Goal: Information Seeking & Learning: Learn about a topic

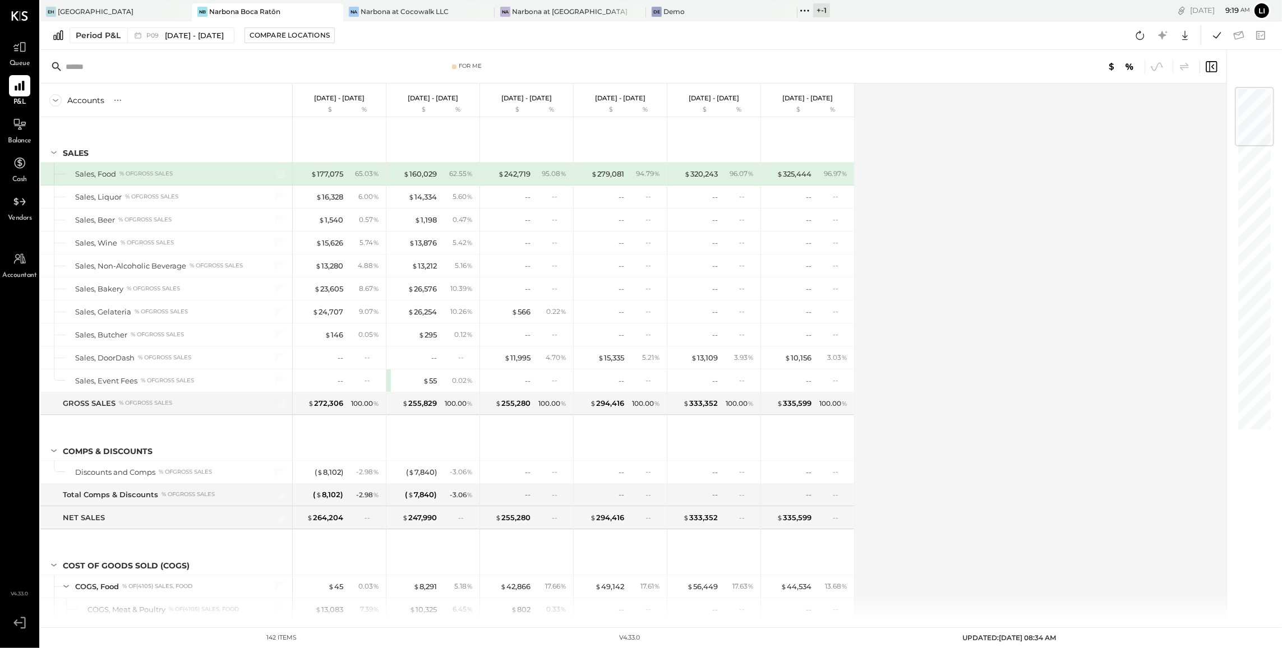
click at [351, 58] on div "For Me" at bounding box center [633, 67] width 1186 height 34
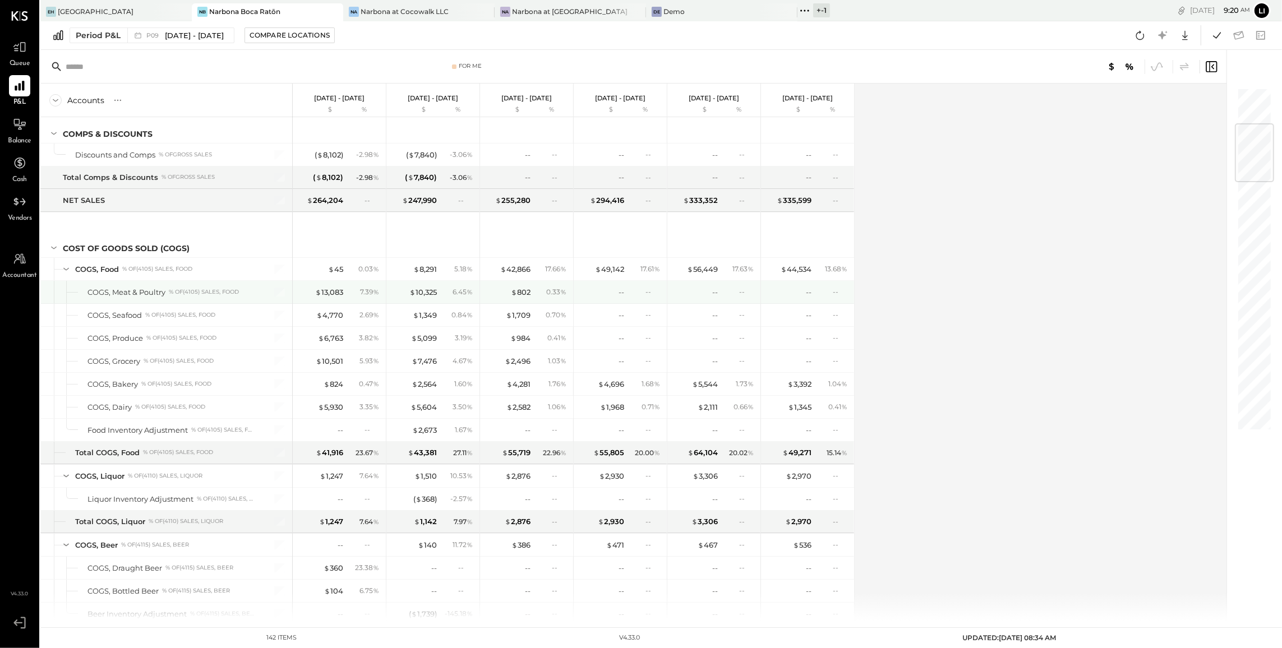
scroll to position [319, 0]
click at [339, 268] on div "$ 45" at bounding box center [335, 268] width 15 height 11
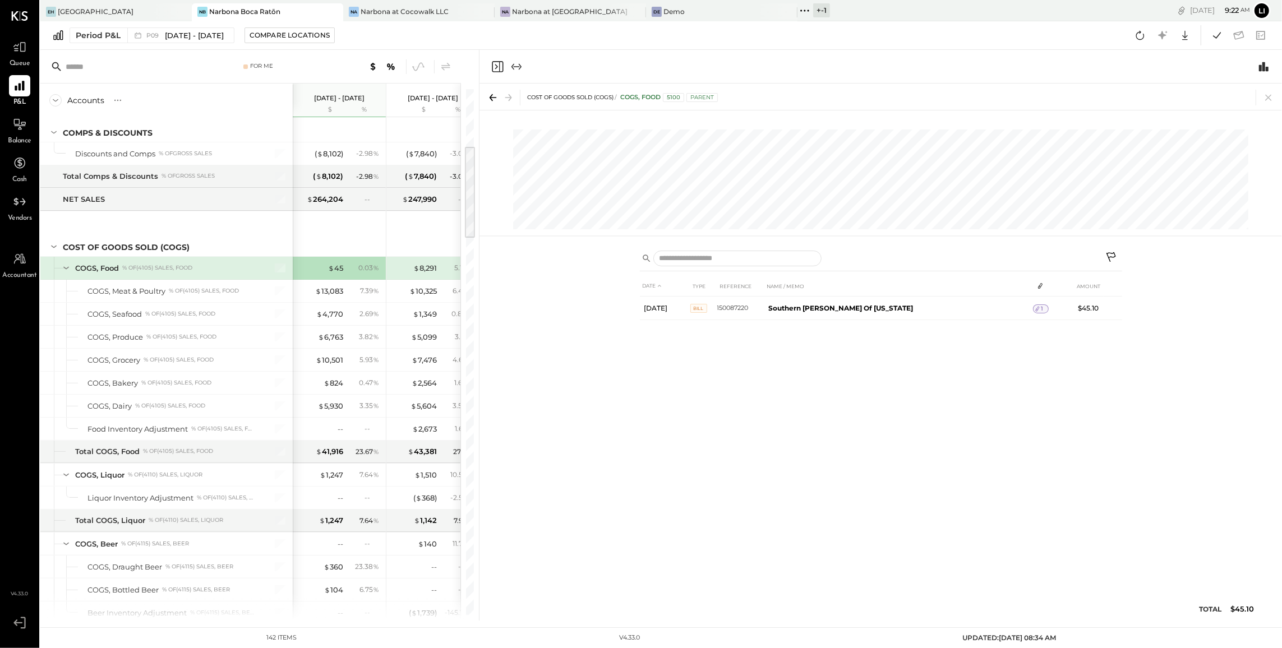
click at [856, 400] on div "DATE TYPE REFERENCE NAME / MEMO AMOUNT Aug 27, 25 Bill 150087220 Southern Glaze…" at bounding box center [881, 451] width 482 height 351
click at [497, 67] on icon "Close panel" at bounding box center [496, 66] width 3 height 5
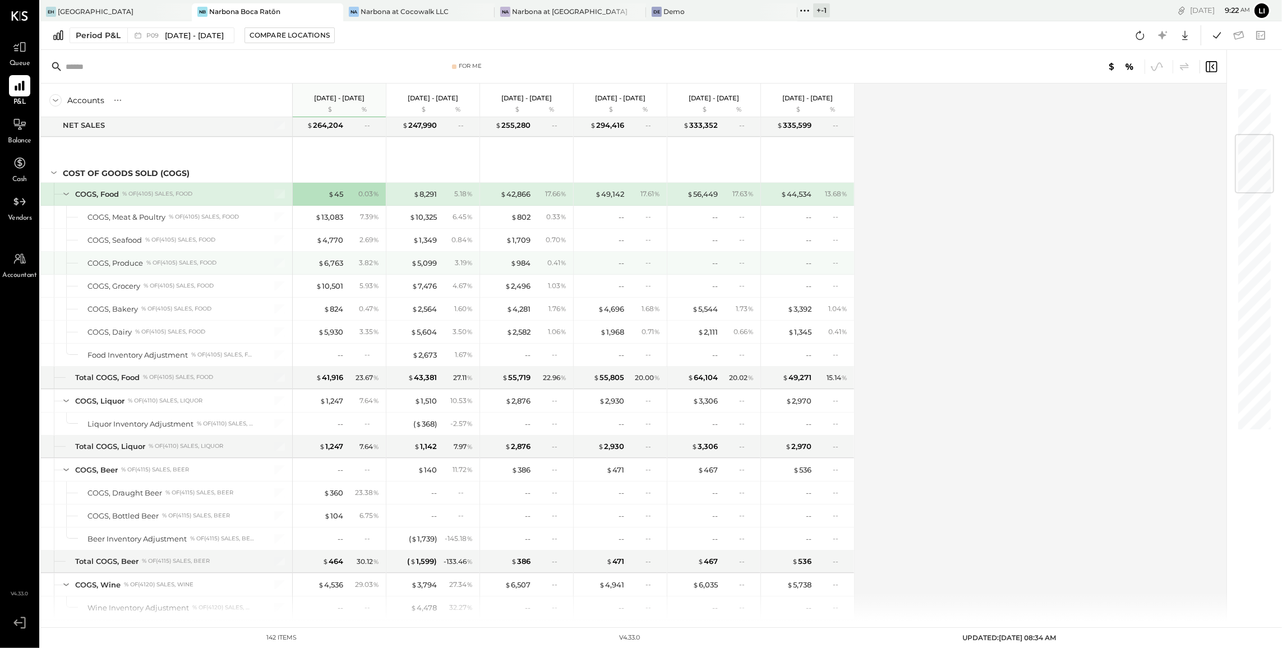
scroll to position [402, 0]
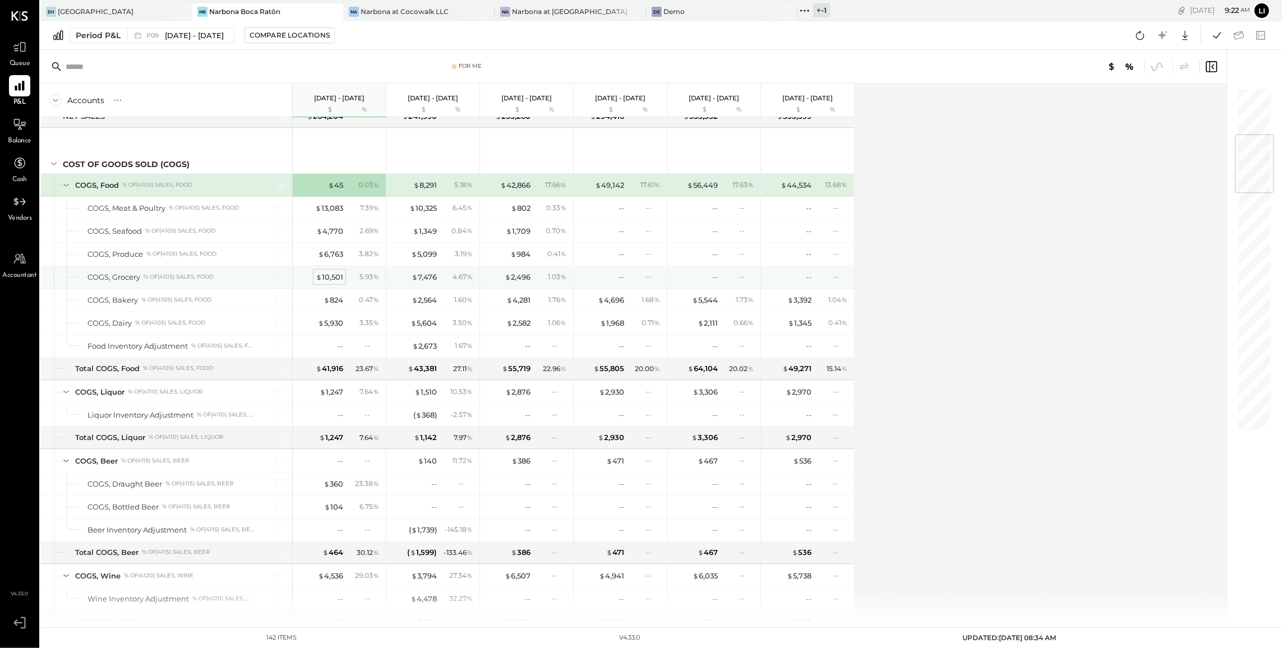
click at [332, 275] on div "$ 10,501" at bounding box center [329, 277] width 27 height 11
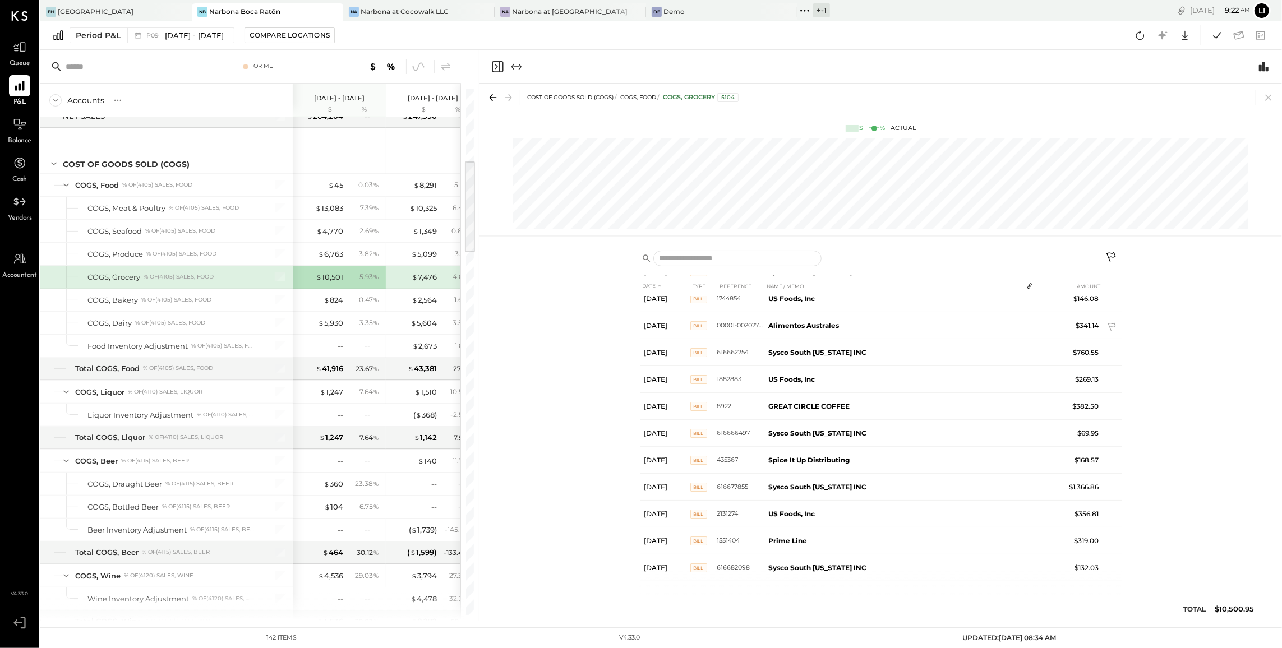
scroll to position [234, 0]
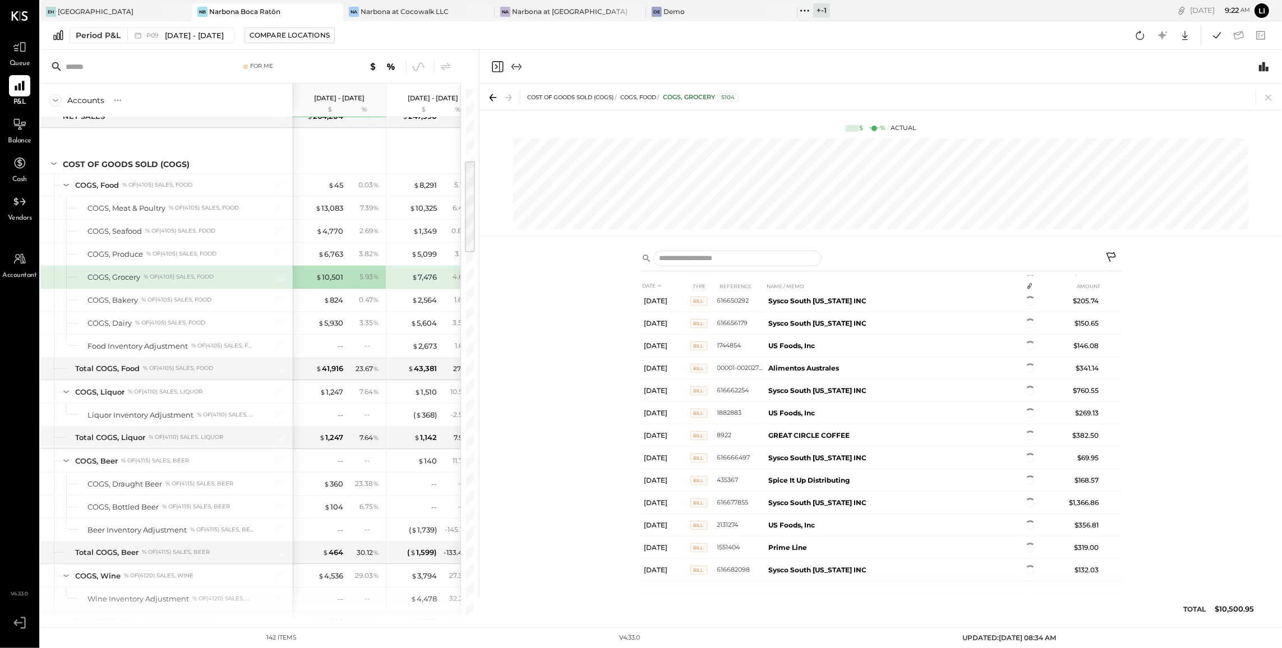
click at [522, 318] on div "DATE TYPE REFERENCE NAME / MEMO AMOUNT Aug 12, 25 Bill INV1506230 Odeko Inc $22…" at bounding box center [881, 432] width 803 height 378
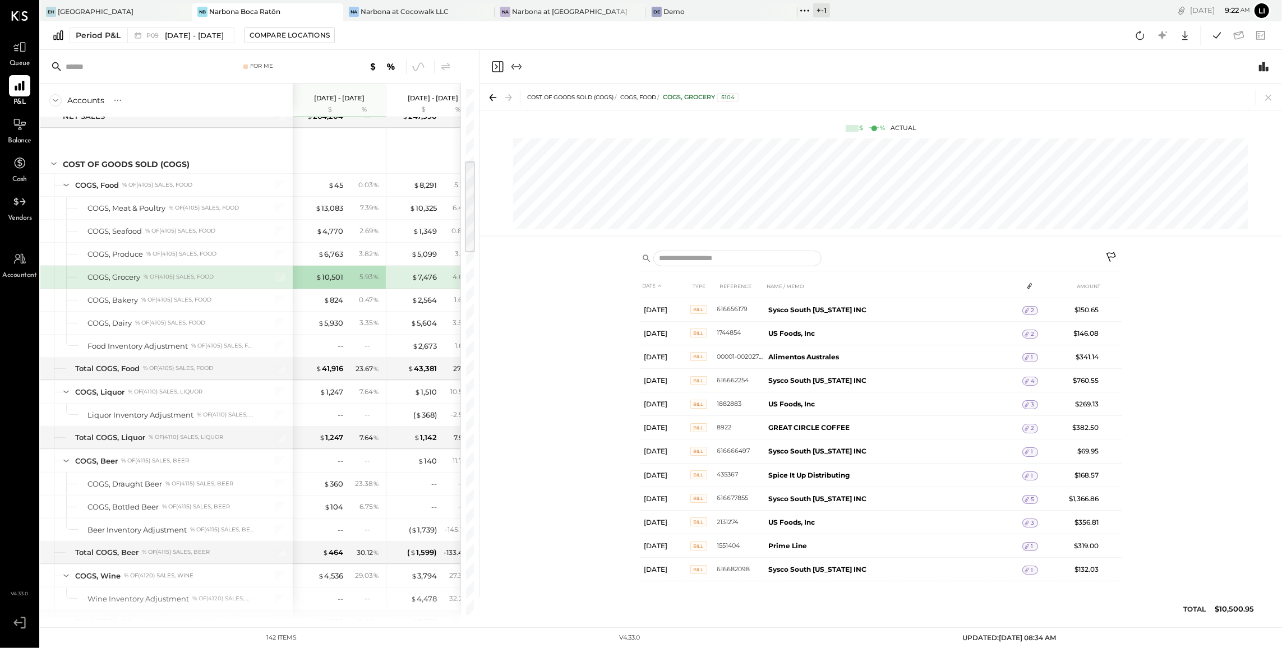
click at [496, 64] on icon "Close panel" at bounding box center [496, 66] width 3 height 5
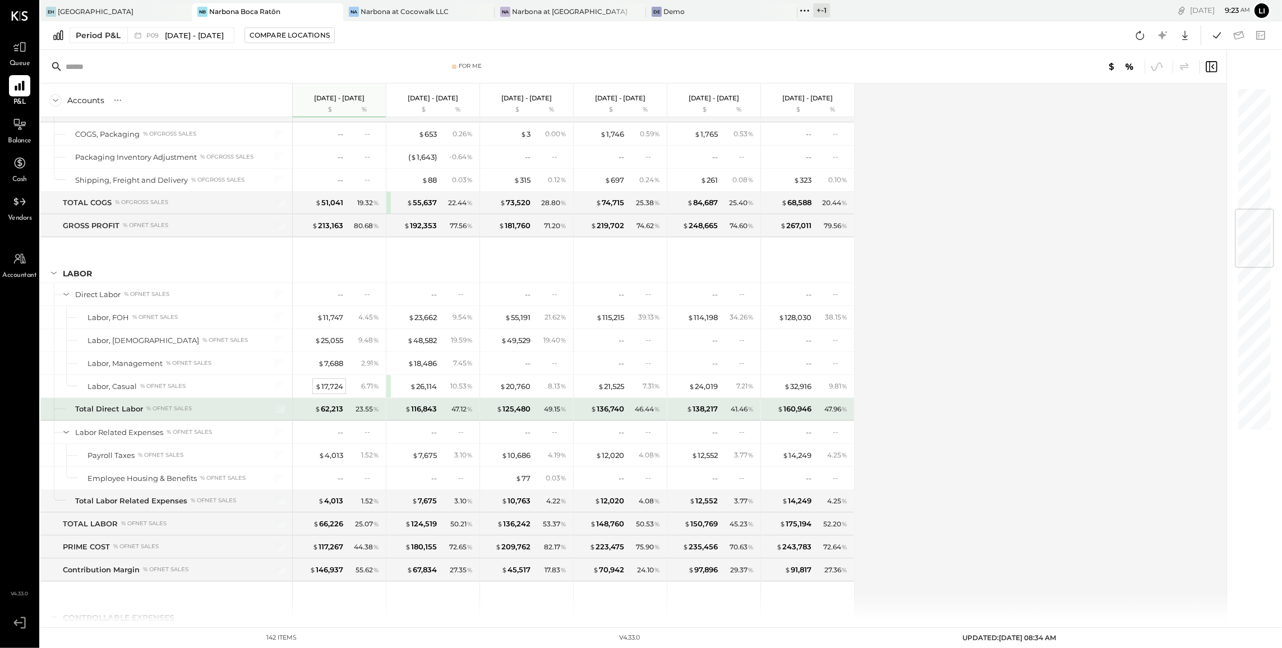
scroll to position [1035, 0]
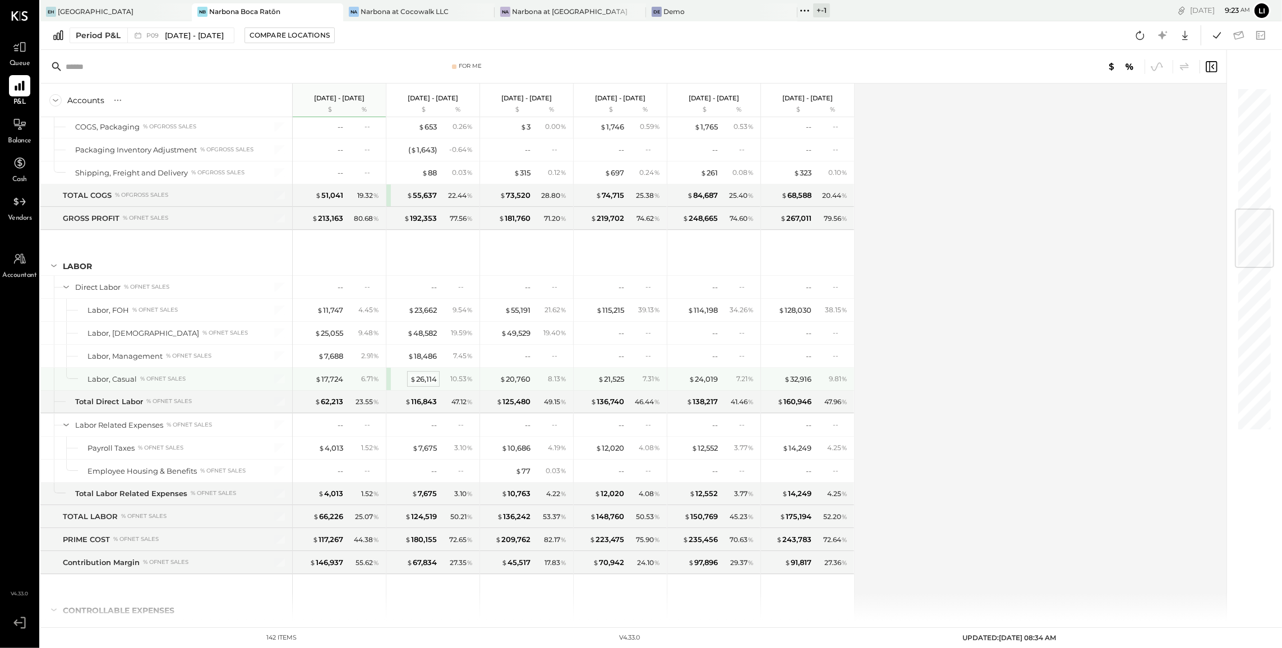
click at [432, 385] on div "$ 26,114" at bounding box center [423, 379] width 27 height 11
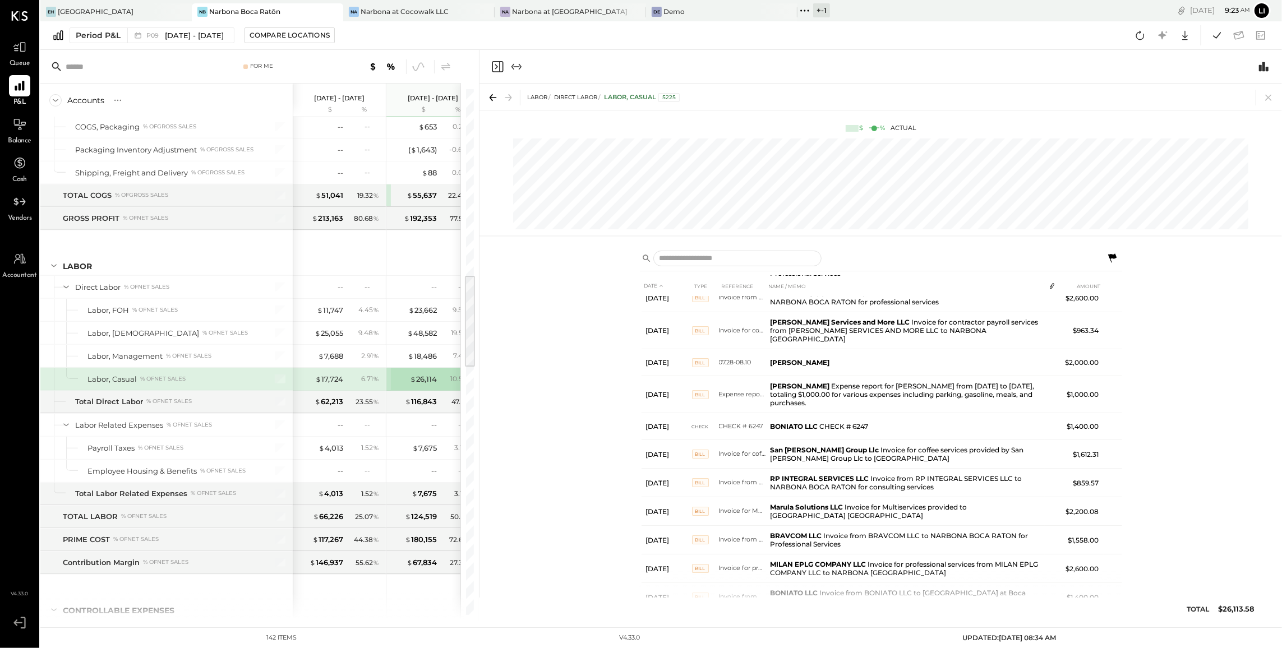
scroll to position [276, 0]
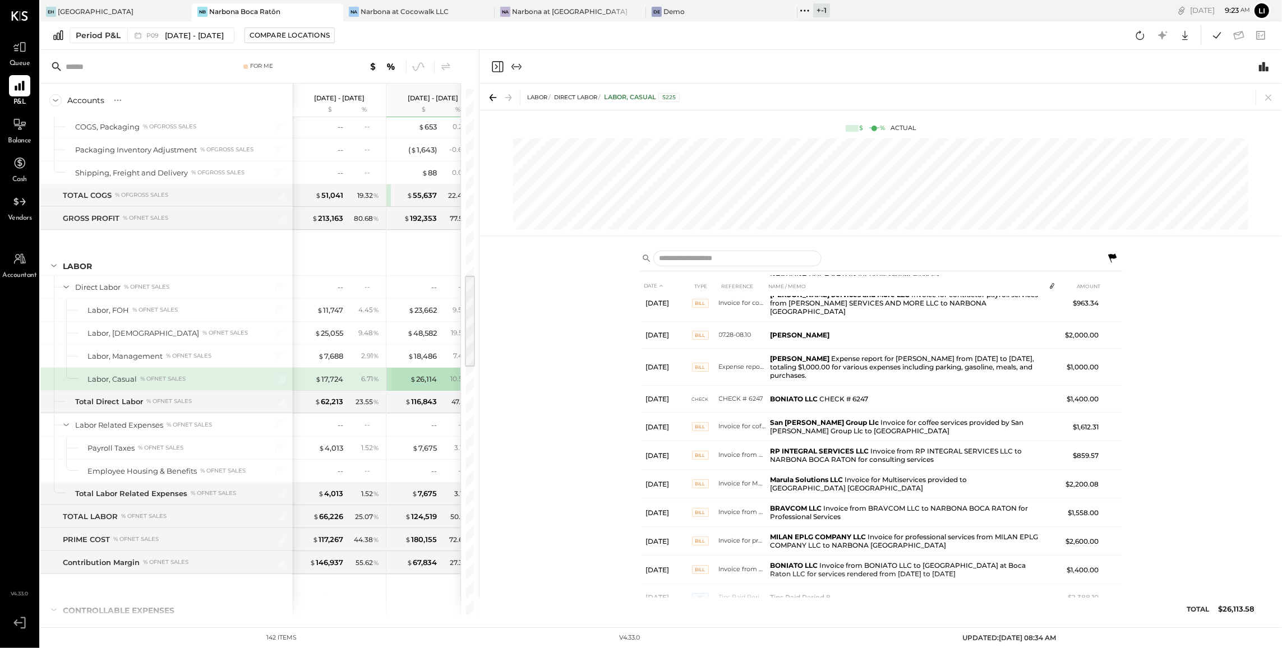
click at [495, 71] on icon "Close panel" at bounding box center [497, 66] width 11 height 11
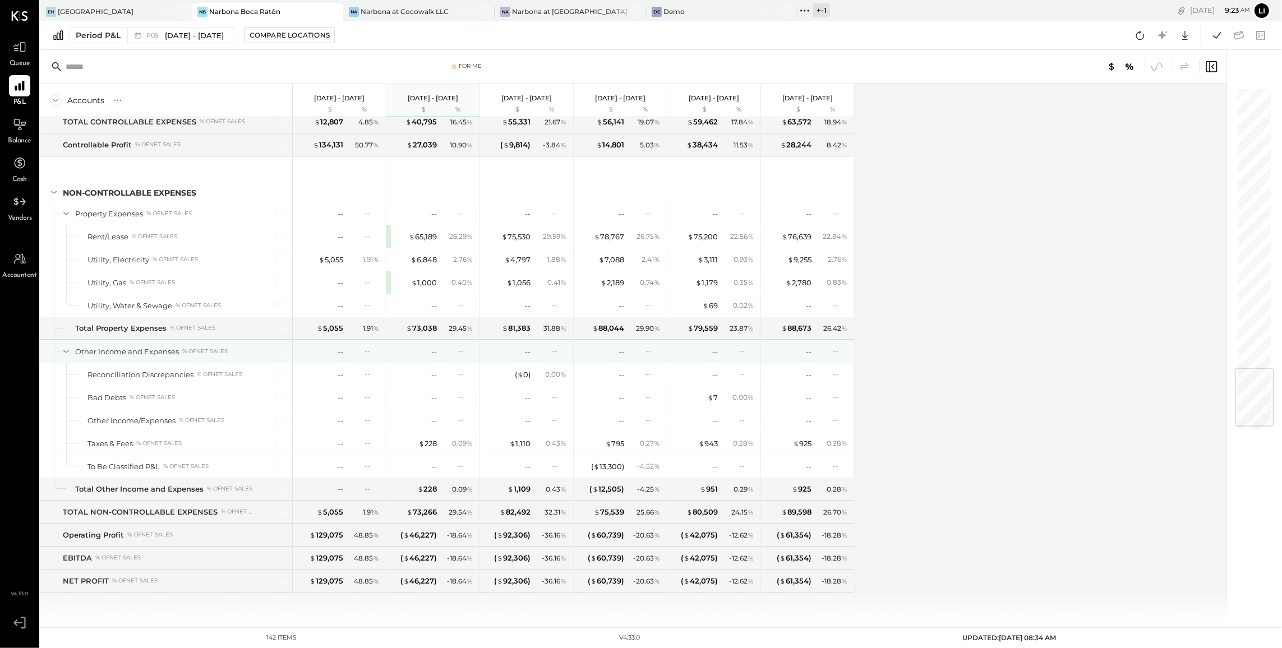
scroll to position [2411, 0]
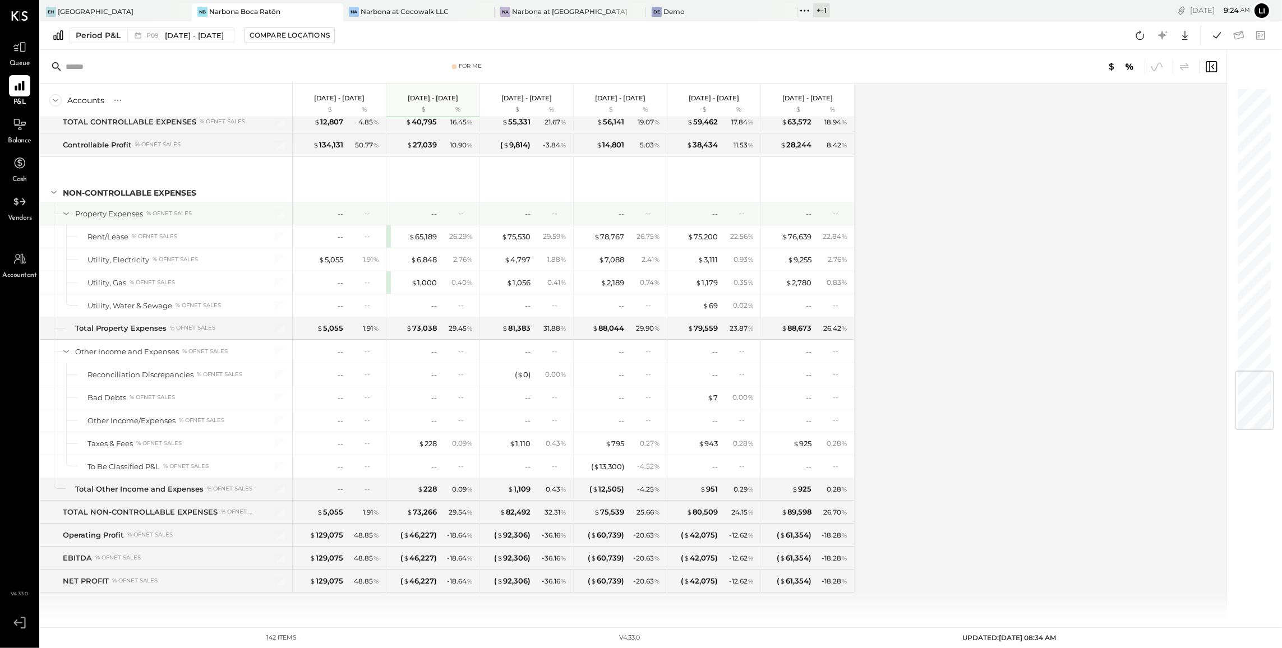
drag, startPoint x: 413, startPoint y: 204, endPoint x: 420, endPoint y: 264, distance: 59.9
click at [413, 205] on div "-- --" at bounding box center [434, 213] width 84 height 22
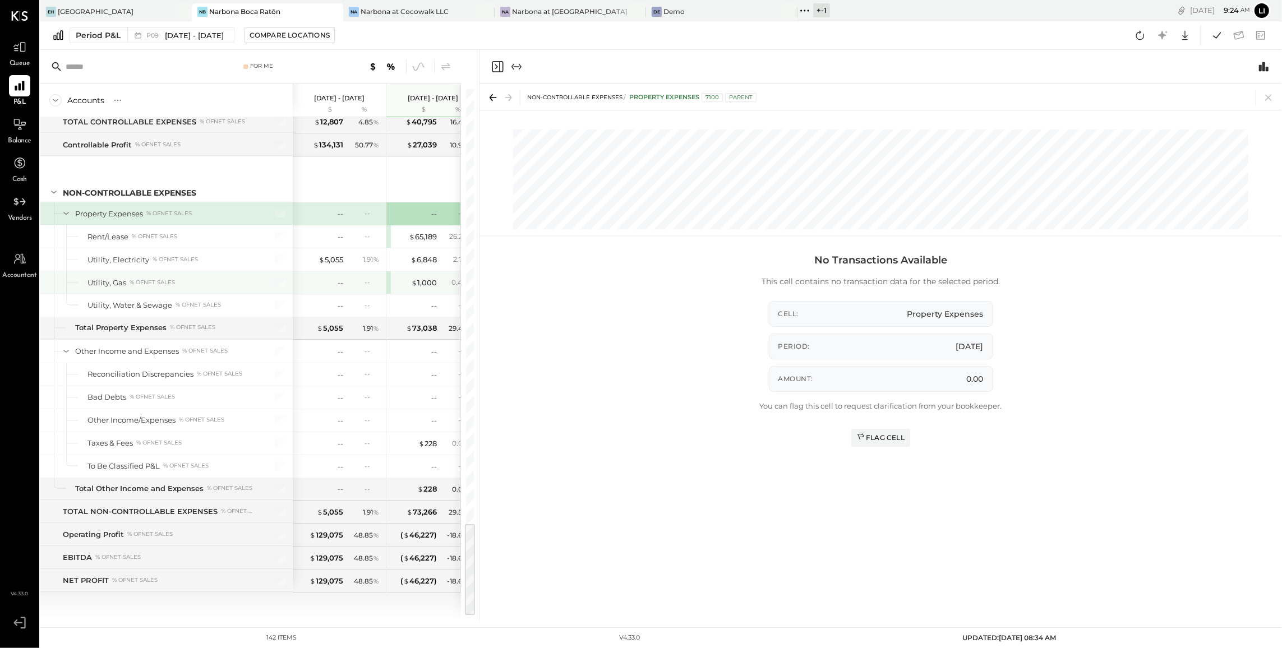
scroll to position [875, 0]
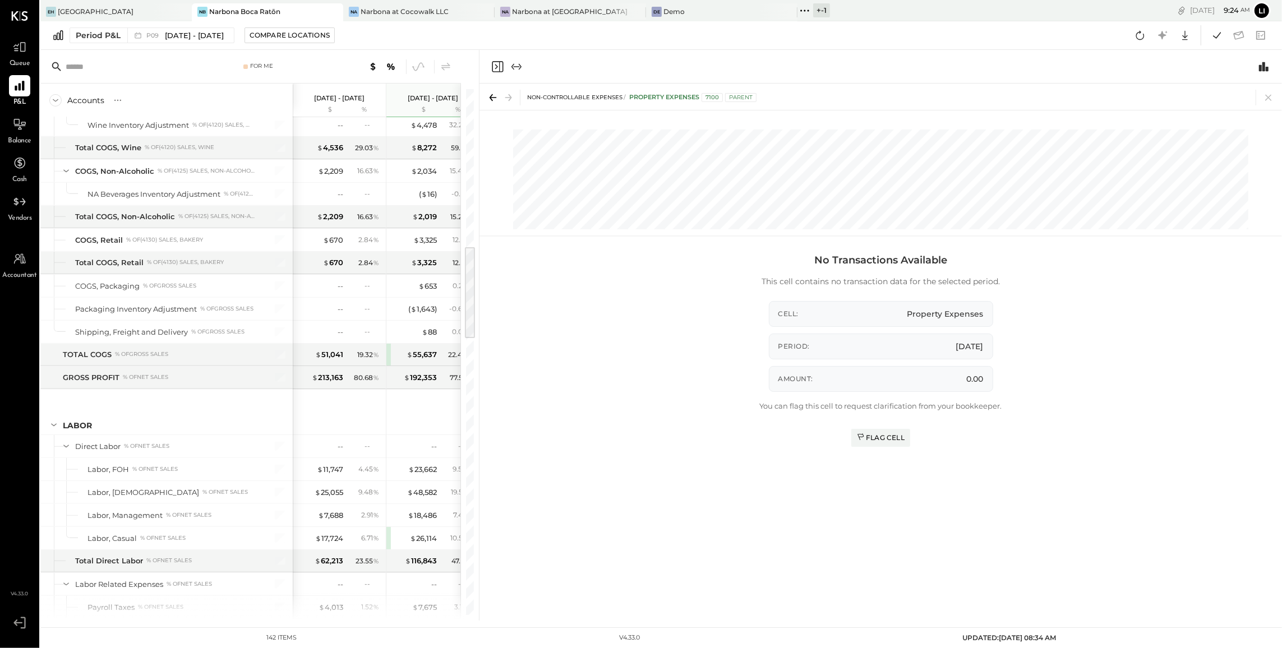
click at [499, 65] on icon "Close panel" at bounding box center [497, 66] width 13 height 13
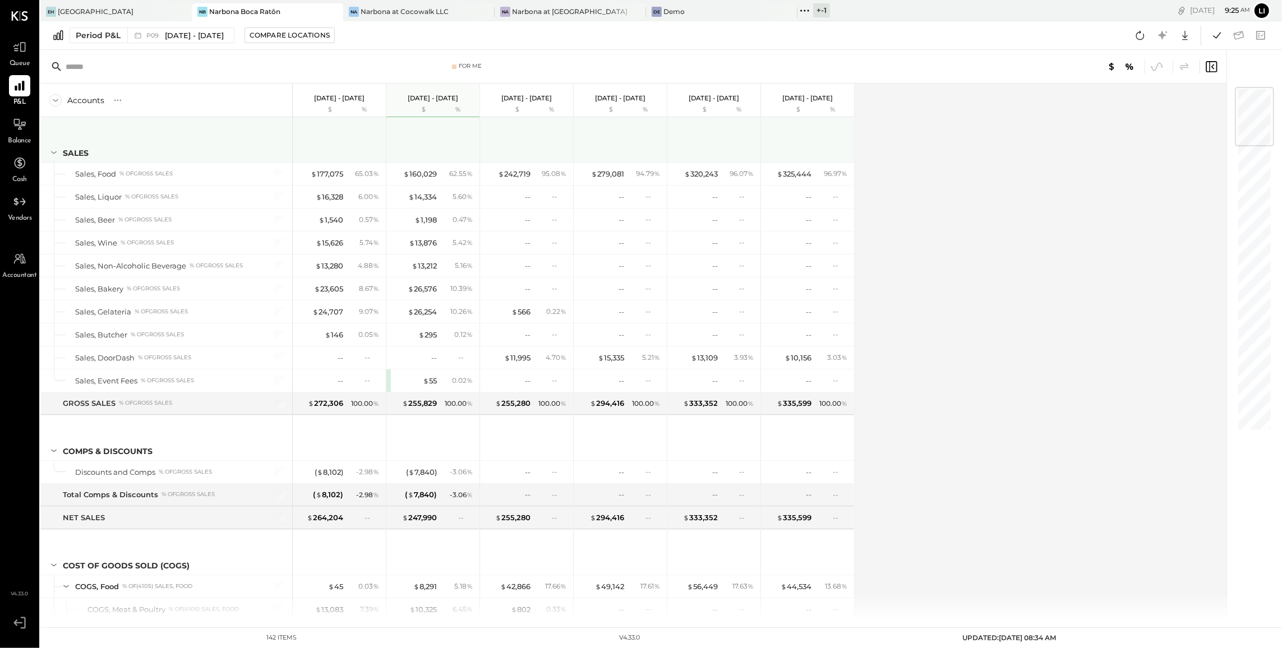
click at [52, 153] on icon at bounding box center [54, 152] width 6 height 3
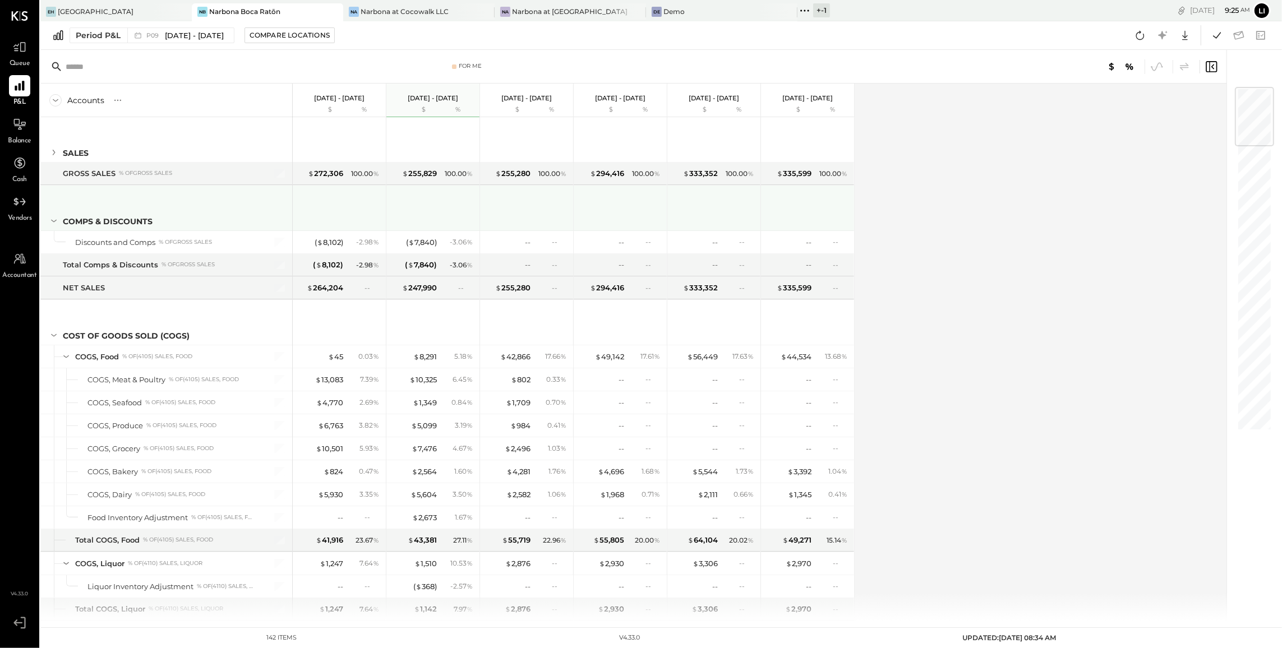
click at [53, 220] on icon at bounding box center [54, 221] width 12 height 12
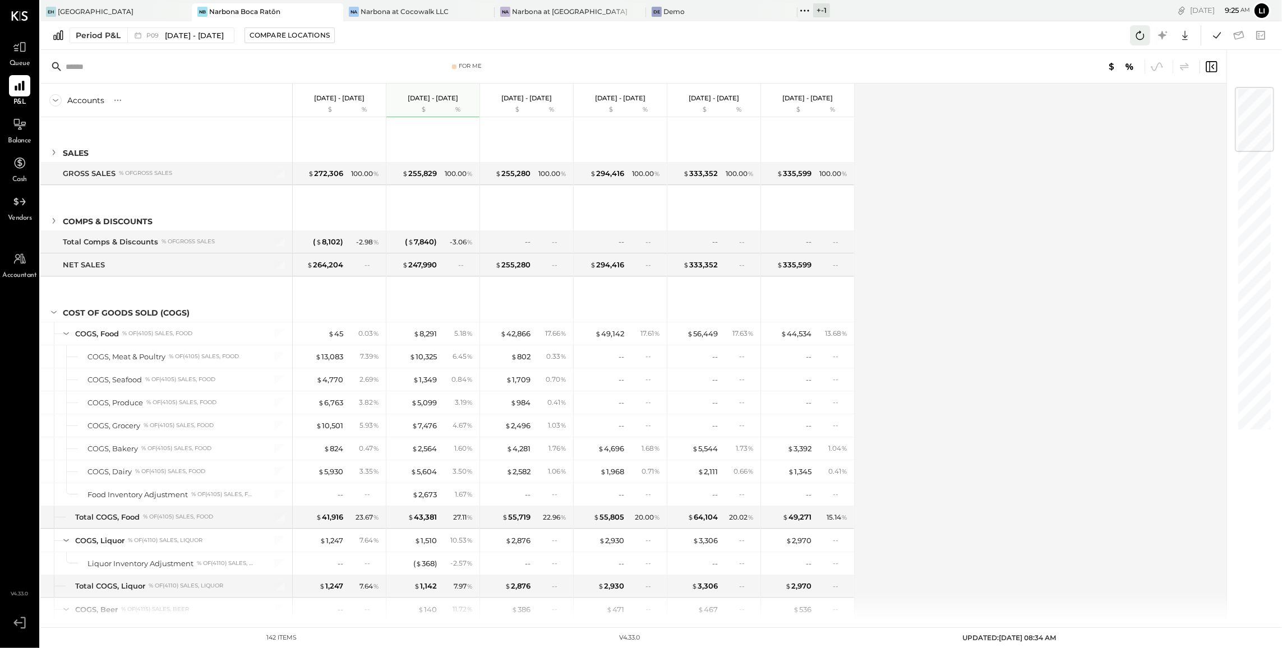
click at [1144, 36] on icon at bounding box center [1140, 35] width 15 height 15
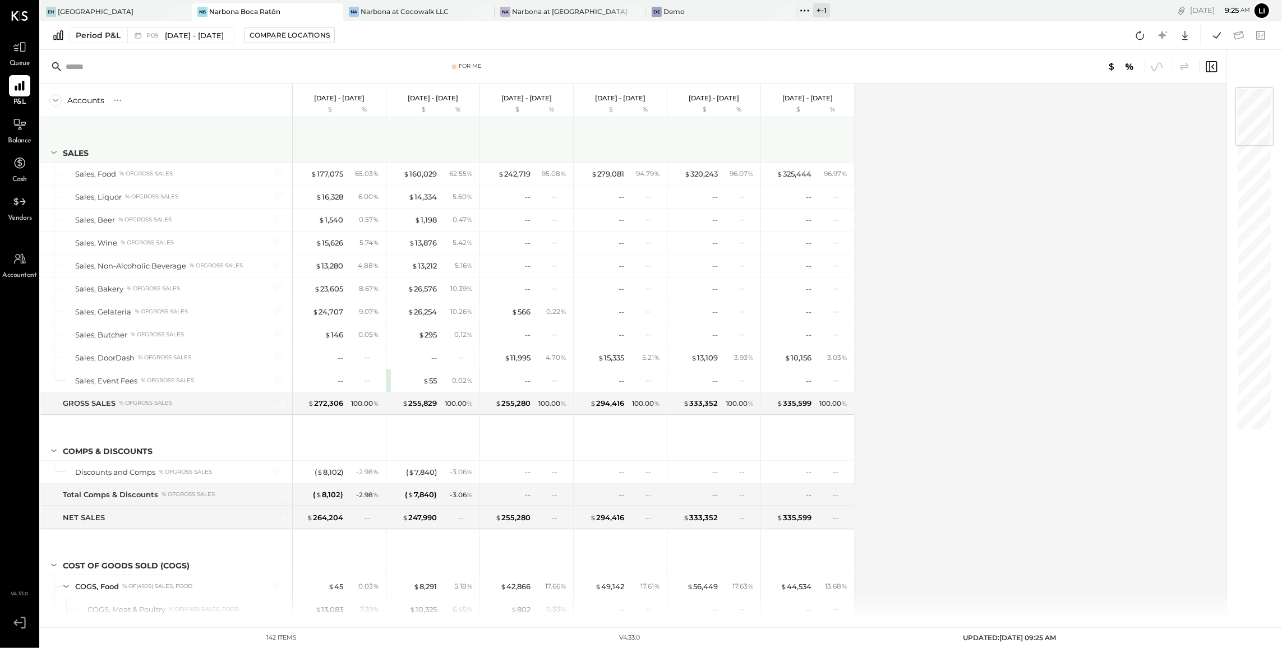
click at [53, 153] on icon at bounding box center [54, 152] width 6 height 3
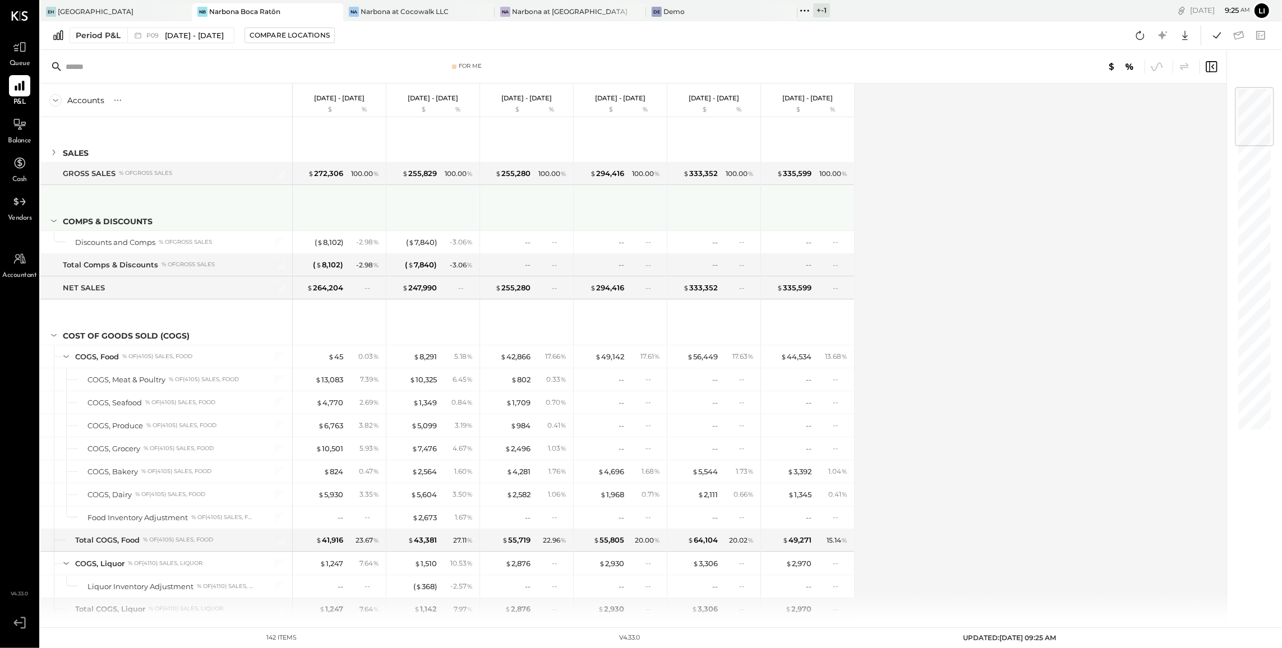
click at [54, 222] on icon at bounding box center [54, 221] width 6 height 3
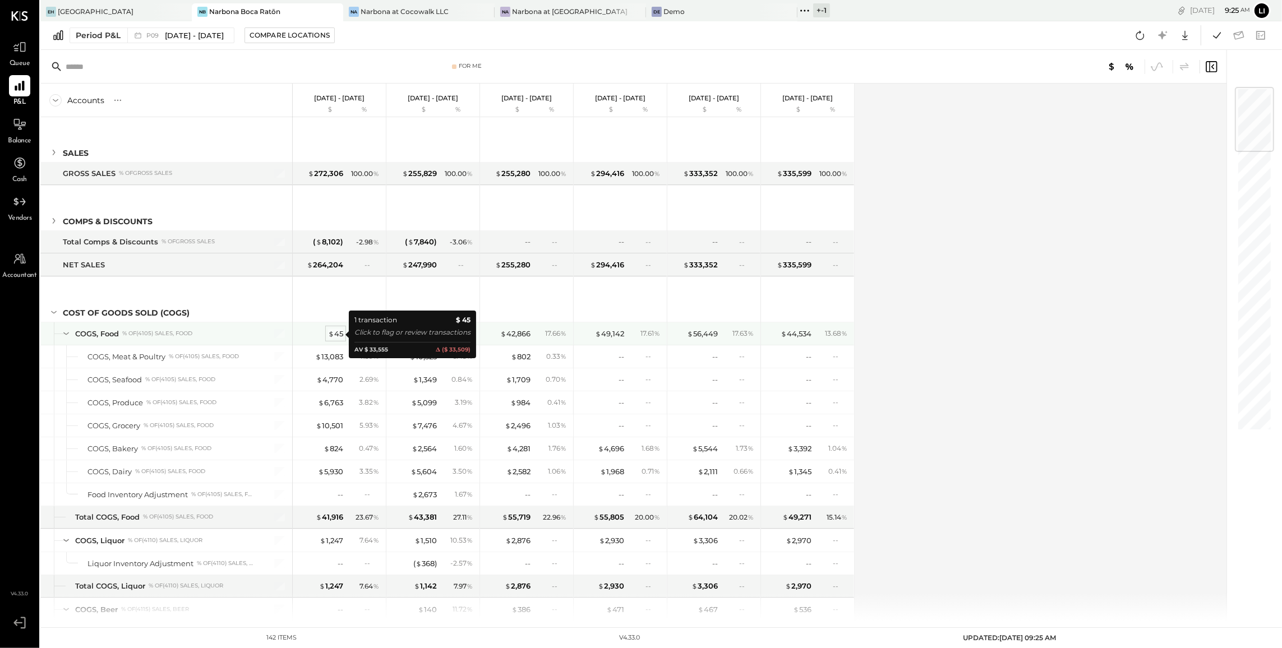
click at [339, 332] on div "$ 45" at bounding box center [335, 334] width 15 height 11
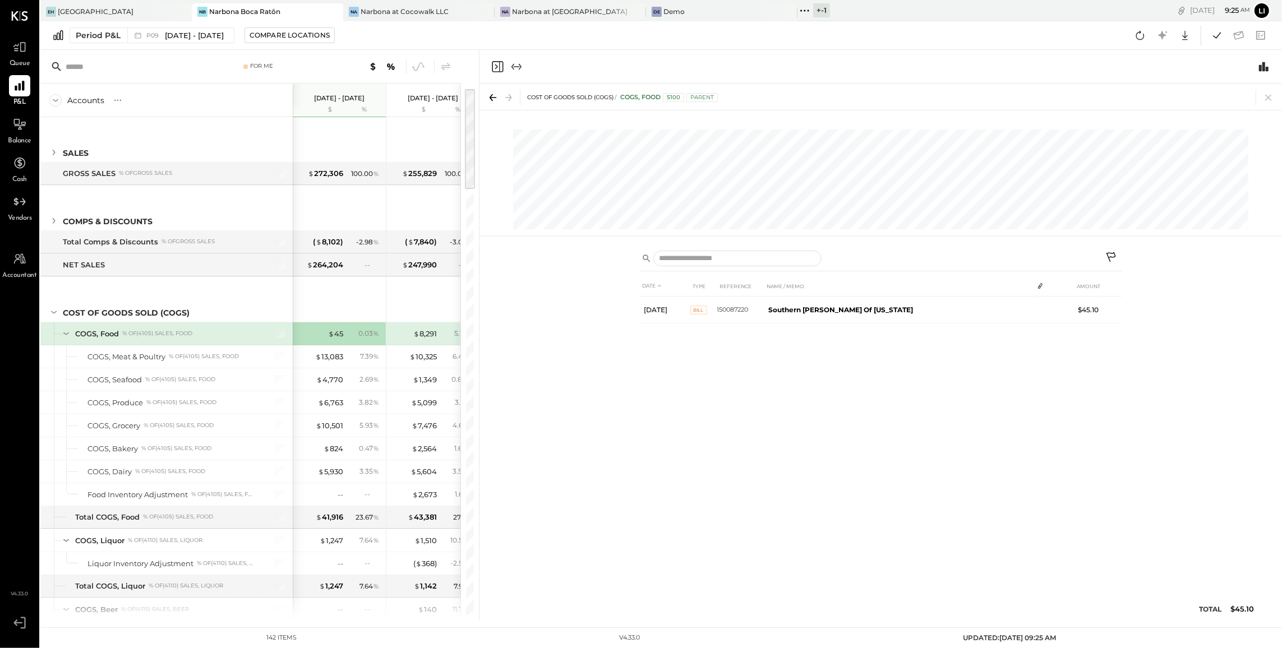
click at [506, 65] on div at bounding box center [507, 66] width 33 height 13
click at [501, 65] on icon "Close panel" at bounding box center [497, 66] width 13 height 13
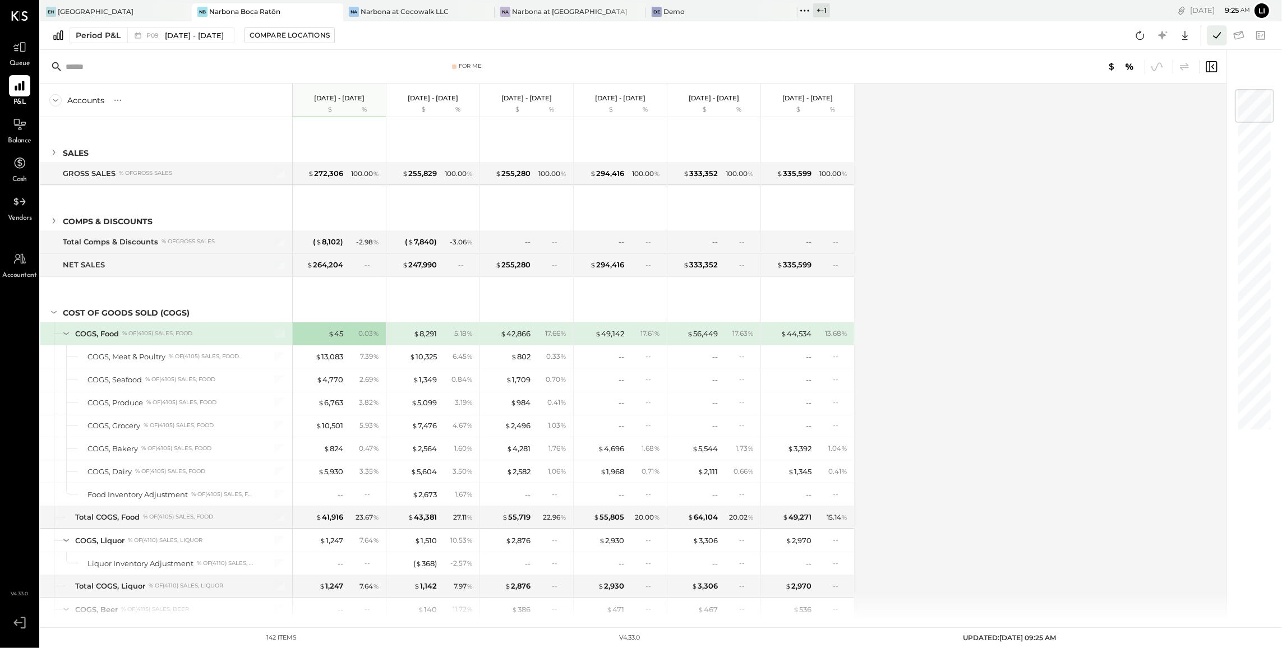
click at [1219, 36] on icon at bounding box center [1217, 35] width 15 height 15
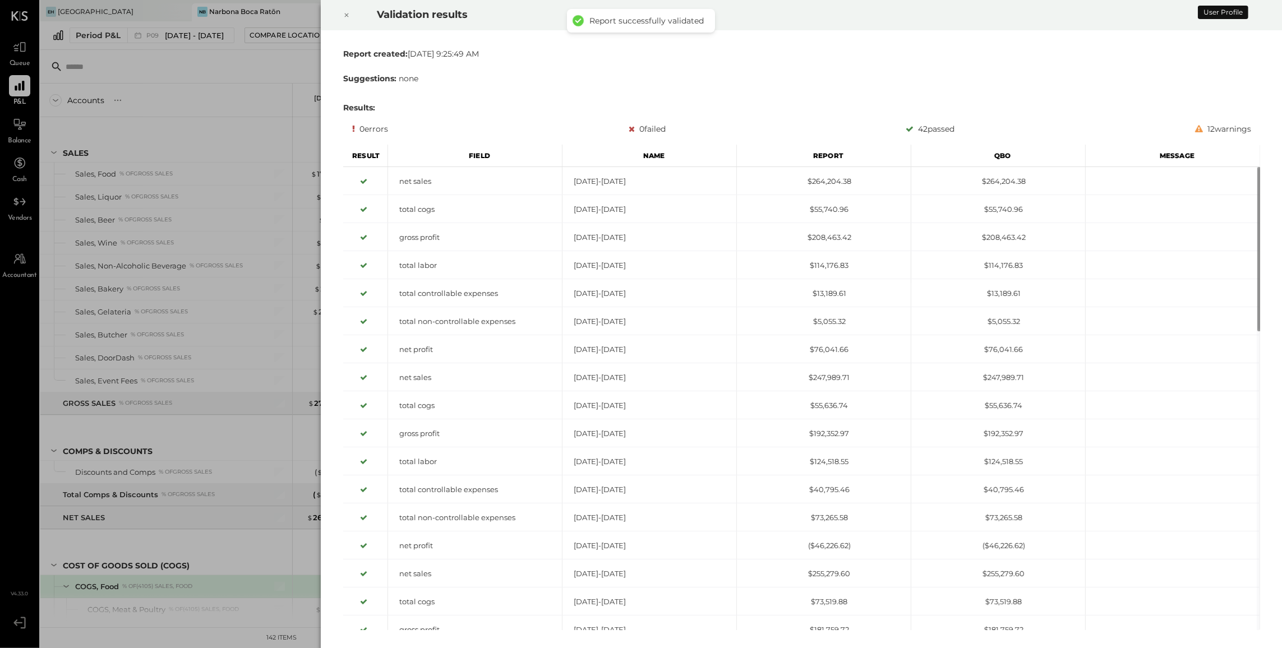
scroll to position [209, 0]
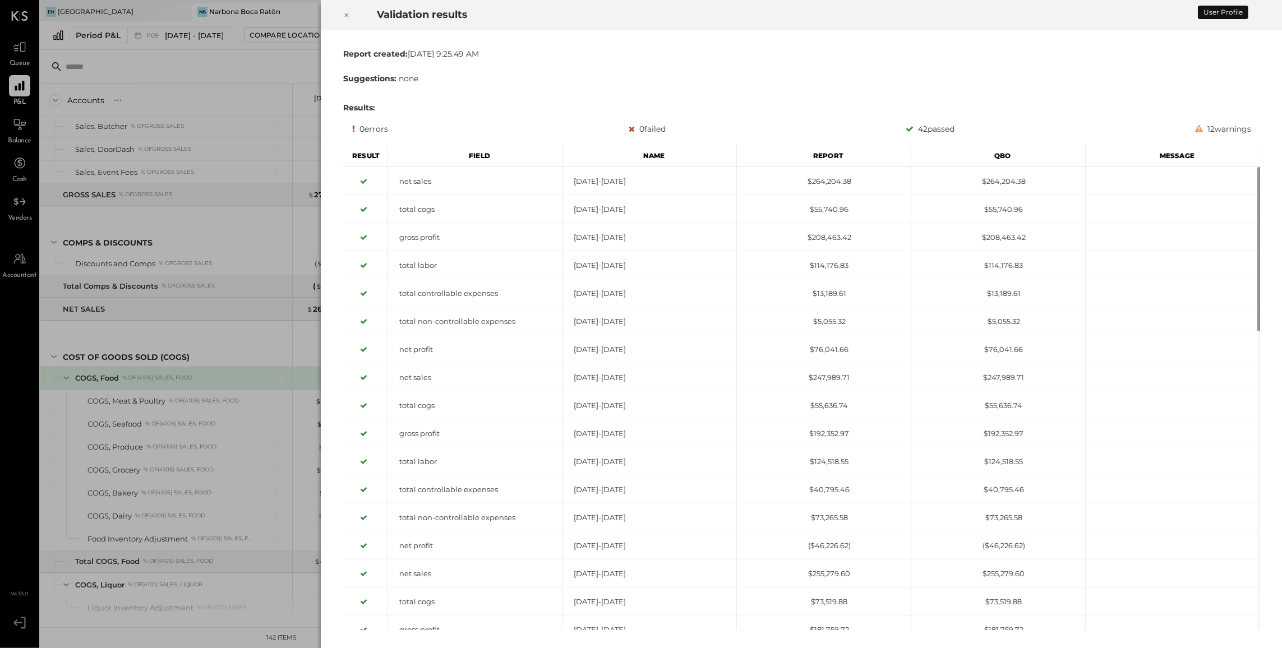
click at [340, 20] on div at bounding box center [346, 14] width 25 height 31
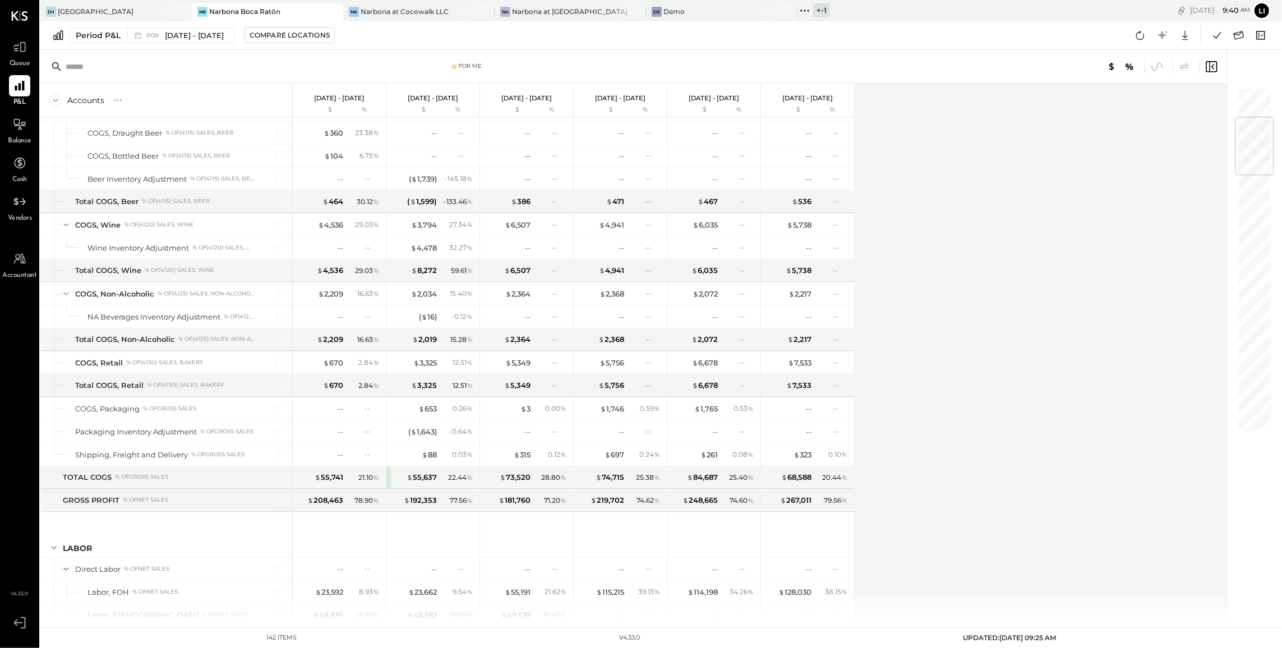
scroll to position [0, 0]
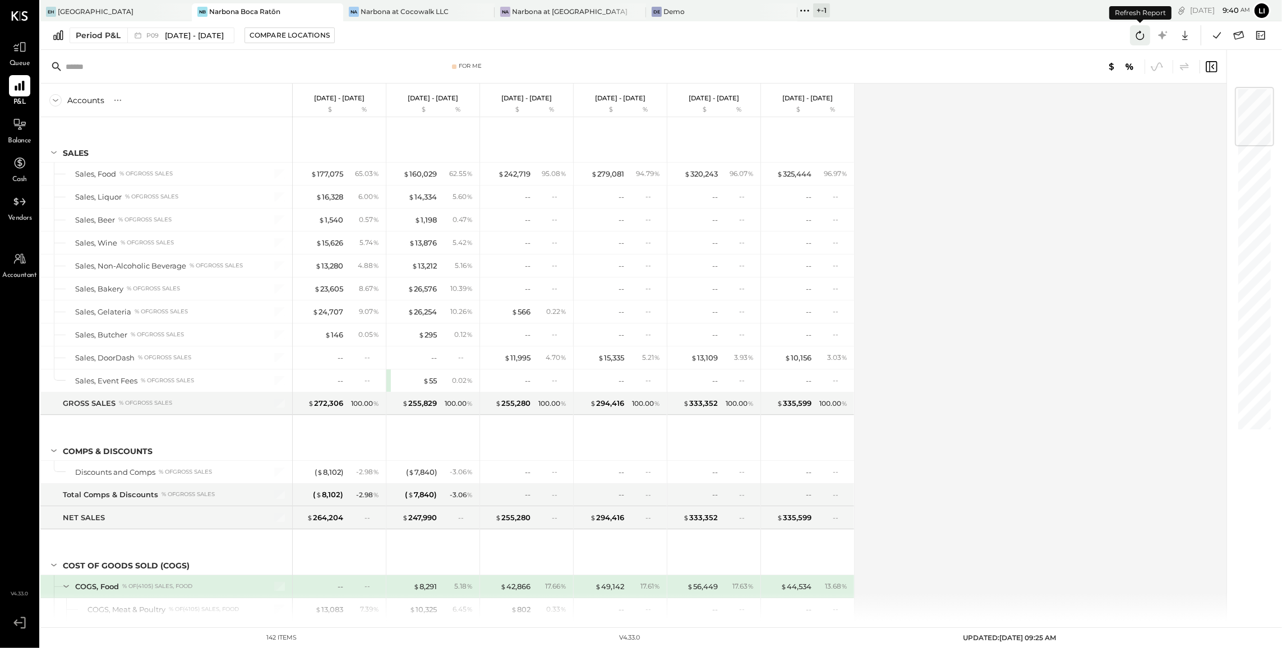
click at [1139, 36] on icon at bounding box center [1140, 35] width 15 height 15
click at [1217, 39] on icon at bounding box center [1217, 35] width 15 height 15
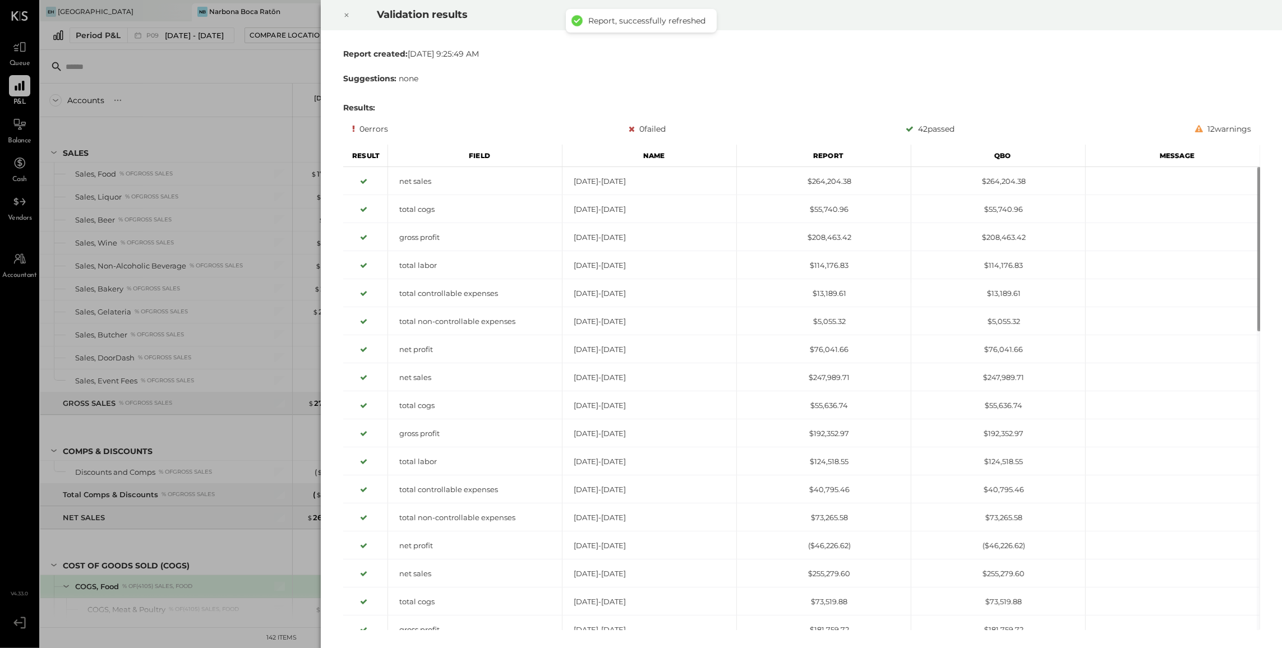
click at [343, 19] on icon at bounding box center [346, 14] width 7 height 13
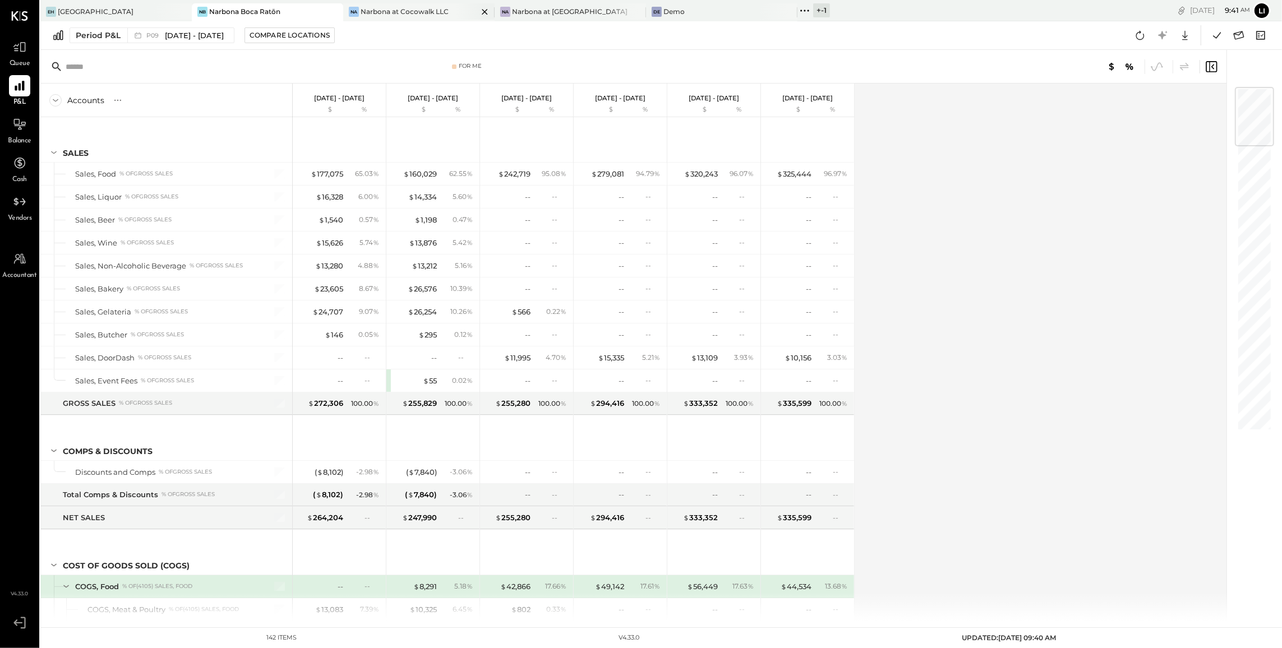
click at [389, 13] on div "Narbona at Cocowalk LLC" at bounding box center [405, 12] width 88 height 10
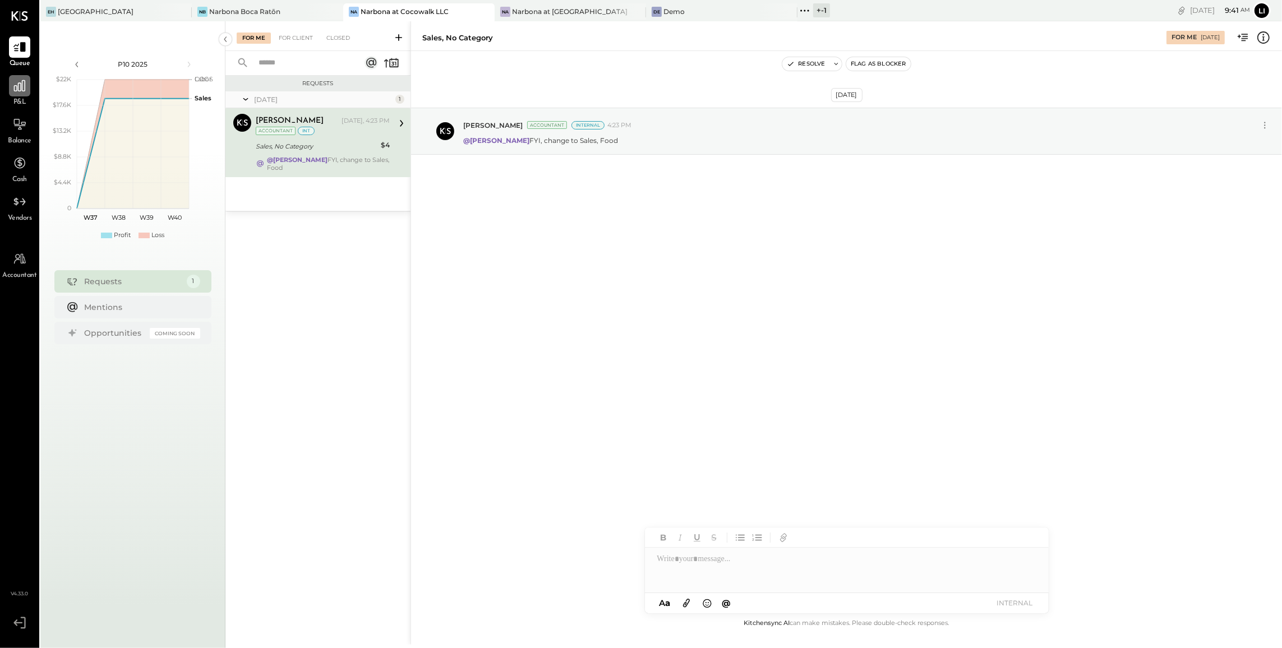
click at [11, 93] on div at bounding box center [19, 85] width 21 height 21
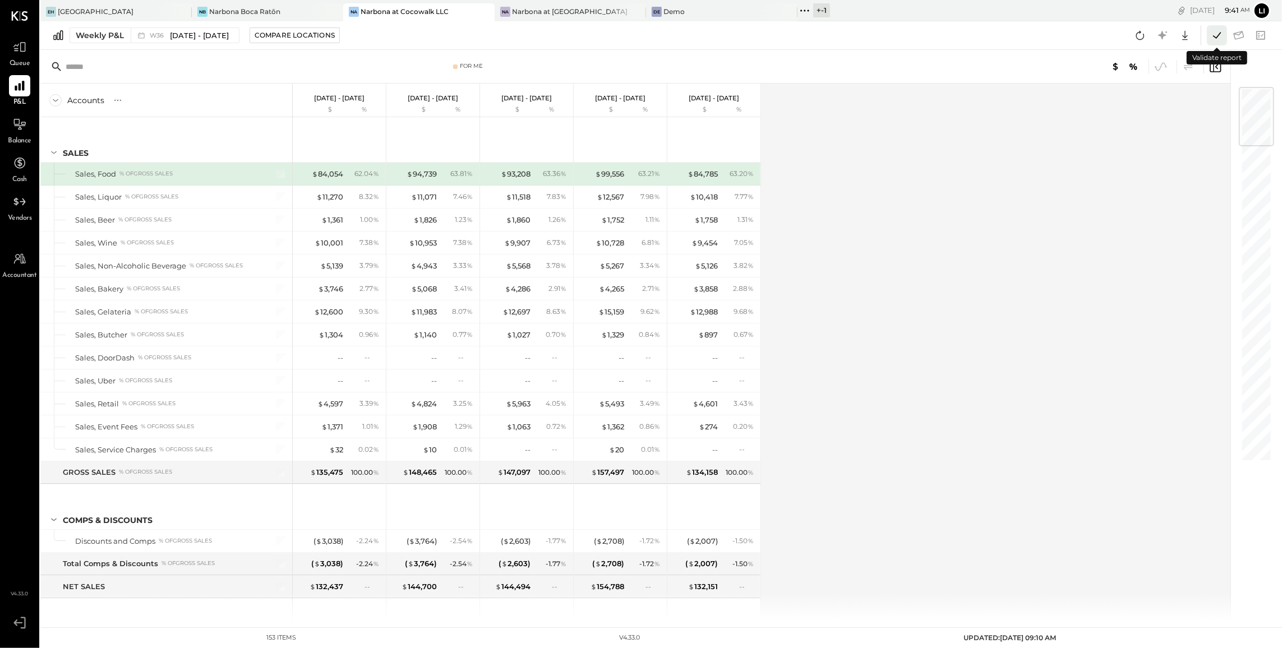
click at [1226, 36] on button at bounding box center [1217, 35] width 20 height 20
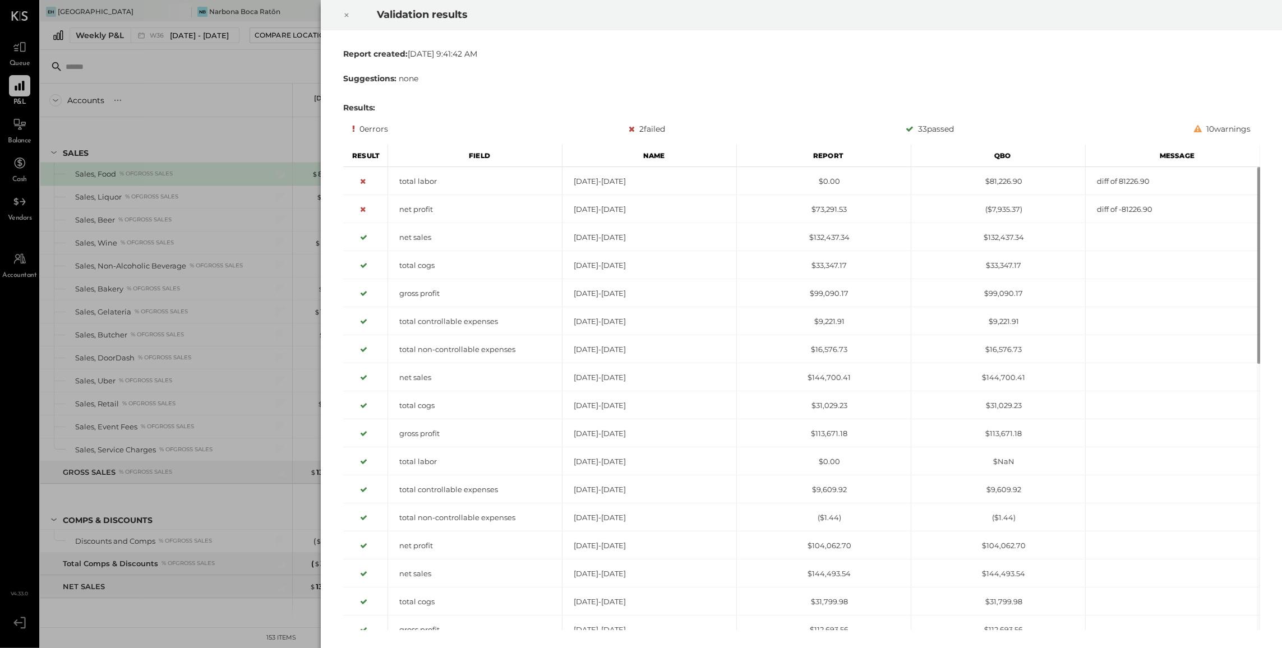
click at [349, 18] on icon at bounding box center [346, 14] width 7 height 13
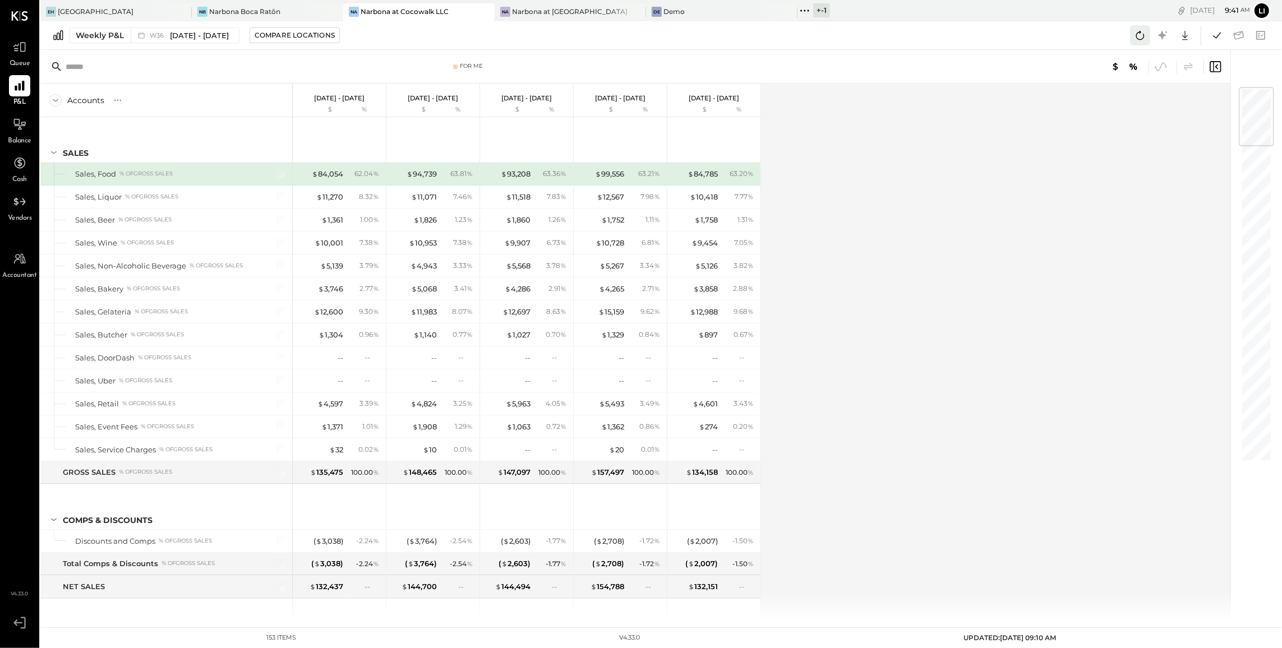
click at [1135, 40] on icon at bounding box center [1140, 35] width 15 height 15
click at [1211, 38] on icon at bounding box center [1217, 35] width 15 height 15
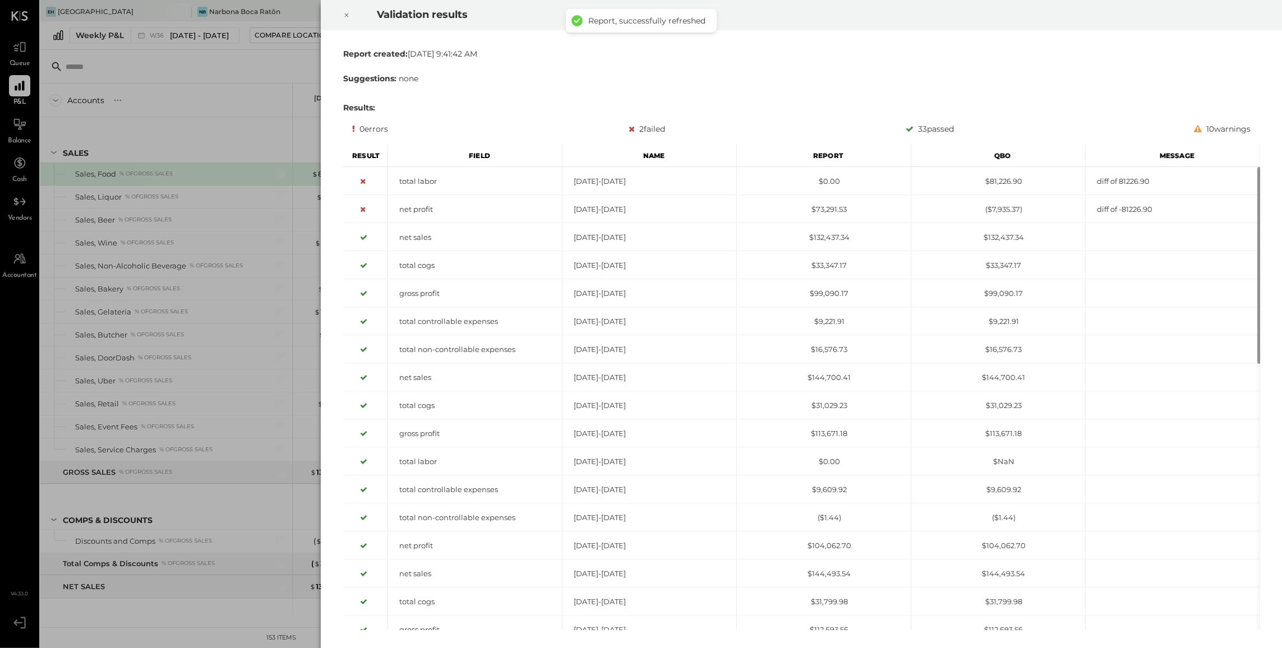
click at [351, 20] on div at bounding box center [346, 14] width 25 height 31
click at [347, 18] on icon at bounding box center [346, 14] width 7 height 13
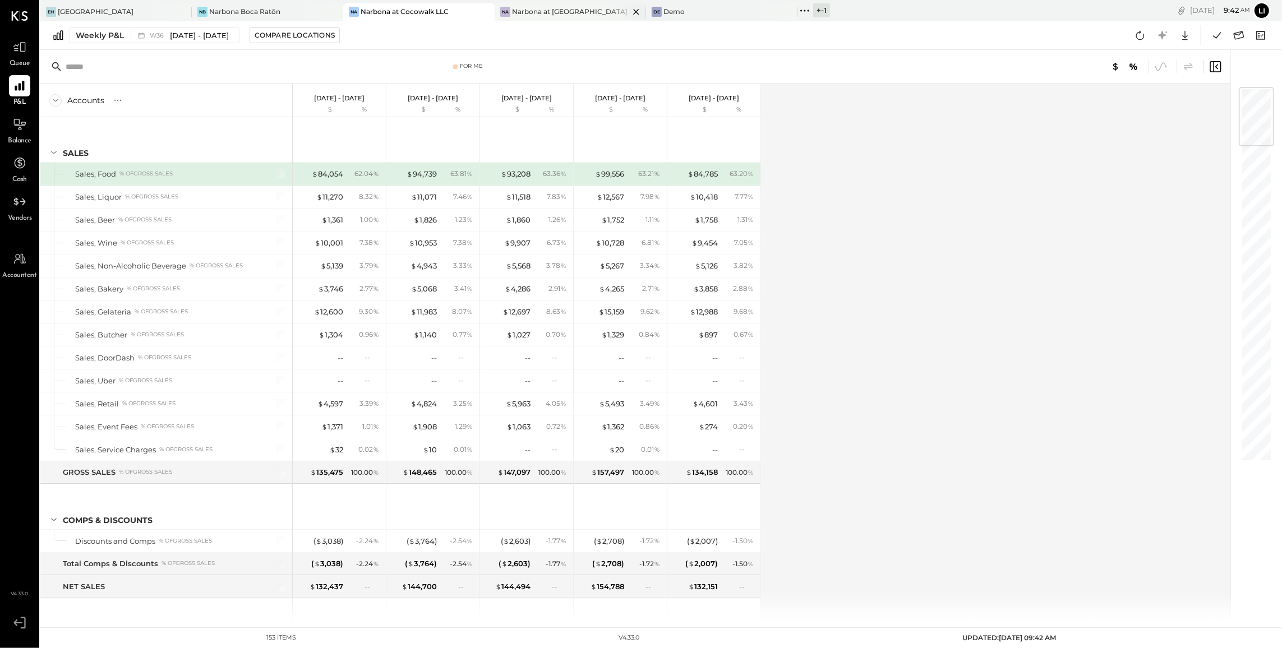
click at [518, 13] on div "Narbona at [GEOGRAPHIC_DATA] LLC" at bounding box center [570, 12] width 117 height 10
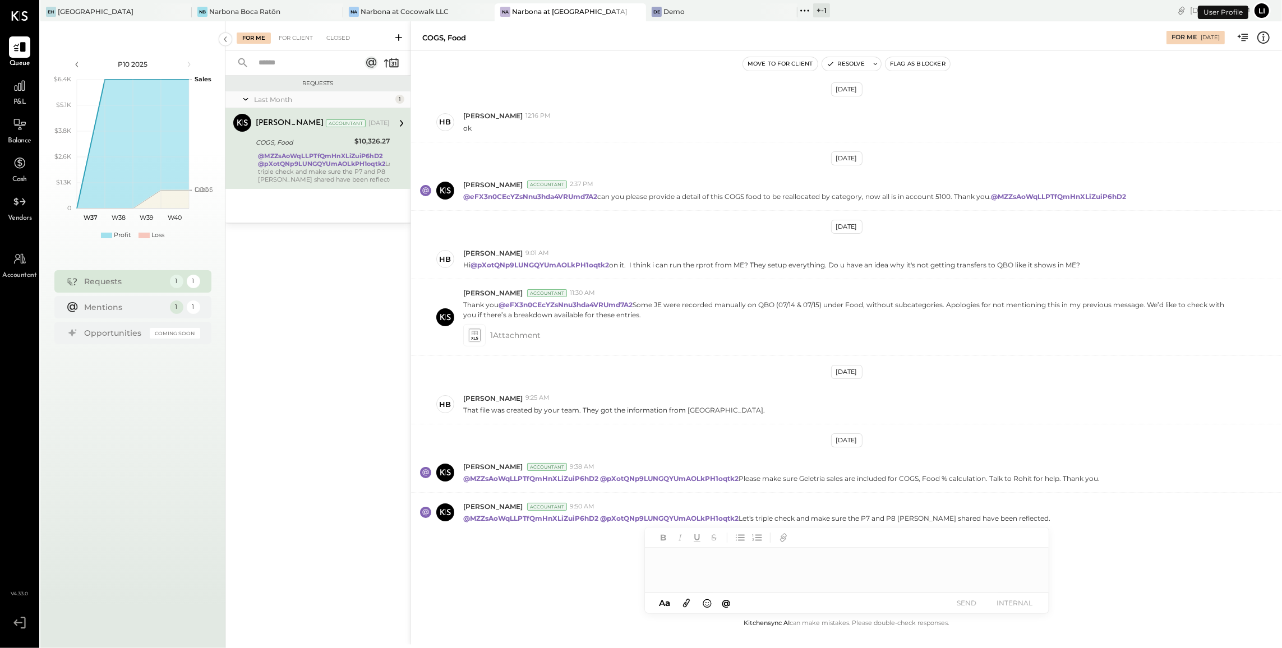
scroll to position [76, 0]
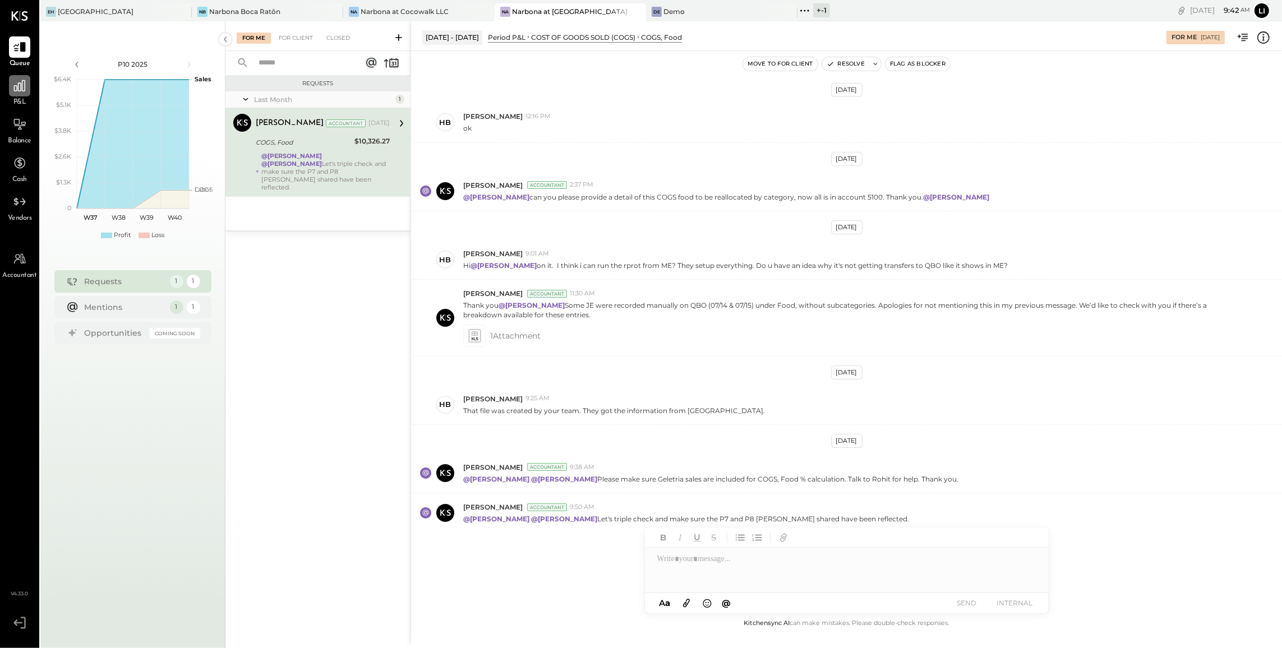
click at [17, 90] on icon at bounding box center [19, 86] width 15 height 15
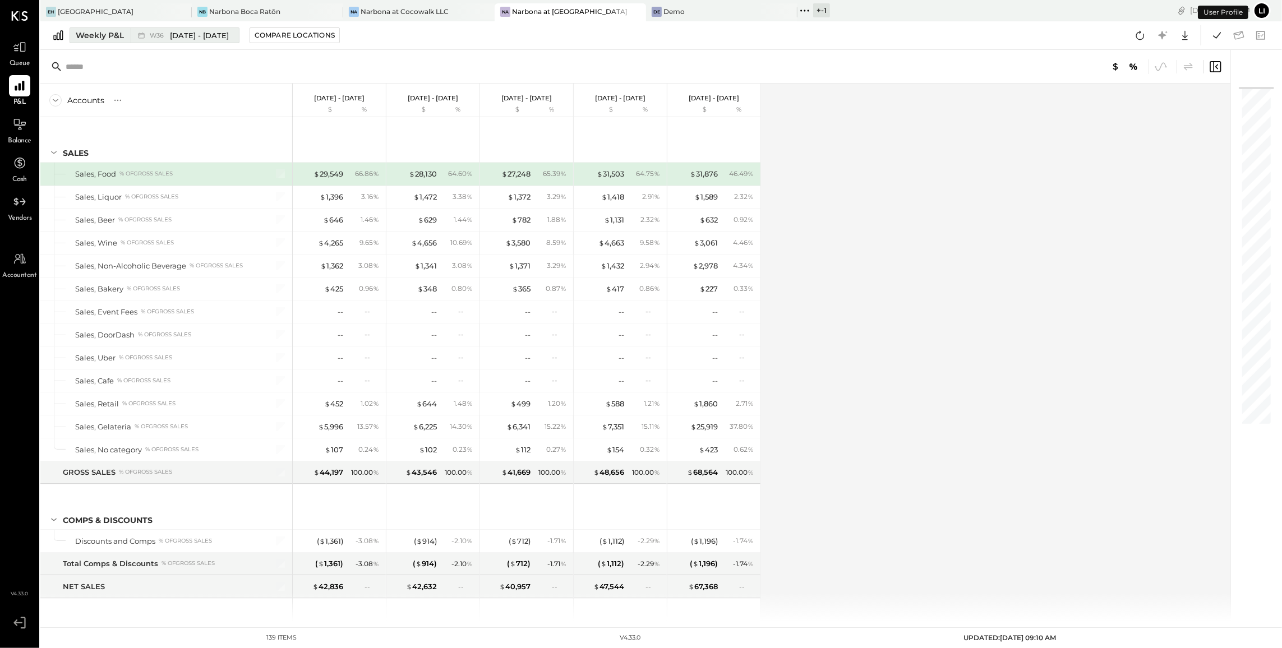
click at [110, 38] on div "Weekly P&L" at bounding box center [100, 35] width 48 height 11
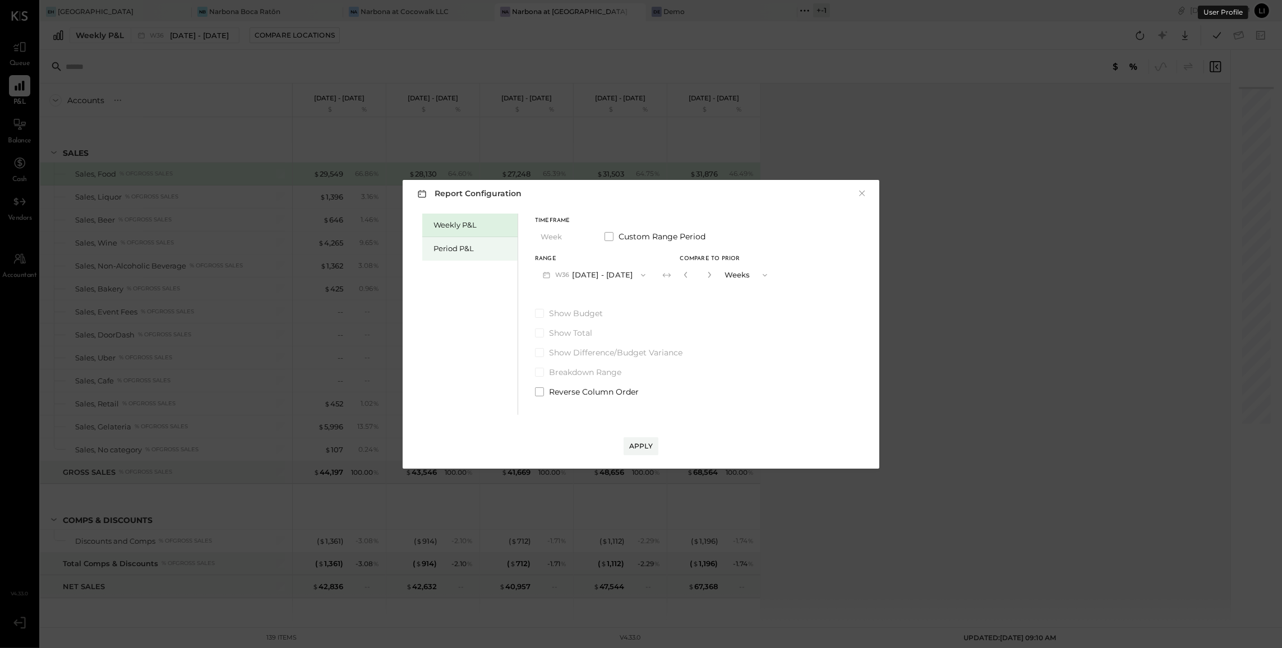
click at [474, 243] on div "Period P&L" at bounding box center [473, 248] width 79 height 11
click at [685, 278] on div "Compare" at bounding box center [681, 275] width 36 height 10
click at [709, 277] on icon "button" at bounding box center [706, 274] width 7 height 7
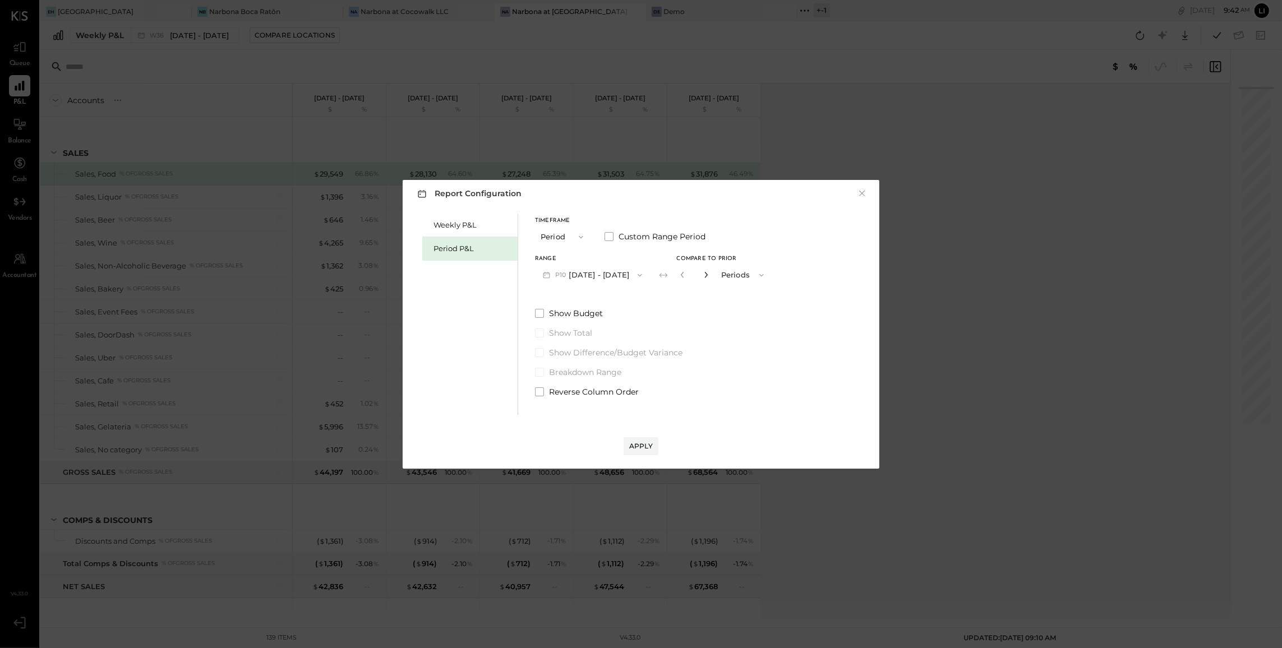
type input "*"
click at [645, 448] on div "Apply" at bounding box center [641, 446] width 24 height 10
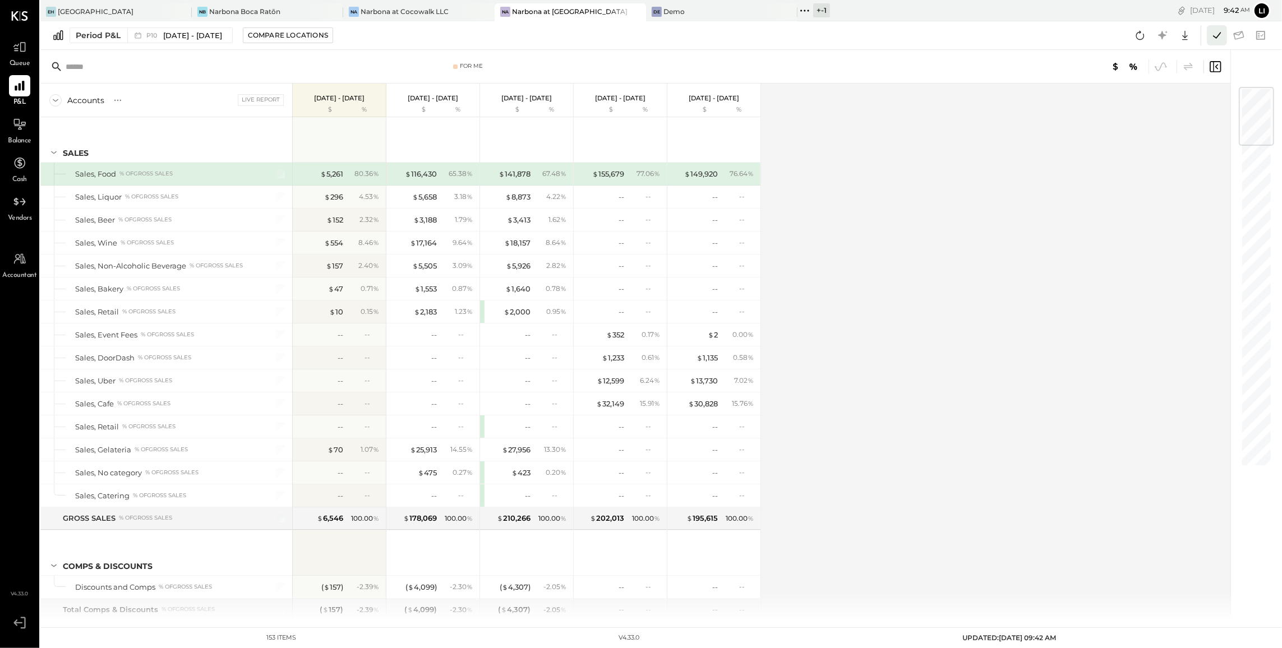
click at [1218, 36] on icon at bounding box center [1217, 35] width 15 height 15
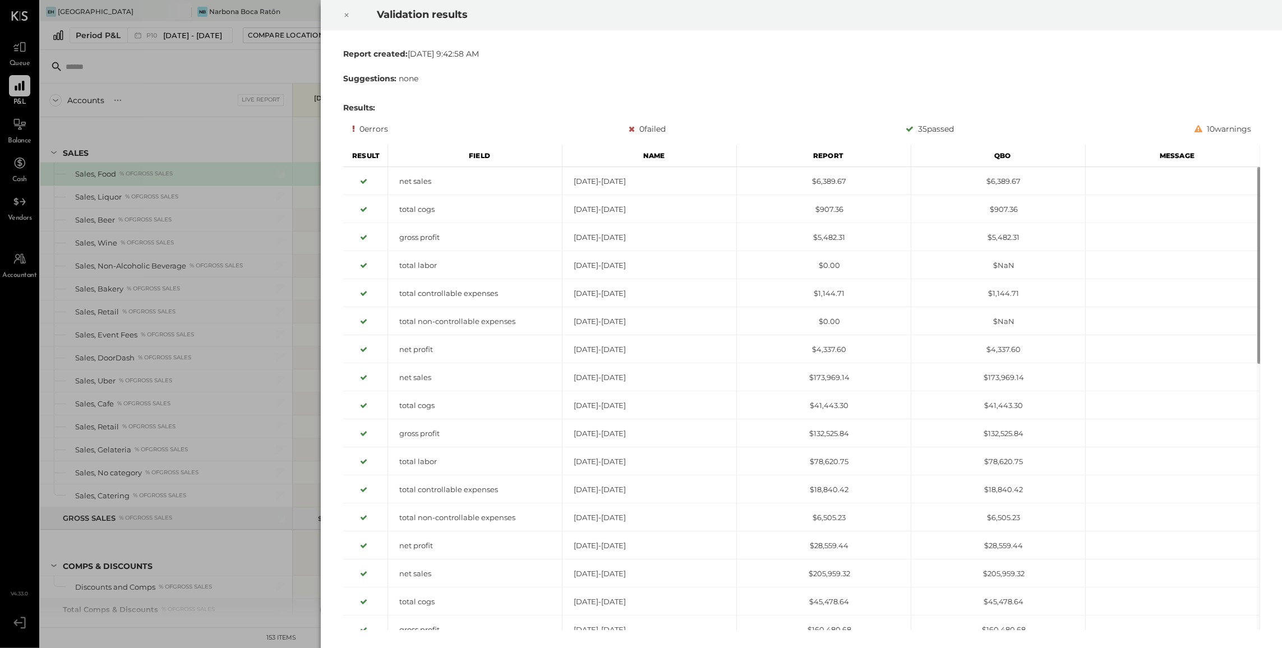
click at [347, 16] on icon at bounding box center [346, 14] width 7 height 13
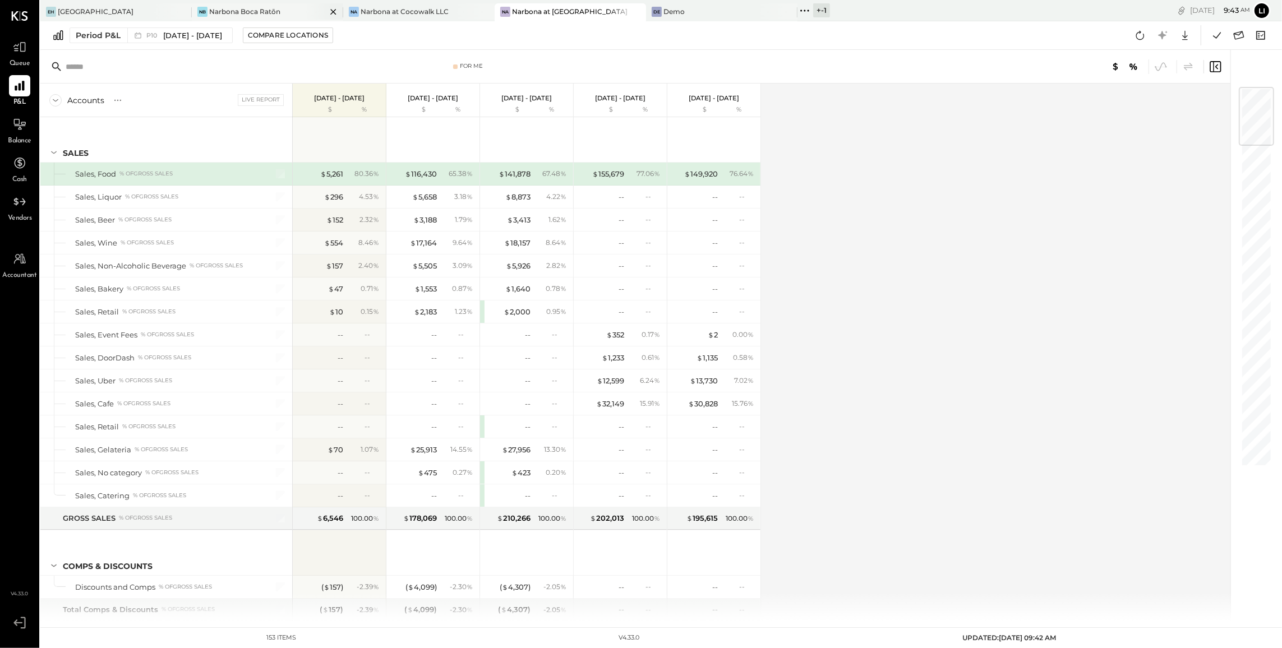
click at [275, 7] on div "NB Narbona Boca Ratōn" at bounding box center [259, 12] width 135 height 10
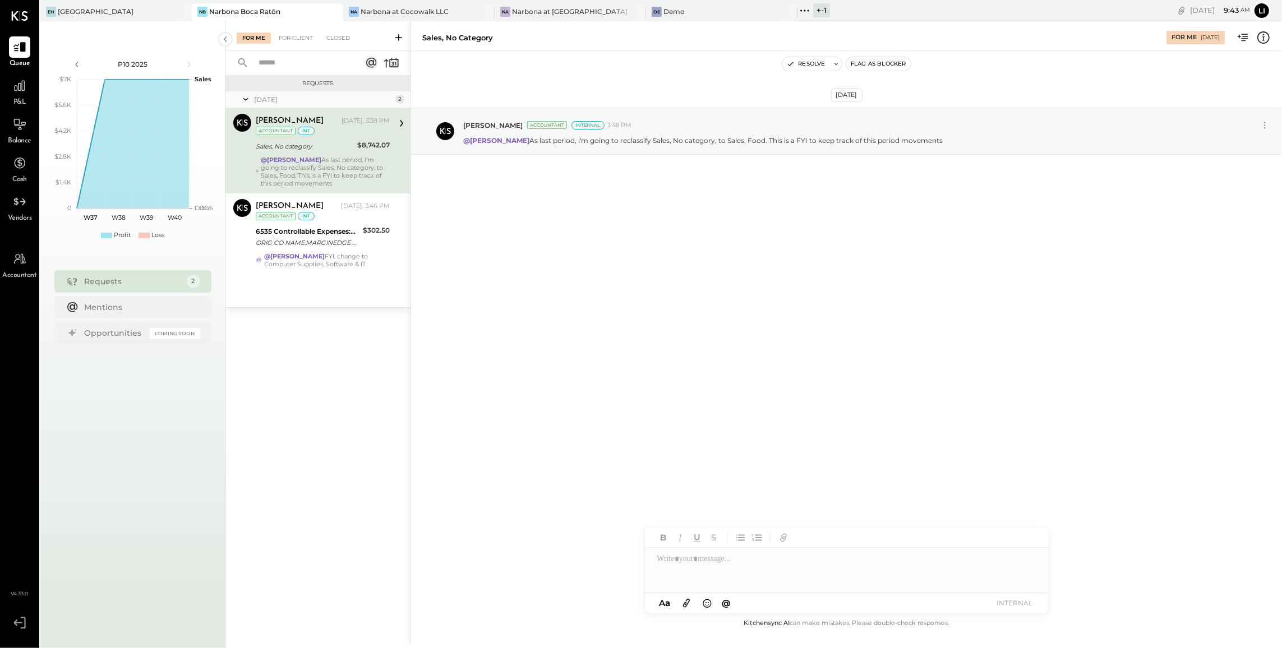
click at [397, 24] on div "For Me For Client Closed" at bounding box center [317, 36] width 185 height 30
click at [381, 15] on div "Narbona at Cocowalk LLC" at bounding box center [405, 12] width 88 height 10
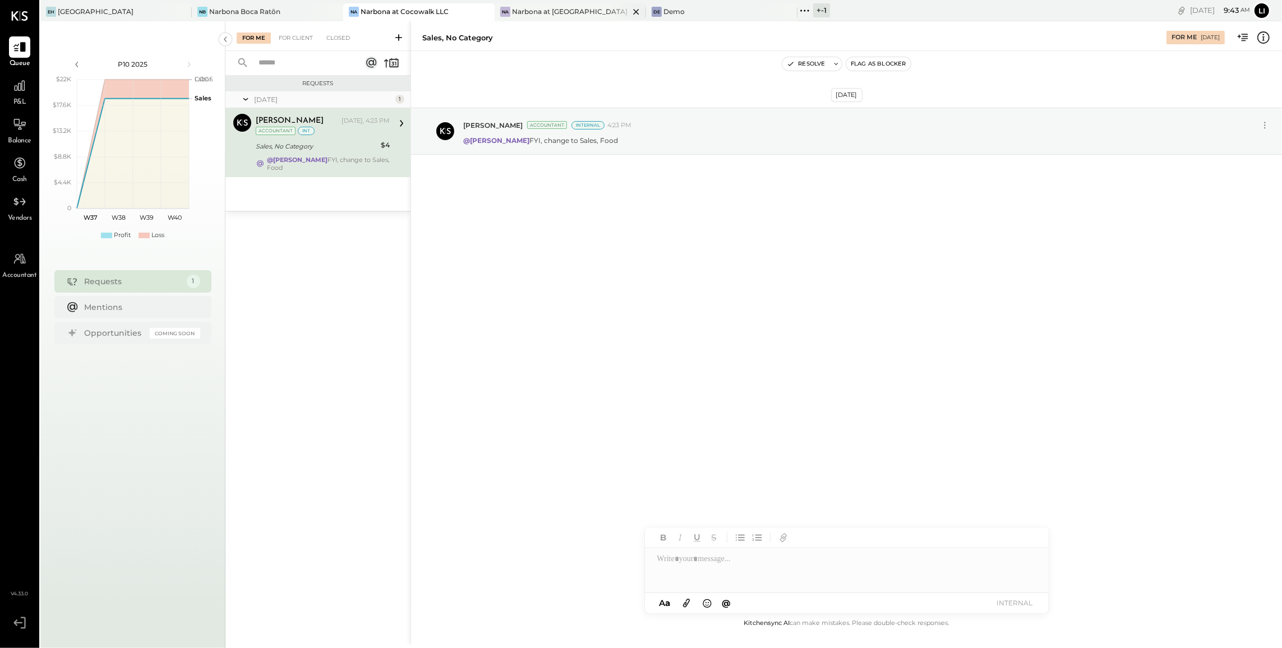
click at [576, 7] on div "Narbona at [GEOGRAPHIC_DATA] LLC" at bounding box center [570, 12] width 117 height 10
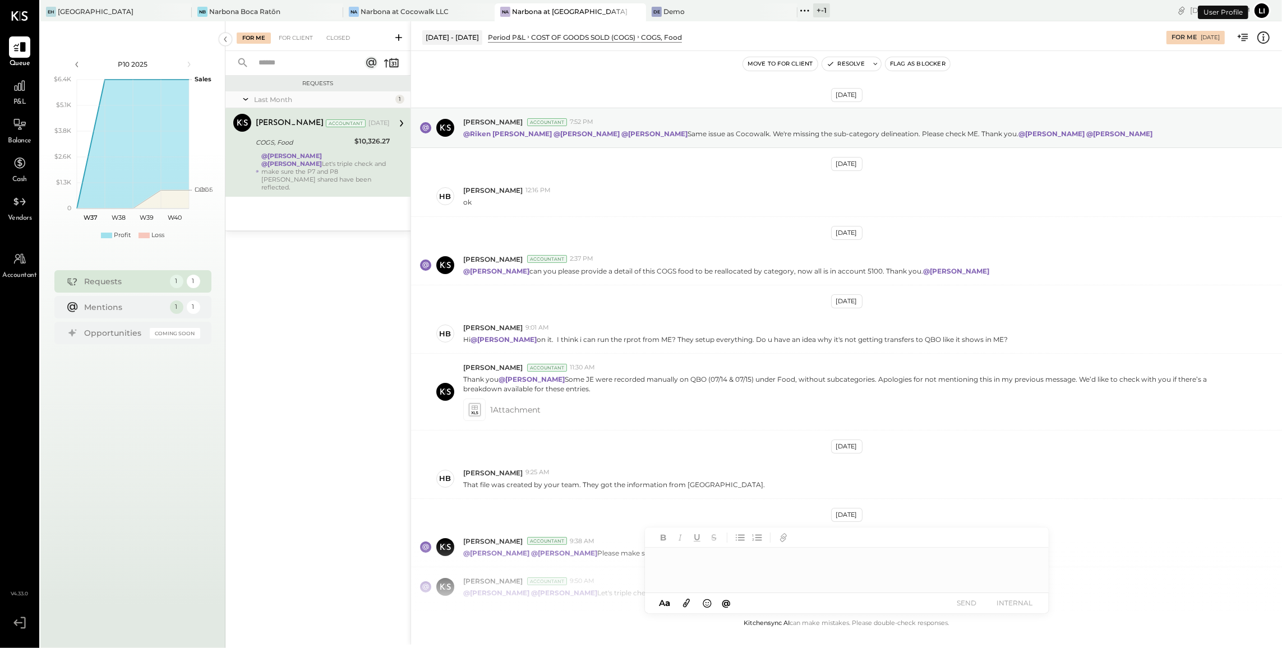
scroll to position [77, 0]
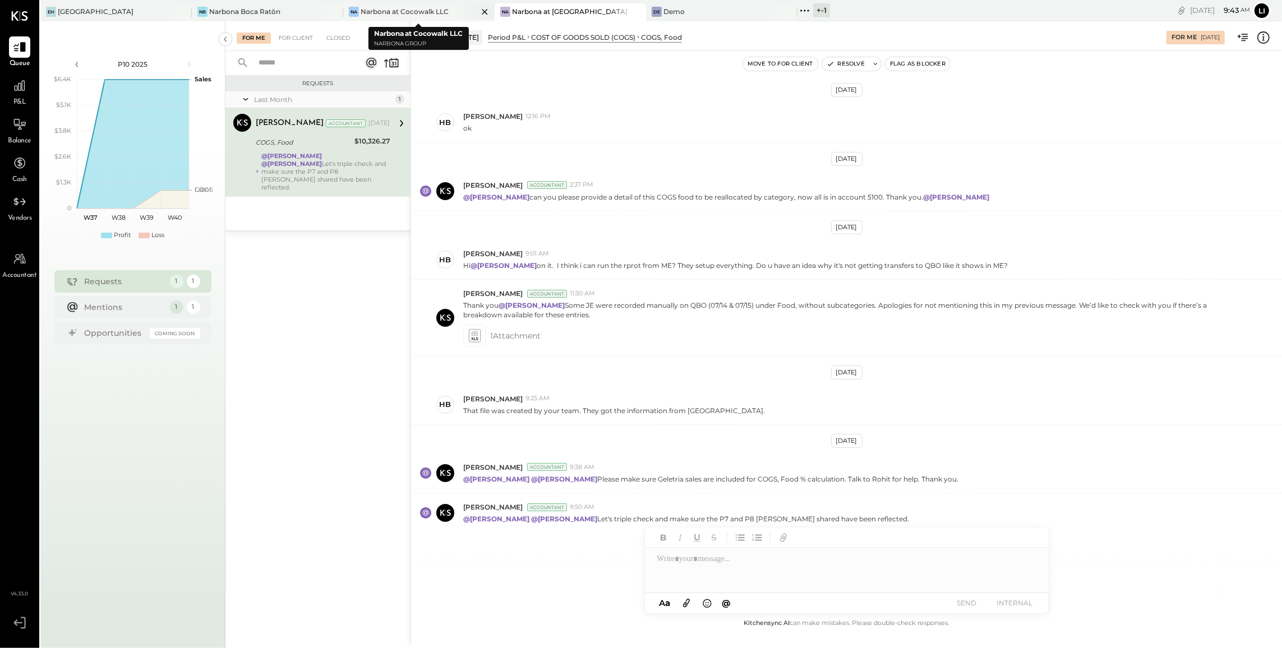
click at [382, 14] on div "Narbona at Cocowalk LLC" at bounding box center [405, 12] width 88 height 10
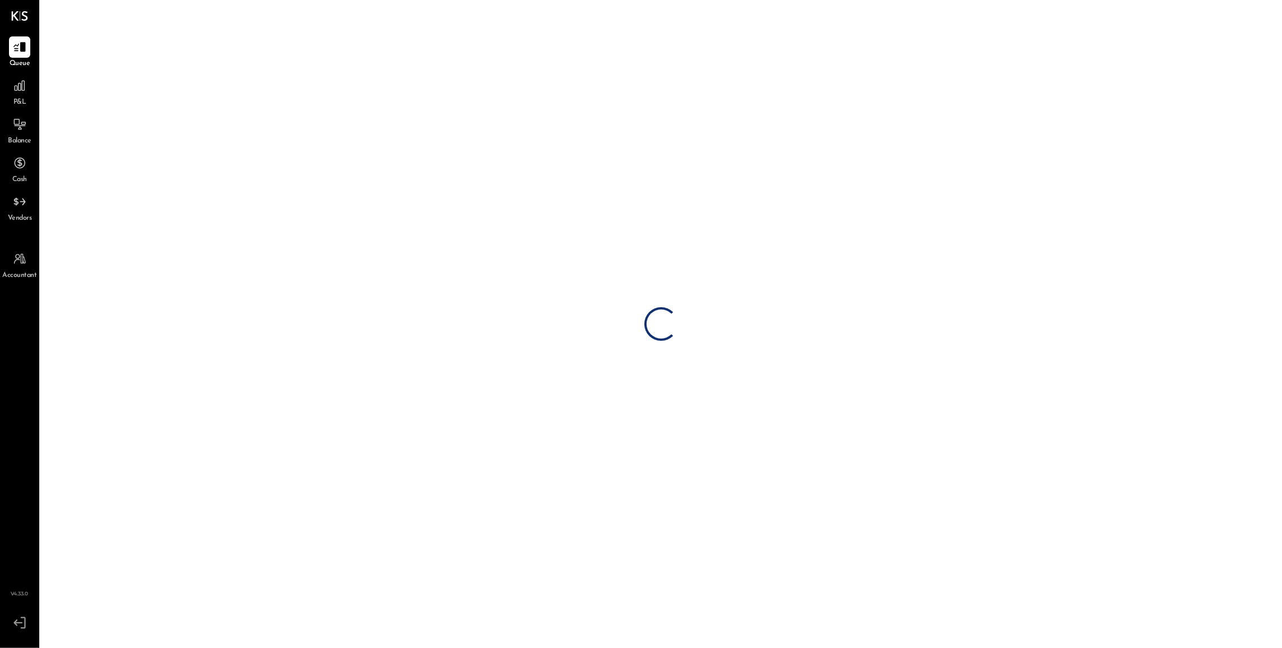
click at [261, 15] on div "Loading…" at bounding box center [661, 324] width 1242 height 648
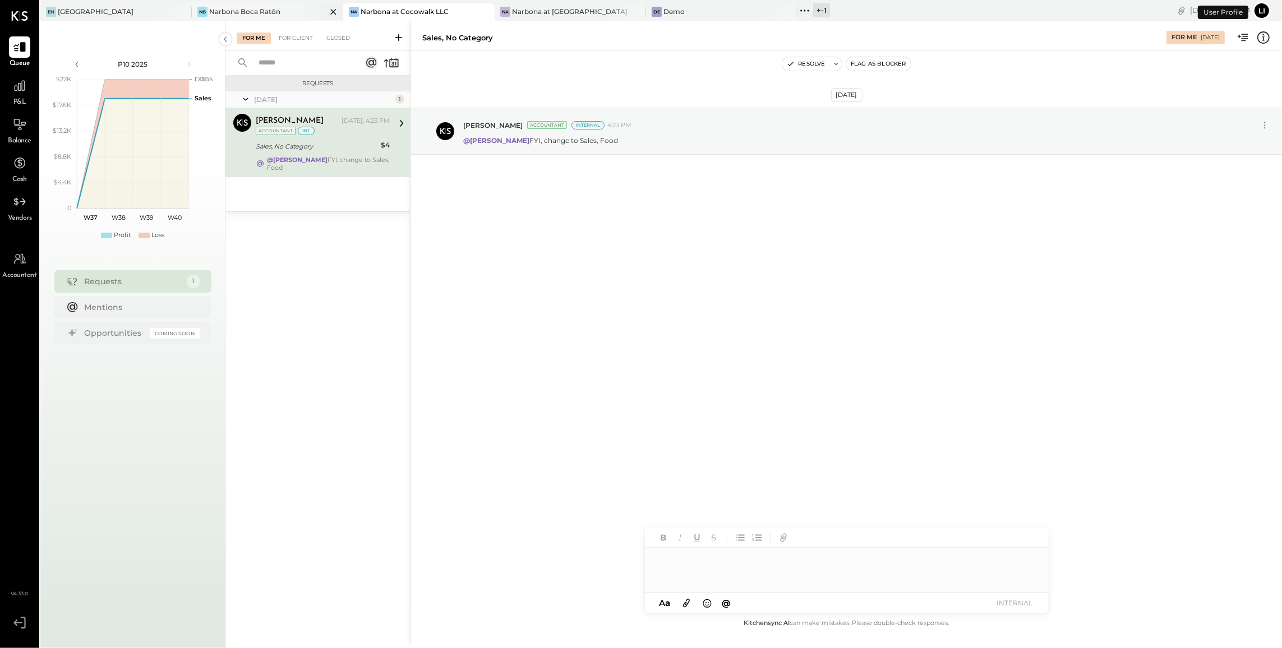
click at [243, 14] on div "Narbona Boca Ratōn" at bounding box center [244, 12] width 71 height 10
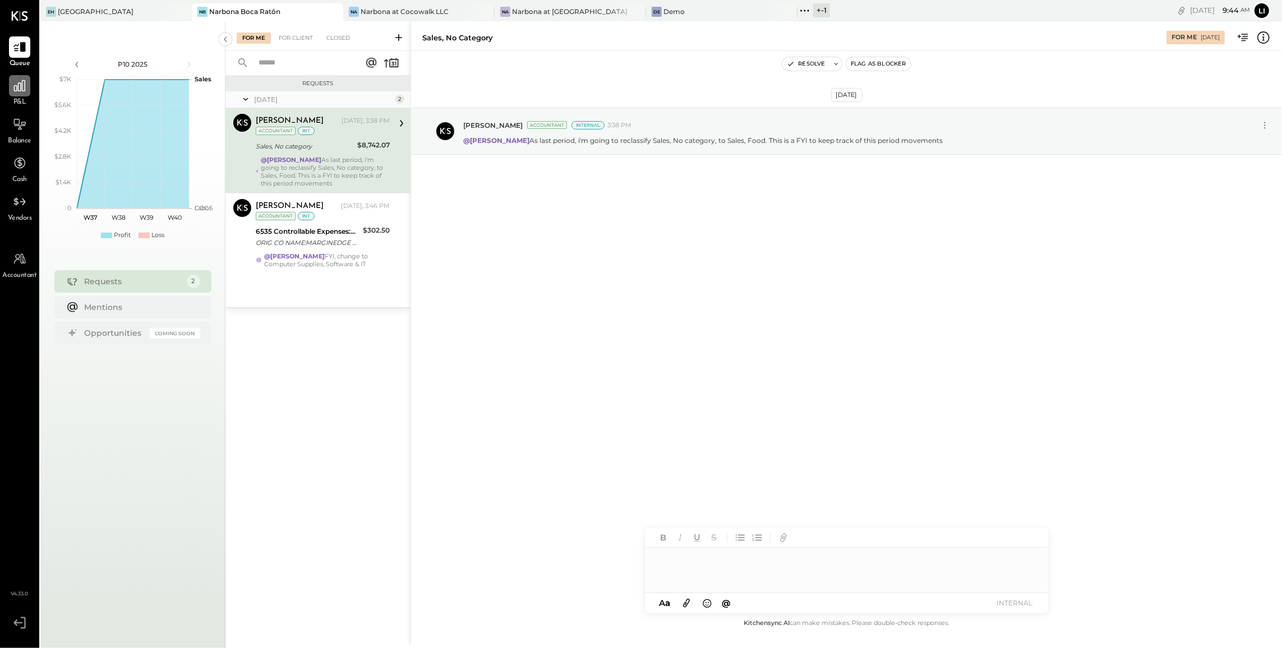
click at [17, 95] on div at bounding box center [19, 85] width 21 height 21
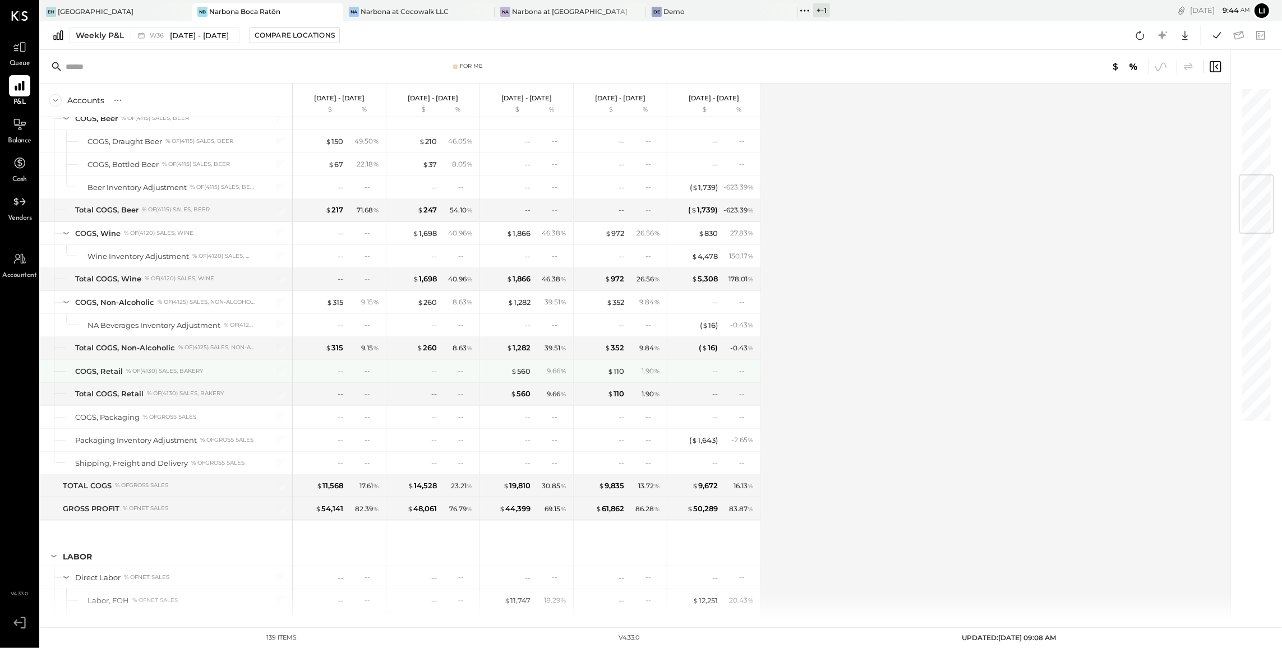
scroll to position [747, 0]
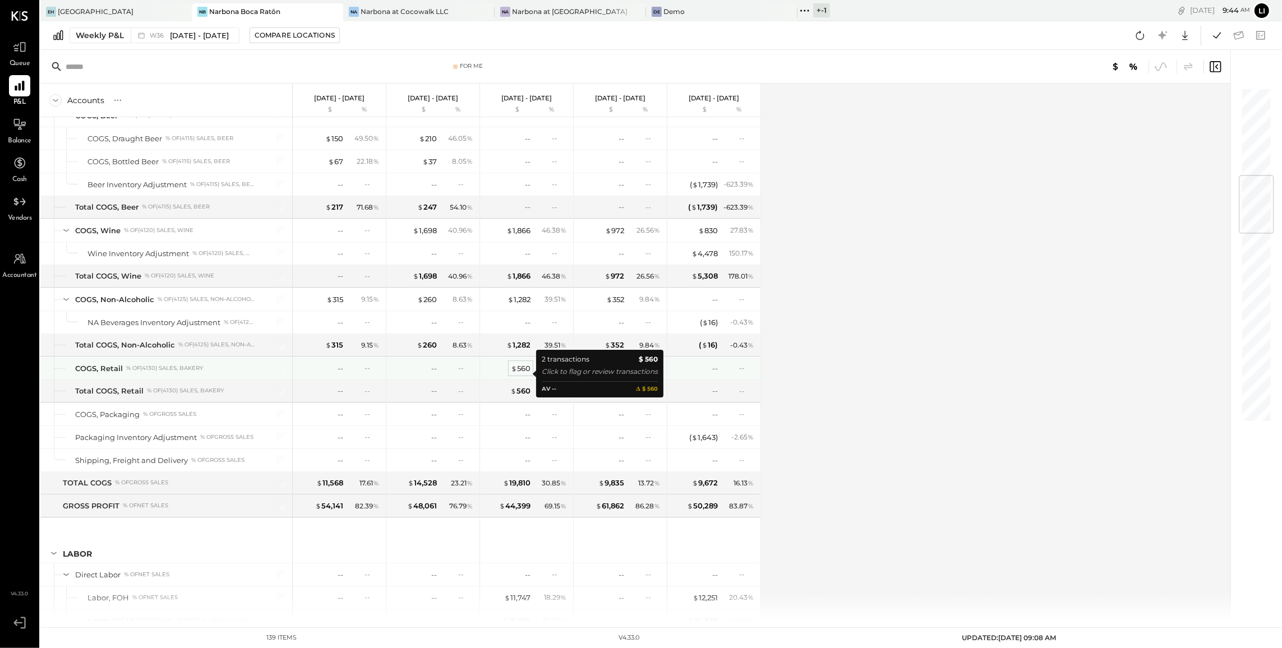
click at [528, 374] on div "$ 560" at bounding box center [521, 368] width 20 height 11
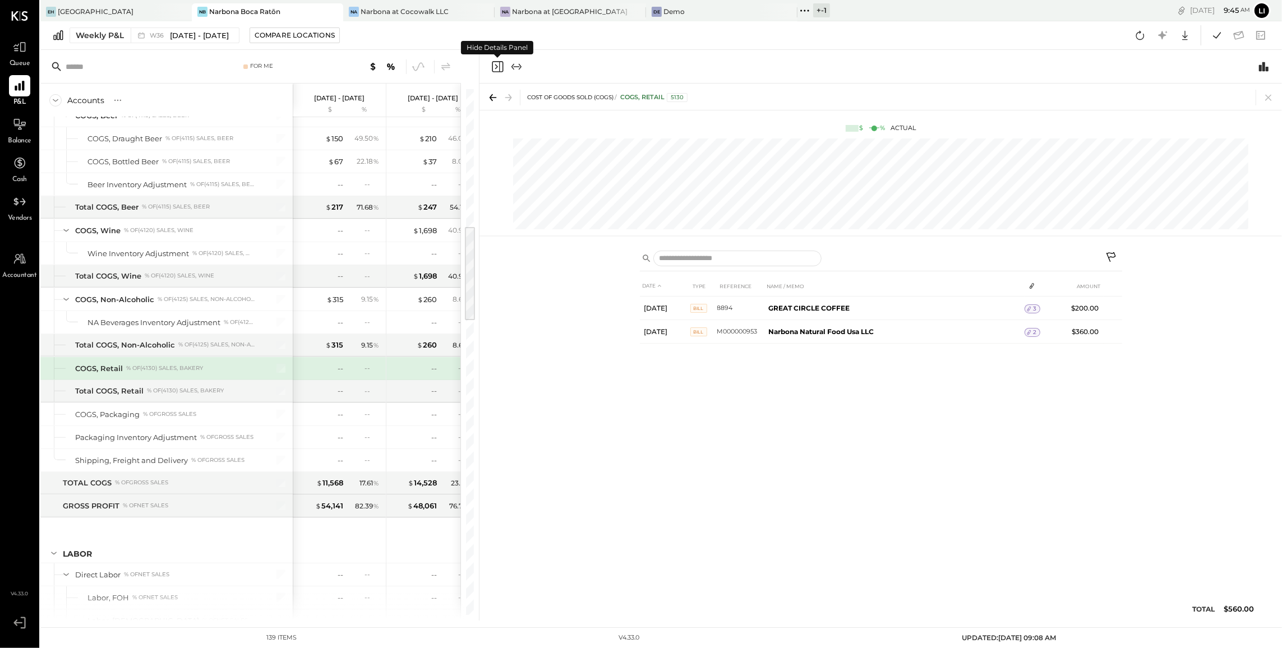
click at [498, 70] on icon "Close panel" at bounding box center [497, 66] width 13 height 13
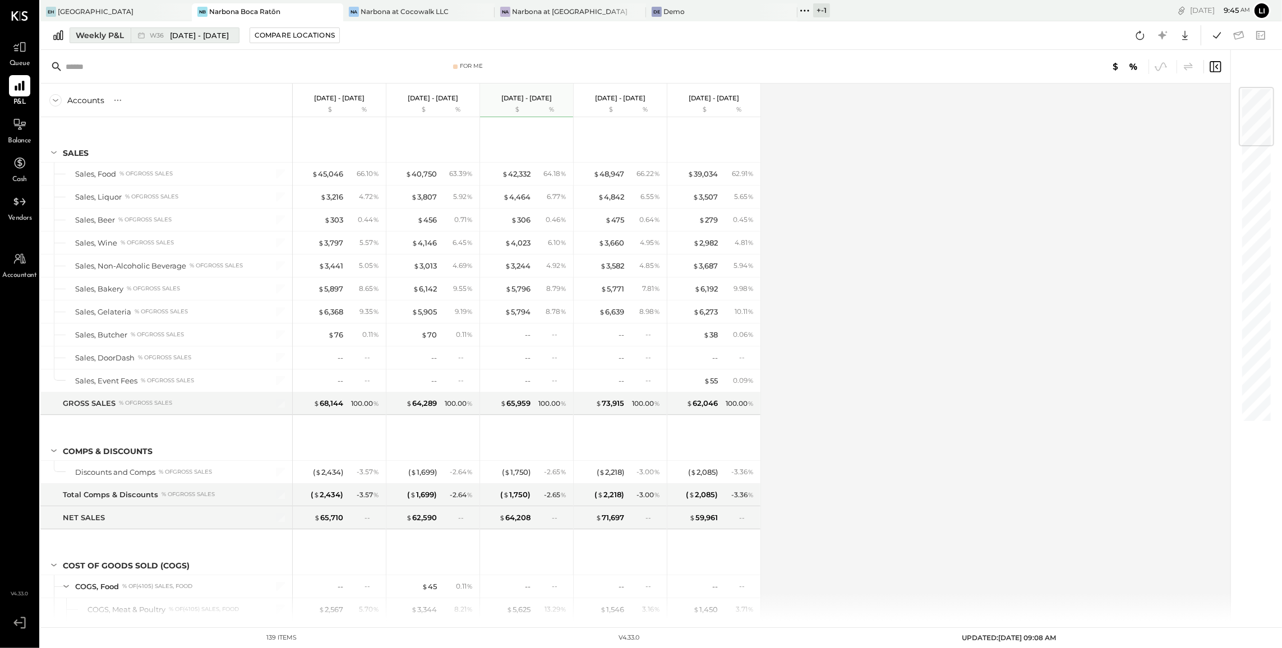
click at [93, 35] on div "Weekly P&L" at bounding box center [100, 35] width 48 height 11
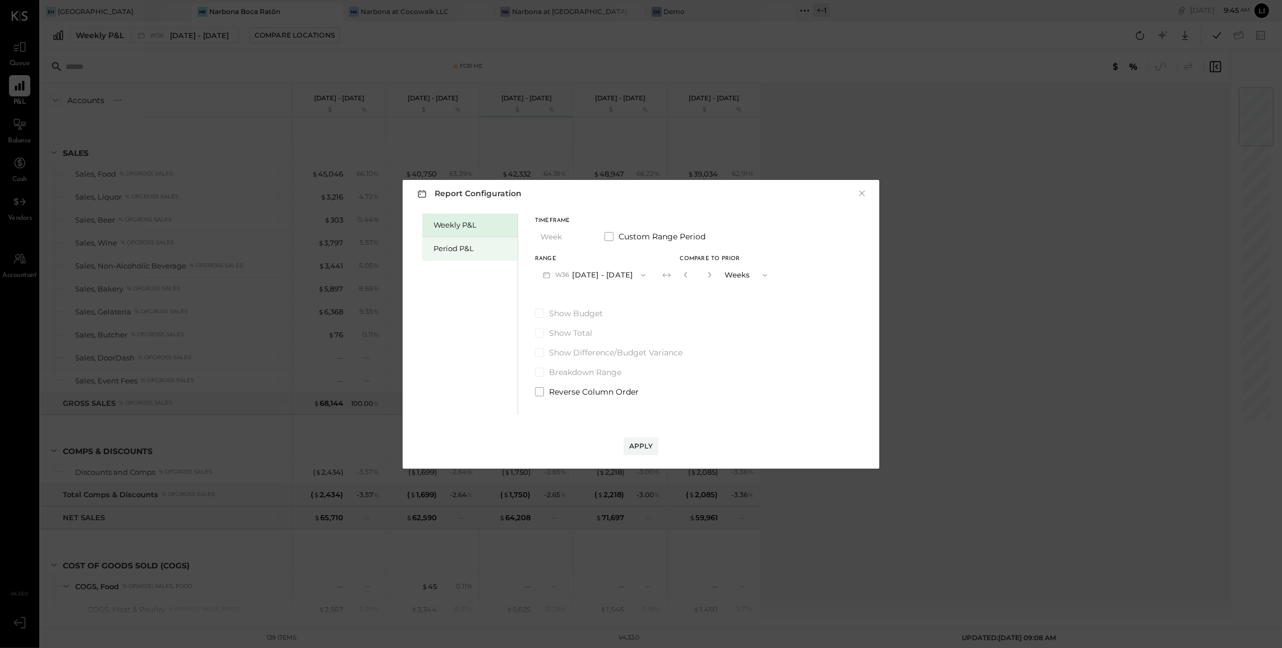
click at [469, 256] on div "Period P&L" at bounding box center [469, 249] width 95 height 24
click at [690, 271] on div "Compare" at bounding box center [681, 275] width 36 height 10
click at [709, 277] on icon "button" at bounding box center [706, 274] width 7 height 7
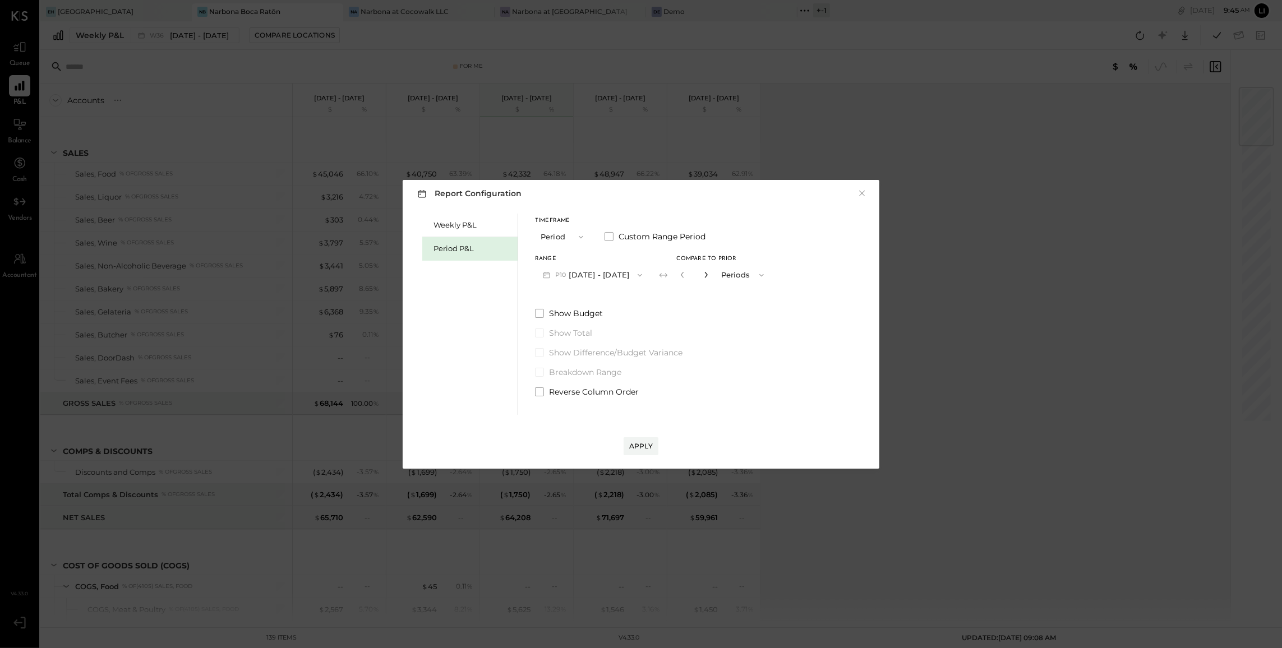
click at [709, 277] on icon "button" at bounding box center [706, 274] width 7 height 7
type input "*"
click at [632, 273] on button "P10 Sep 8 - Oct 5, 2025" at bounding box center [592, 275] width 115 height 21
click at [639, 294] on div "P09 Aug 11 - Sep 7, 2025" at bounding box center [600, 301] width 128 height 24
click at [645, 446] on div "Apply" at bounding box center [641, 446] width 24 height 10
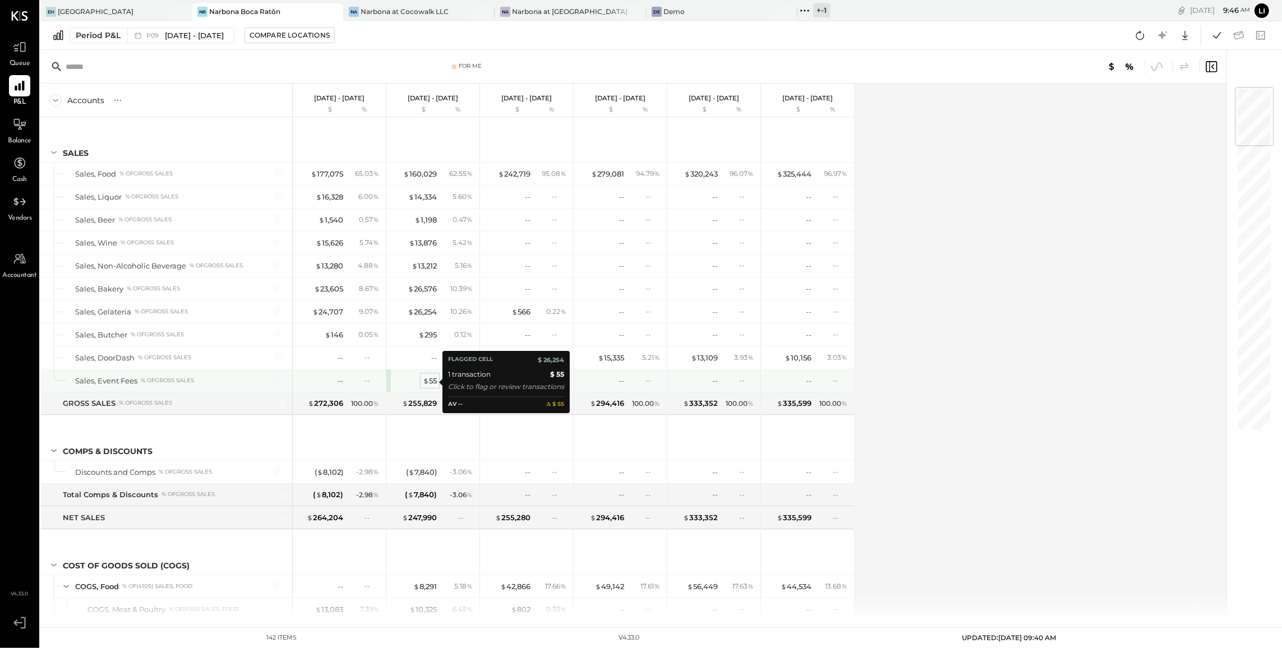
click at [434, 381] on div "$ 55" at bounding box center [430, 381] width 14 height 11
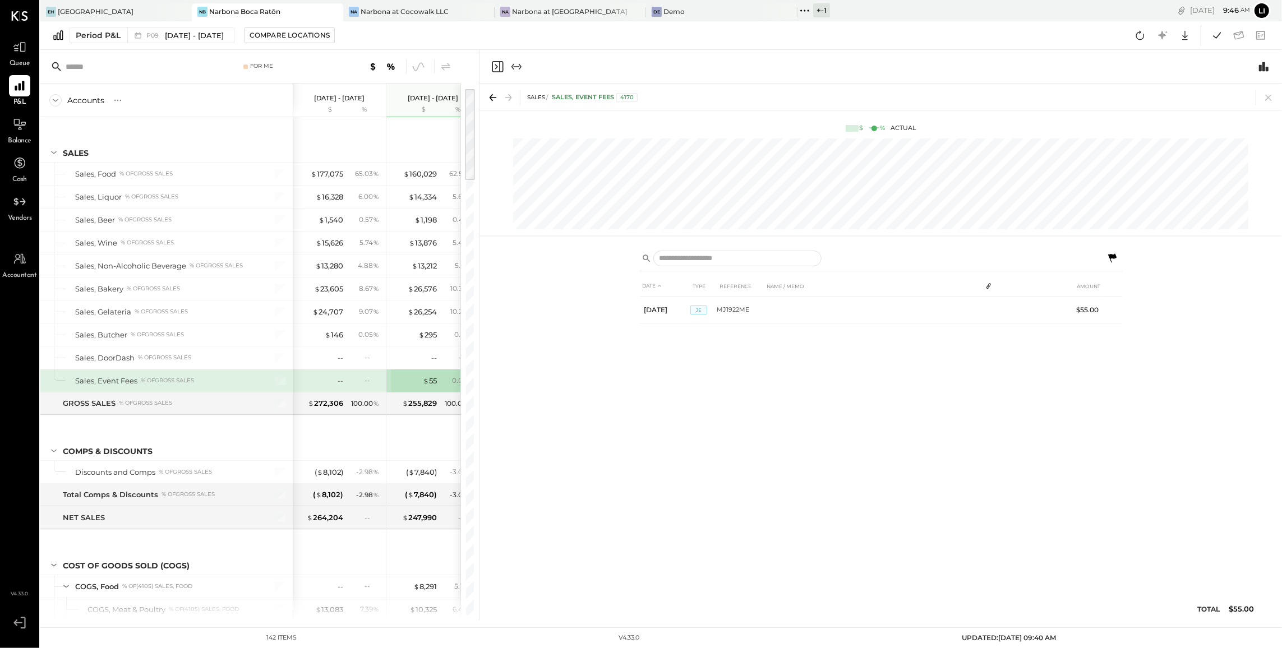
click at [1111, 255] on icon at bounding box center [1112, 258] width 8 height 9
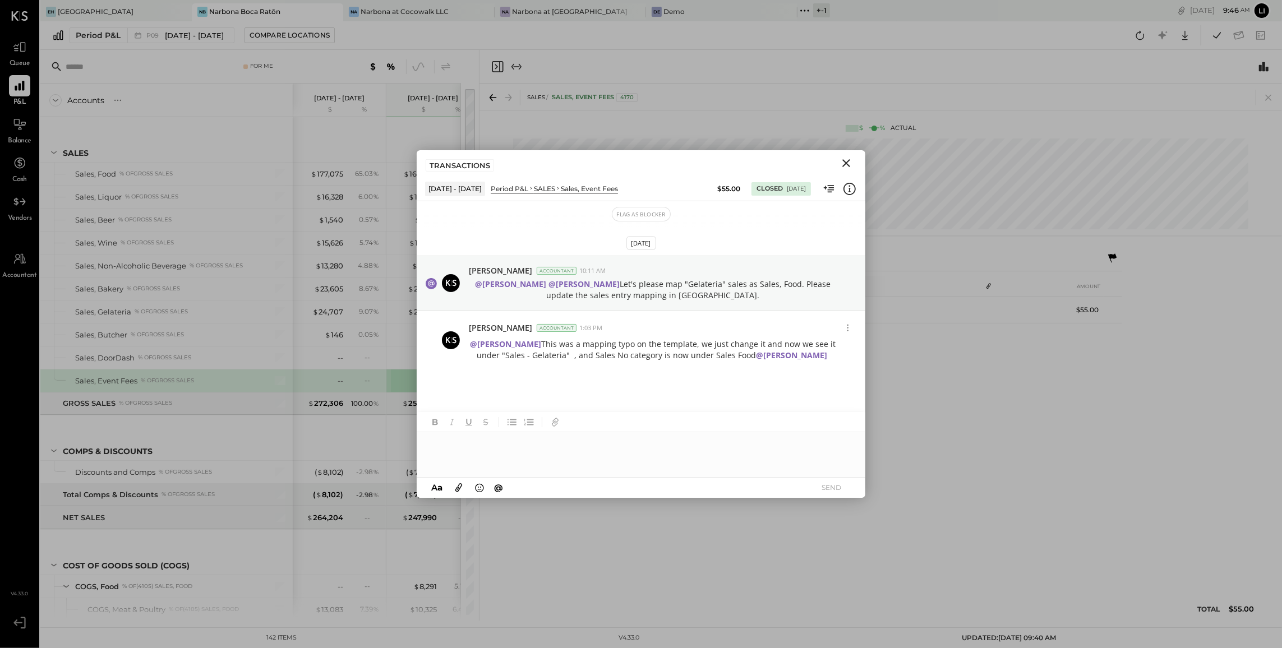
click at [849, 164] on icon "Close" at bounding box center [846, 162] width 13 height 13
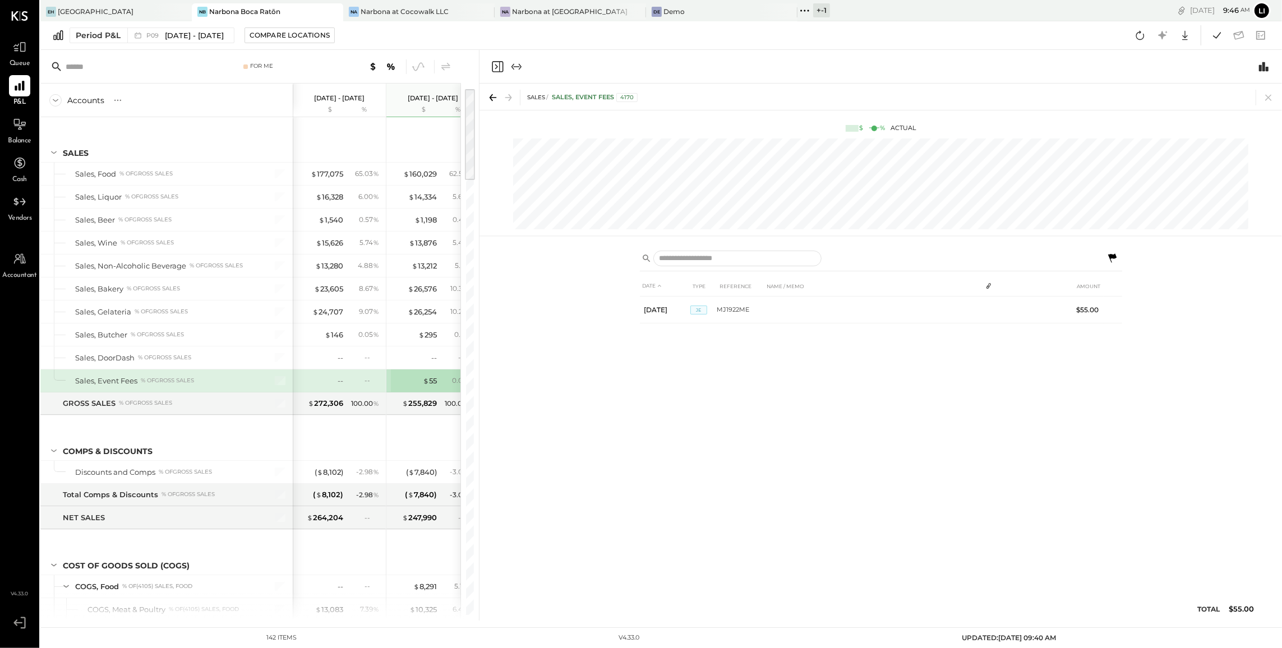
click at [500, 67] on icon "Close panel" at bounding box center [497, 66] width 11 height 11
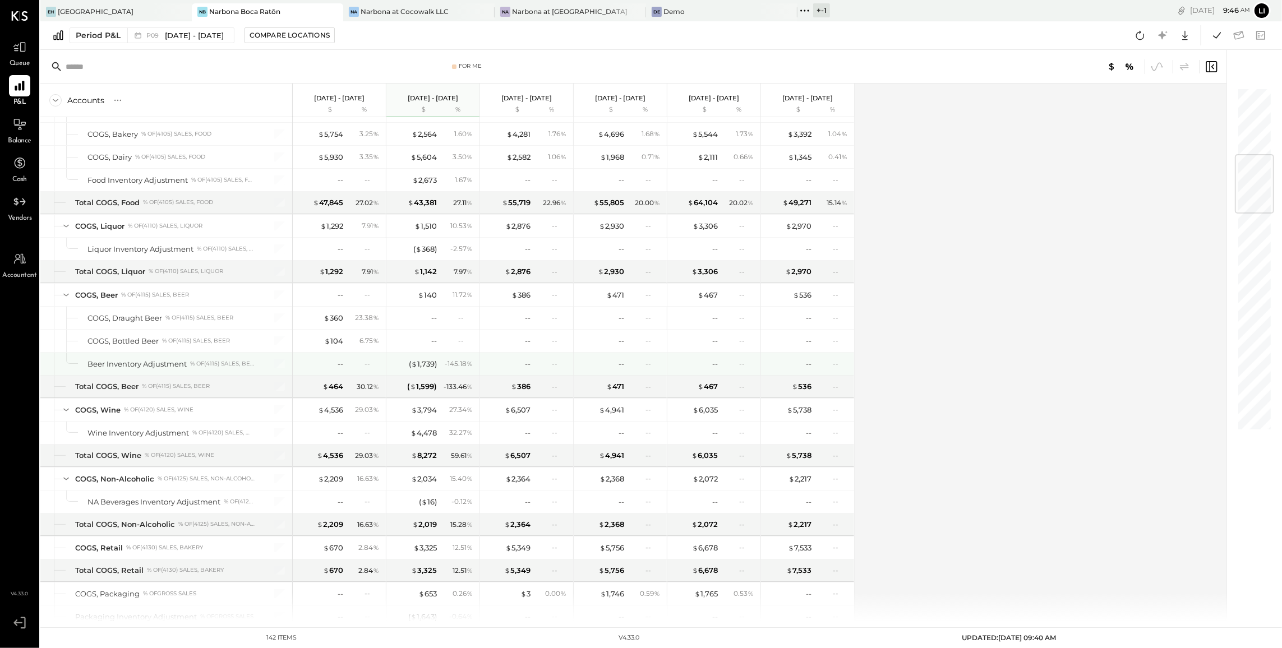
scroll to position [572, 0]
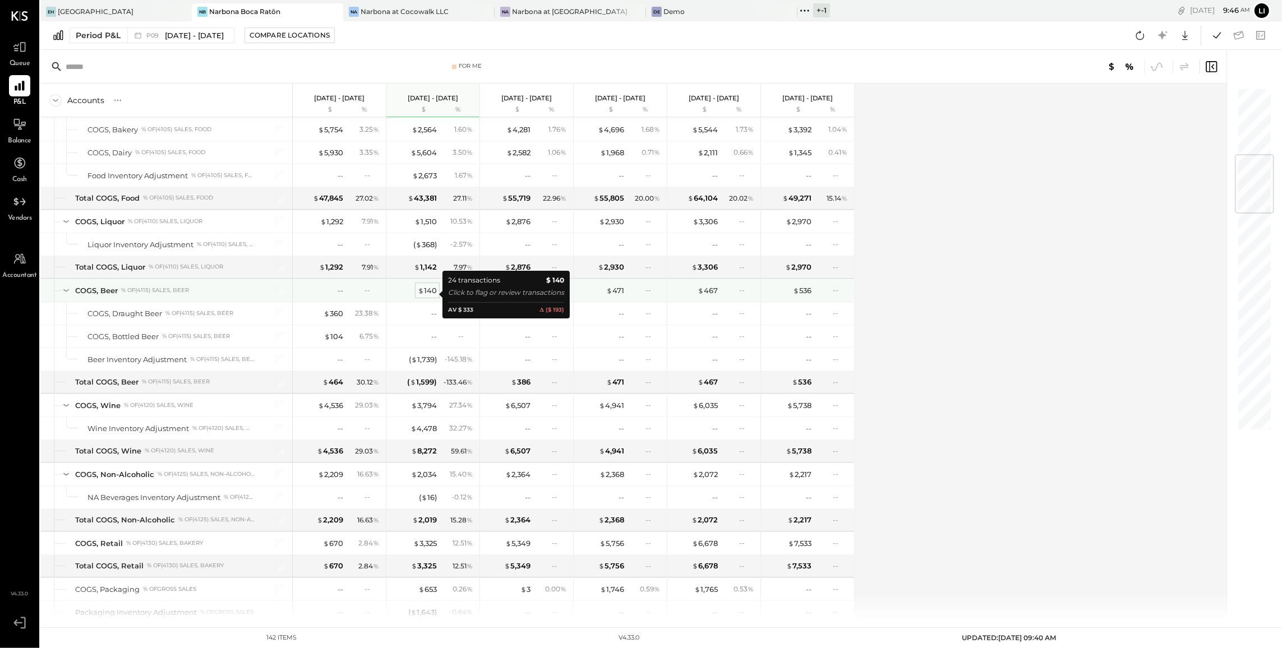
click at [432, 293] on div "$ 140" at bounding box center [427, 290] width 19 height 11
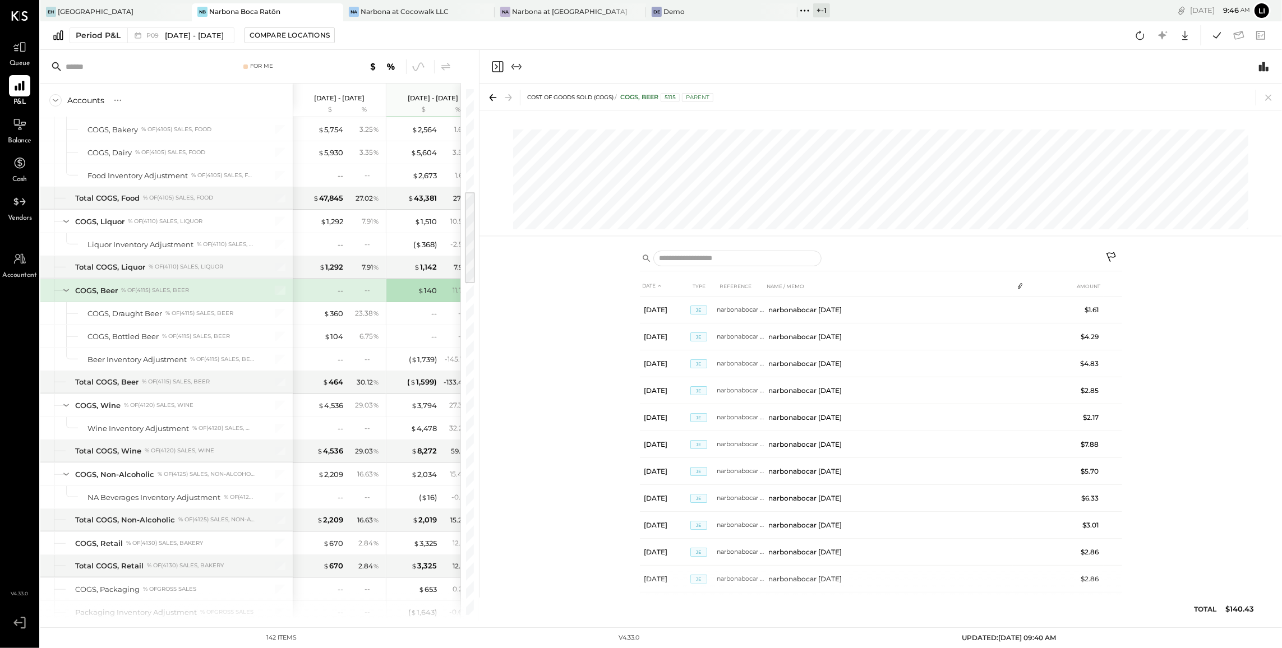
click at [499, 66] on icon "Close panel" at bounding box center [497, 66] width 13 height 13
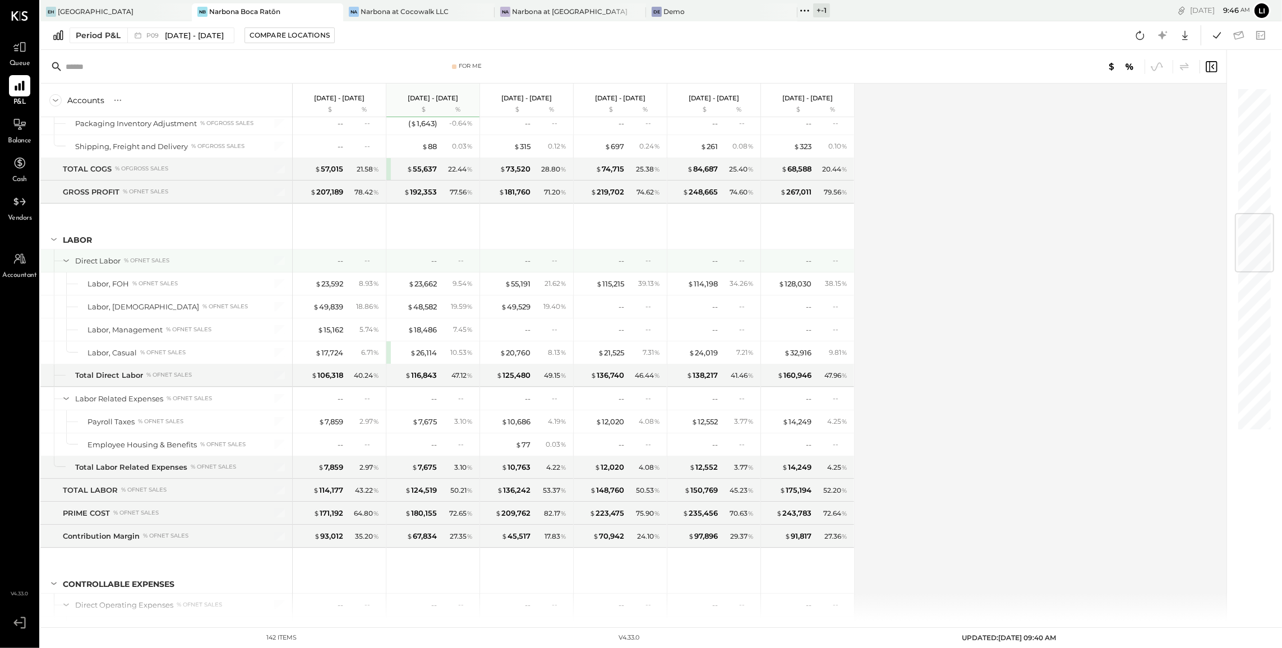
scroll to position [1083, 0]
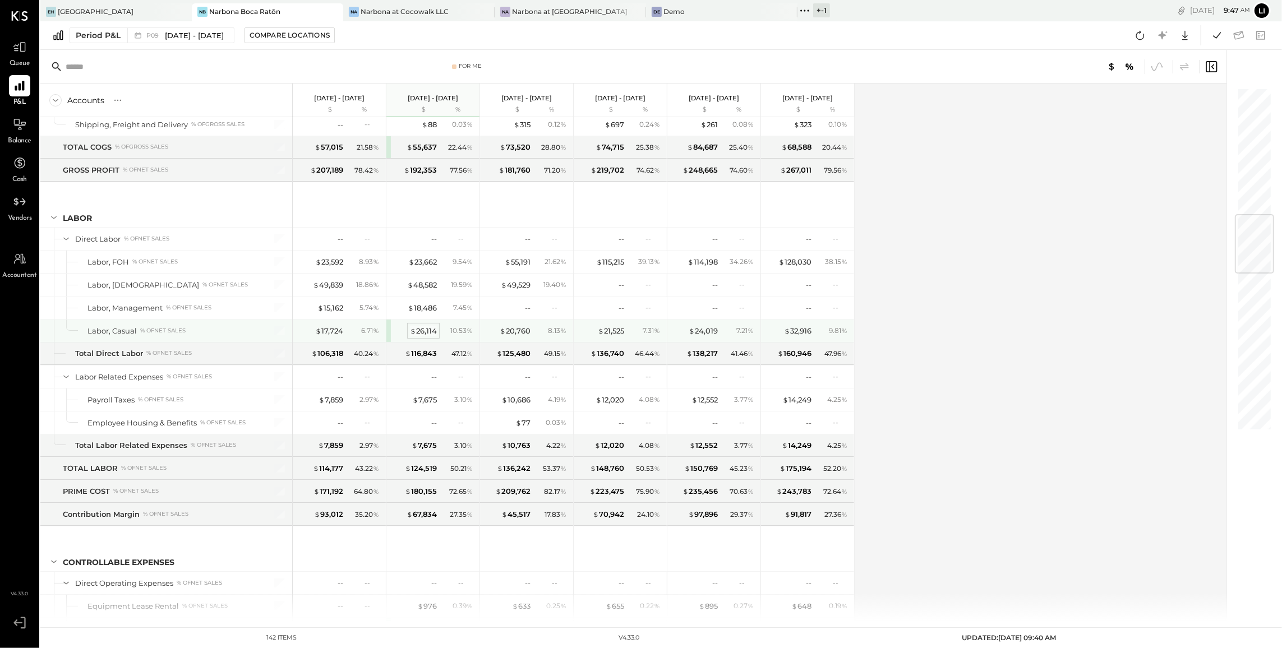
click at [420, 335] on div "$ 26,114" at bounding box center [423, 331] width 27 height 11
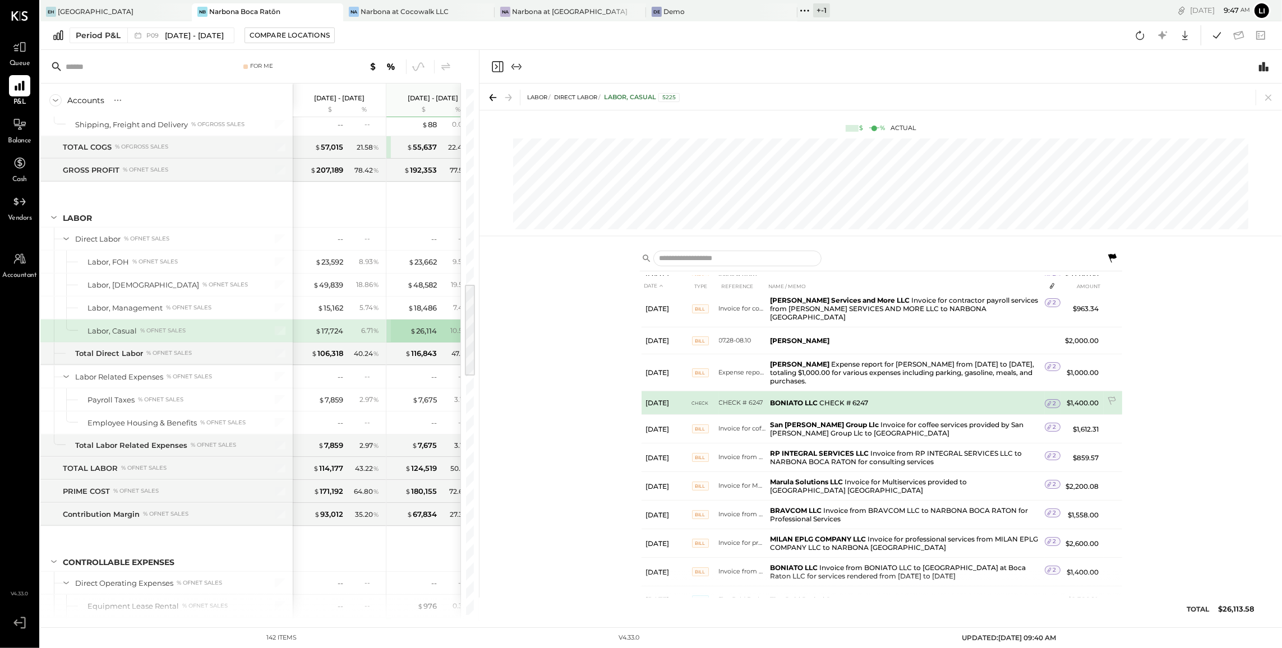
scroll to position [273, 0]
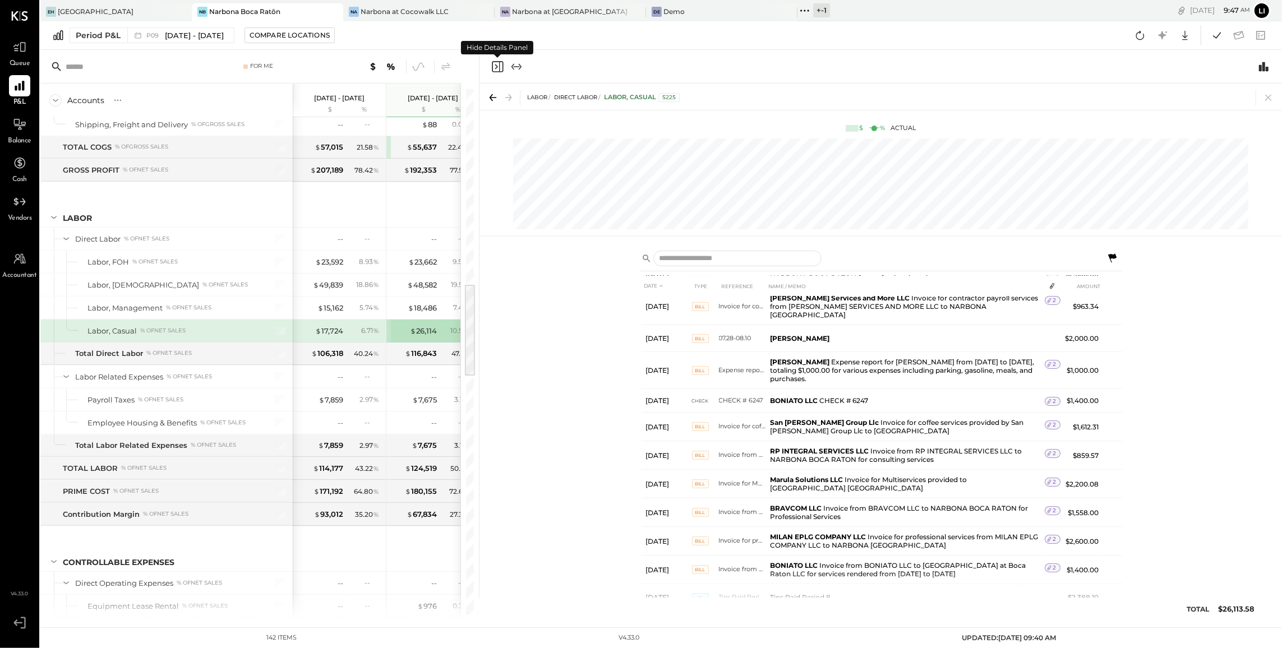
click at [492, 61] on icon "Close panel" at bounding box center [497, 66] width 13 height 13
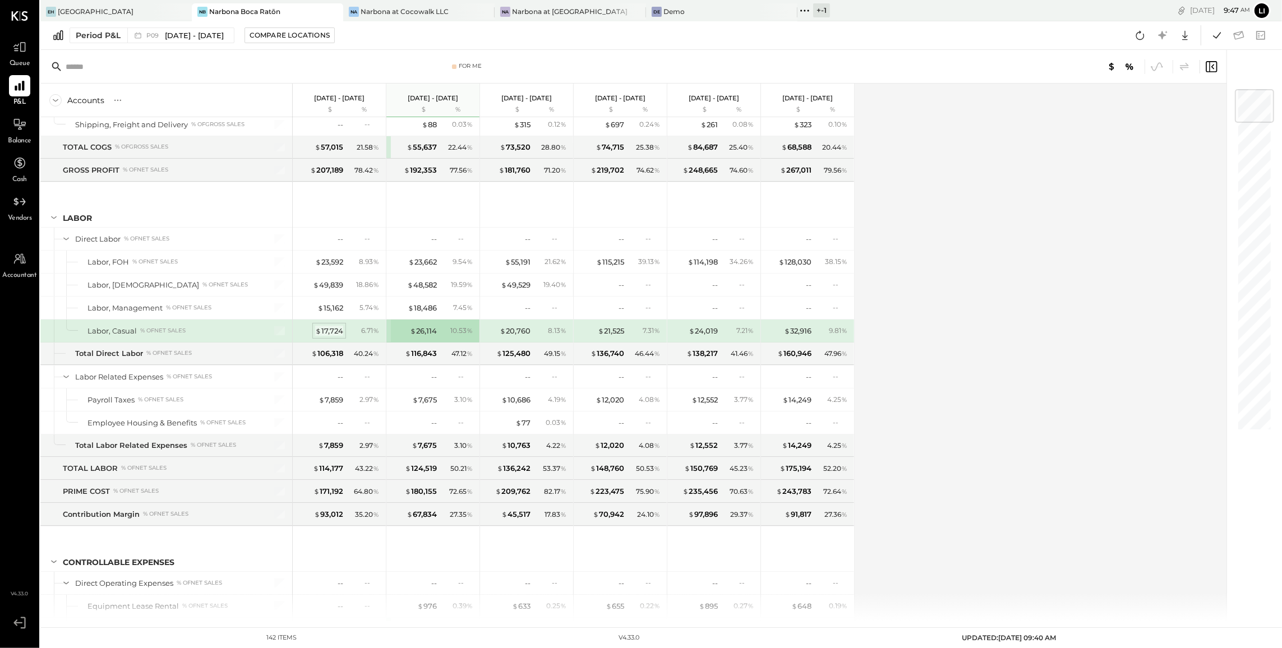
click at [333, 337] on div "$ 17,724" at bounding box center [329, 331] width 28 height 11
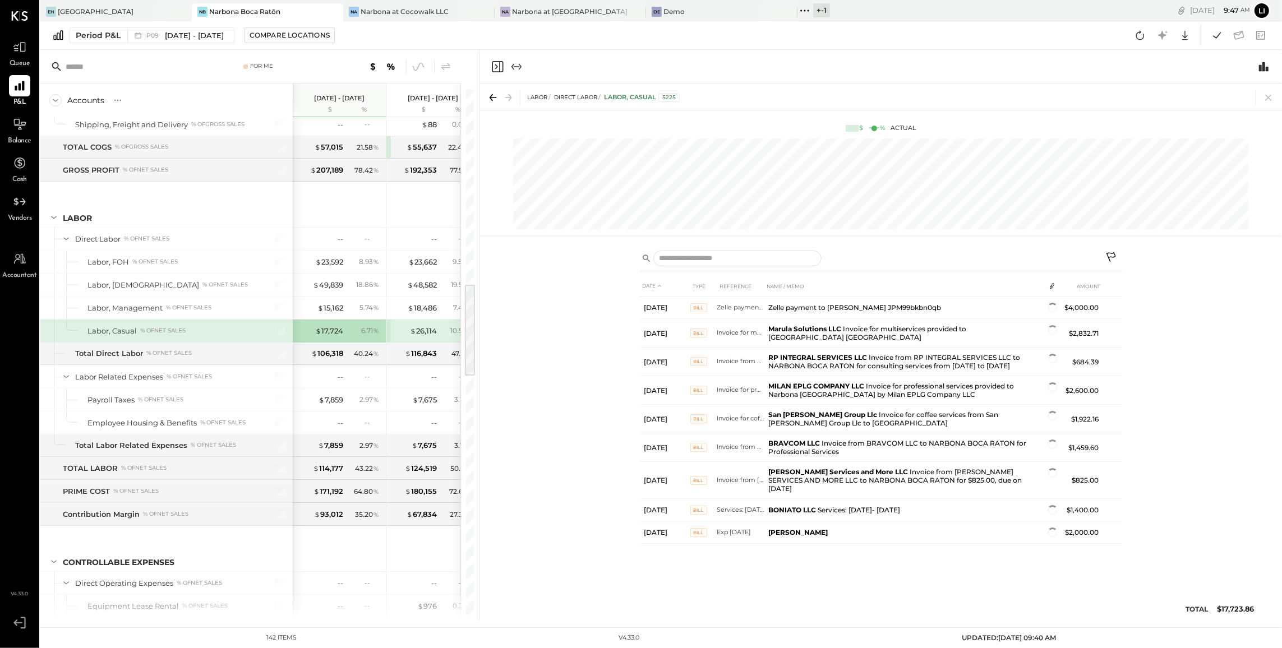
click at [497, 67] on icon "Close panel" at bounding box center [497, 66] width 13 height 13
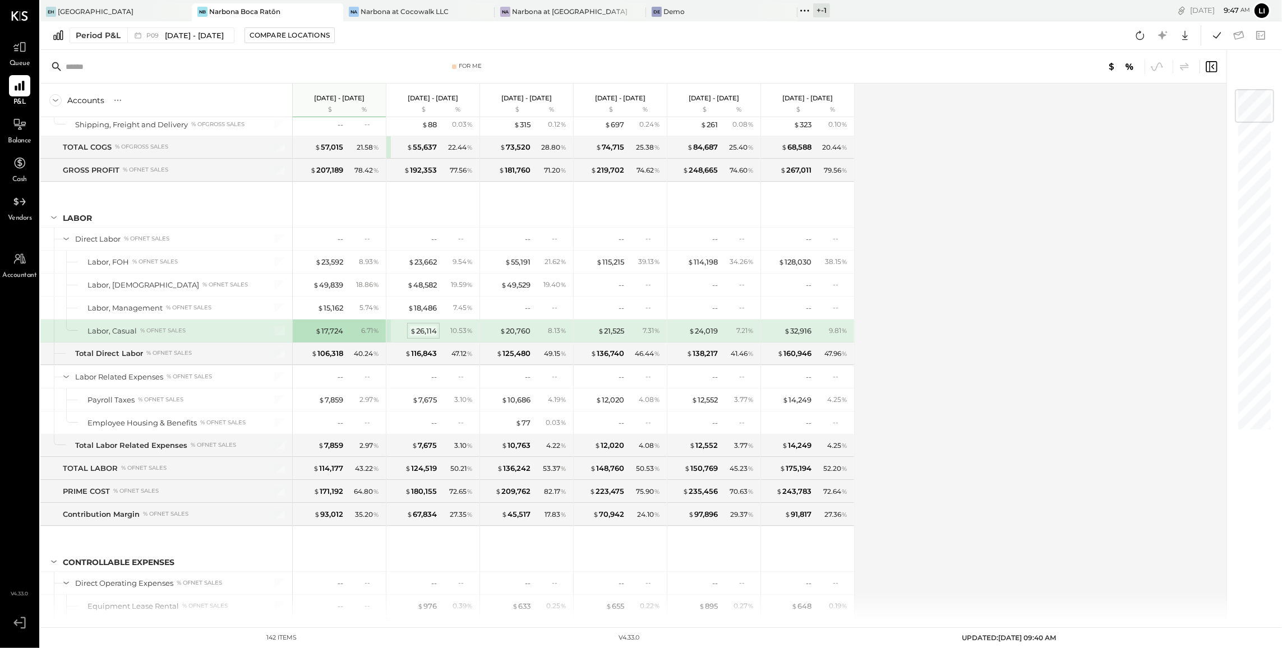
click at [427, 337] on div "$ 26,114" at bounding box center [423, 331] width 27 height 11
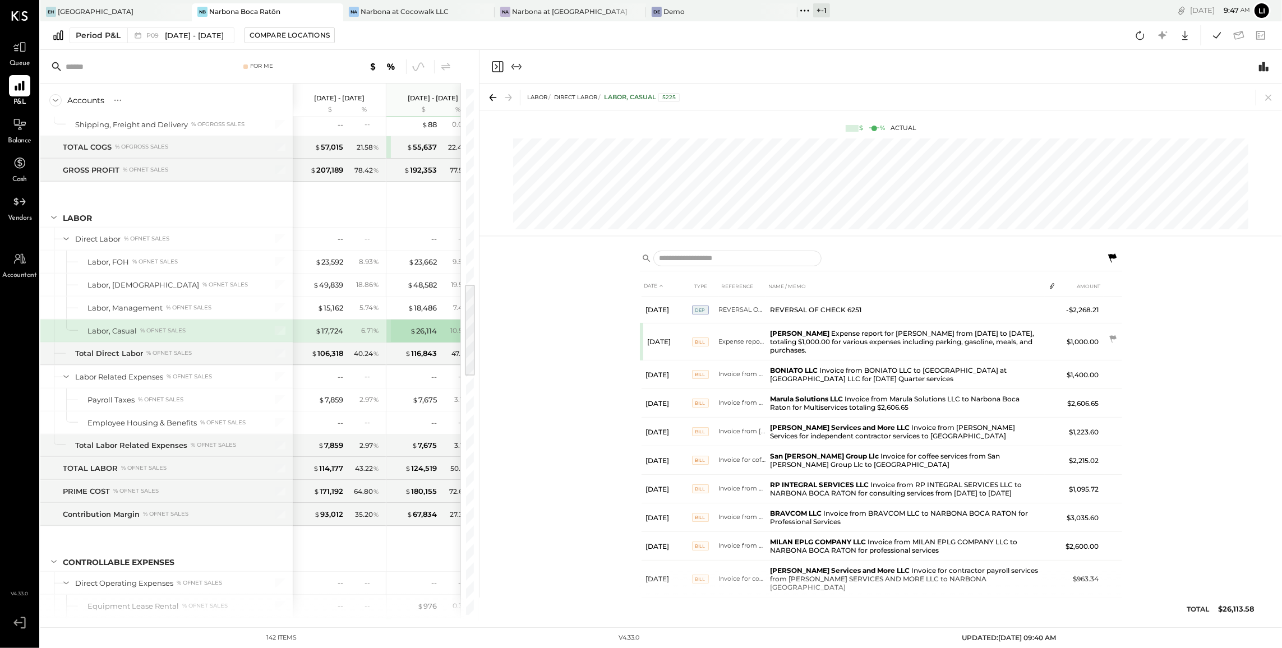
click at [1121, 259] on button at bounding box center [1112, 258] width 20 height 20
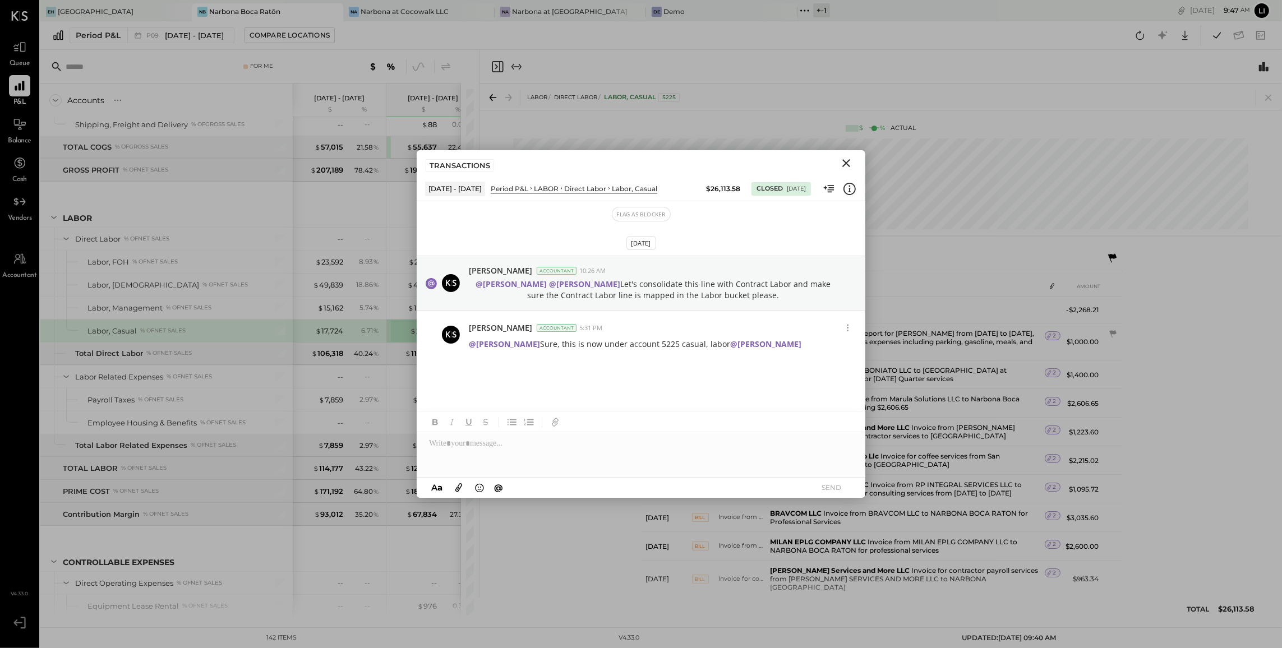
click at [842, 165] on icon "Close" at bounding box center [846, 162] width 13 height 13
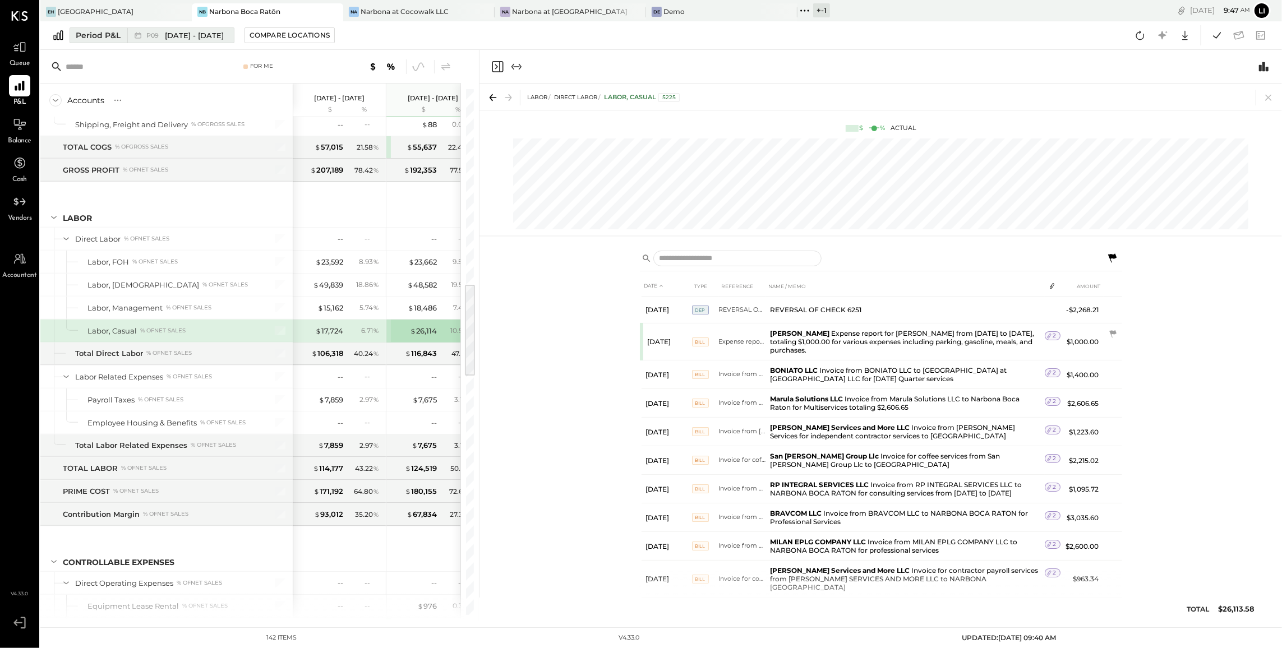
click at [224, 35] on span "Aug 11 - Sep 7, 2025" at bounding box center [194, 35] width 59 height 11
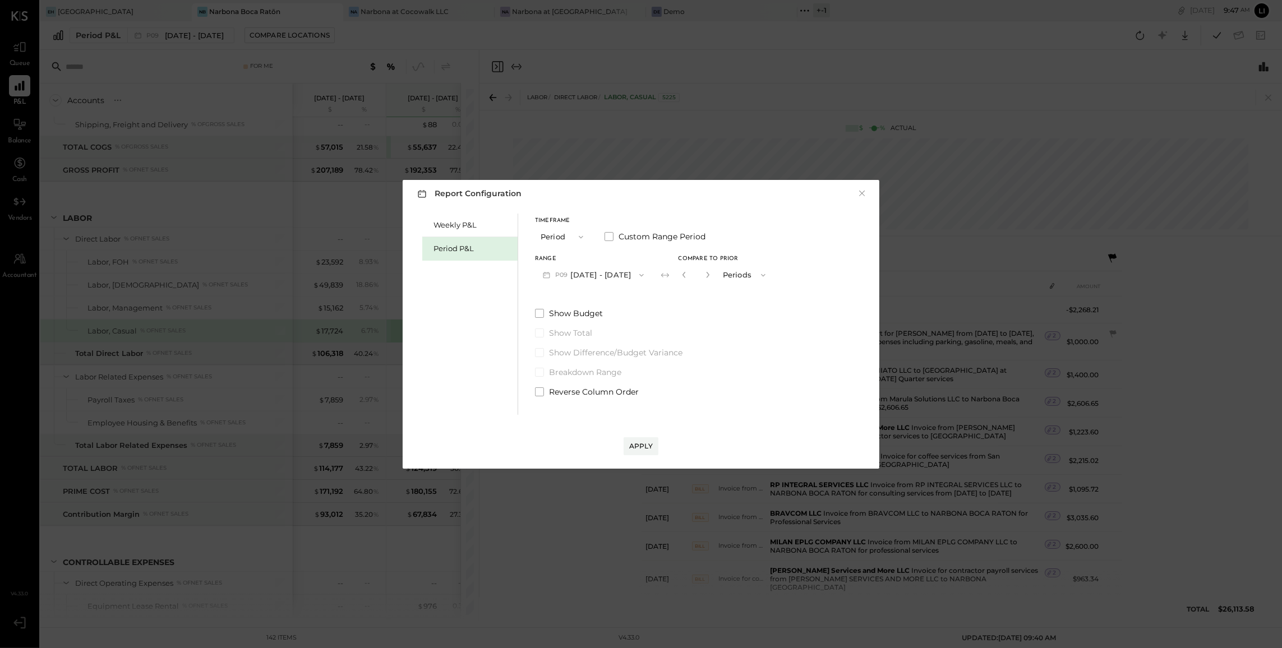
click at [568, 282] on button "P09 Aug 11 - Sep 7, 2025" at bounding box center [593, 275] width 117 height 21
click at [865, 194] on button "×" at bounding box center [862, 193] width 10 height 11
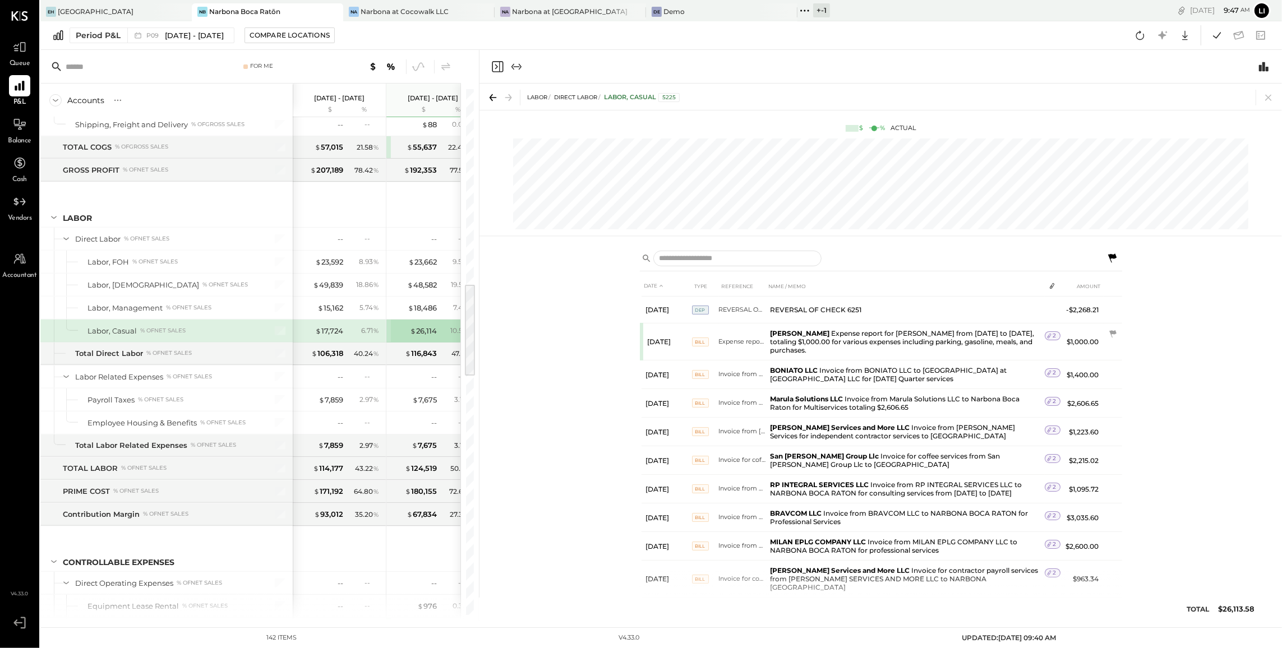
click at [495, 69] on icon "Close panel" at bounding box center [497, 66] width 13 height 13
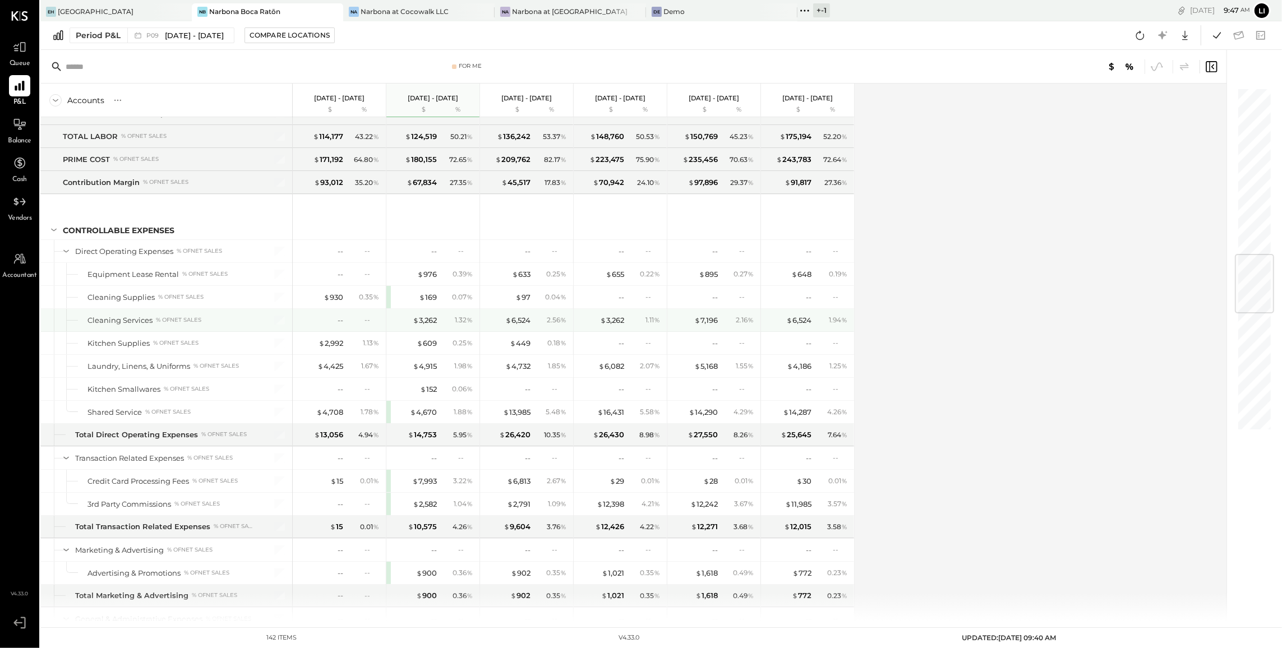
scroll to position [1422, 0]
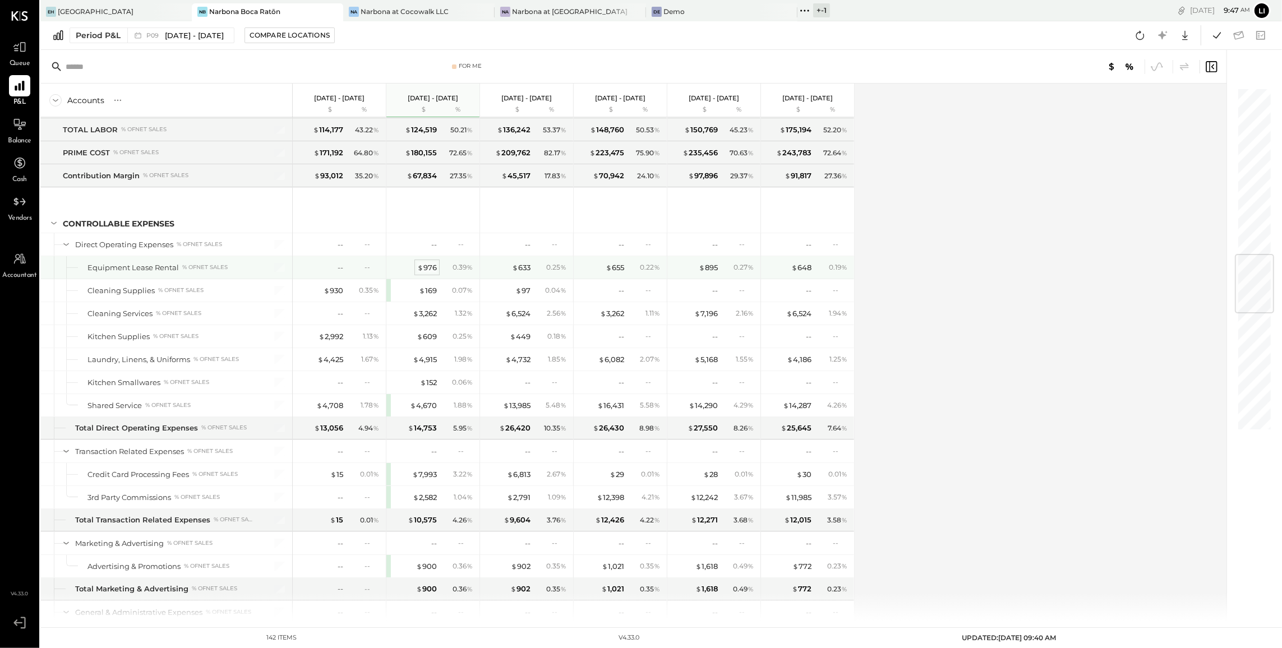
click at [427, 273] on div "$ 976" at bounding box center [427, 267] width 20 height 11
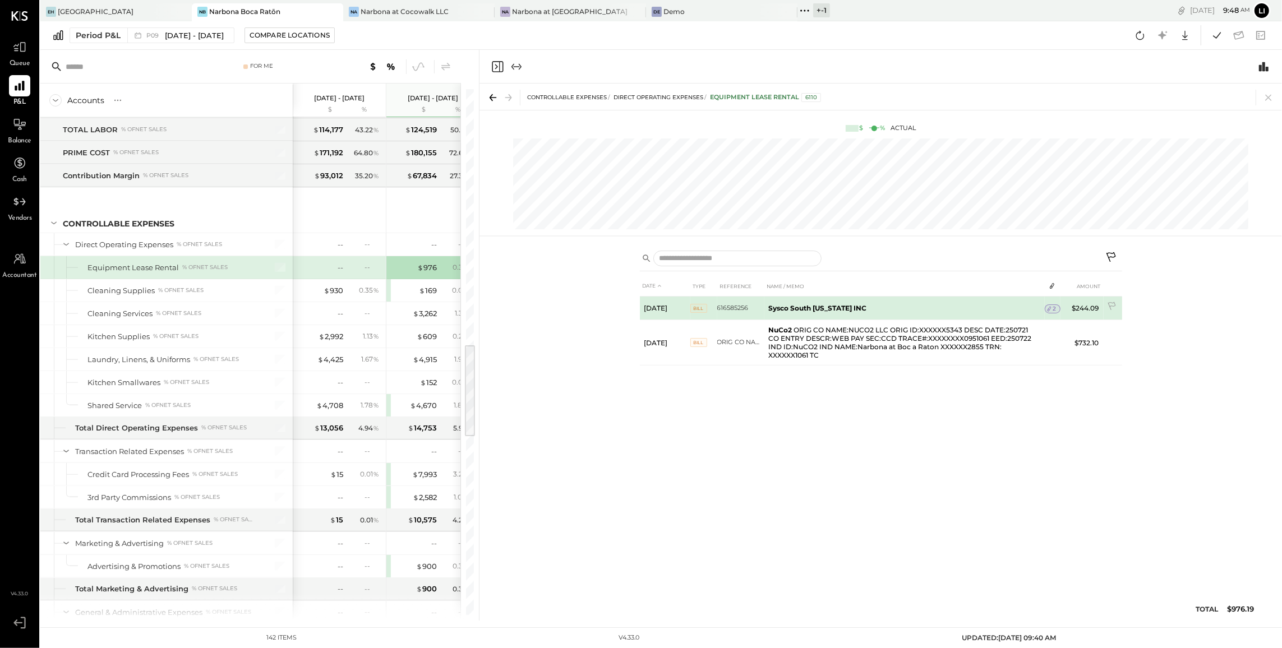
click at [797, 312] on b "Sysco South Florida INC" at bounding box center [818, 308] width 98 height 8
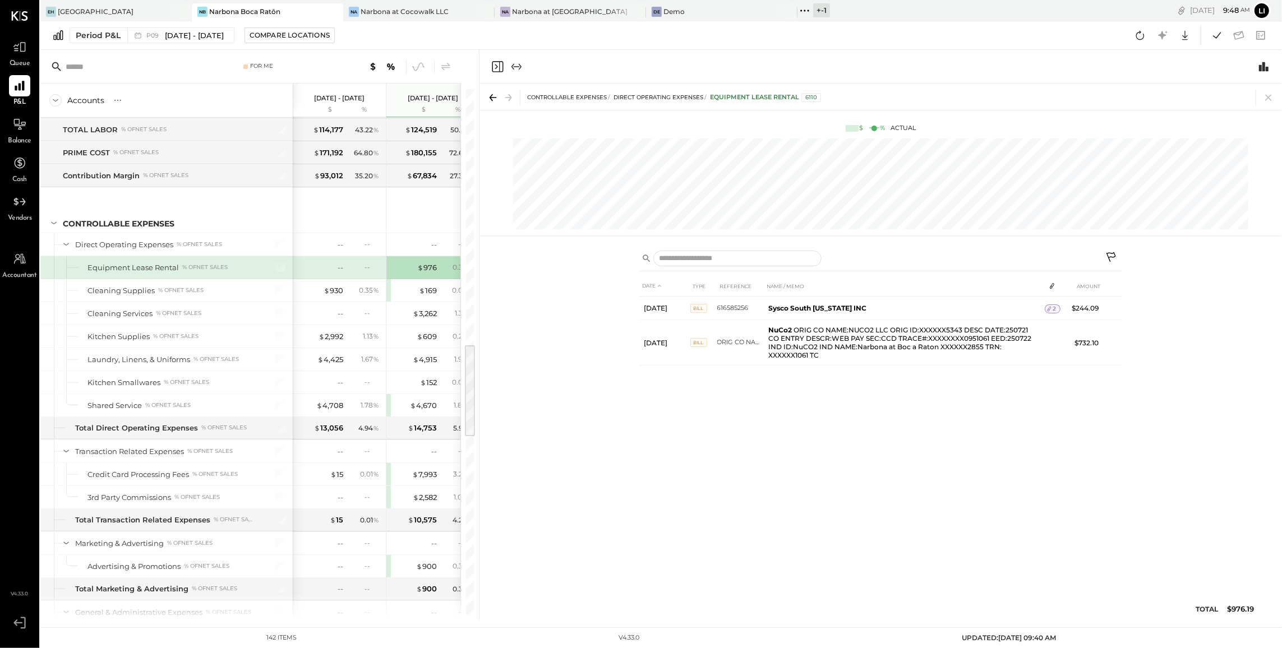
click at [500, 68] on icon "Close panel" at bounding box center [497, 66] width 11 height 11
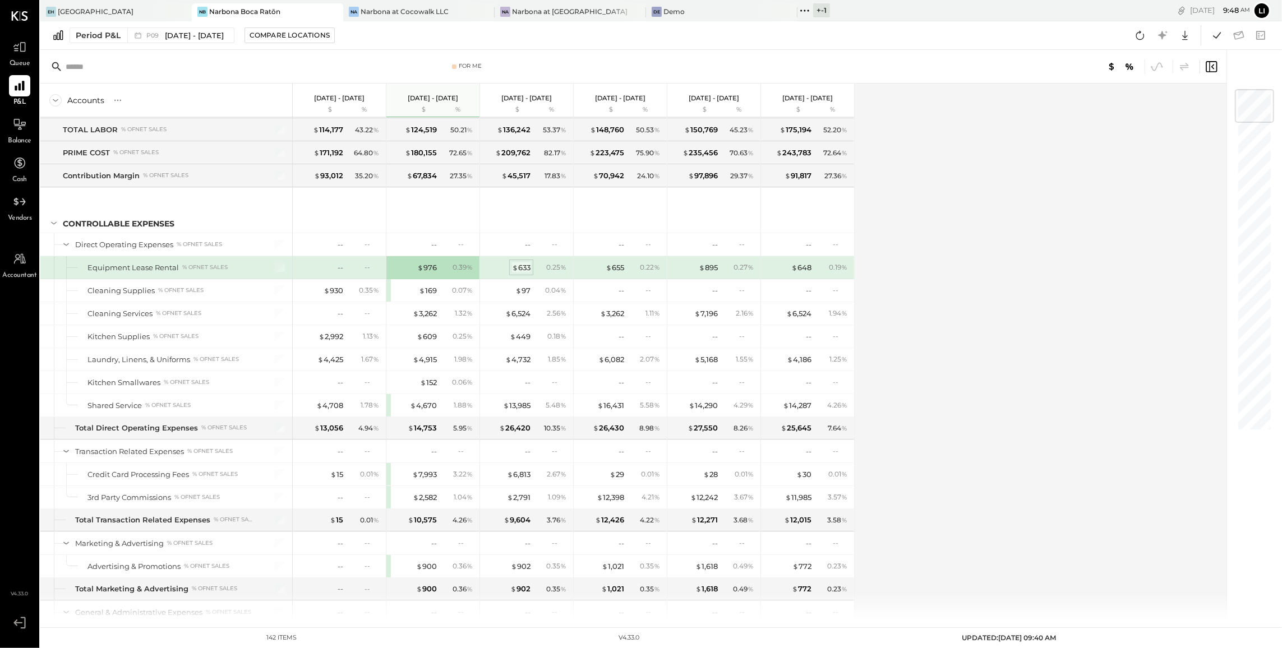
click at [526, 273] on div "$ 633" at bounding box center [521, 267] width 19 height 11
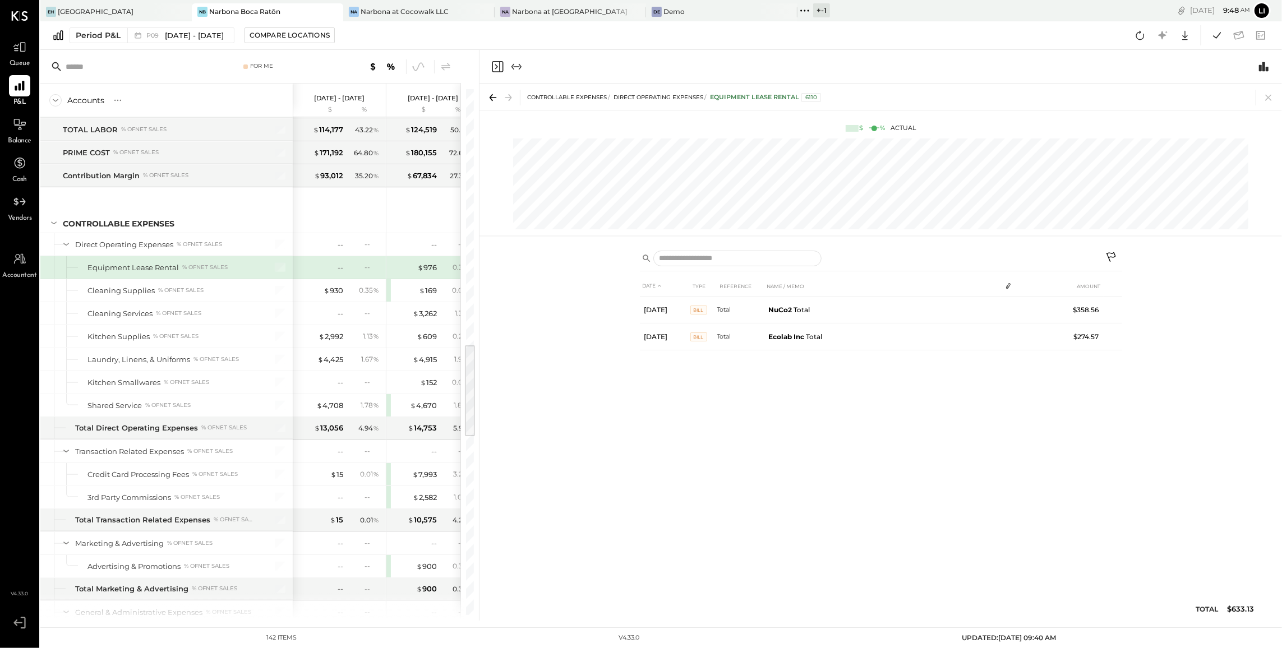
click at [497, 65] on icon "Close panel" at bounding box center [497, 66] width 13 height 13
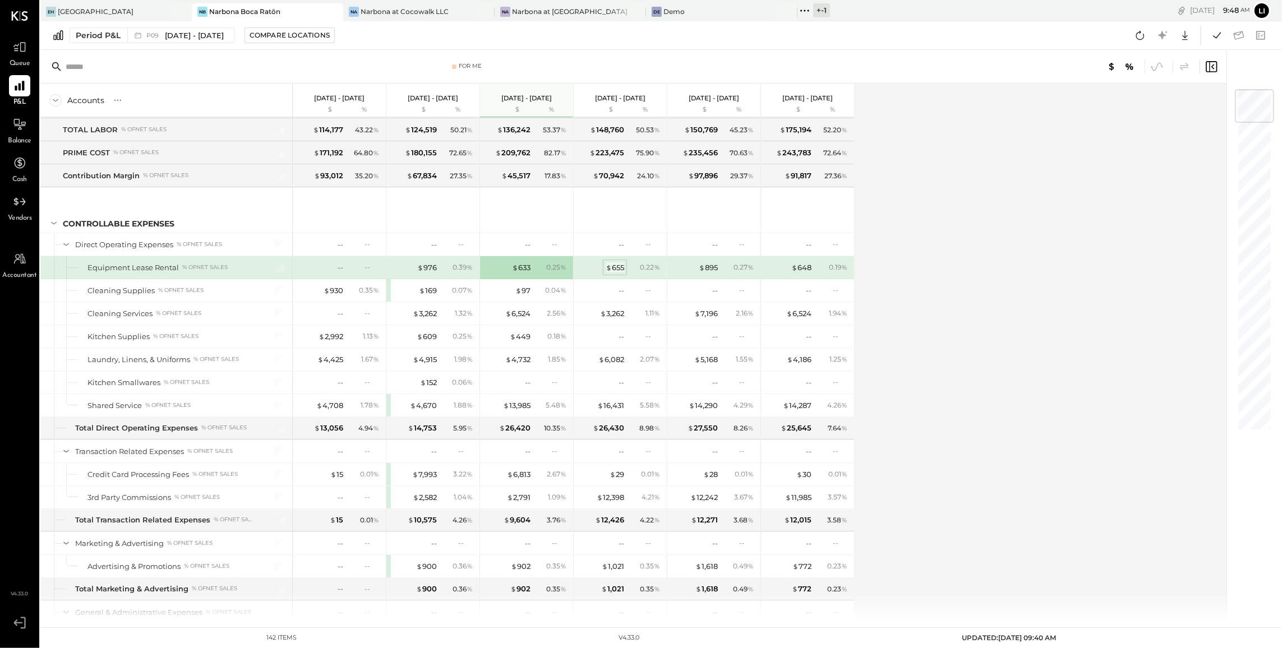
click at [611, 273] on div "$ 655" at bounding box center [615, 267] width 19 height 11
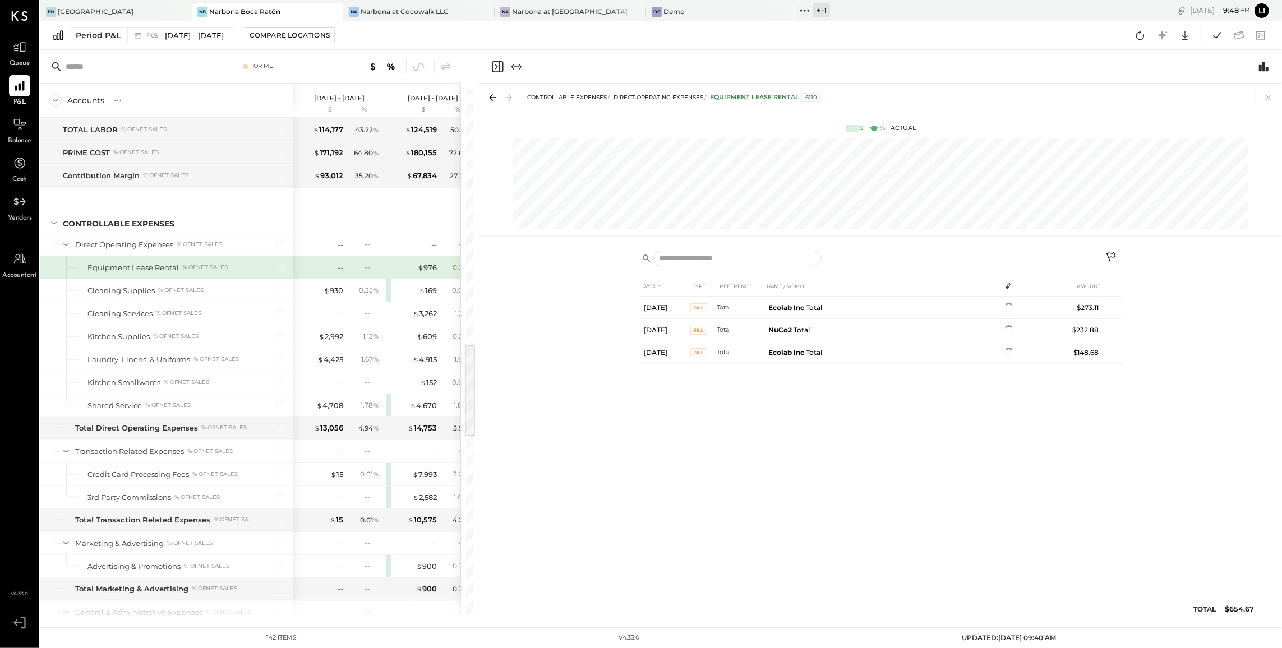
click at [494, 67] on icon "Close panel" at bounding box center [497, 66] width 13 height 13
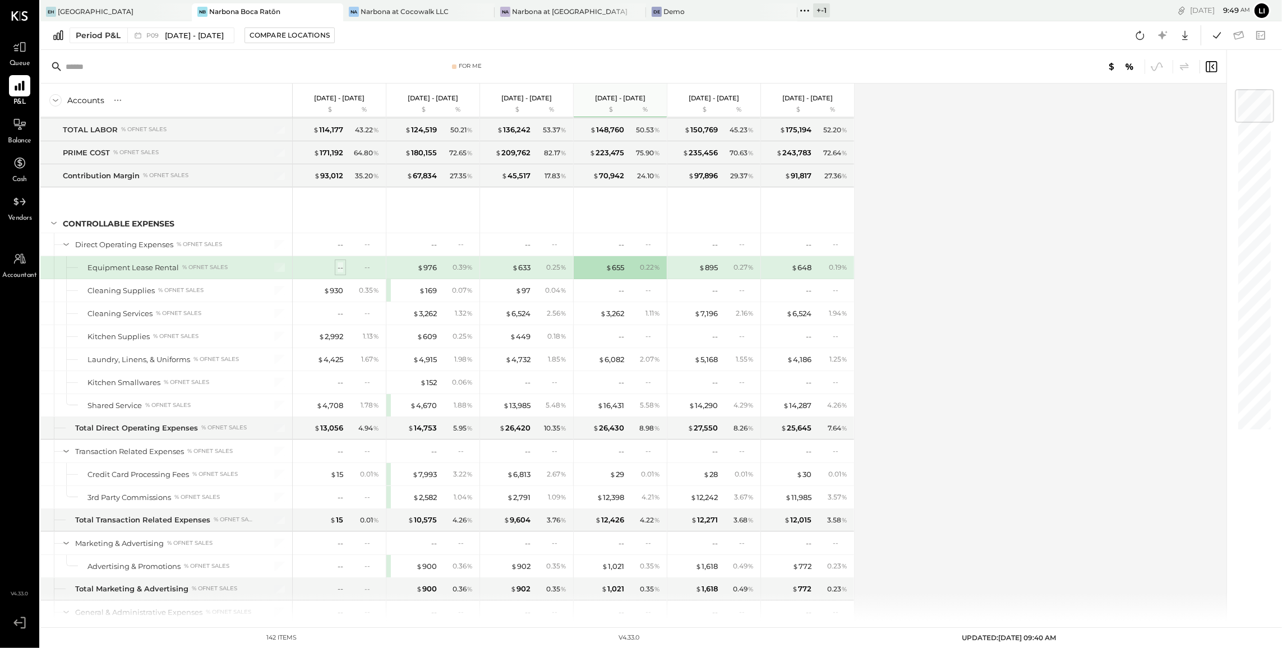
click at [340, 273] on div "--" at bounding box center [341, 267] width 6 height 11
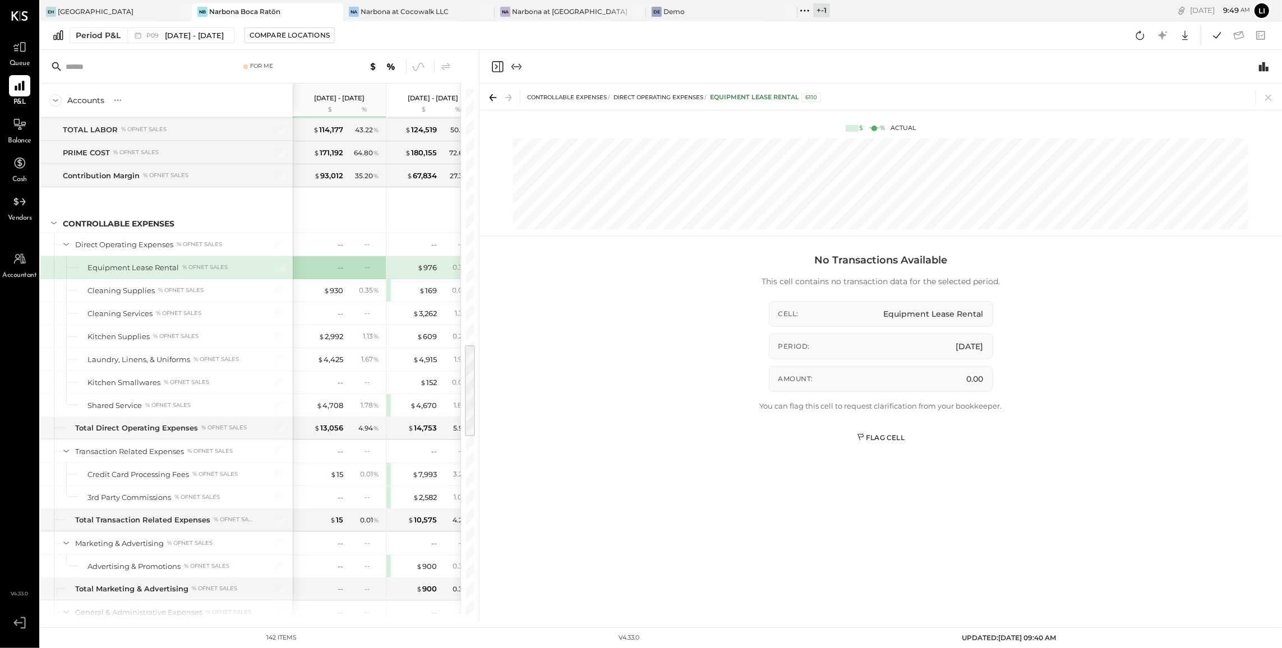
click at [878, 443] on div "Flag Cell" at bounding box center [881, 438] width 48 height 10
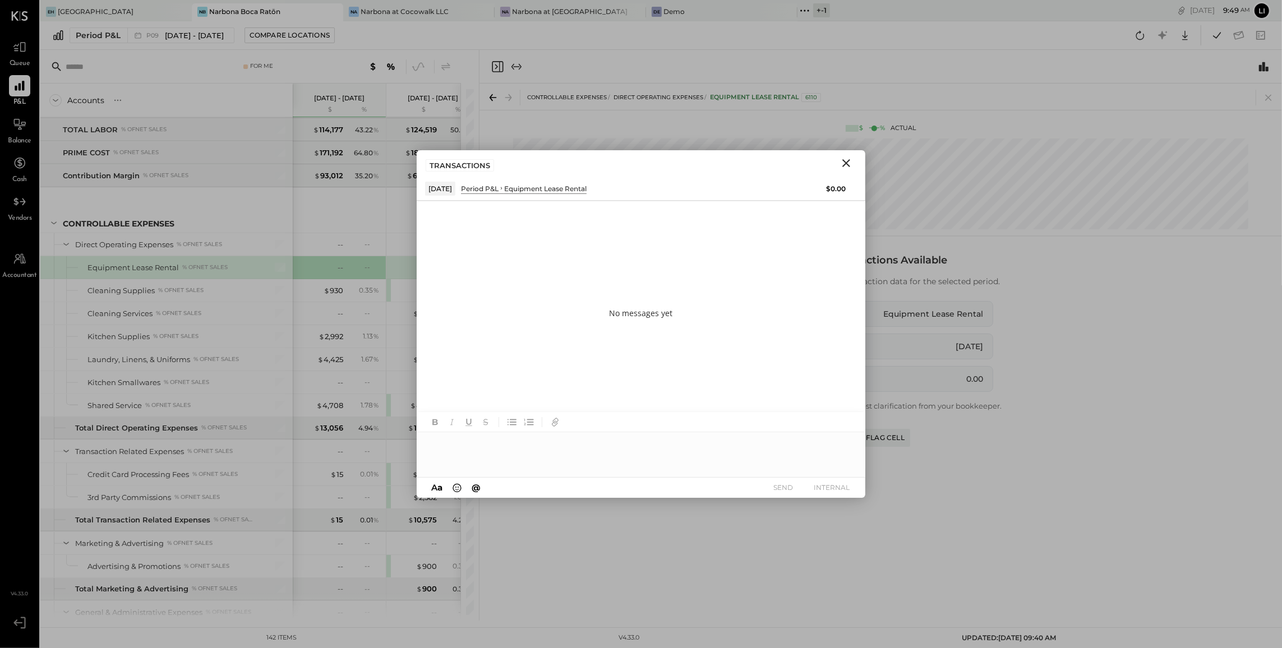
click at [483, 453] on div at bounding box center [641, 454] width 449 height 45
type input "****"
click at [496, 432] on span "Heidy Balart" at bounding box center [525, 431] width 88 height 11
click at [849, 162] on icon "Close" at bounding box center [846, 162] width 13 height 13
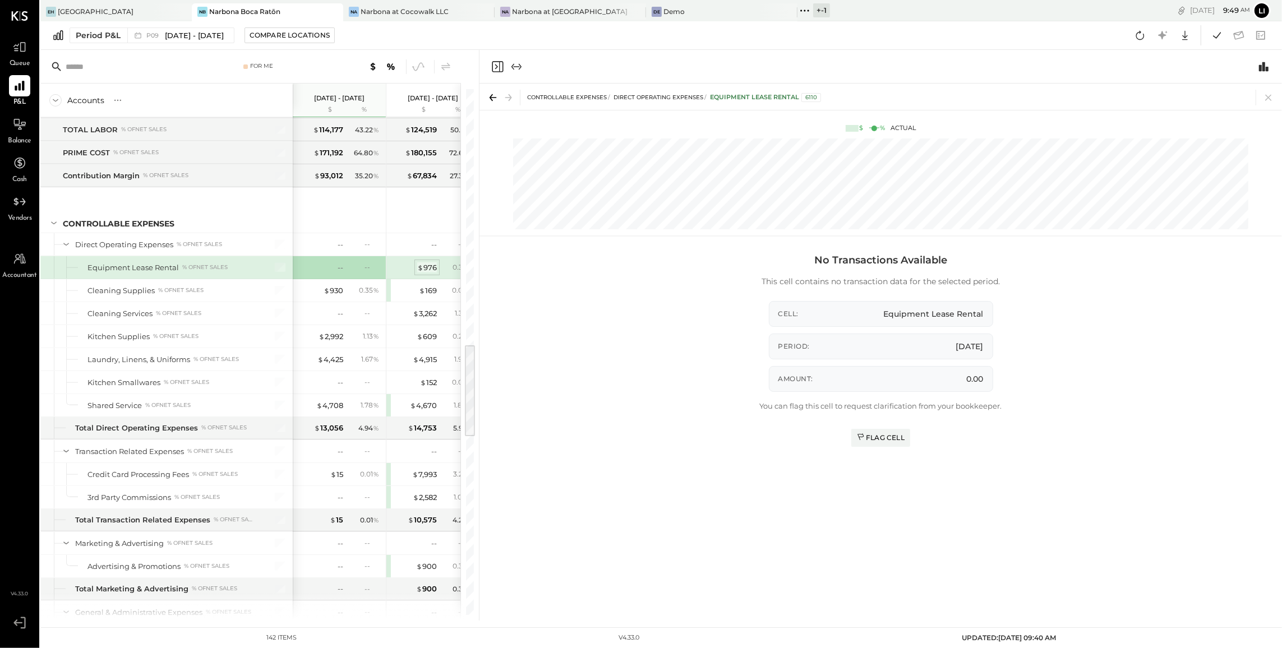
click at [432, 273] on div "$ 976" at bounding box center [427, 267] width 20 height 11
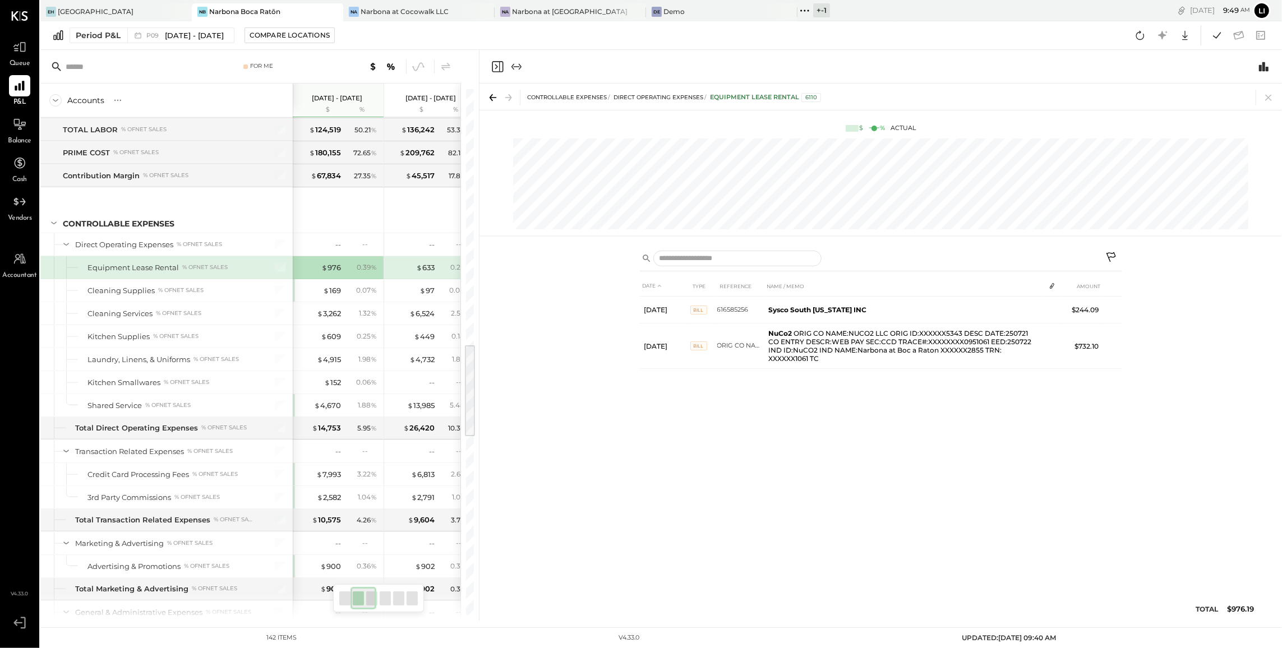
scroll to position [1422, 0]
click at [422, 273] on div "$ 633" at bounding box center [425, 267] width 19 height 11
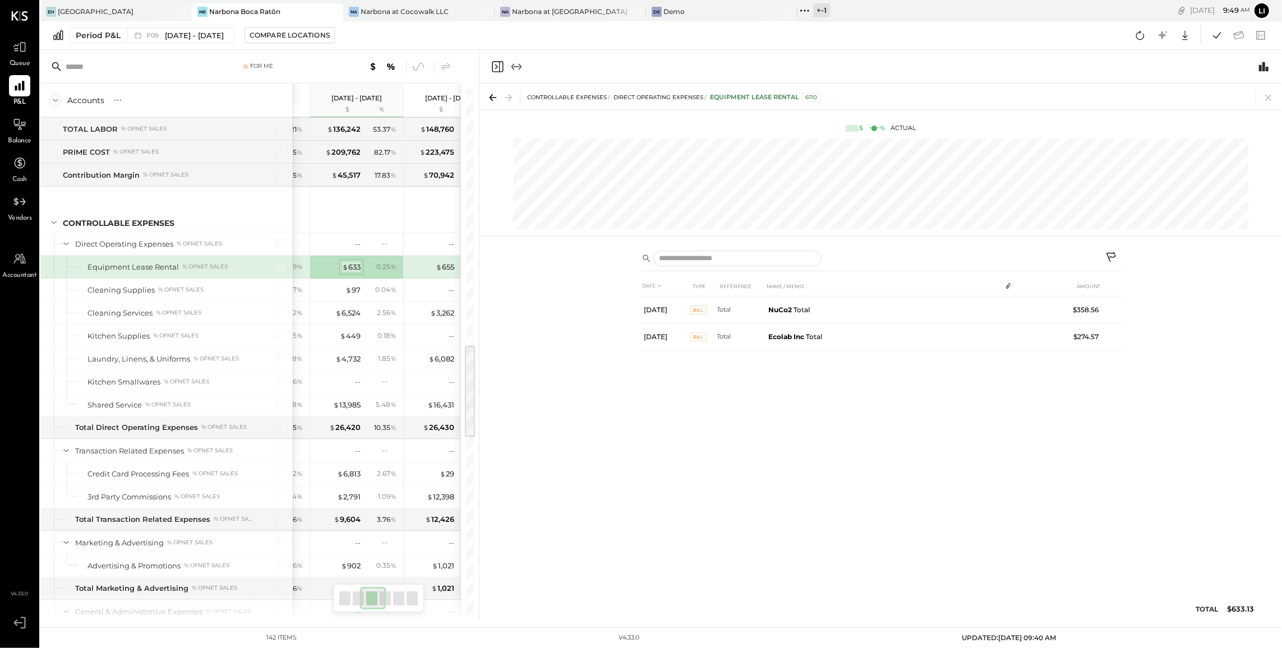
scroll to position [1423, 0]
click at [440, 271] on span "$" at bounding box center [439, 266] width 6 height 9
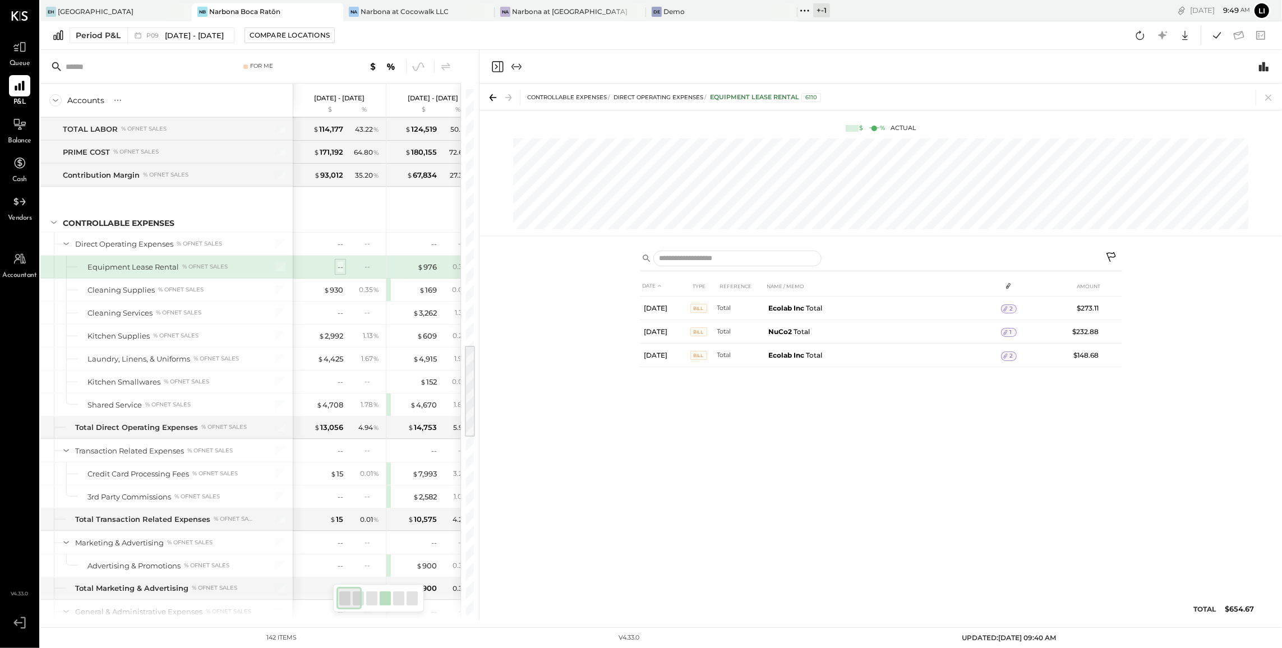
click at [338, 273] on div "--" at bounding box center [341, 267] width 6 height 11
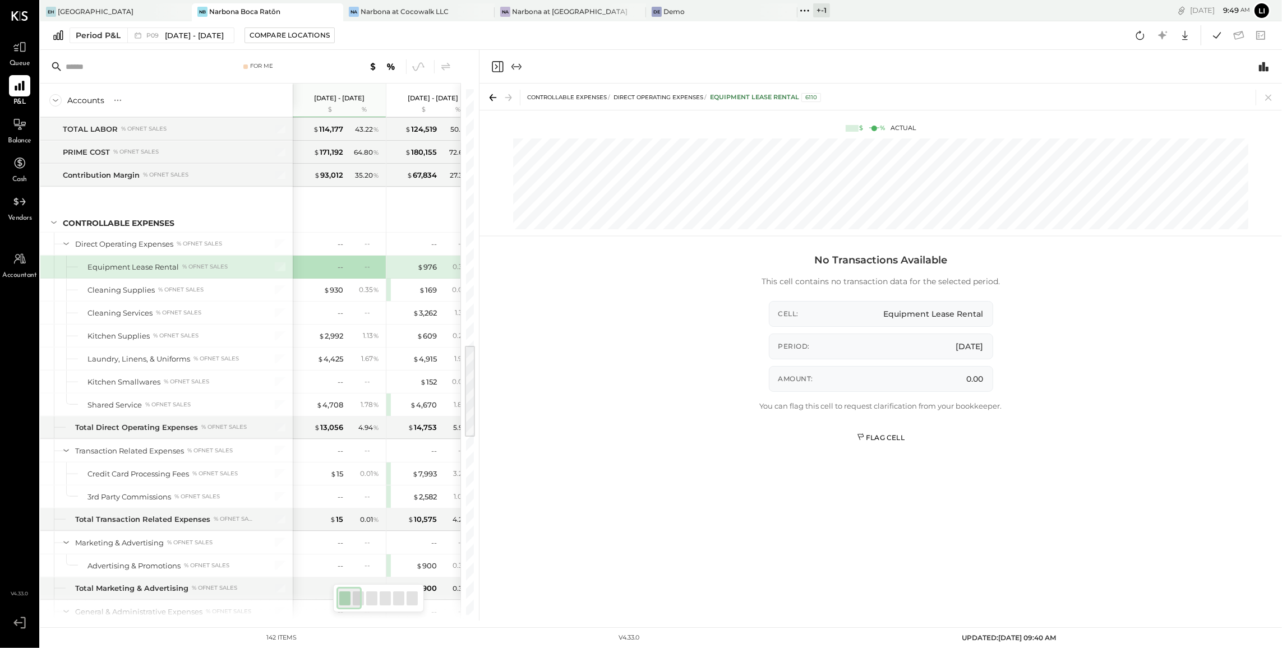
click at [882, 440] on div "Flag Cell" at bounding box center [881, 438] width 48 height 10
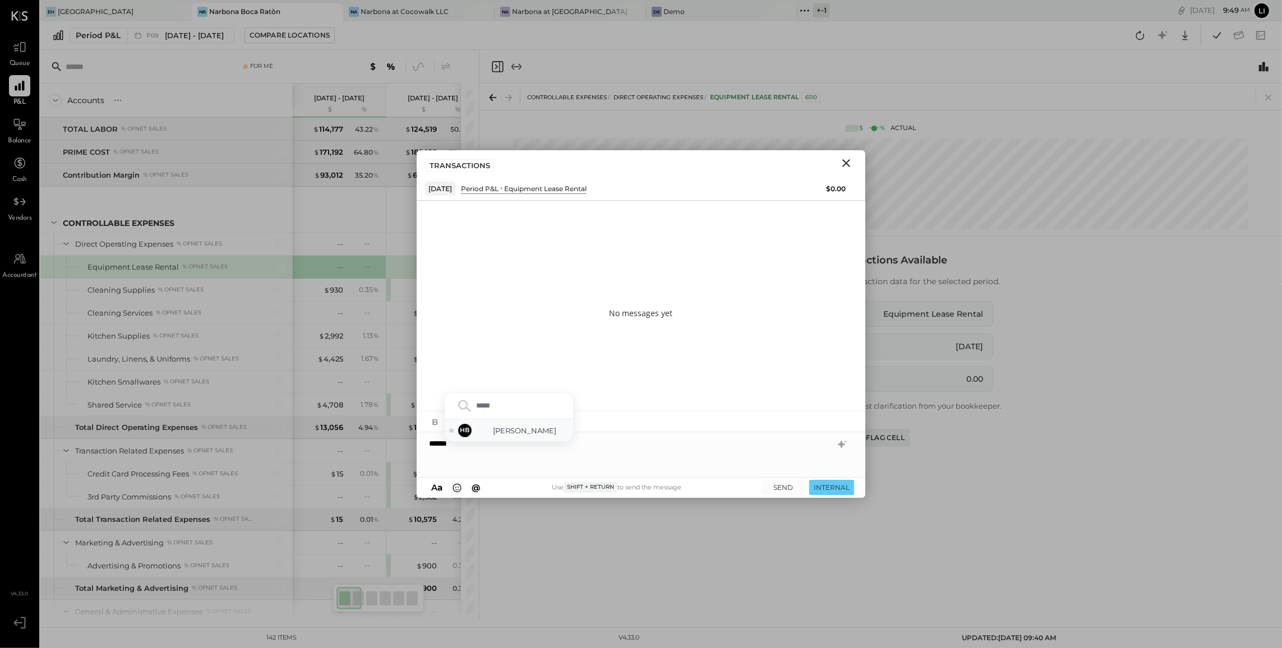
click at [534, 435] on span "Heidy Balart" at bounding box center [525, 431] width 88 height 11
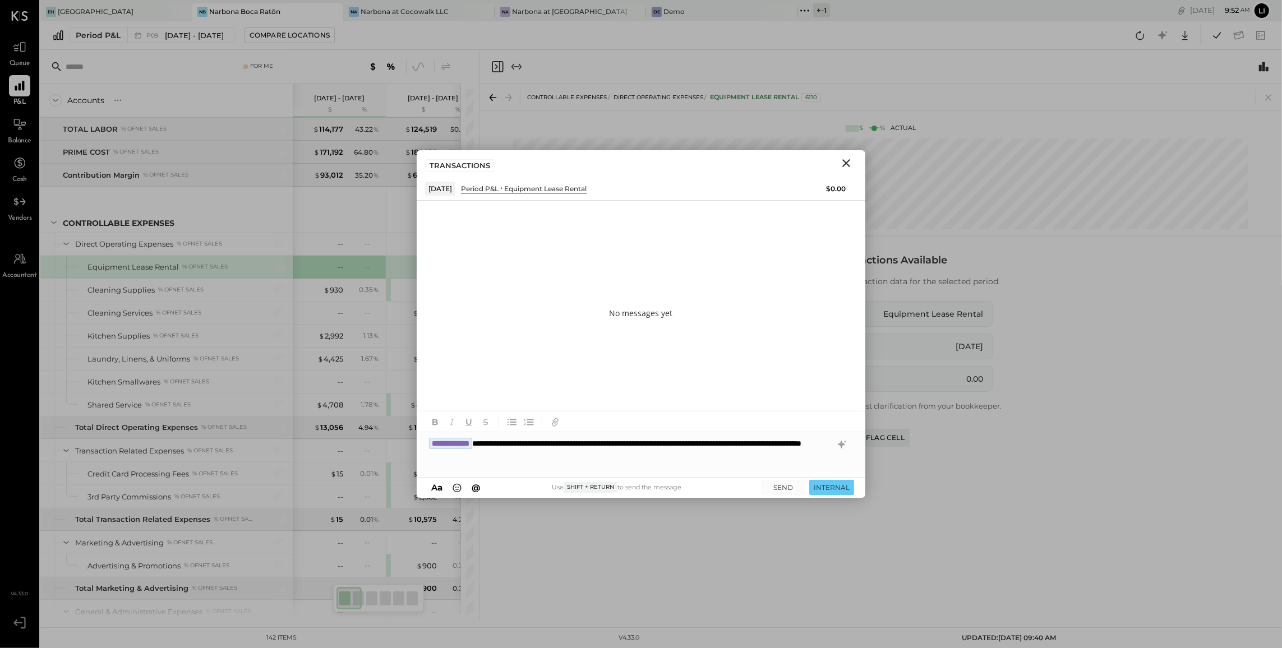
click at [602, 457] on div "**********" at bounding box center [641, 454] width 449 height 45
type input "*****"
click at [544, 438] on div "NB Noemi Balmaceda" at bounding box center [509, 431] width 128 height 22
click at [777, 492] on button "SEND" at bounding box center [783, 487] width 45 height 15
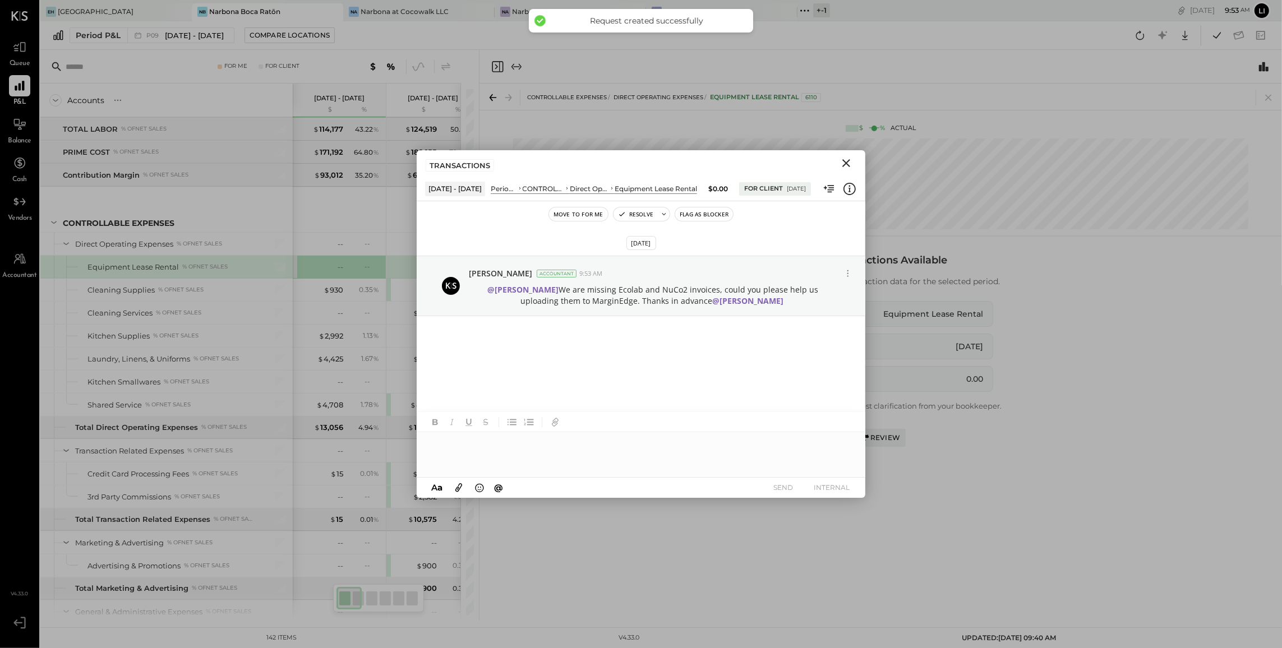
click at [849, 164] on icon "Close" at bounding box center [846, 162] width 13 height 13
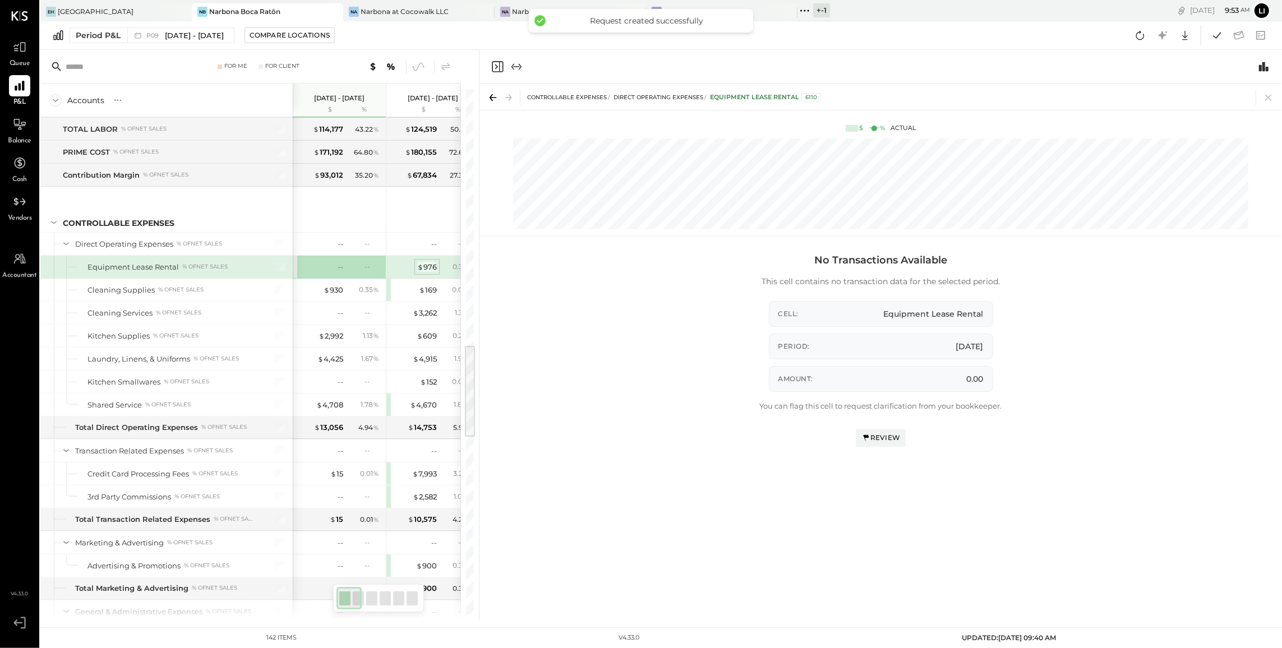
click at [427, 273] on div "$ 976" at bounding box center [427, 267] width 20 height 11
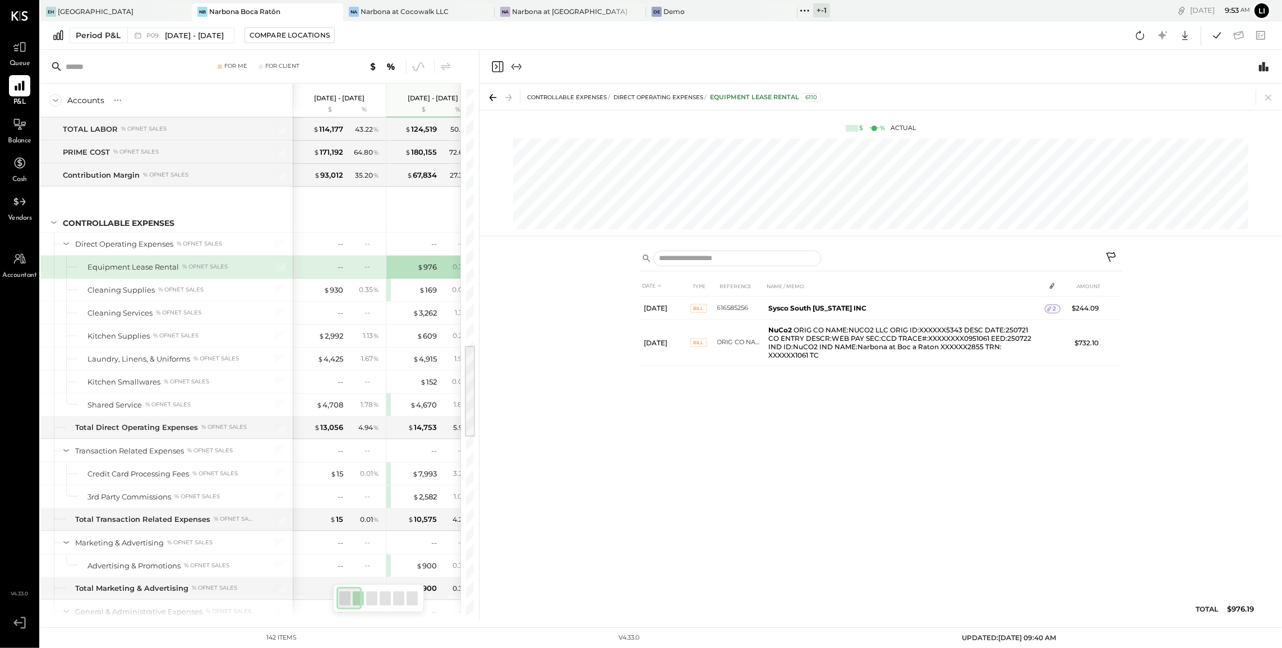
click at [335, 271] on div "--" at bounding box center [320, 267] width 45 height 11
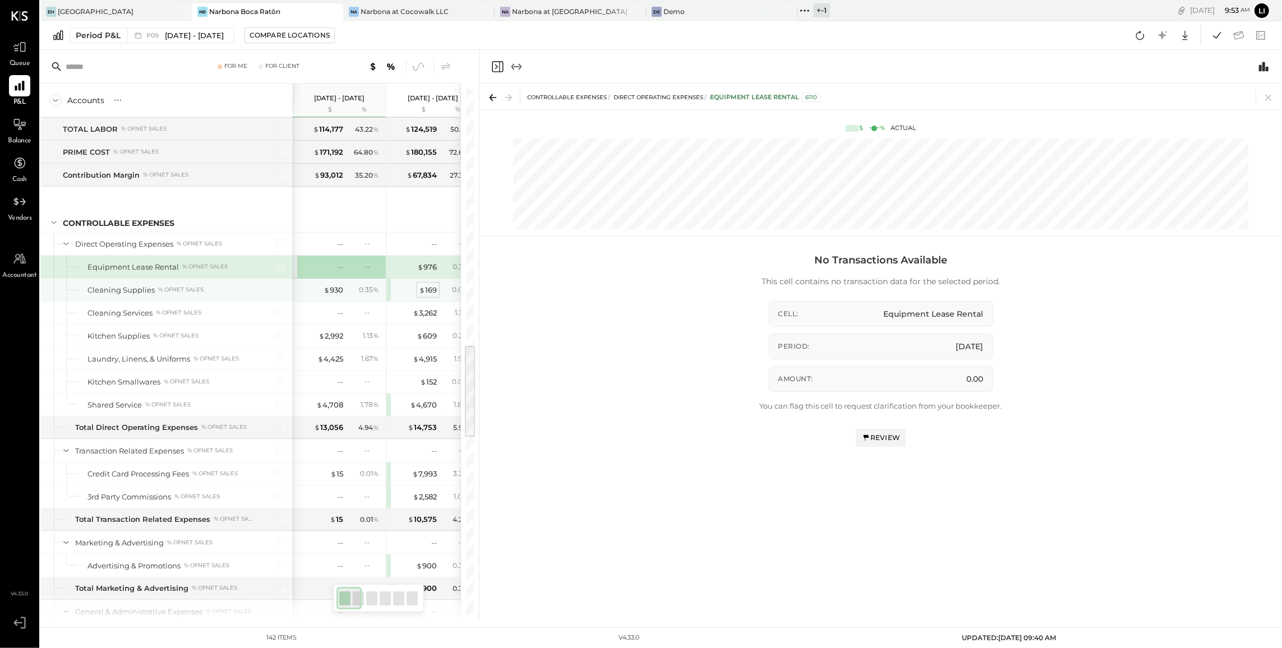
click at [432, 296] on div "$ 169" at bounding box center [428, 290] width 18 height 11
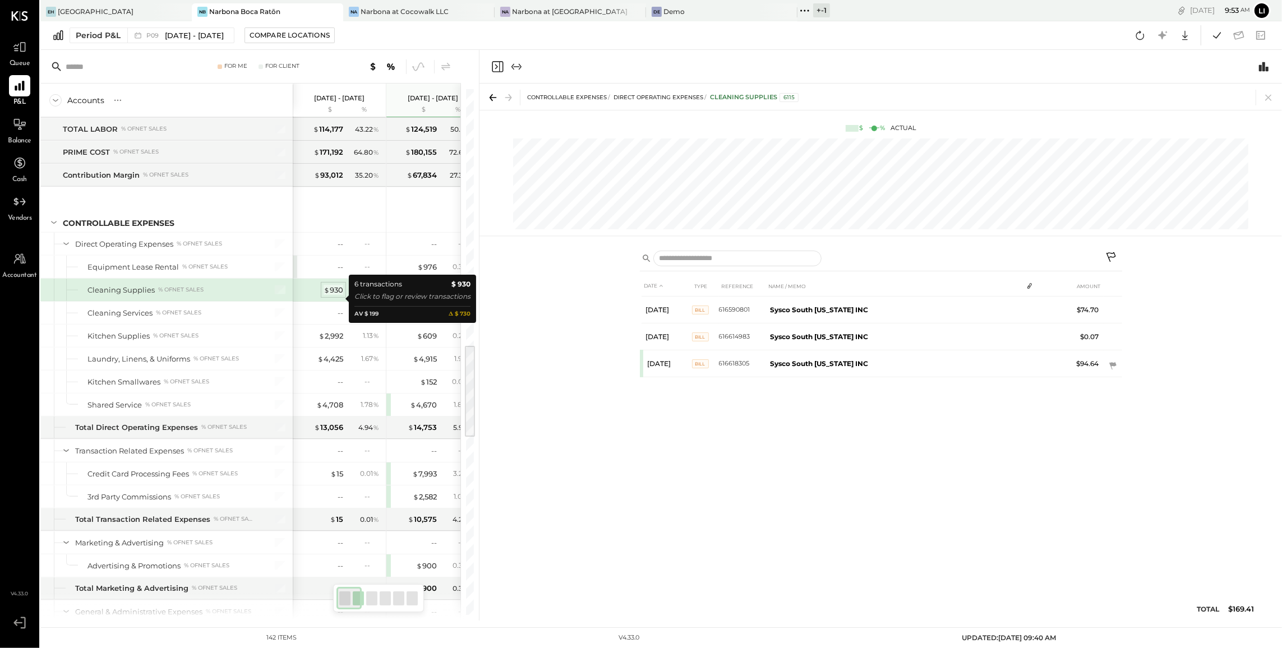
click at [330, 296] on div "$ 930" at bounding box center [334, 290] width 20 height 11
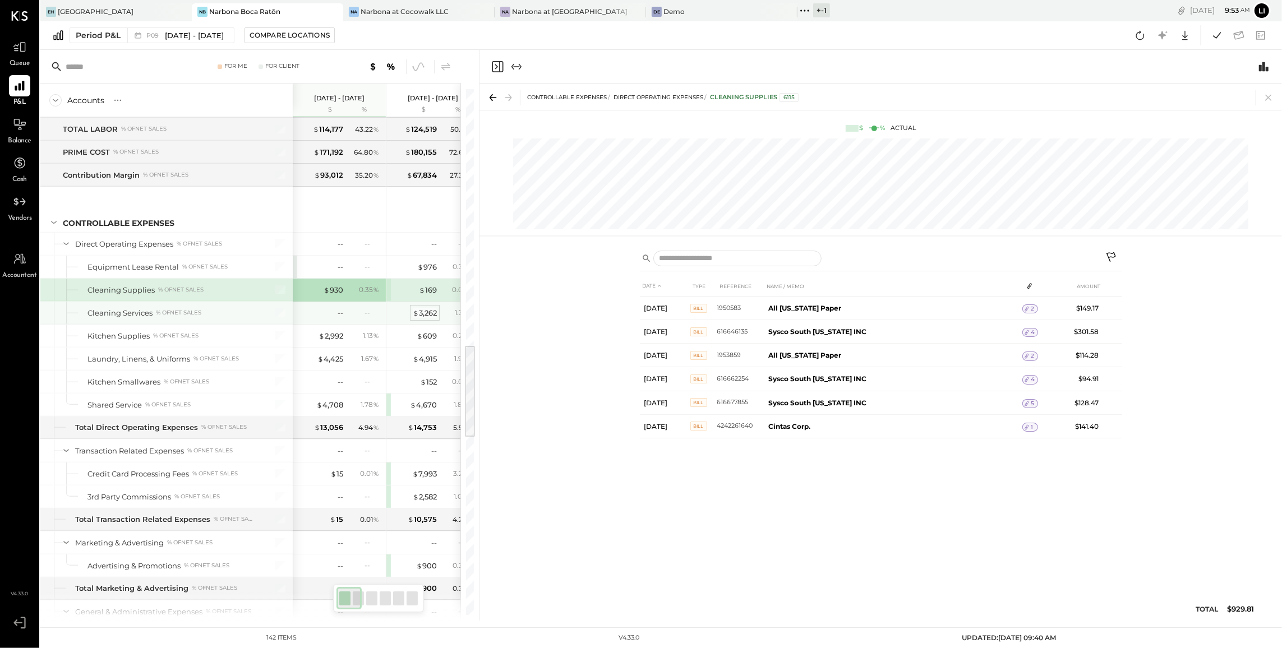
click at [435, 318] on div "$ 3,262" at bounding box center [425, 313] width 24 height 11
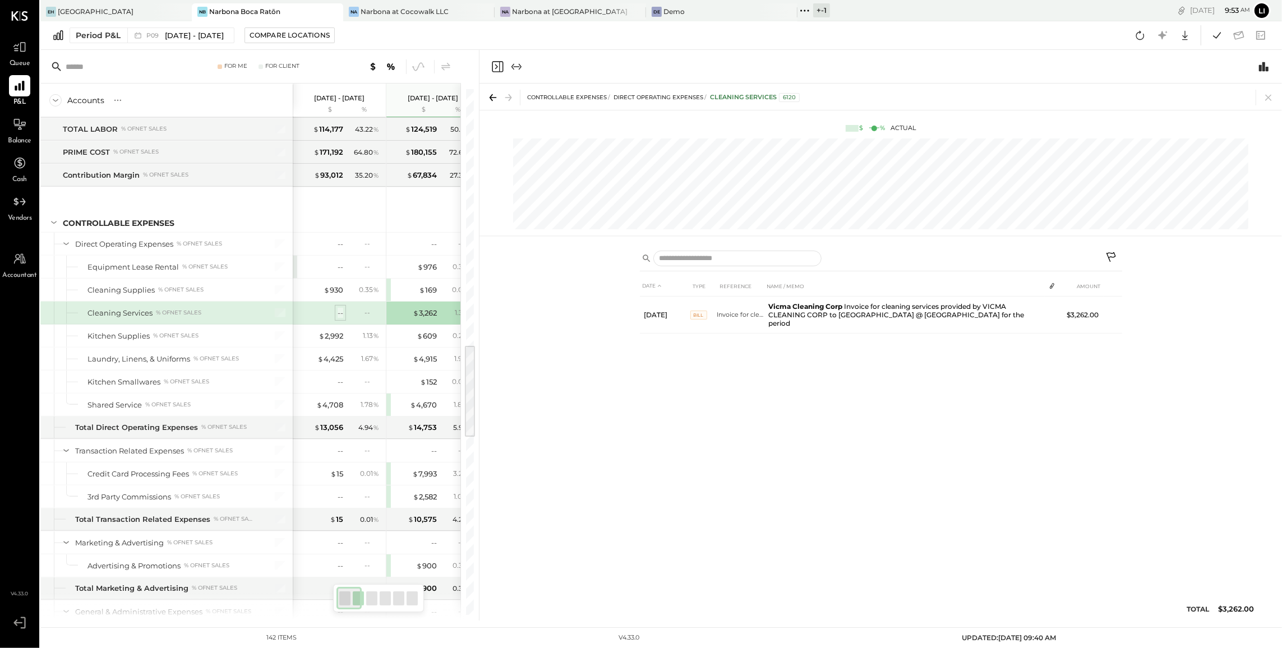
click at [338, 319] on div "--" at bounding box center [341, 313] width 6 height 11
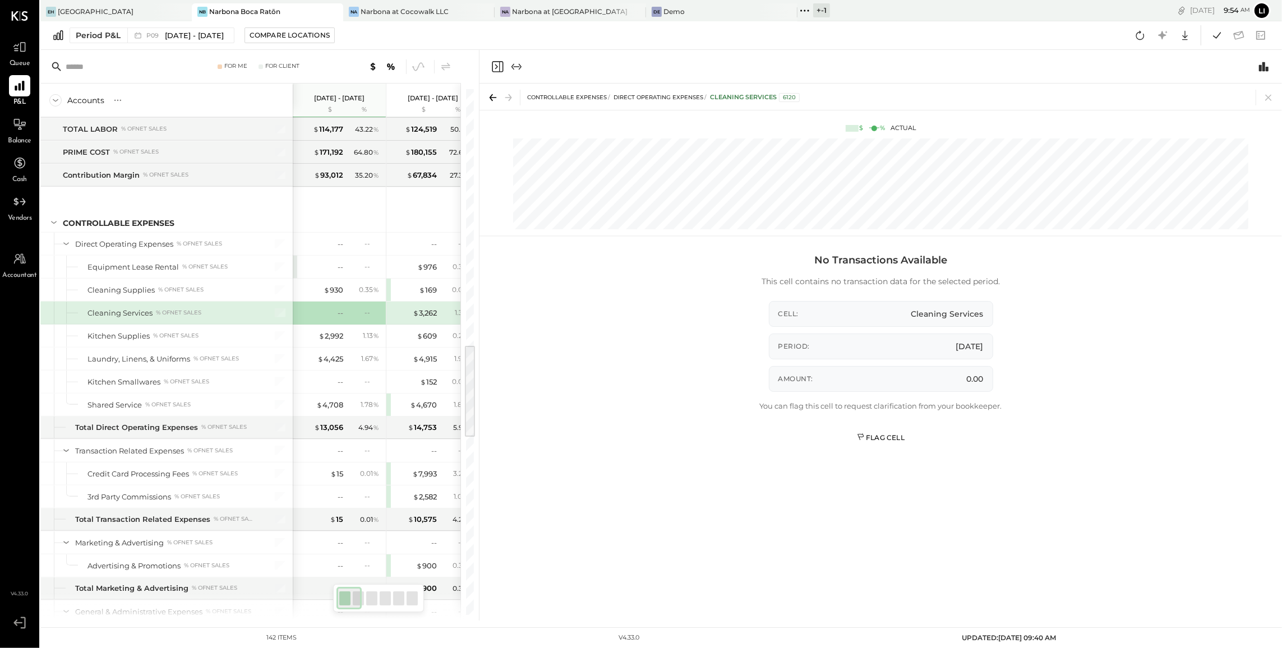
click at [872, 440] on div "Flag Cell" at bounding box center [881, 438] width 48 height 10
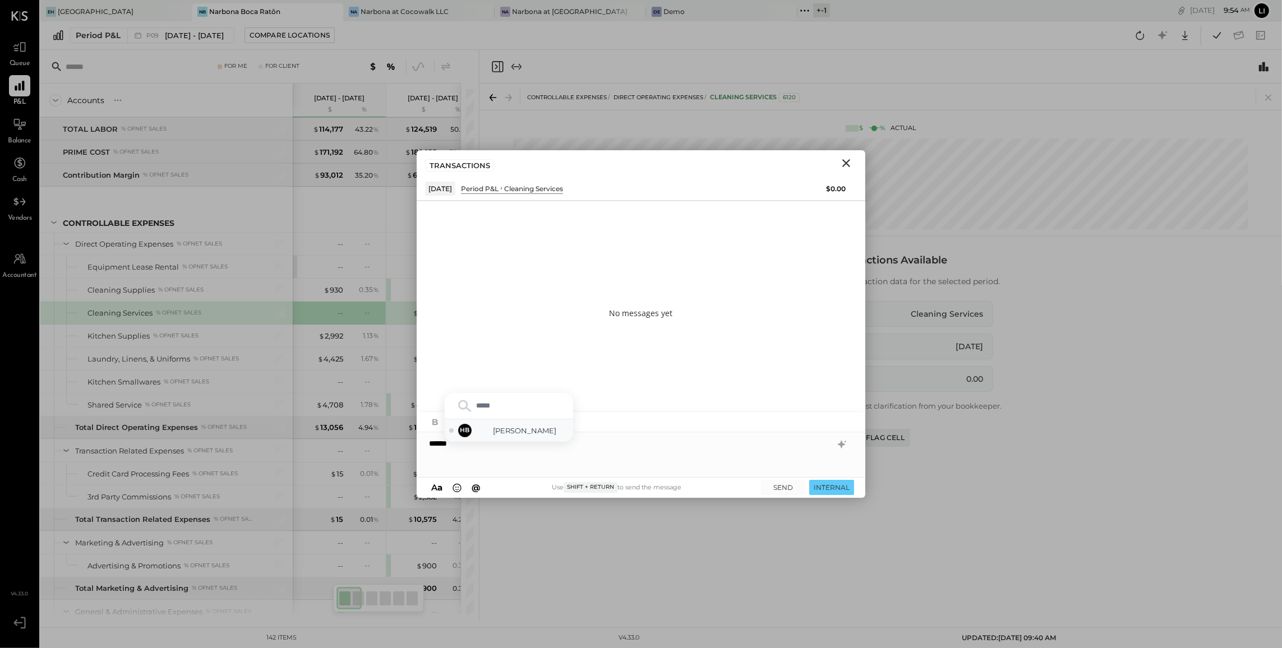
click at [501, 432] on span "Heidy Balart" at bounding box center [525, 431] width 88 height 11
type input "*****"
click at [509, 426] on span "Noemi Balmaceda" at bounding box center [525, 431] width 88 height 11
click at [789, 494] on button "SEND" at bounding box center [783, 487] width 45 height 15
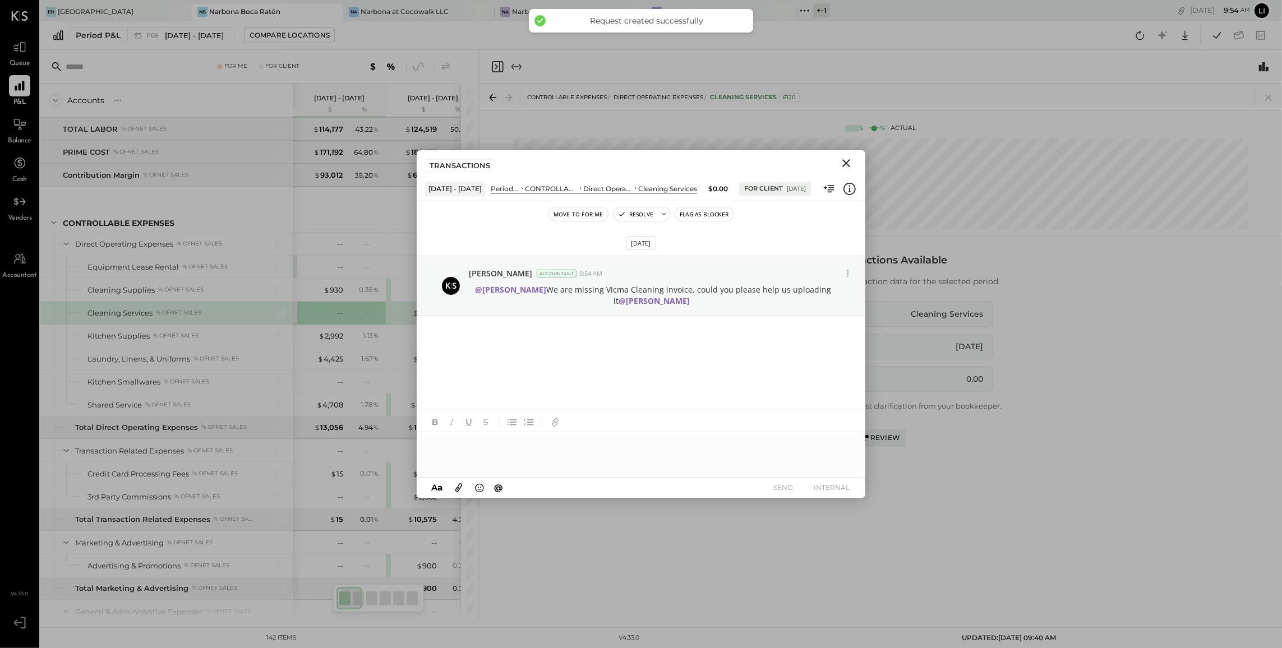
click at [851, 164] on icon "Close" at bounding box center [846, 162] width 13 height 13
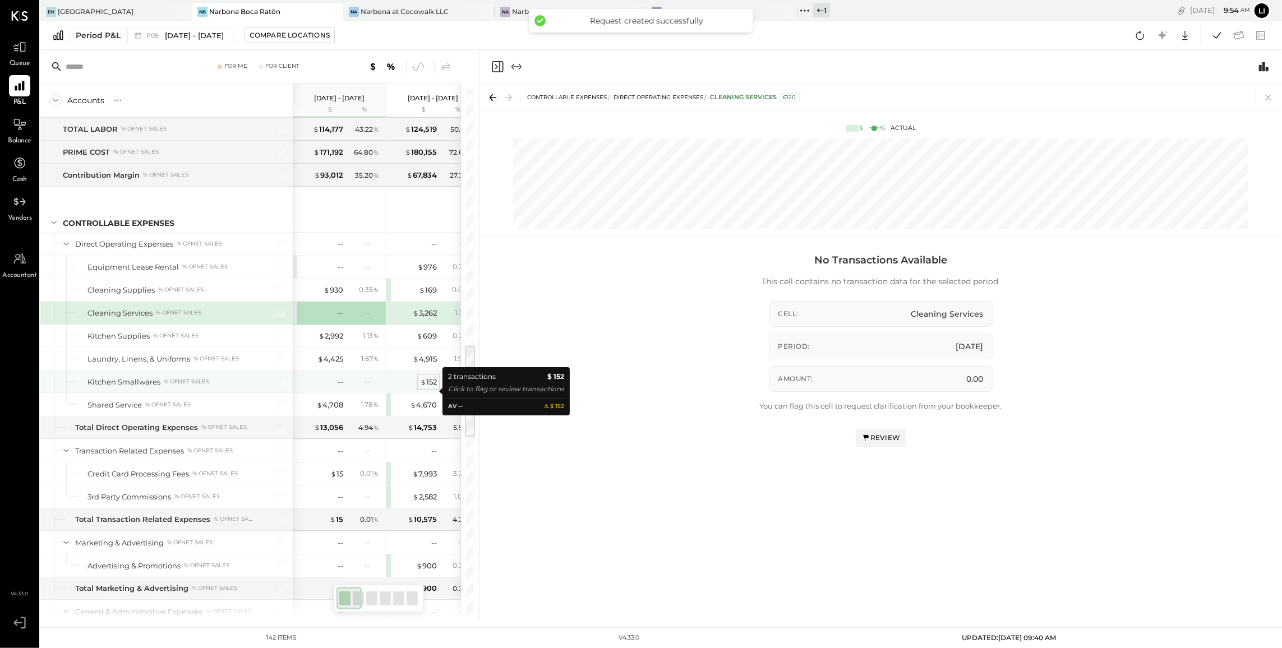
click at [429, 388] on div "$ 152" at bounding box center [428, 382] width 17 height 11
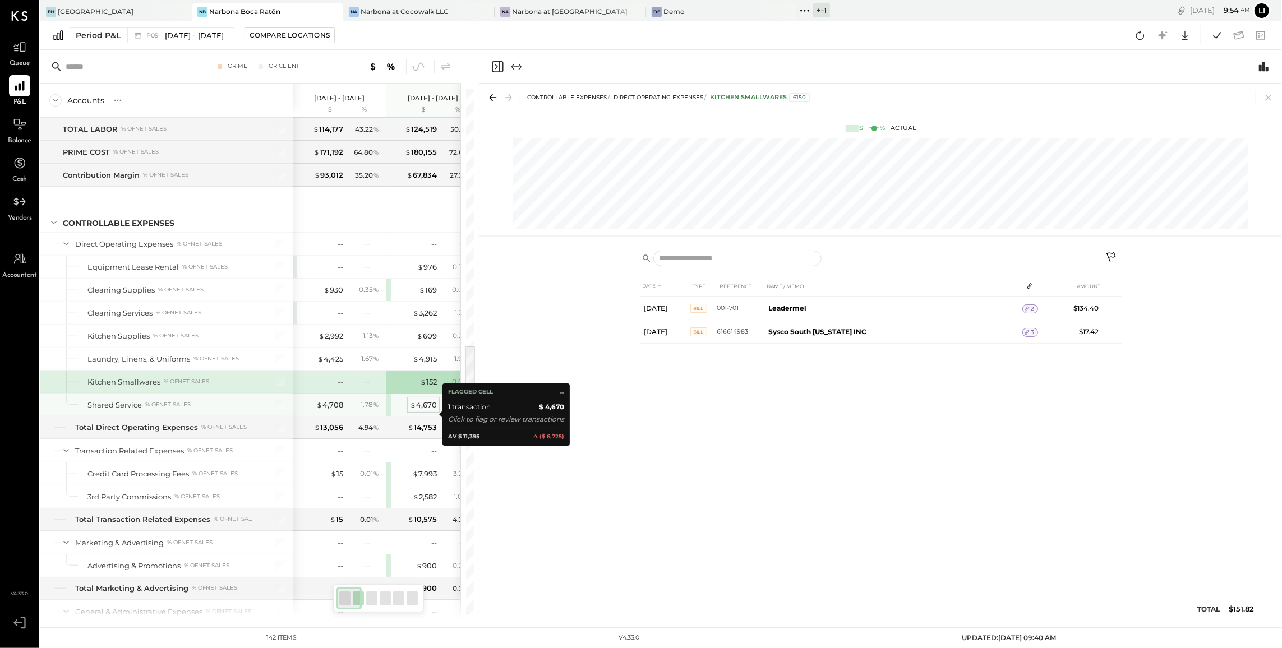
click at [429, 411] on div "$ 4,670" at bounding box center [423, 405] width 27 height 11
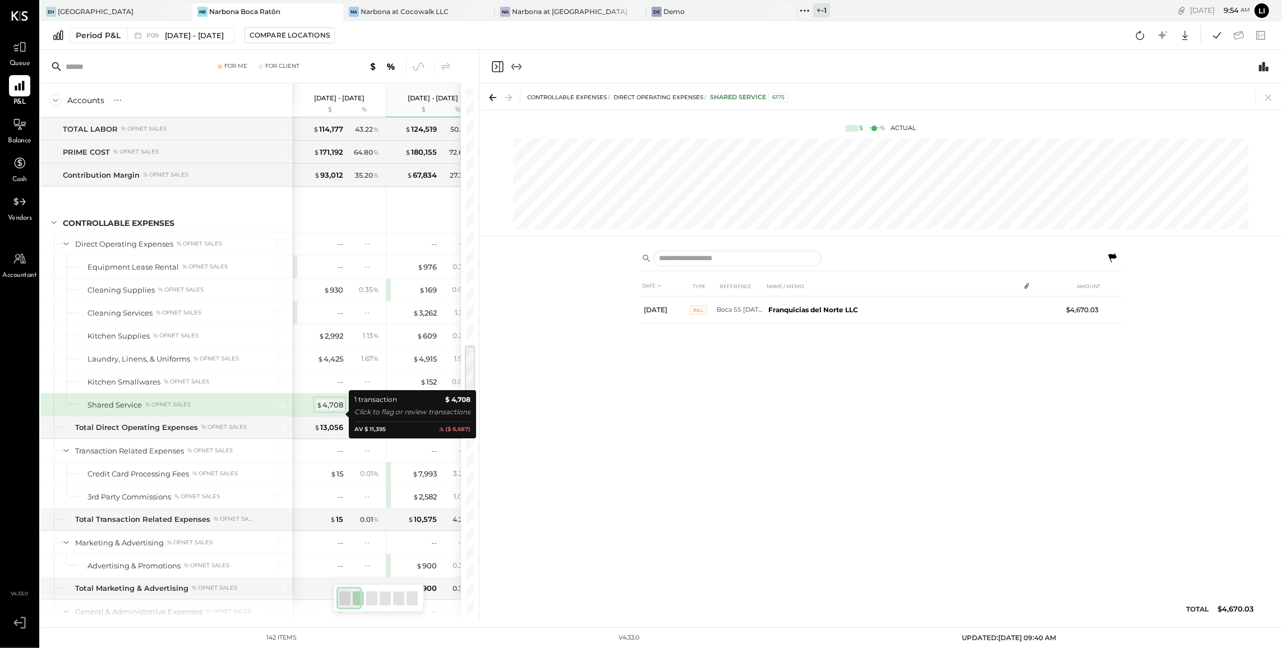
click at [325, 411] on div "$ 4,708" at bounding box center [329, 405] width 27 height 11
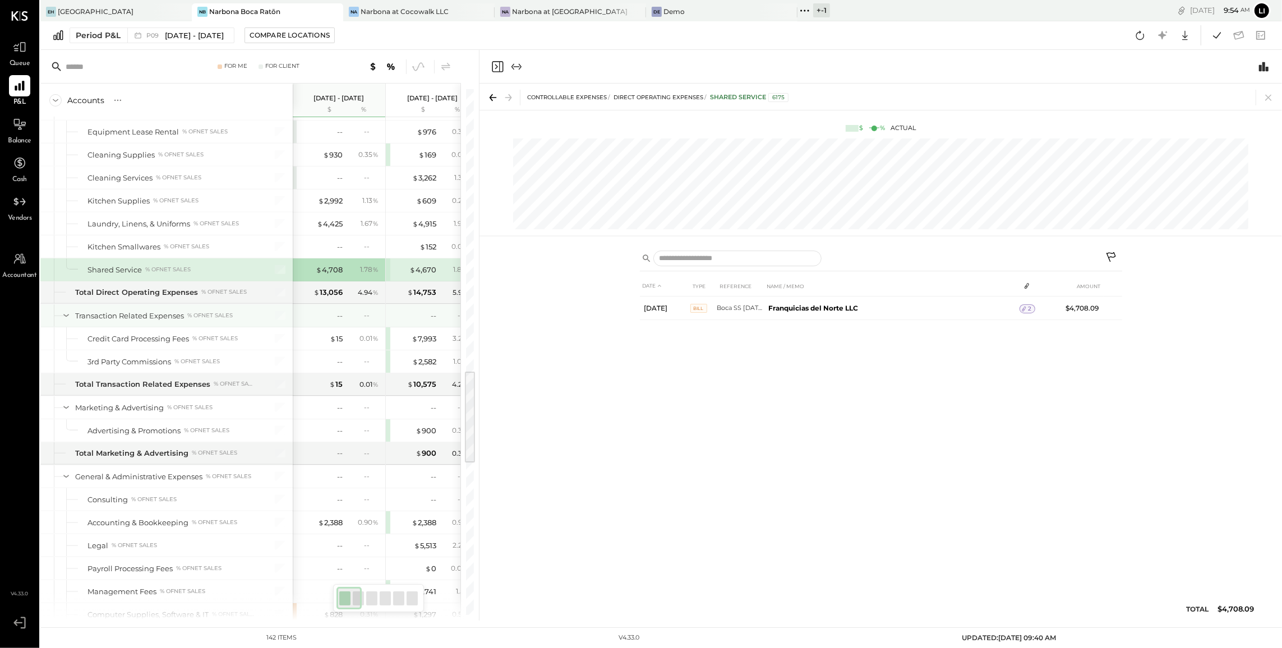
scroll to position [1568, 0]
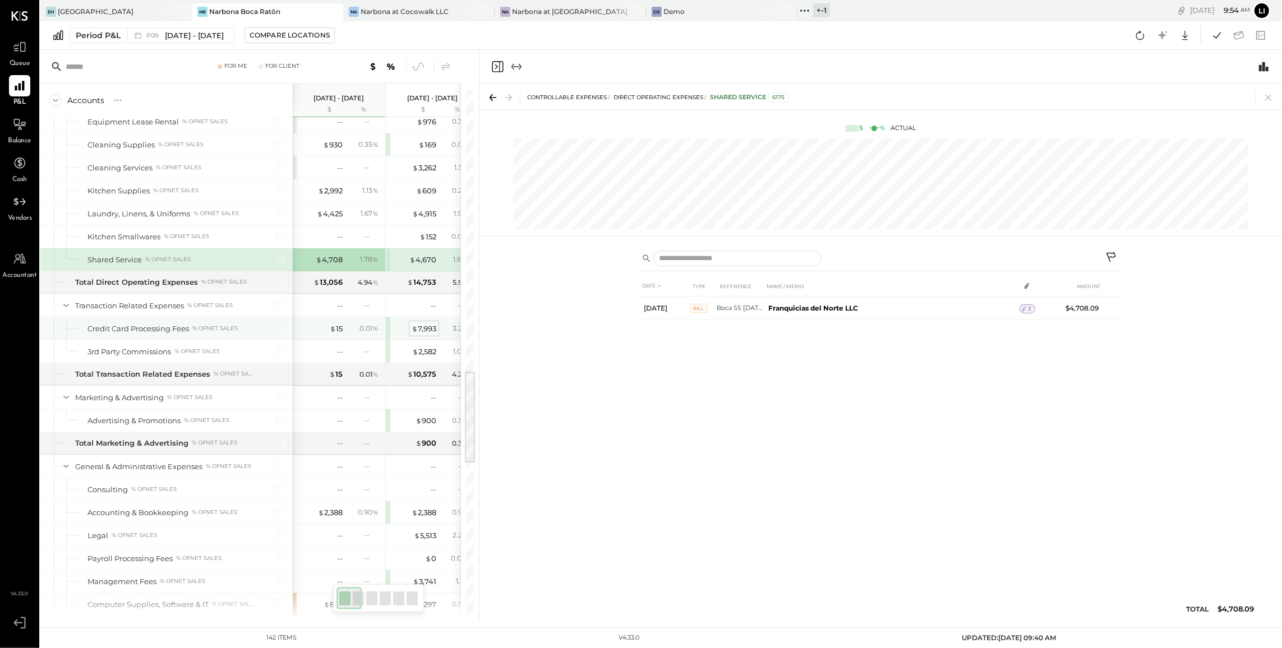
click at [417, 334] on div "$ 7,993" at bounding box center [424, 329] width 25 height 11
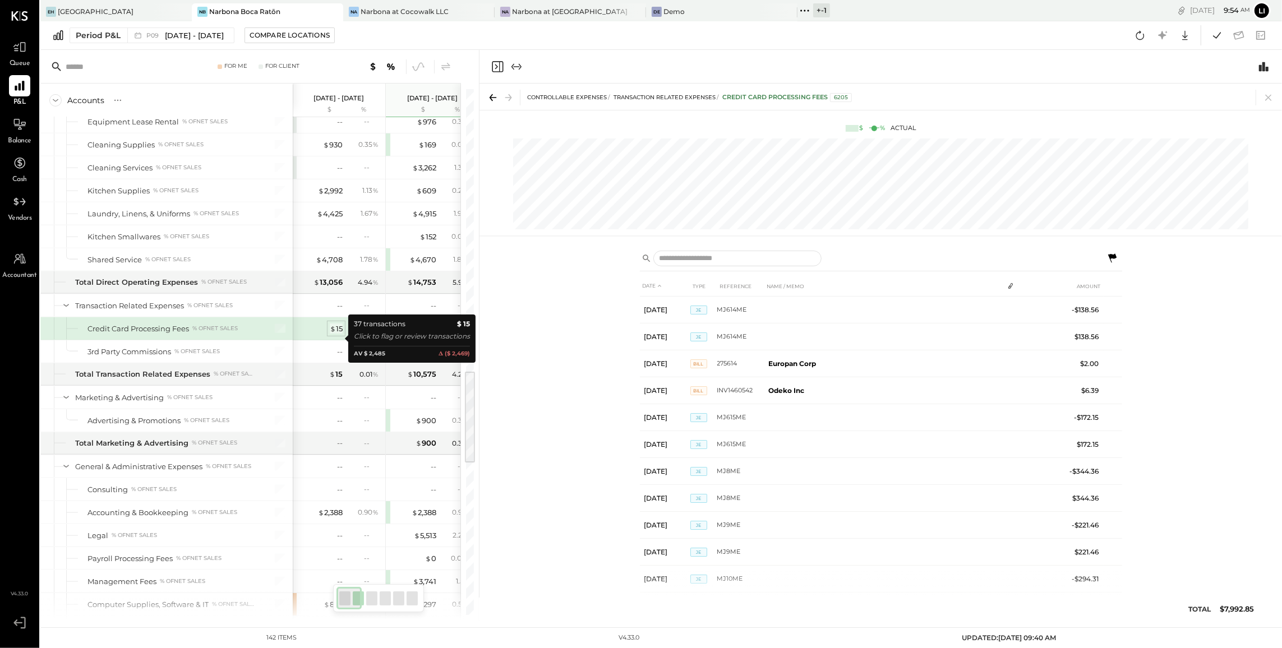
click at [340, 334] on div "$ 15" at bounding box center [336, 329] width 13 height 11
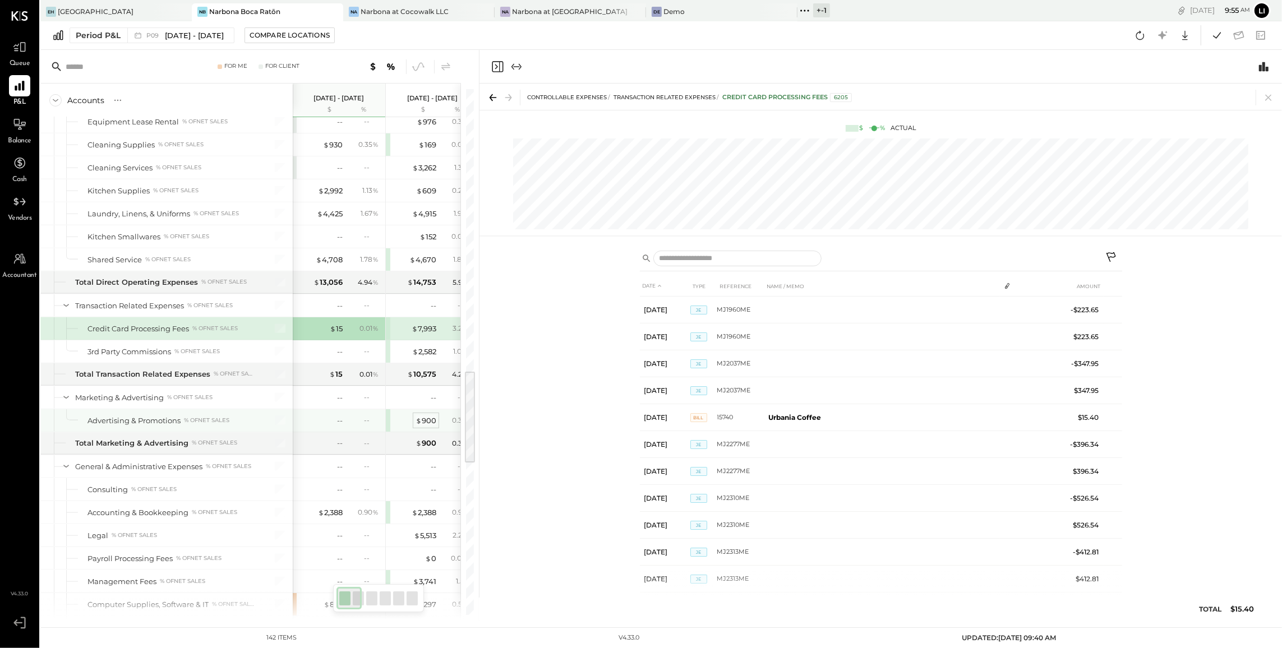
click at [422, 426] on div "$ 900" at bounding box center [426, 421] width 21 height 11
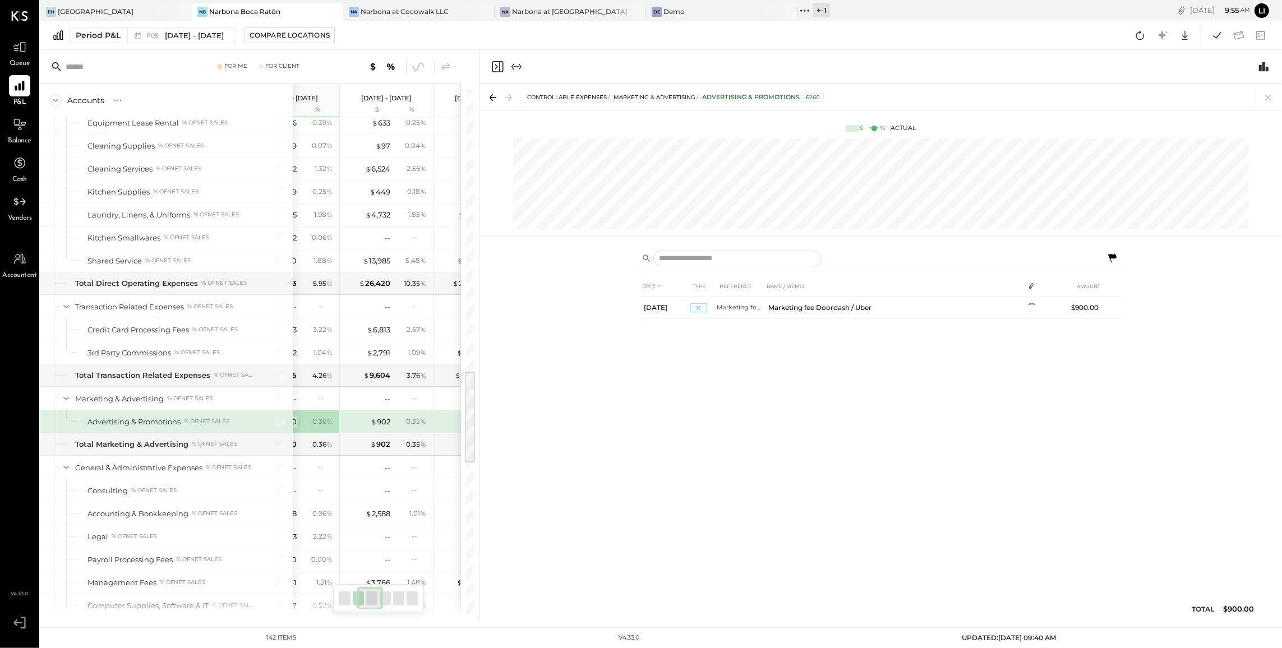
scroll to position [1566, 0]
click at [375, 427] on span "$" at bounding box center [374, 422] width 6 height 9
click at [386, 428] on div "$ 900" at bounding box center [381, 422] width 21 height 11
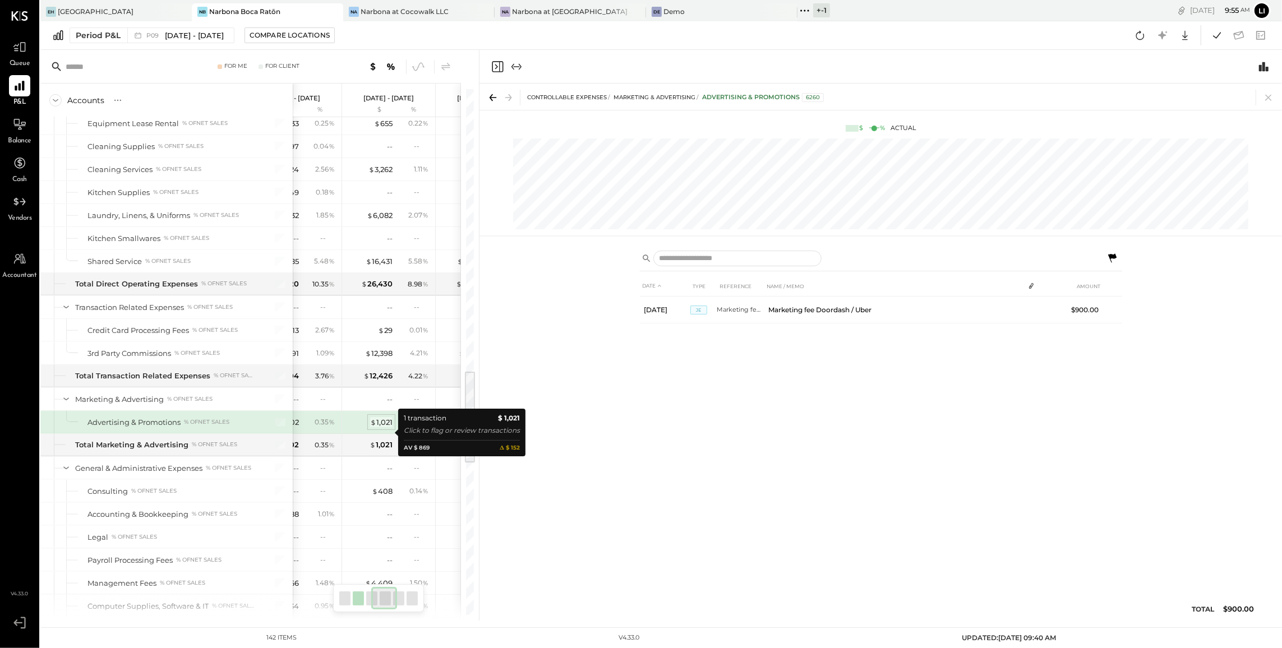
click at [379, 428] on div "$ 1,021" at bounding box center [381, 422] width 22 height 11
click at [385, 428] on div "$ 1,021" at bounding box center [381, 422] width 22 height 11
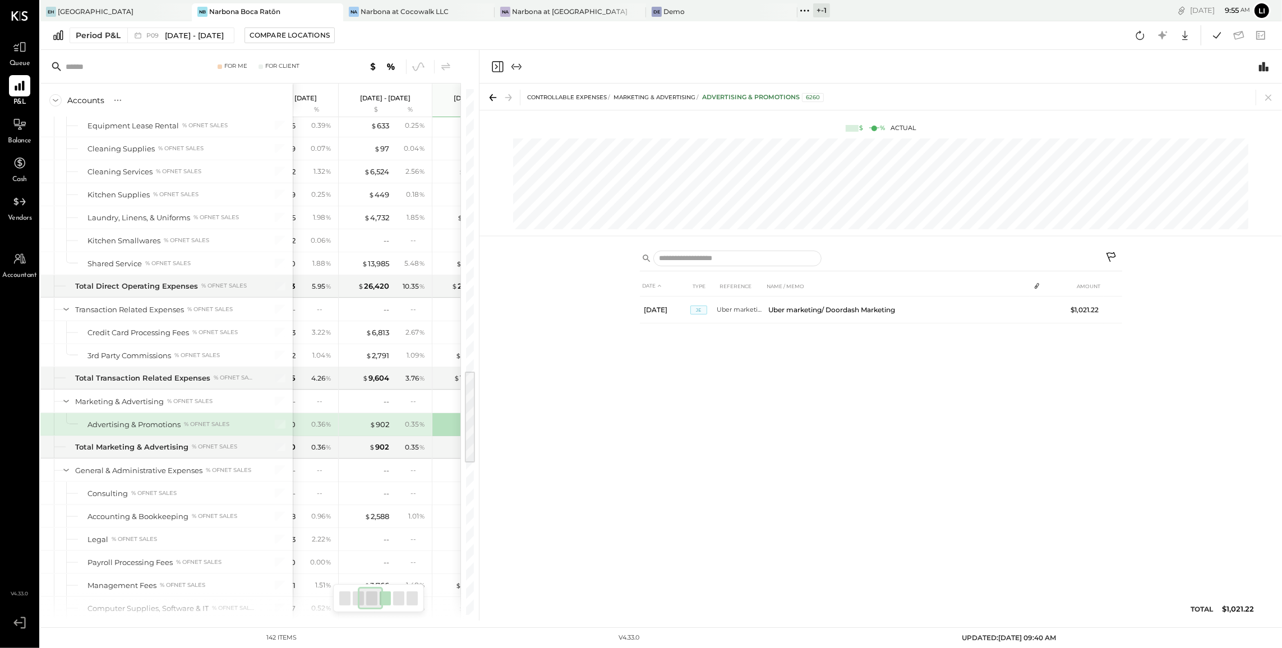
scroll to position [0, 140]
click at [381, 430] on div "$ 902" at bounding box center [381, 425] width 20 height 11
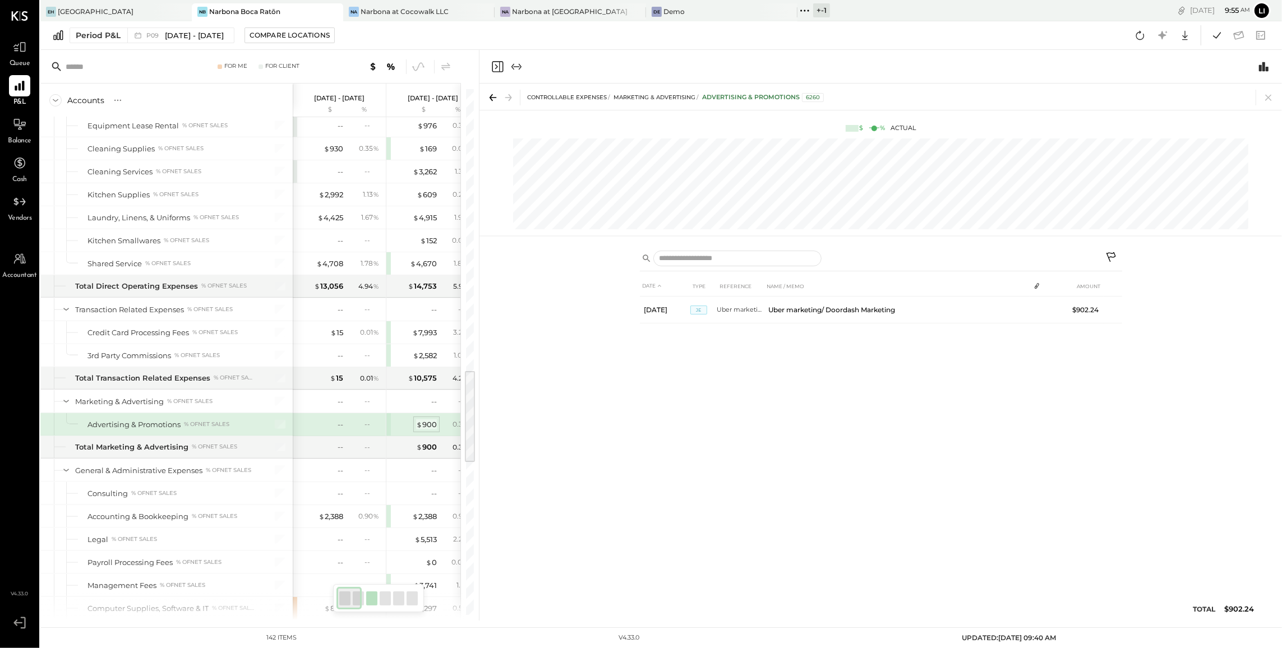
click at [422, 430] on div "$ 900" at bounding box center [426, 425] width 21 height 11
click at [349, 429] on div "--" at bounding box center [364, 425] width 36 height 10
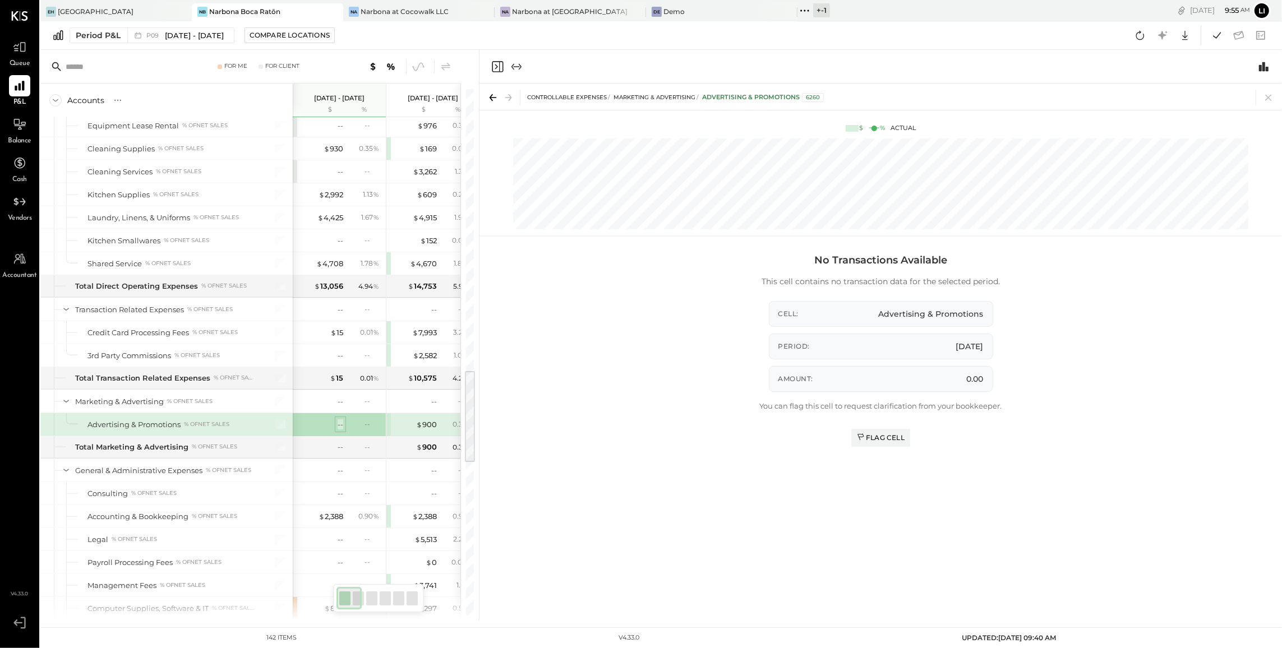
click at [342, 430] on div "--" at bounding box center [341, 425] width 6 height 11
click at [416, 429] on span "$" at bounding box center [419, 424] width 6 height 9
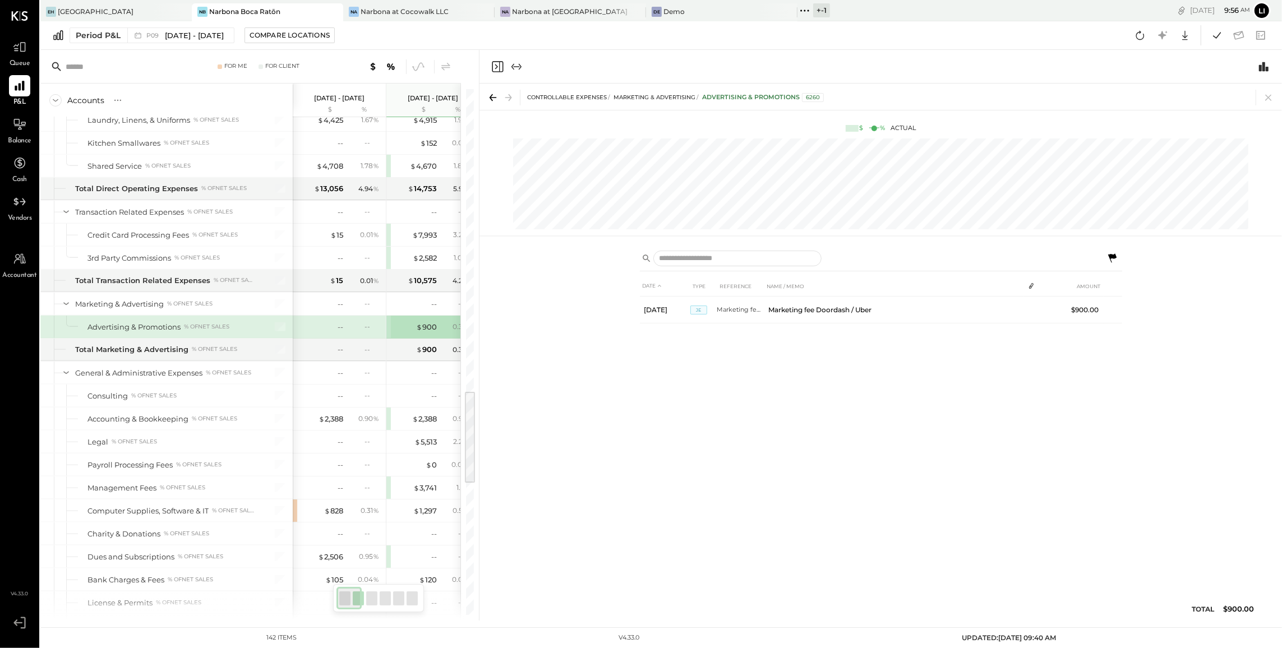
scroll to position [1687, 0]
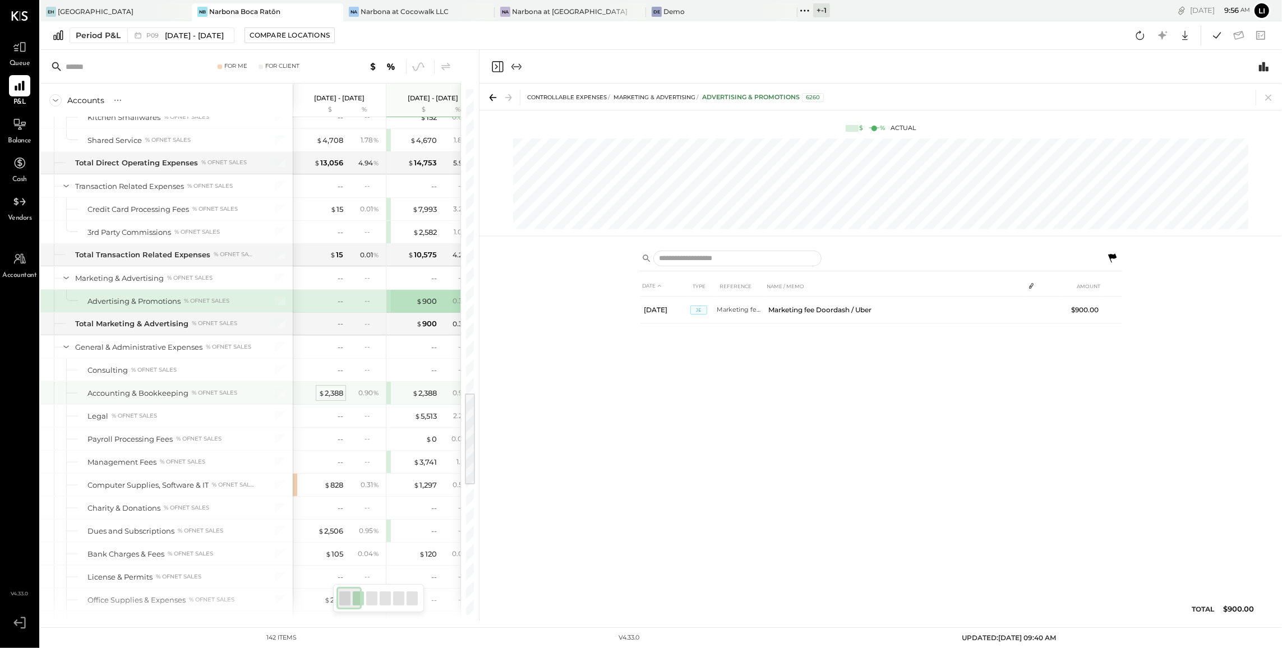
click at [328, 399] on div "$ 2,388" at bounding box center [331, 393] width 25 height 11
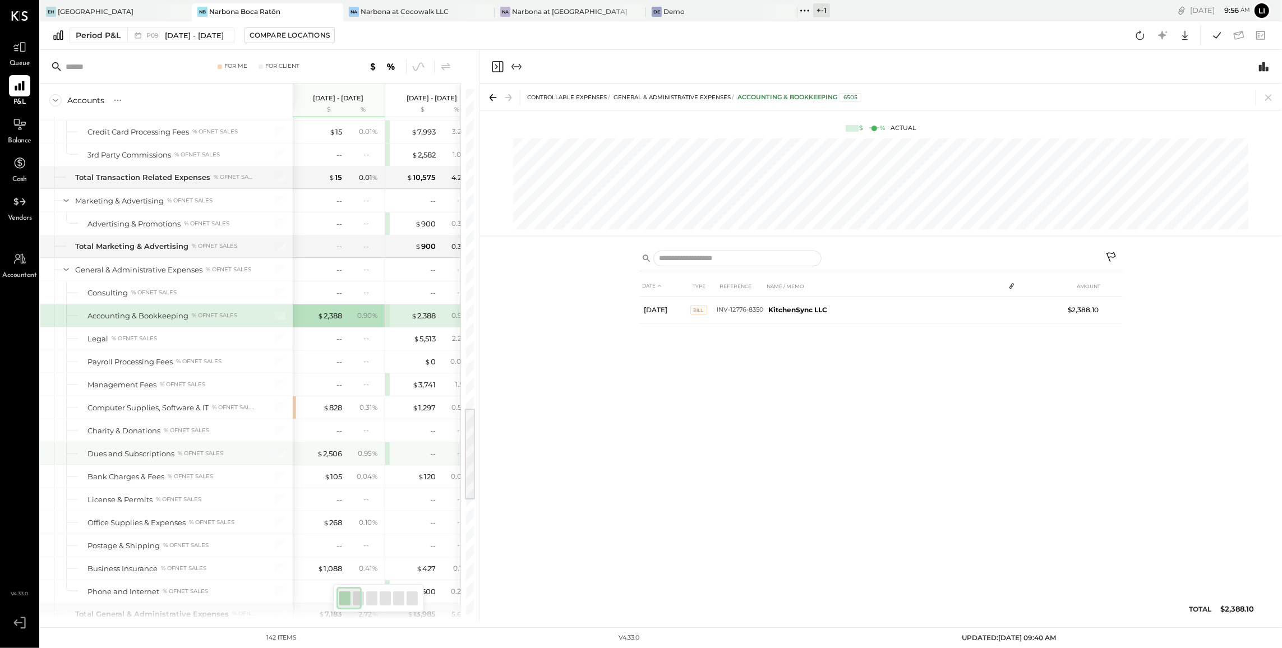
scroll to position [1770, 0]
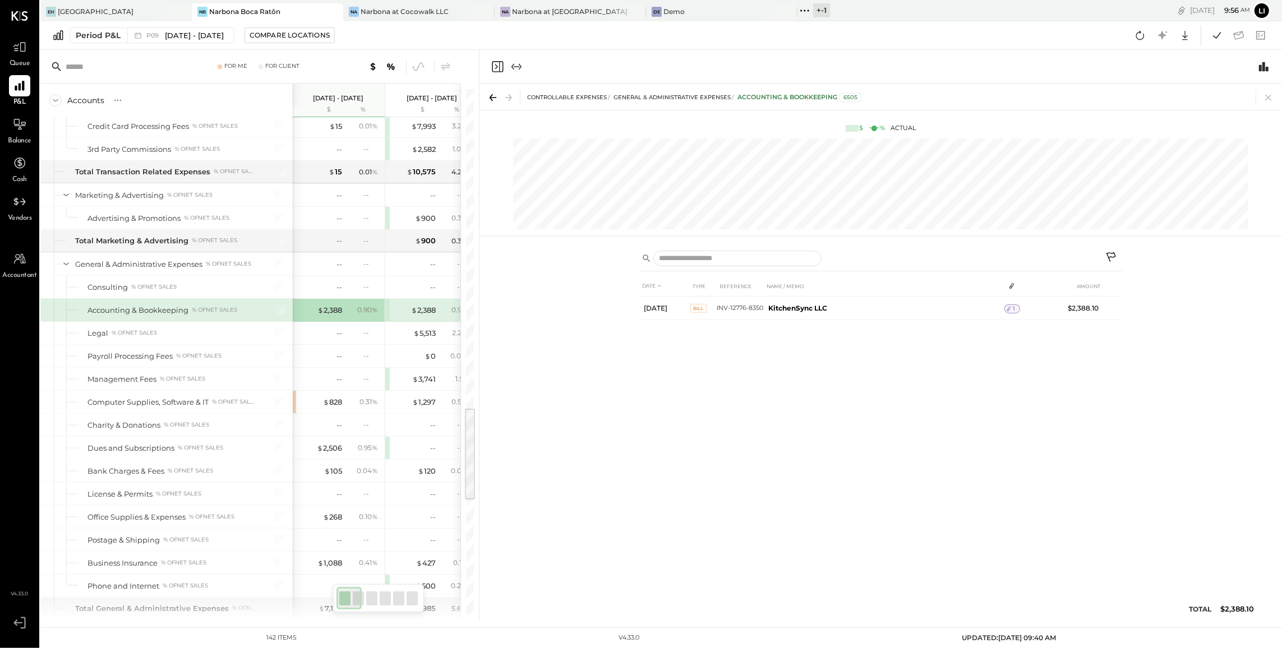
click at [494, 69] on icon "Close panel" at bounding box center [497, 66] width 13 height 13
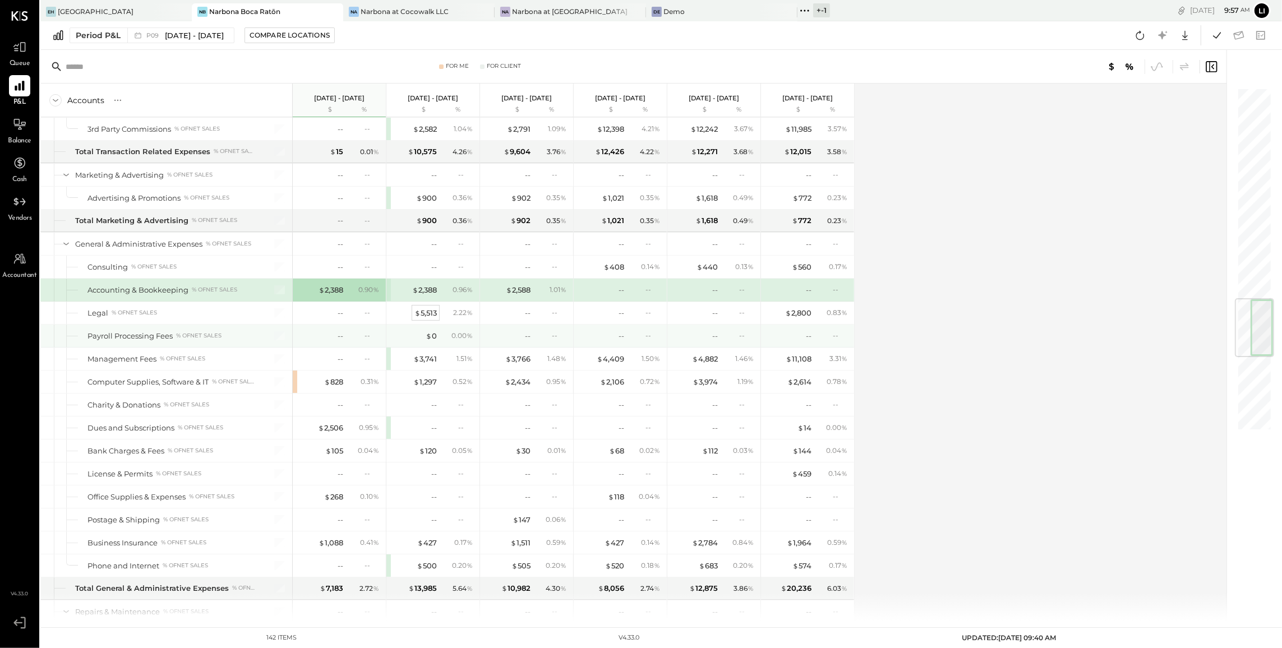
scroll to position [1795, 0]
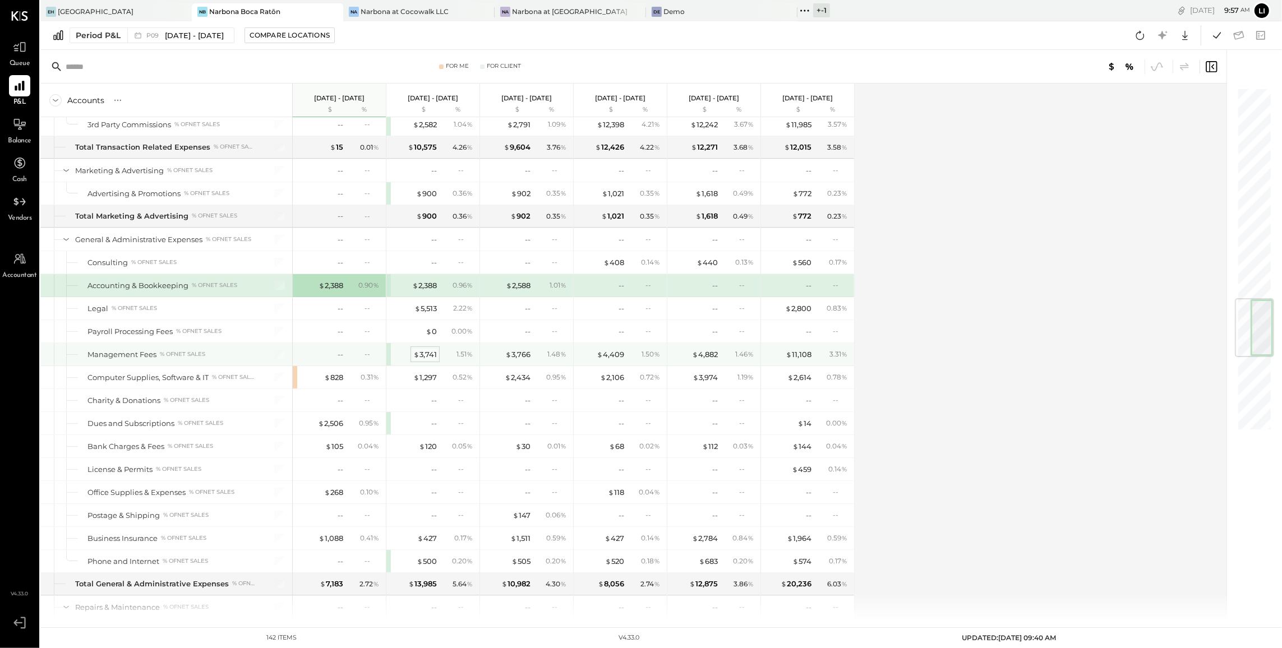
click at [420, 360] on div "$ 3,741" at bounding box center [425, 354] width 24 height 11
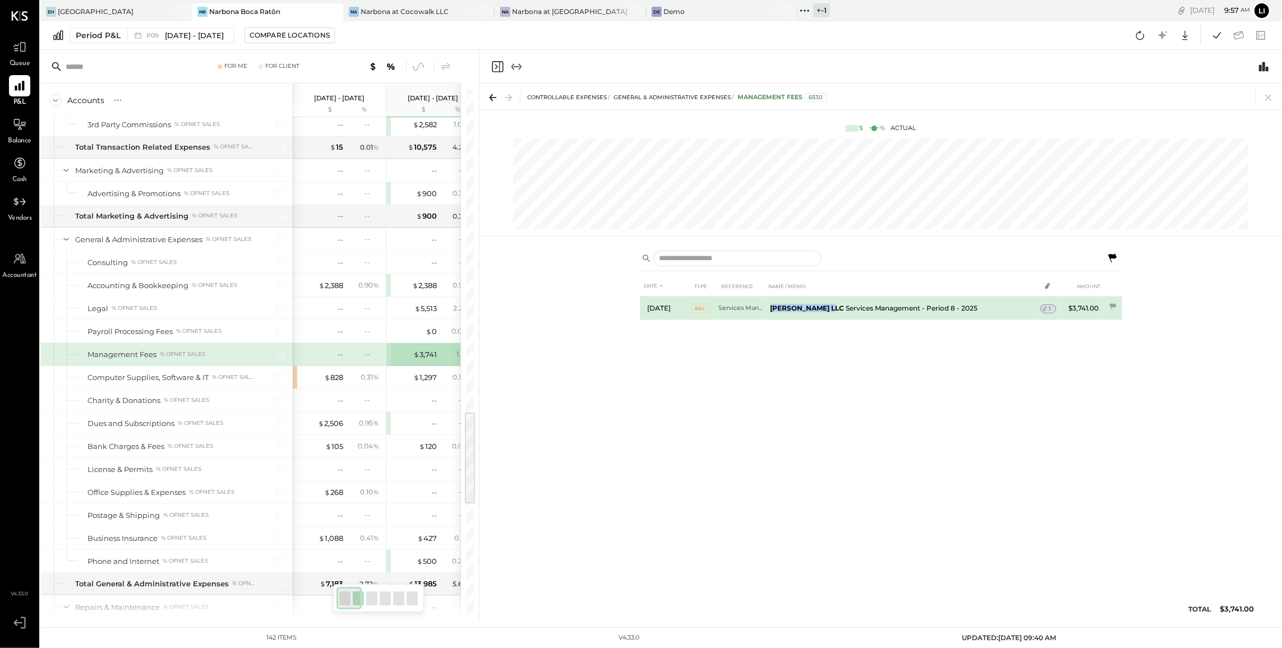
drag, startPoint x: 770, startPoint y: 310, endPoint x: 821, endPoint y: 309, distance: 51.1
click at [821, 309] on b "Villa Byron LLC" at bounding box center [808, 308] width 74 height 8
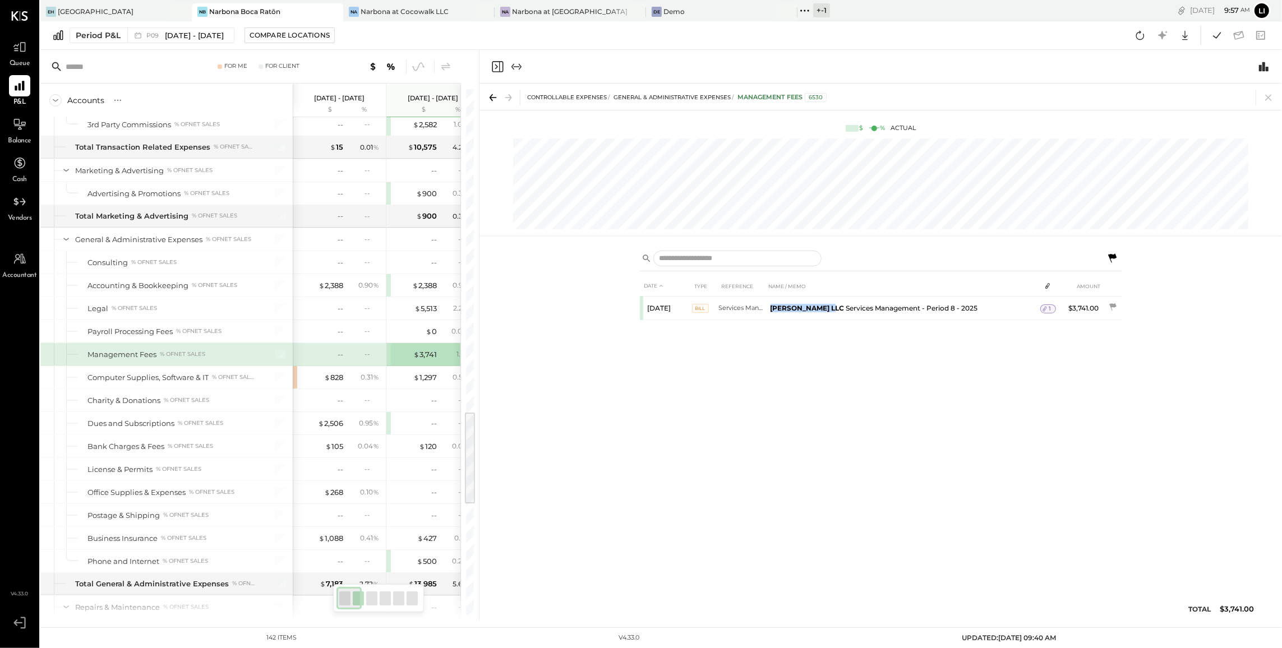
copy b "Villa Byron LLC"
click at [501, 67] on icon "Close panel" at bounding box center [497, 66] width 13 height 13
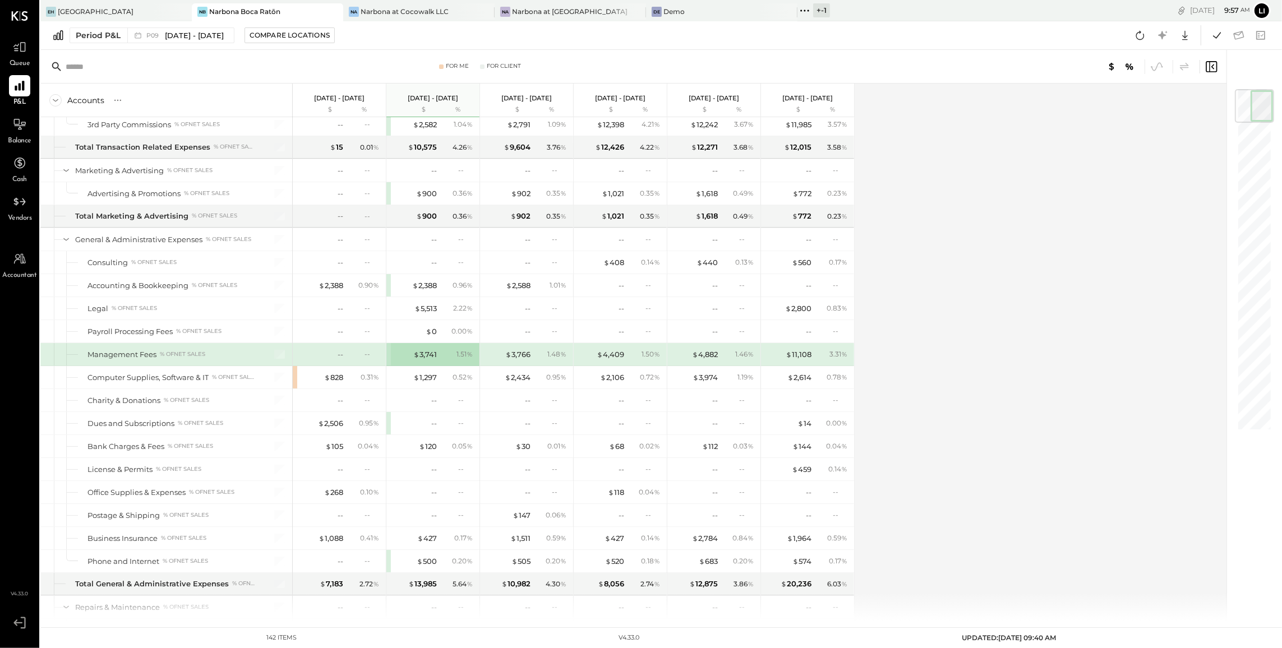
click at [334, 360] on div "--" at bounding box center [320, 354] width 45 height 11
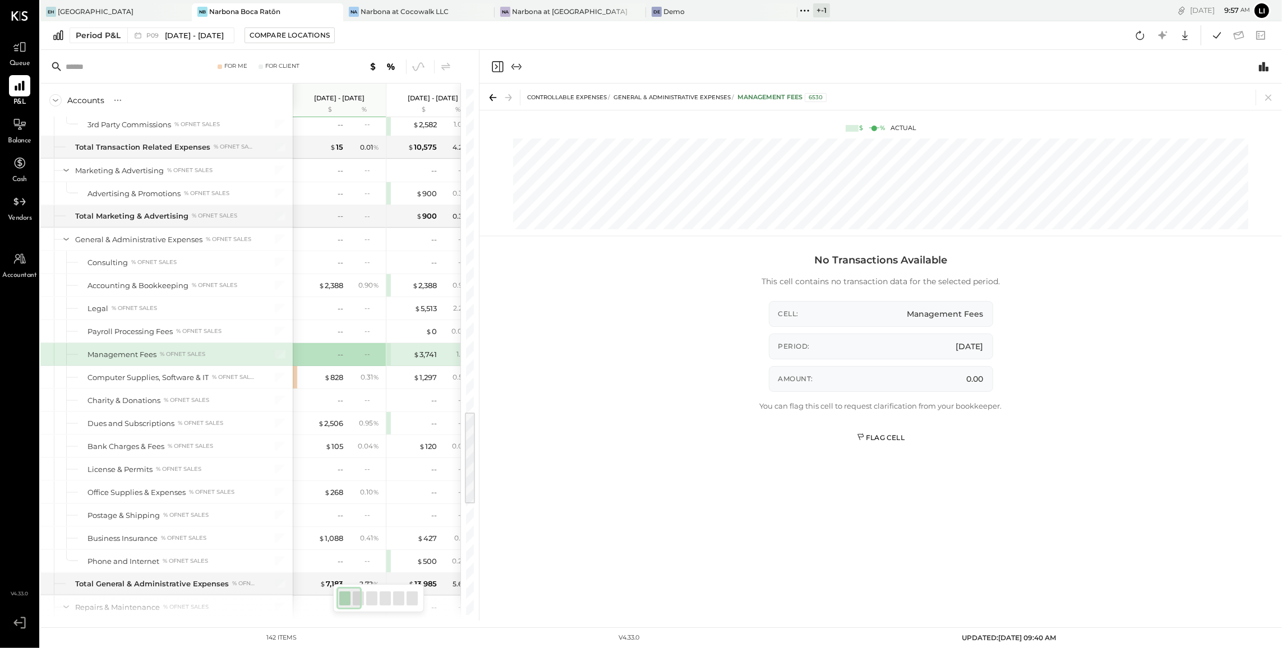
click at [882, 436] on div "Flag Cell" at bounding box center [881, 438] width 48 height 10
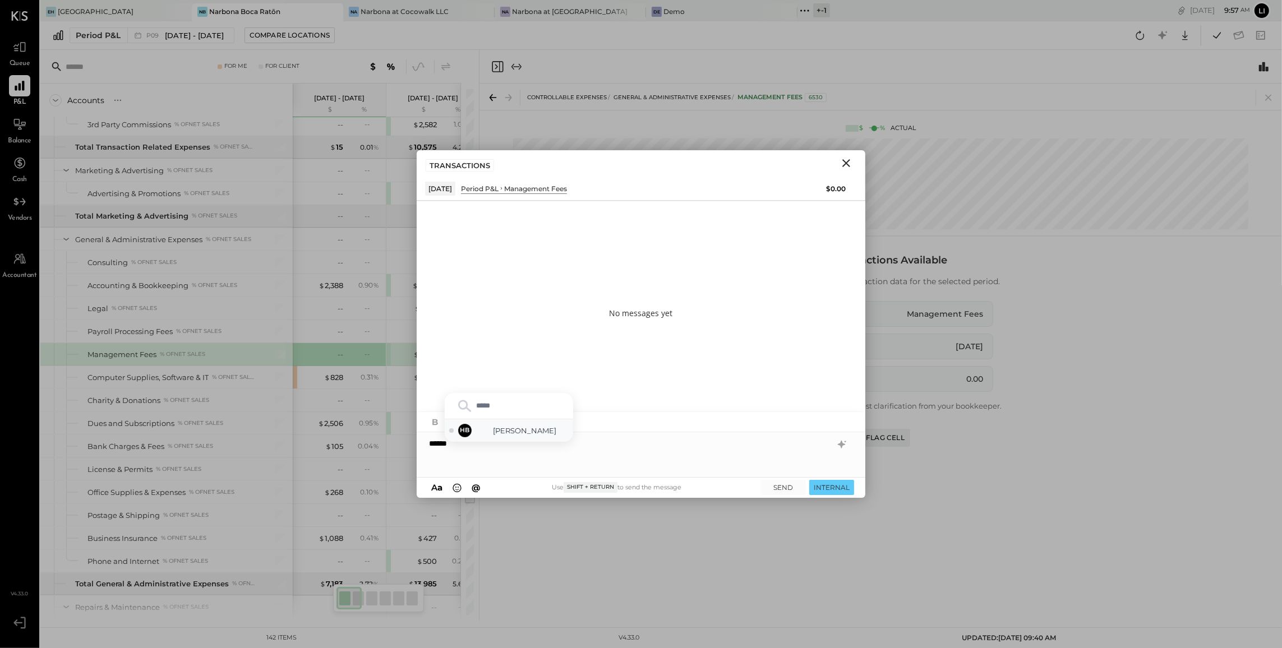
click at [510, 426] on span "Heidy Balart" at bounding box center [525, 431] width 88 height 11
type input "*****"
click at [507, 421] on div "NB Noemi Balmaceda" at bounding box center [509, 431] width 128 height 22
click at [787, 490] on button "SEND" at bounding box center [783, 487] width 45 height 15
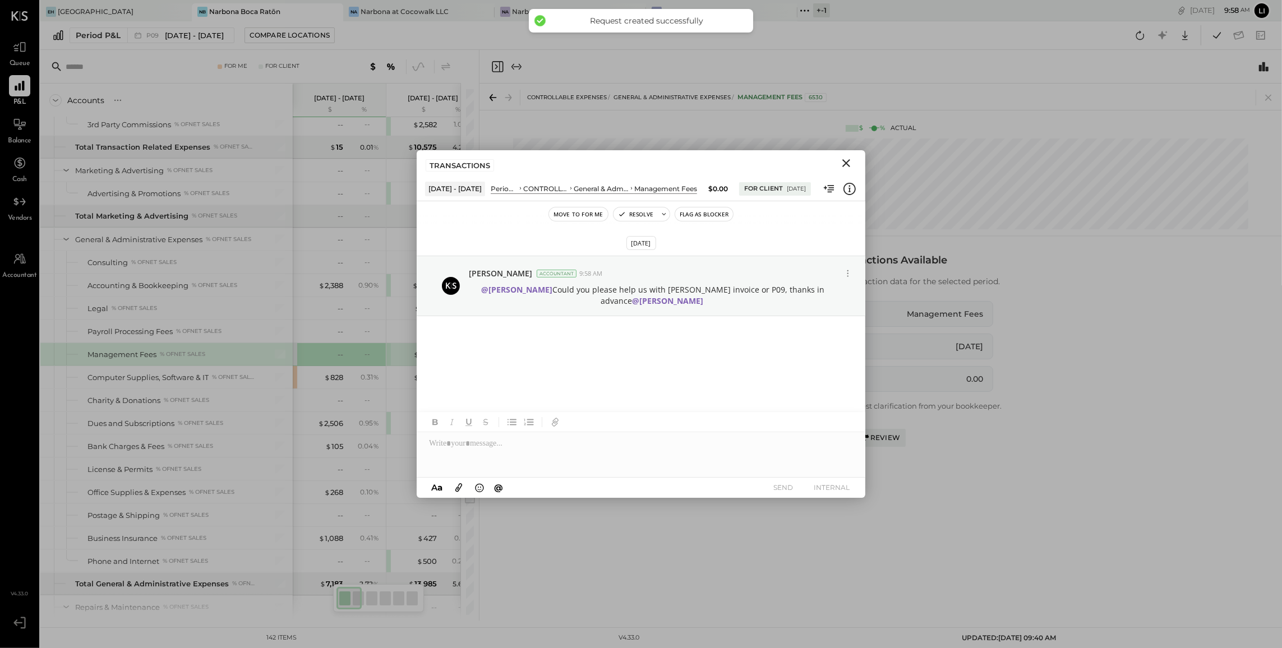
click at [845, 170] on button "Close" at bounding box center [846, 163] width 20 height 15
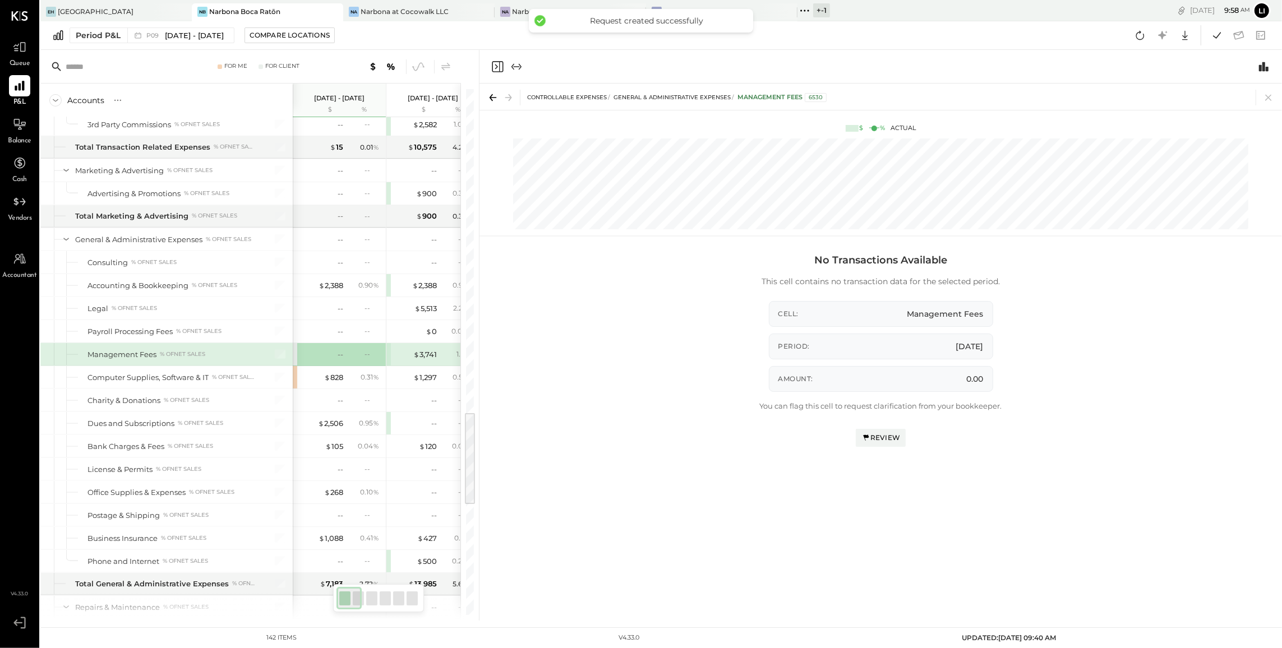
scroll to position [1813, 0]
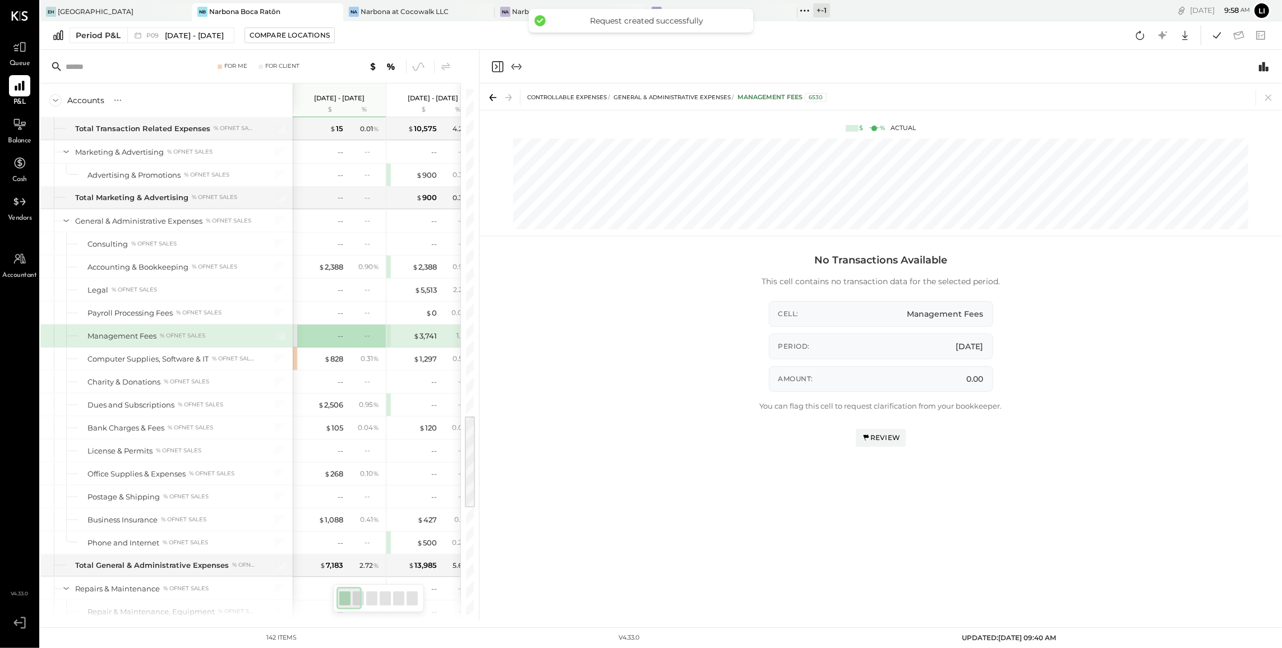
click at [494, 73] on div at bounding box center [881, 67] width 803 height 34
click at [498, 66] on icon "Close panel" at bounding box center [497, 66] width 13 height 13
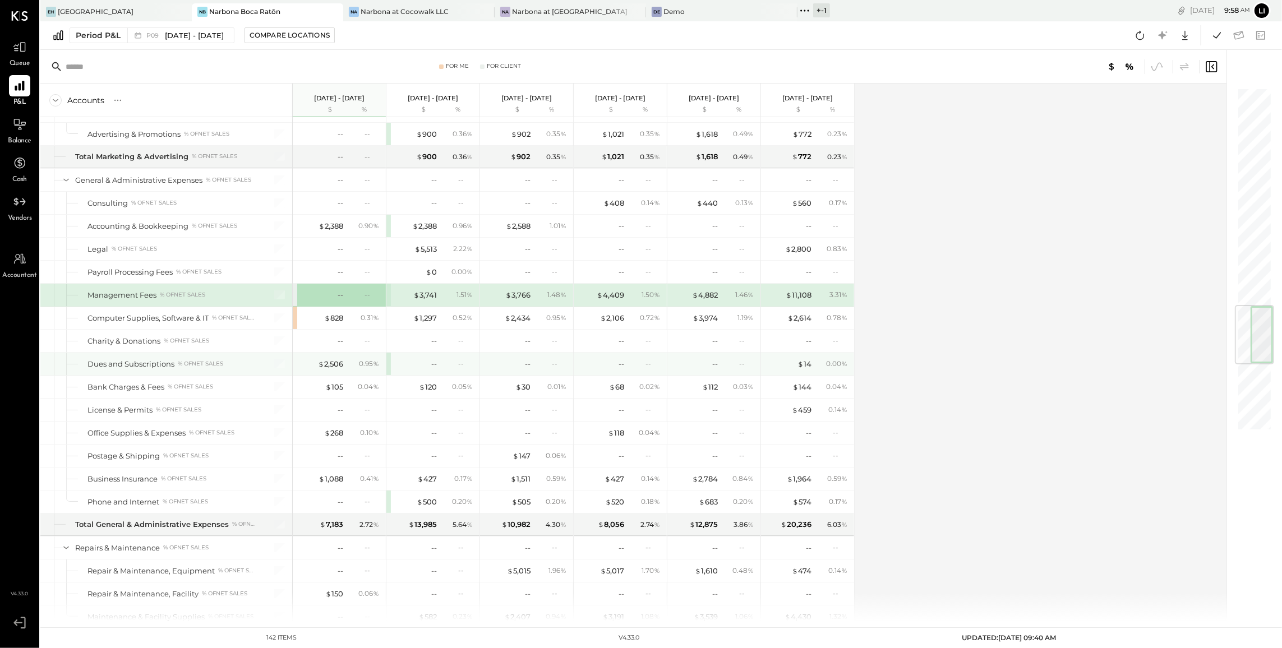
scroll to position [1855, 0]
click at [333, 369] on div "$ 2,506" at bounding box center [330, 363] width 25 height 11
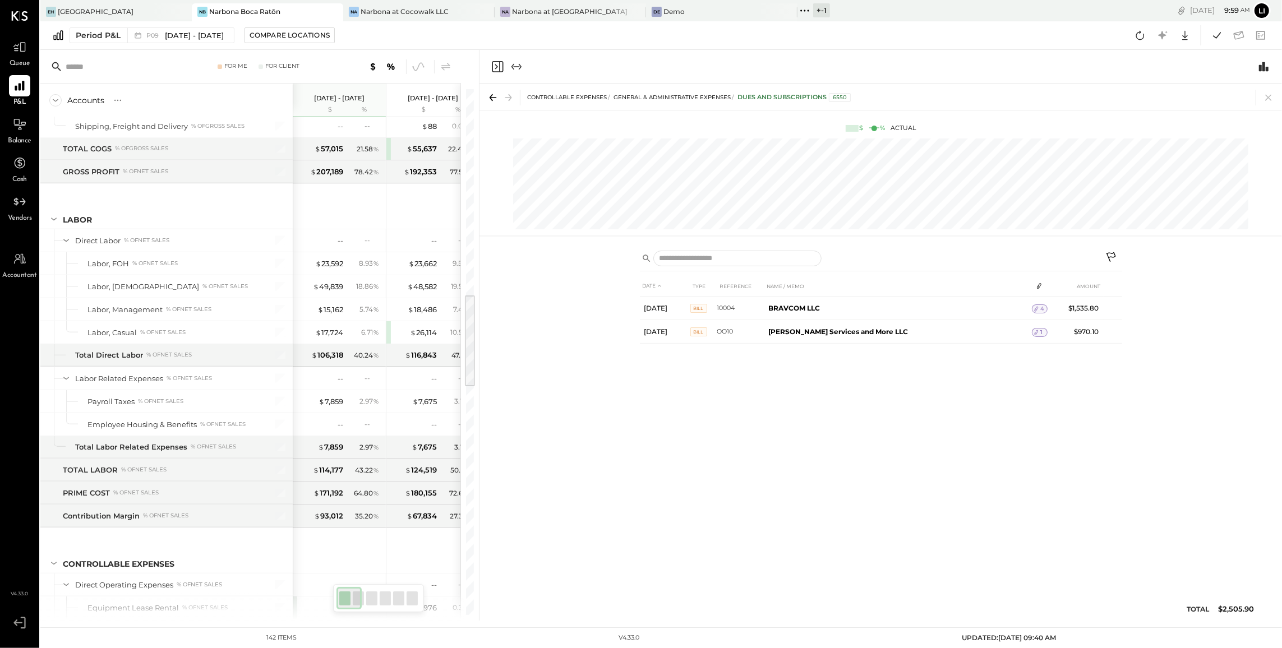
scroll to position [1080, 0]
click at [434, 340] on div "$ 26,114" at bounding box center [423, 334] width 27 height 11
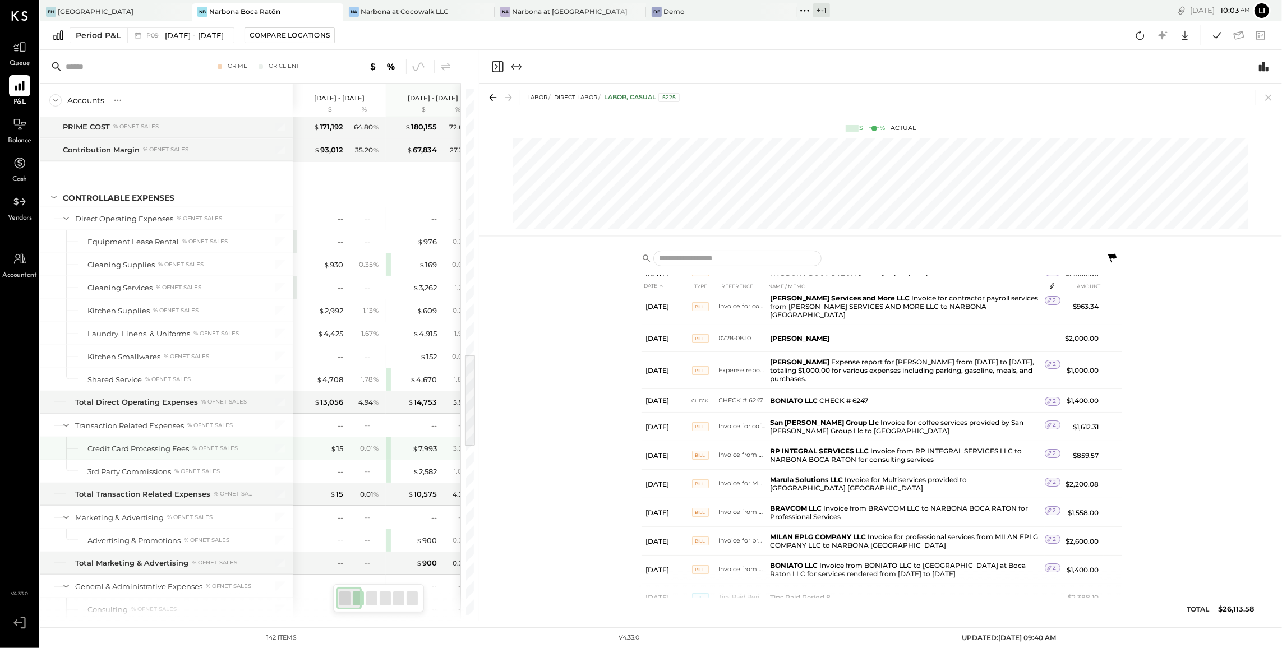
scroll to position [1495, 0]
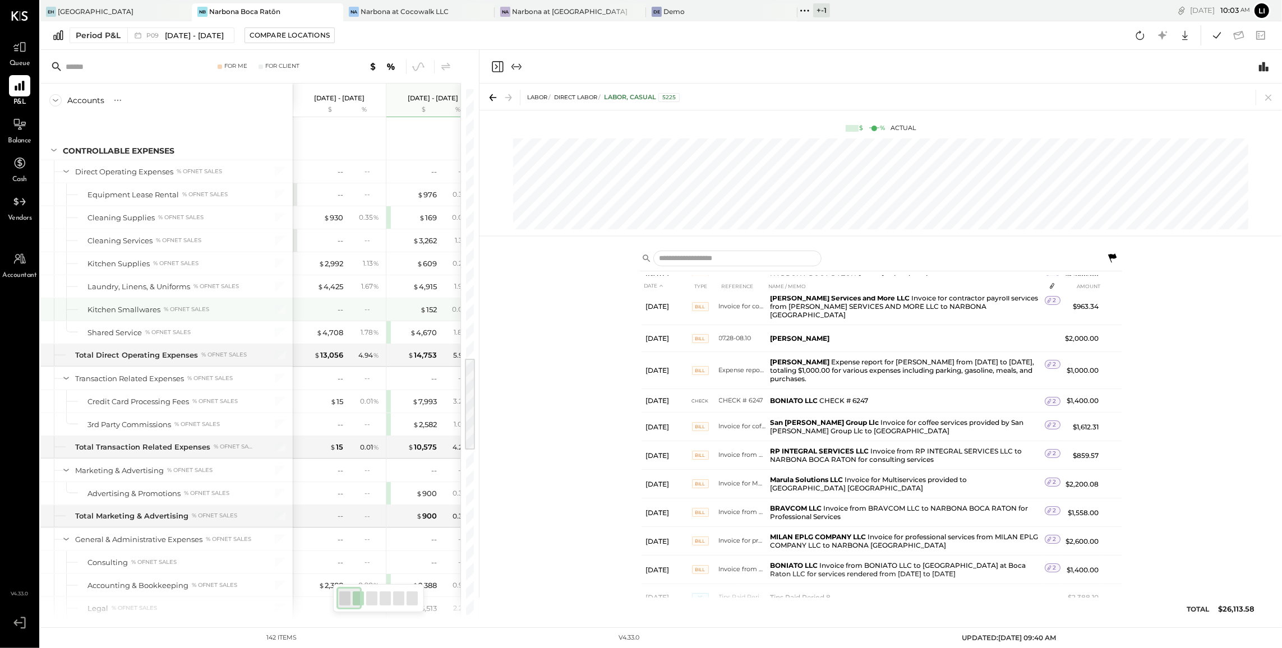
click at [335, 334] on div "$ 4,708 1.78 %" at bounding box center [340, 332] width 84 height 22
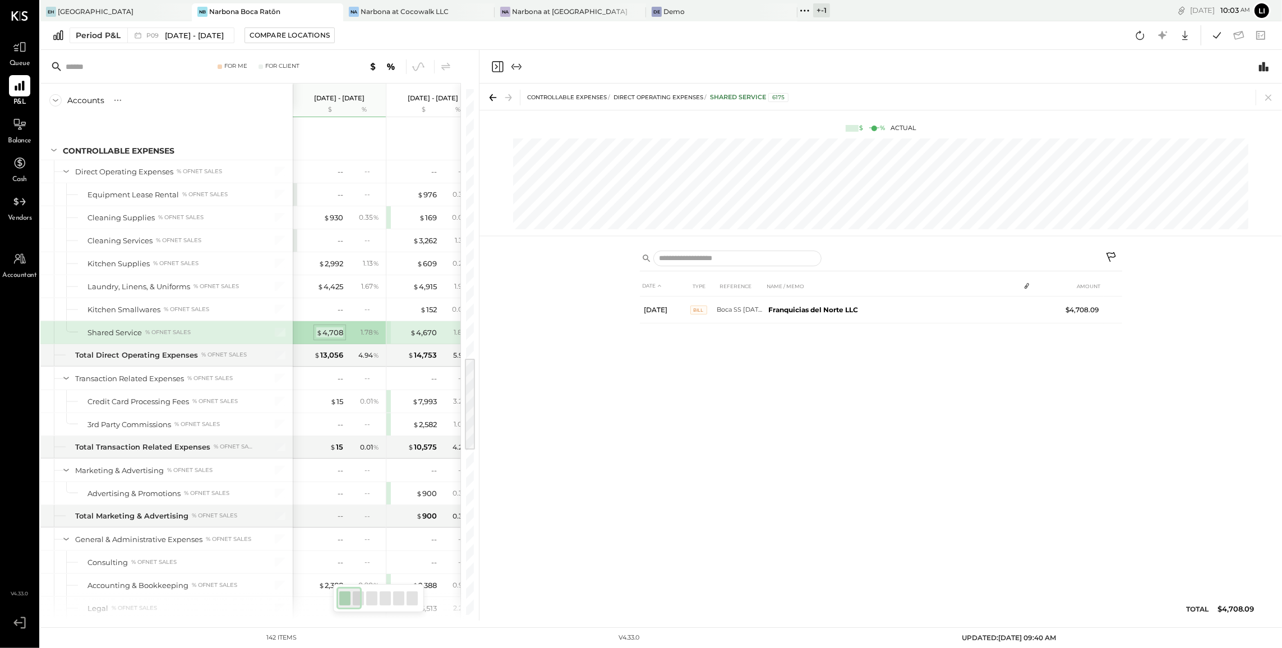
scroll to position [0, 0]
click at [333, 338] on div "$ 4,708" at bounding box center [329, 333] width 27 height 11
click at [340, 407] on div "$ 15" at bounding box center [336, 402] width 13 height 11
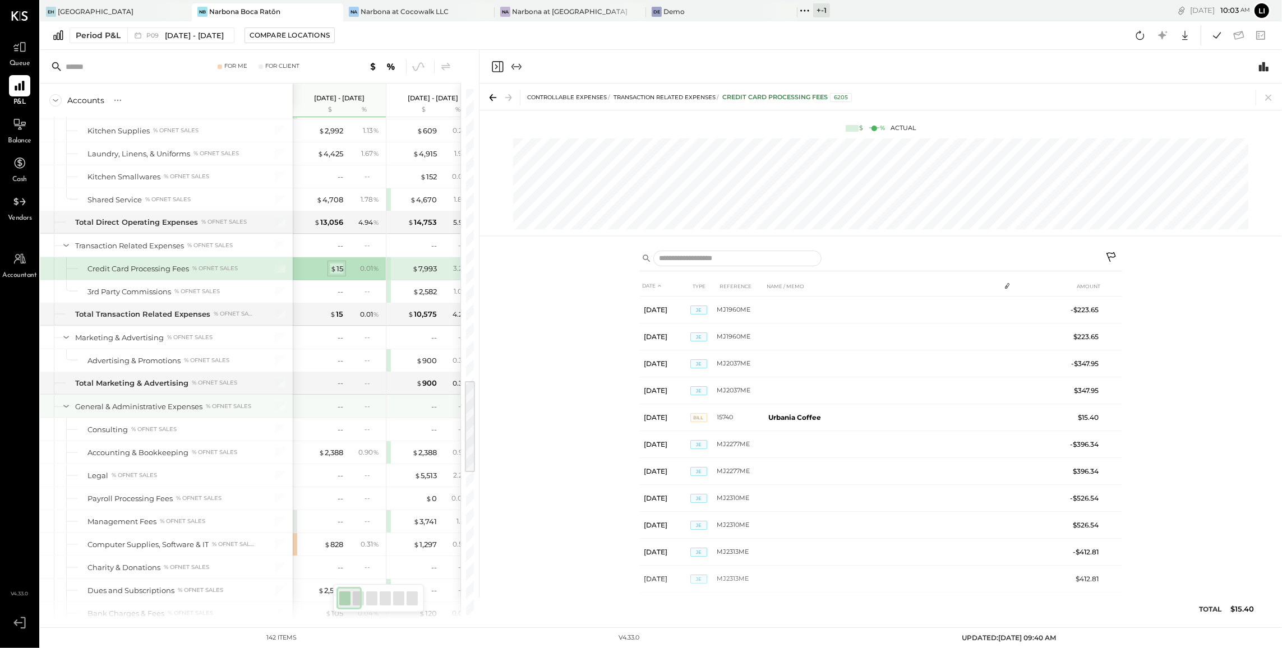
scroll to position [1648, 0]
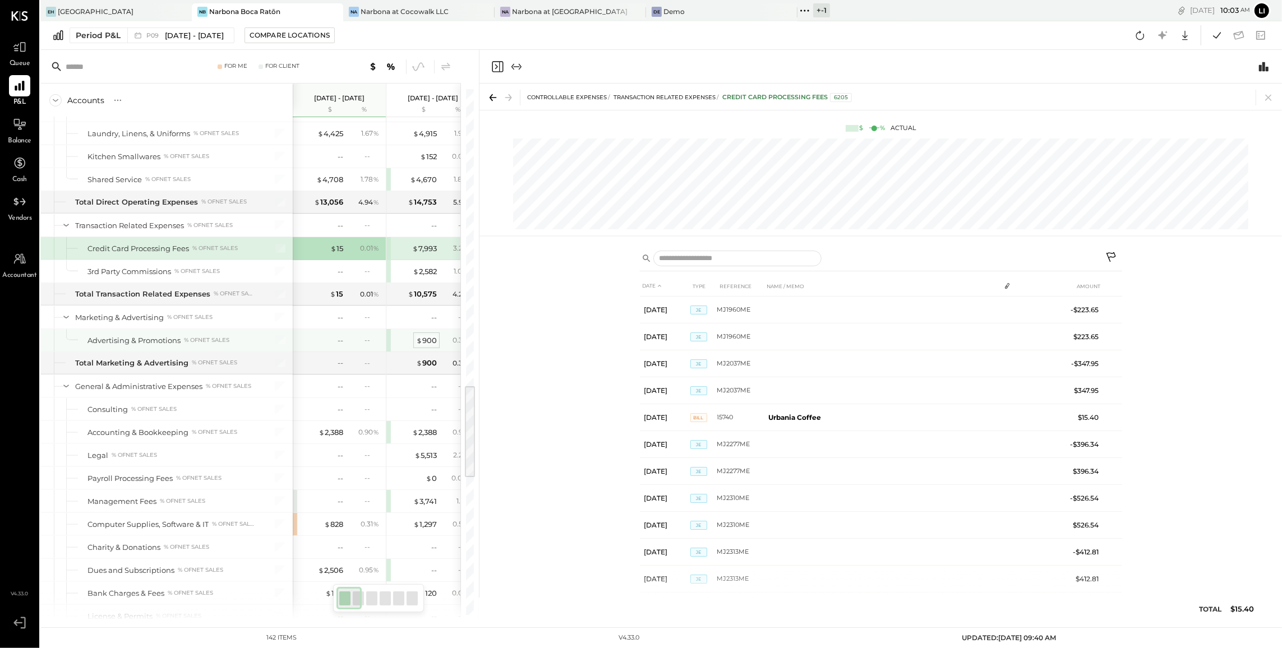
click at [430, 346] on div "$ 900" at bounding box center [426, 340] width 21 height 11
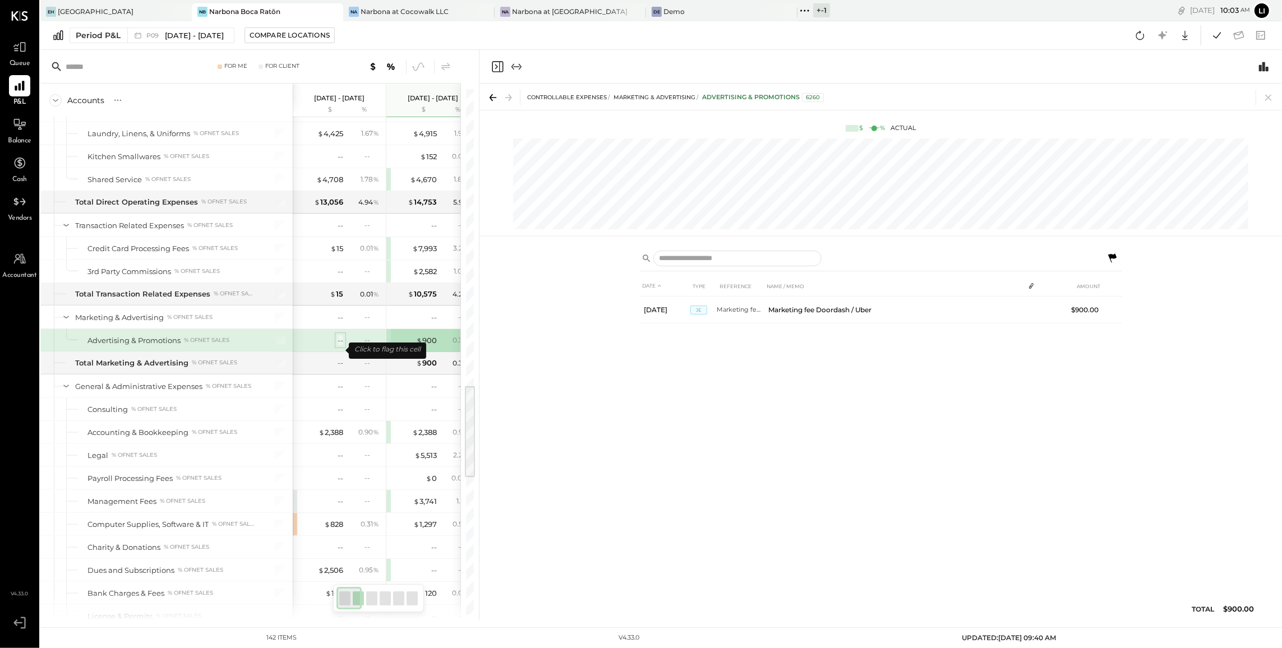
click at [338, 346] on div "--" at bounding box center [341, 340] width 6 height 11
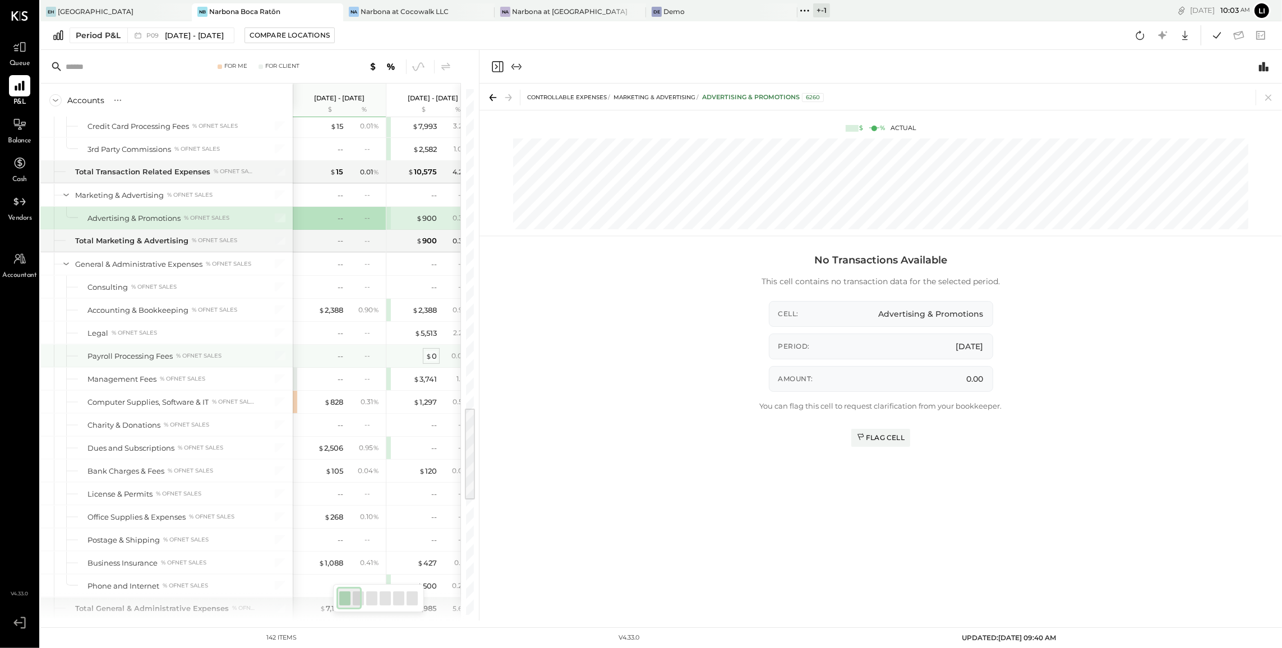
scroll to position [1801, 0]
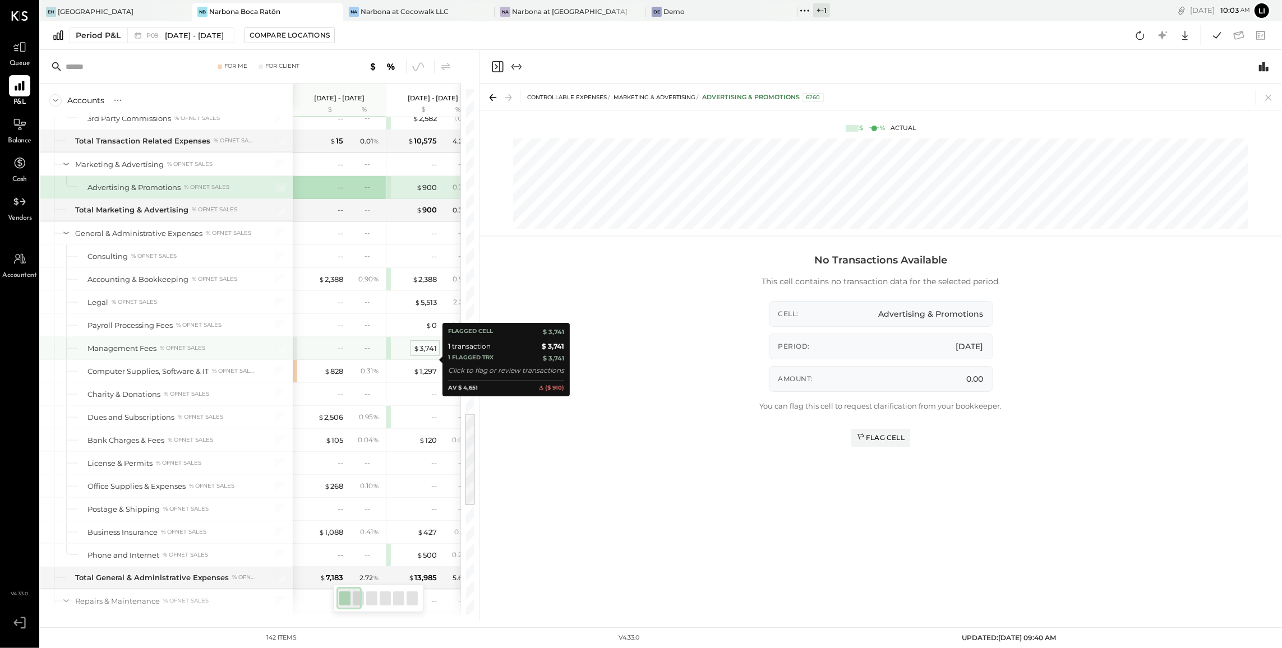
click at [429, 354] on div "$ 3,741" at bounding box center [425, 348] width 24 height 11
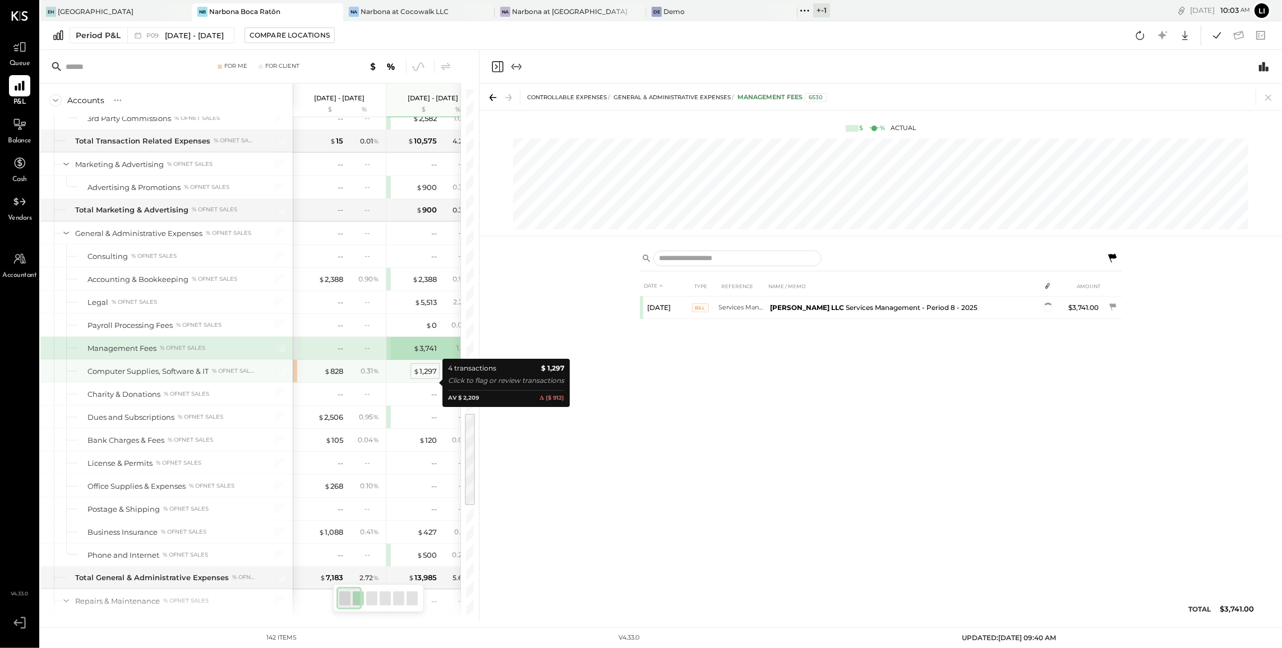
click at [427, 377] on div "$ 1,297" at bounding box center [425, 371] width 24 height 11
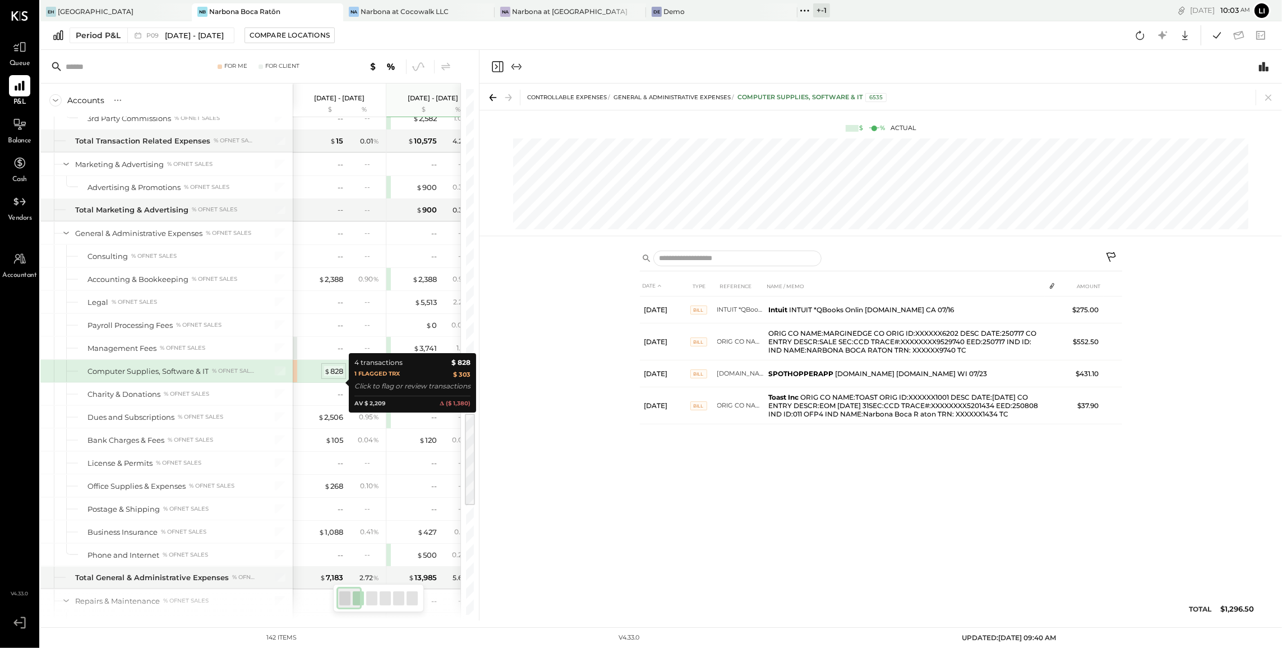
click at [339, 377] on div "$ 828" at bounding box center [333, 371] width 19 height 11
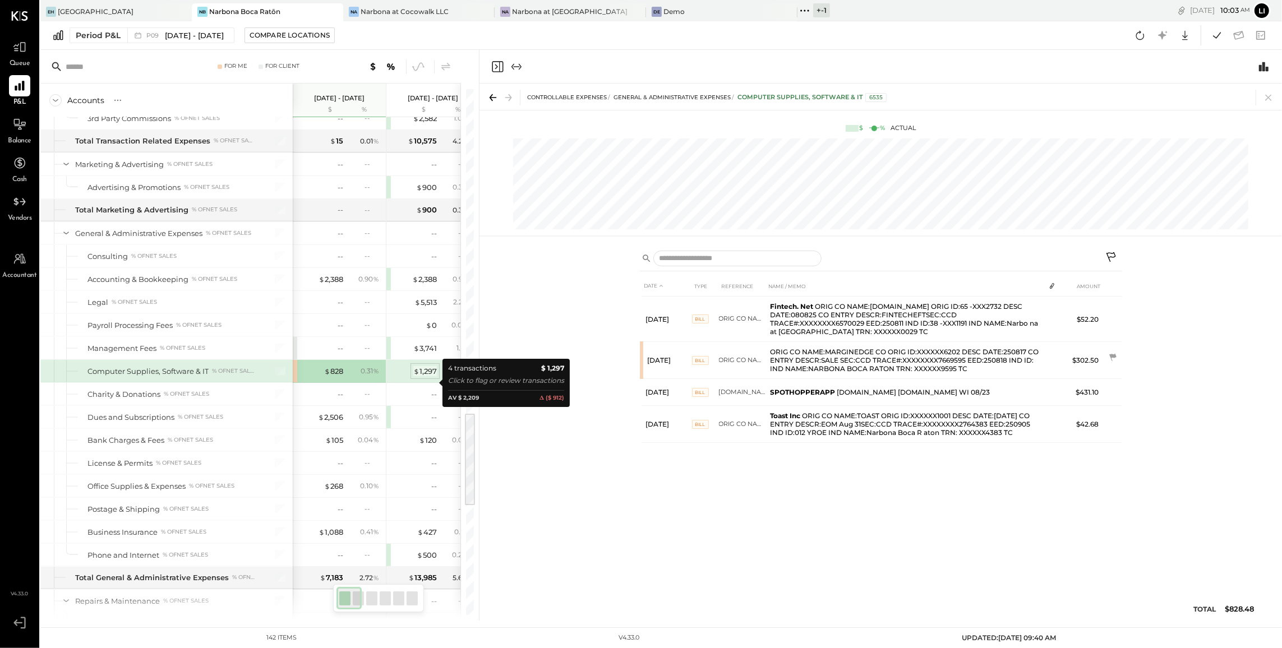
click at [426, 377] on div "$ 1,297" at bounding box center [425, 371] width 24 height 11
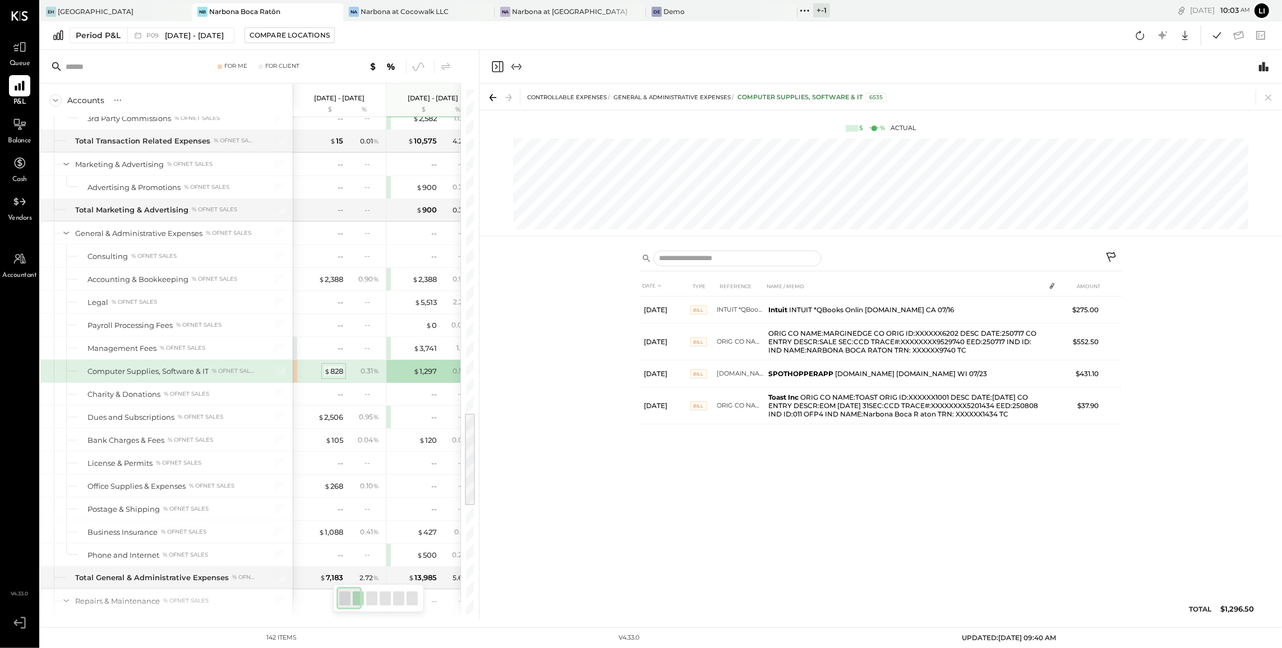
click at [328, 376] on span "$" at bounding box center [327, 371] width 6 height 9
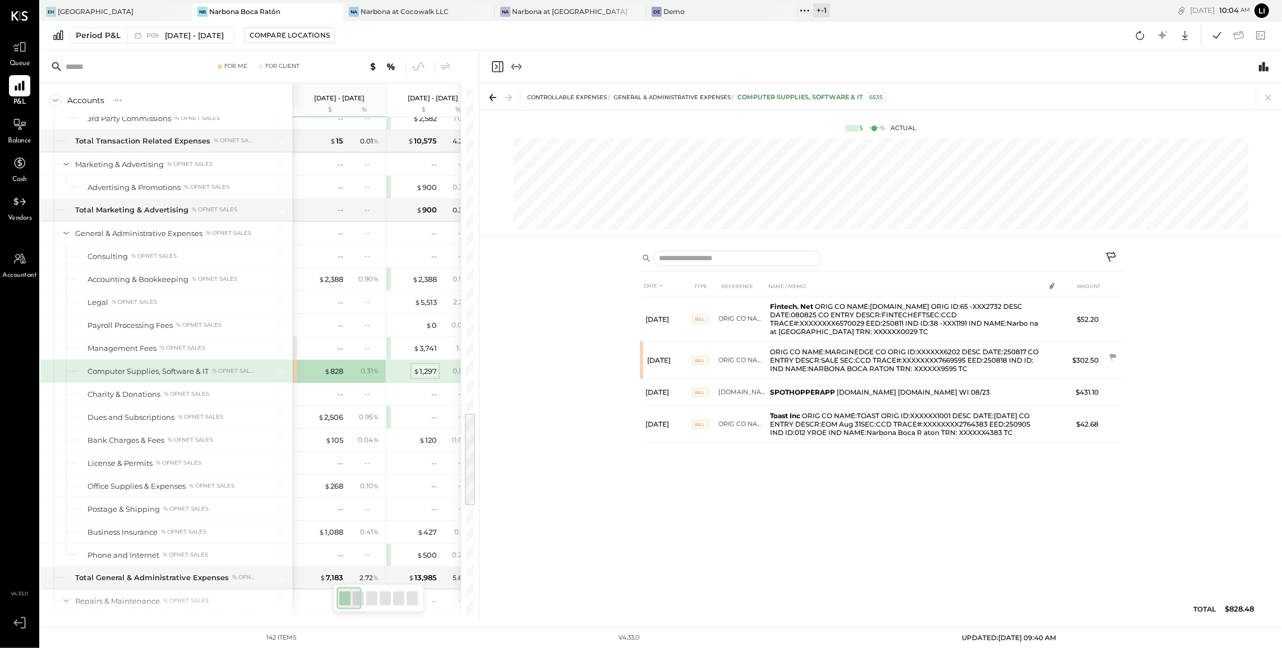
click at [413, 376] on span "$" at bounding box center [416, 371] width 6 height 9
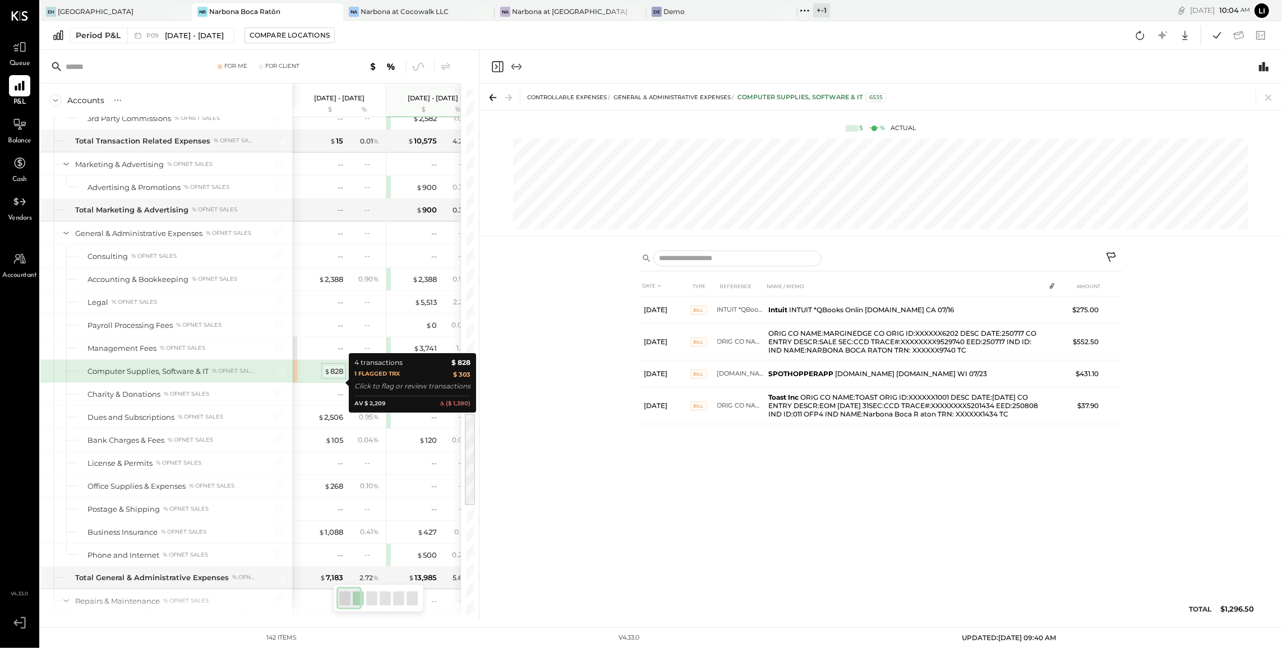
click at [333, 377] on div "$ 828" at bounding box center [333, 371] width 19 height 11
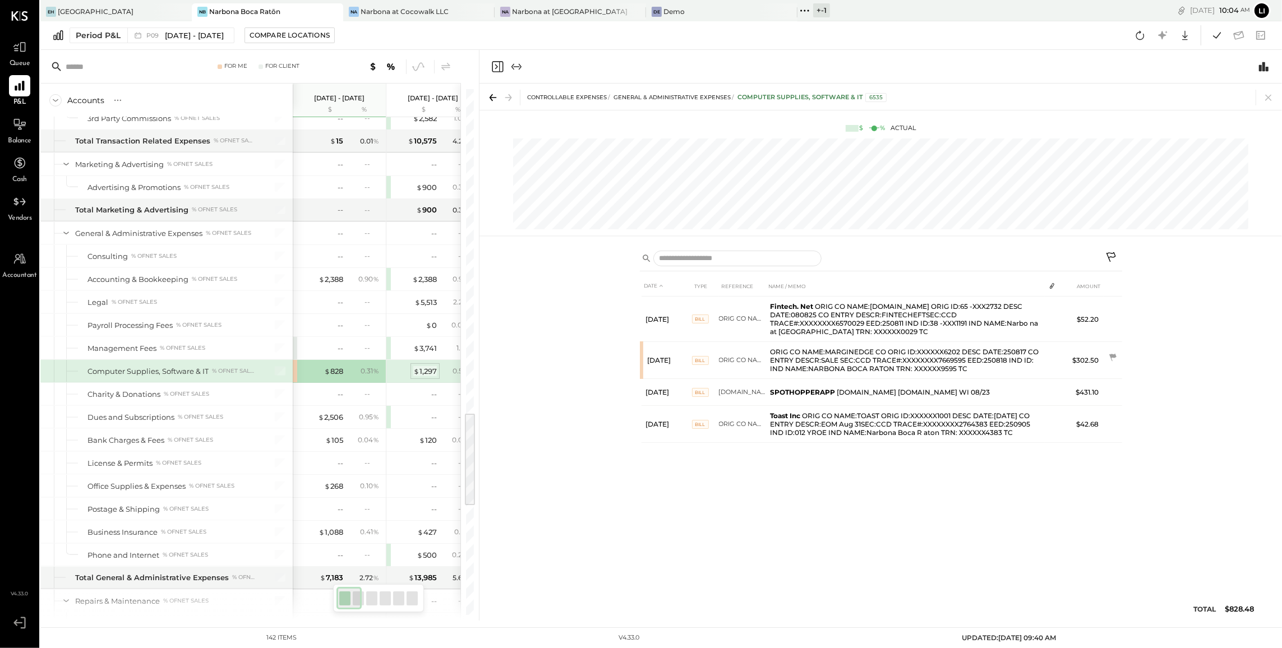
click at [423, 377] on div "$ 1,297" at bounding box center [425, 371] width 24 height 11
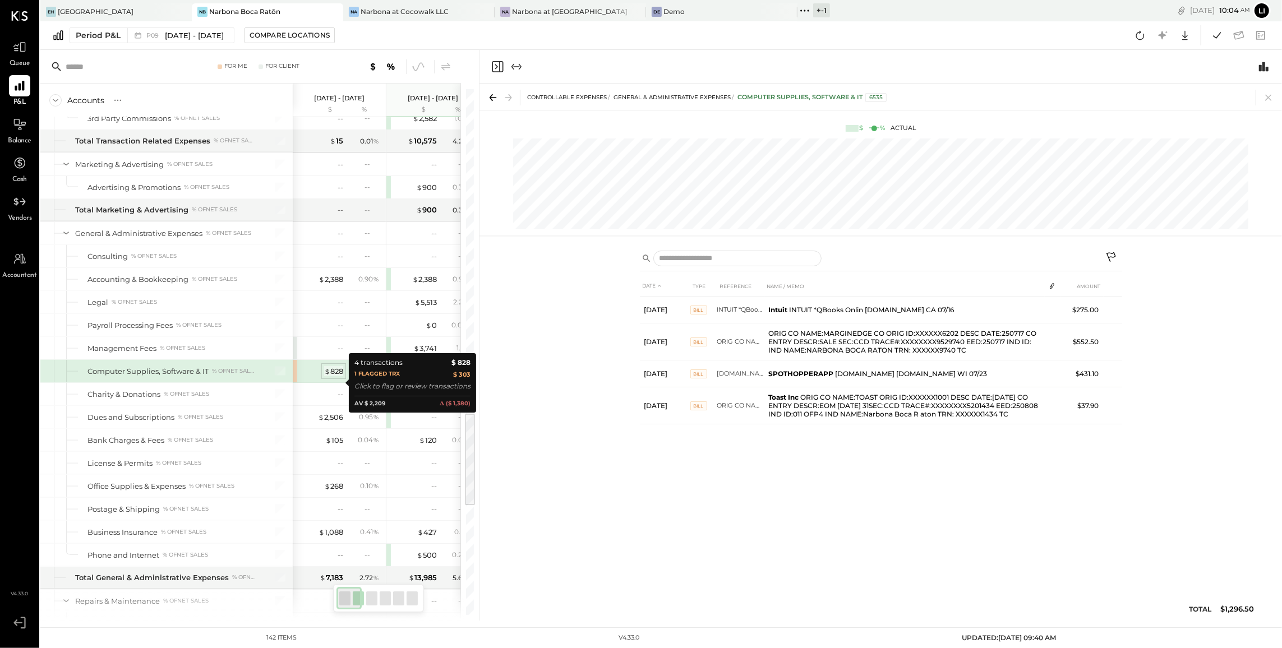
click at [332, 377] on div "$ 828" at bounding box center [333, 371] width 19 height 11
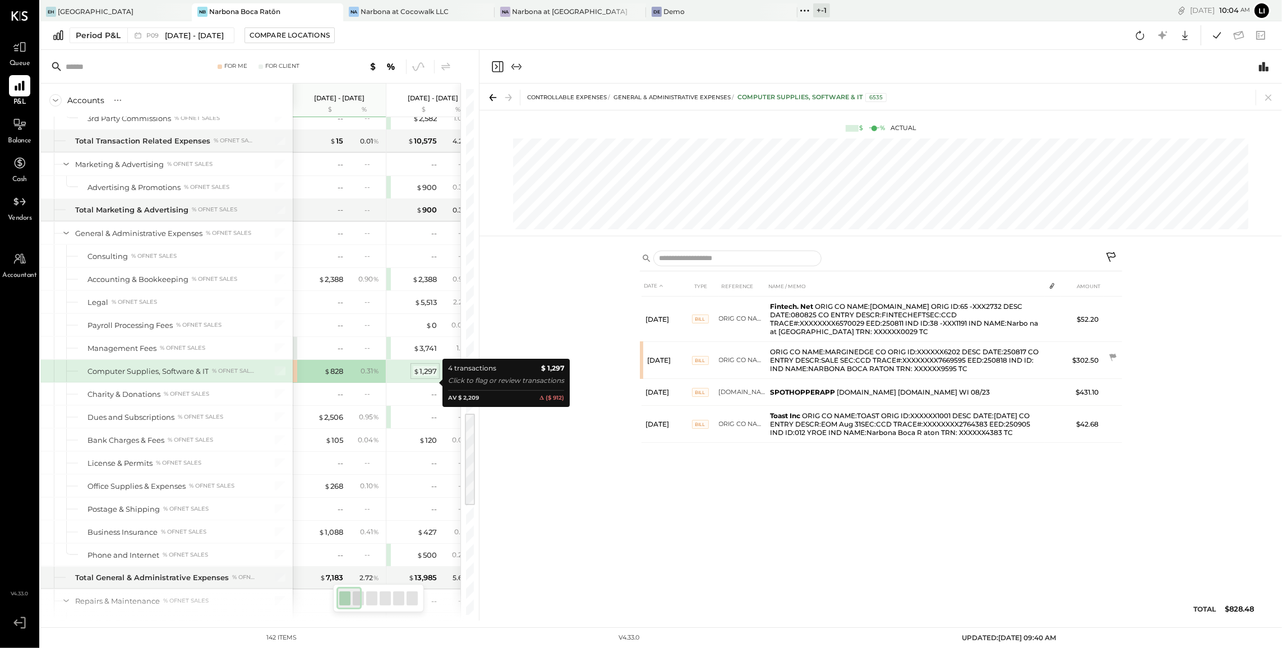
click at [430, 377] on div "$ 1,297" at bounding box center [425, 371] width 24 height 11
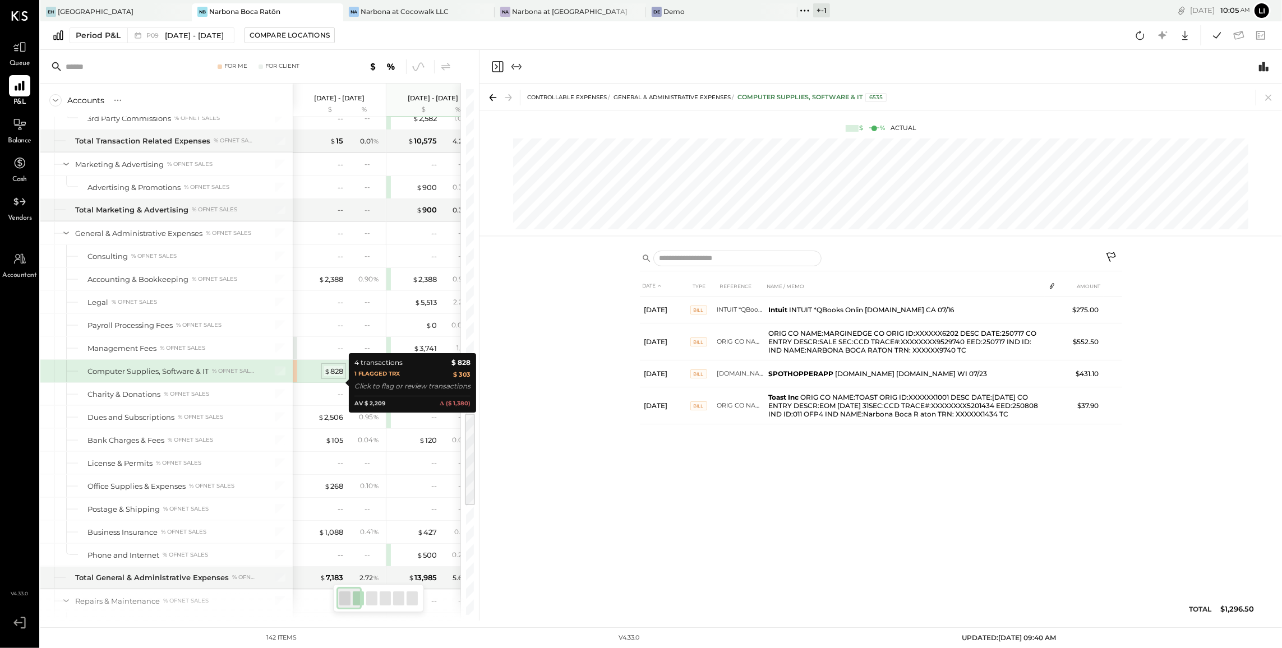
click at [339, 377] on div "$ 828" at bounding box center [333, 371] width 19 height 11
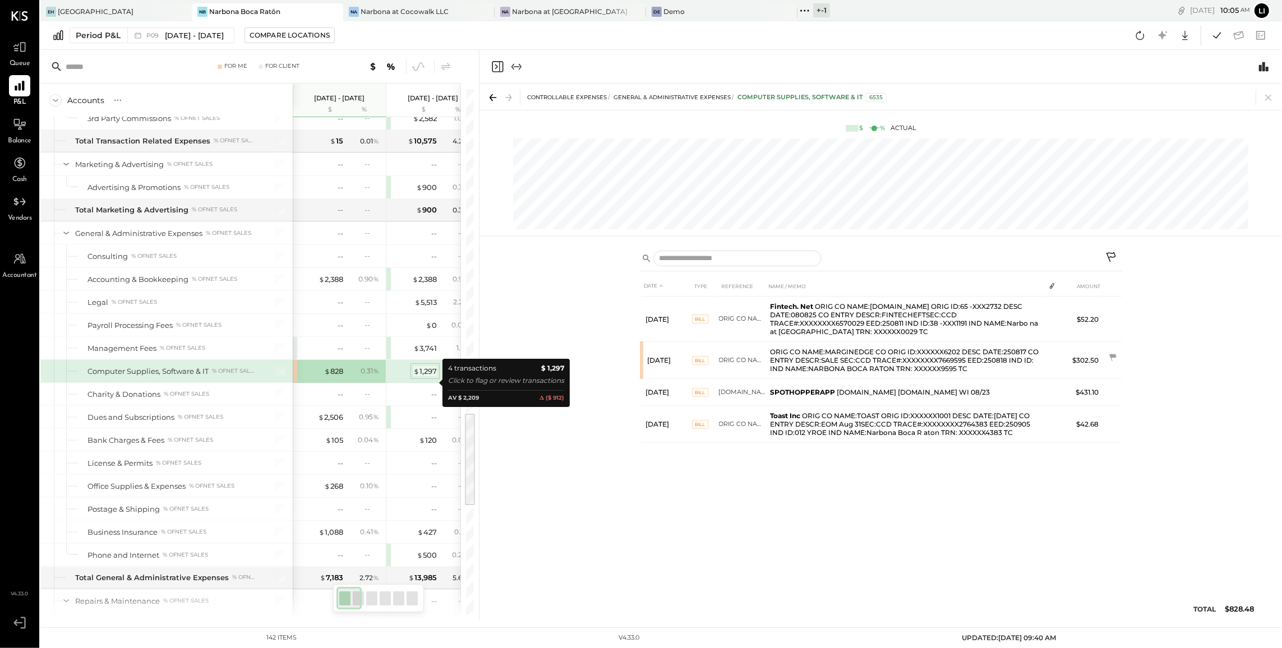
click at [422, 377] on div "$ 1,297" at bounding box center [425, 371] width 24 height 11
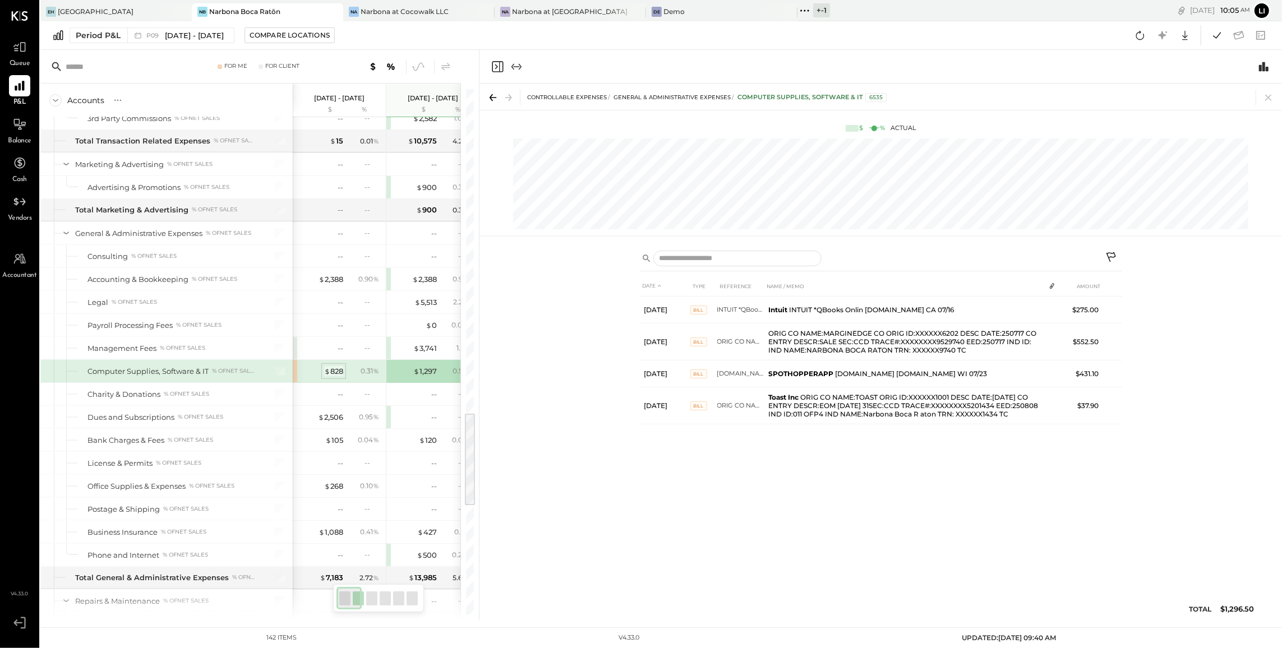
click at [337, 377] on div "$ 828" at bounding box center [333, 371] width 19 height 11
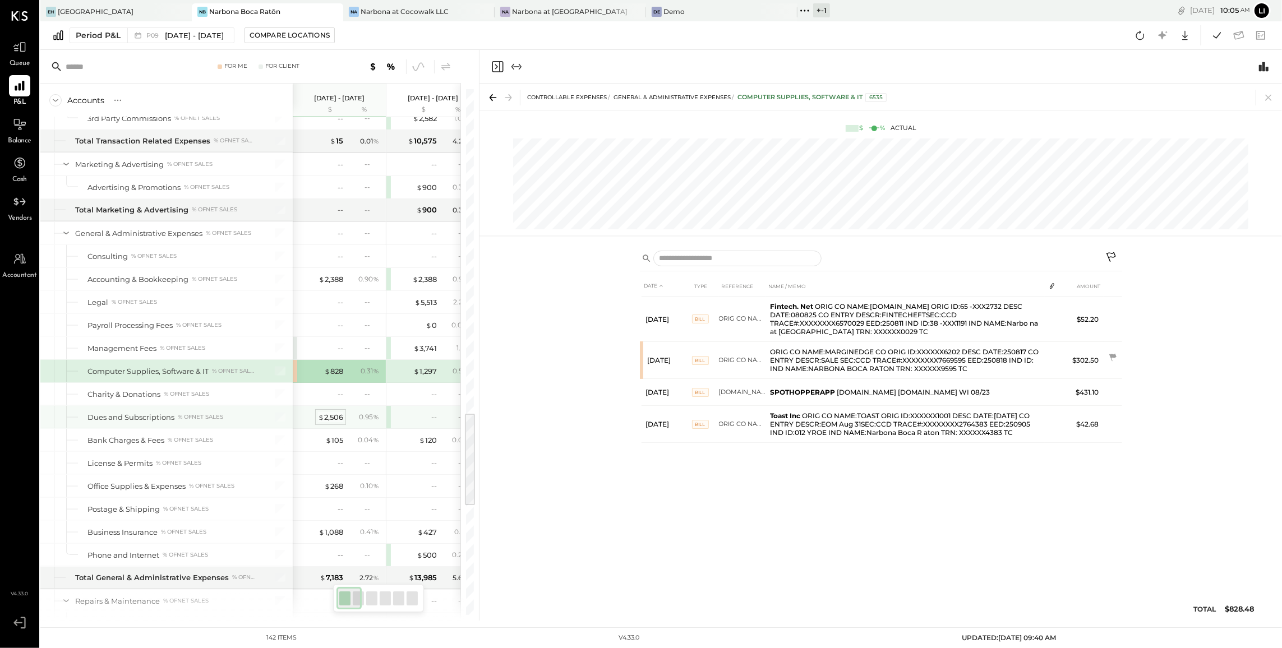
click at [333, 423] on div "$ 2,506" at bounding box center [330, 417] width 25 height 11
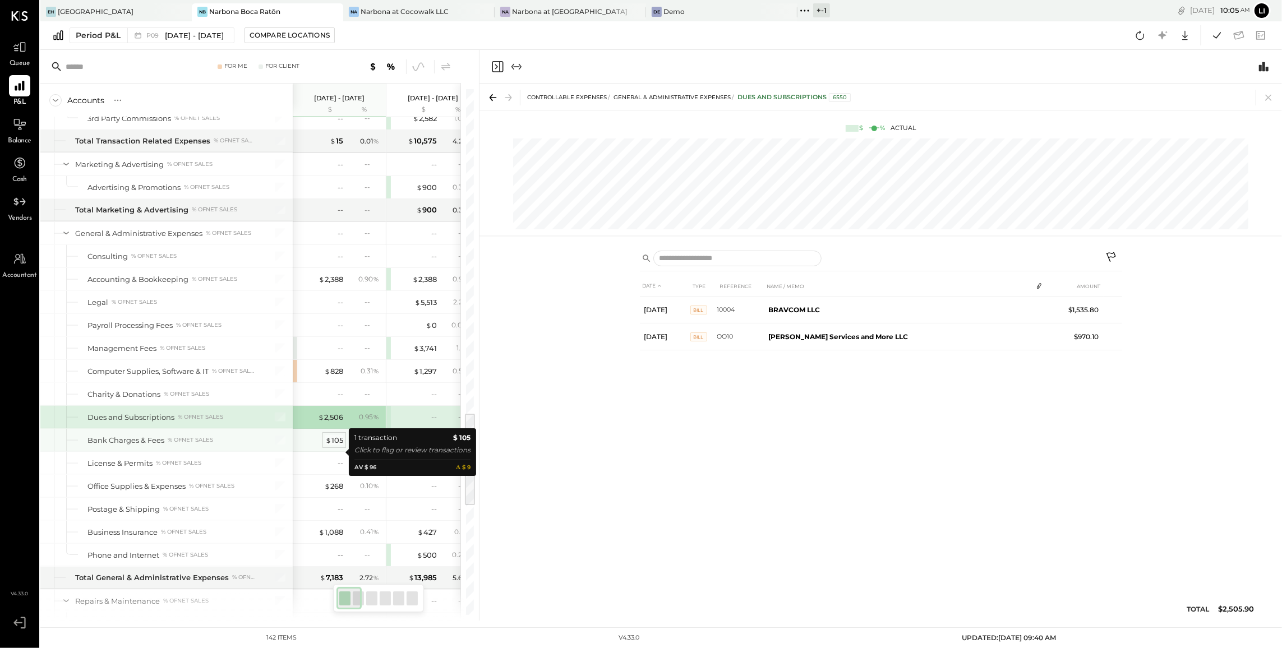
click at [335, 446] on div "$ 105" at bounding box center [334, 440] width 18 height 11
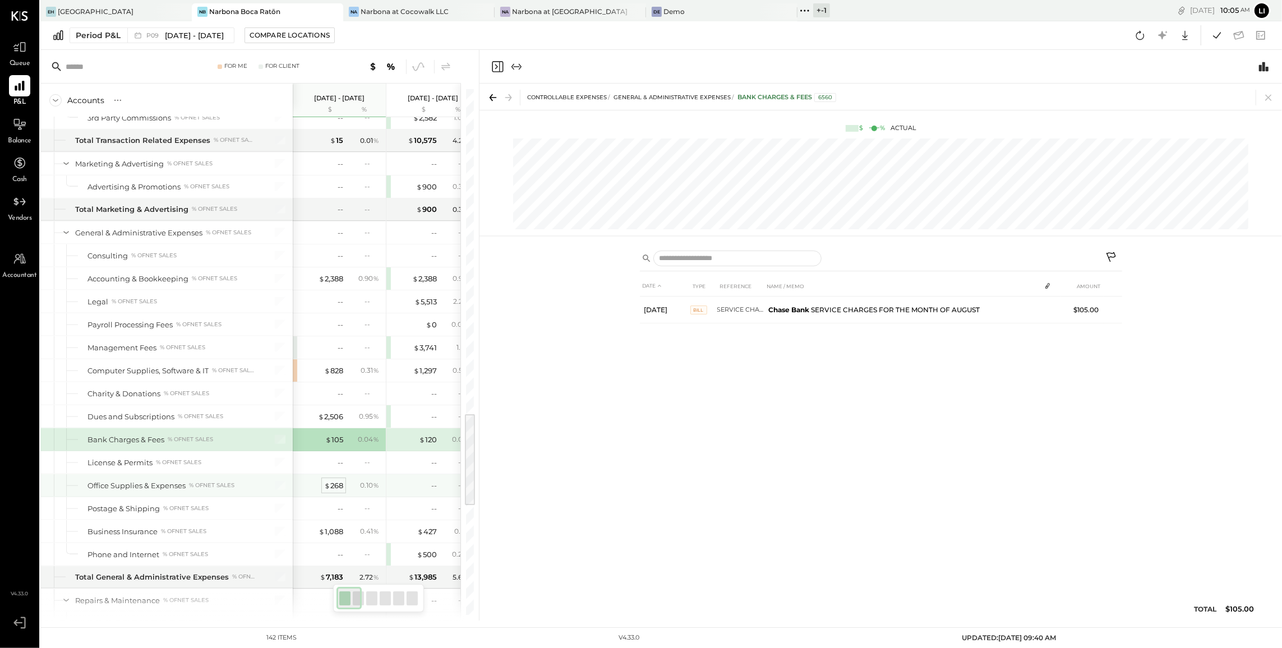
click at [335, 491] on div "$ 268" at bounding box center [333, 486] width 19 height 11
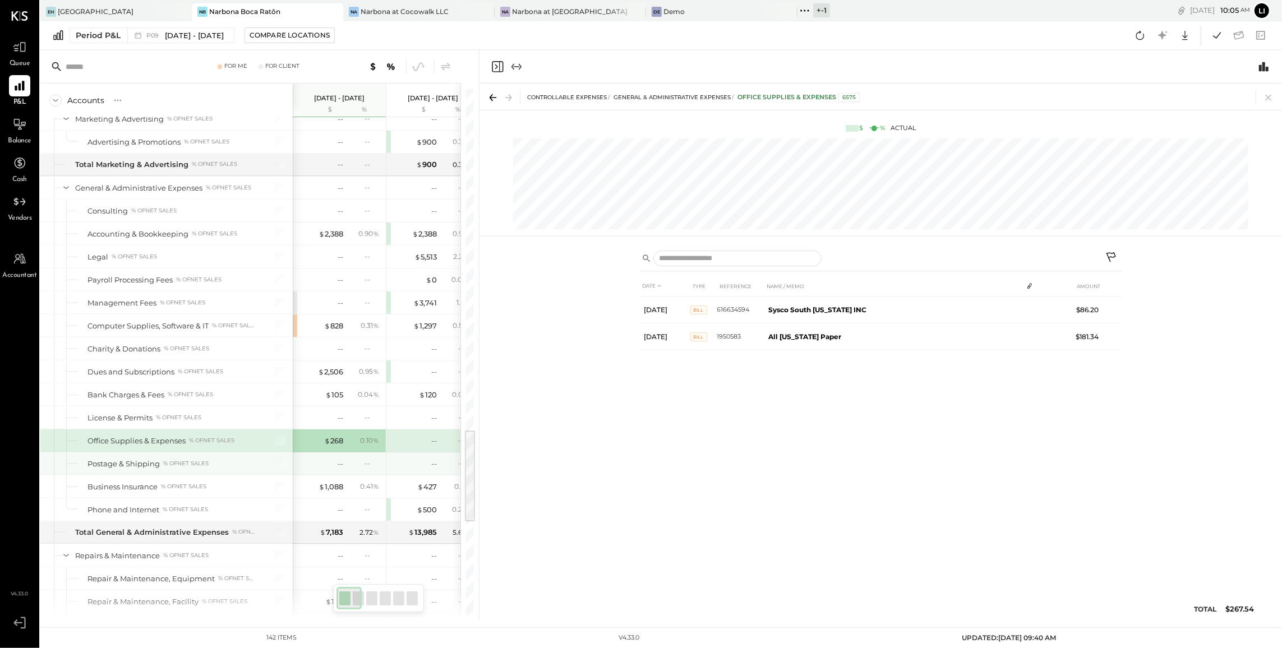
scroll to position [1907, 0]
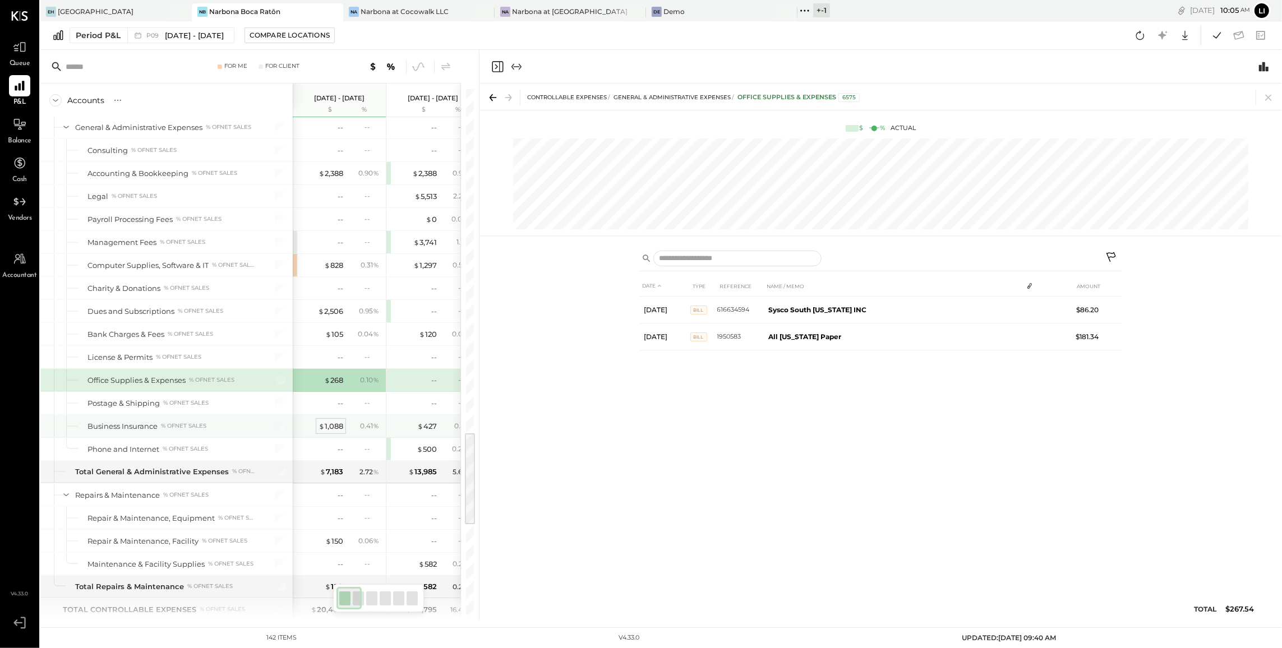
click at [331, 432] on div "$ 1,088" at bounding box center [331, 426] width 25 height 11
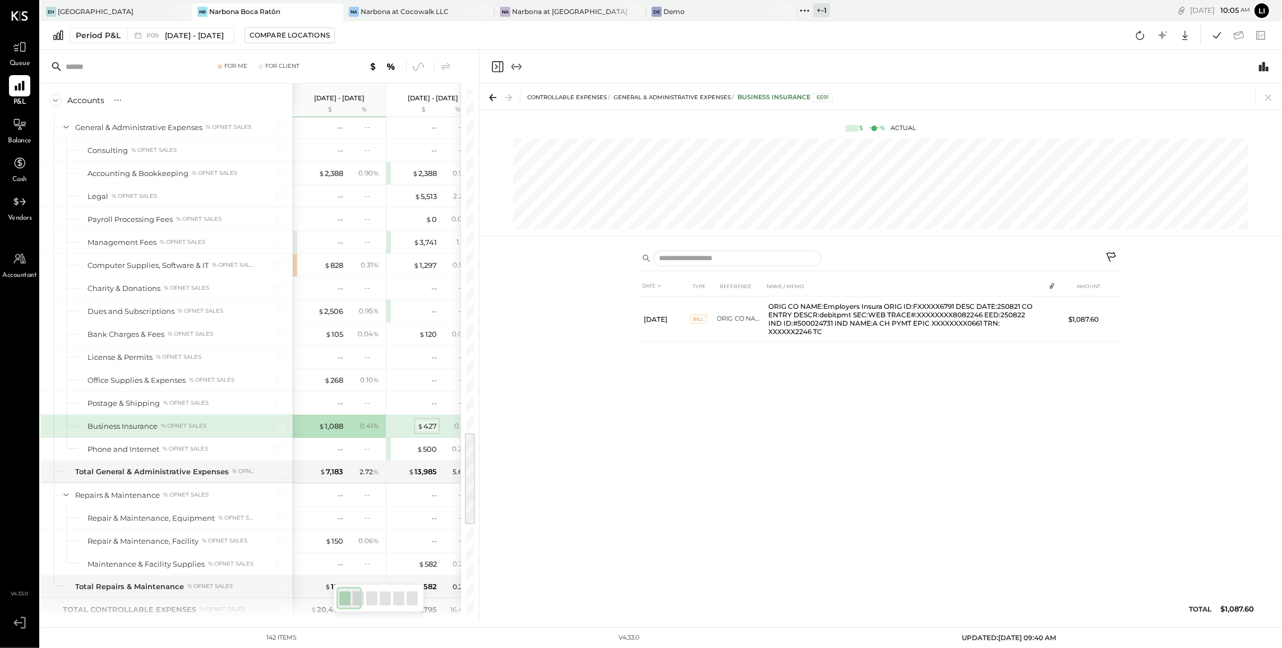
click at [431, 432] on div "$ 427" at bounding box center [427, 426] width 20 height 11
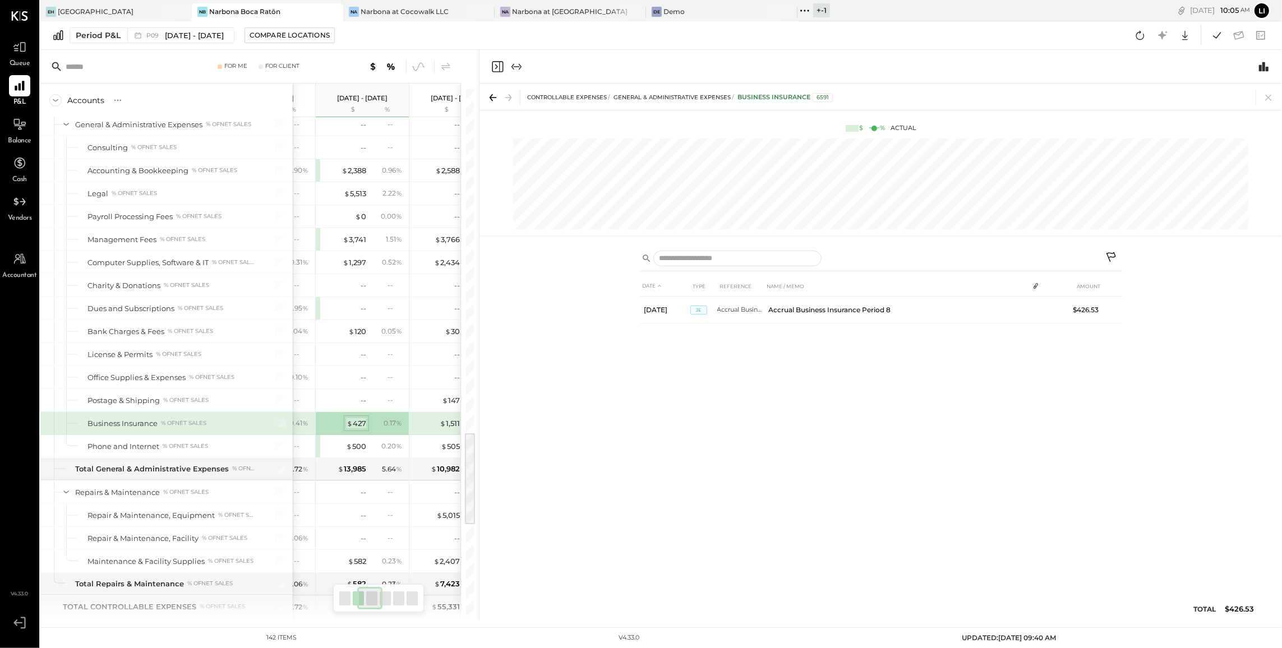
scroll to position [0, 149]
click at [374, 429] on div "$ 1,511" at bounding box center [371, 423] width 20 height 11
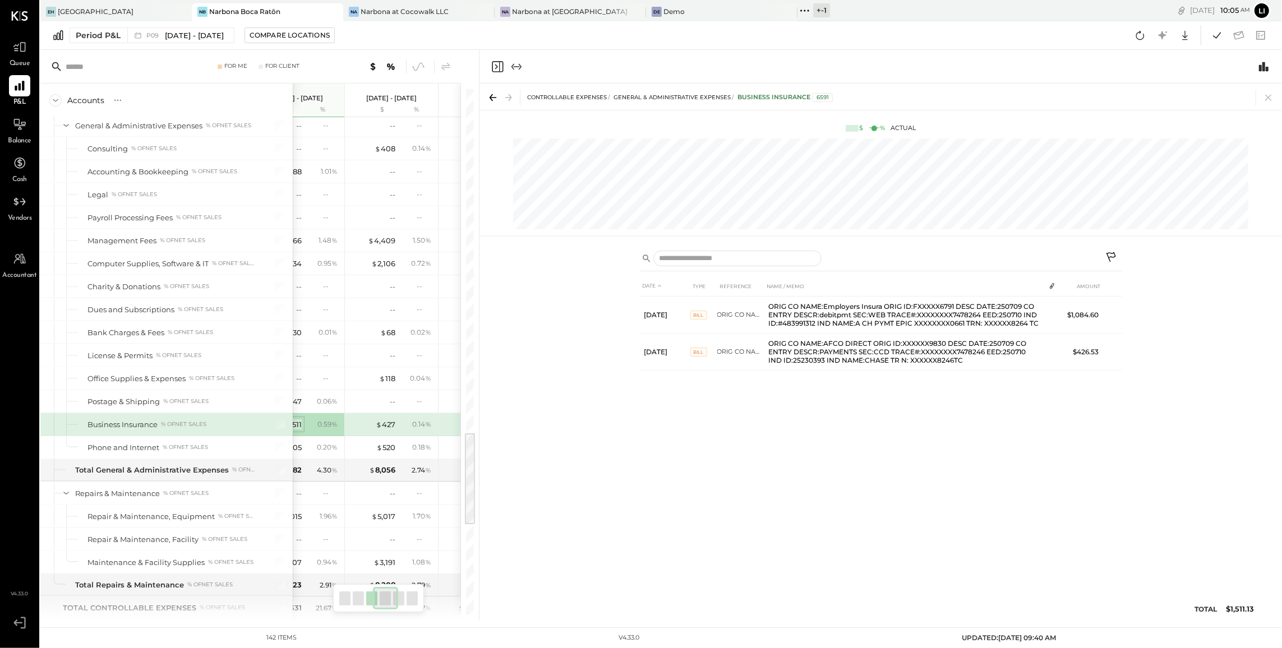
scroll to position [0, 266]
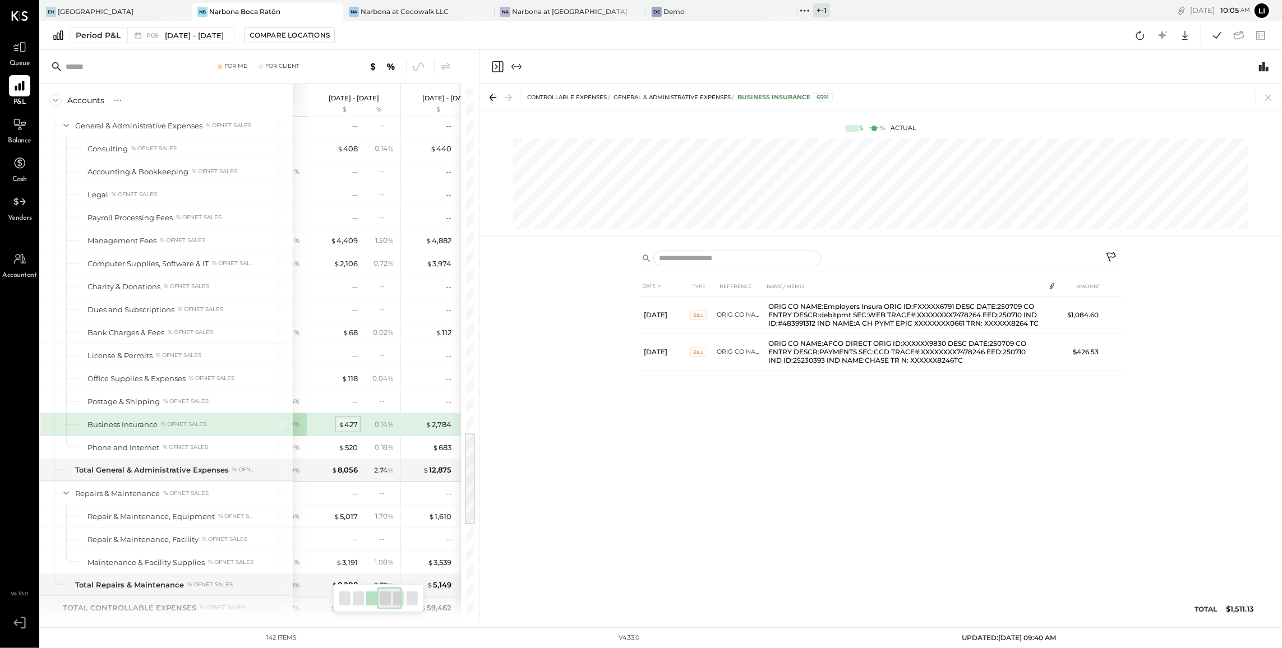
click at [351, 430] on div "$ 427" at bounding box center [348, 425] width 20 height 11
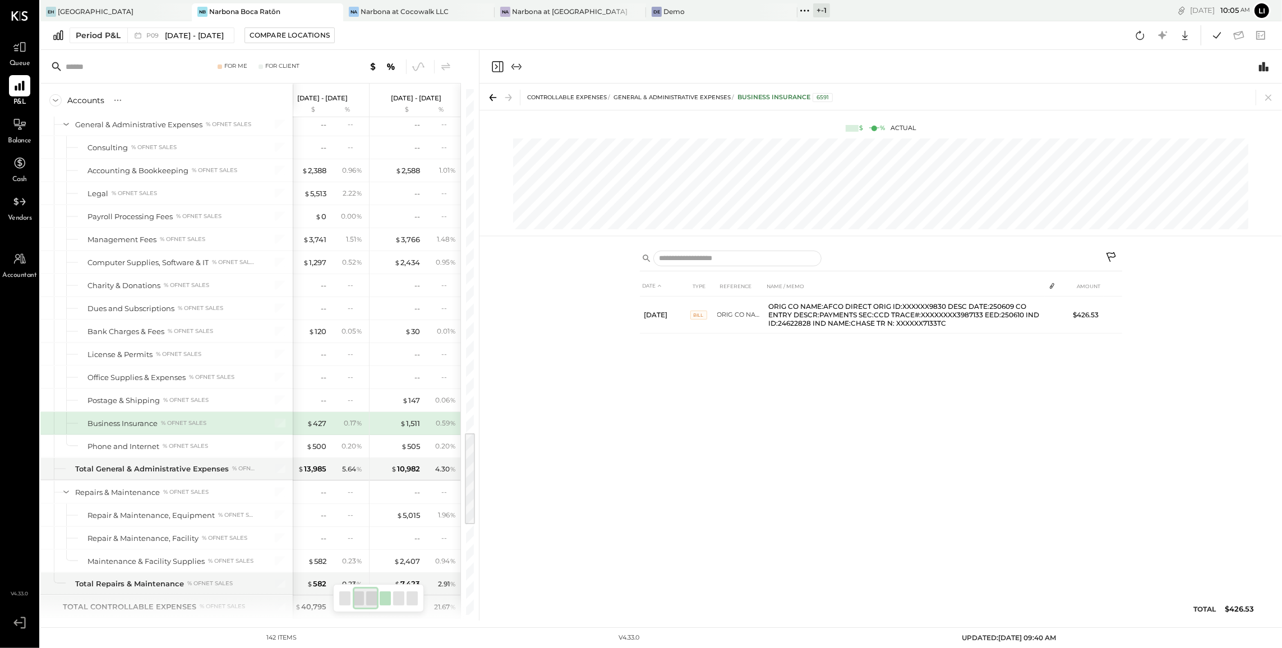
scroll to position [1909, 0]
click at [413, 430] on div "$ 1,511" at bounding box center [410, 425] width 20 height 11
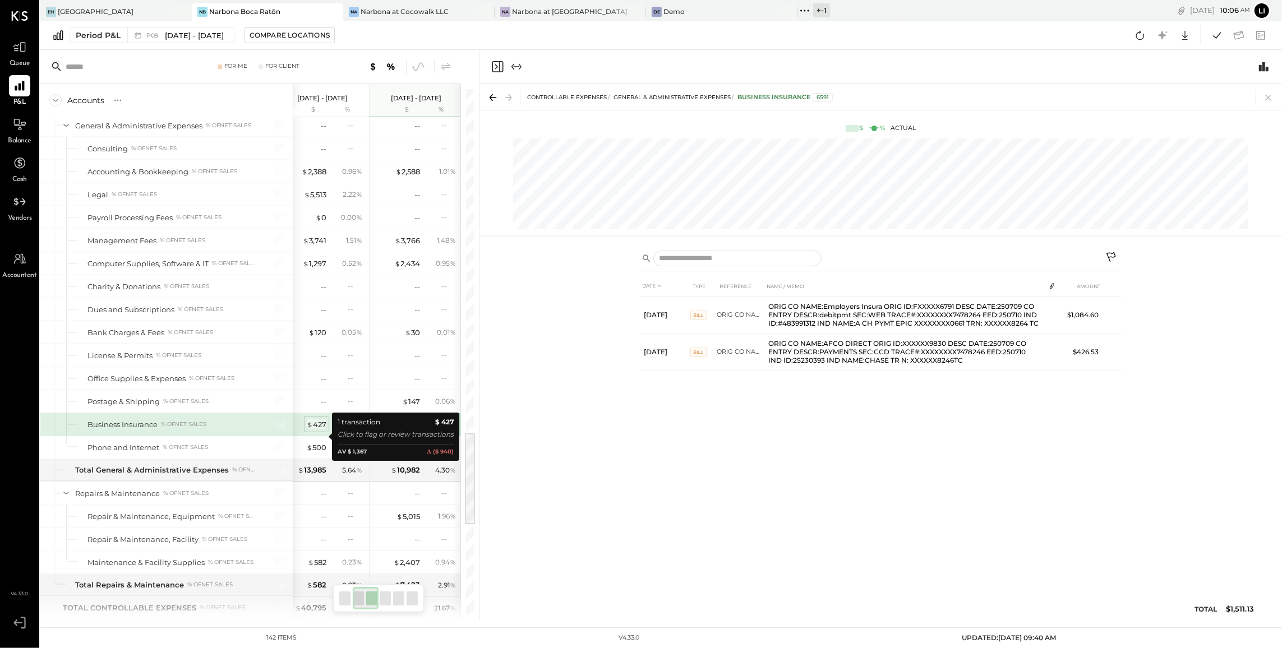
click at [316, 430] on div "$ 427" at bounding box center [317, 425] width 20 height 11
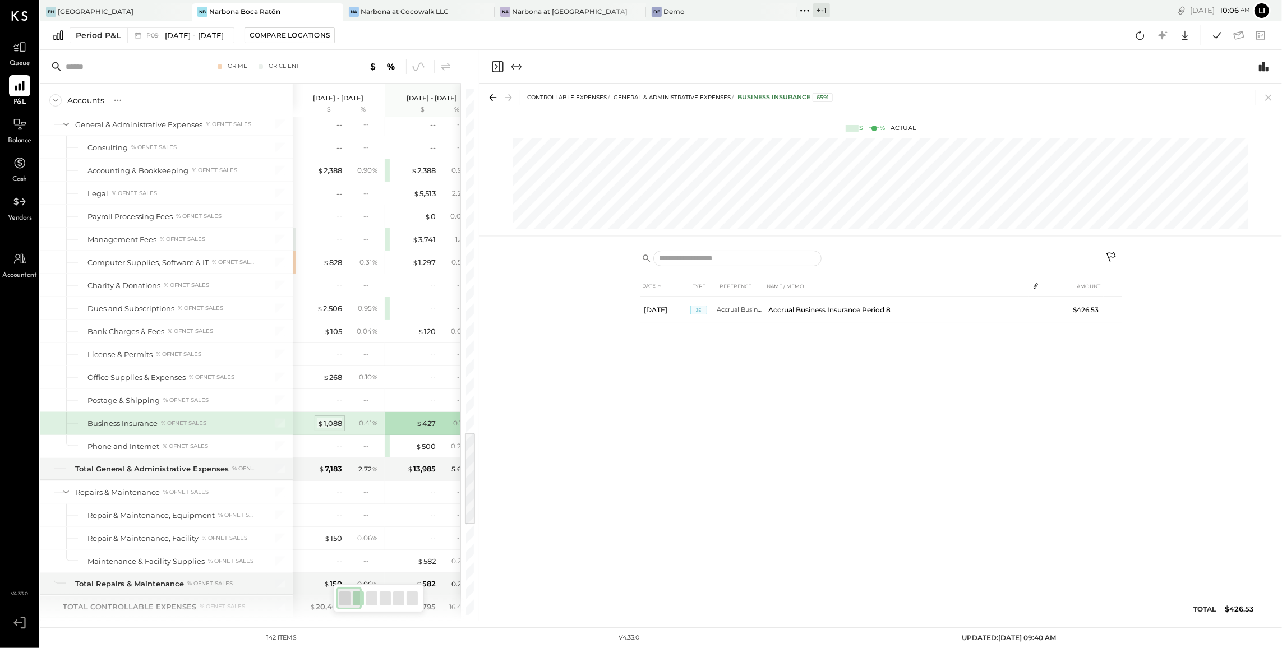
click at [333, 429] on div "$ 1,088" at bounding box center [329, 423] width 25 height 11
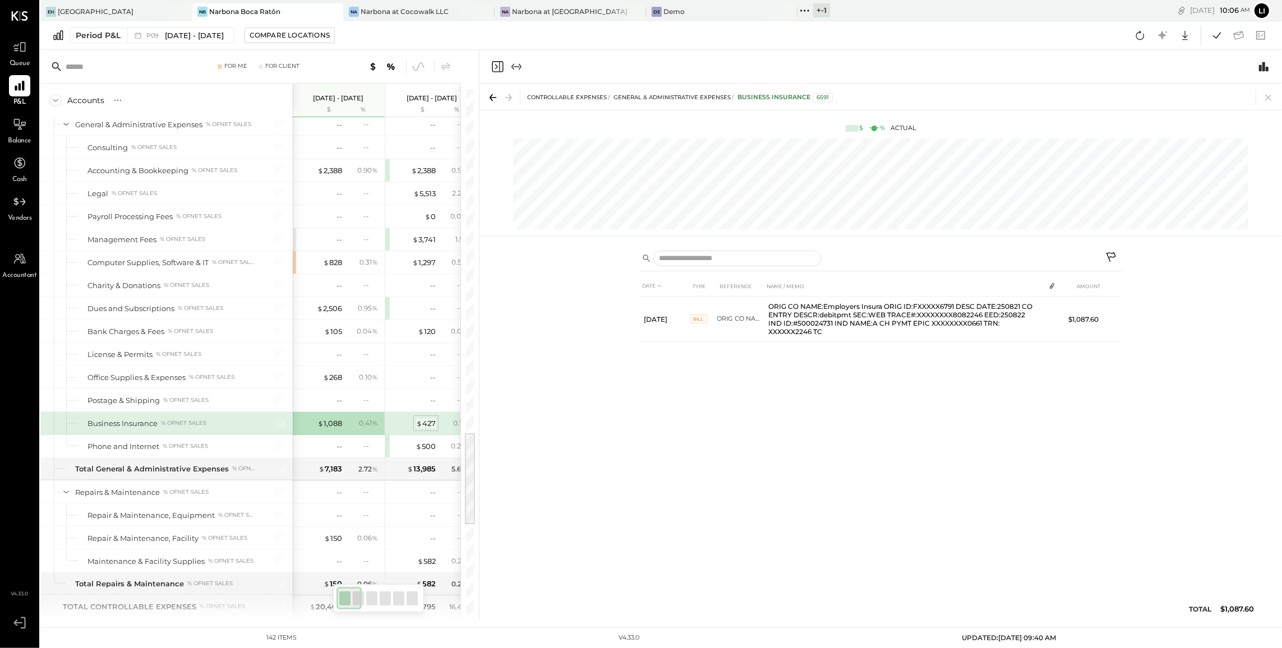
click at [430, 429] on div "$ 427" at bounding box center [426, 423] width 20 height 11
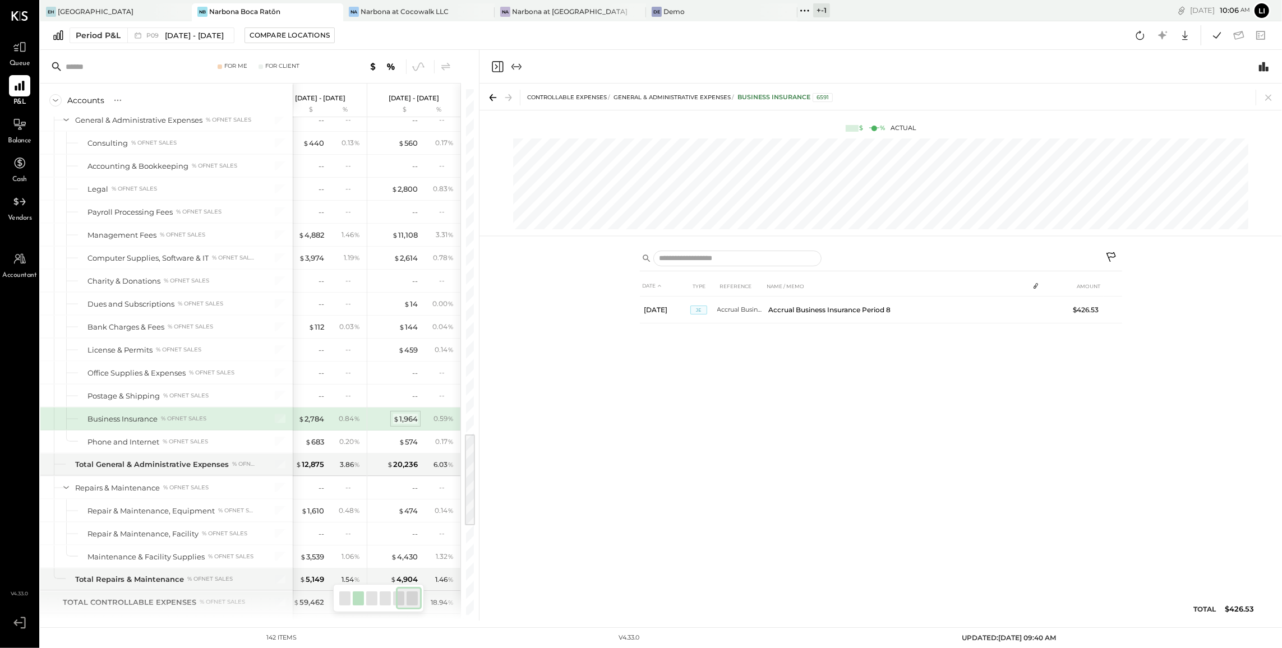
click at [407, 425] on div "$ 1,964" at bounding box center [405, 419] width 25 height 11
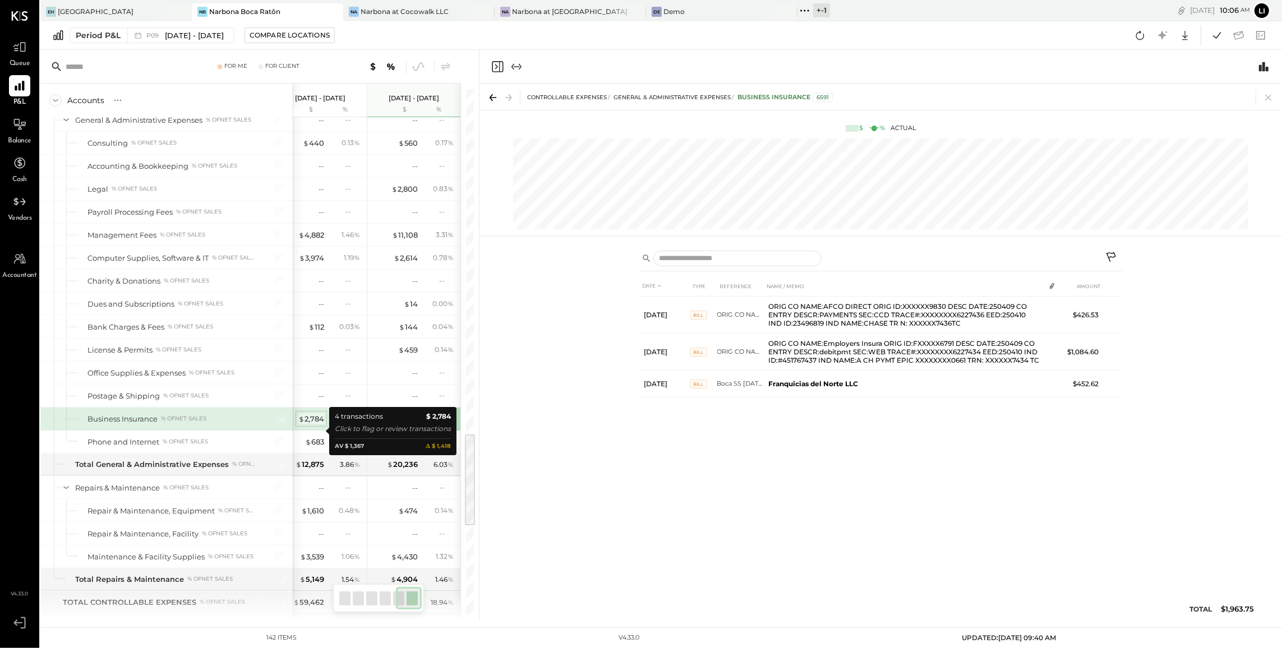
click at [307, 425] on div "$ 2,784" at bounding box center [311, 419] width 26 height 11
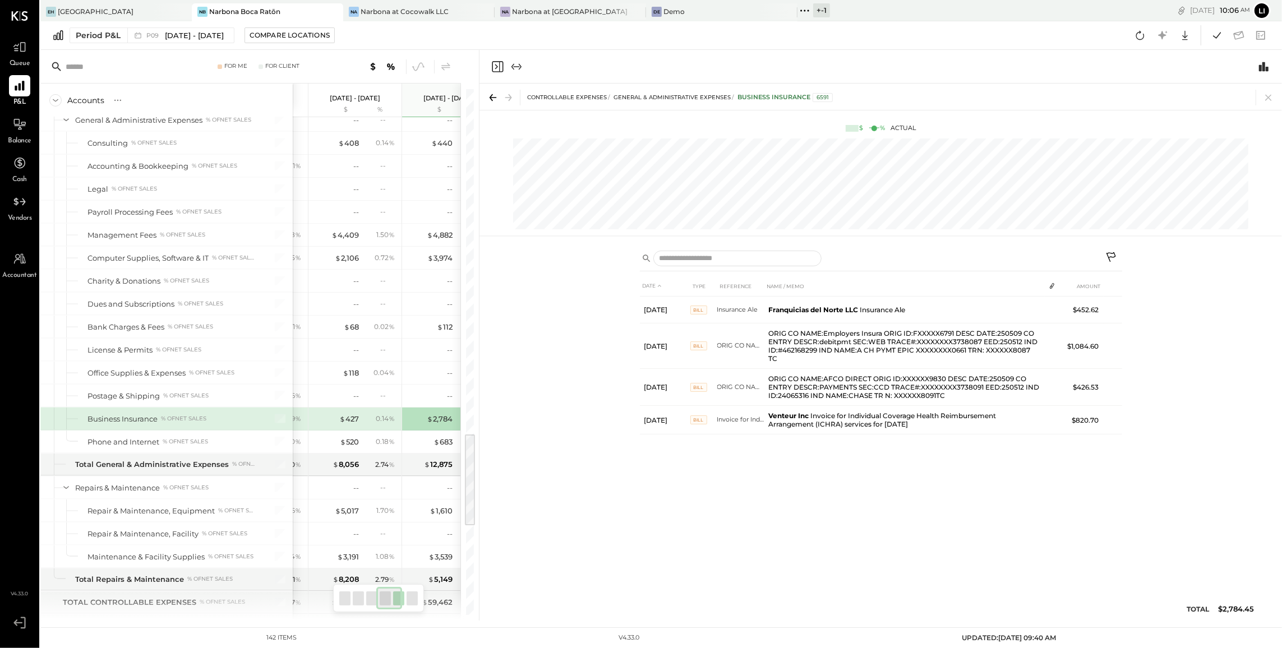
click at [371, 424] on div "$ 427 0.14 %" at bounding box center [356, 419] width 84 height 22
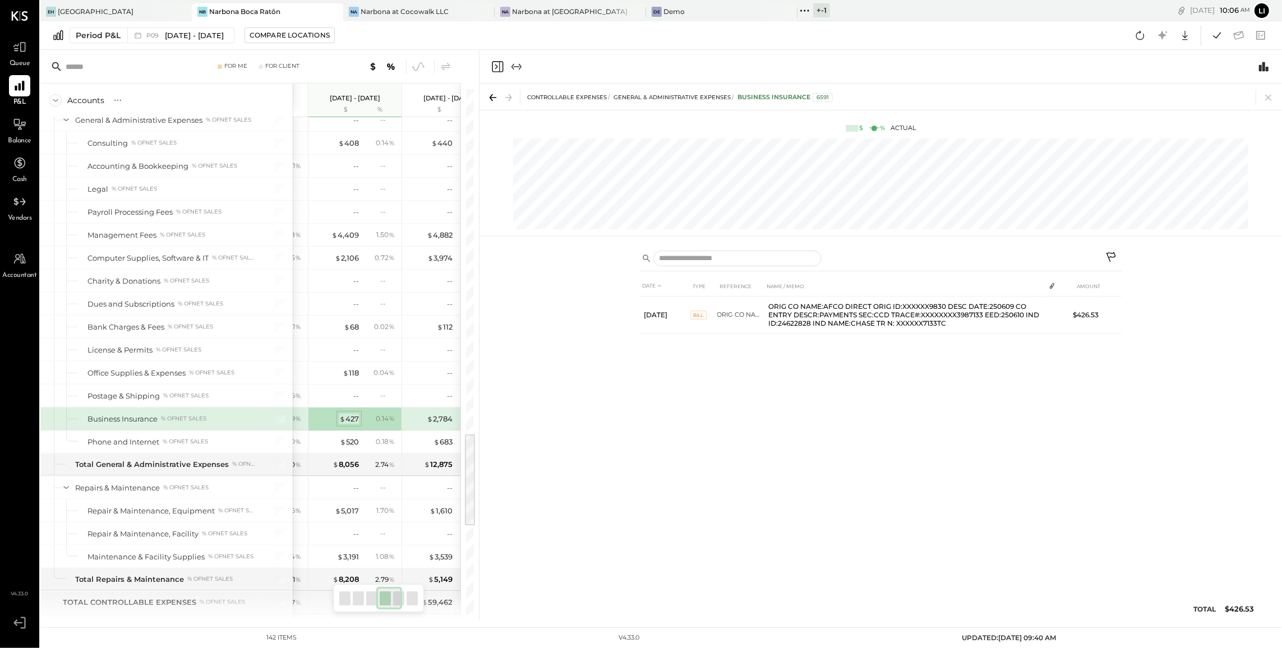
click at [351, 425] on div "$ 427" at bounding box center [349, 419] width 20 height 11
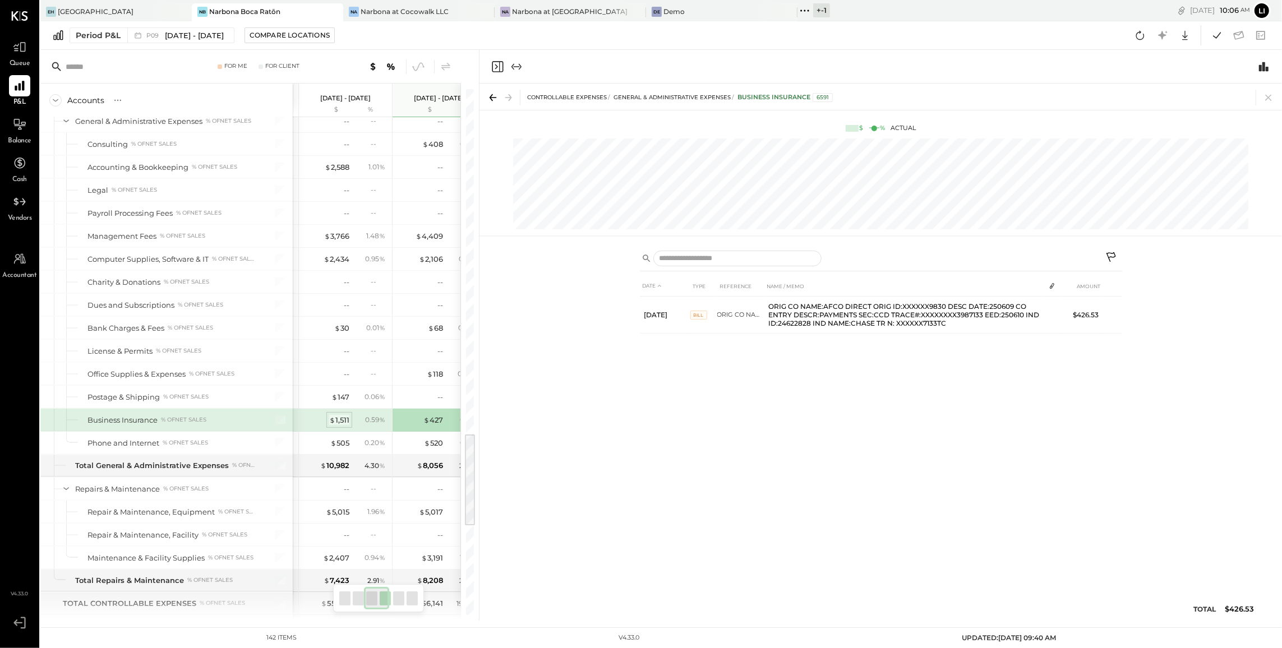
click at [348, 426] on div "$ 1,511" at bounding box center [339, 420] width 20 height 11
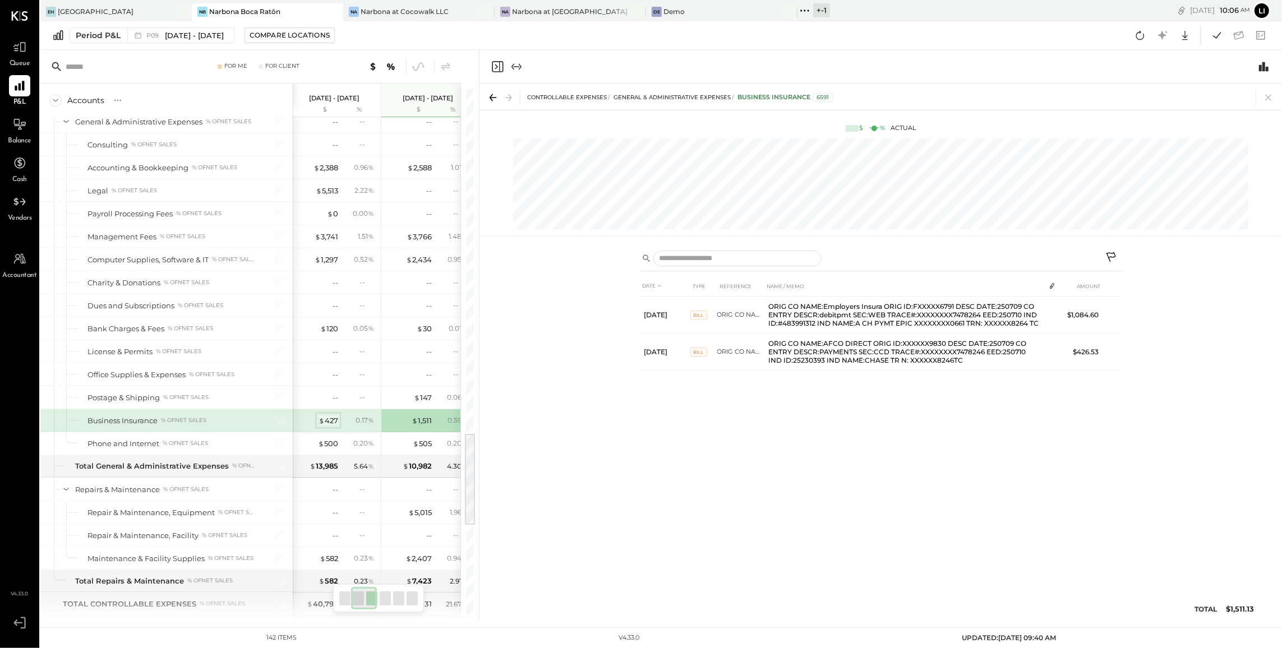
click at [325, 426] on div "$ 427" at bounding box center [329, 421] width 20 height 11
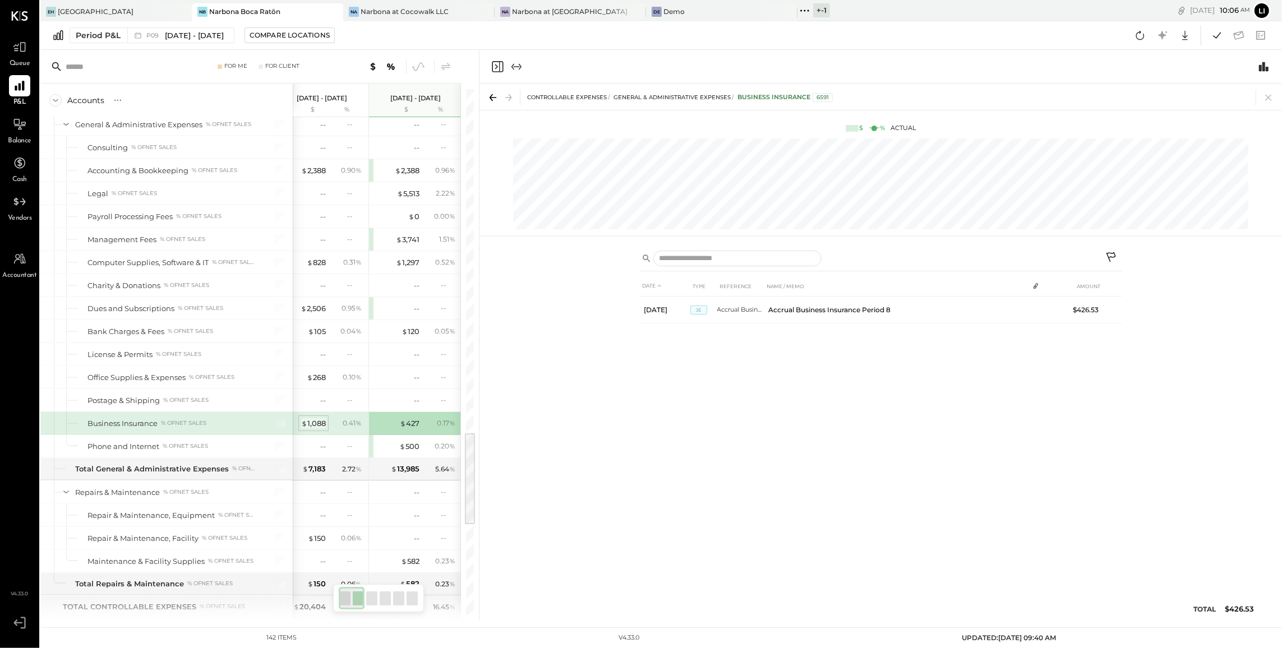
click at [321, 429] on div "$ 1,088" at bounding box center [313, 423] width 25 height 11
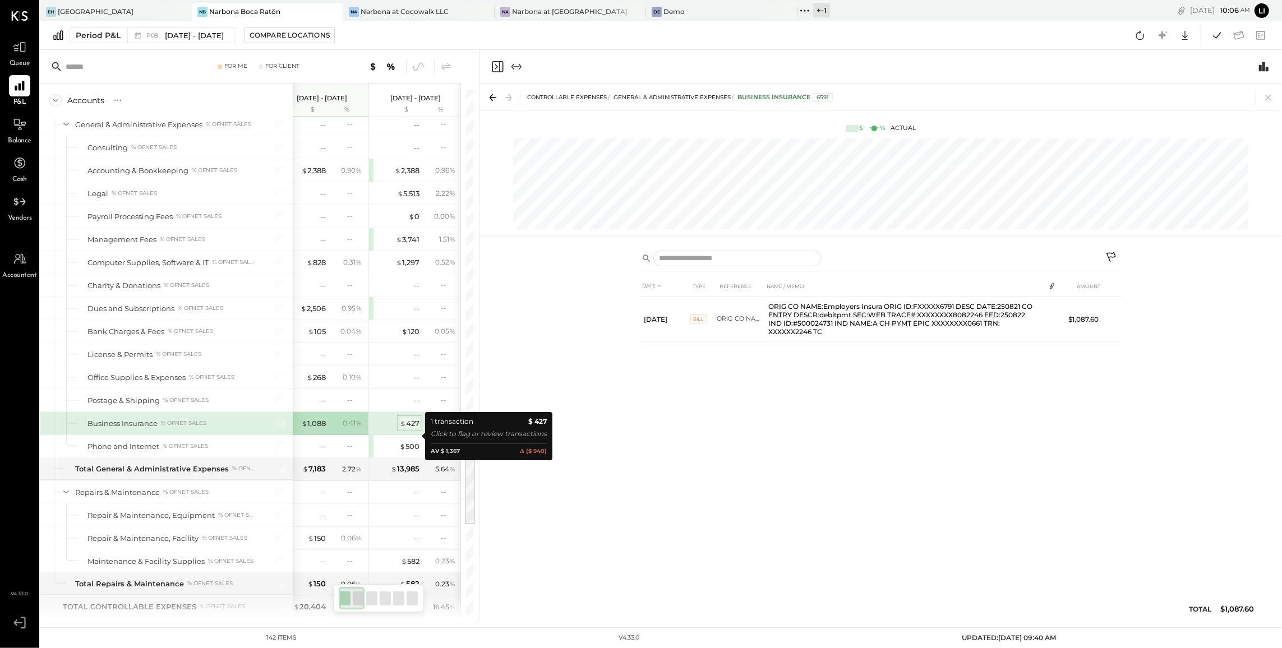
click at [400, 429] on div "$ 427" at bounding box center [410, 423] width 20 height 11
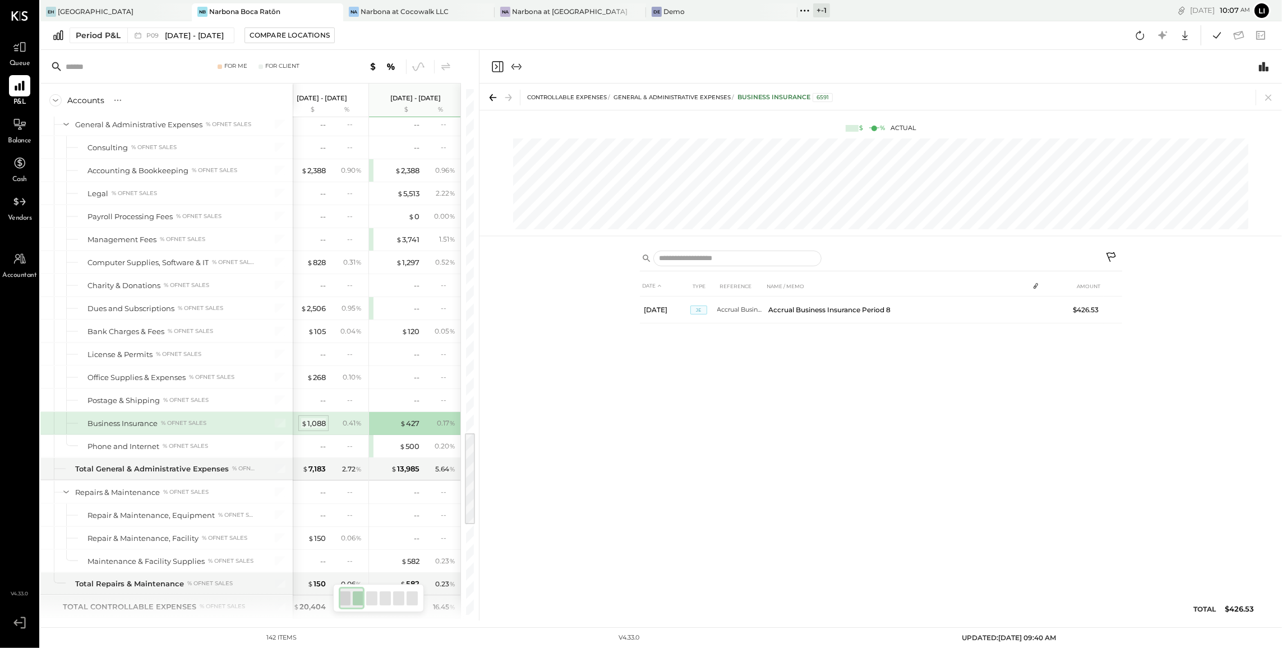
click at [317, 429] on div "$ 1,088" at bounding box center [313, 423] width 25 height 11
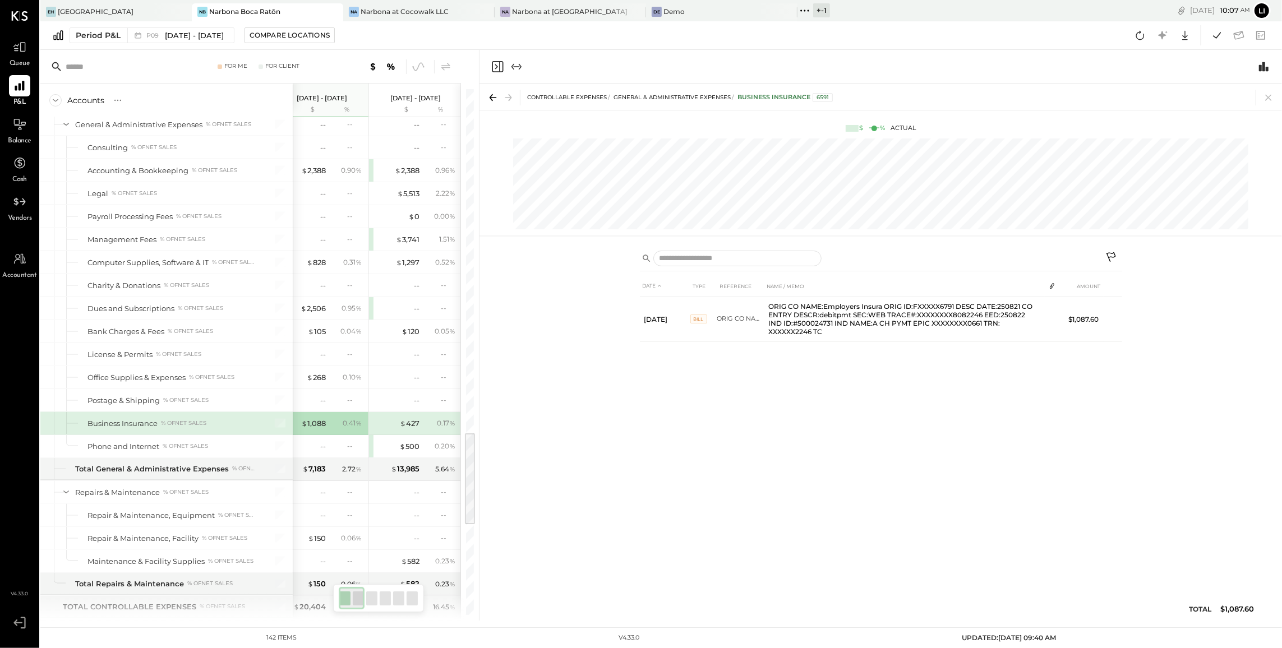
click at [612, 474] on div "DATE TYPE REFERENCE NAME / MEMO AMOUNT Aug 22, 25 BILL ORIG CO NAME:Employers I…" at bounding box center [881, 432] width 803 height 378
click at [502, 66] on icon "Close panel" at bounding box center [497, 66] width 13 height 13
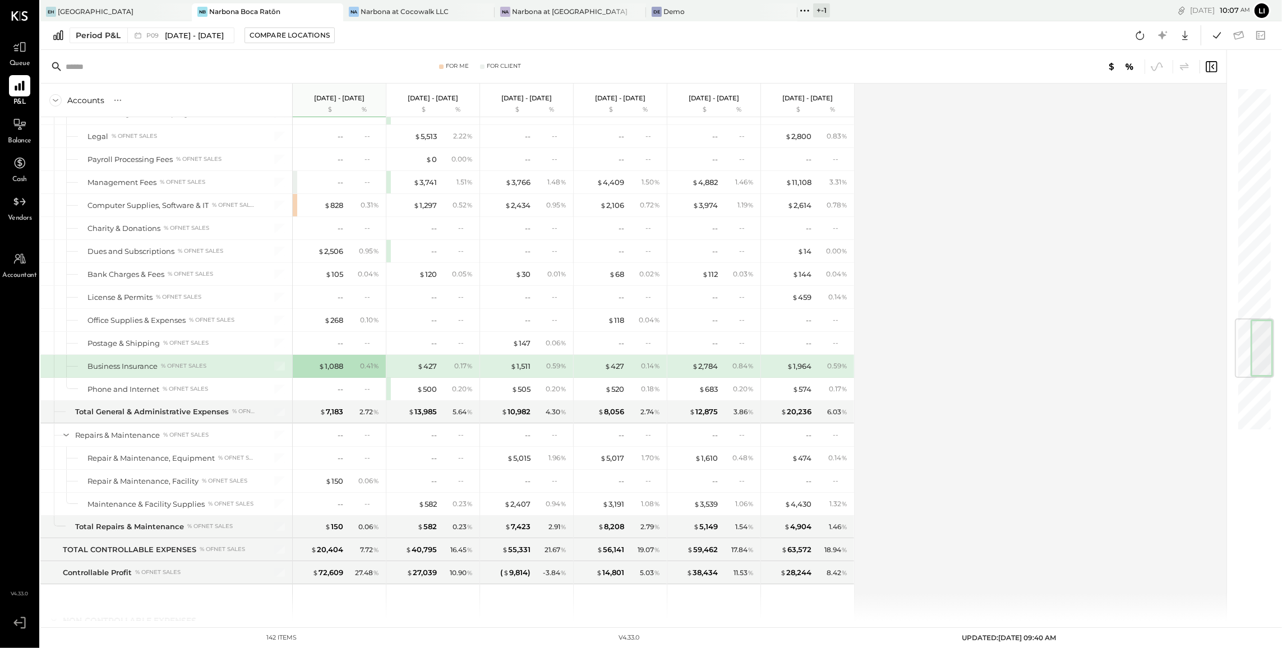
scroll to position [1973, 0]
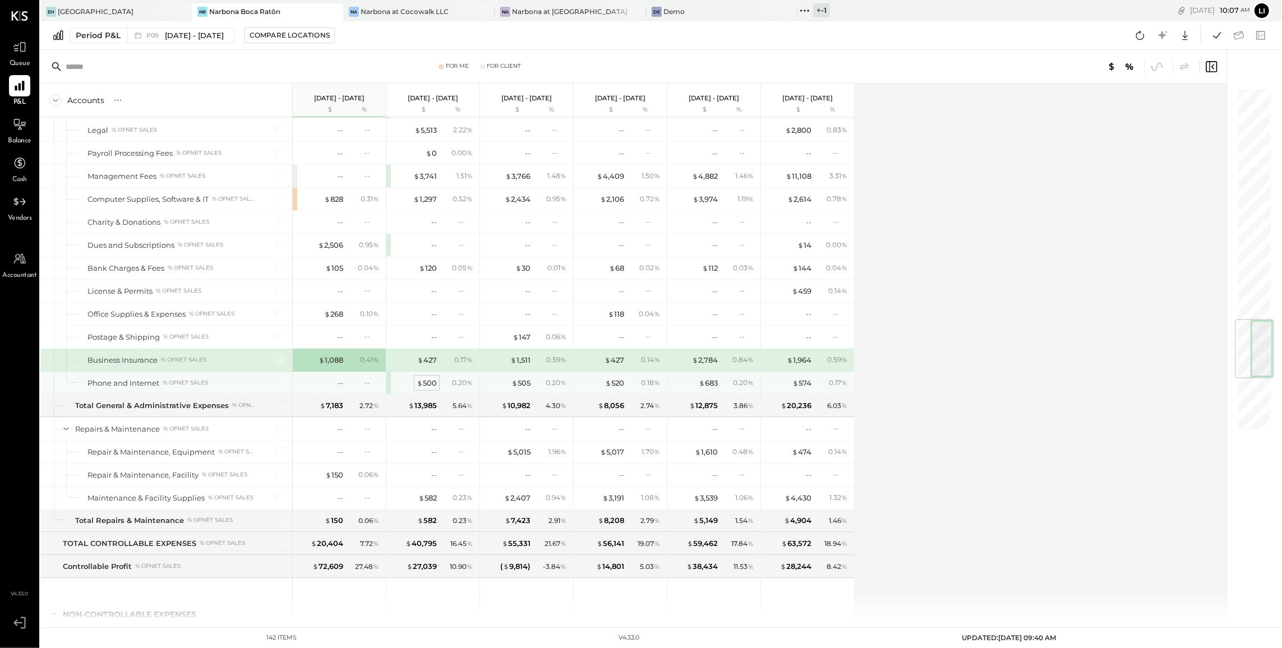
click at [427, 389] on div "$ 500" at bounding box center [427, 383] width 20 height 11
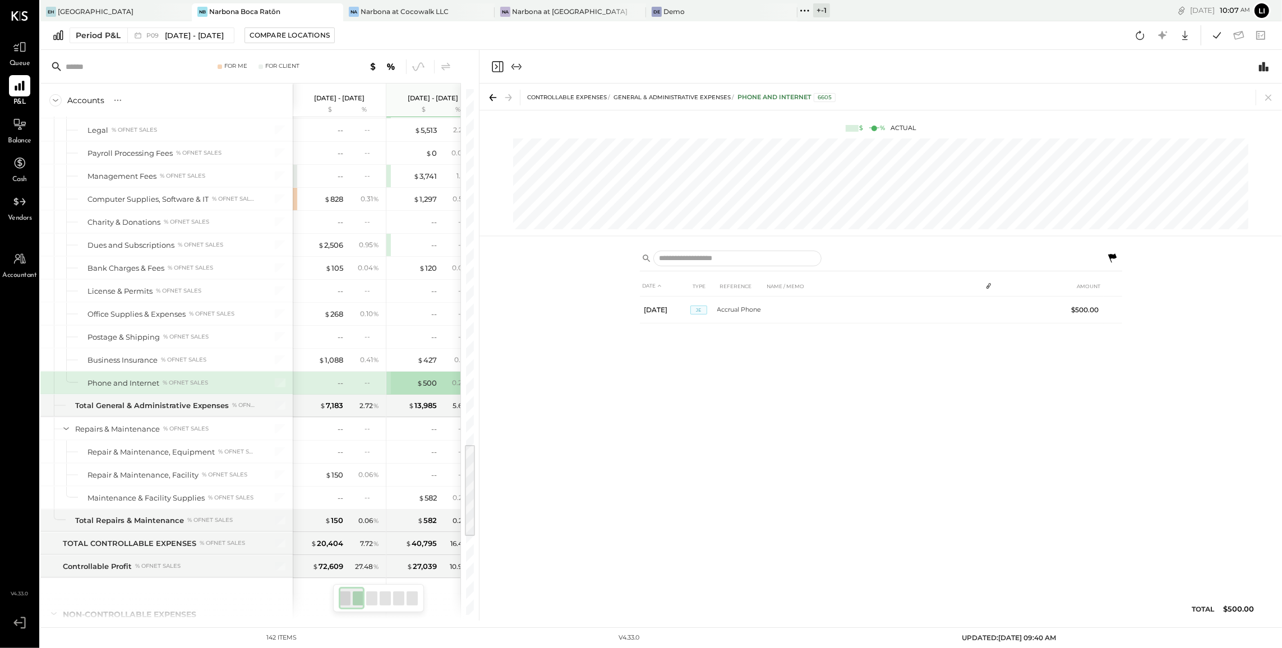
click at [803, 378] on div "DATE TYPE REFERENCE NAME / MEMO AMOUNT Aug 10, 25 JE Accrual Phone $500.00" at bounding box center [881, 451] width 482 height 351
click at [502, 65] on icon "Close panel" at bounding box center [497, 66] width 13 height 13
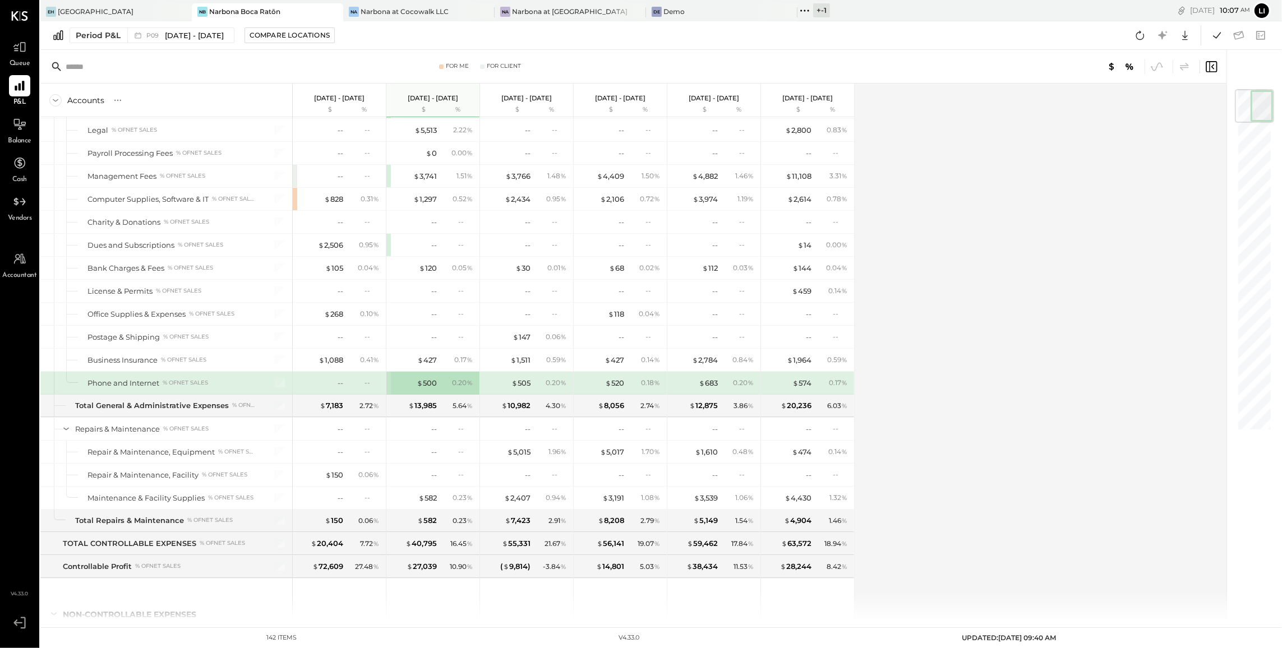
click at [335, 389] on div "--" at bounding box center [320, 383] width 45 height 11
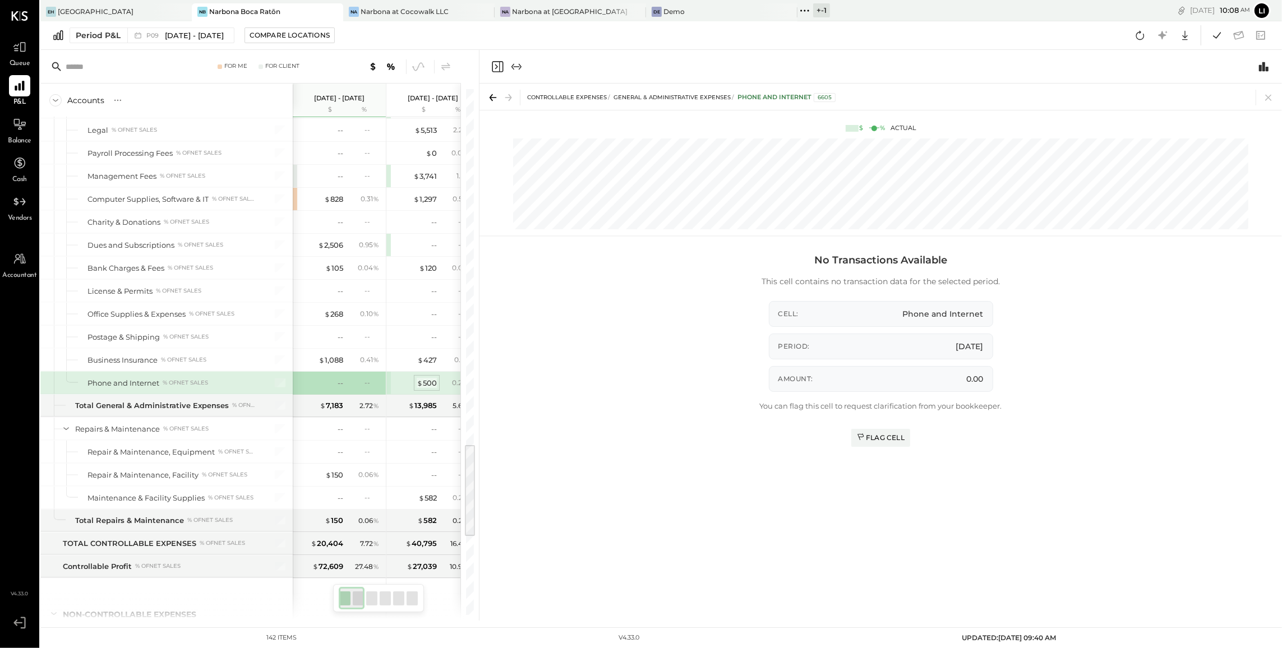
click at [417, 388] on span "$" at bounding box center [420, 383] width 6 height 9
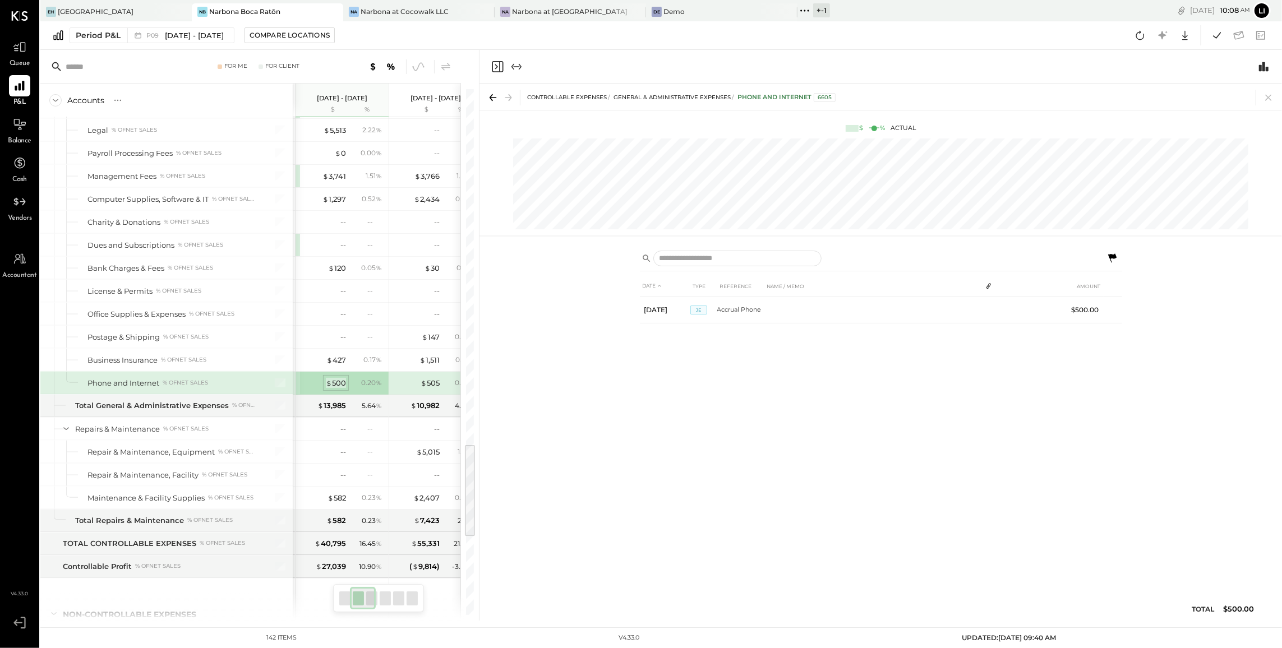
scroll to position [0, 94]
click at [426, 389] on div "$ 505" at bounding box center [426, 383] width 19 height 11
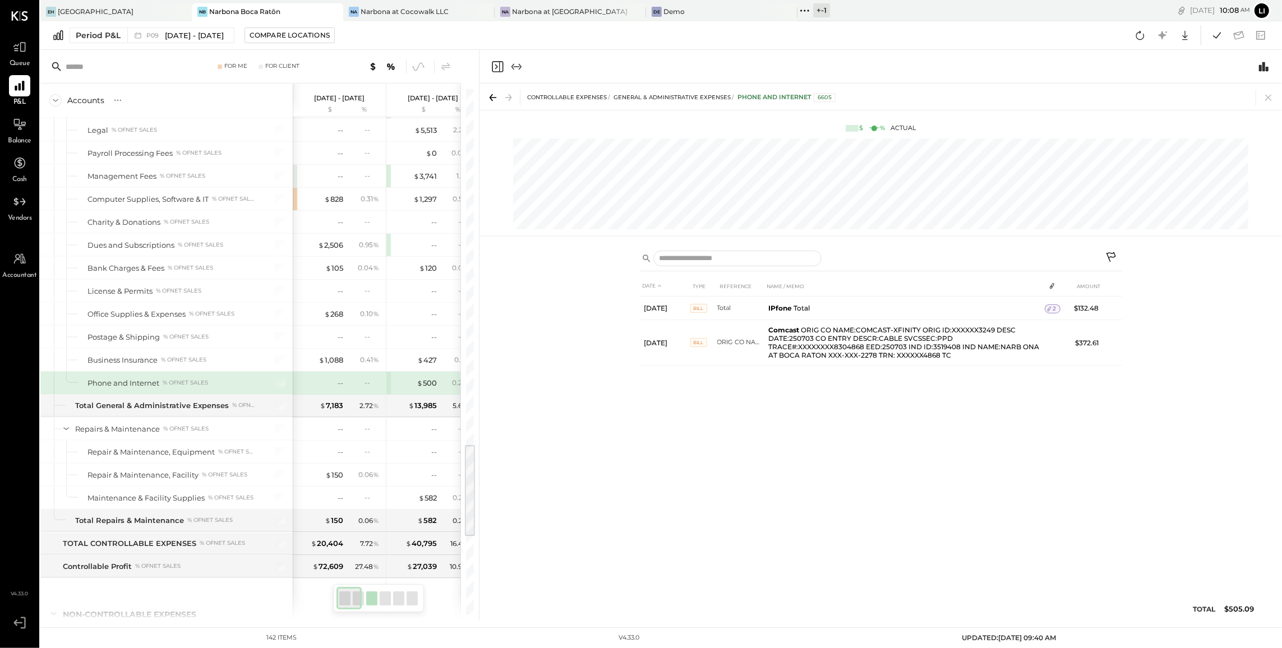
click at [337, 389] on div "--" at bounding box center [320, 383] width 45 height 11
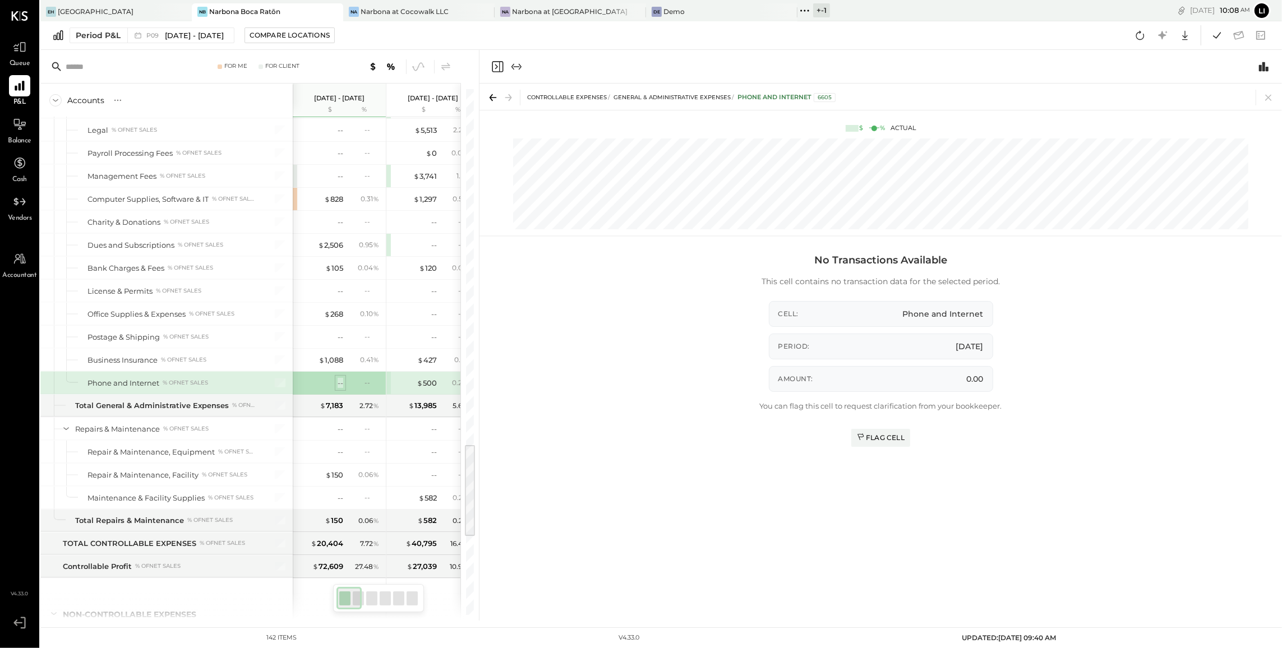
click at [339, 389] on div "--" at bounding box center [341, 383] width 6 height 11
click at [878, 440] on div "Flag Cell" at bounding box center [881, 438] width 48 height 10
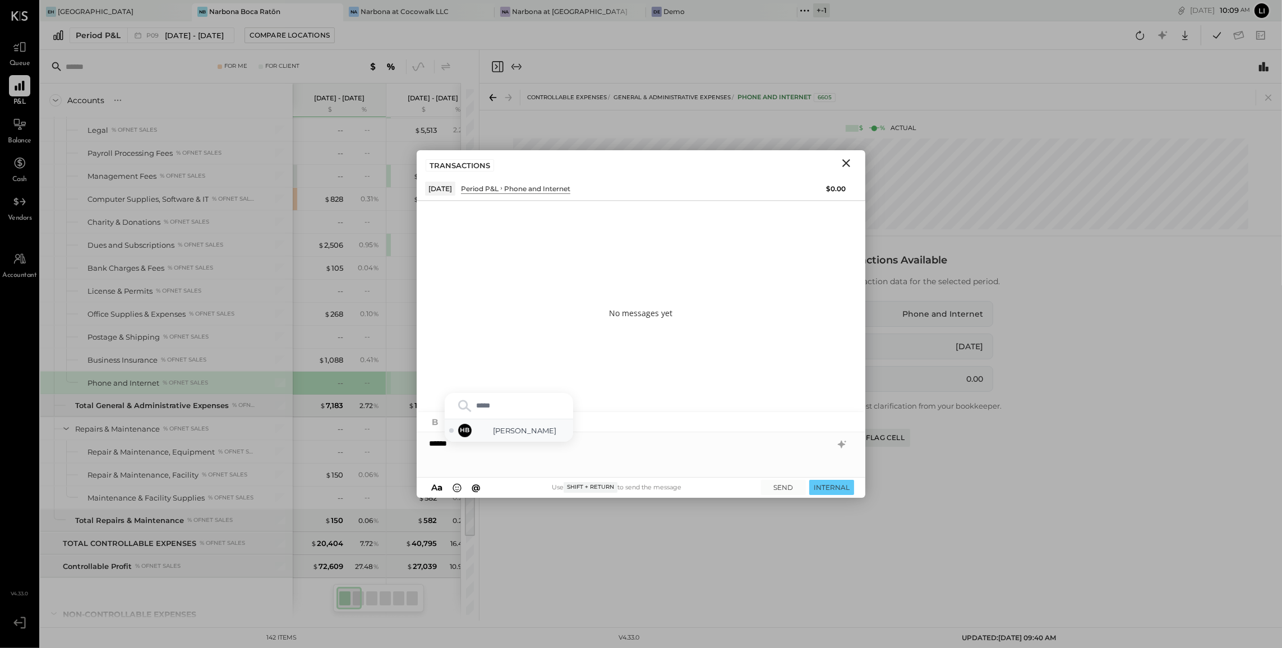
click at [539, 437] on div "HB Heidy Balart" at bounding box center [509, 431] width 128 height 22
type input "*****"
click at [541, 428] on span "Noemi Balmaceda" at bounding box center [525, 431] width 88 height 11
click at [784, 486] on button "SEND" at bounding box center [783, 487] width 45 height 15
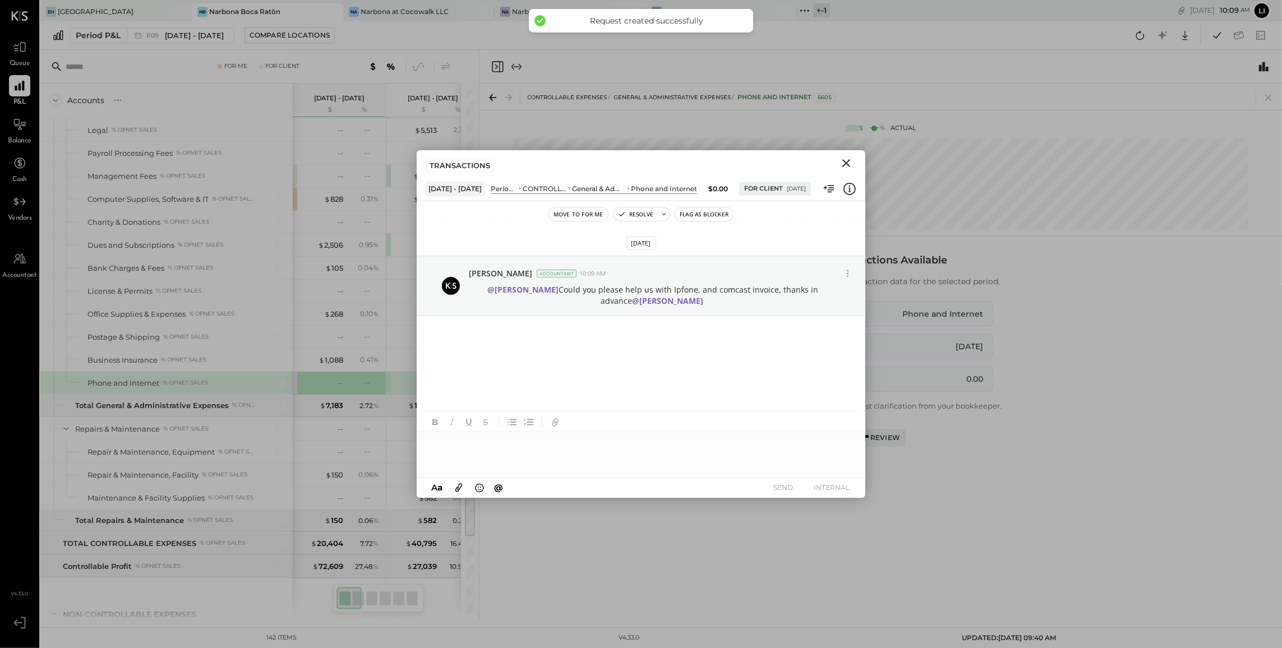
click at [847, 164] on icon "Close" at bounding box center [846, 163] width 8 height 8
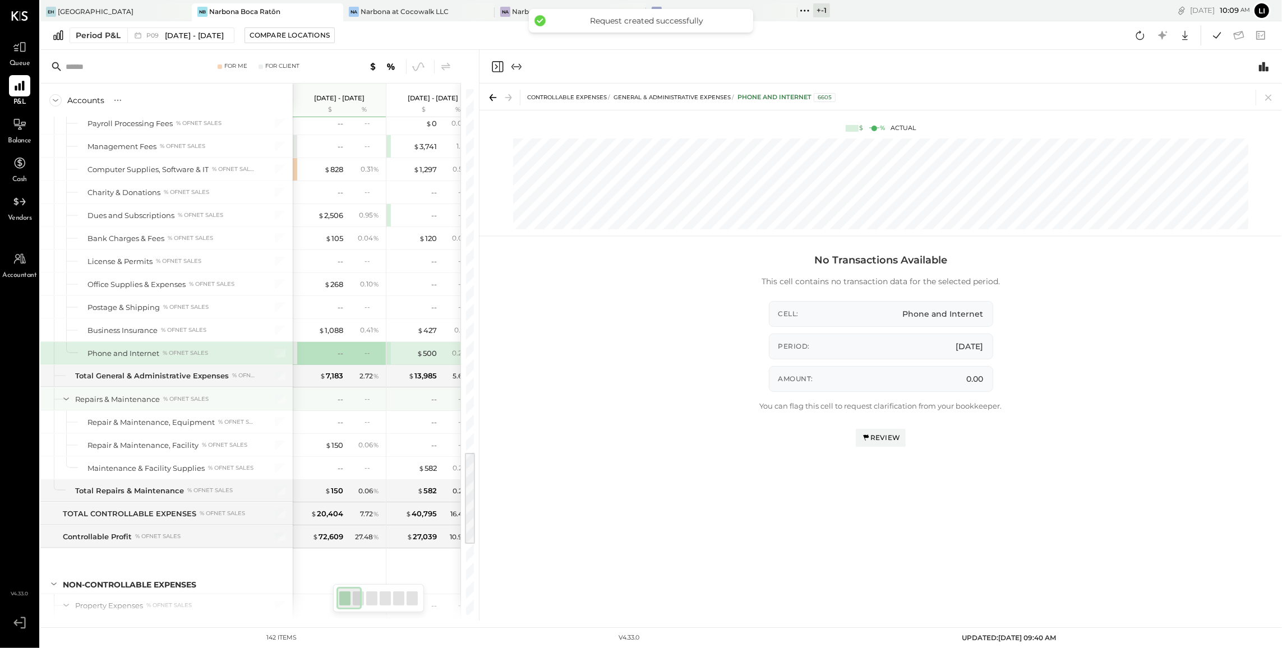
scroll to position [2028, 0]
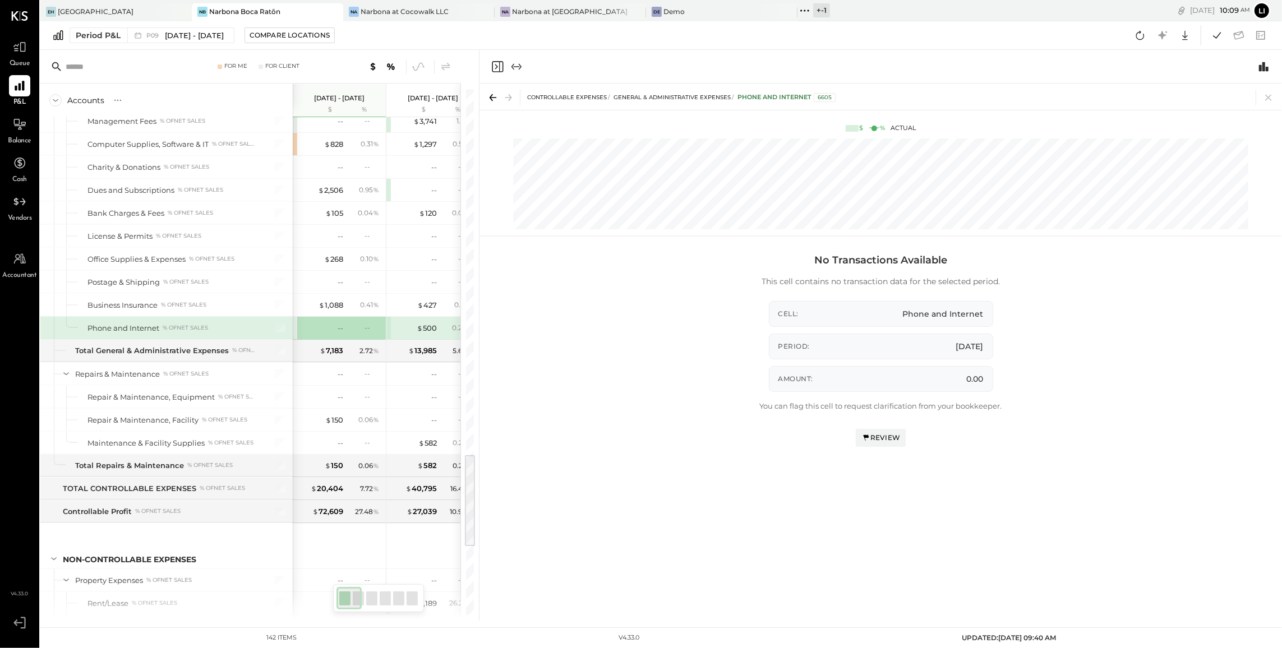
click at [499, 64] on icon "Close panel" at bounding box center [497, 66] width 13 height 13
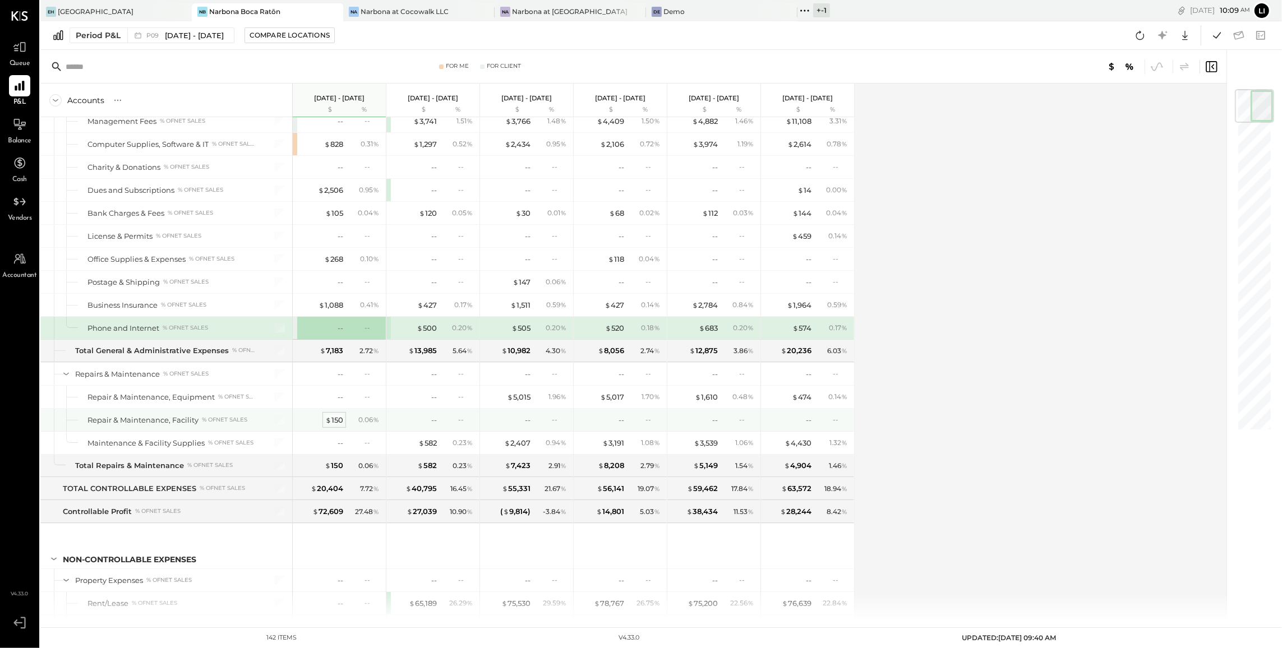
click at [332, 426] on div "$ 150" at bounding box center [334, 420] width 18 height 11
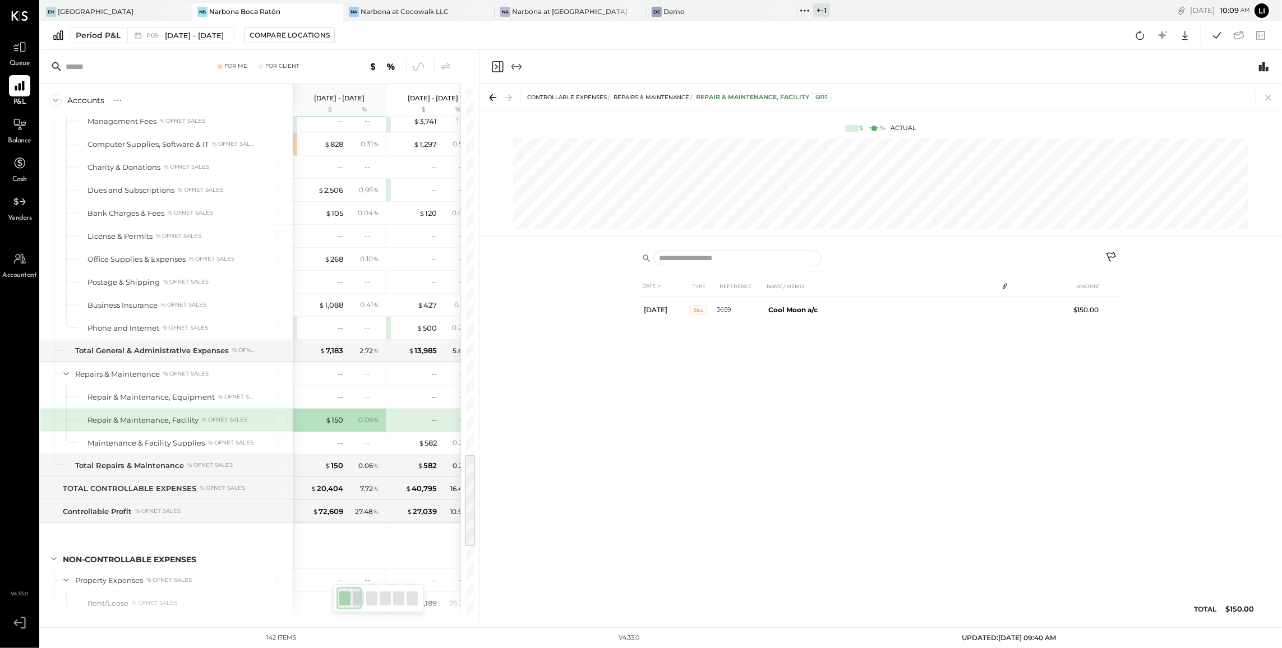
click at [499, 66] on icon "Close panel" at bounding box center [497, 66] width 13 height 13
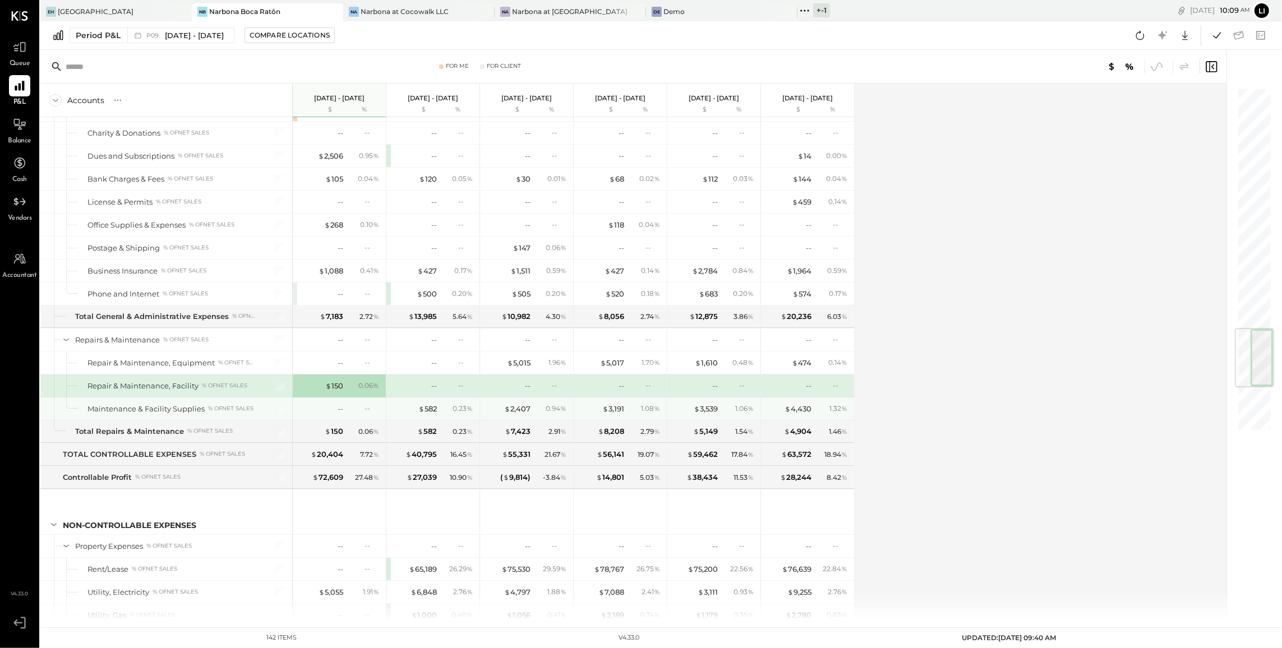
scroll to position [2065, 0]
click at [434, 412] on div "$ 582" at bounding box center [427, 406] width 19 height 11
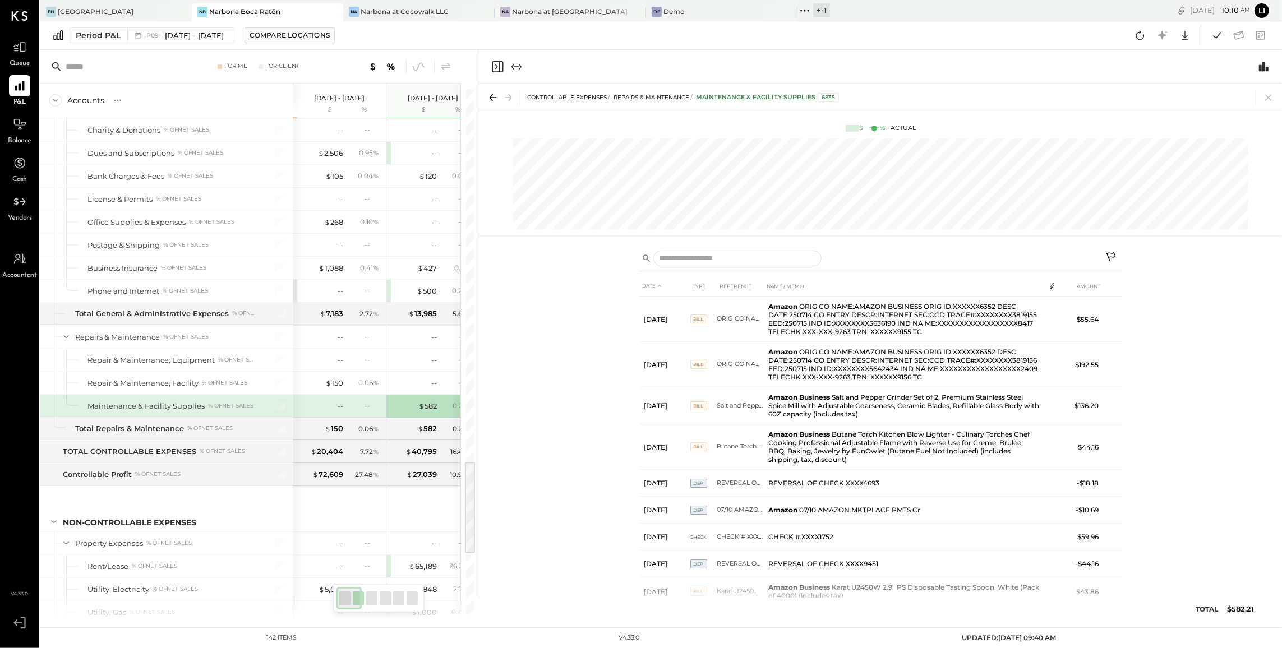
click at [500, 67] on icon "Close panel" at bounding box center [497, 66] width 11 height 11
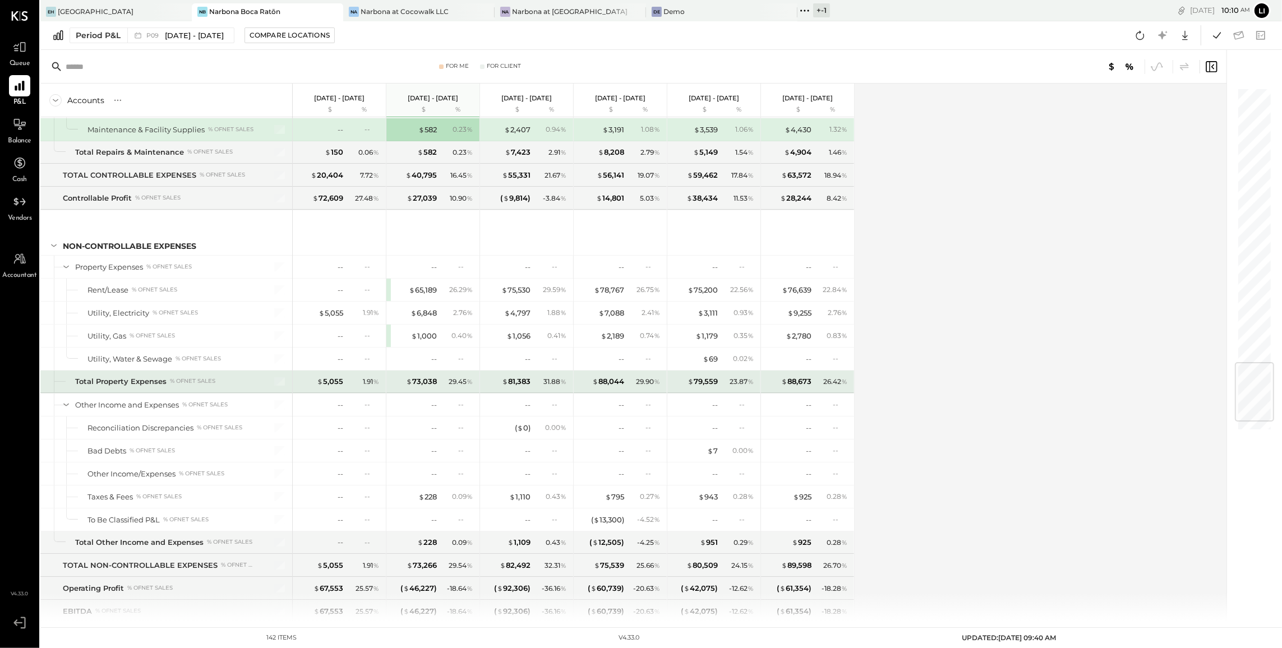
scroll to position [2343, 0]
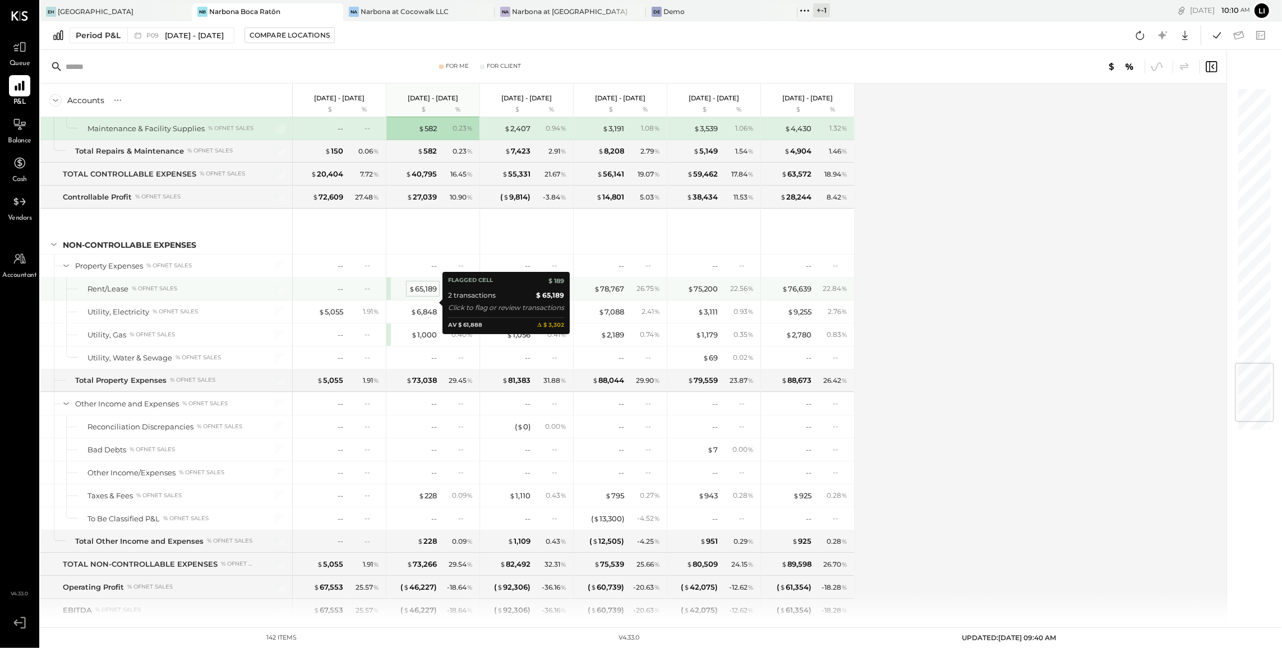
click at [423, 294] on div "$ 65,189" at bounding box center [423, 289] width 28 height 11
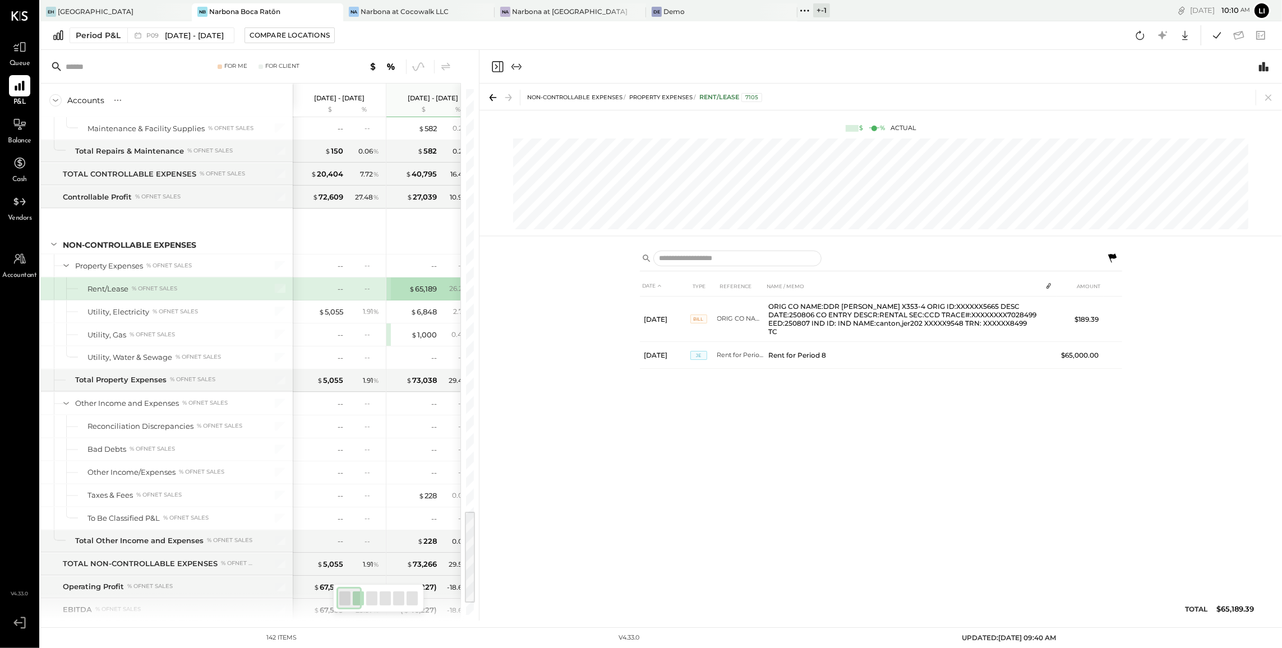
click at [496, 60] on icon "Close panel" at bounding box center [497, 66] width 13 height 13
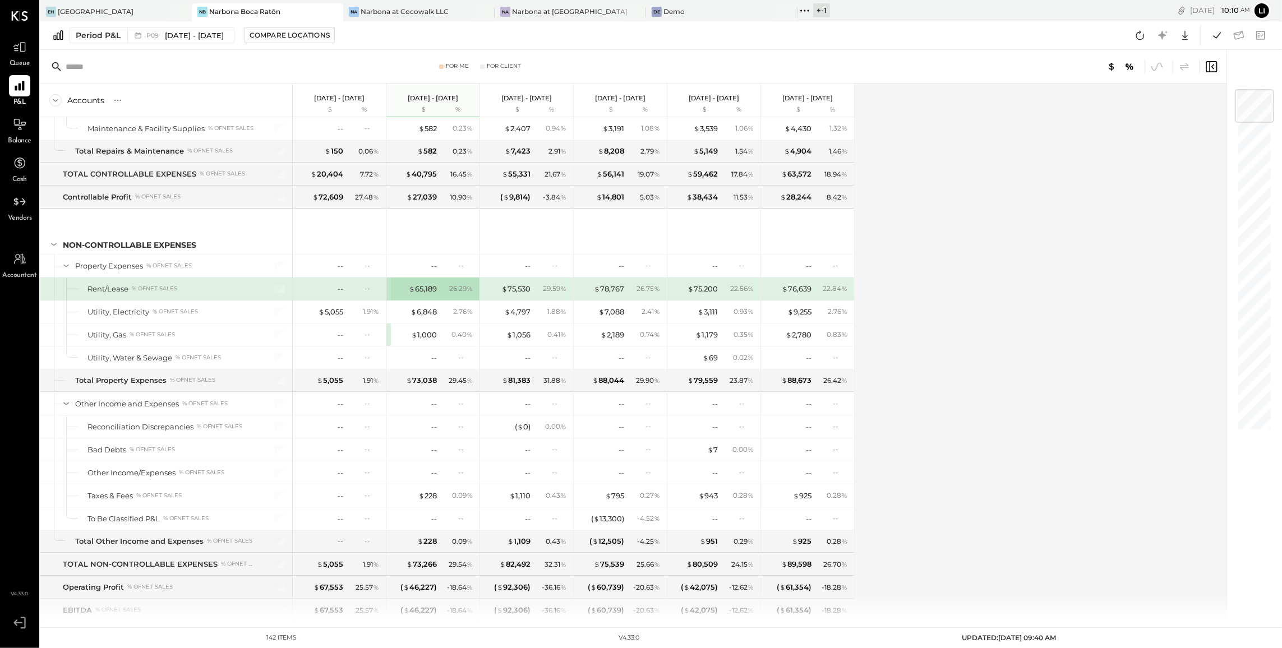
click at [343, 300] on div "-- --" at bounding box center [340, 289] width 84 height 22
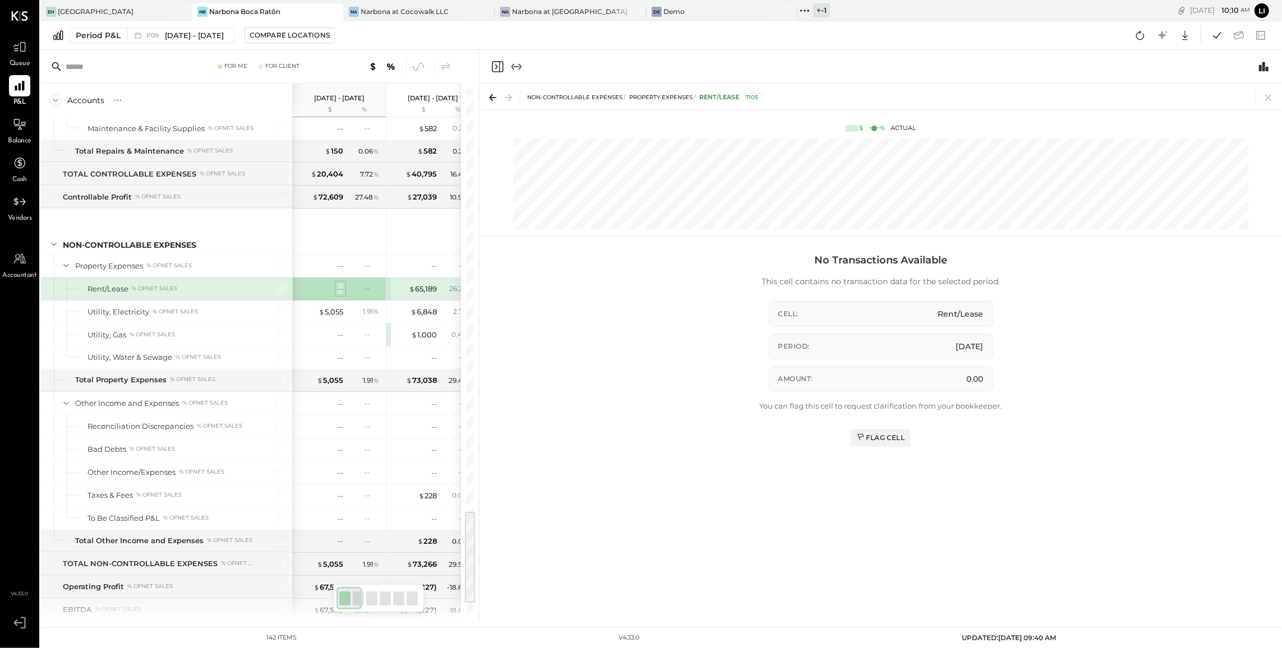
click at [338, 294] on div "--" at bounding box center [341, 289] width 6 height 11
click at [342, 294] on div "--" at bounding box center [341, 289] width 6 height 11
click at [888, 438] on div "Flag Cell" at bounding box center [881, 438] width 48 height 10
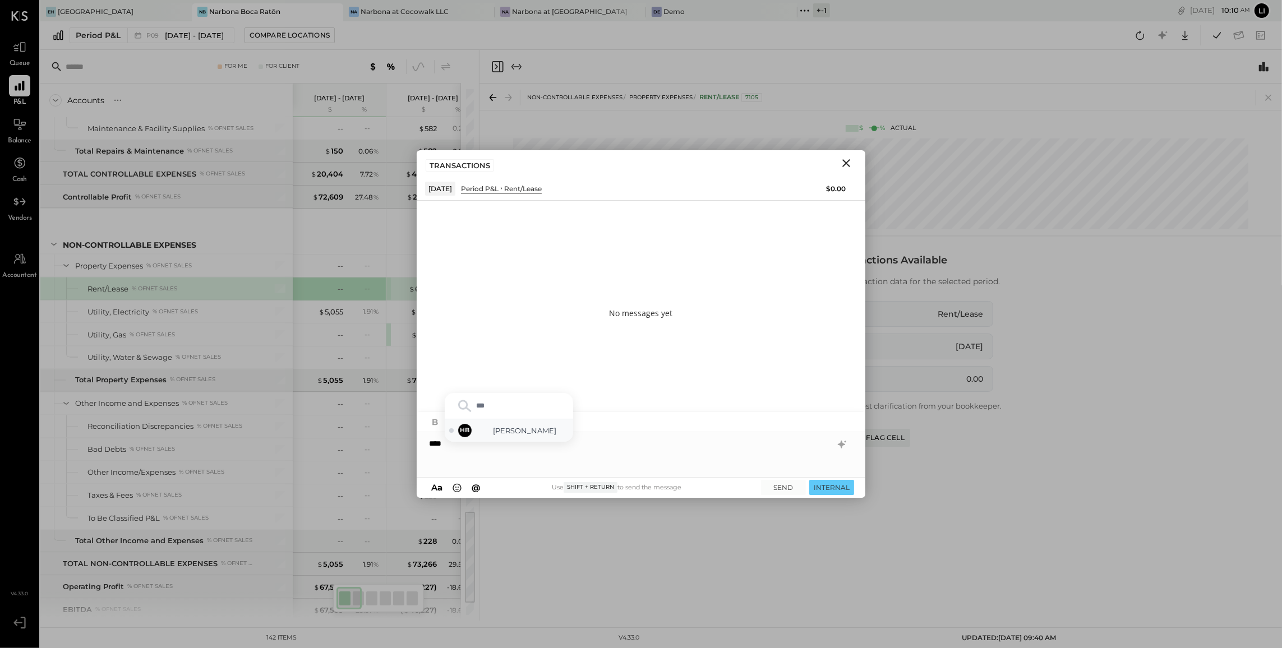
click at [496, 424] on div "HB Heidy Balart" at bounding box center [509, 431] width 128 height 22
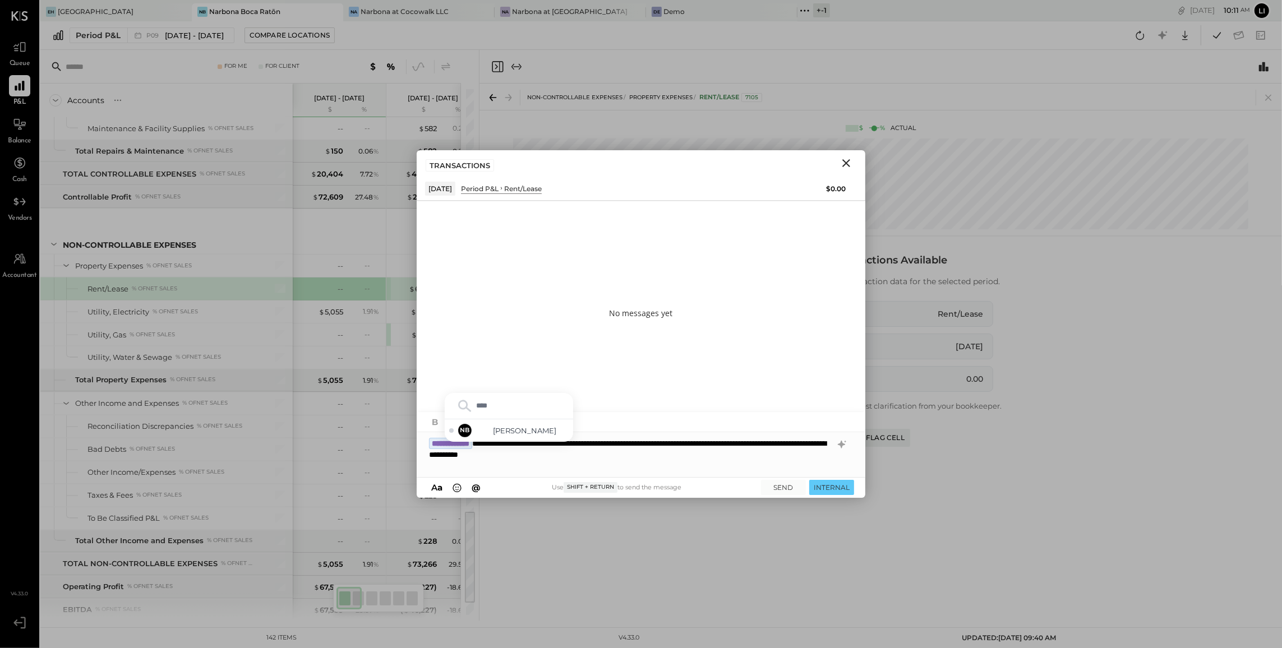
type input "*****"
click at [520, 434] on span "Noemi Balmaceda" at bounding box center [525, 431] width 88 height 11
click at [711, 442] on div "**********" at bounding box center [641, 454] width 449 height 45
click at [754, 440] on div "**********" at bounding box center [641, 454] width 449 height 45
click at [754, 450] on div "**********" at bounding box center [641, 454] width 449 height 45
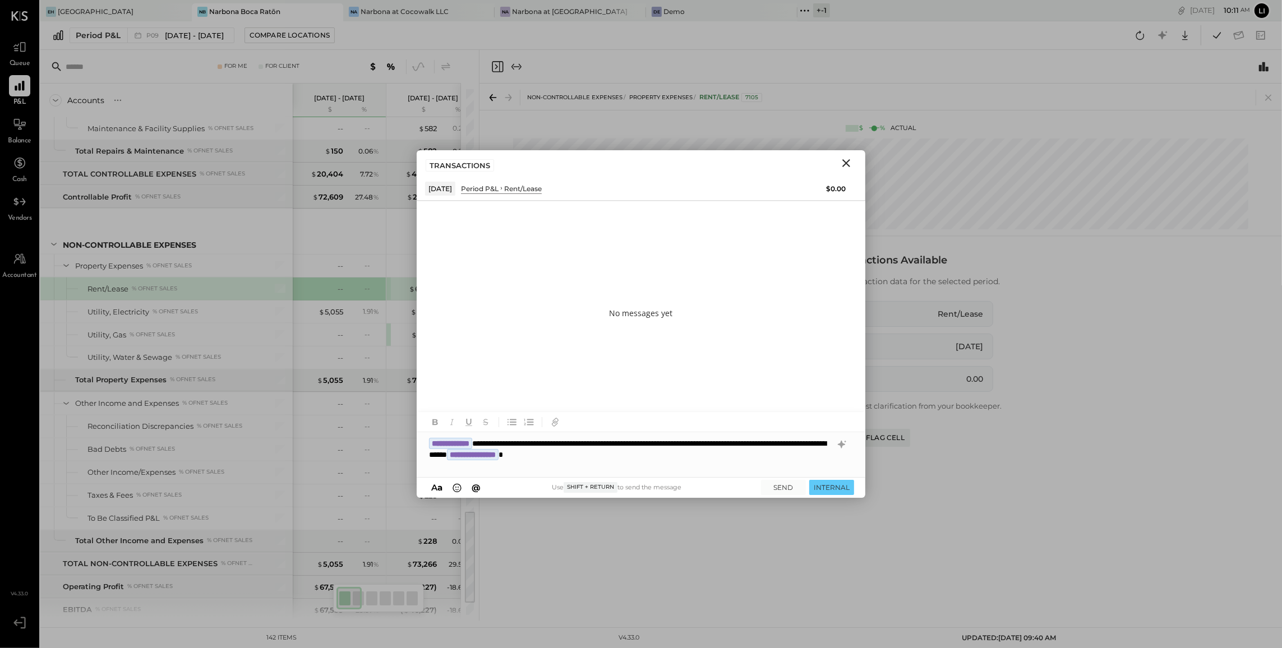
click at [619, 457] on div "**********" at bounding box center [641, 454] width 449 height 45
click at [780, 444] on div "**********" at bounding box center [641, 454] width 449 height 45
click at [781, 459] on div "**********" at bounding box center [641, 454] width 449 height 45
click at [559, 460] on div "**********" at bounding box center [641, 454] width 449 height 45
click at [474, 460] on div "**********" at bounding box center [641, 454] width 449 height 45
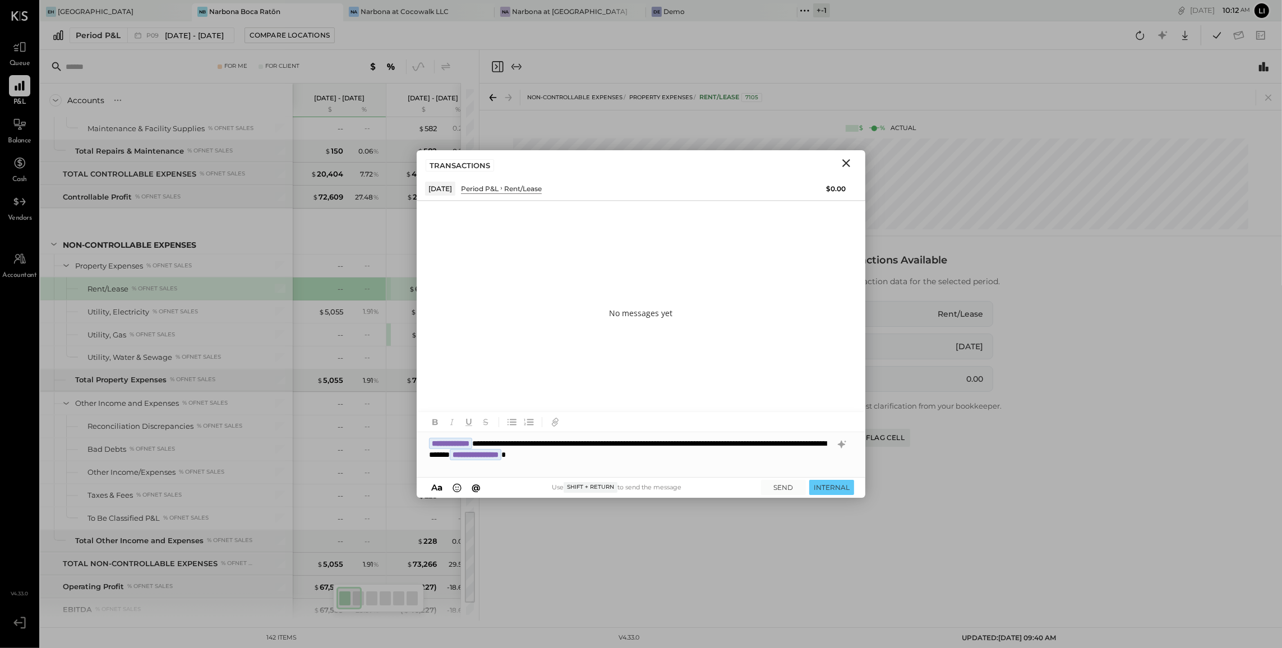
click at [608, 457] on div "**********" at bounding box center [641, 454] width 449 height 45
click at [777, 452] on div "**********" at bounding box center [641, 454] width 449 height 45
click at [786, 485] on button "SEND" at bounding box center [783, 487] width 45 height 15
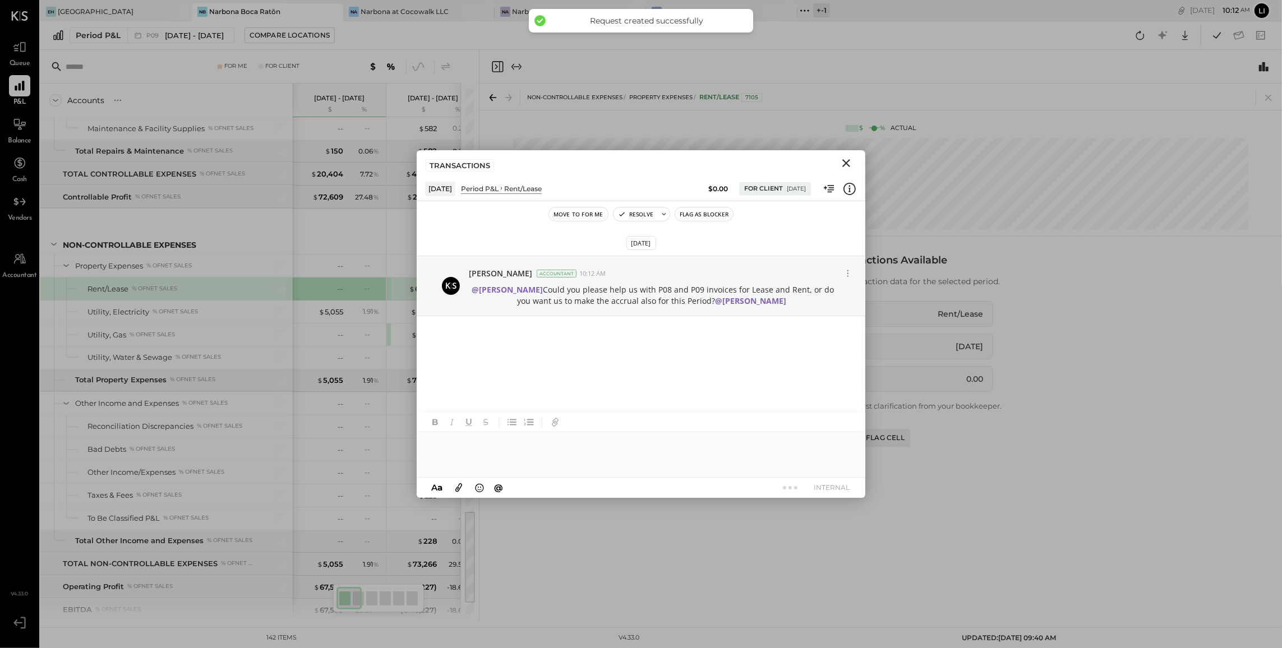
click at [843, 163] on icon "Close" at bounding box center [846, 162] width 13 height 13
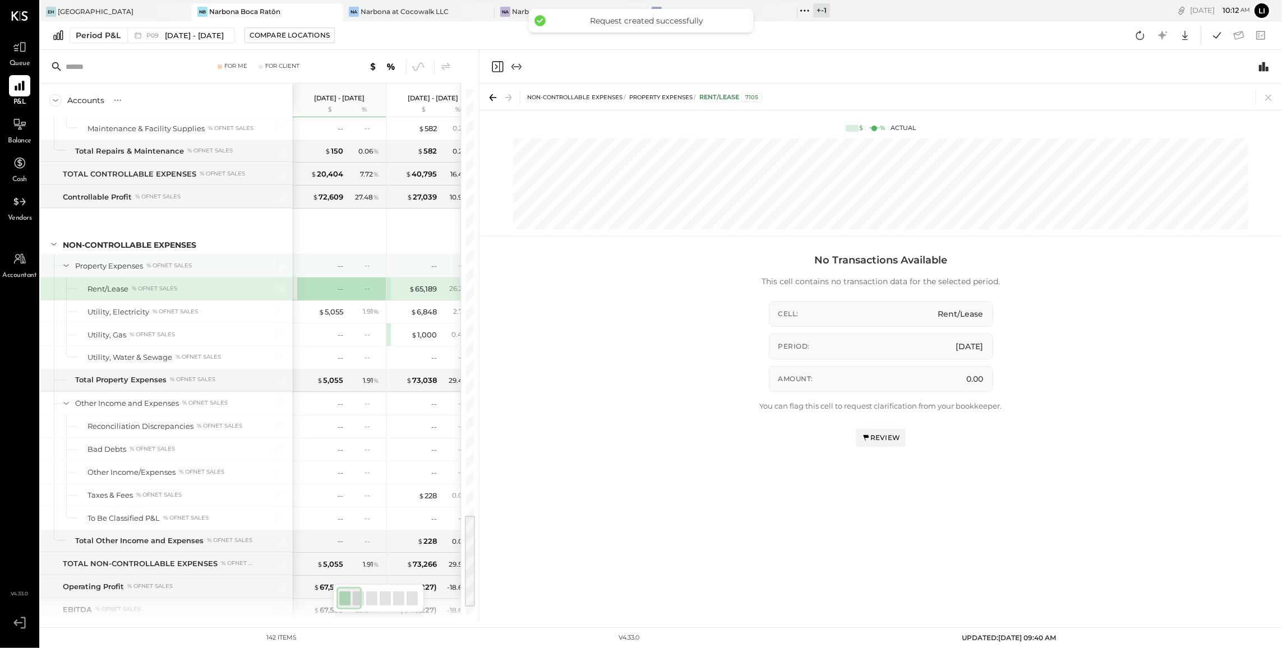
scroll to position [2365, 0]
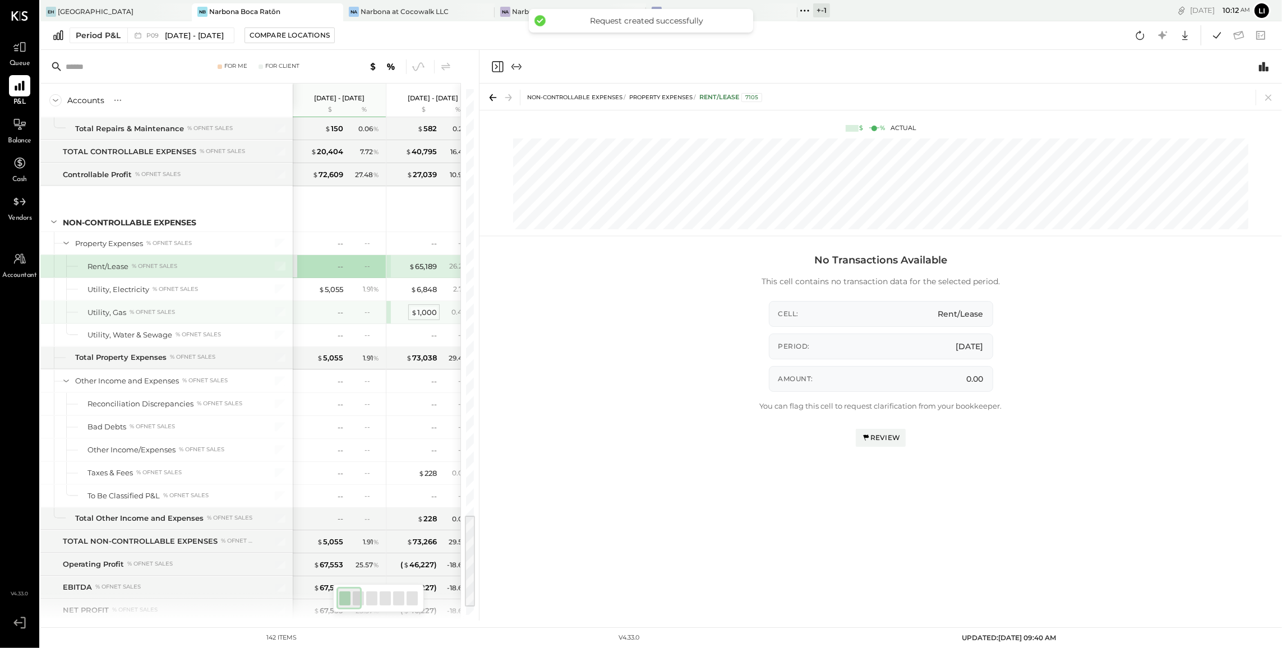
click at [418, 318] on div "$ 1,000" at bounding box center [424, 312] width 26 height 11
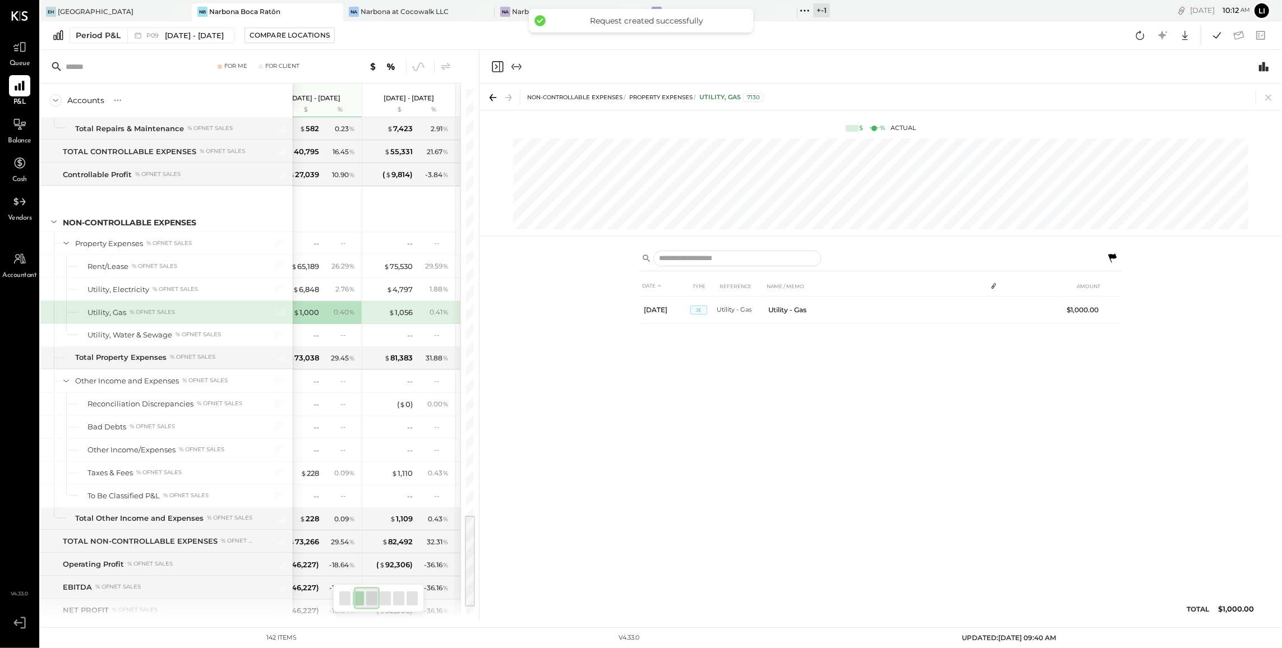
scroll to position [2366, 0]
click at [403, 317] on div "$ 1,056" at bounding box center [401, 312] width 24 height 11
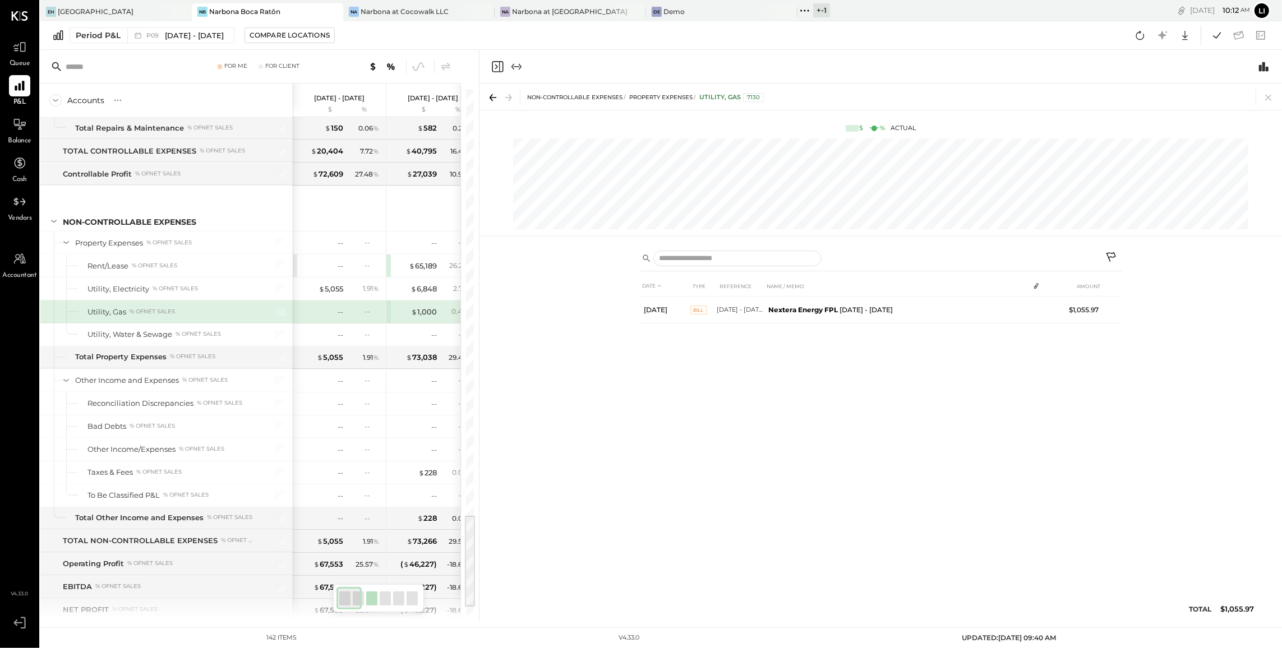
scroll to position [2365, 0]
click at [445, 318] on div "0.40 %" at bounding box center [458, 313] width 36 height 10
click at [422, 319] on div "$ 1,000" at bounding box center [424, 313] width 26 height 11
click at [337, 319] on div "--" at bounding box center [320, 313] width 45 height 11
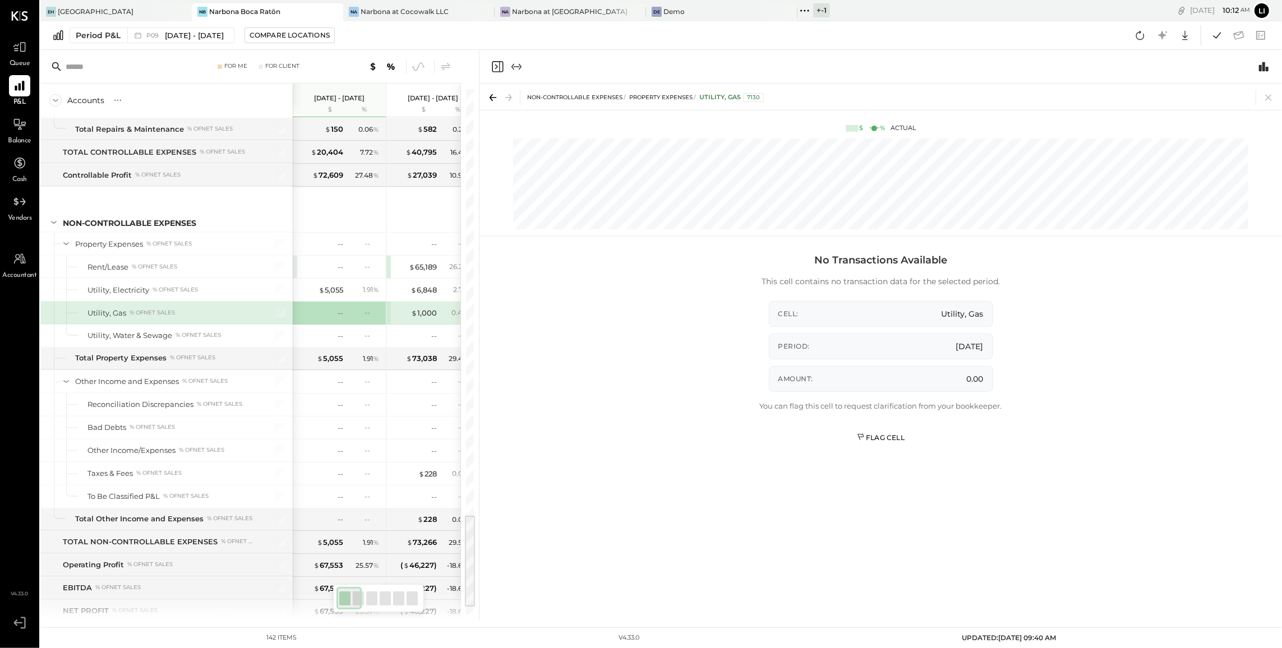
click at [885, 434] on div "Flag Cell" at bounding box center [881, 438] width 48 height 10
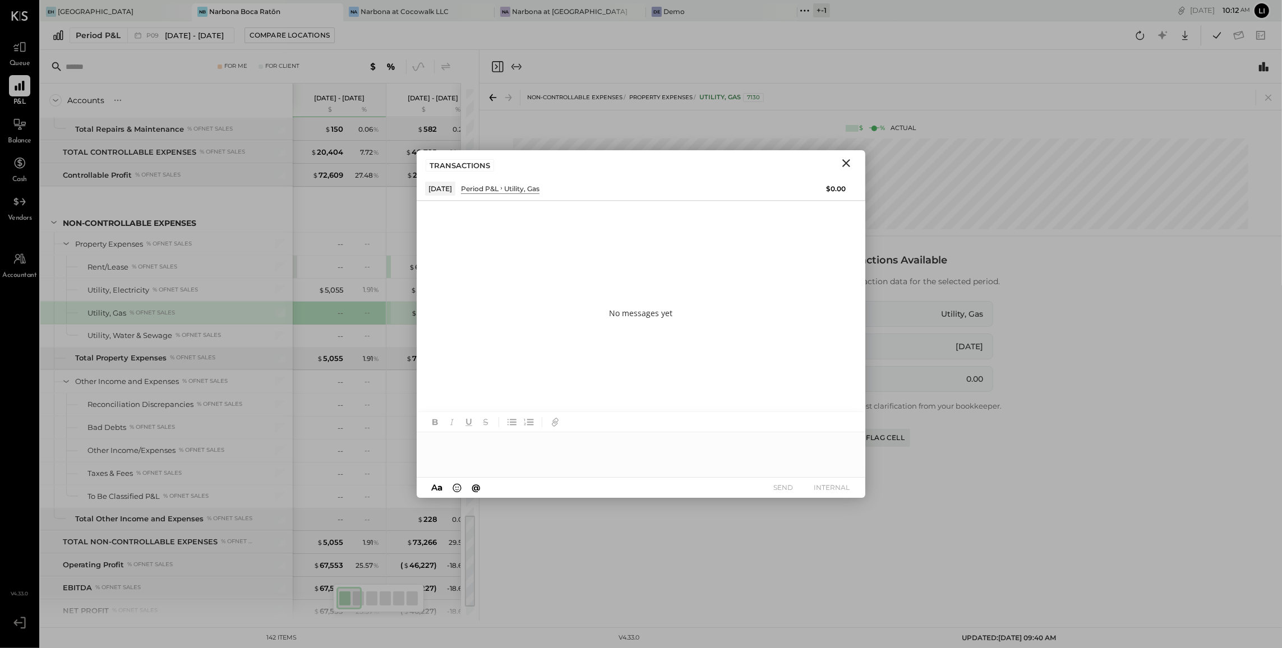
click at [529, 450] on div at bounding box center [641, 454] width 449 height 45
type input "*****"
click at [531, 431] on span "Heidy Balart" at bounding box center [525, 431] width 88 height 11
click at [807, 445] on div "**********" at bounding box center [641, 454] width 449 height 45
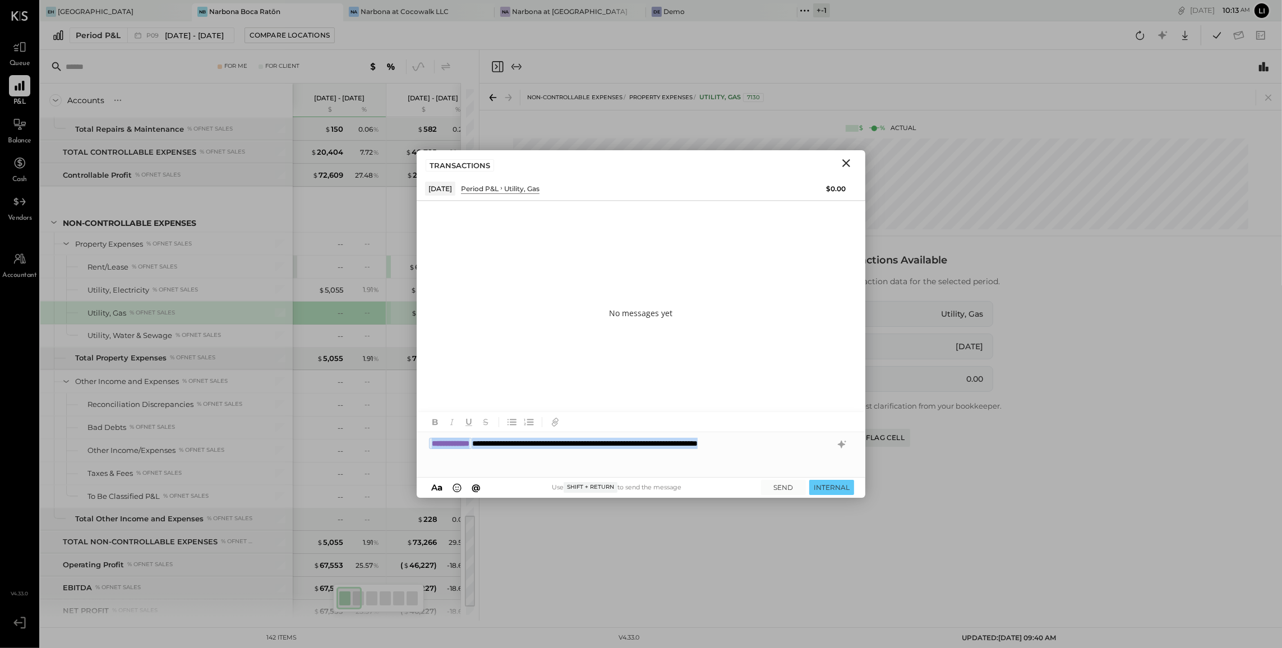
click at [807, 445] on div "**********" at bounding box center [641, 454] width 449 height 45
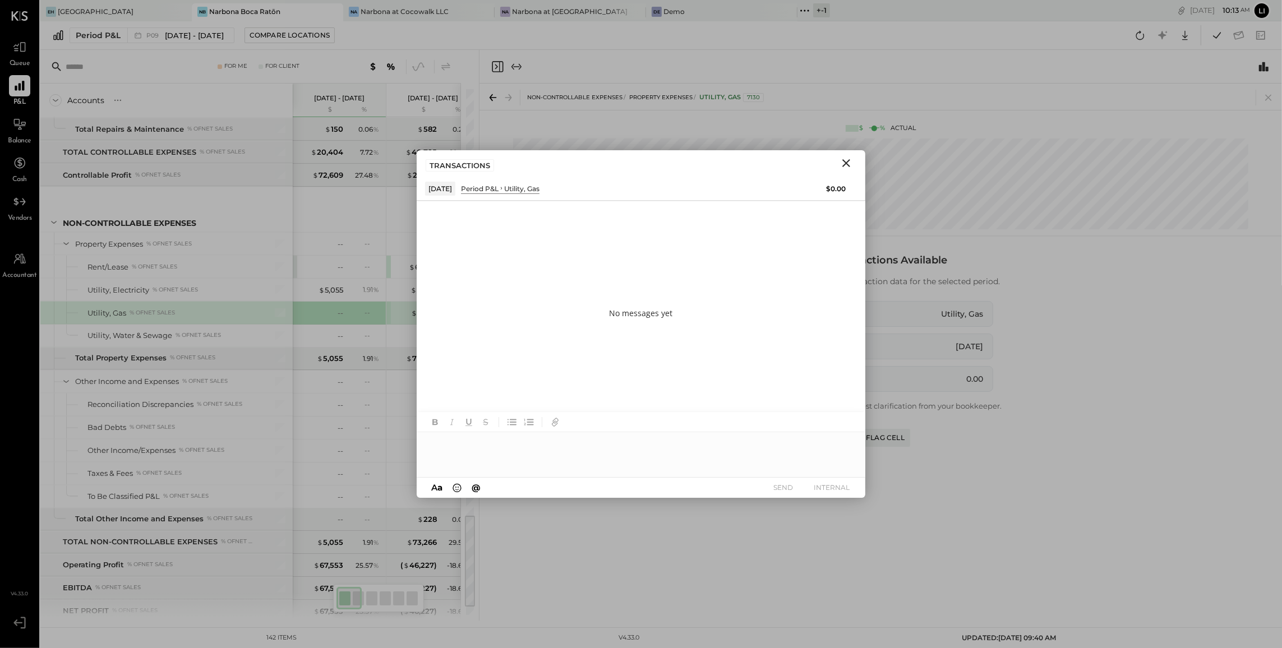
click at [774, 342] on div "No messages yet" at bounding box center [641, 313] width 449 height 224
click at [845, 161] on icon "Close" at bounding box center [846, 162] width 13 height 13
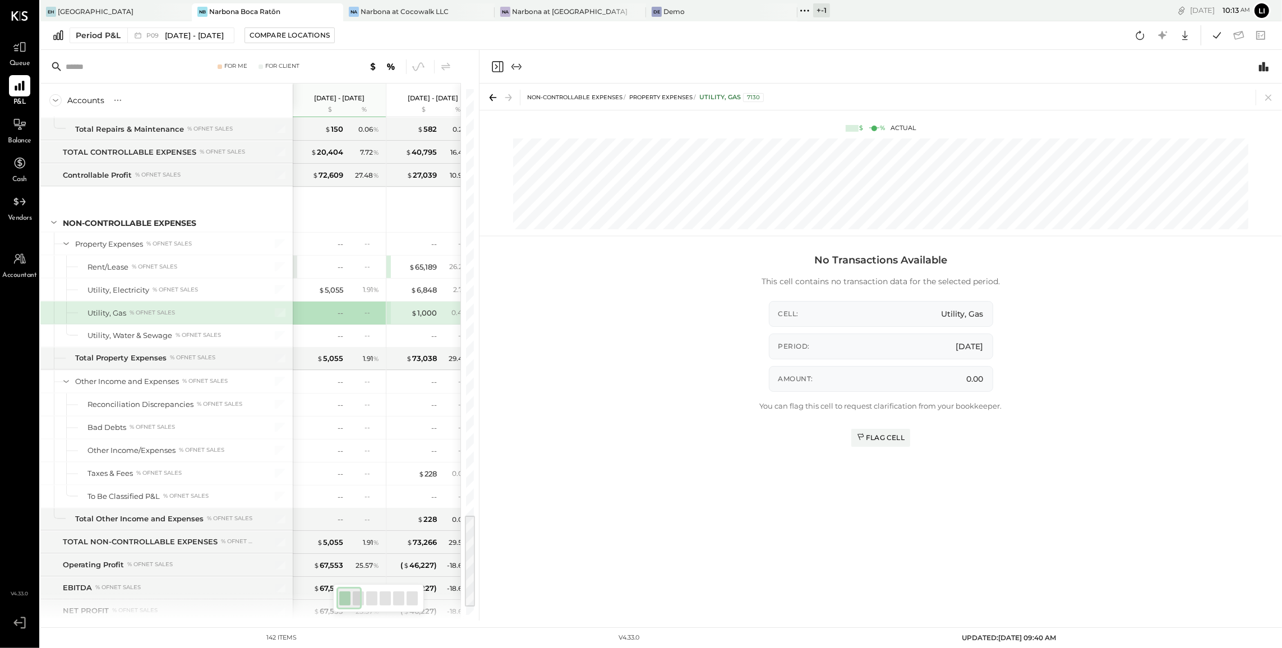
click at [495, 64] on icon "Close panel" at bounding box center [497, 66] width 13 height 13
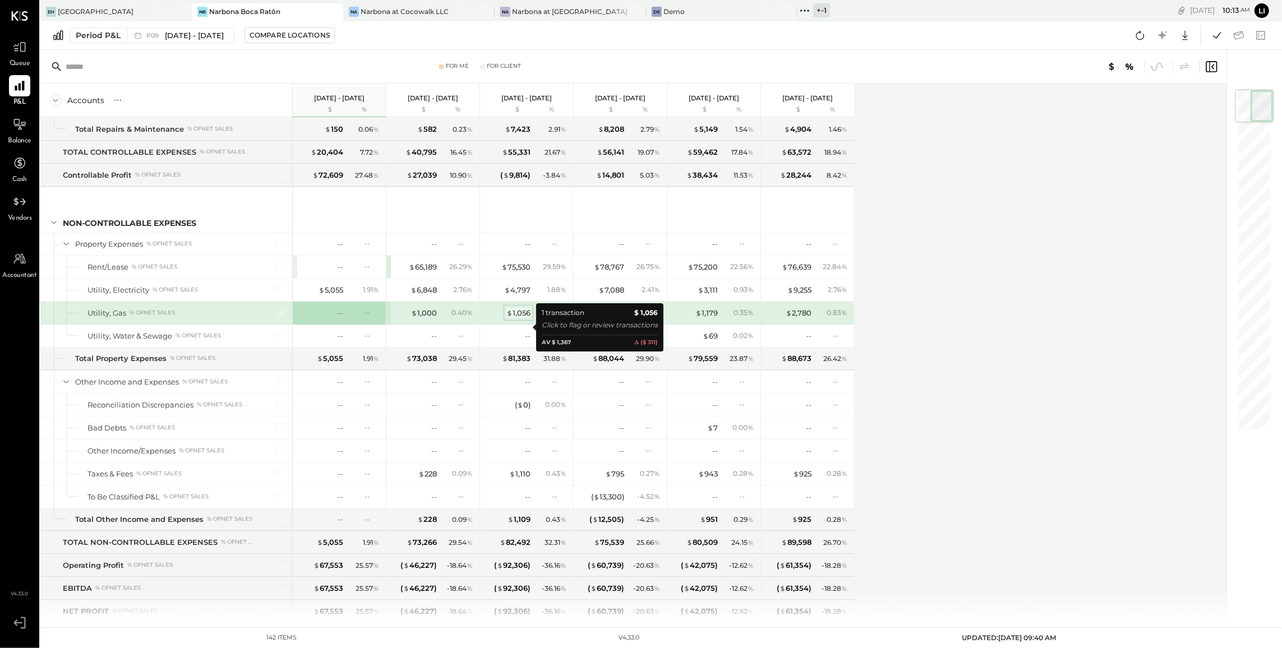
click at [524, 319] on div "$ 1,056" at bounding box center [518, 313] width 24 height 11
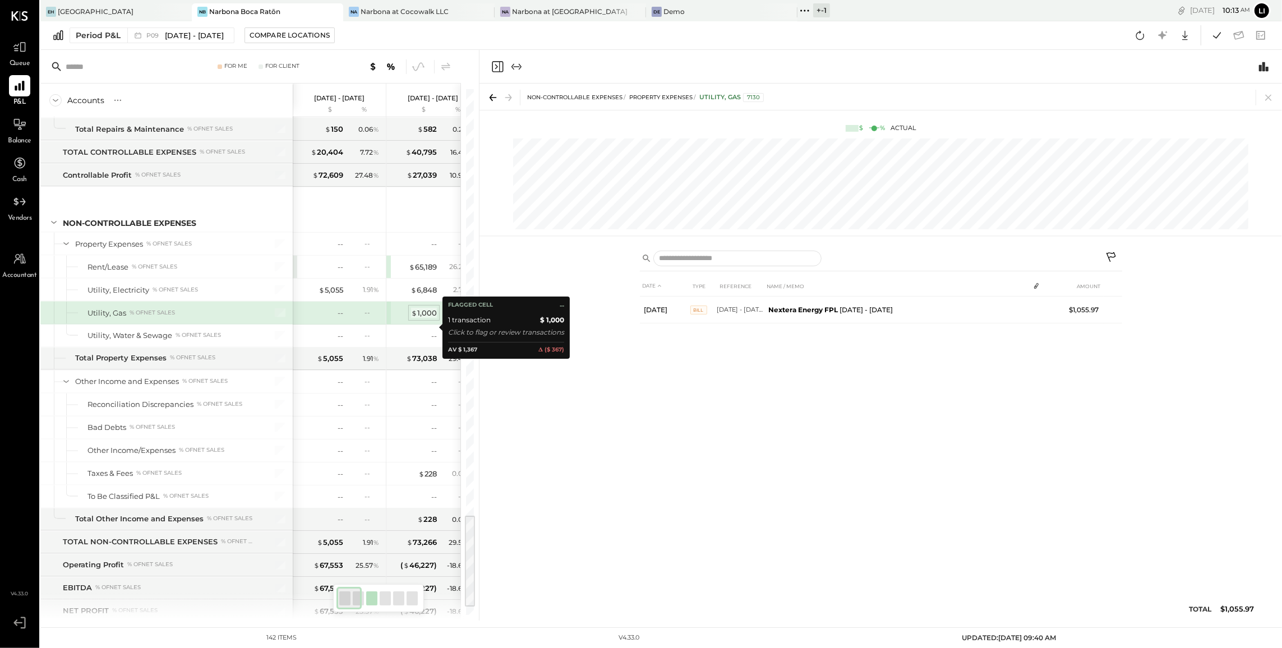
click at [428, 319] on div "$ 1,000" at bounding box center [424, 313] width 26 height 11
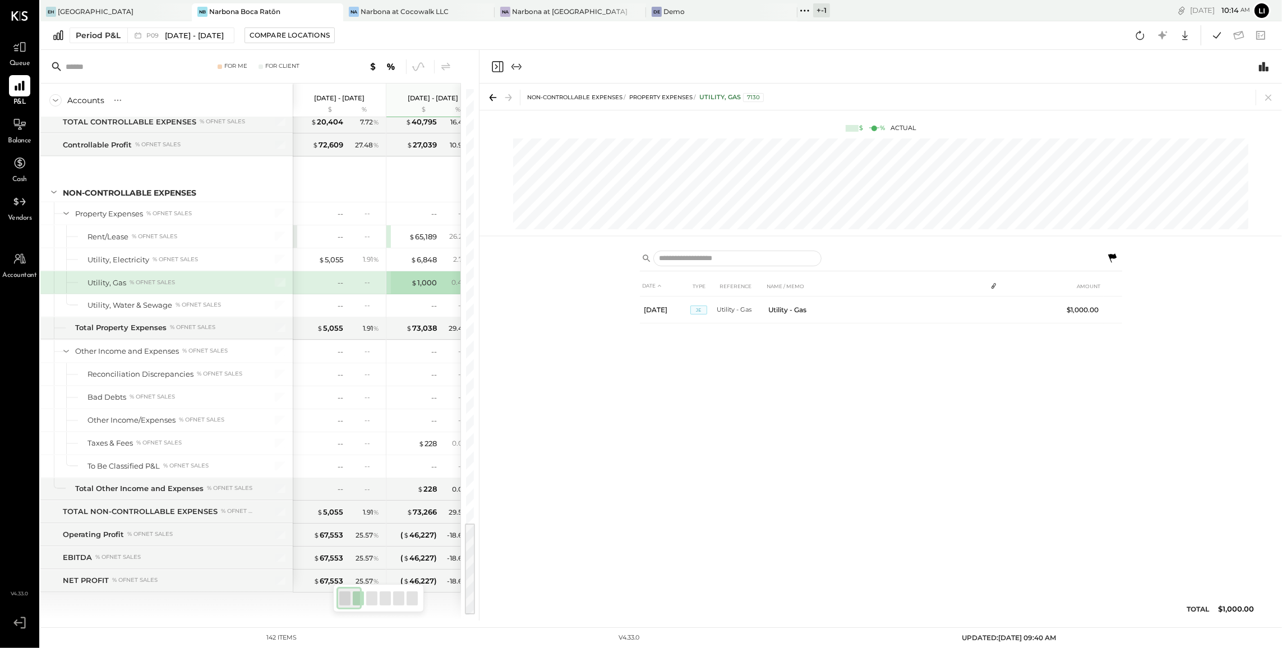
click at [497, 58] on div at bounding box center [881, 67] width 803 height 34
click at [504, 72] on div at bounding box center [507, 66] width 33 height 13
click at [499, 62] on icon "Close panel" at bounding box center [497, 66] width 13 height 13
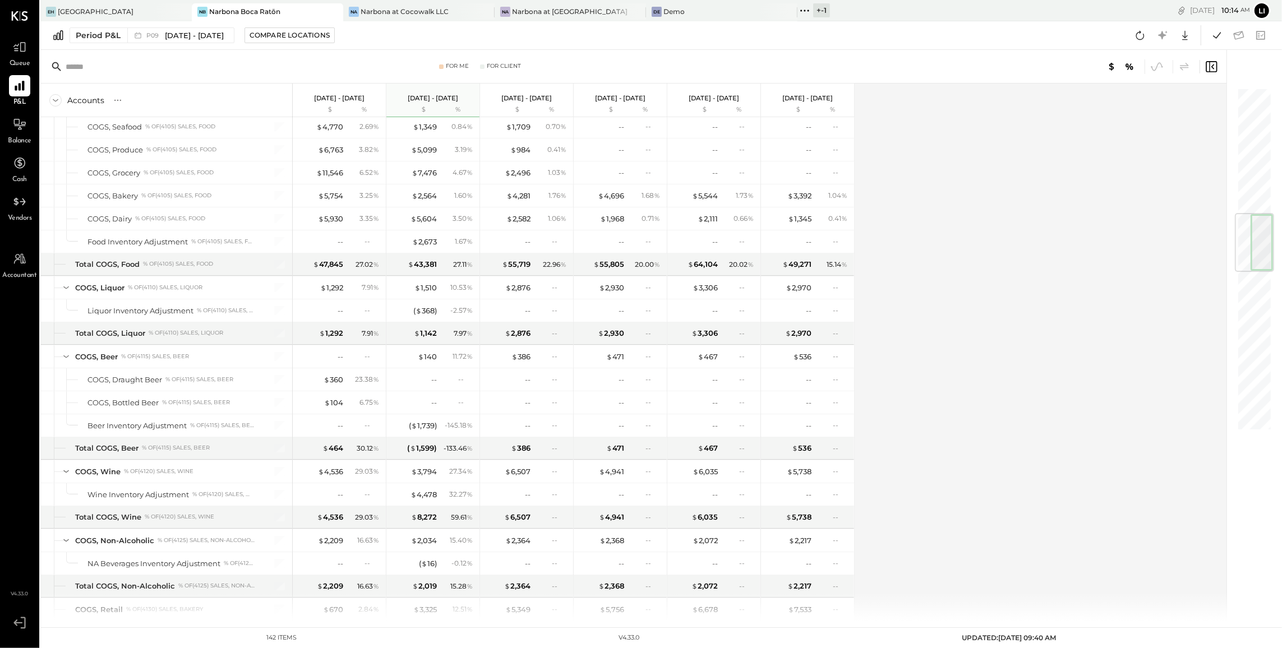
scroll to position [130, 0]
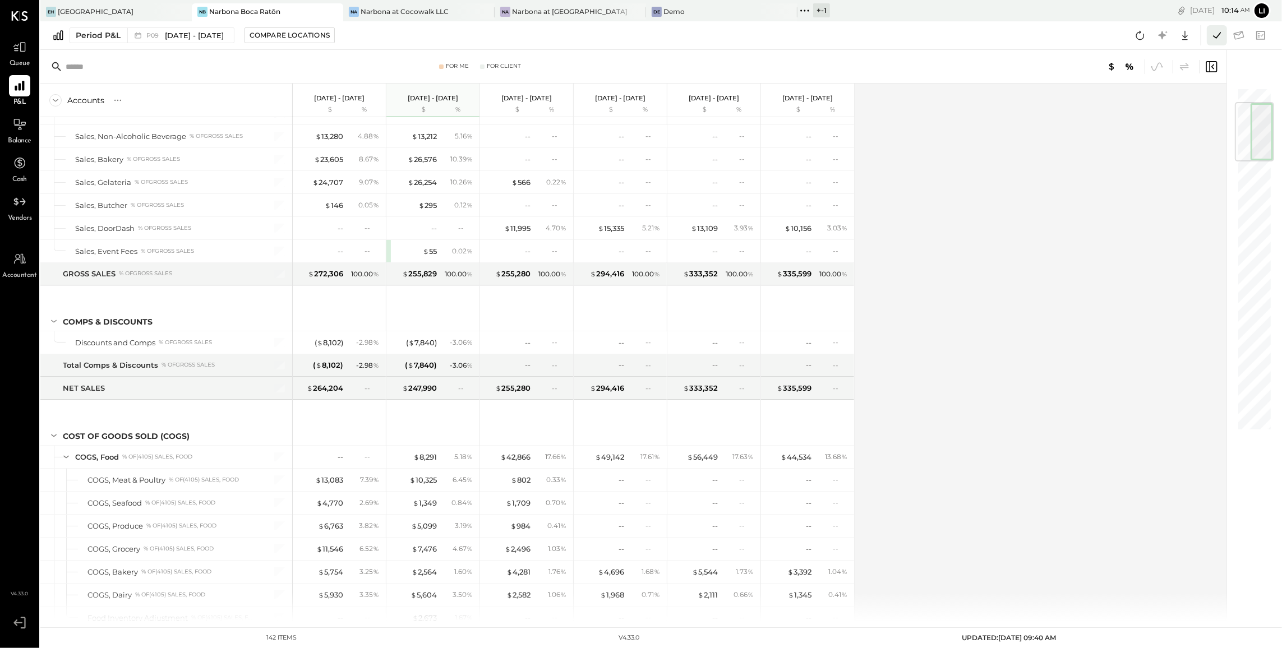
click at [1220, 35] on icon at bounding box center [1217, 35] width 15 height 15
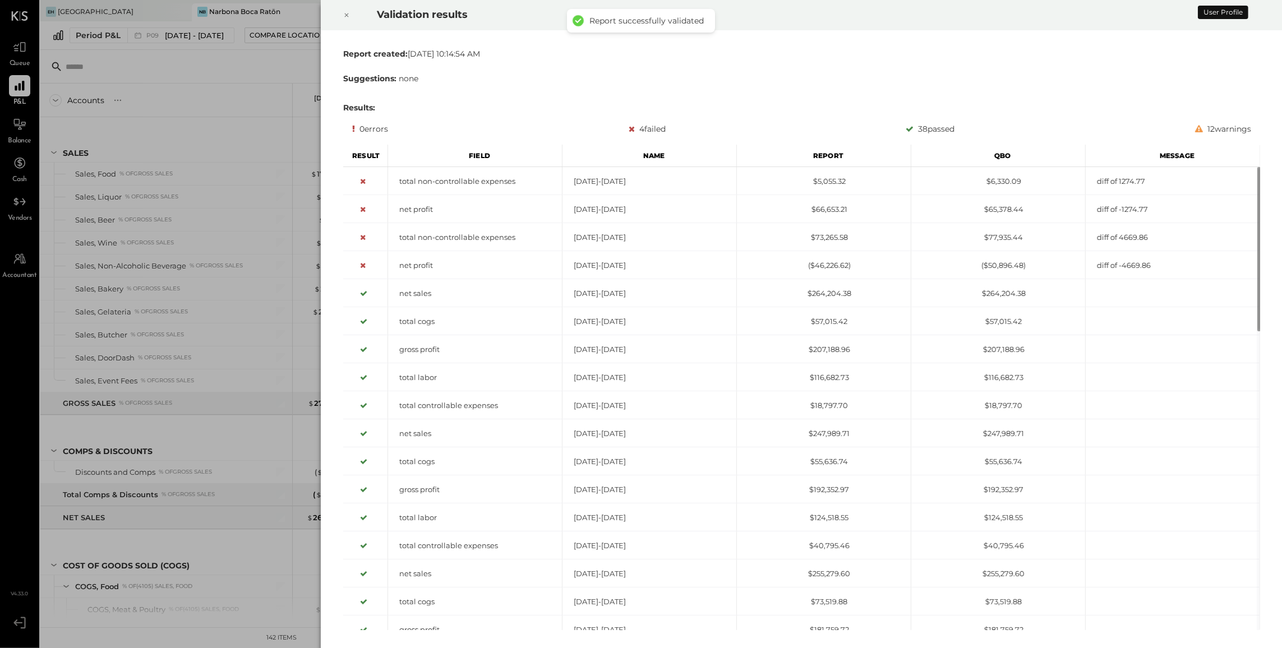
scroll to position [2312, 0]
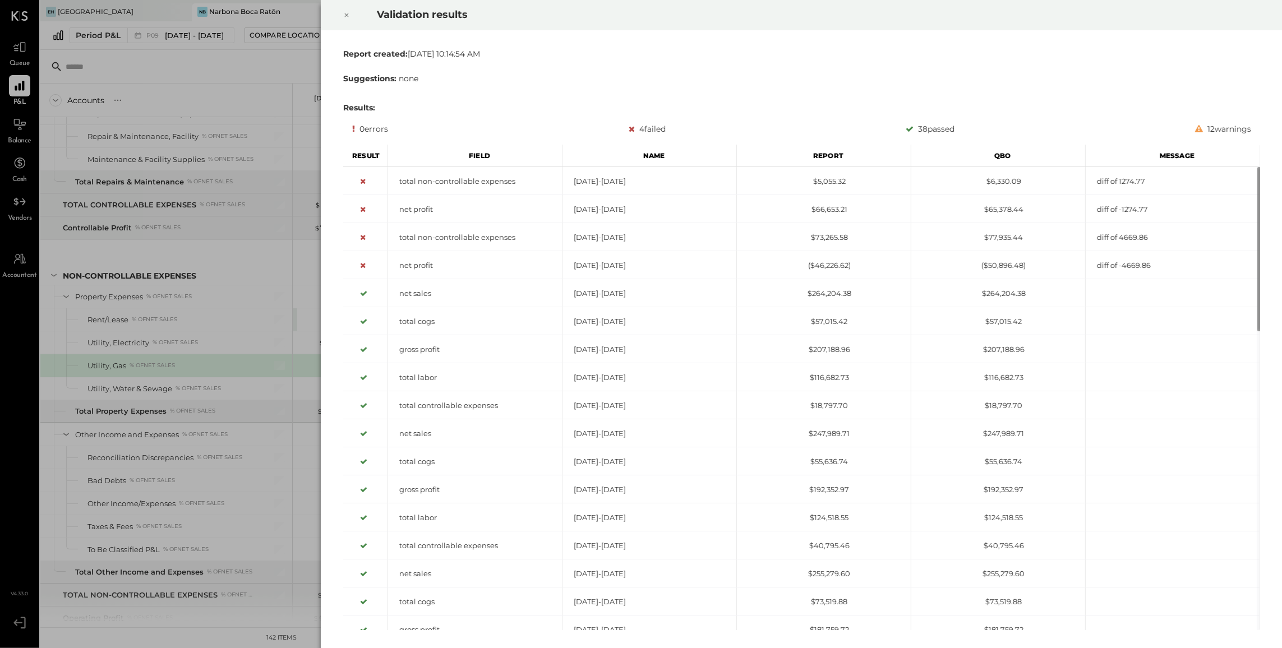
click at [341, 22] on div at bounding box center [346, 14] width 25 height 31
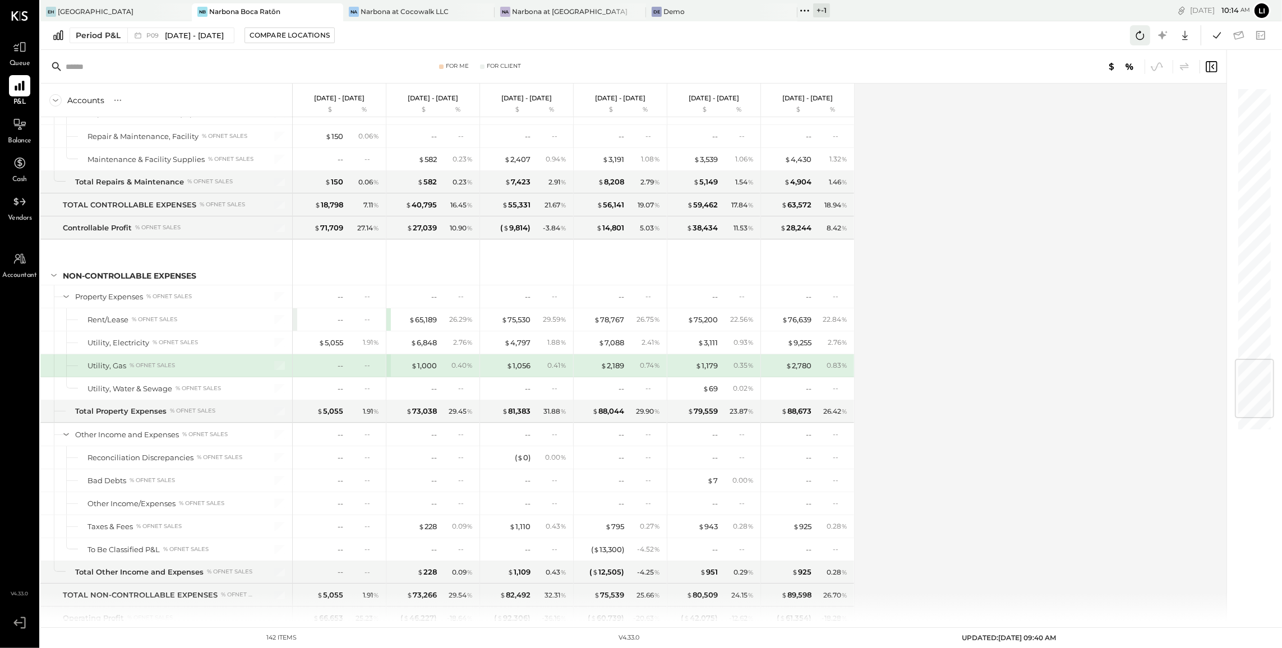
click at [1135, 39] on icon at bounding box center [1140, 35] width 15 height 15
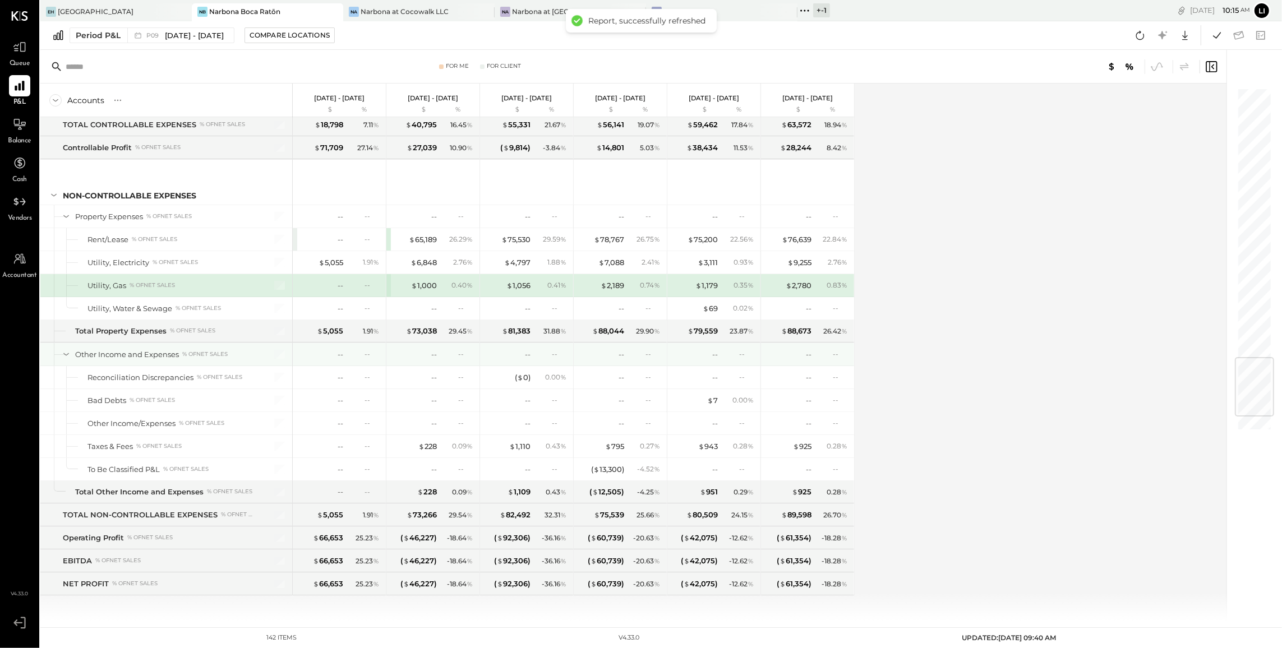
scroll to position [2262, 0]
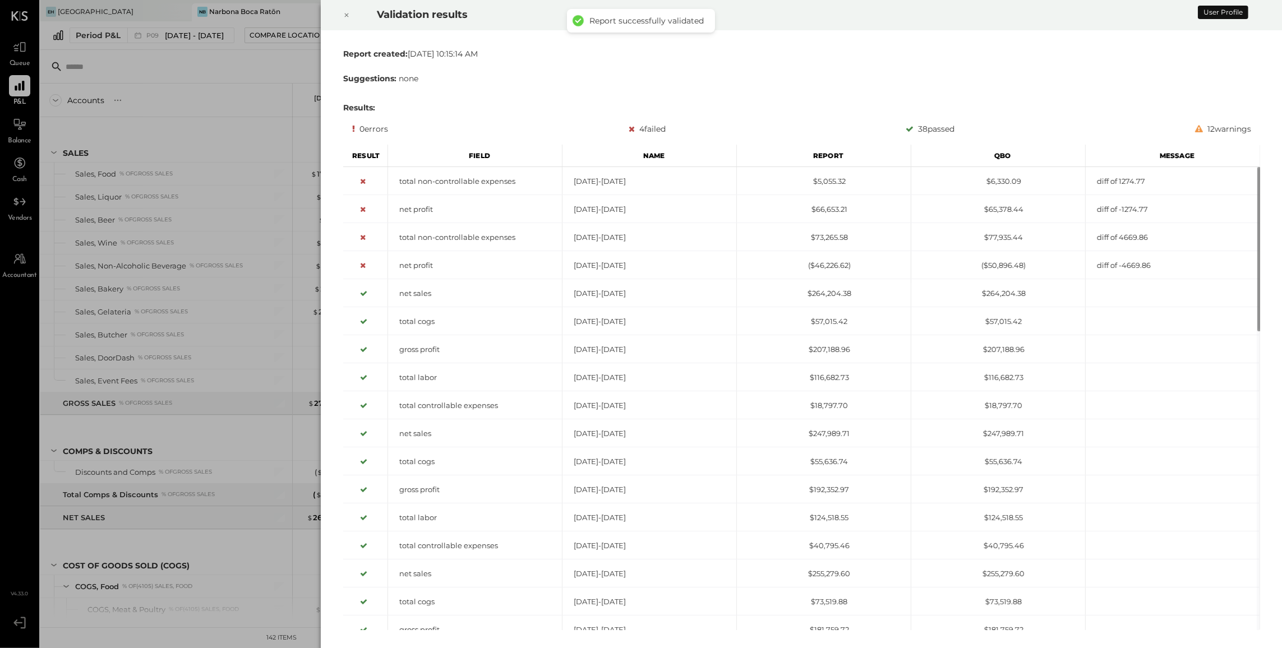
scroll to position [2312, 0]
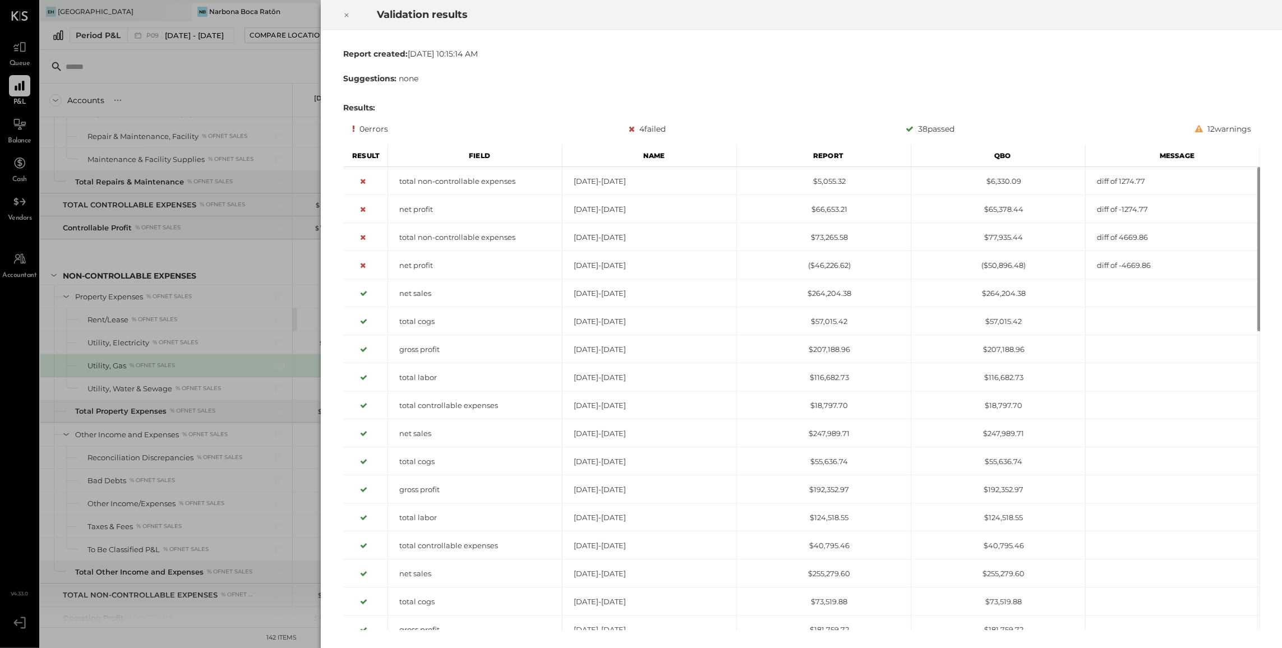
click at [349, 12] on icon at bounding box center [346, 14] width 7 height 13
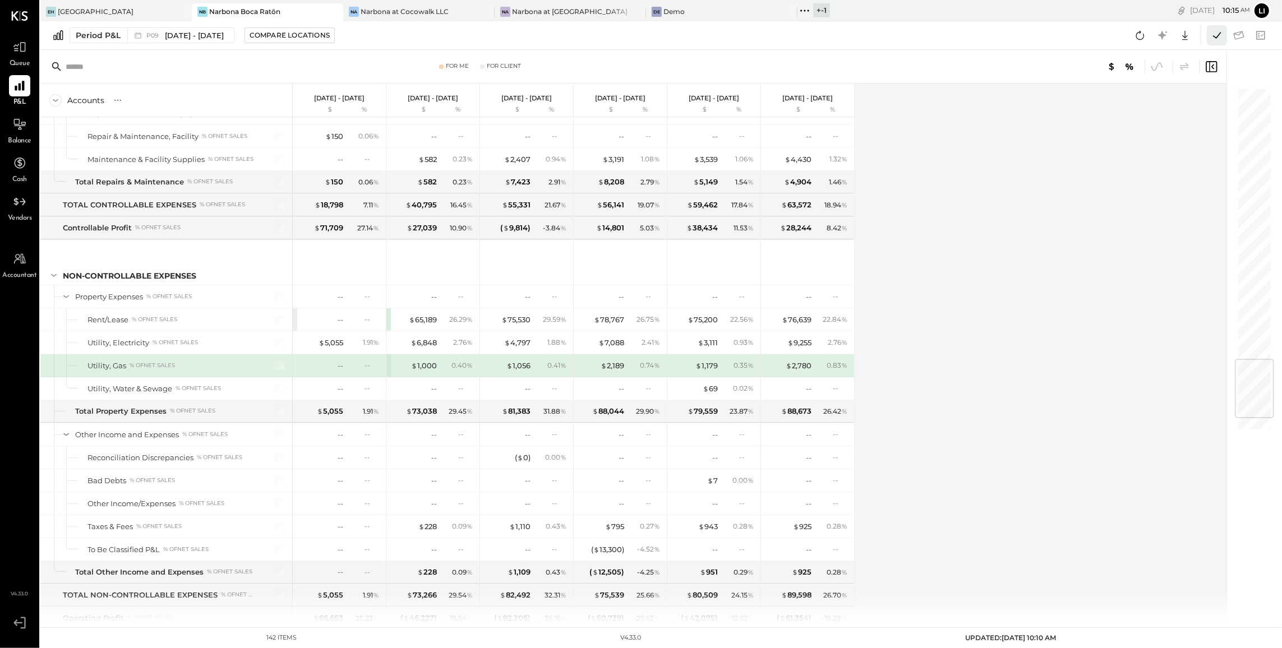
click at [1211, 40] on icon at bounding box center [1217, 35] width 15 height 15
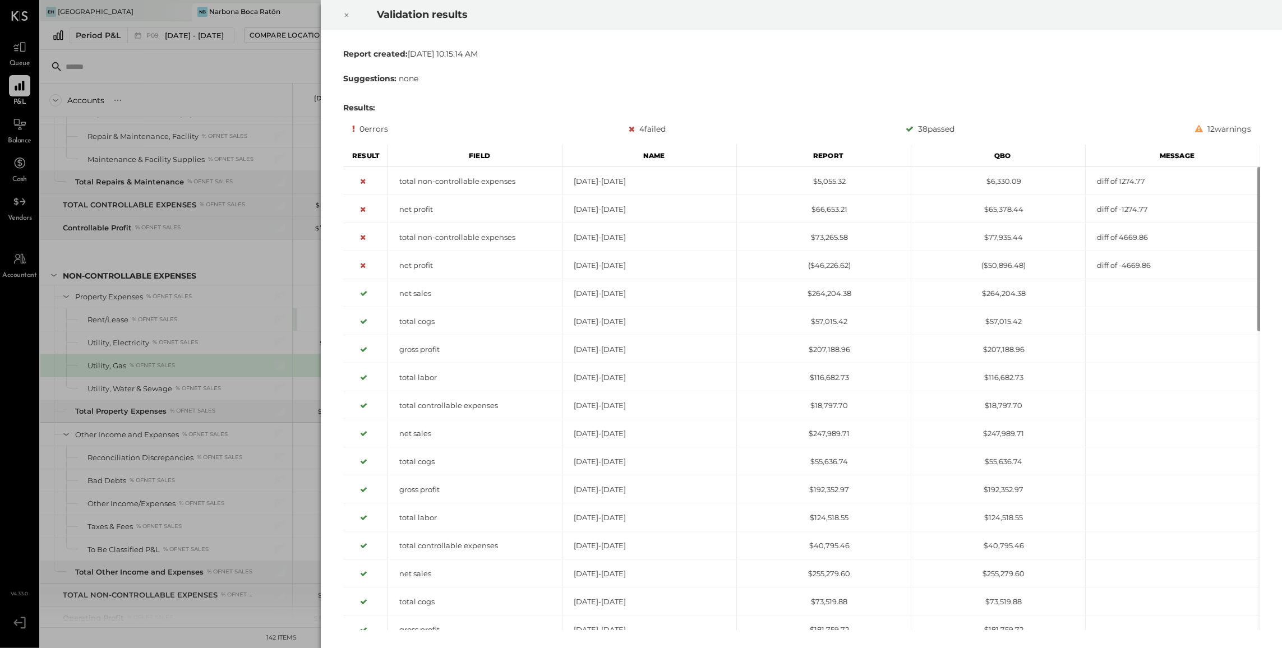
click at [349, 12] on icon at bounding box center [346, 14] width 7 height 13
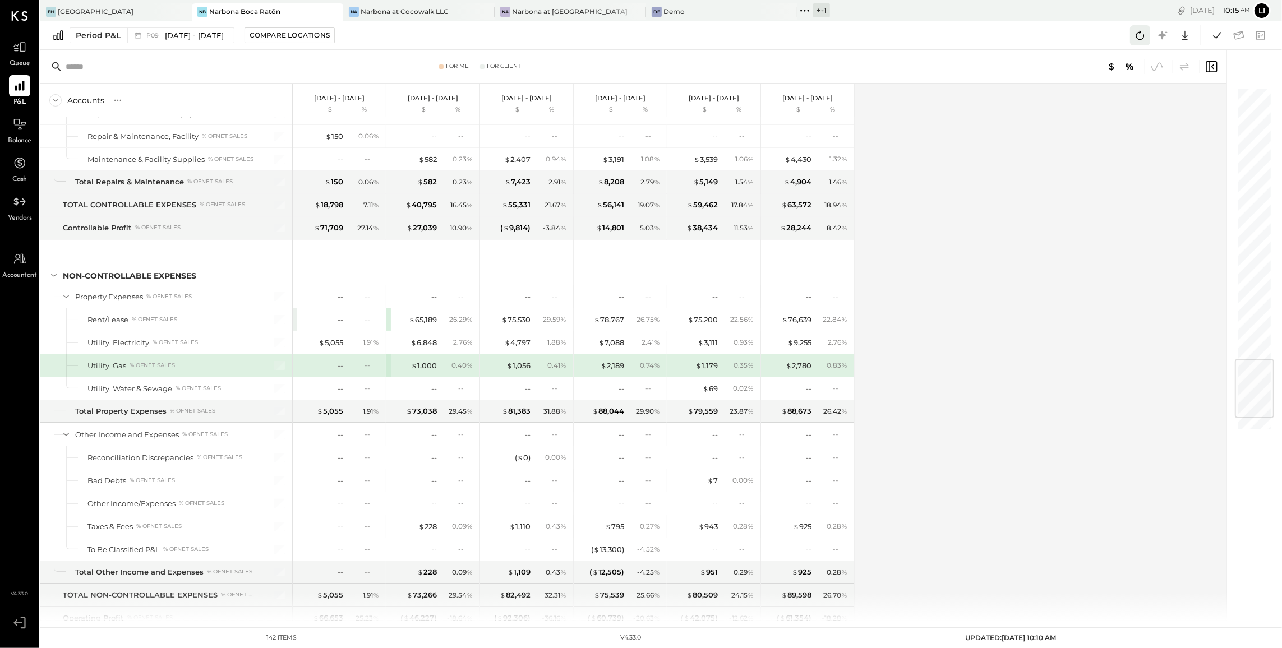
click at [1139, 30] on icon at bounding box center [1140, 35] width 15 height 15
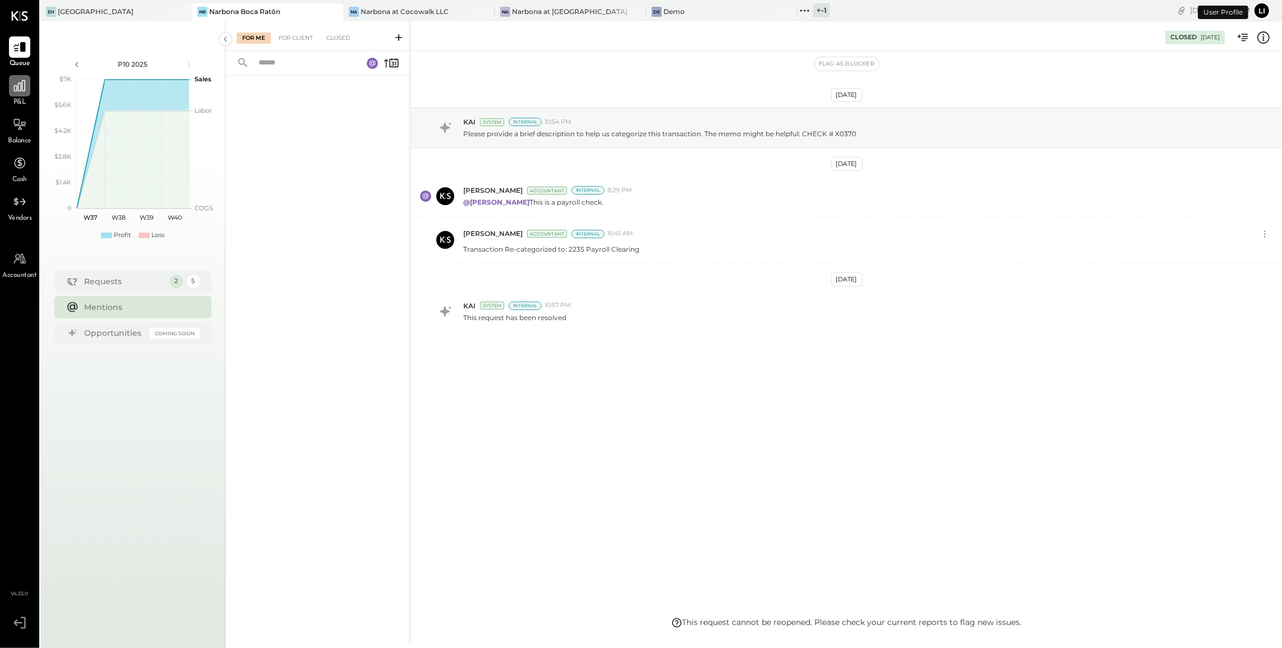
click at [24, 88] on icon at bounding box center [19, 85] width 11 height 11
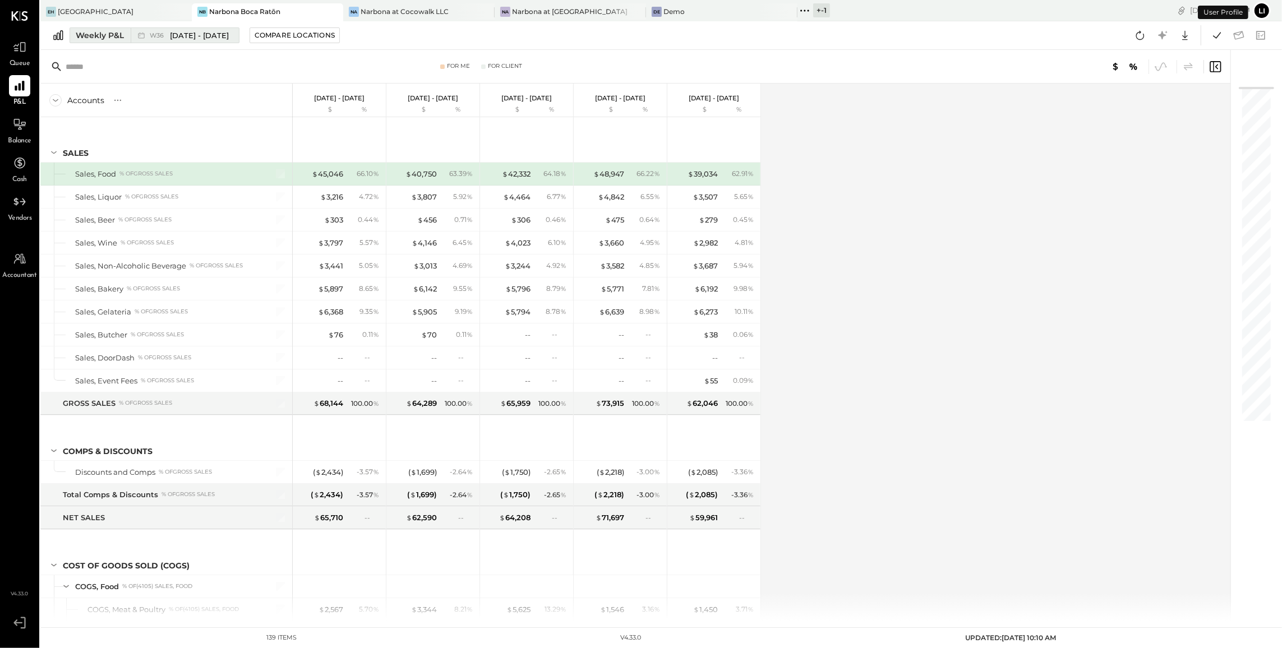
click at [114, 38] on div "Weekly P&L" at bounding box center [100, 35] width 48 height 11
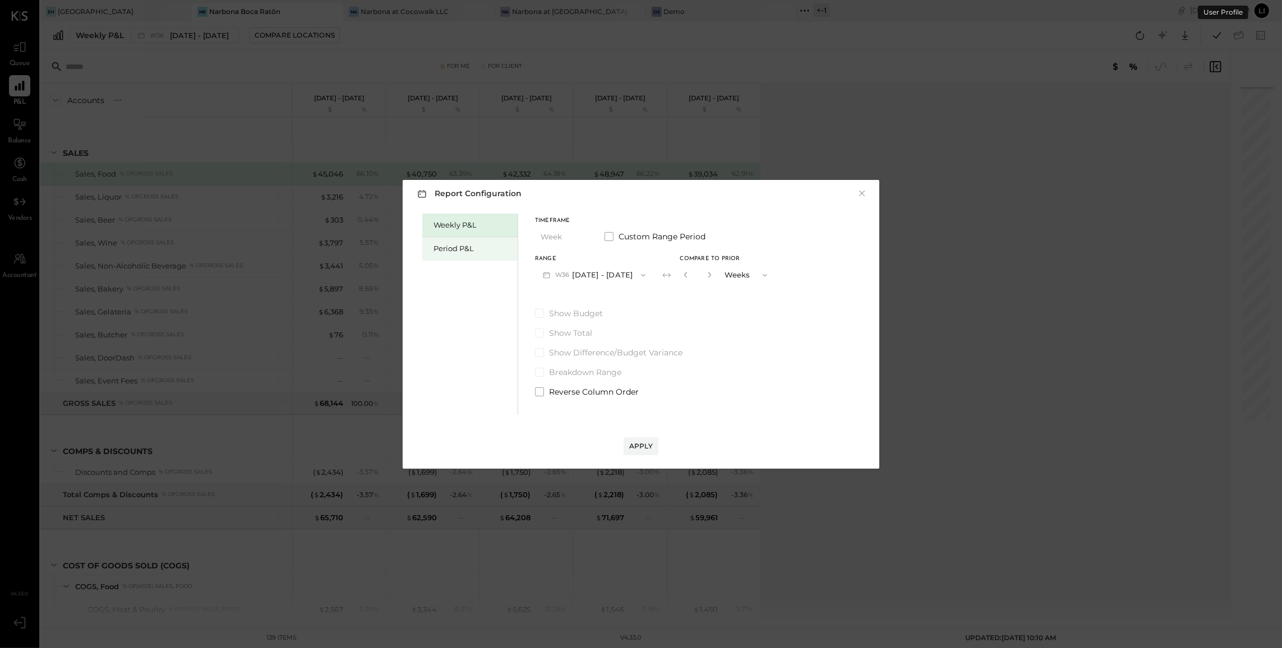
click at [468, 255] on div "Period P&L" at bounding box center [469, 249] width 95 height 24
click at [644, 277] on icon "button" at bounding box center [639, 275] width 9 height 9
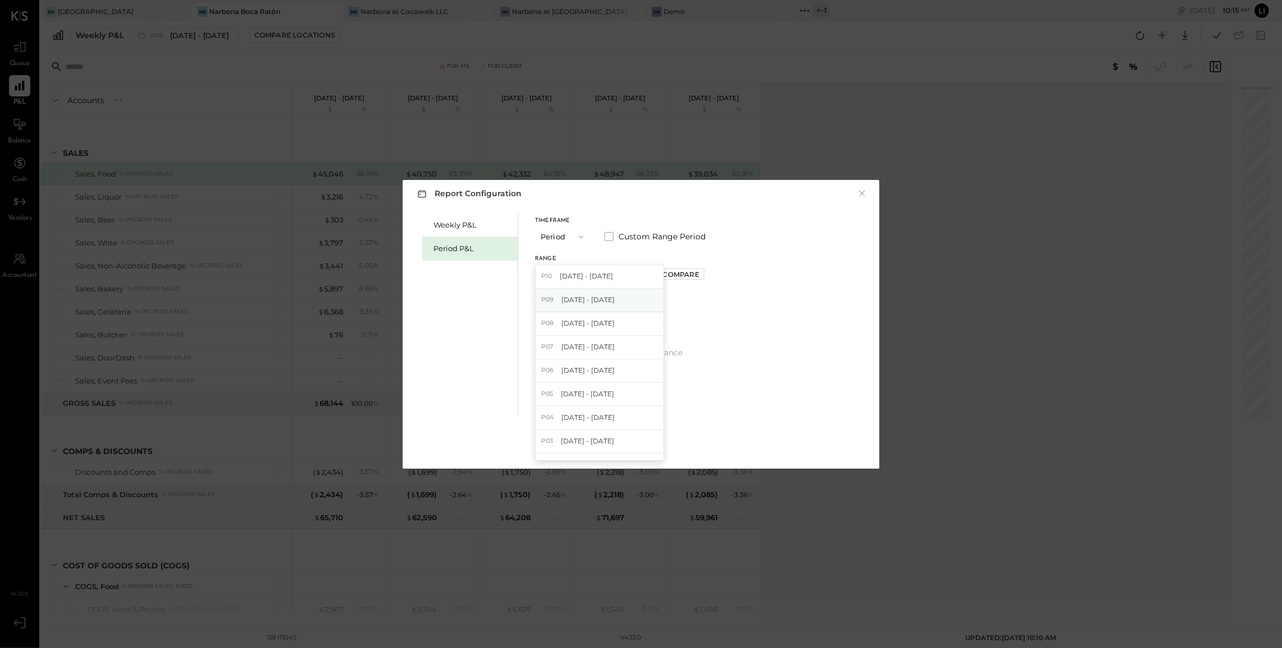
click at [596, 296] on span "[DATE] - [DATE]" at bounding box center [587, 300] width 53 height 10
click at [695, 270] on div "Compare" at bounding box center [683, 275] width 36 height 10
click at [726, 273] on div "*" at bounding box center [709, 275] width 60 height 21
click at [711, 274] on icon "button" at bounding box center [707, 274] width 7 height 7
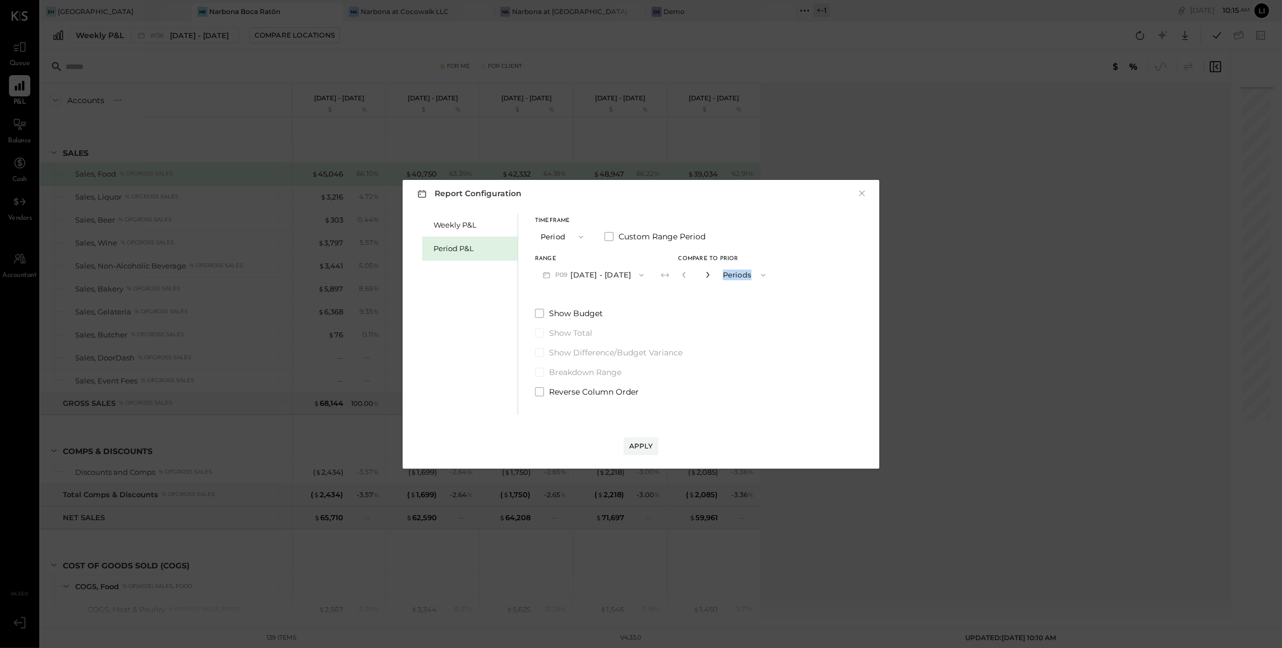
click at [711, 274] on icon "button" at bounding box center [707, 274] width 7 height 7
type input "*"
click at [640, 447] on div "Apply" at bounding box center [641, 446] width 24 height 10
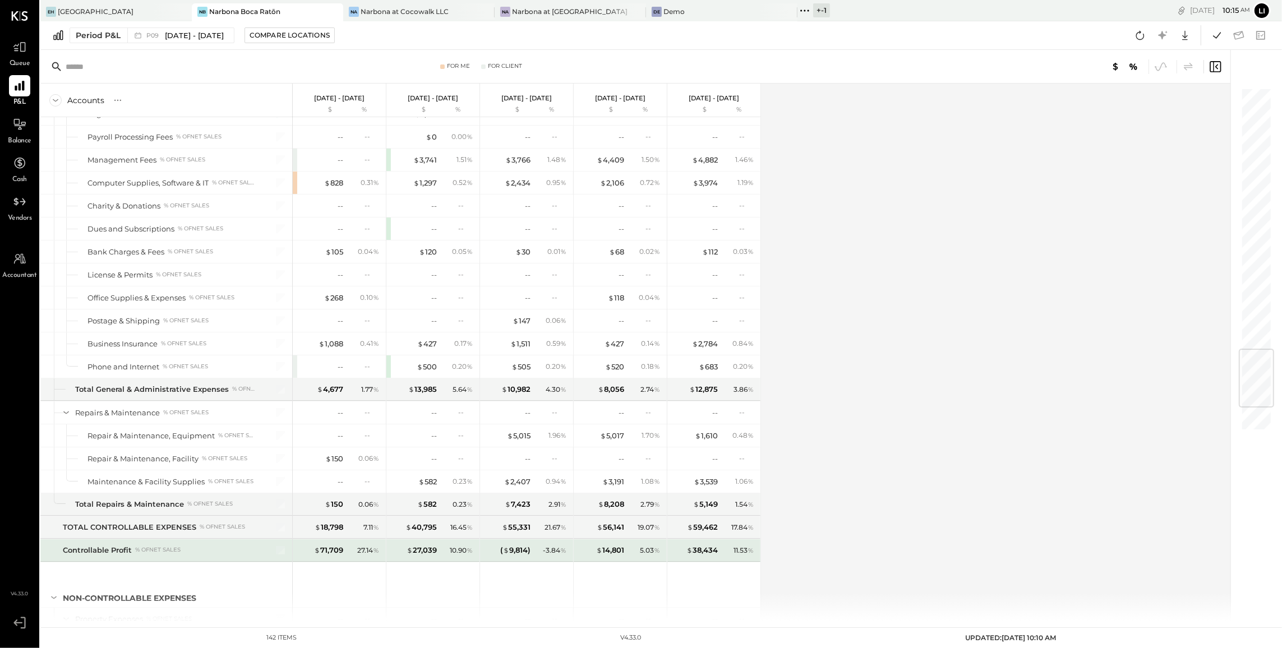
scroll to position [2411, 0]
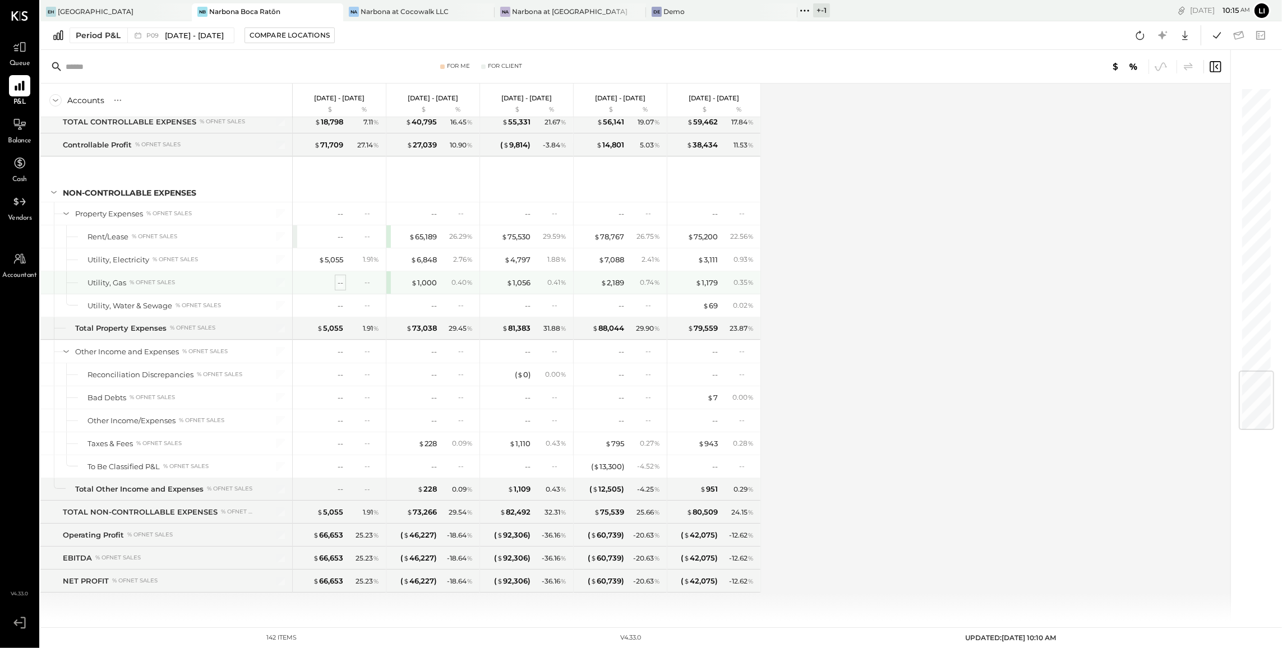
click at [339, 282] on div "--" at bounding box center [341, 283] width 6 height 11
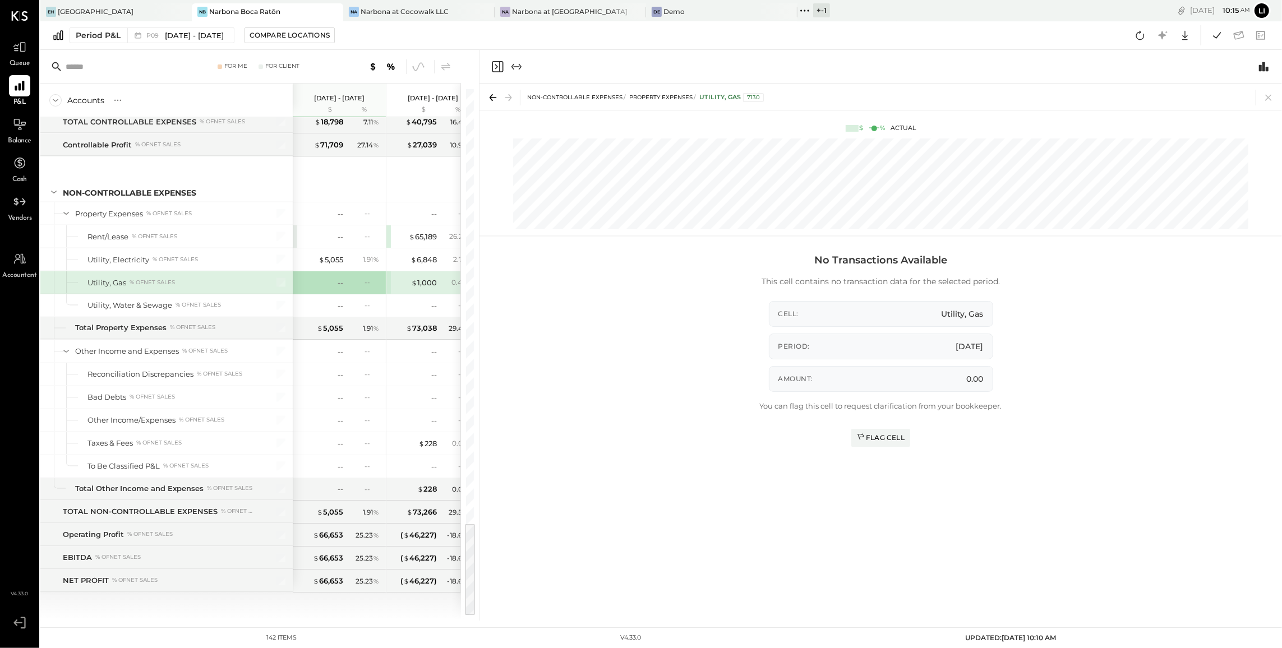
click at [498, 63] on icon "Close panel" at bounding box center [497, 66] width 13 height 13
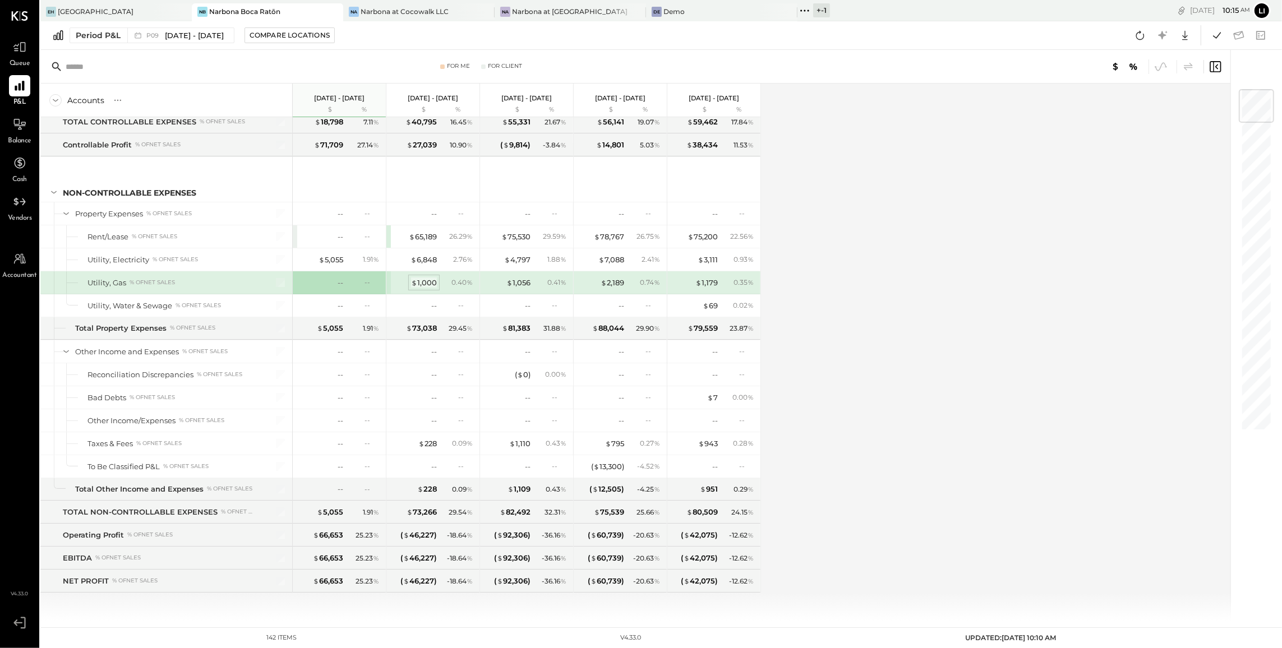
click at [421, 284] on div "$ 1,000" at bounding box center [424, 283] width 26 height 11
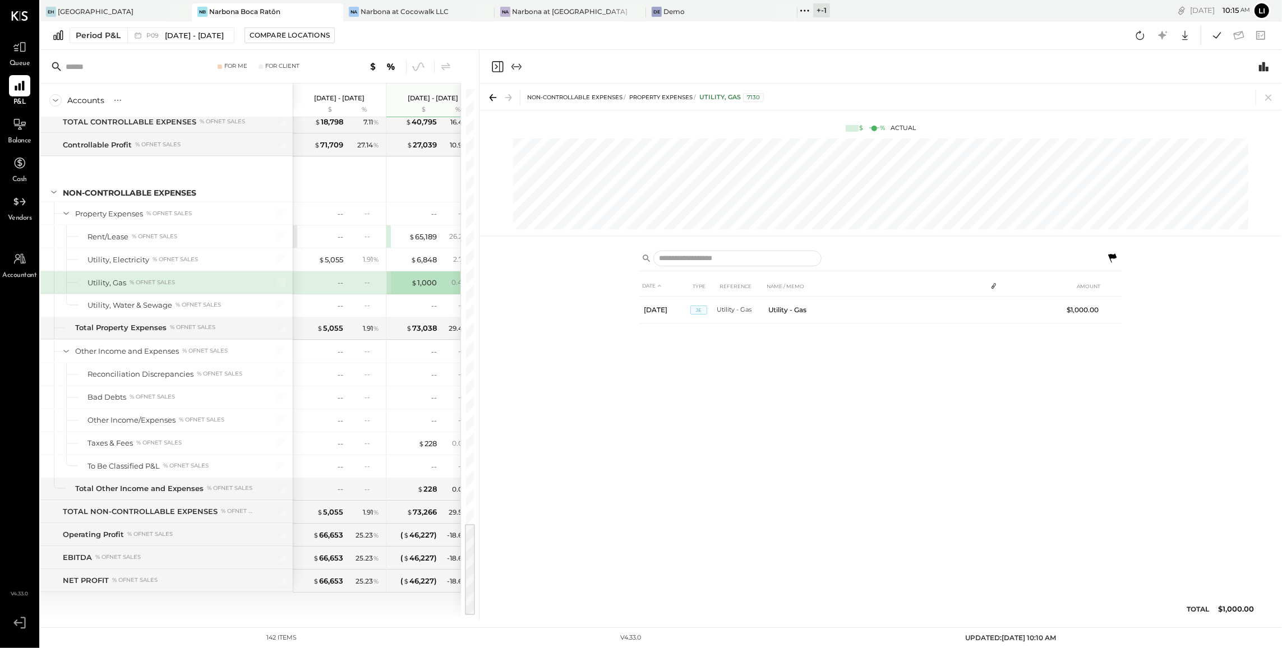
click at [491, 65] on icon "Close panel" at bounding box center [497, 66] width 13 height 13
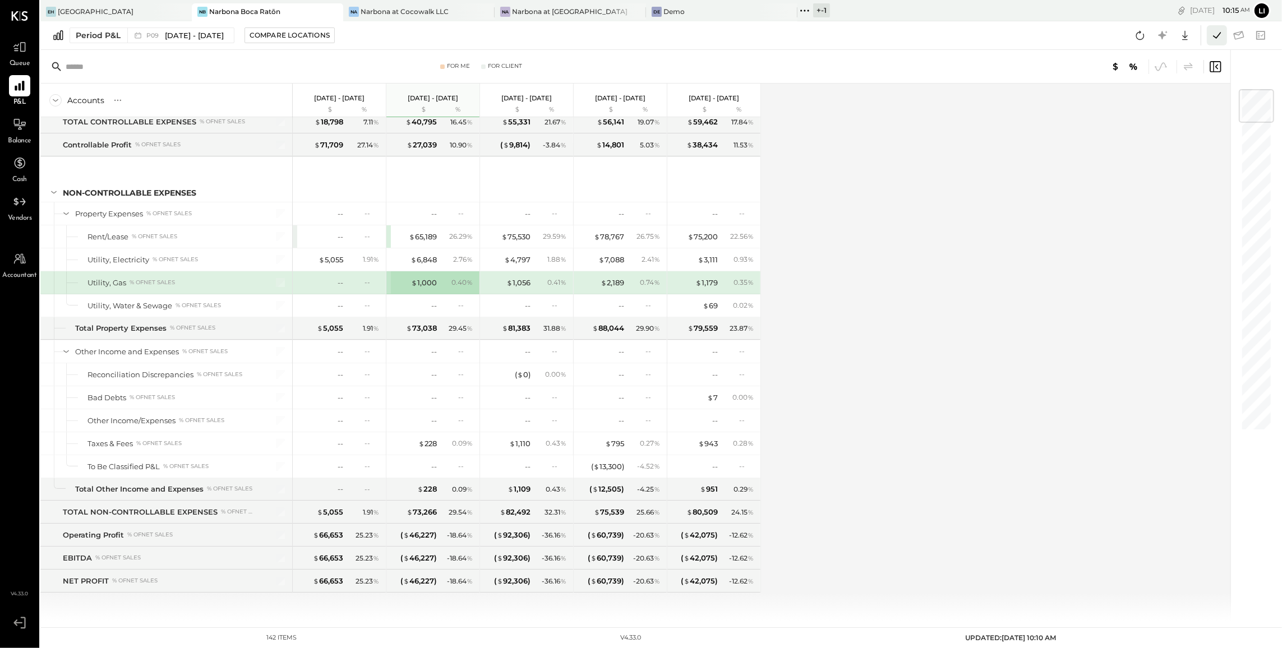
click at [1224, 39] on button at bounding box center [1217, 35] width 20 height 20
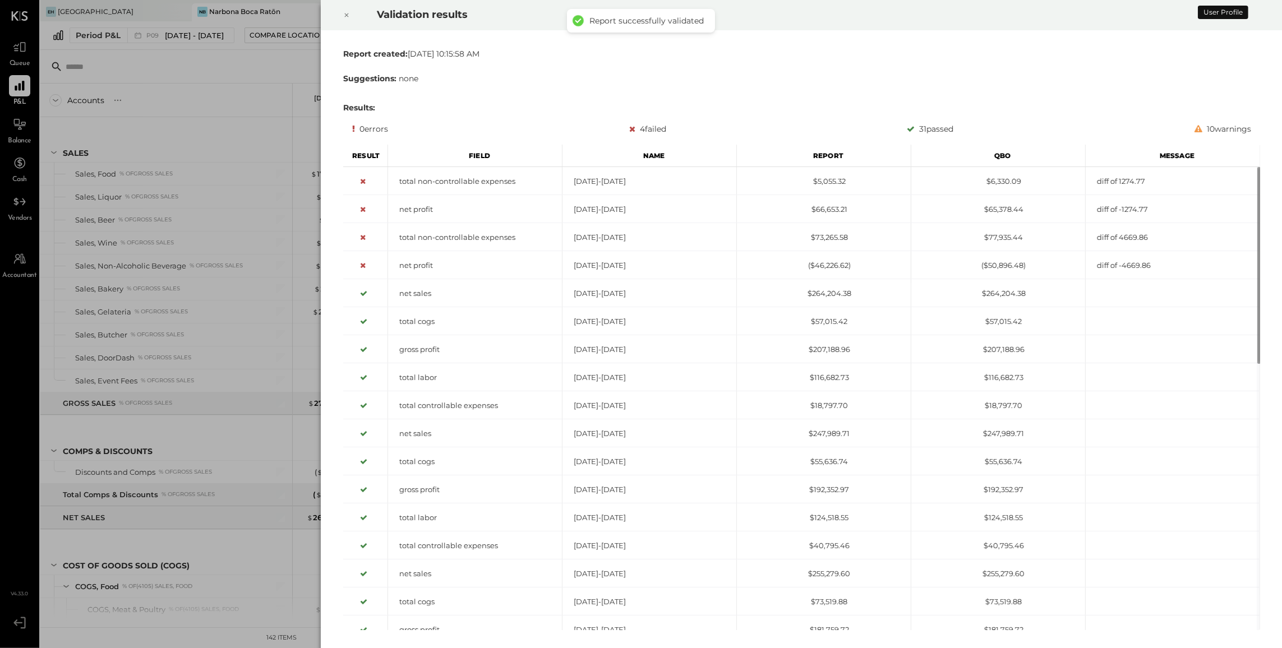
scroll to position [2312, 0]
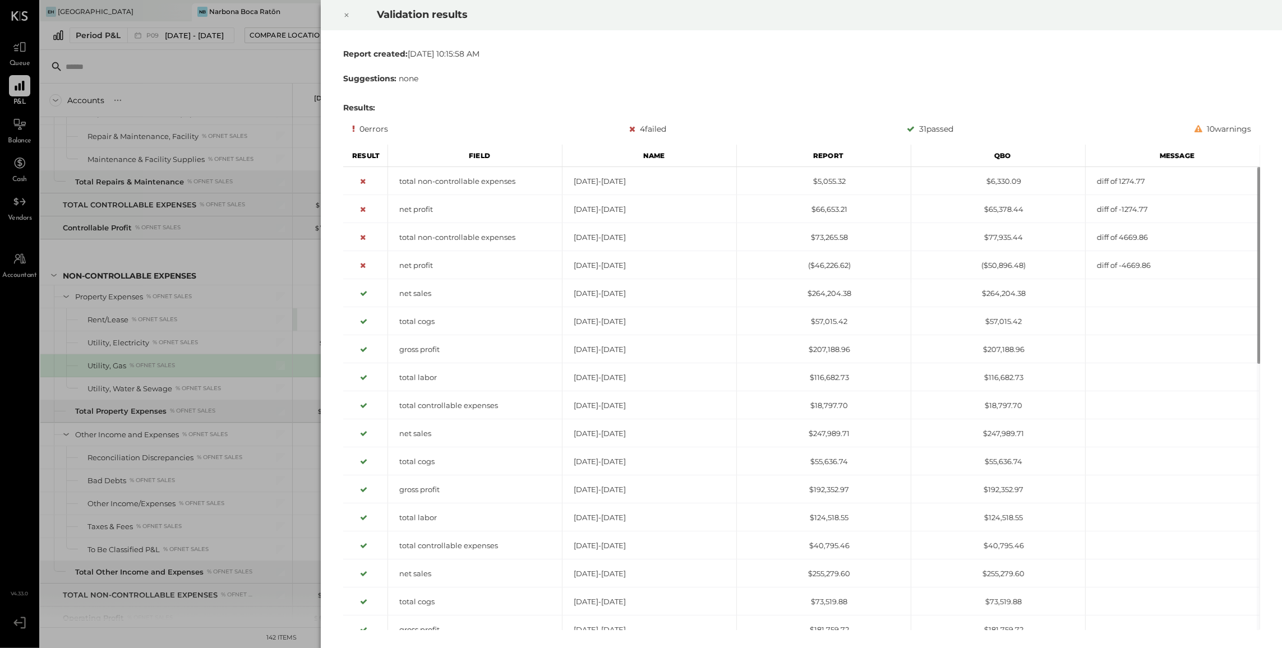
click at [345, 19] on icon at bounding box center [346, 14] width 7 height 13
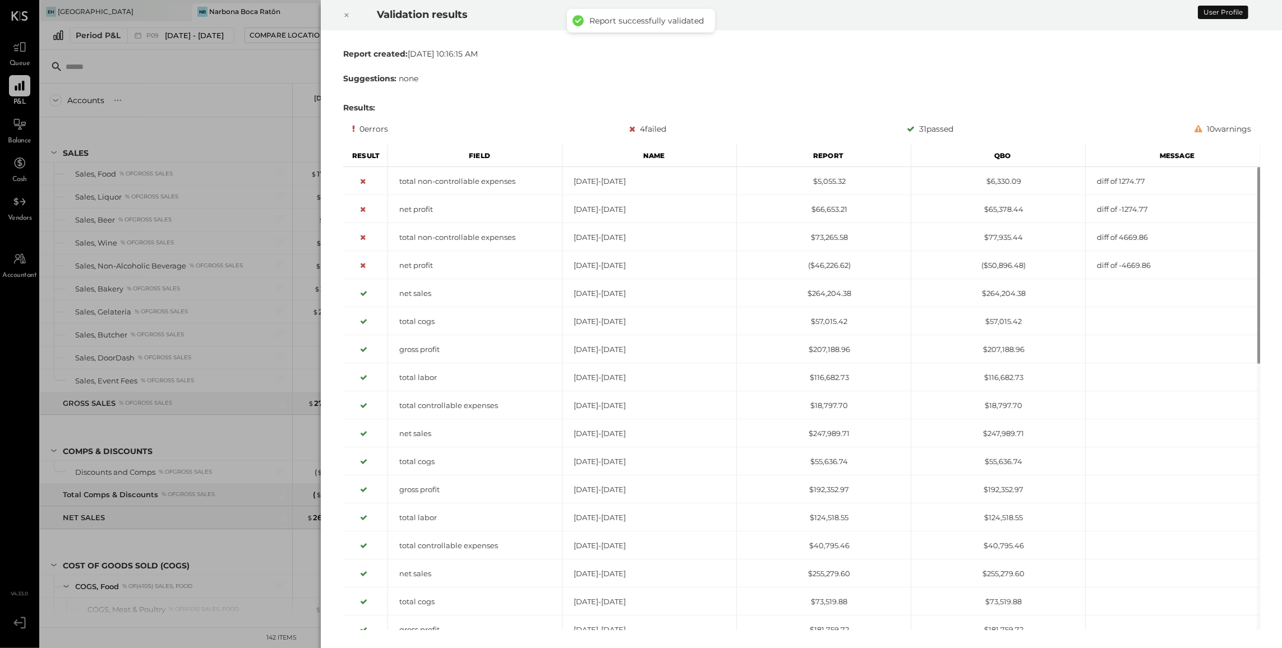
scroll to position [2312, 0]
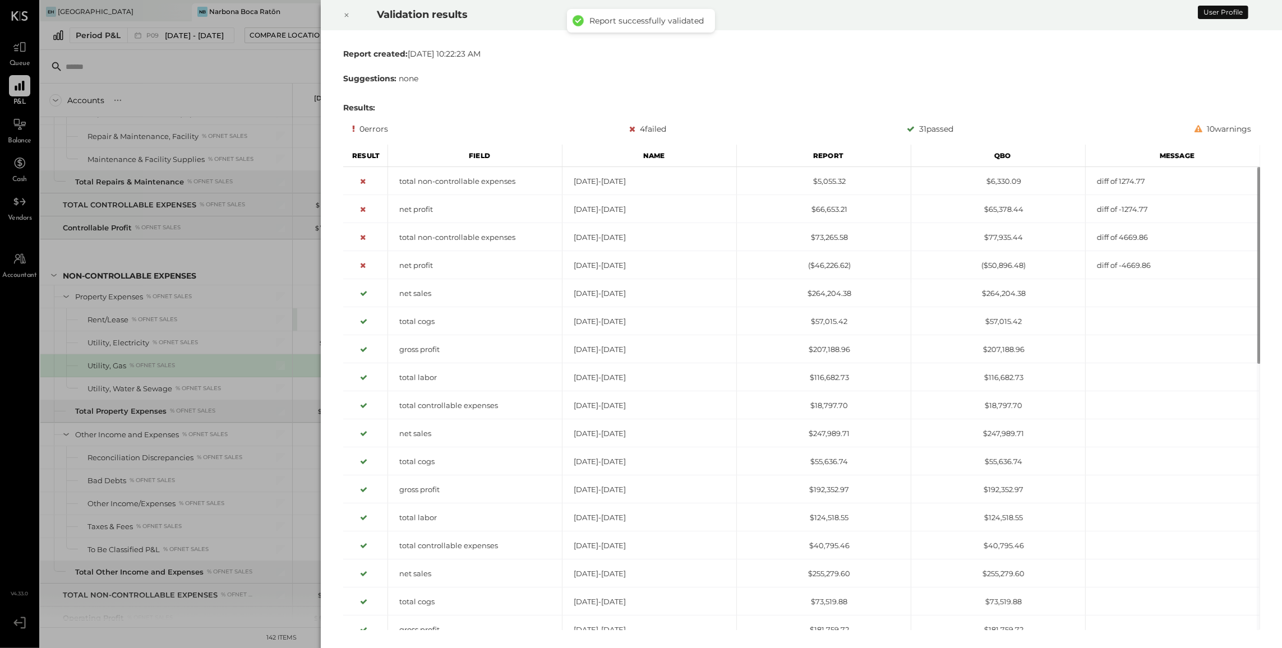
click at [353, 17] on div at bounding box center [346, 14] width 25 height 31
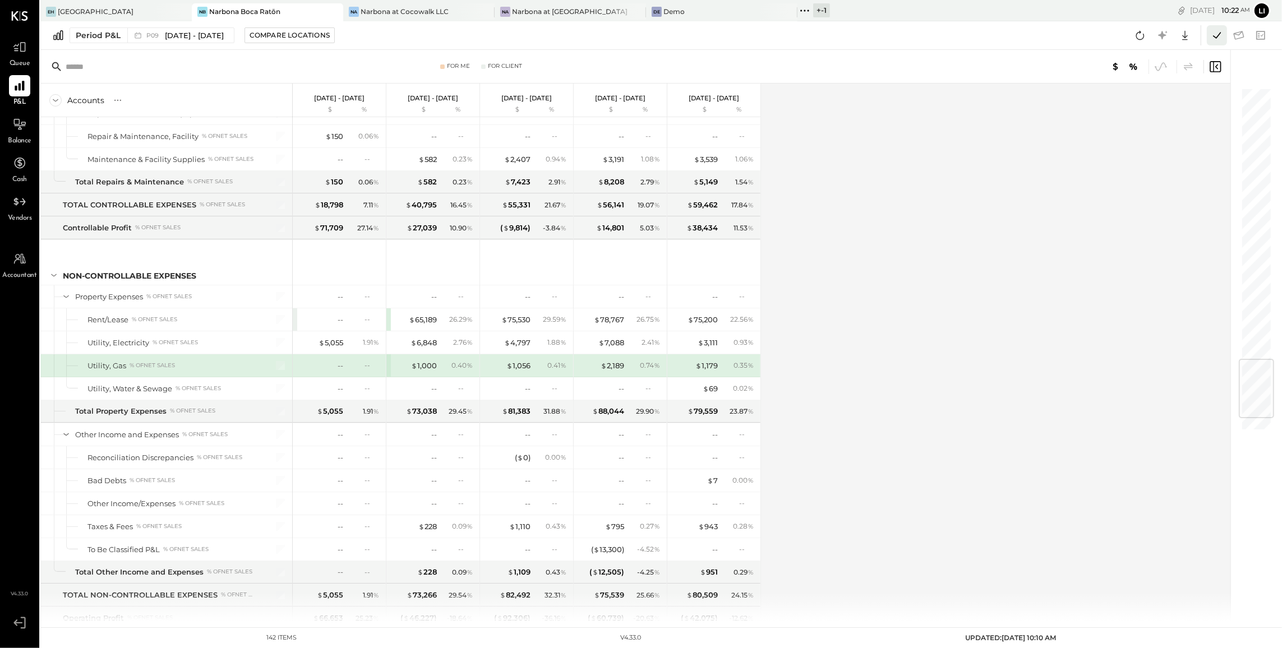
click at [1222, 31] on icon at bounding box center [1217, 35] width 15 height 15
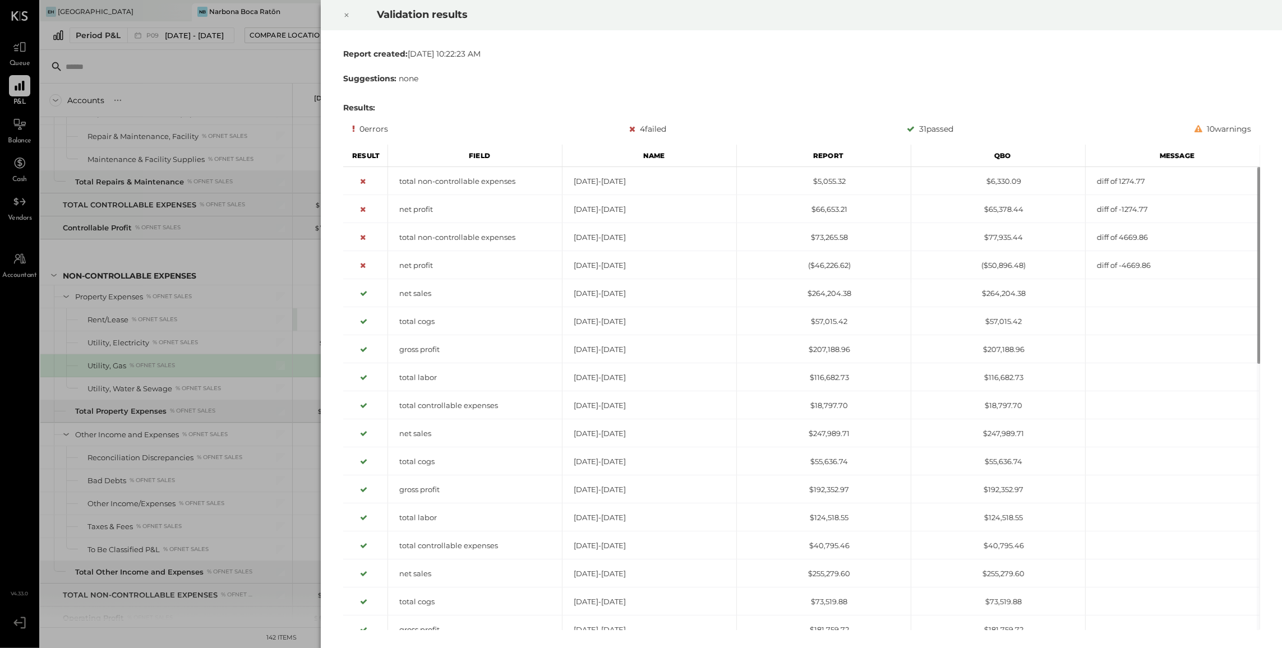
click at [340, 12] on div at bounding box center [346, 14] width 25 height 31
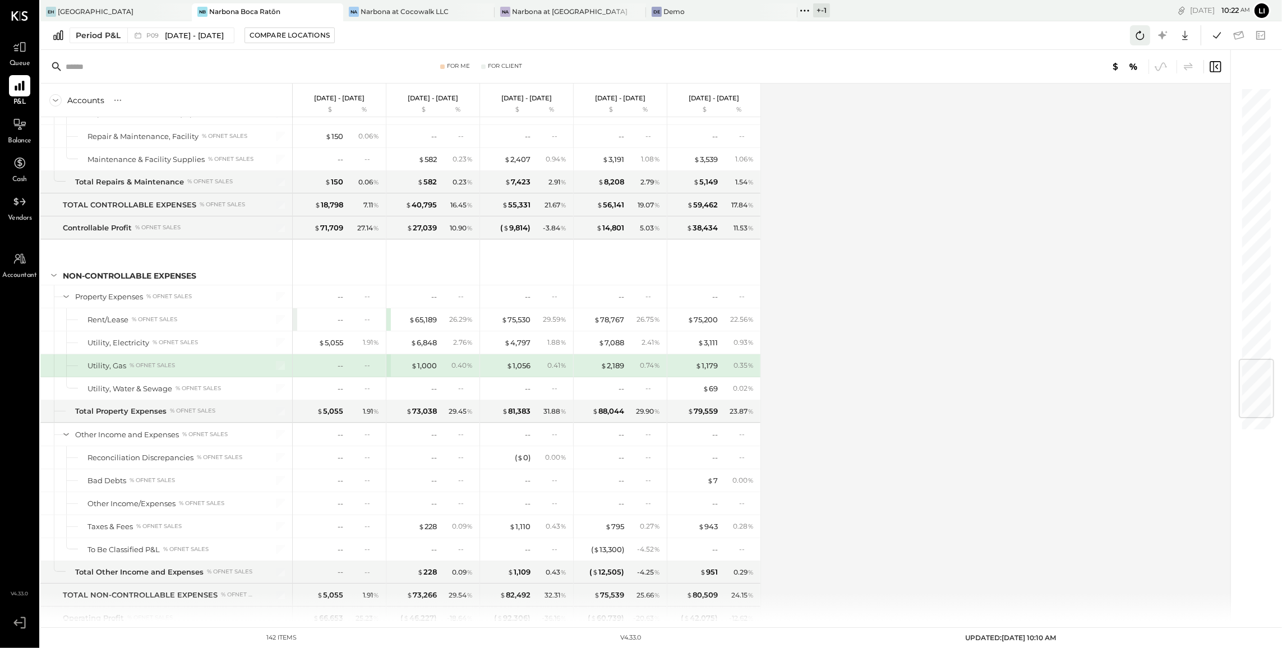
click at [1145, 37] on icon at bounding box center [1140, 35] width 15 height 15
click at [1213, 33] on icon at bounding box center [1217, 35] width 15 height 15
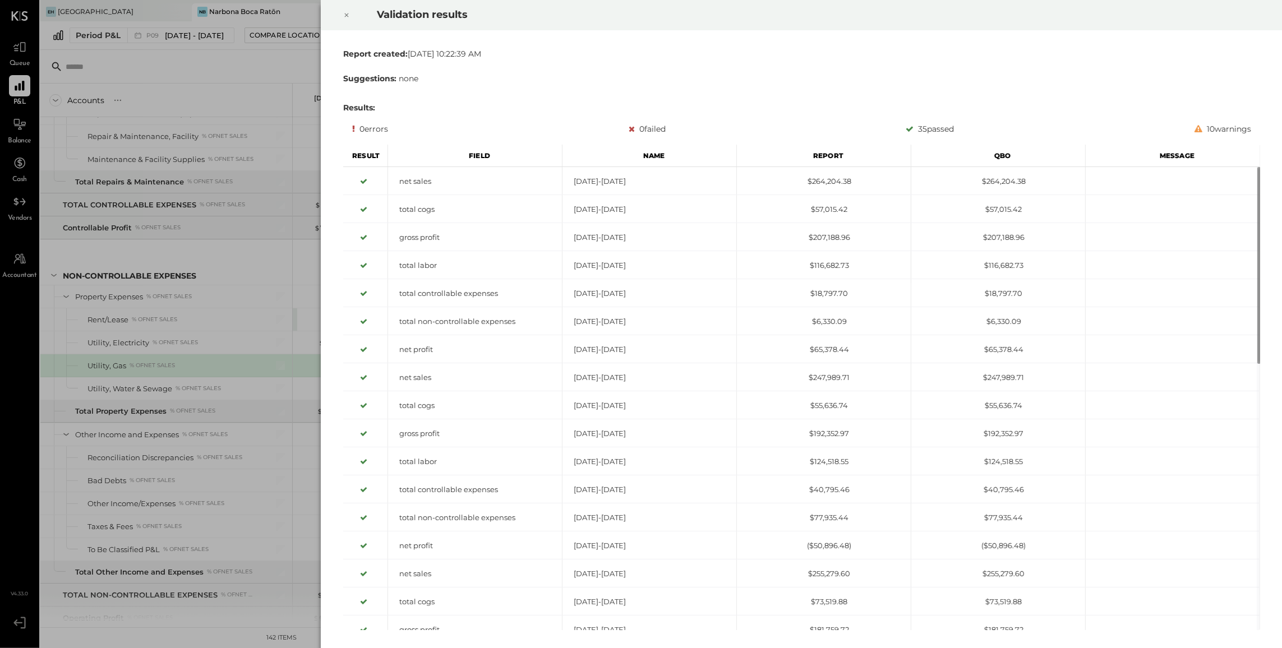
click at [351, 11] on div at bounding box center [346, 14] width 25 height 31
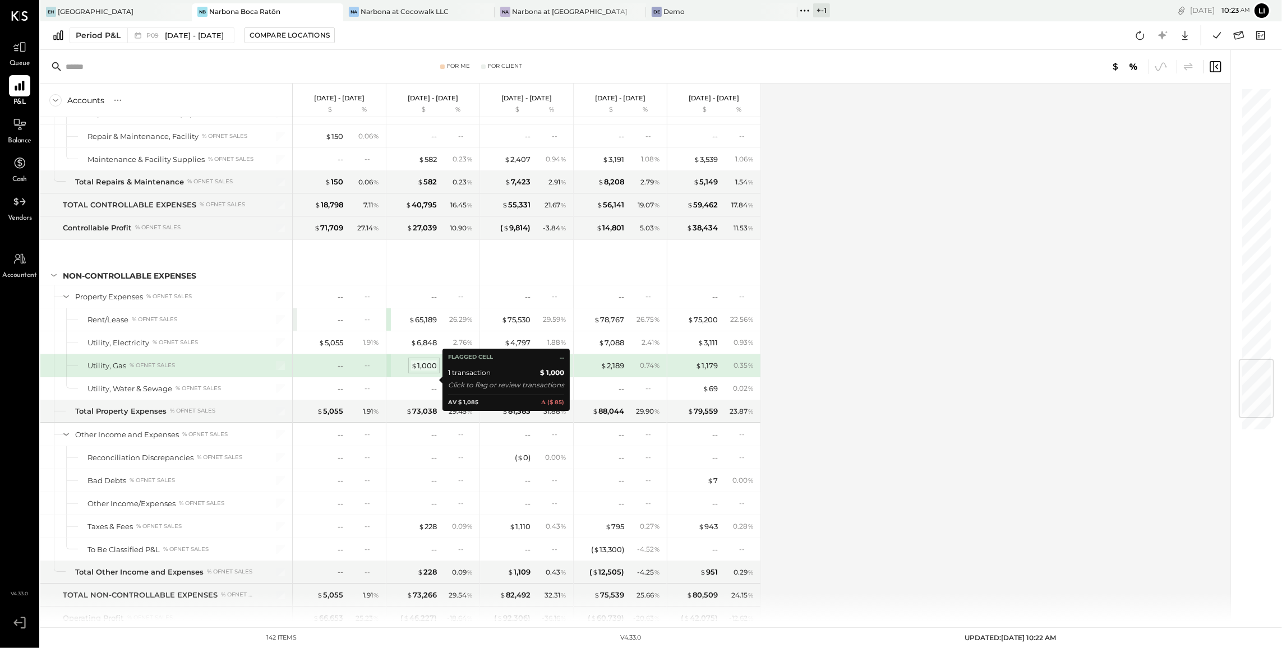
click at [428, 371] on div "$ 1,000" at bounding box center [424, 366] width 26 height 11
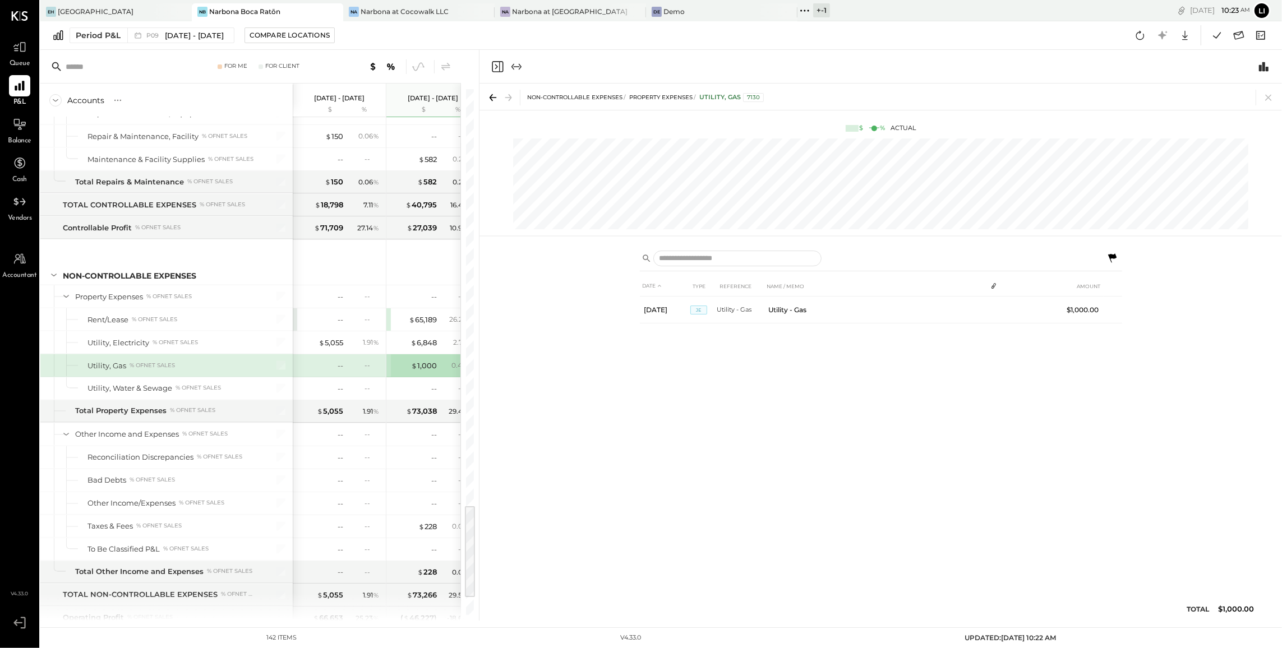
click at [499, 68] on icon "Close panel" at bounding box center [497, 66] width 13 height 13
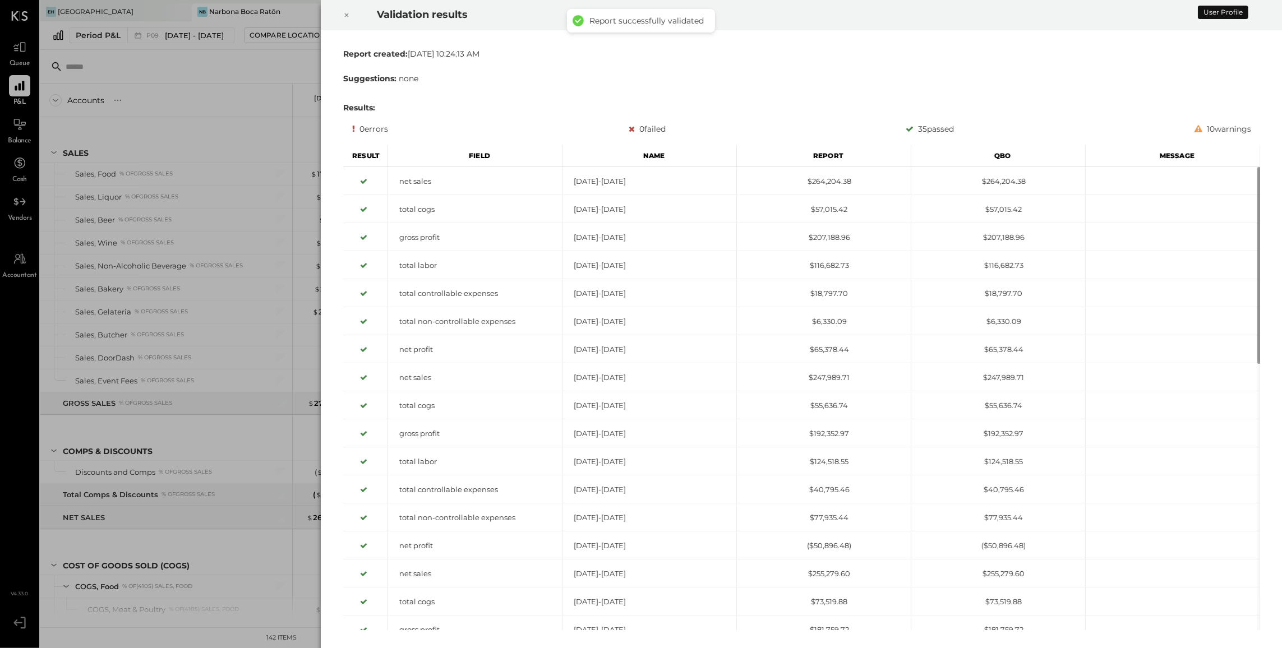
scroll to position [2312, 0]
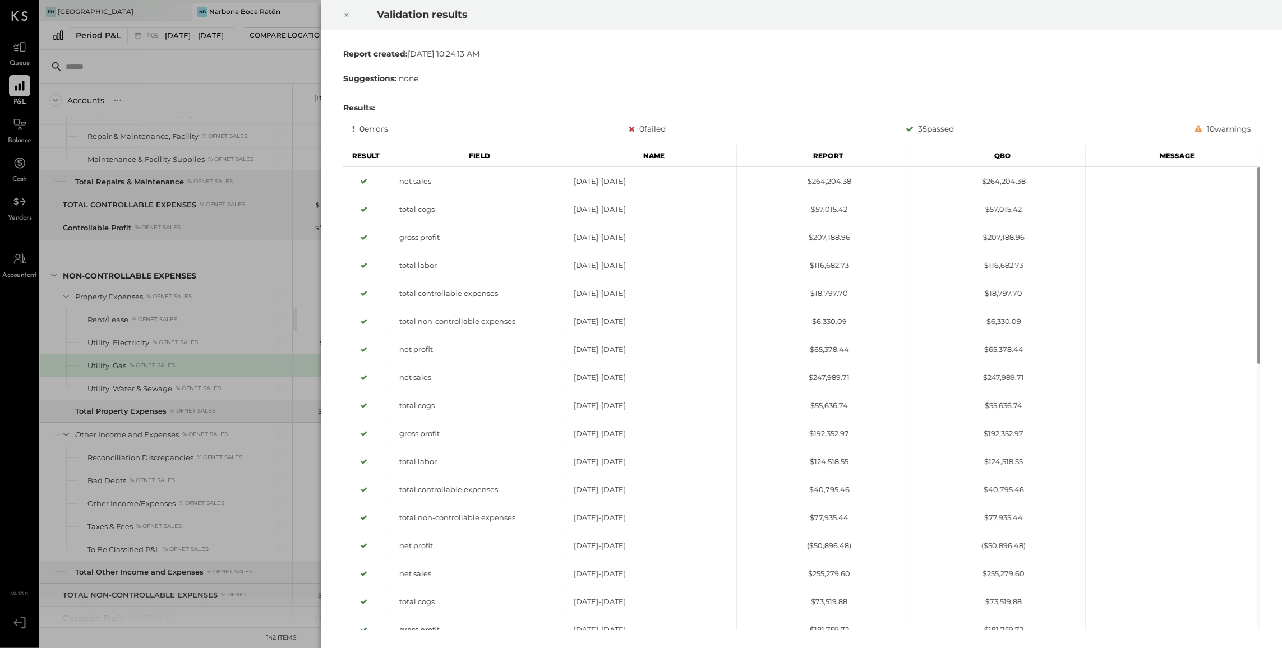
click at [347, 14] on icon at bounding box center [346, 15] width 4 height 4
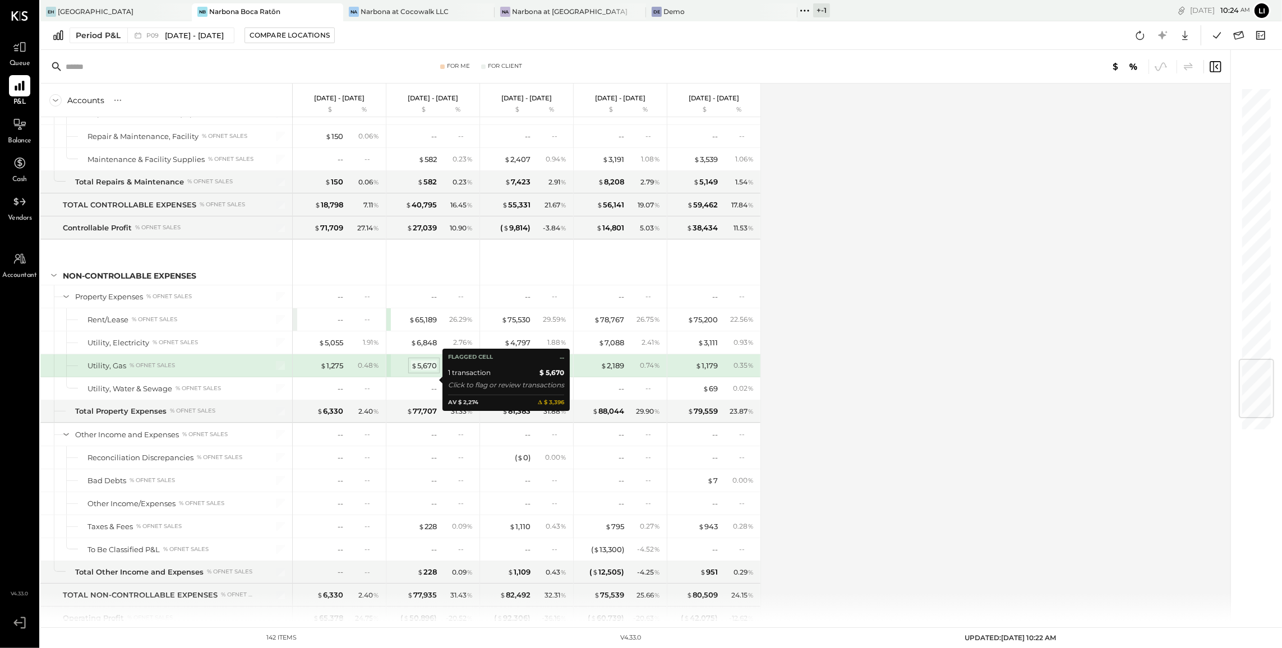
click at [428, 371] on div "$ 5,670" at bounding box center [424, 366] width 26 height 11
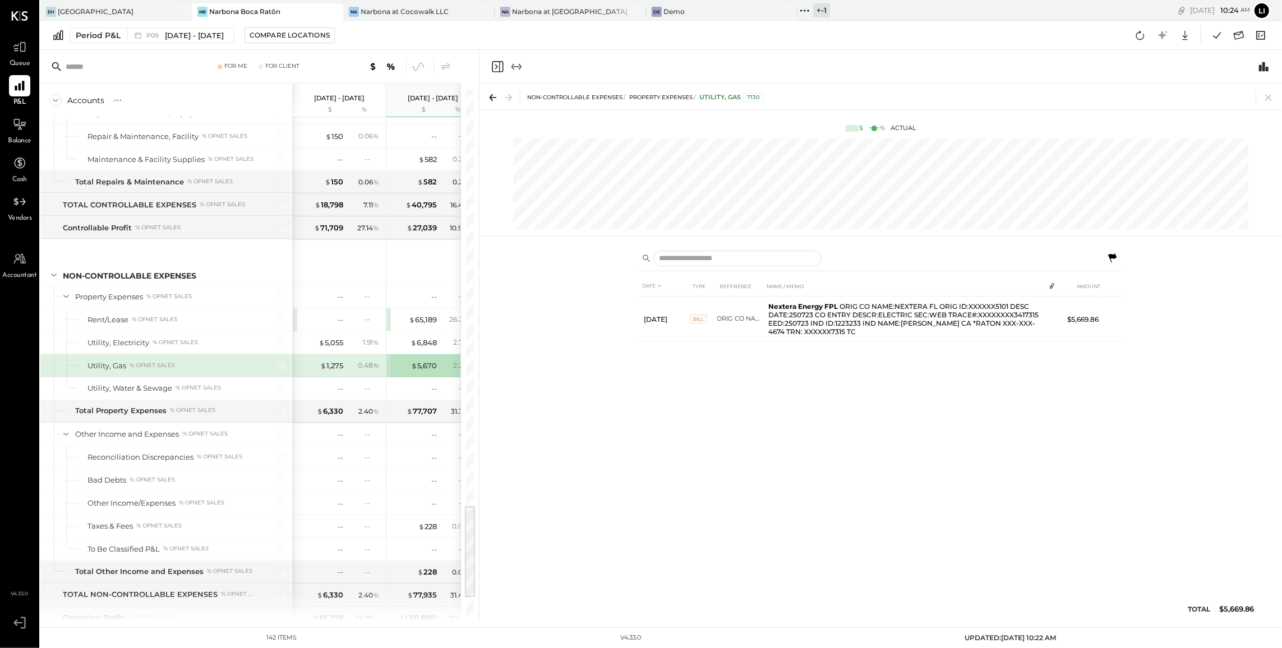
click at [1109, 258] on icon at bounding box center [1111, 258] width 13 height 13
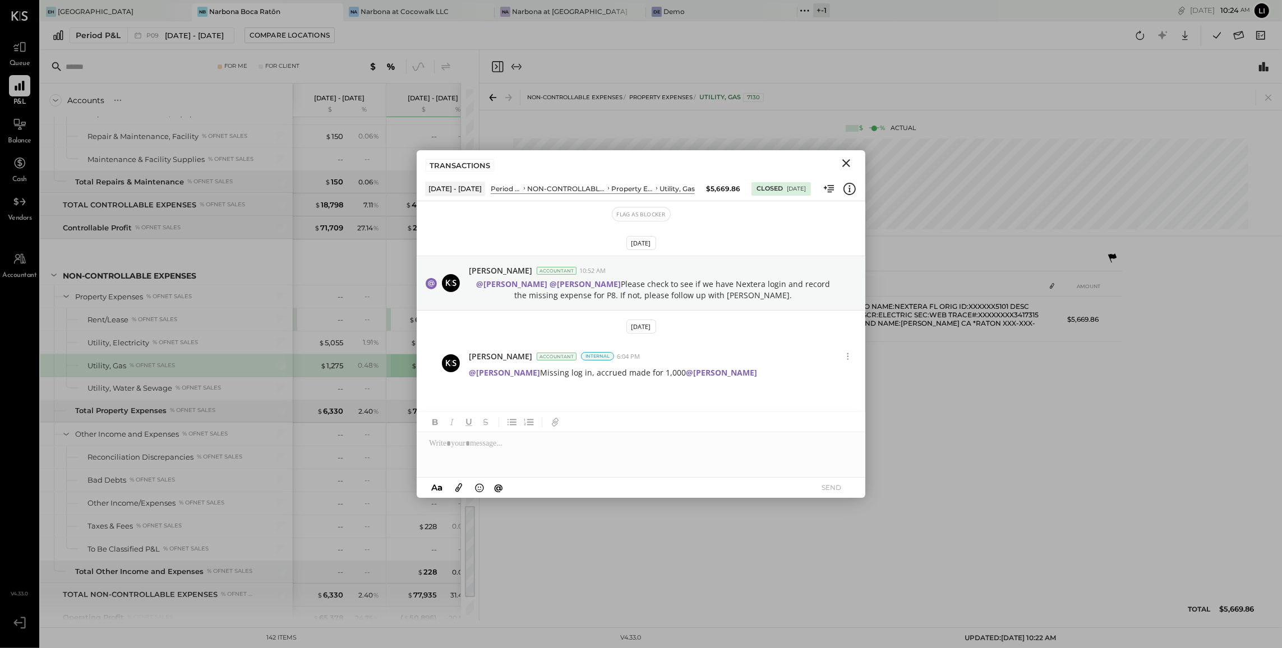
click at [847, 164] on icon "Close" at bounding box center [846, 163] width 8 height 8
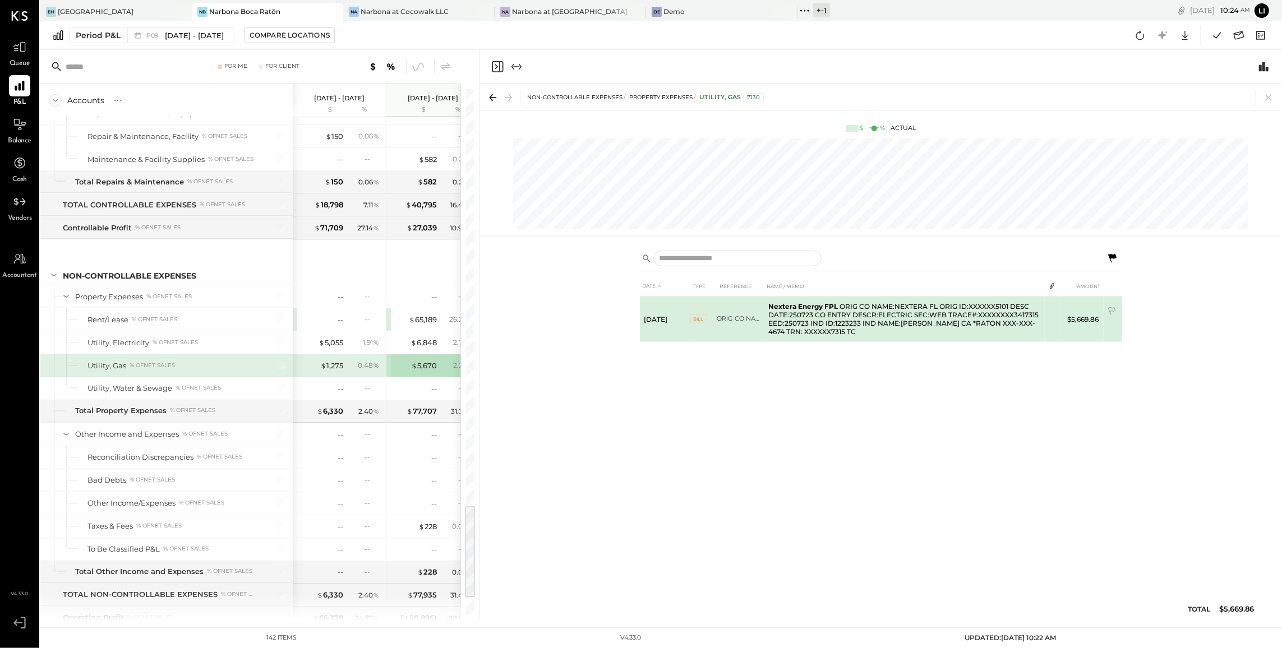
click at [702, 321] on span "BILL" at bounding box center [698, 319] width 17 height 9
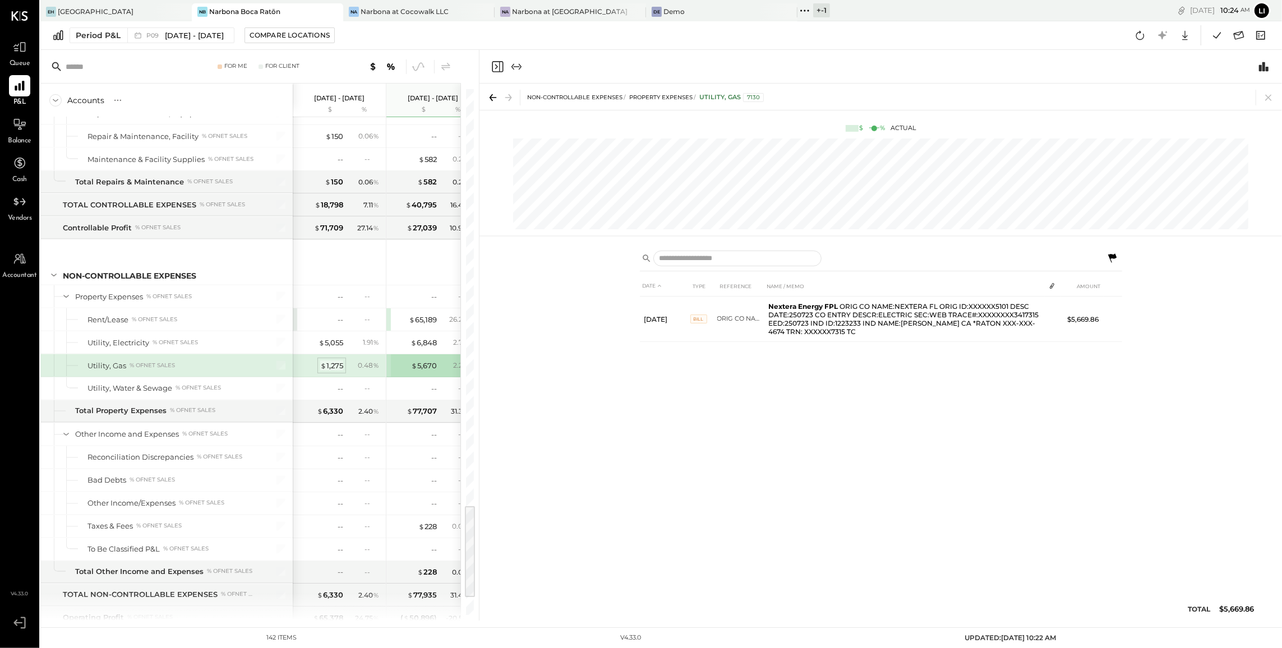
click at [329, 371] on div "$ 1,275" at bounding box center [331, 366] width 23 height 11
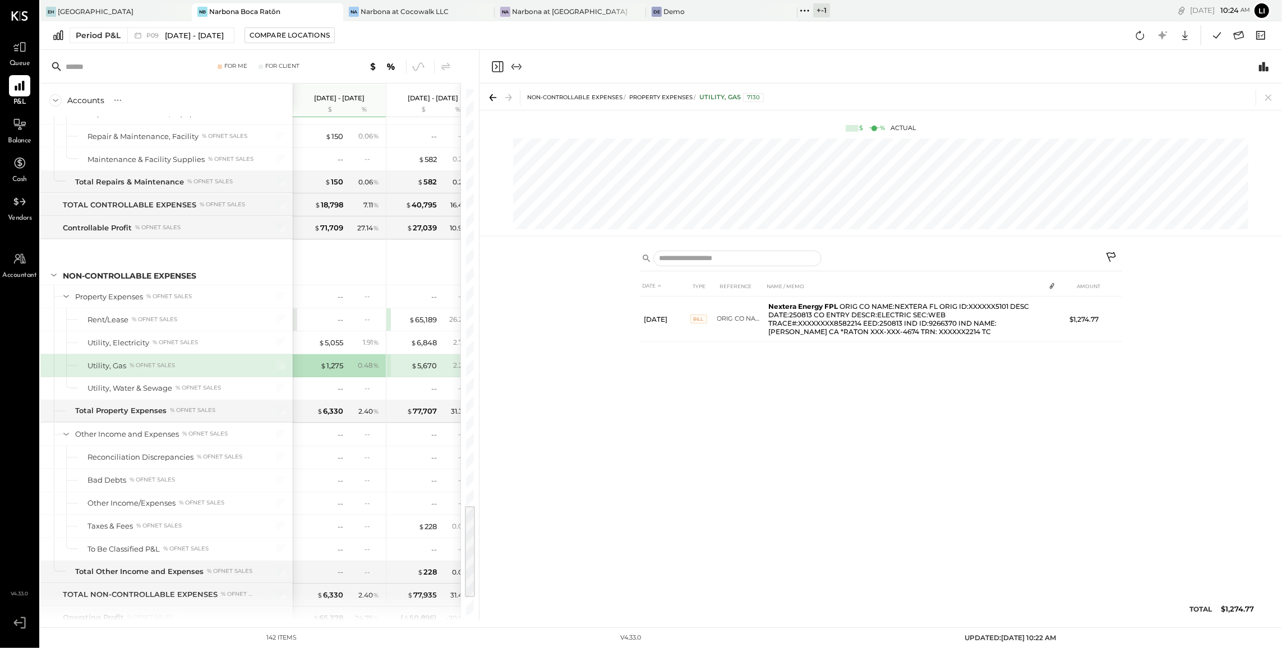
click at [846, 387] on div "DATE TYPE REFERENCE NAME / MEMO AMOUNT Aug 13, 25 BILL ORIG CO NAME:NEXTERA FL …" at bounding box center [881, 451] width 482 height 351
click at [494, 66] on icon "Close panel" at bounding box center [497, 66] width 13 height 13
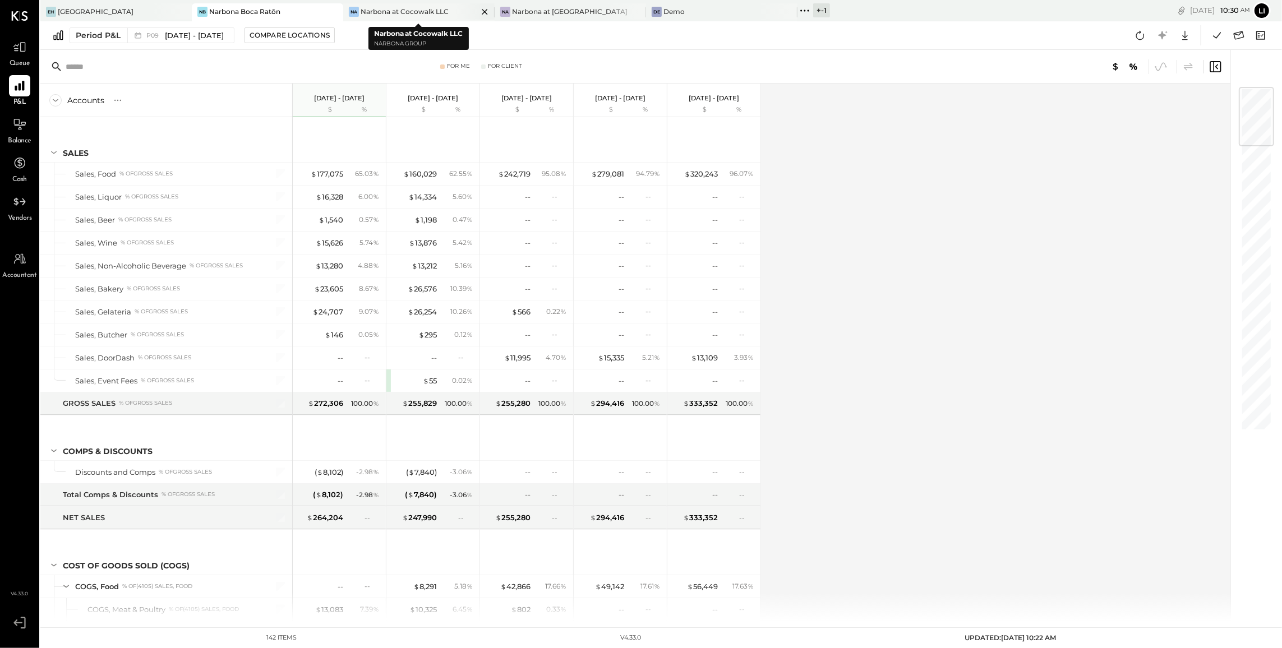
click at [405, 13] on div "Narbona at Cocowalk LLC" at bounding box center [405, 12] width 88 height 10
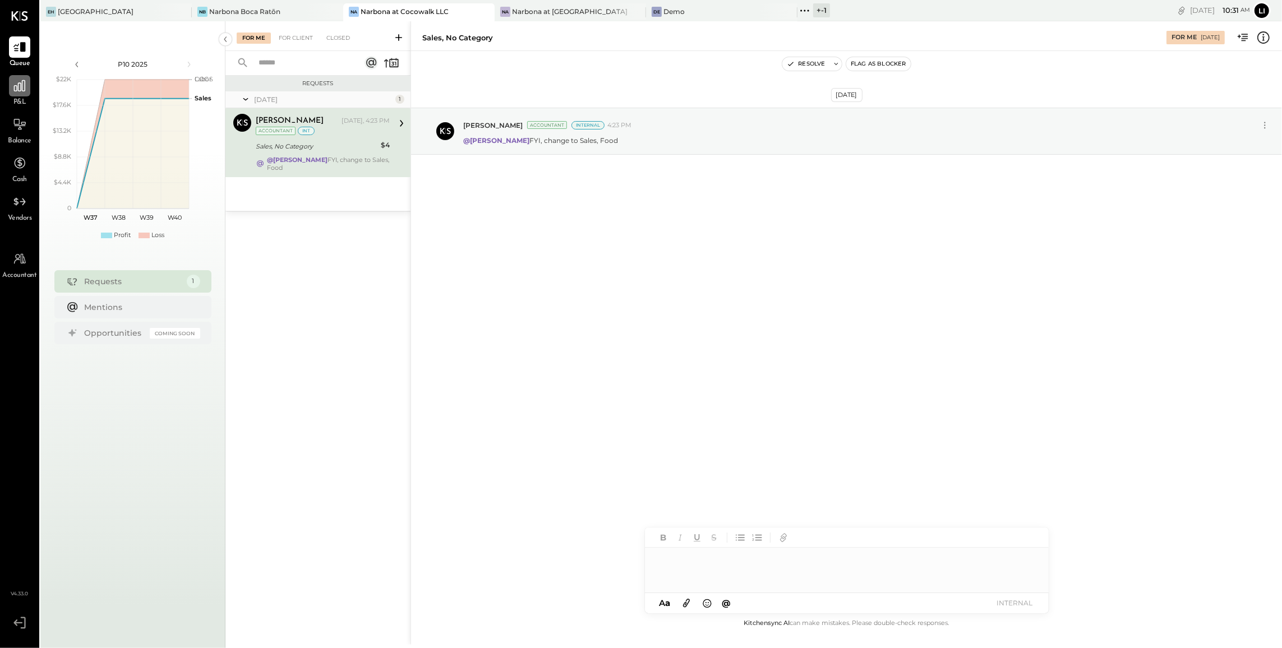
click at [16, 89] on icon at bounding box center [19, 85] width 11 height 11
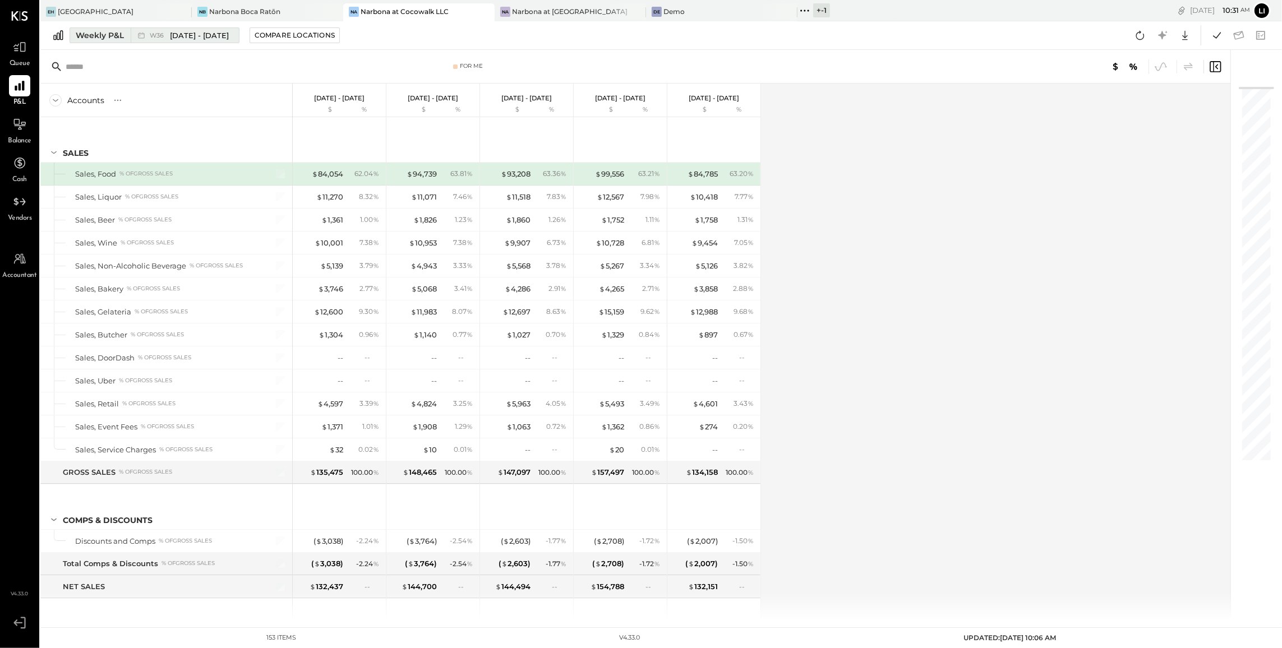
click at [108, 42] on button "Weekly P&L W36 Sep 1 - 7, 2025" at bounding box center [155, 35] width 170 height 16
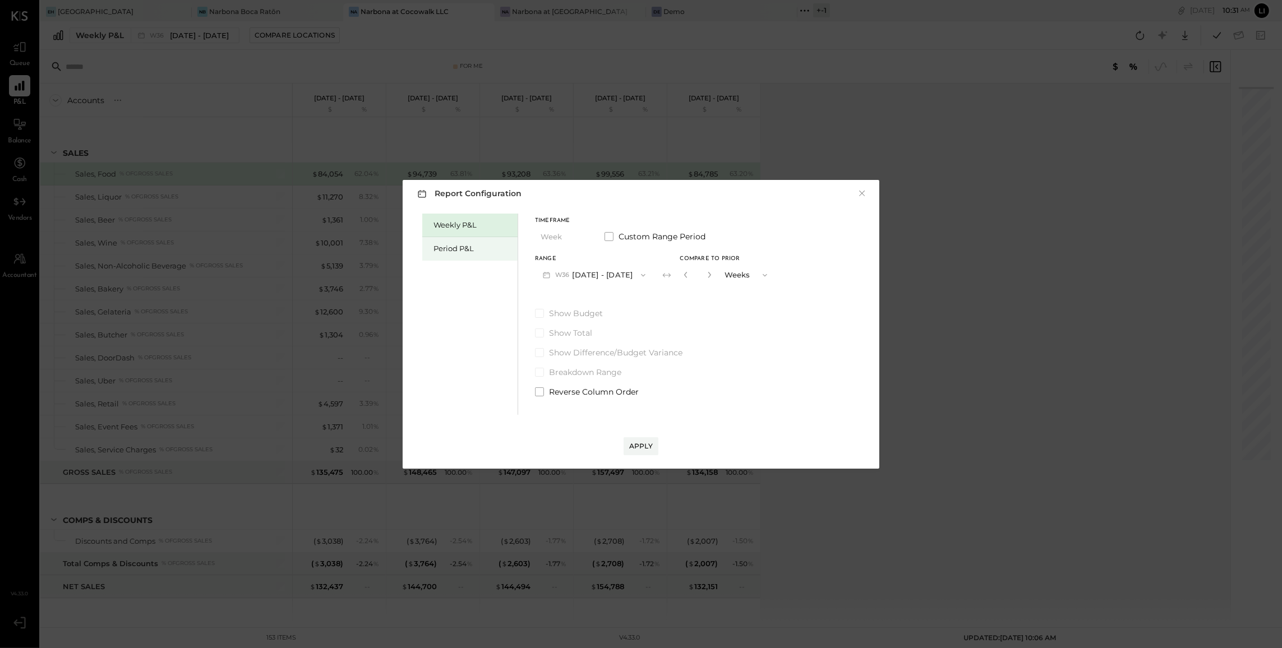
click at [472, 256] on div "Period P&L" at bounding box center [469, 249] width 95 height 24
click at [644, 271] on icon "button" at bounding box center [639, 275] width 9 height 9
click at [598, 300] on span "[DATE] - [DATE]" at bounding box center [587, 300] width 53 height 10
click at [695, 283] on div "Range P09 Aug 11 - Sep 7, 2025 Compare" at bounding box center [620, 270] width 171 height 29
click at [695, 275] on div "Compare" at bounding box center [683, 275] width 36 height 10
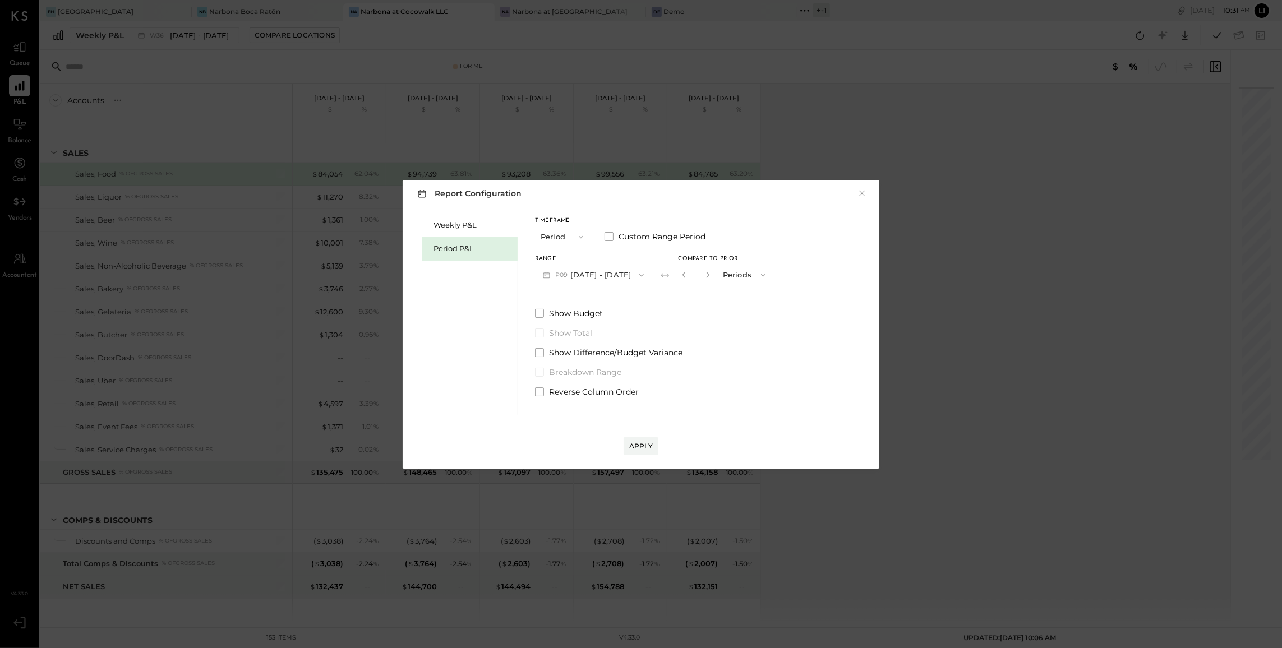
click at [712, 280] on button "button" at bounding box center [707, 275] width 9 height 12
type input "*"
click at [649, 445] on div "Apply" at bounding box center [641, 446] width 24 height 10
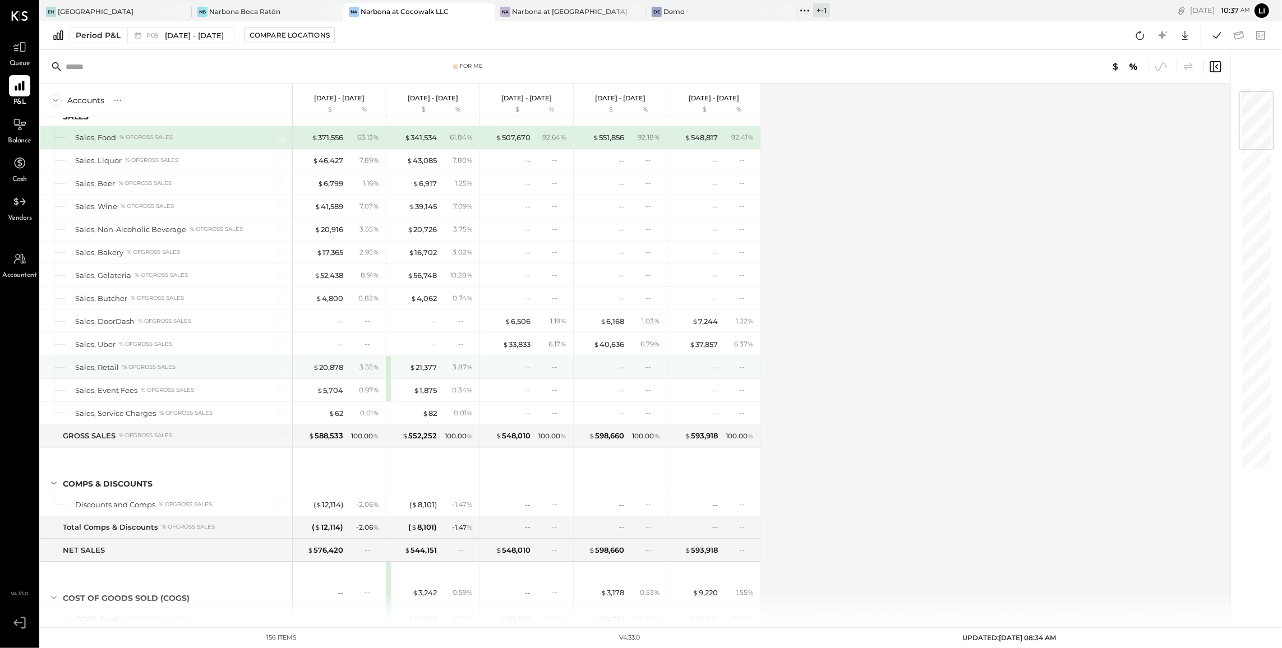
scroll to position [37, 0]
click at [337, 366] on div "$ 20,878" at bounding box center [328, 367] width 30 height 11
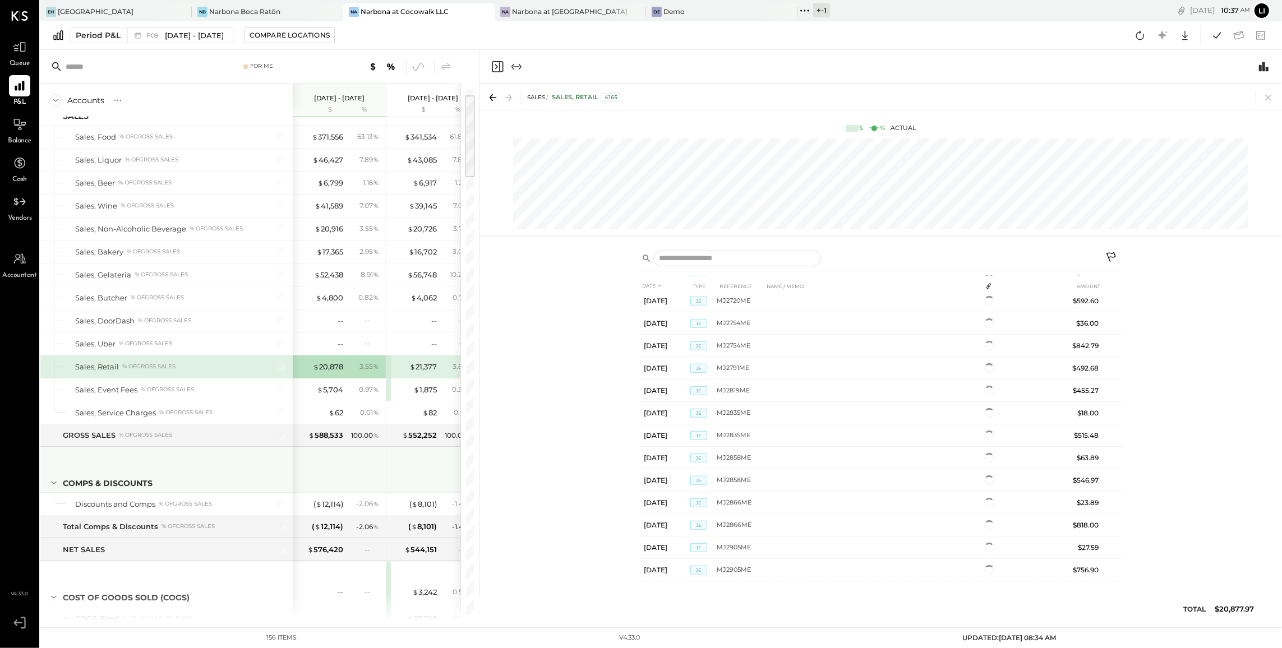
scroll to position [1040, 0]
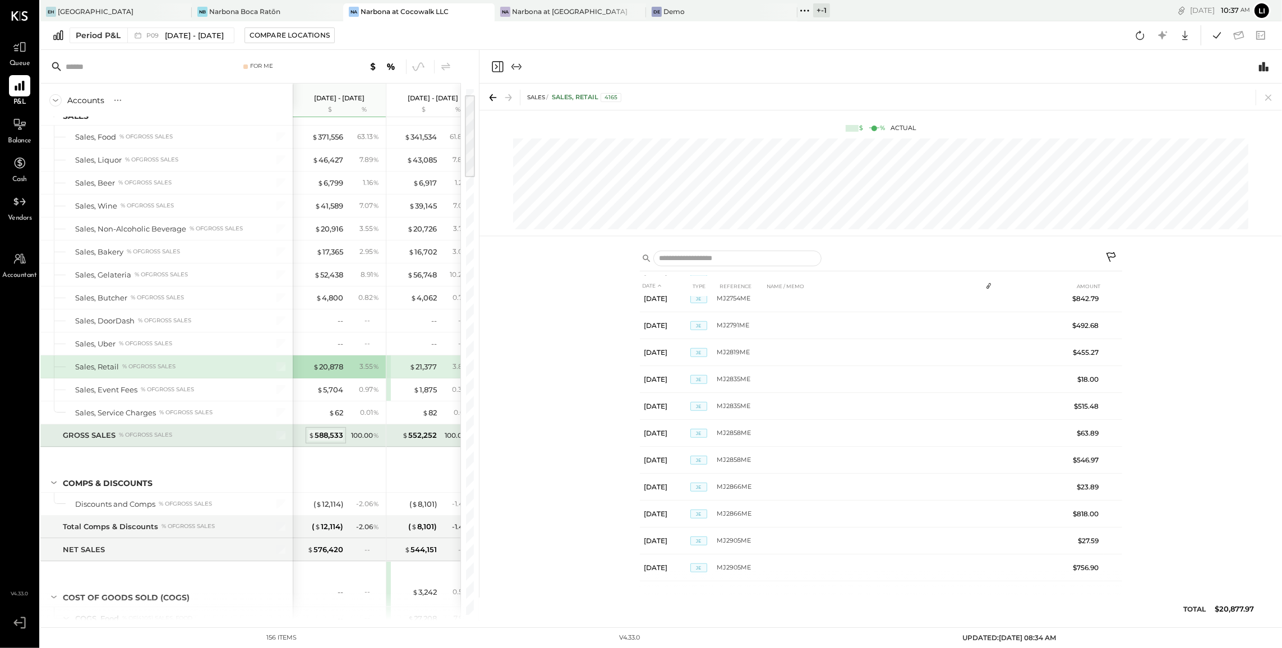
click at [331, 440] on div "$ 588,533" at bounding box center [325, 435] width 35 height 11
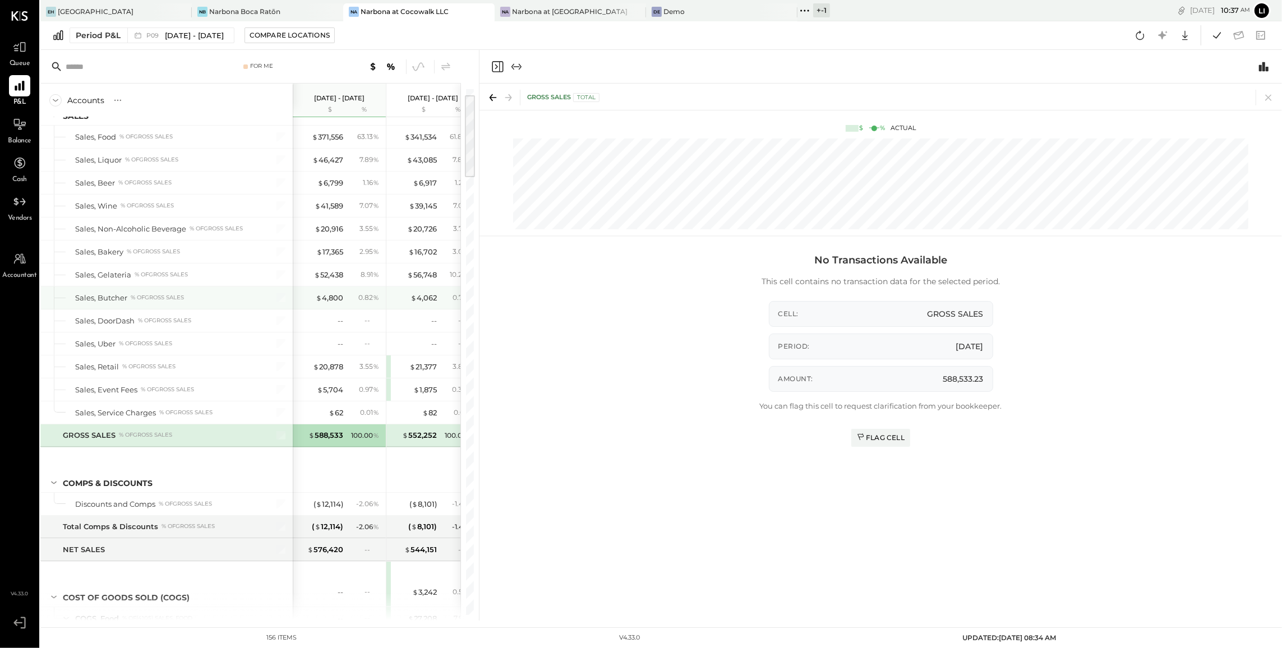
scroll to position [14, 0]
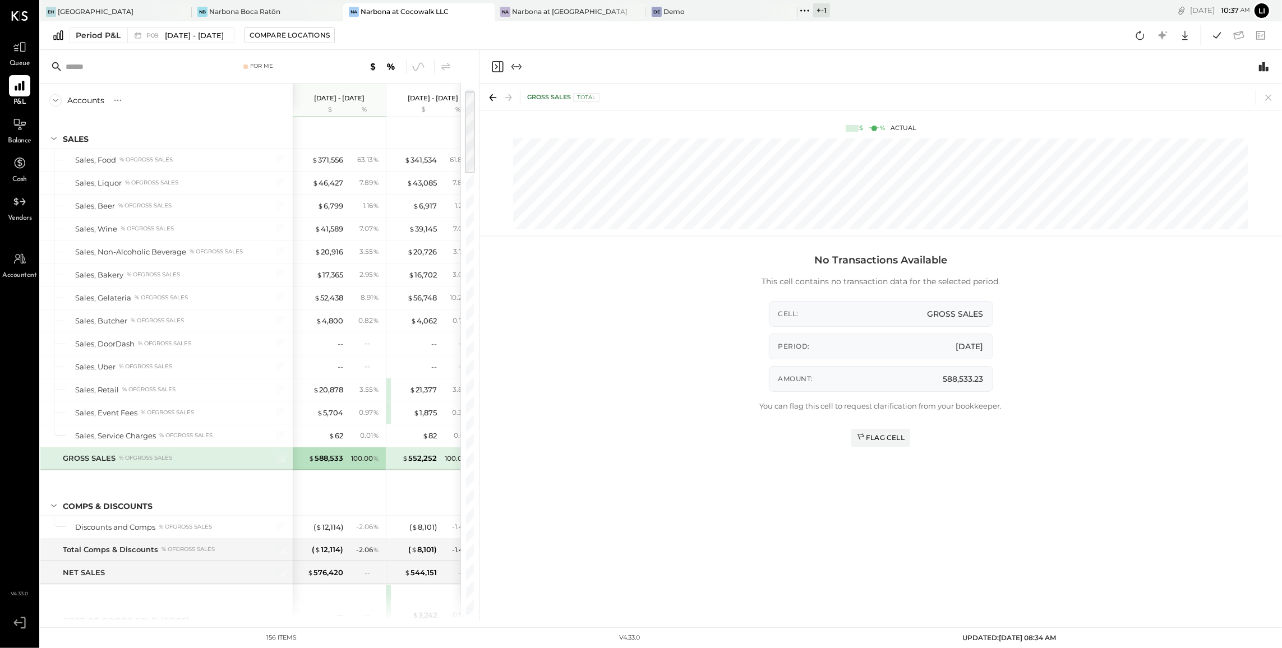
click at [497, 66] on icon "Close panel" at bounding box center [496, 66] width 3 height 5
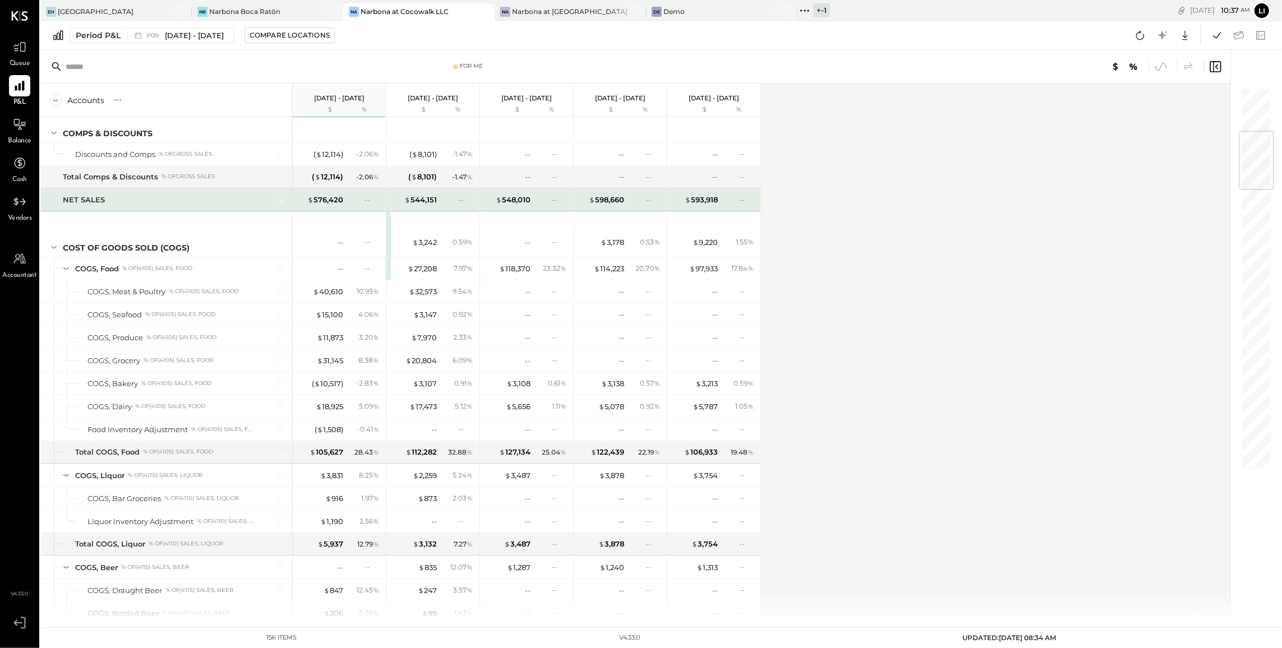
scroll to position [389, 0]
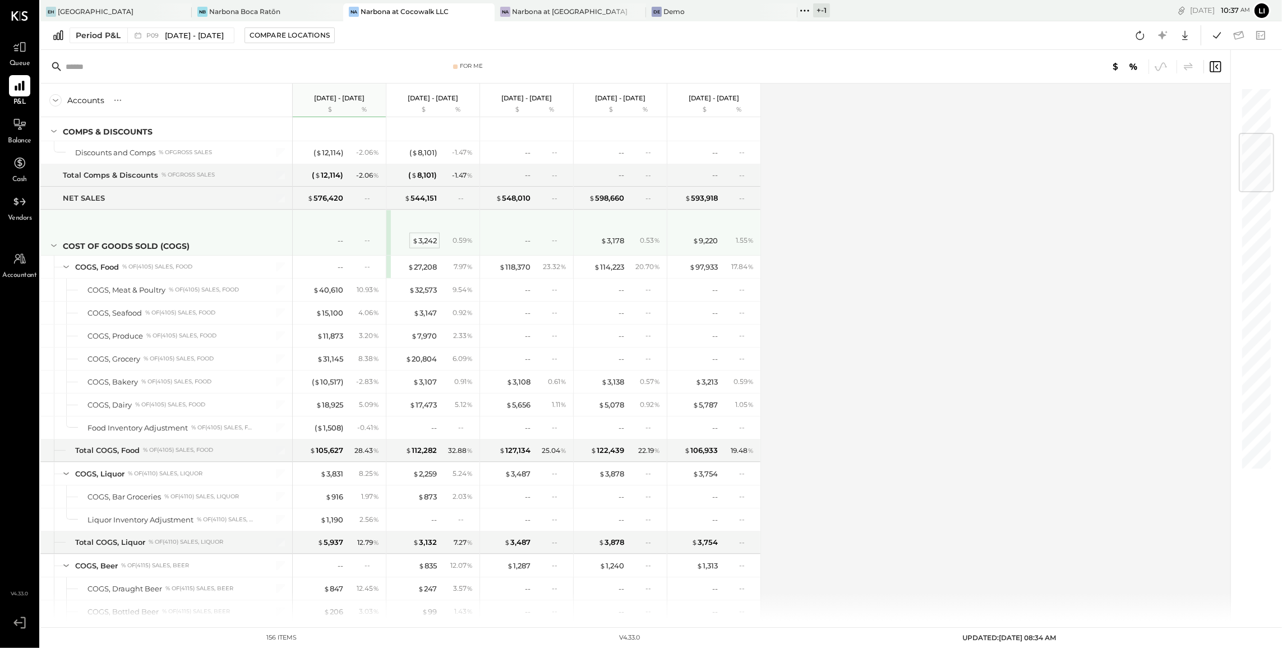
click at [427, 245] on div "$ 3,242" at bounding box center [424, 241] width 25 height 11
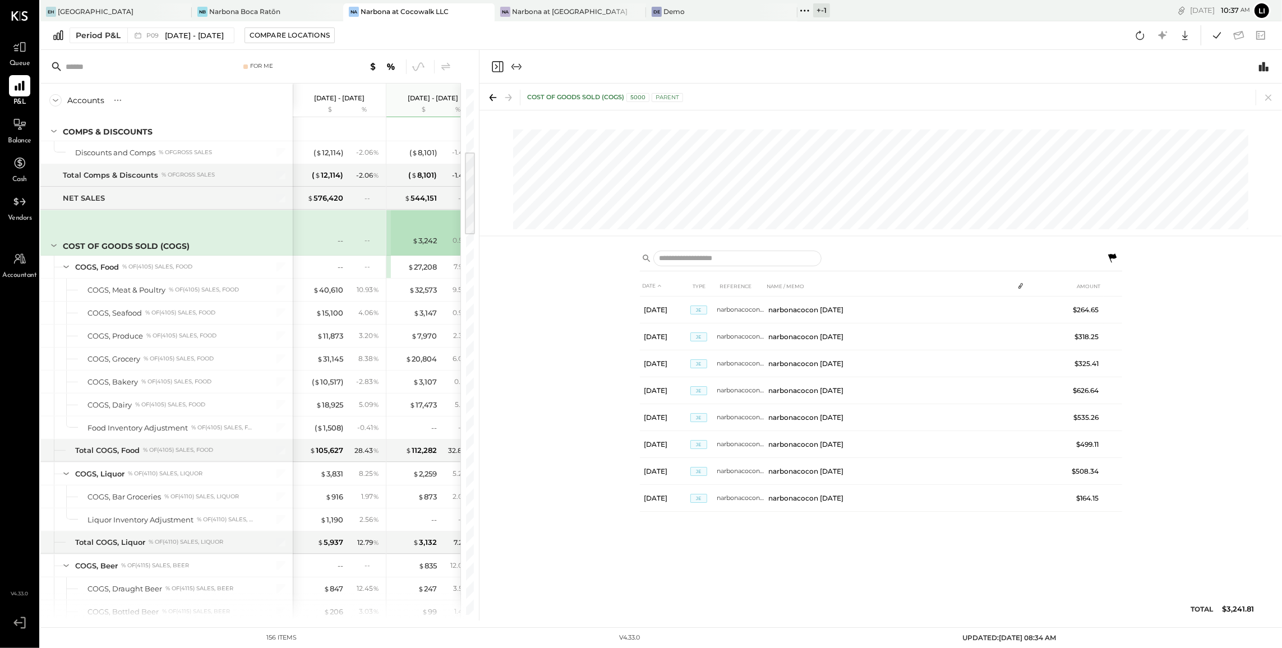
click at [492, 69] on icon "Close panel" at bounding box center [497, 66] width 11 height 11
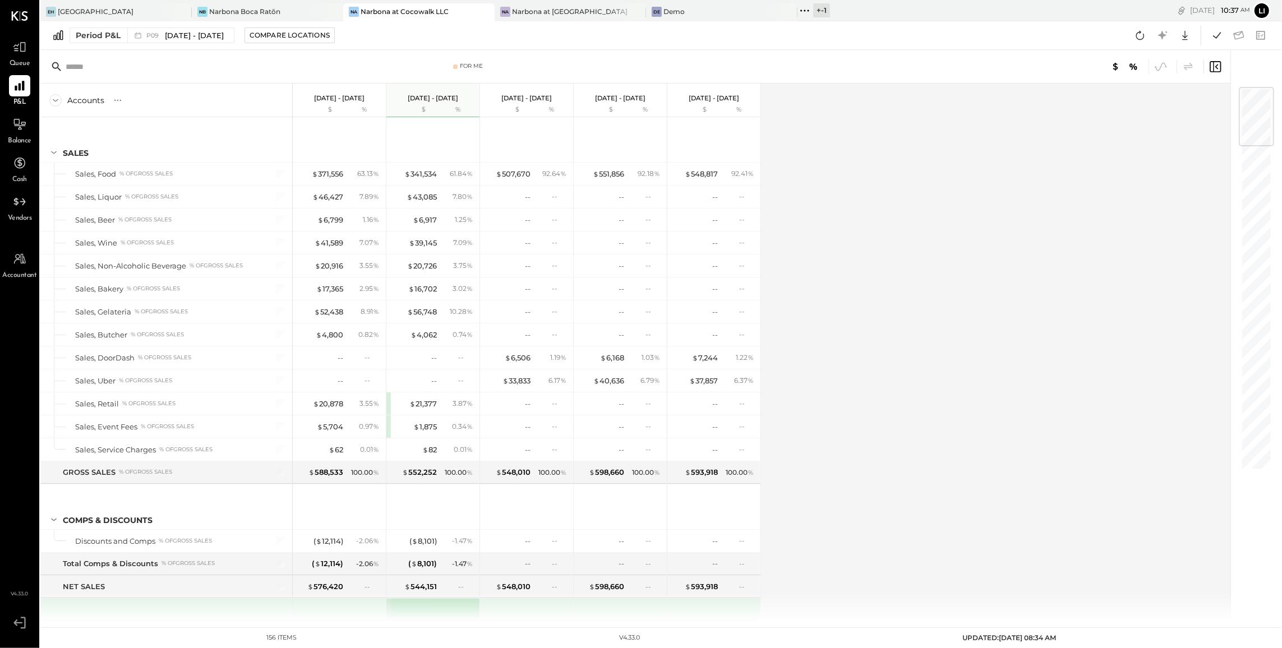
click at [536, 23] on div "Period P&L P09 Aug 11 - Sep 7, 2025 Compare Locations Google Sheets Excel" at bounding box center [661, 35] width 1242 height 29
click at [530, 19] on div "Na Narbona at Key Biscayne LLC" at bounding box center [570, 12] width 151 height 18
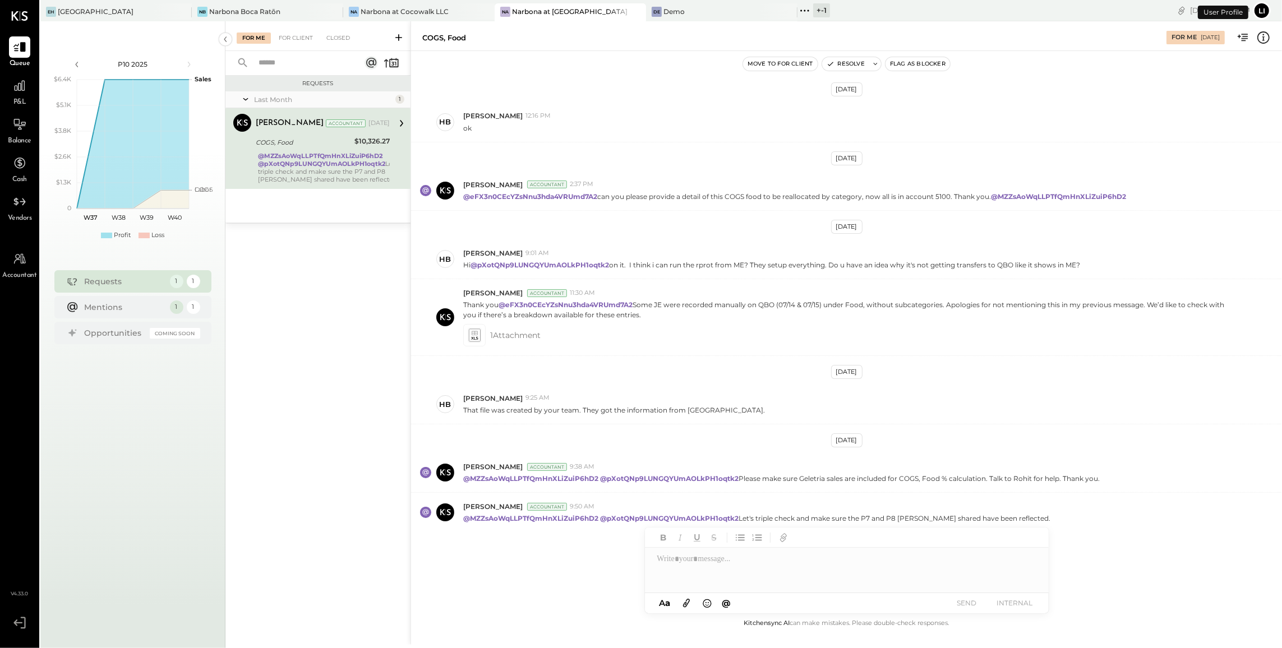
scroll to position [76, 0]
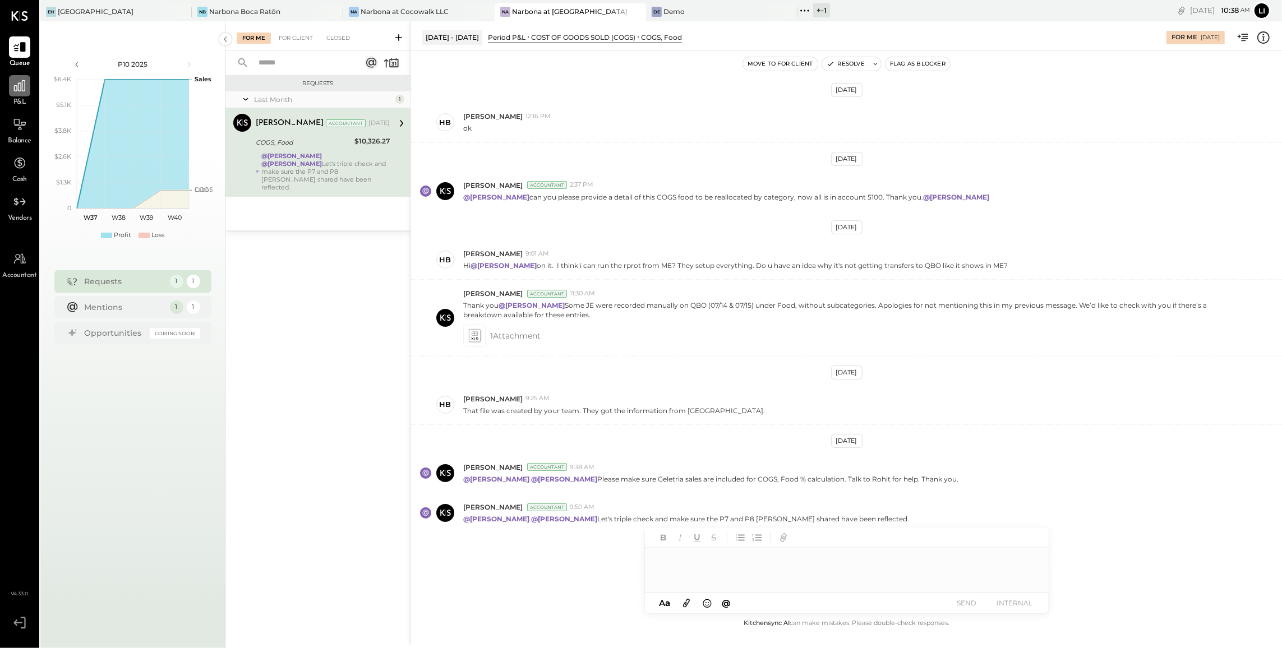
click at [20, 86] on icon at bounding box center [19, 85] width 11 height 11
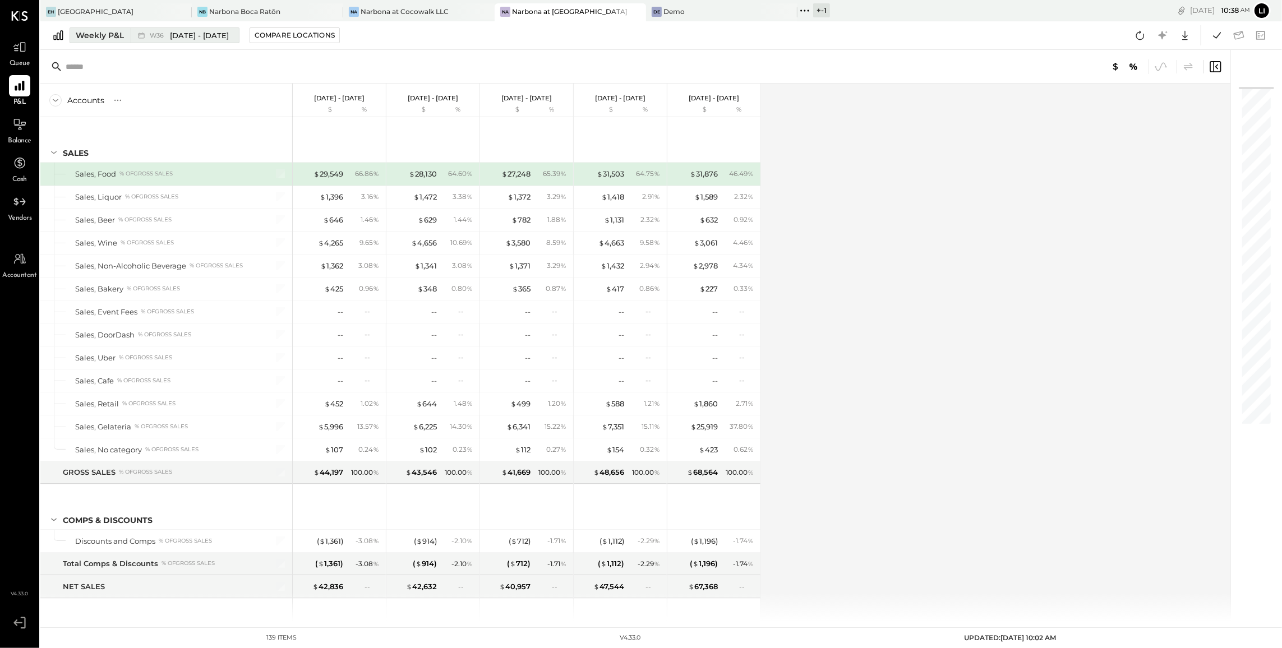
click at [113, 35] on div "Weekly P&L" at bounding box center [100, 35] width 48 height 11
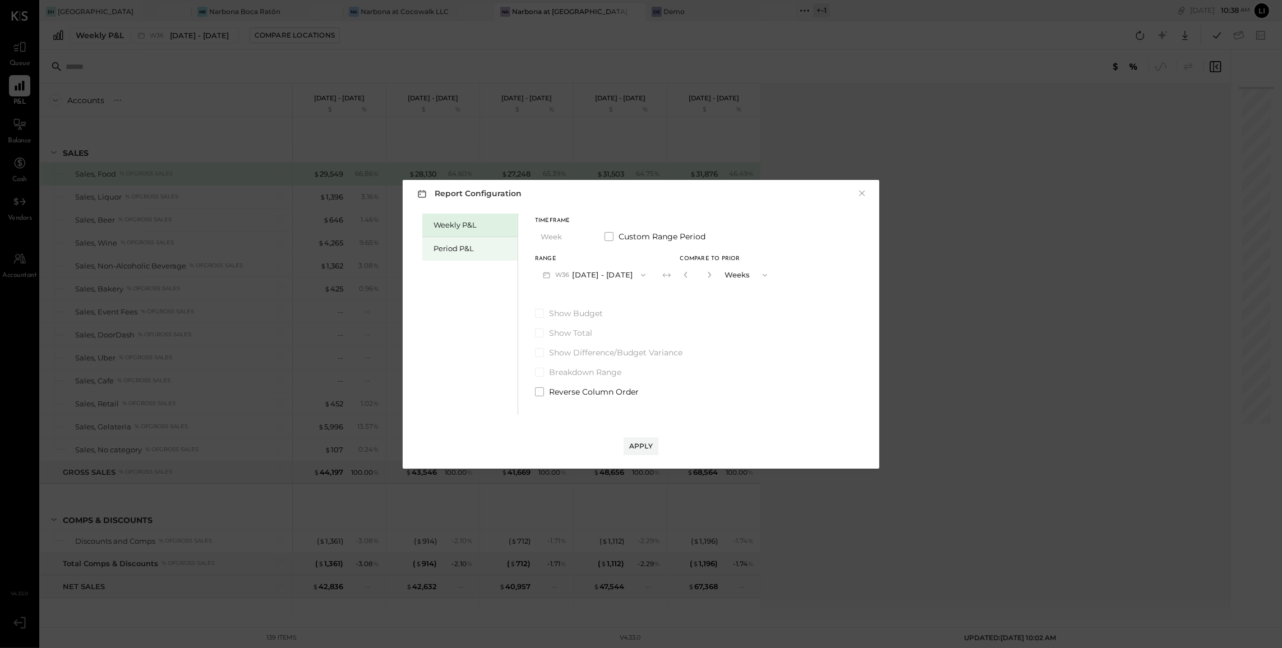
click at [478, 251] on div "Period P&L" at bounding box center [473, 248] width 79 height 11
click at [639, 268] on button "P10 Sep 8 - Oct 5, 2025" at bounding box center [592, 275] width 115 height 21
click at [583, 296] on span "[DATE] - [DATE]" at bounding box center [587, 300] width 53 height 10
click at [706, 273] on button "Compare" at bounding box center [683, 274] width 47 height 11
click at [713, 276] on div "*" at bounding box center [696, 275] width 35 height 21
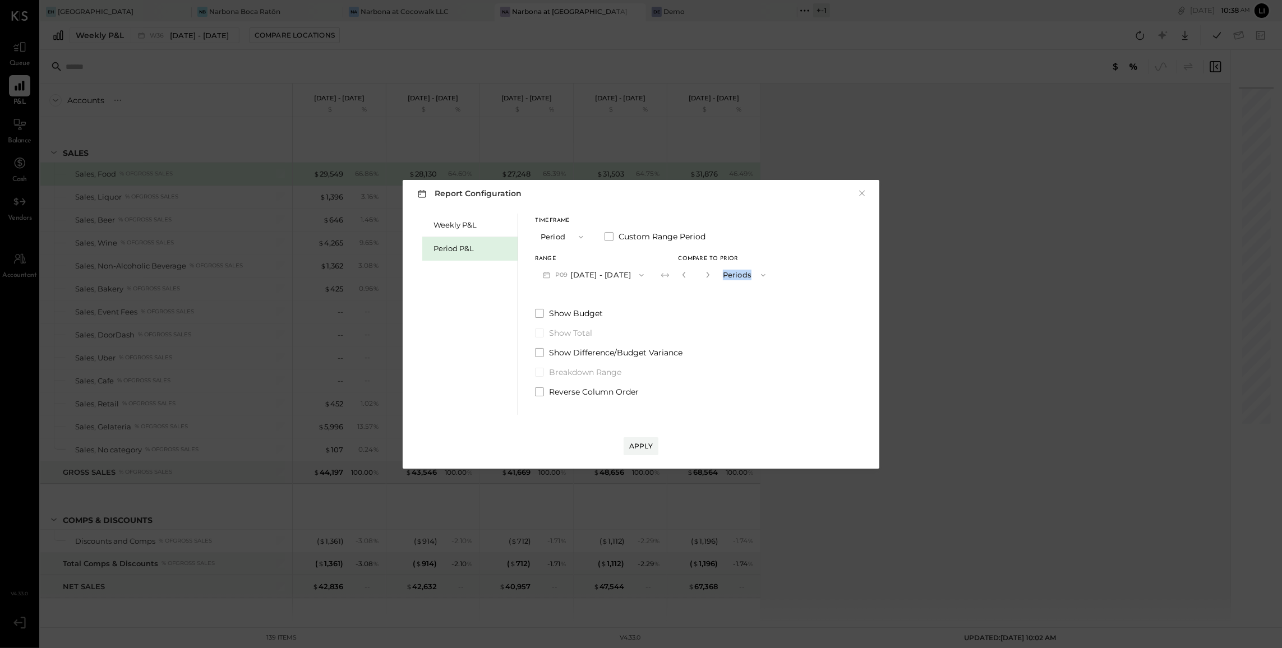
click at [713, 276] on div "*" at bounding box center [696, 275] width 35 height 21
click at [711, 276] on icon "button" at bounding box center [707, 274] width 7 height 7
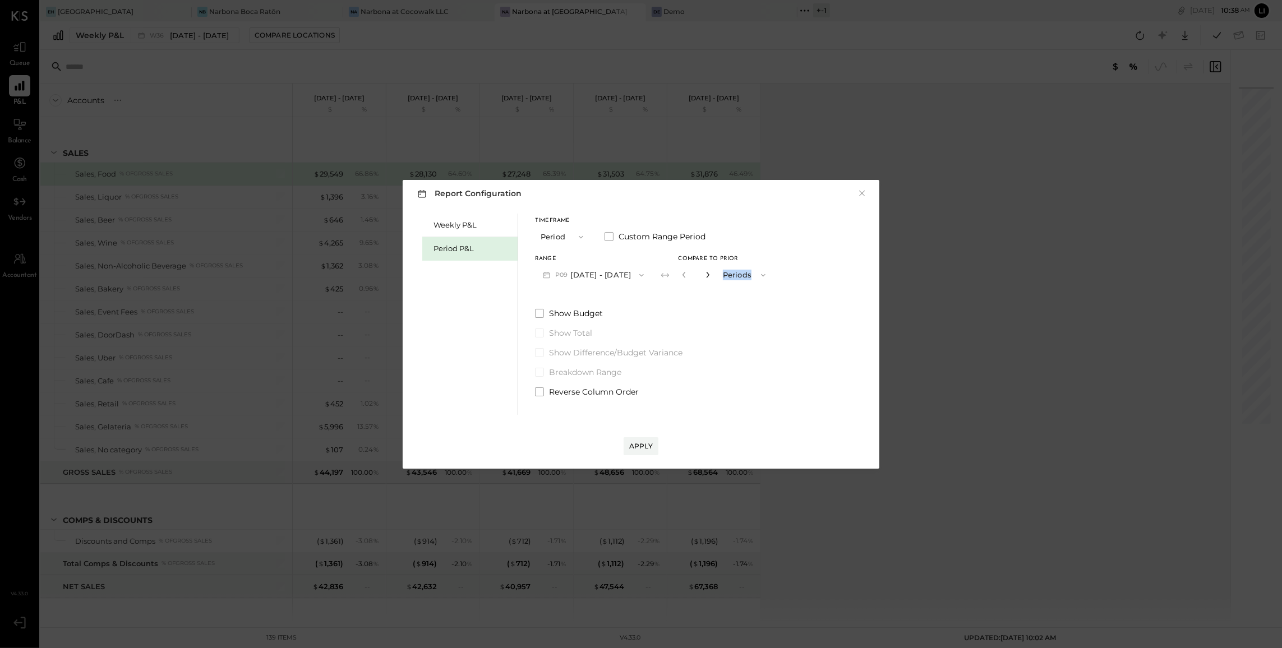
type input "*"
click at [728, 339] on div "Show Budget Show Total Show Difference/Budget Variance Breakdown Range Reverse …" at bounding box center [654, 353] width 238 height 90
click at [645, 452] on button "Apply" at bounding box center [641, 446] width 35 height 18
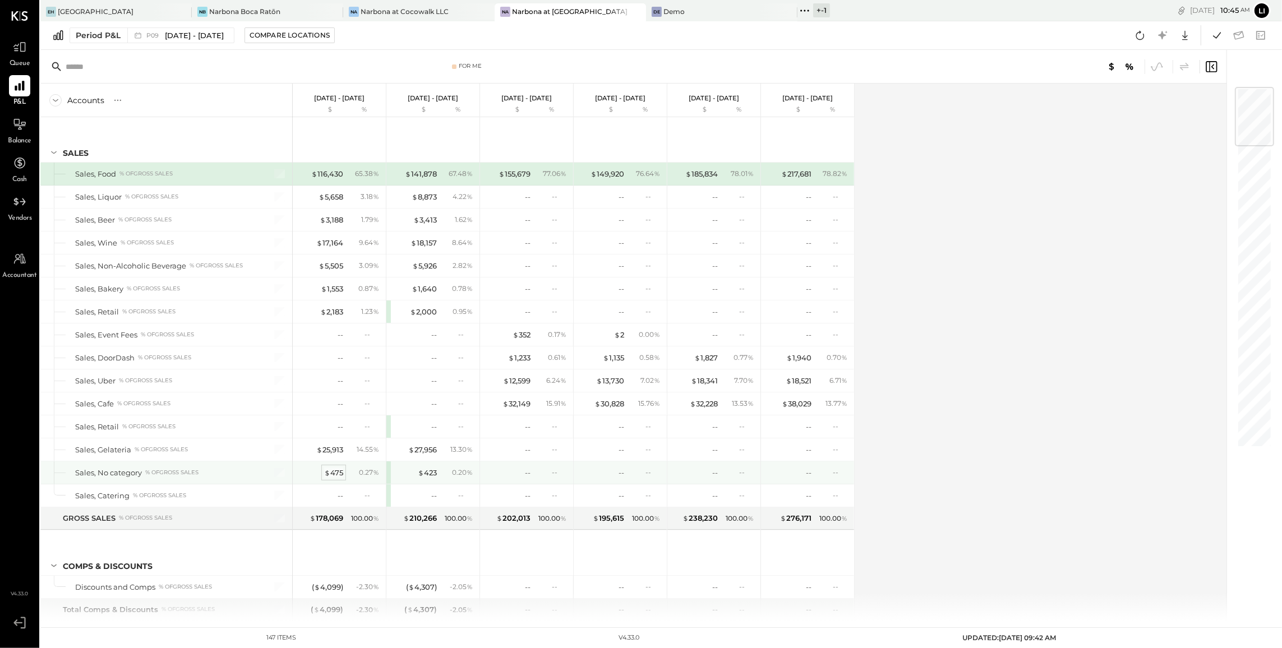
click at [338, 474] on div "$ 475" at bounding box center [333, 473] width 19 height 11
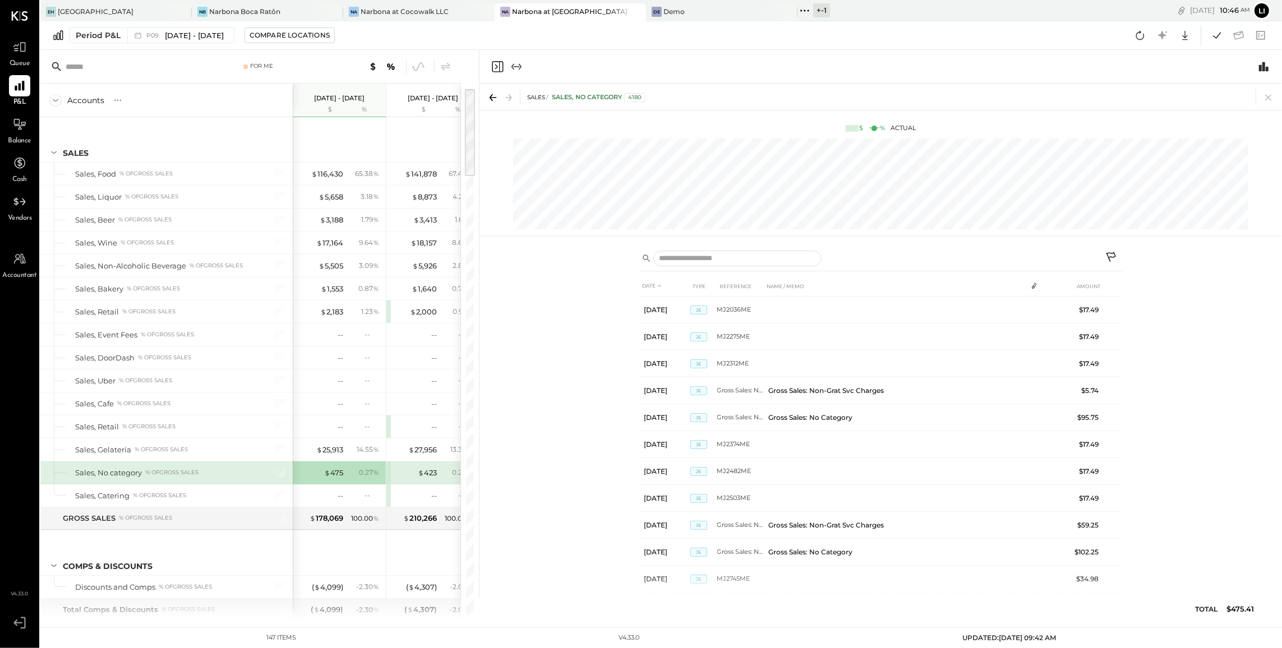
click at [498, 65] on icon "Close panel" at bounding box center [497, 66] width 13 height 13
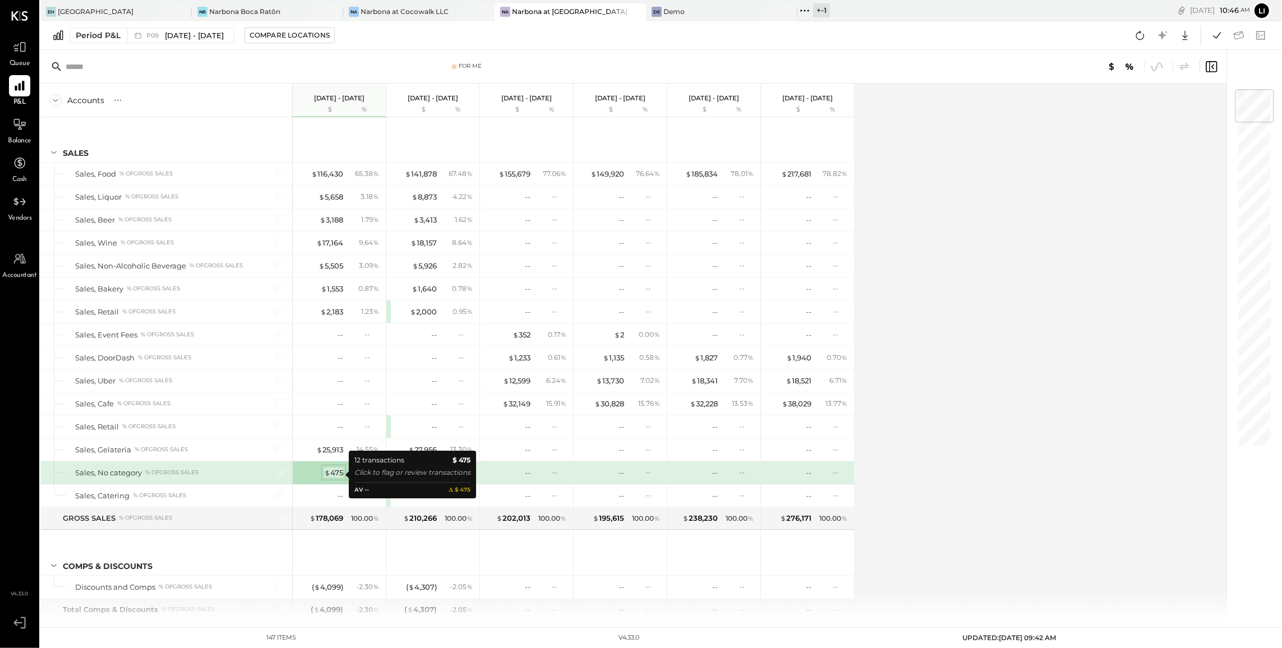
click at [337, 475] on div "$ 475" at bounding box center [333, 473] width 19 height 11
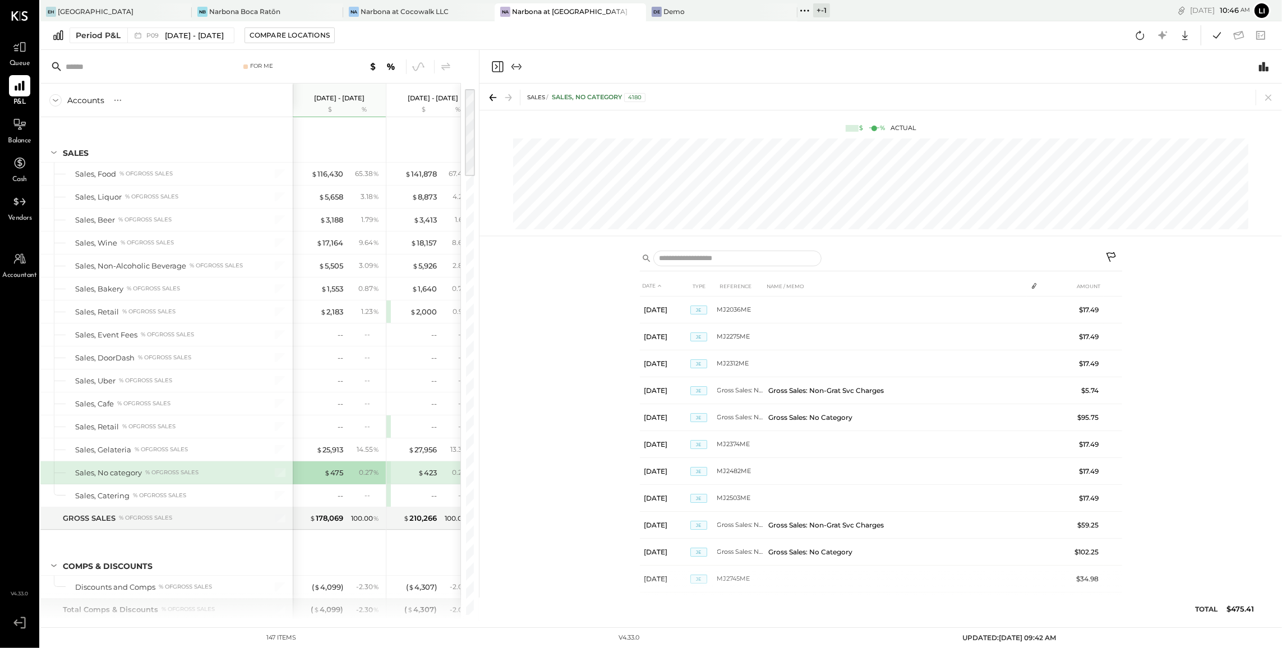
click at [1108, 257] on icon at bounding box center [1111, 258] width 13 height 13
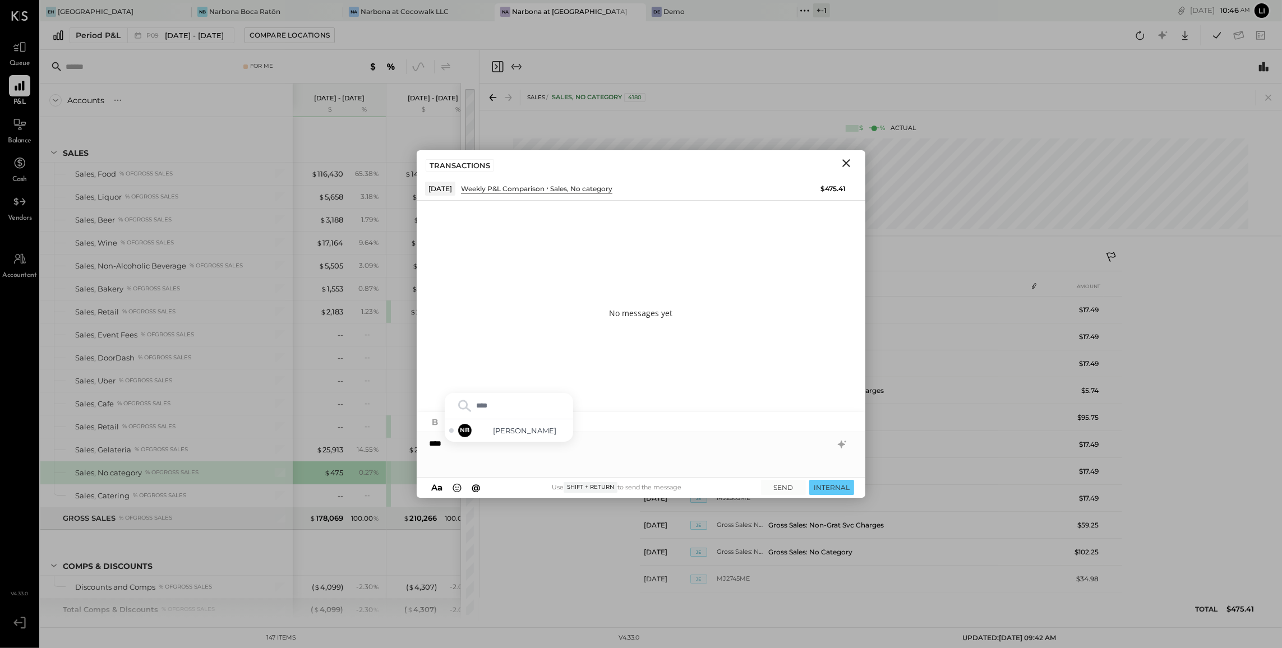
type input "*****"
click at [496, 436] on span "Noemi Balmaceda" at bounding box center [525, 431] width 88 height 11
click at [678, 443] on div "**********" at bounding box center [641, 454] width 449 height 45
click at [842, 487] on button "INTERNAL" at bounding box center [831, 487] width 45 height 15
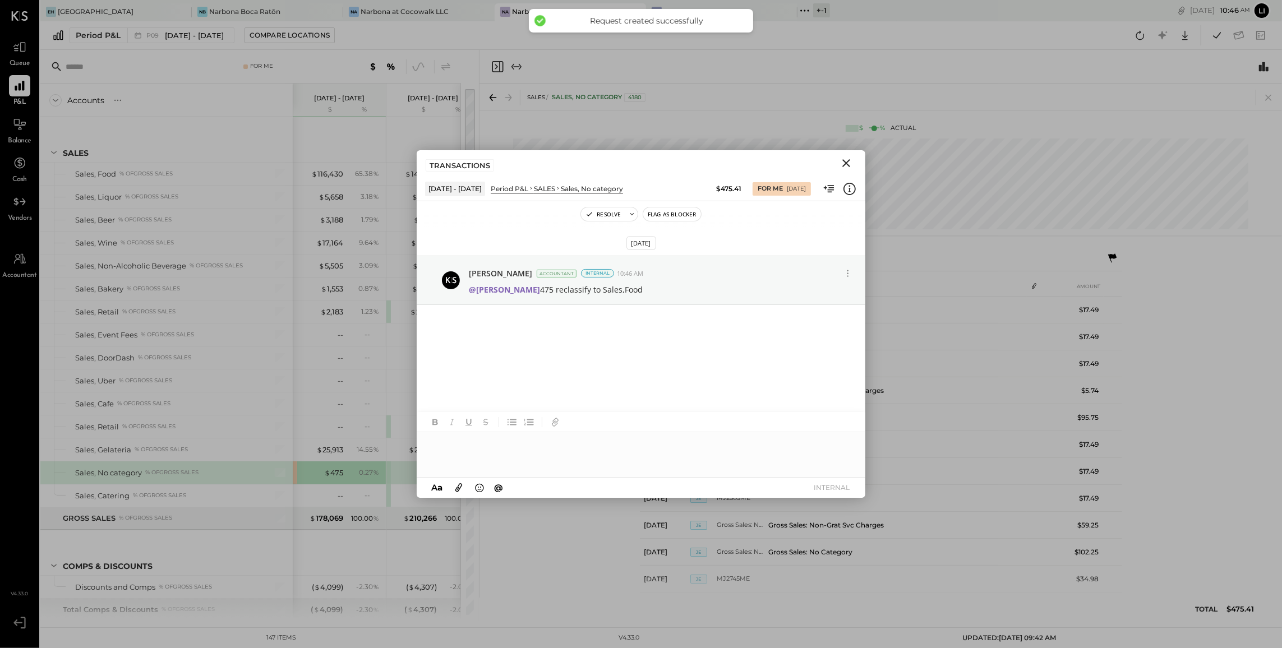
click at [841, 160] on icon "Close" at bounding box center [846, 162] width 13 height 13
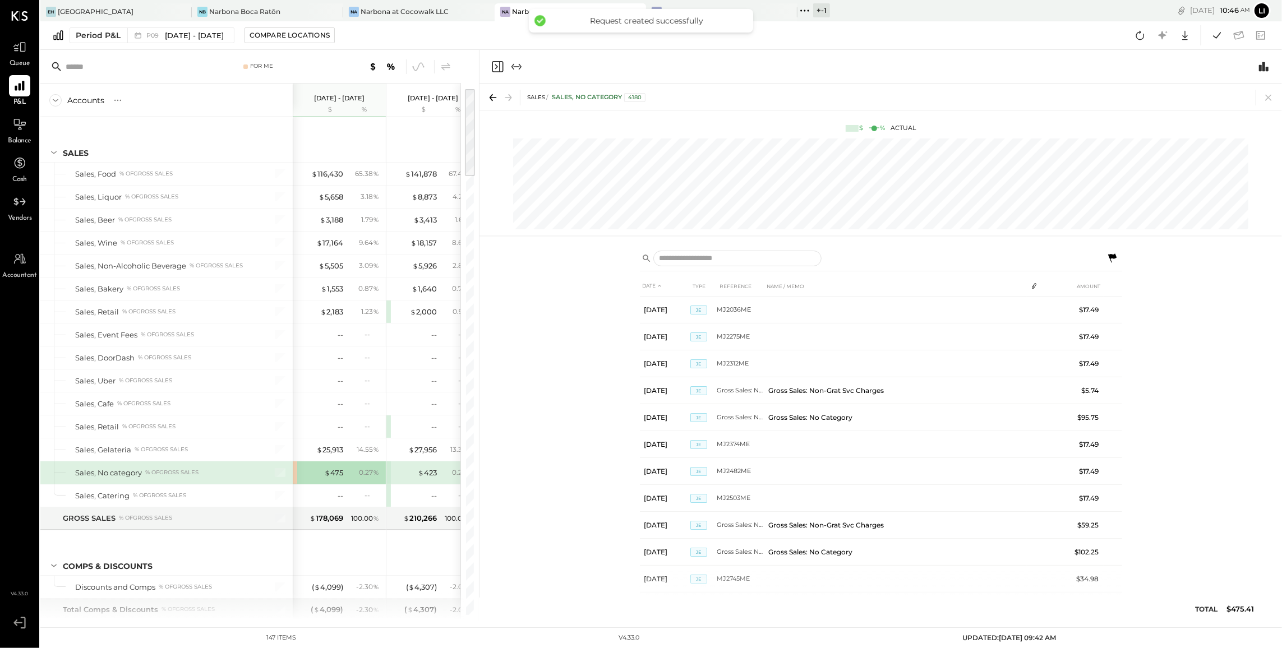
click at [498, 66] on icon "Close panel" at bounding box center [497, 66] width 13 height 13
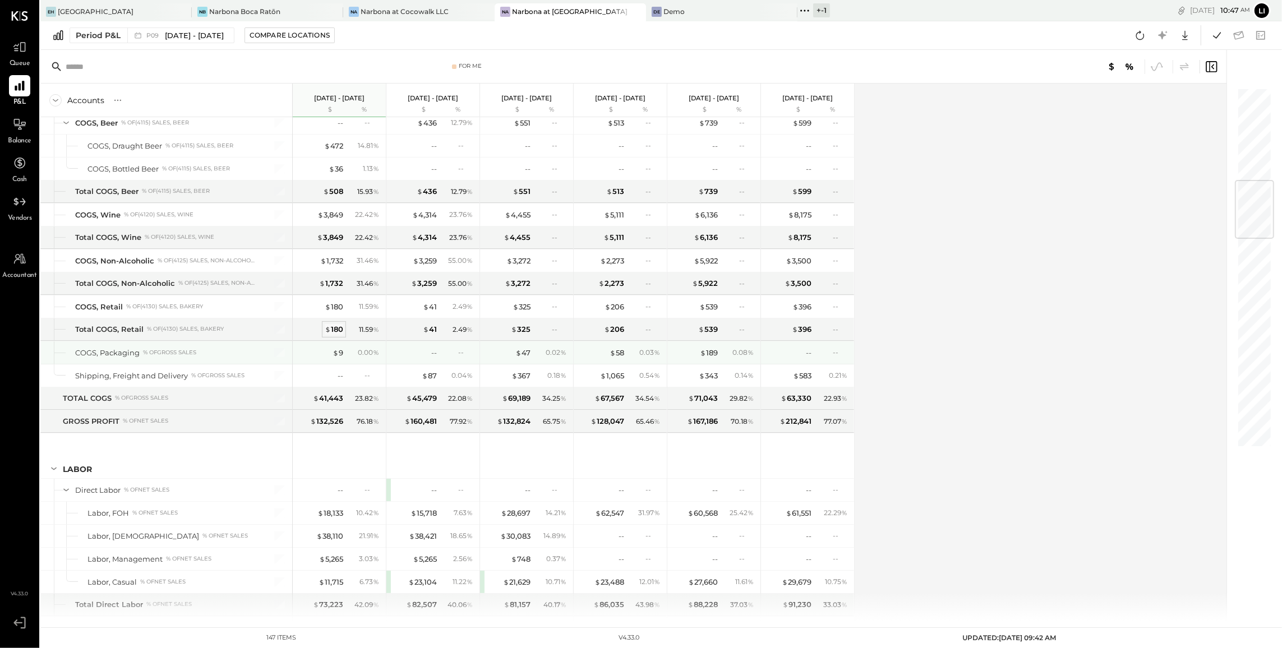
scroll to position [788, 0]
click at [338, 356] on div "$ 9" at bounding box center [338, 350] width 11 height 11
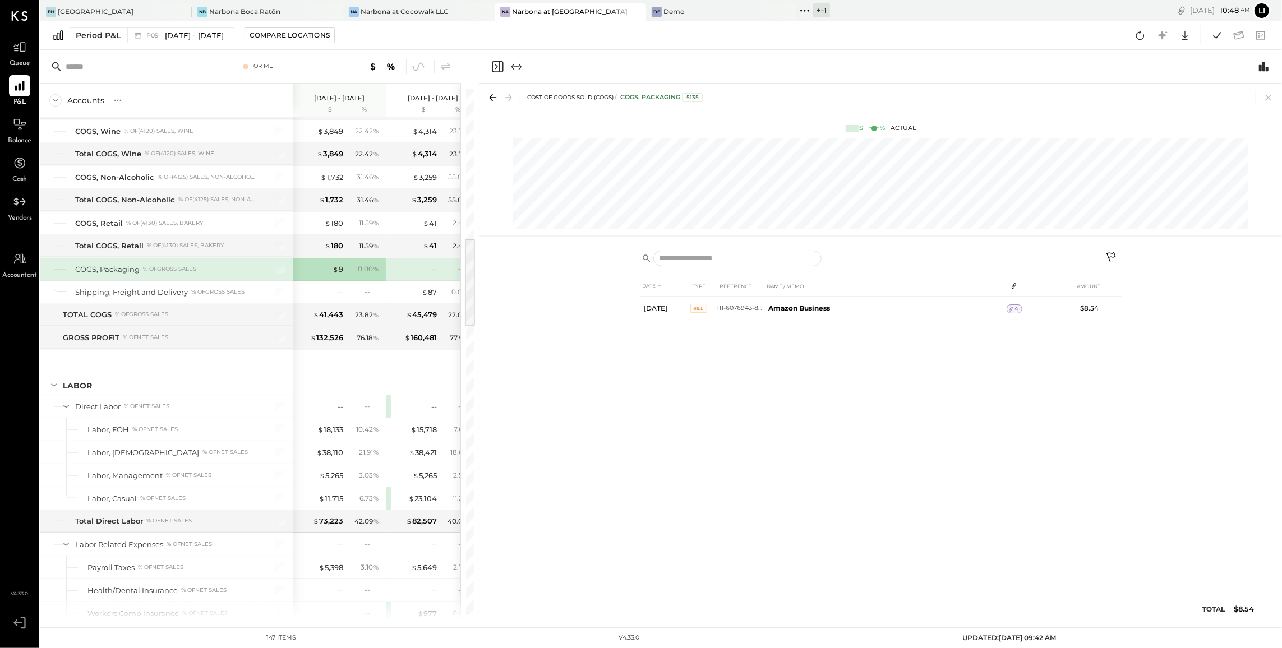
scroll to position [870, 0]
click at [428, 501] on div "$ 23,104" at bounding box center [422, 497] width 29 height 11
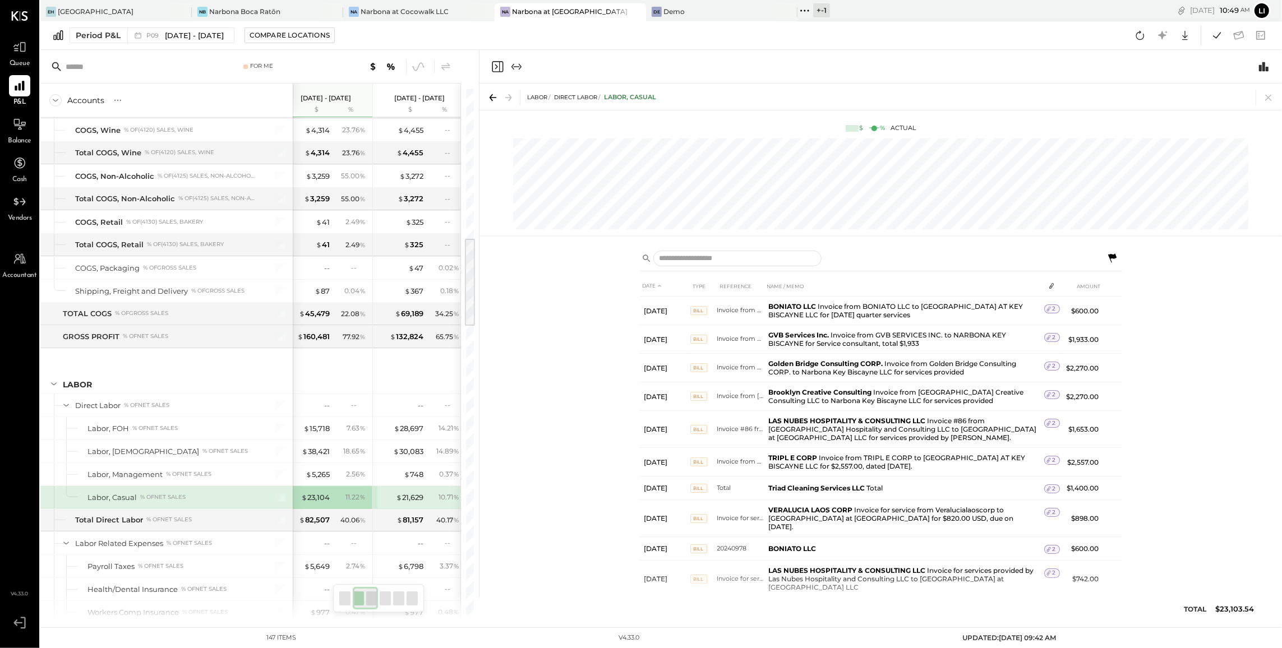
scroll to position [0, 108]
click at [410, 503] on div "$ 21,629" at bounding box center [408, 497] width 27 height 11
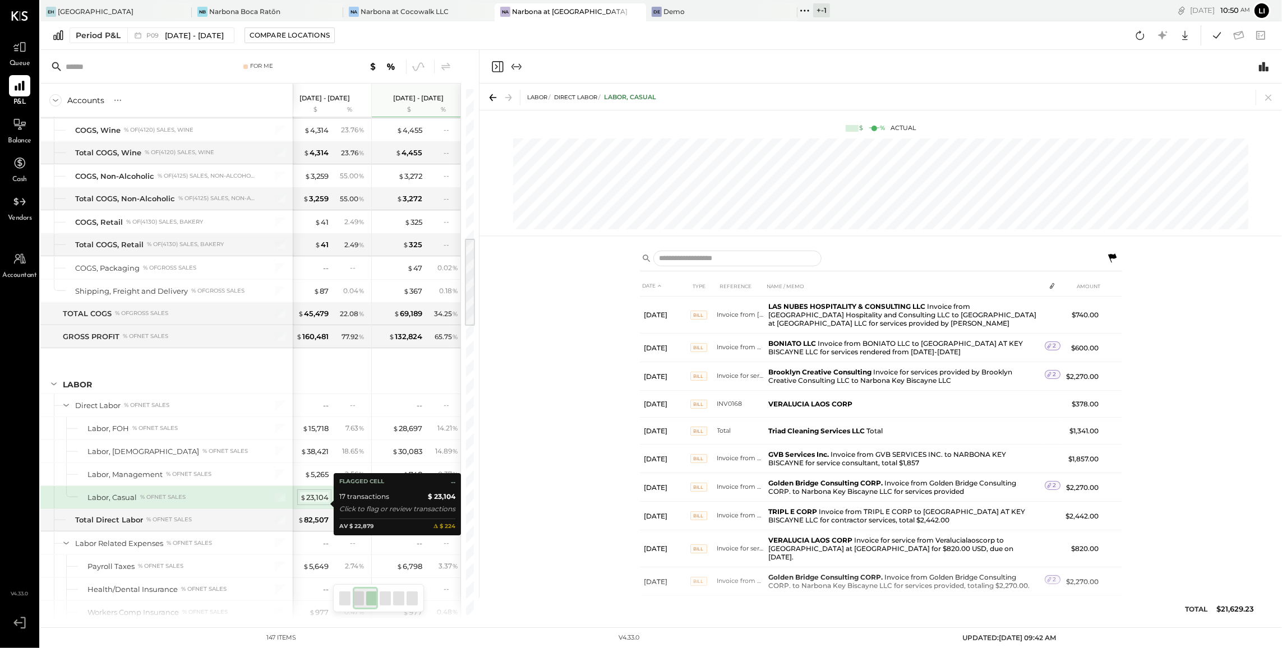
click at [317, 503] on div "$ 23,104" at bounding box center [314, 497] width 29 height 11
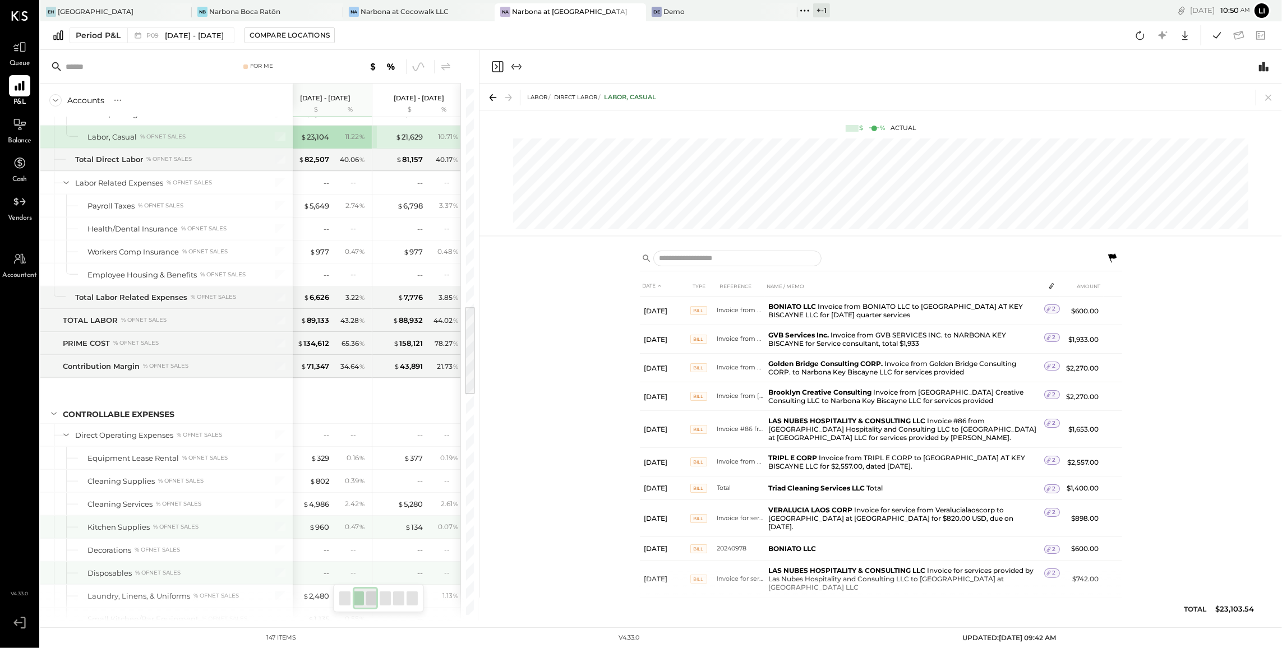
scroll to position [1271, 0]
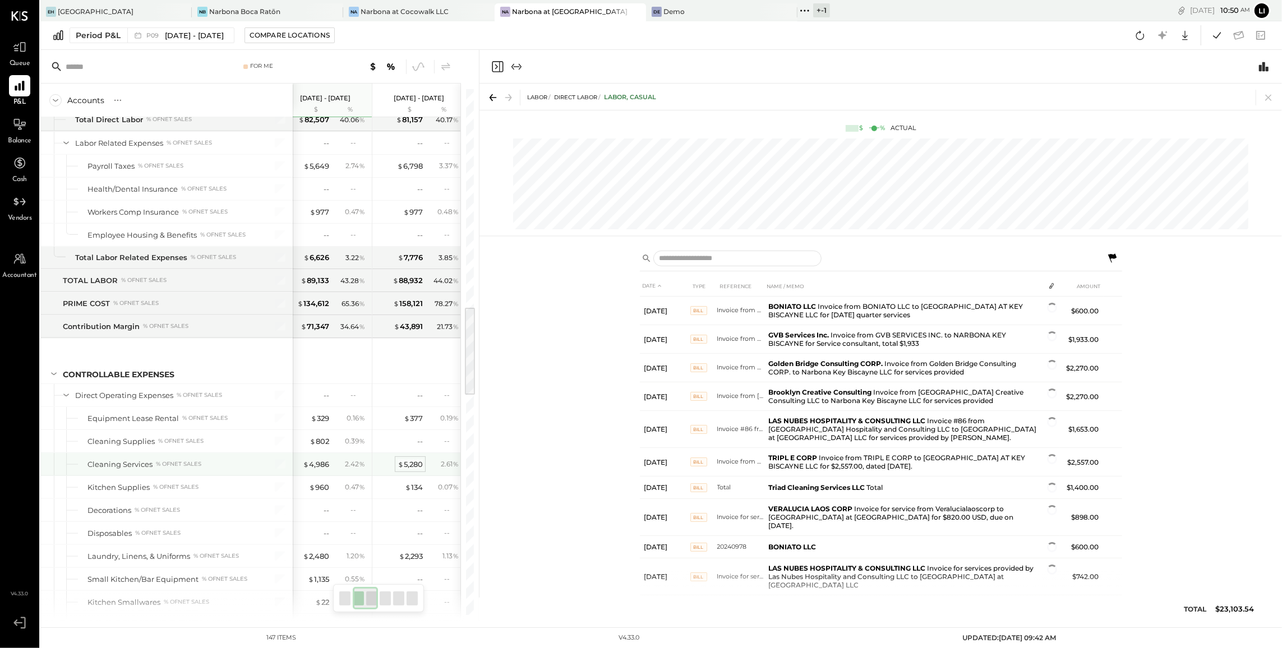
click at [403, 470] on div "$ 5,280" at bounding box center [410, 464] width 25 height 11
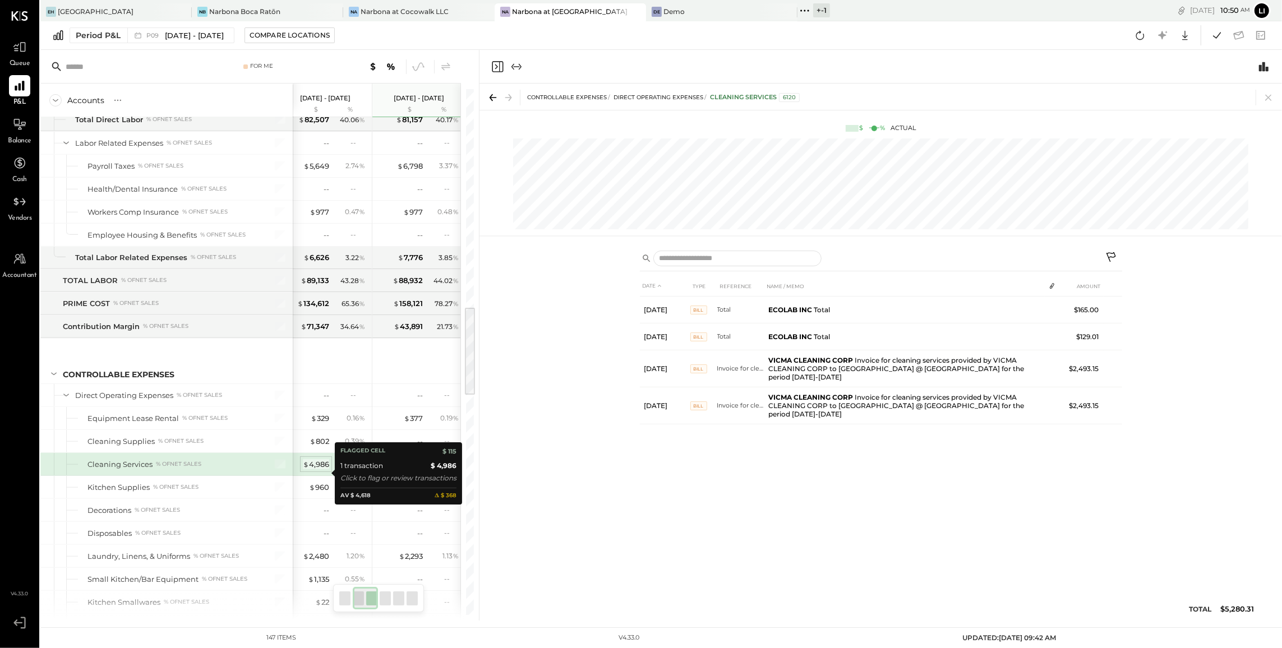
click at [322, 470] on div "$ 4,986" at bounding box center [316, 464] width 26 height 11
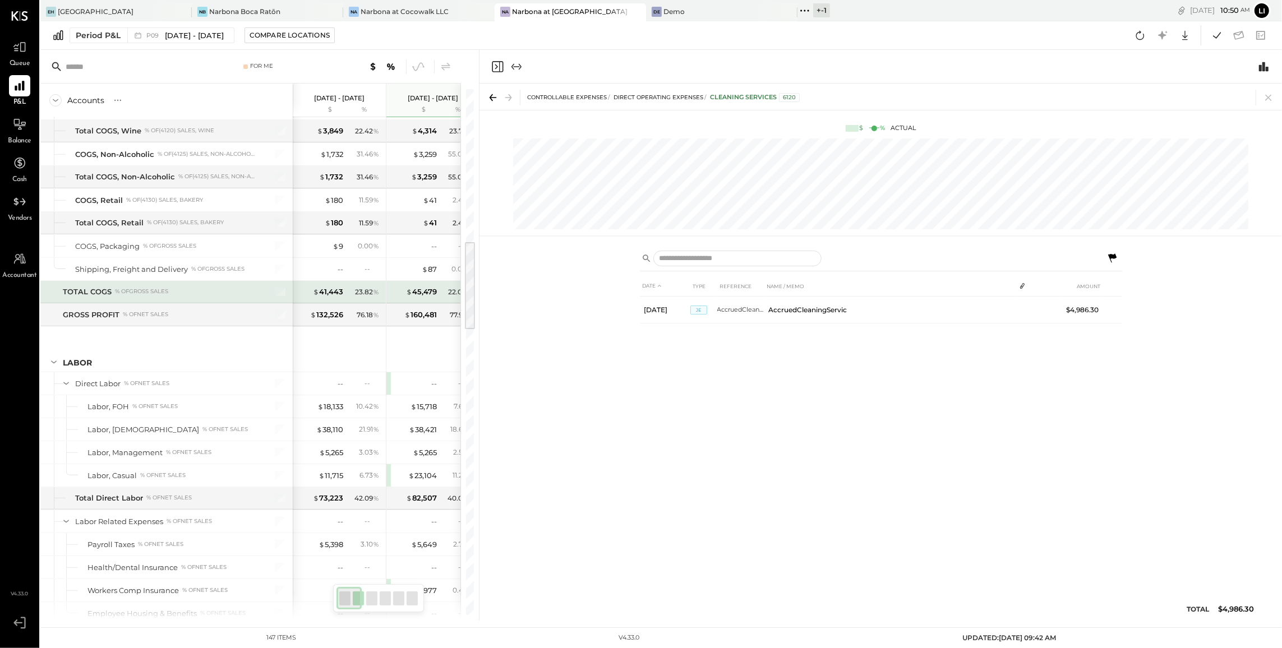
scroll to position [881, 0]
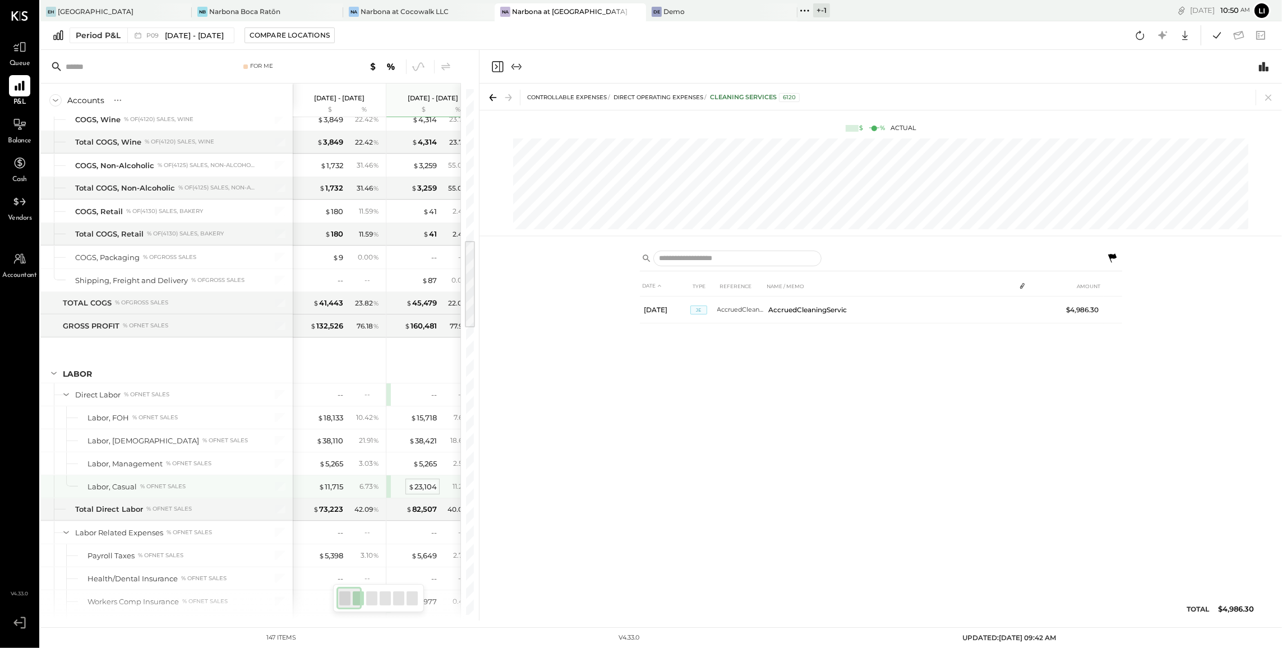
click at [414, 492] on div "$ 23,104" at bounding box center [422, 487] width 29 height 11
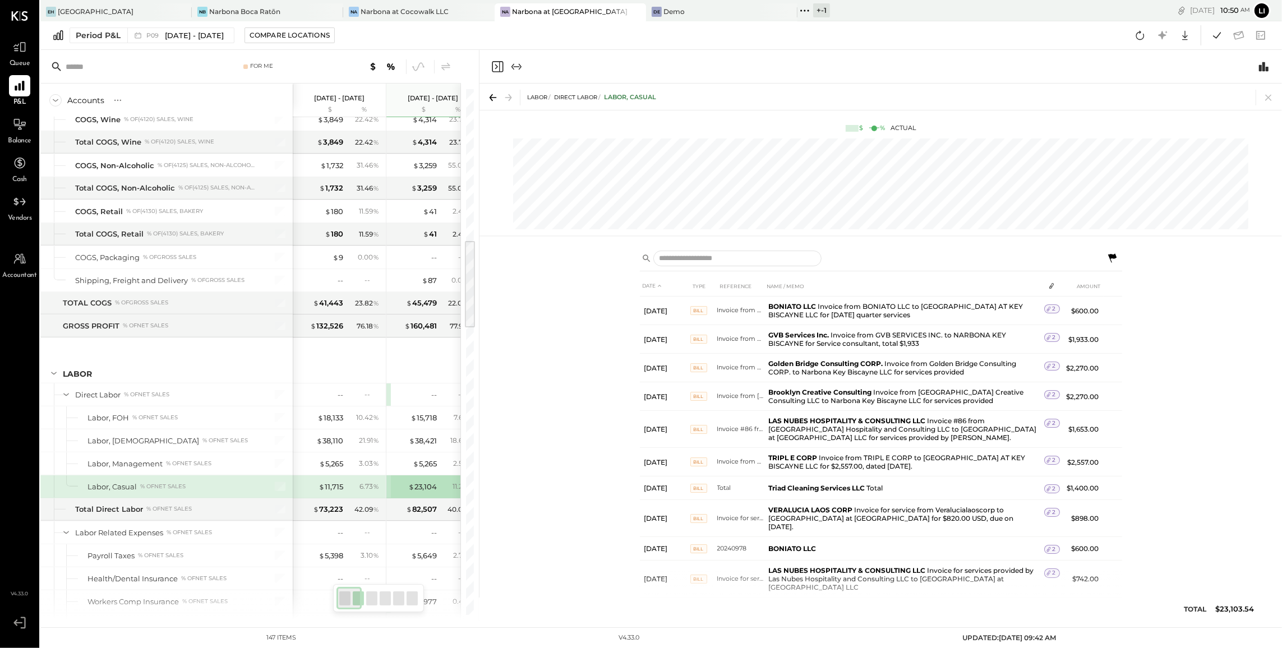
scroll to position [177, 0]
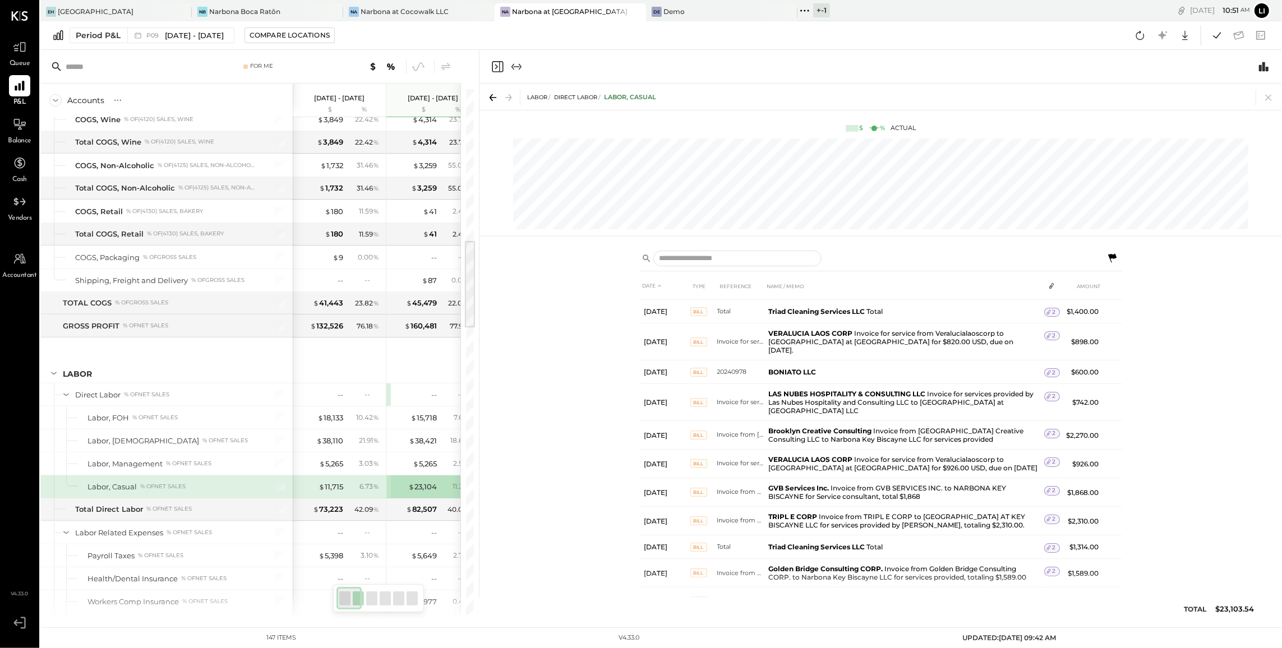
click at [500, 63] on icon "Close panel" at bounding box center [497, 66] width 11 height 11
click at [500, 63] on icon "Close panel" at bounding box center [497, 66] width 13 height 13
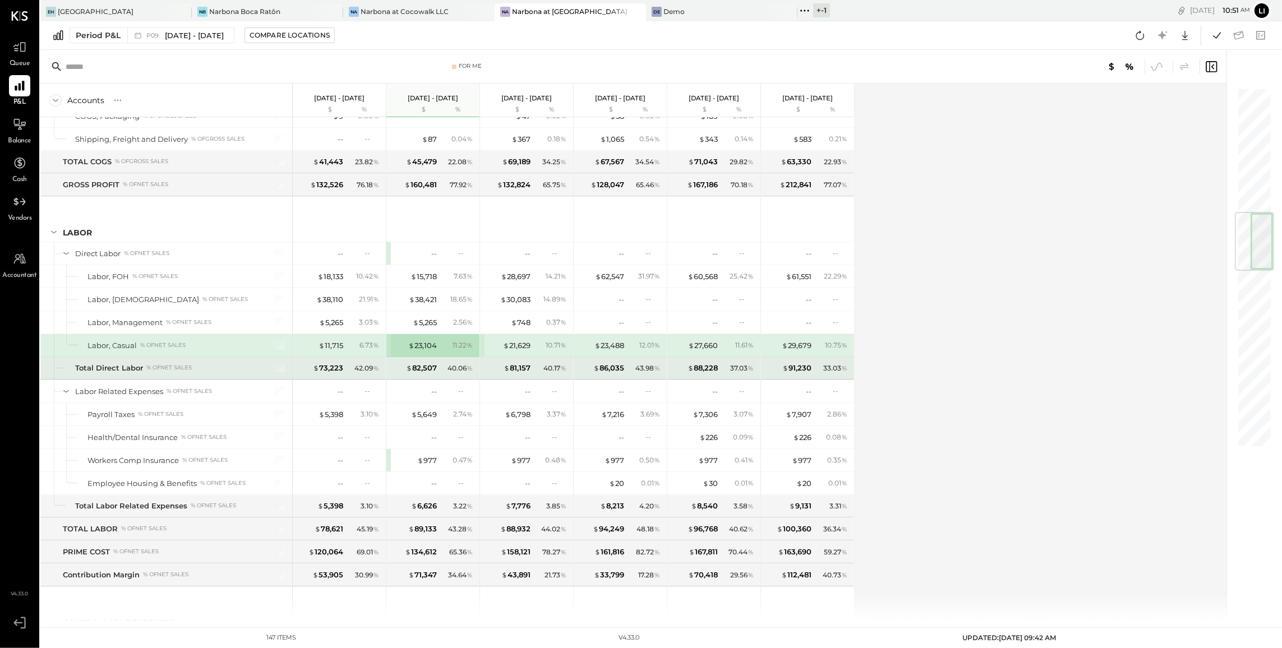
scroll to position [1063, 0]
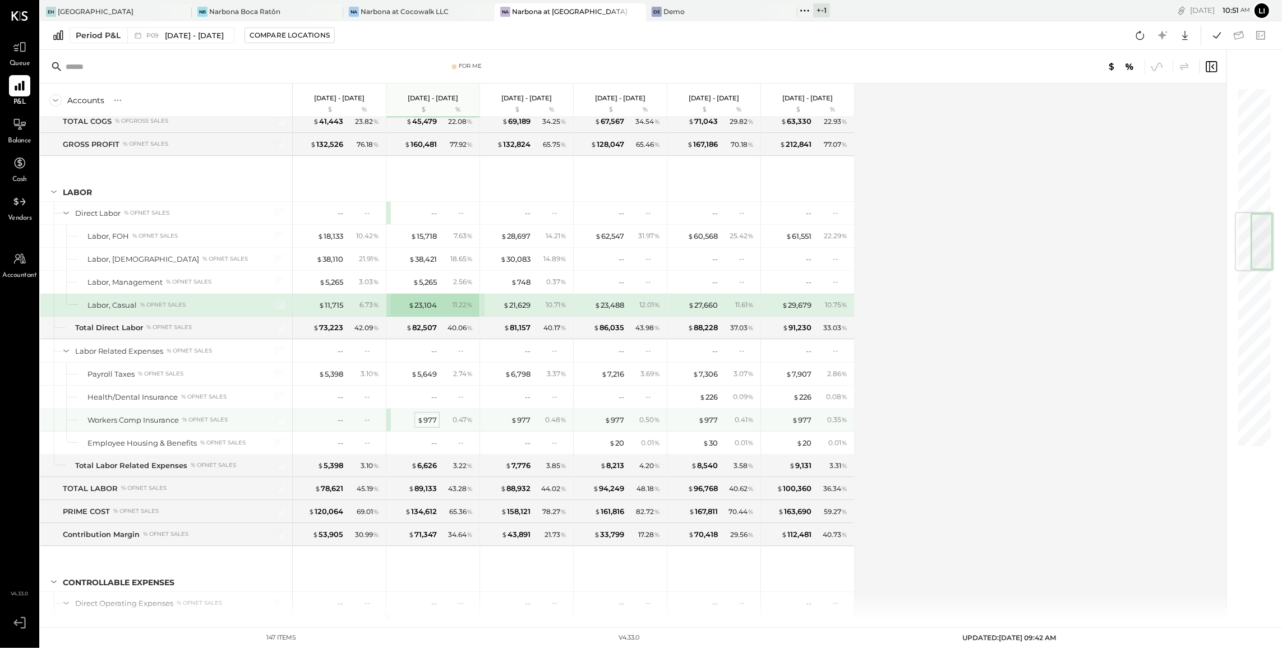
click at [431, 426] on div "$ 977" at bounding box center [427, 420] width 20 height 11
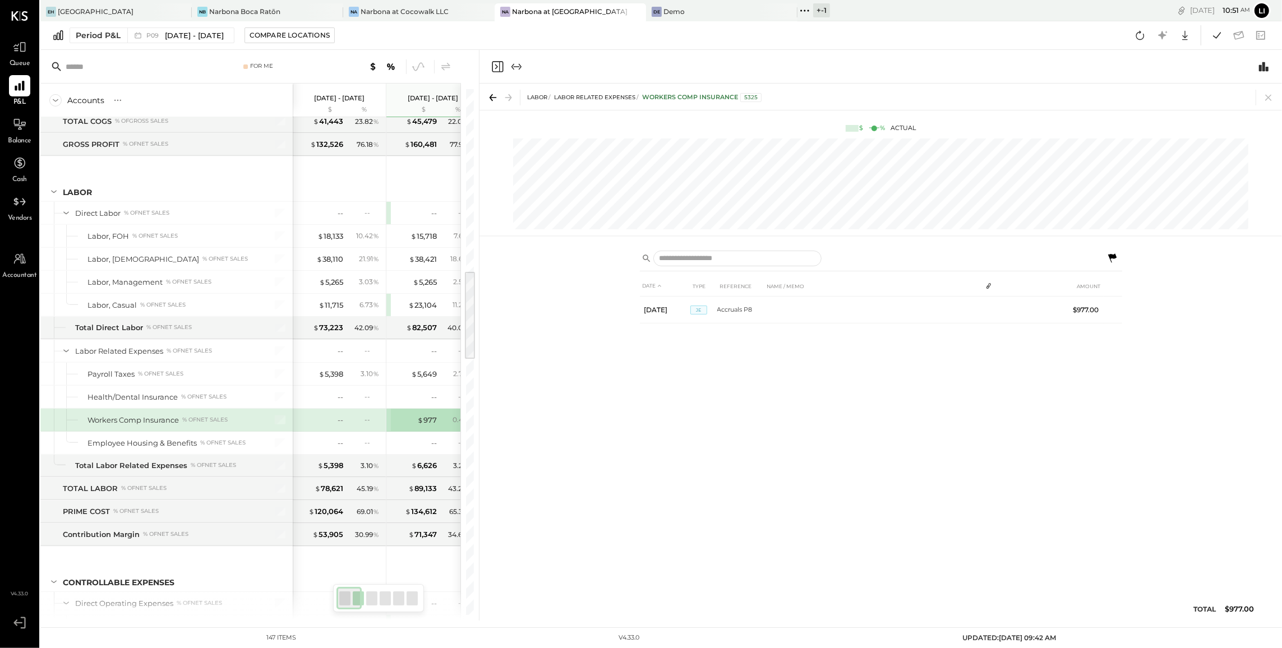
click at [494, 63] on icon "Close panel" at bounding box center [497, 66] width 13 height 13
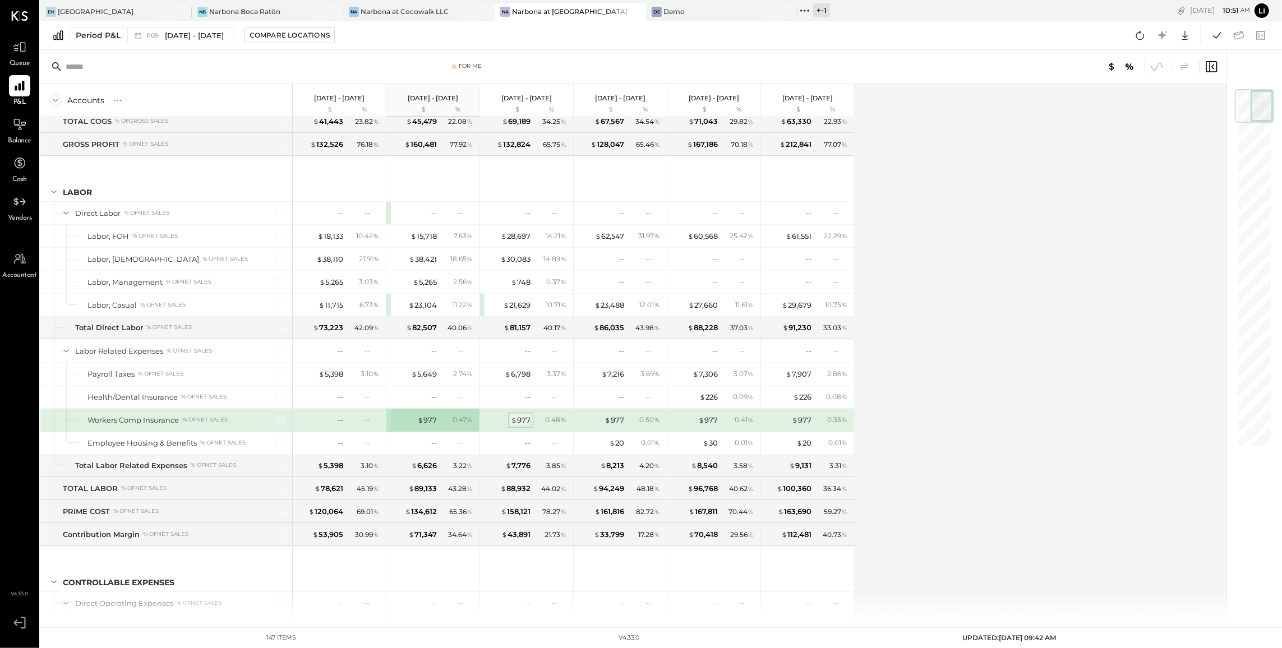
click at [512, 425] on span "$" at bounding box center [514, 420] width 6 height 9
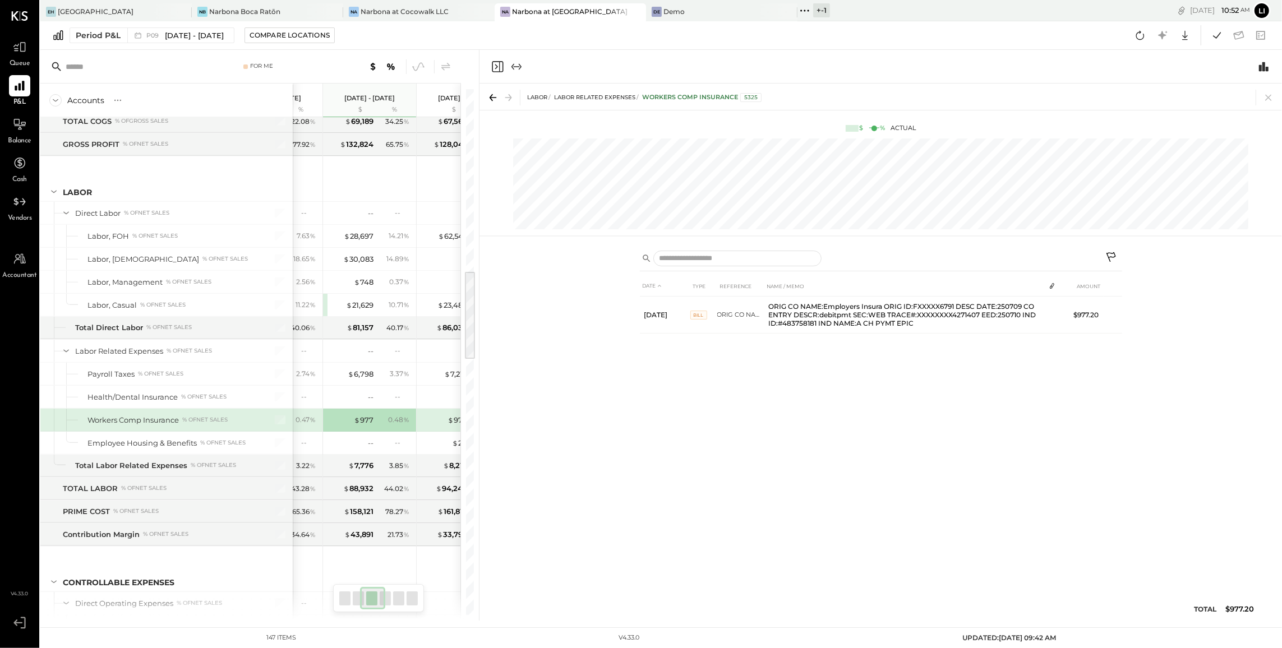
scroll to position [0, 219]
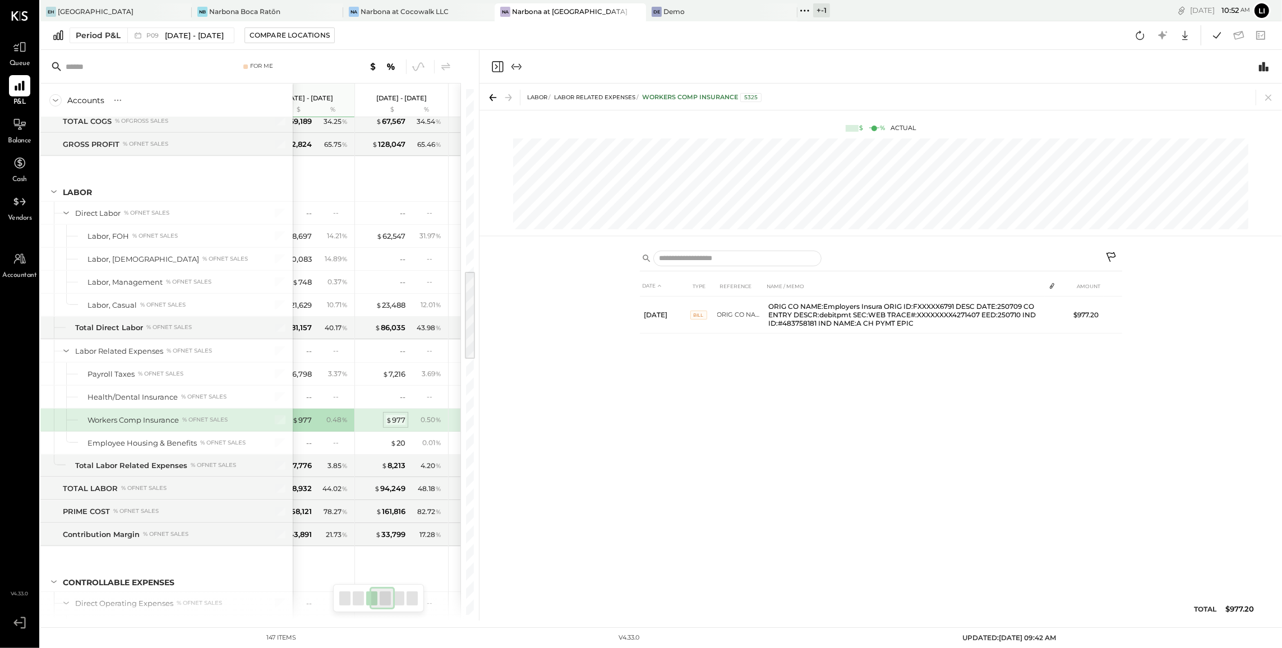
click at [398, 426] on div "$ 977" at bounding box center [396, 420] width 20 height 11
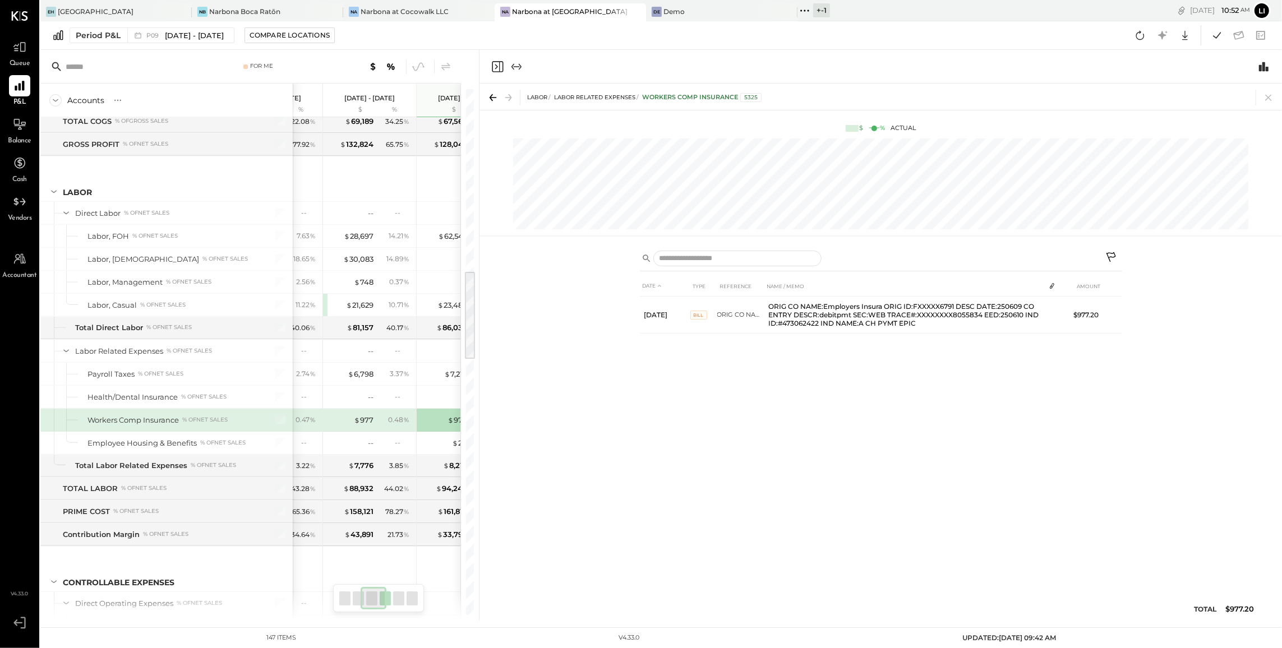
scroll to position [1064, 0]
click at [360, 425] on div "$ 977" at bounding box center [364, 419] width 20 height 11
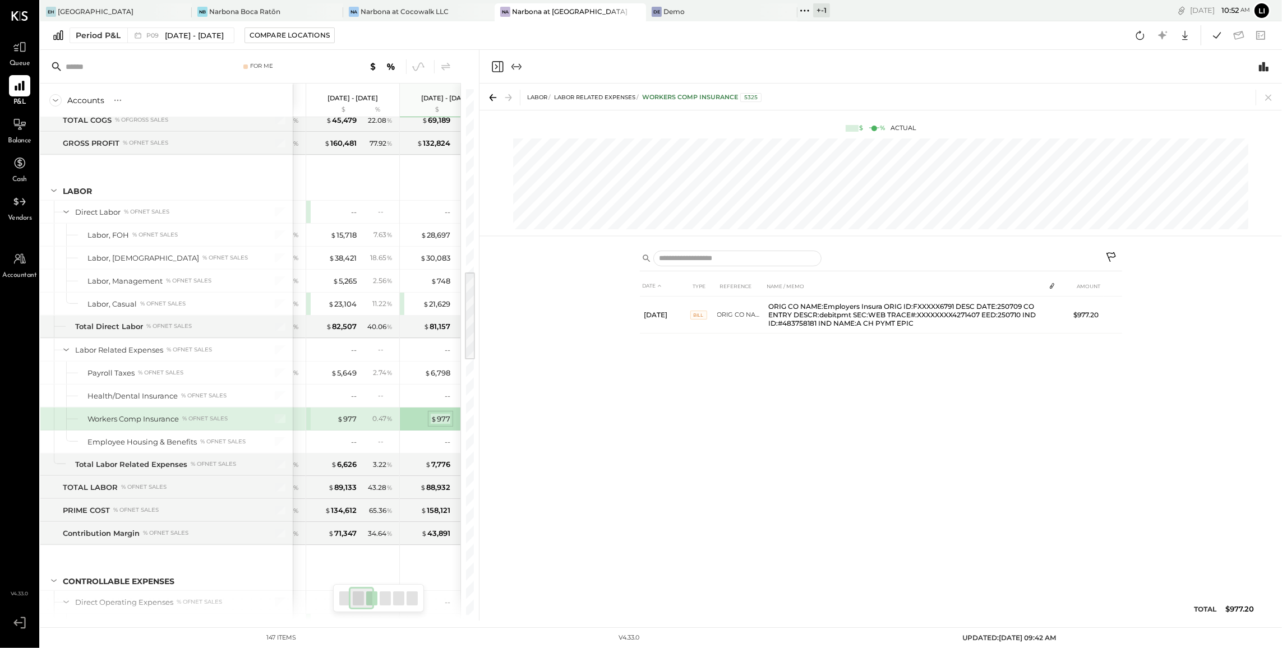
scroll to position [1063, 0]
click at [354, 425] on div "$ 977" at bounding box center [347, 419] width 20 height 11
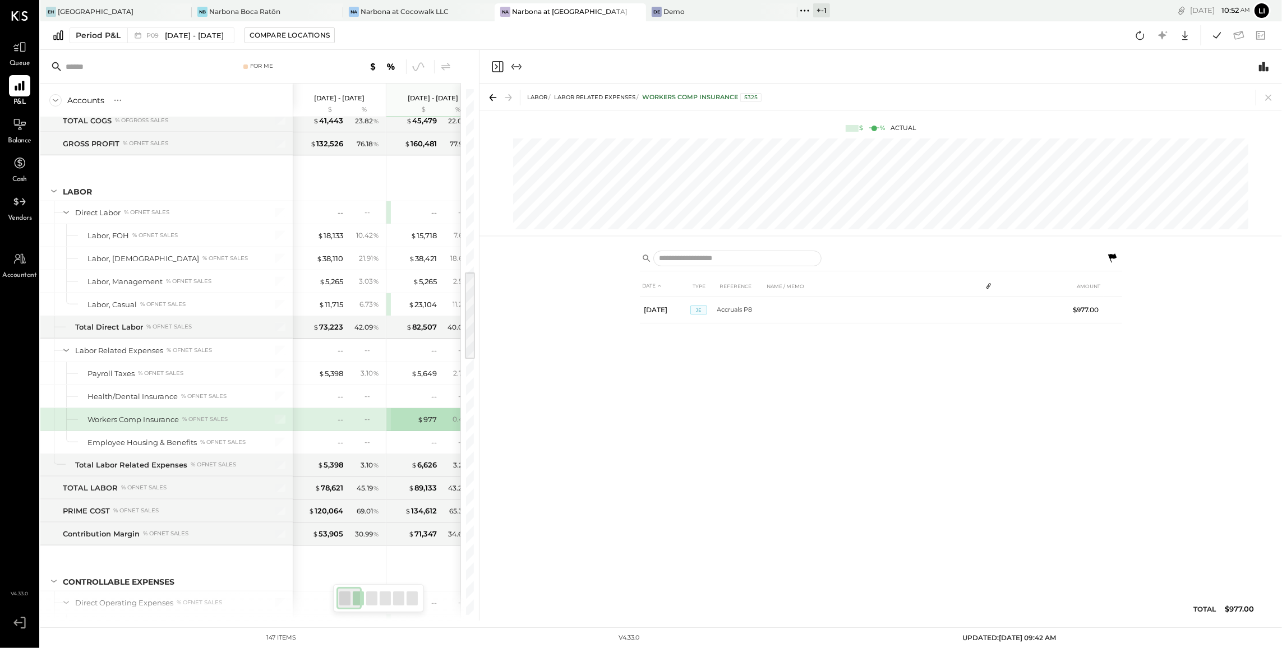
click at [325, 425] on div "--" at bounding box center [320, 419] width 45 height 11
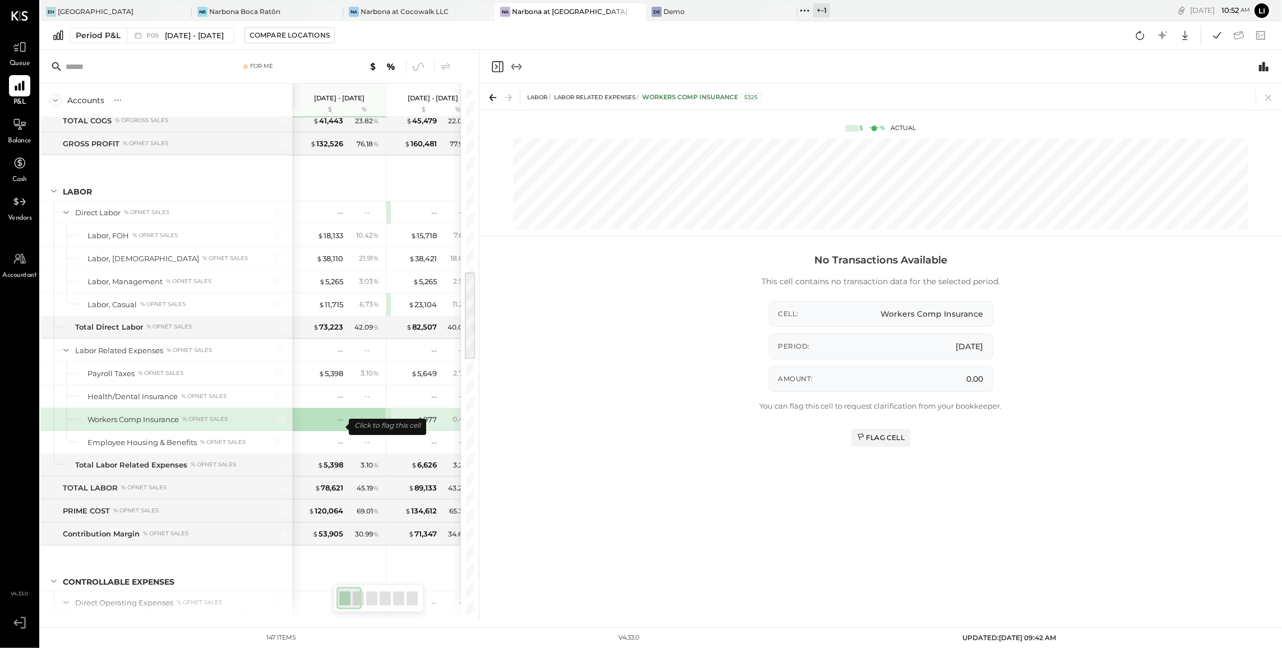
click at [335, 425] on div "--" at bounding box center [320, 419] width 45 height 11
click at [339, 425] on div "--" at bounding box center [341, 419] width 6 height 11
click at [868, 437] on div "Flag Cell" at bounding box center [881, 438] width 48 height 10
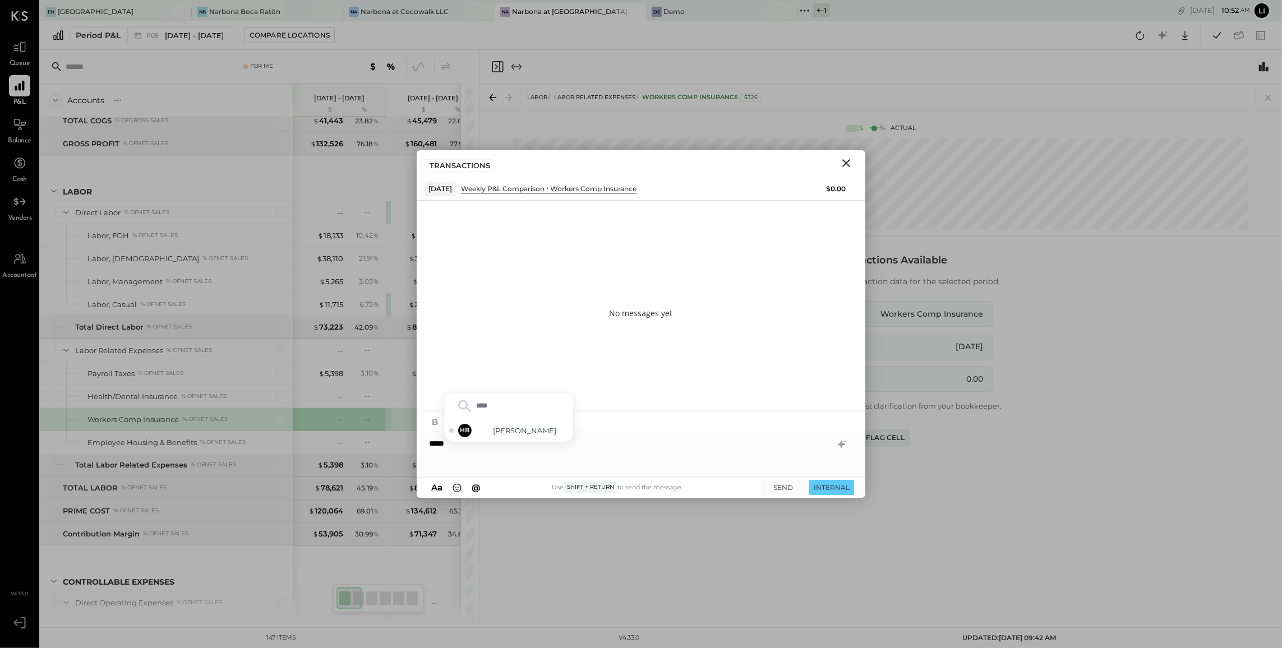
type input "*****"
click at [545, 422] on div "HB Heidy Balart" at bounding box center [509, 431] width 128 height 22
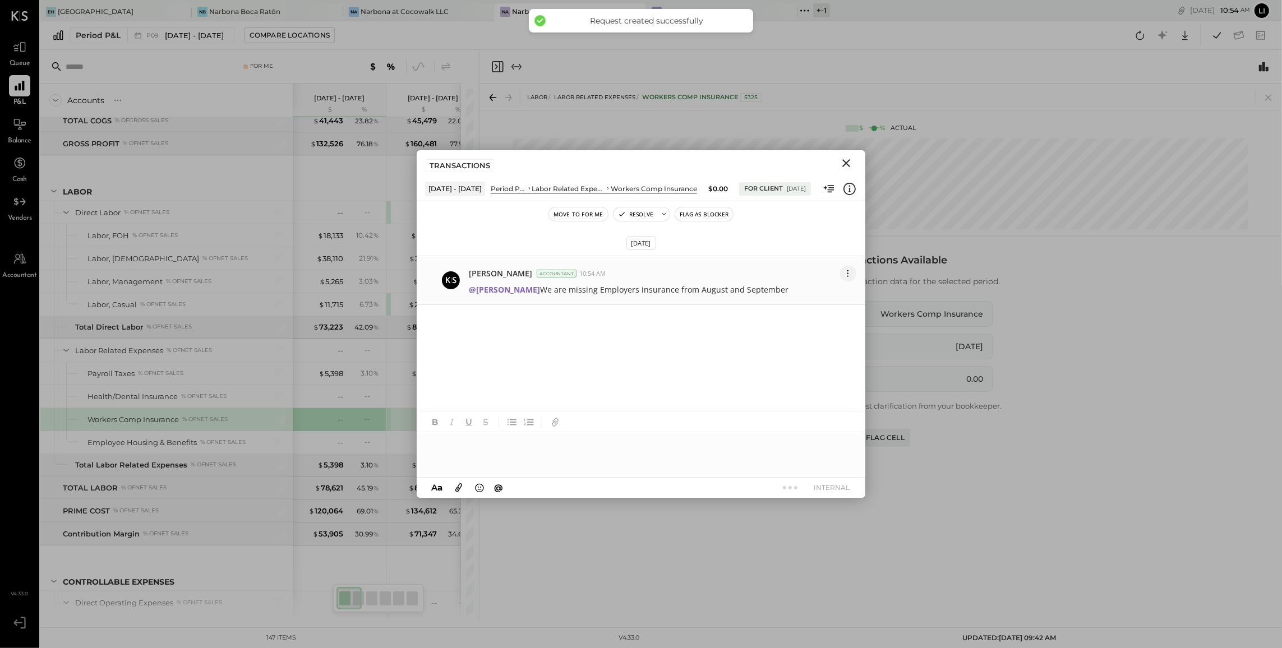
click at [844, 273] on icon at bounding box center [848, 274] width 12 height 12
click at [826, 293] on button "Edit Message" at bounding box center [821, 293] width 72 height 20
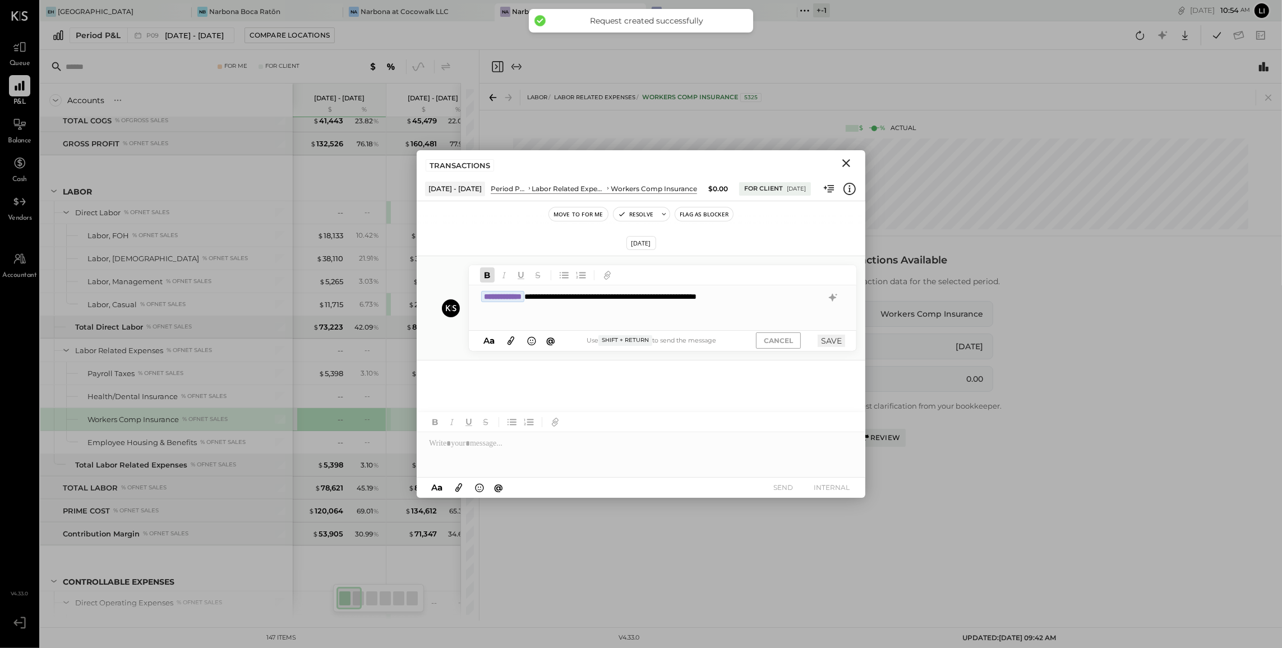
click at [809, 307] on div "**********" at bounding box center [663, 307] width 388 height 45
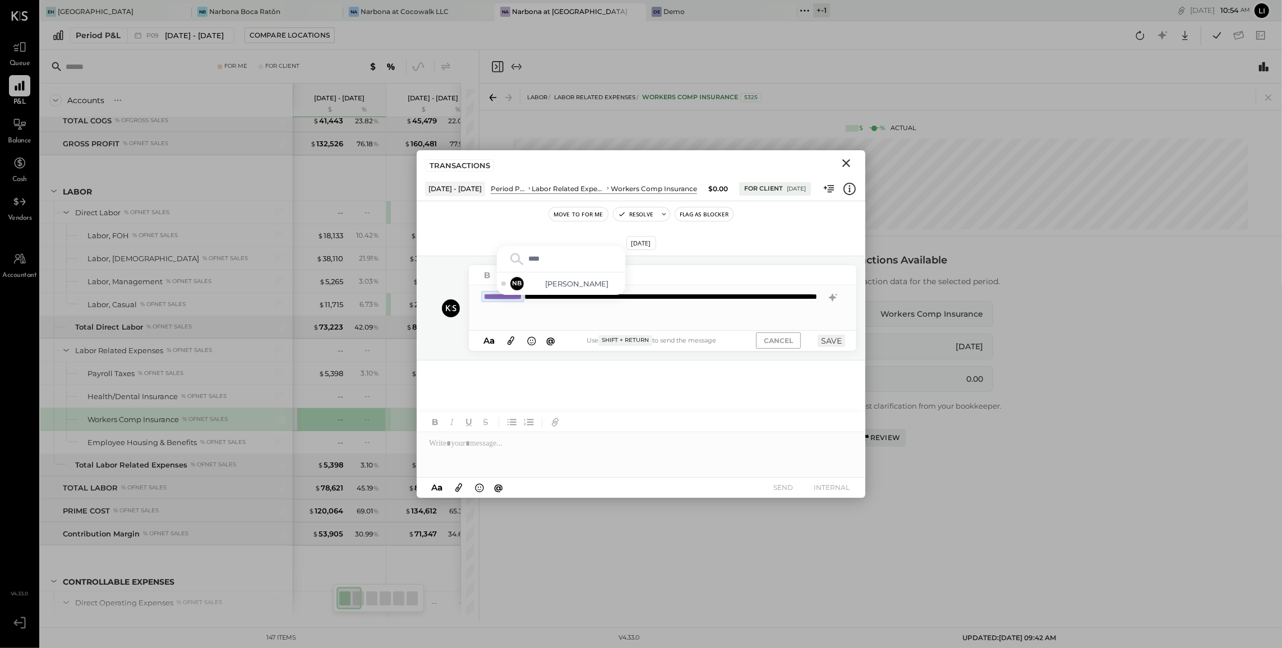
type input "*****"
click at [587, 285] on span "Noemi Balmaceda" at bounding box center [577, 284] width 88 height 11
click at [842, 339] on button "SAVE" at bounding box center [831, 341] width 27 height 12
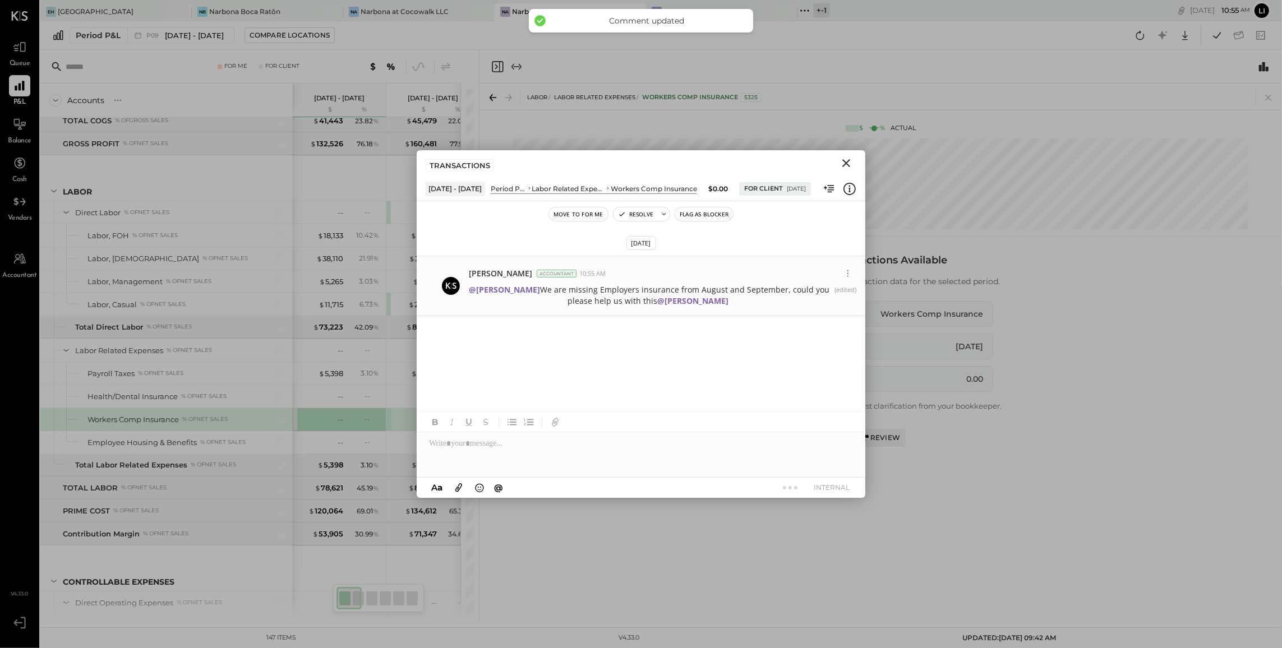
click at [844, 165] on icon "Close" at bounding box center [846, 163] width 8 height 8
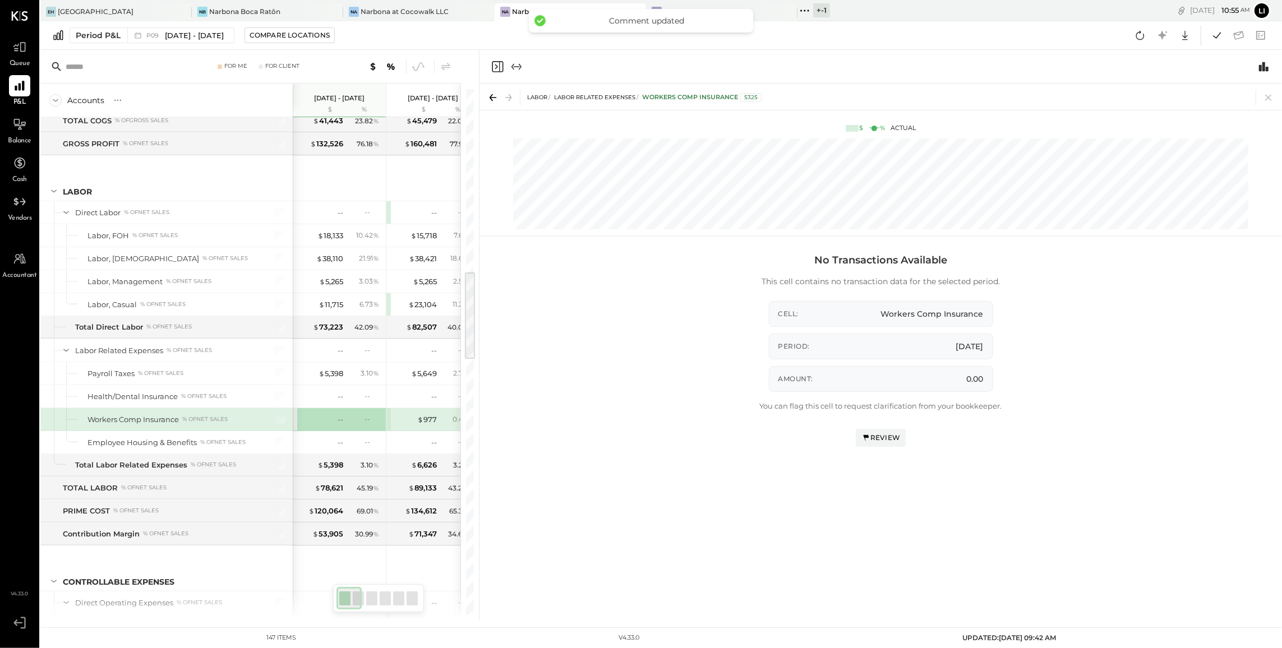
click at [494, 72] on icon "Close panel" at bounding box center [497, 66] width 13 height 13
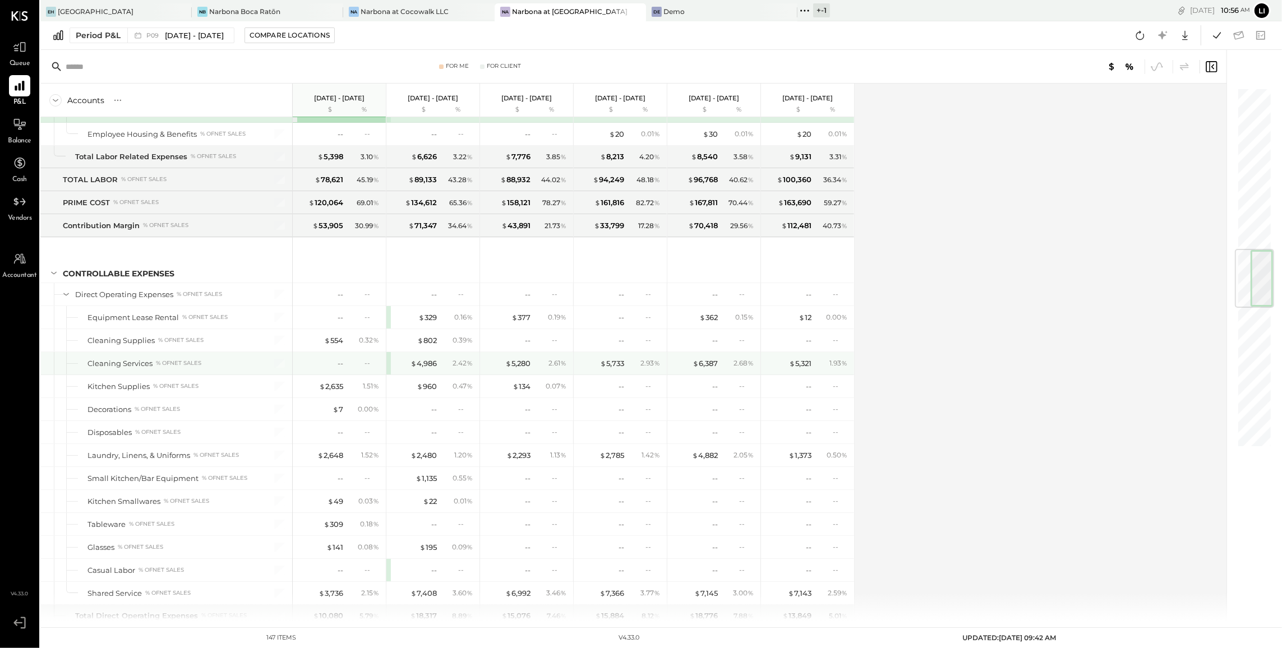
scroll to position [1372, 0]
click at [430, 322] on div "$ 329" at bounding box center [427, 317] width 19 height 11
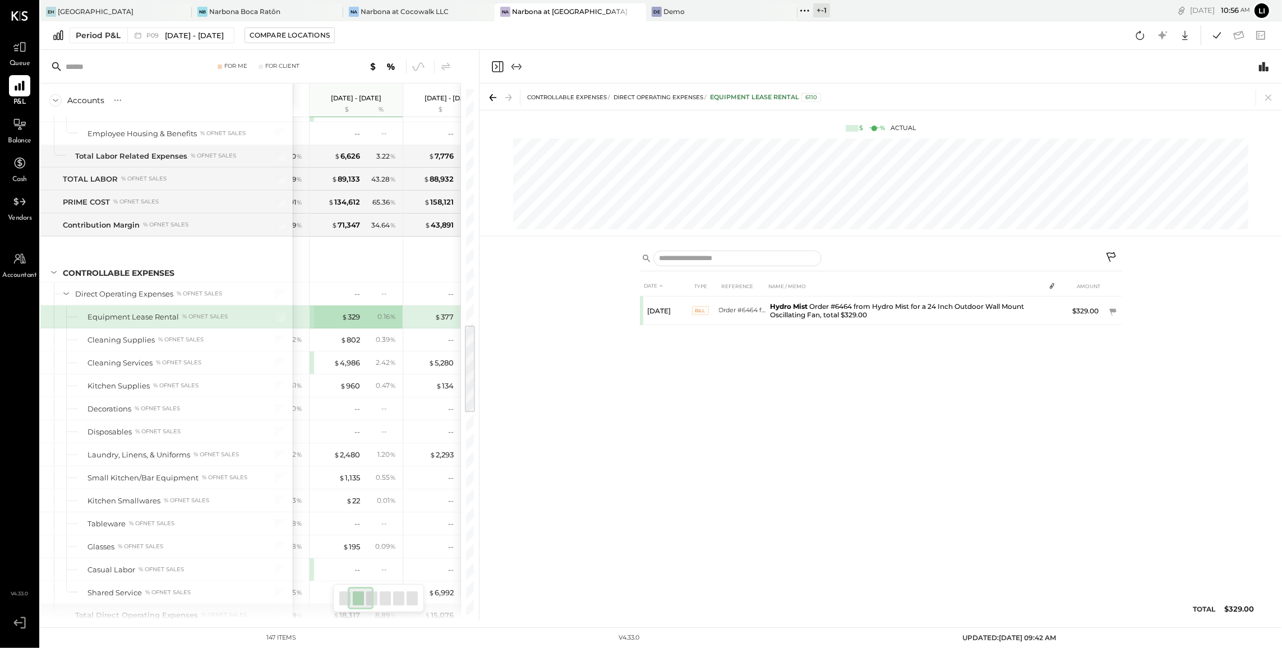
scroll to position [1372, 0]
click at [445, 323] on div "$ 377" at bounding box center [444, 317] width 19 height 11
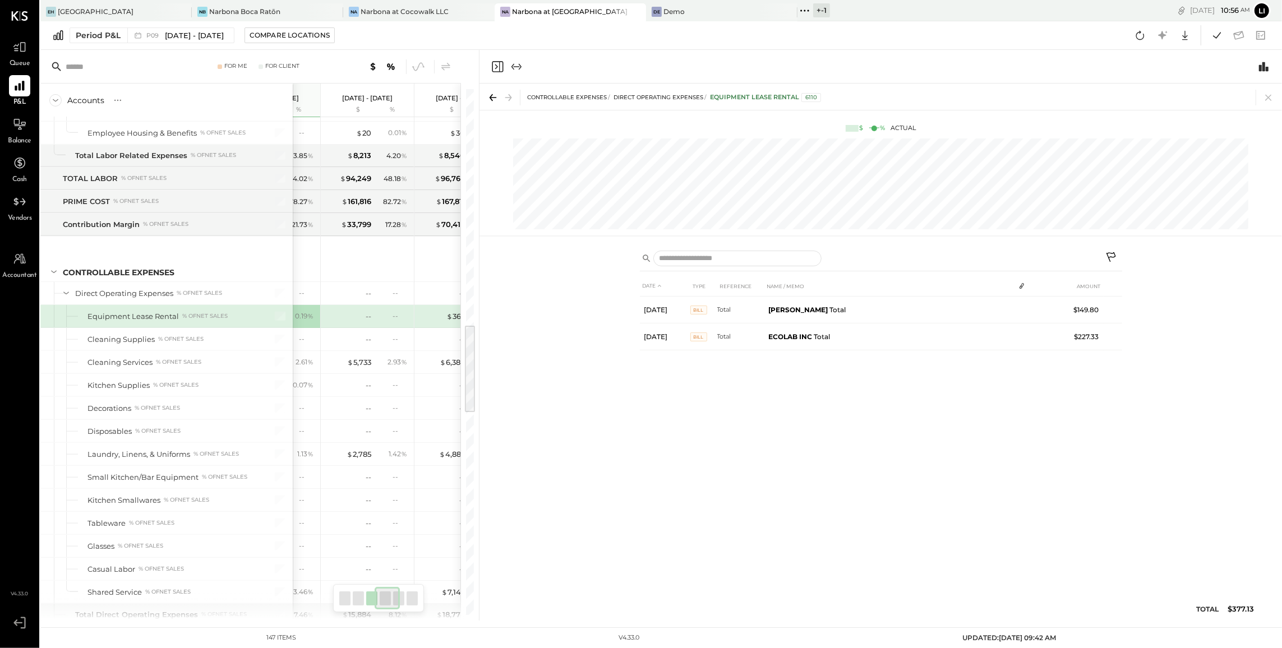
scroll to position [1372, 0]
click at [449, 321] on span "$" at bounding box center [449, 316] width 6 height 9
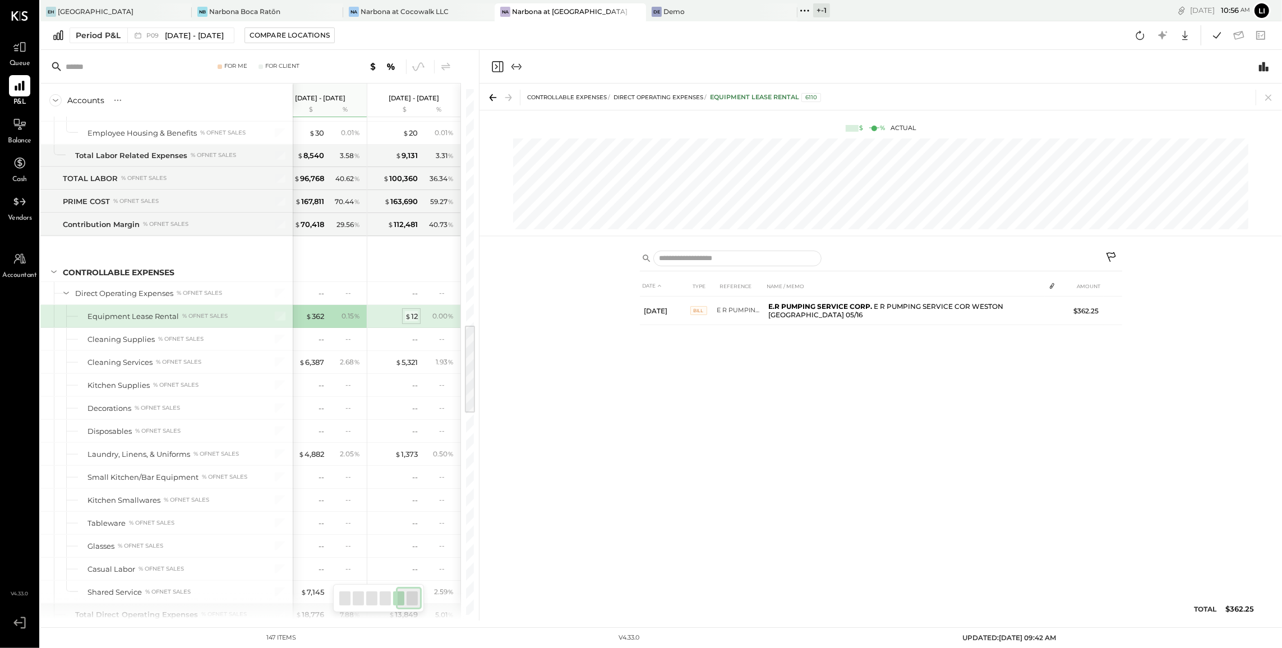
click at [414, 322] on div "$ 12" at bounding box center [411, 316] width 13 height 11
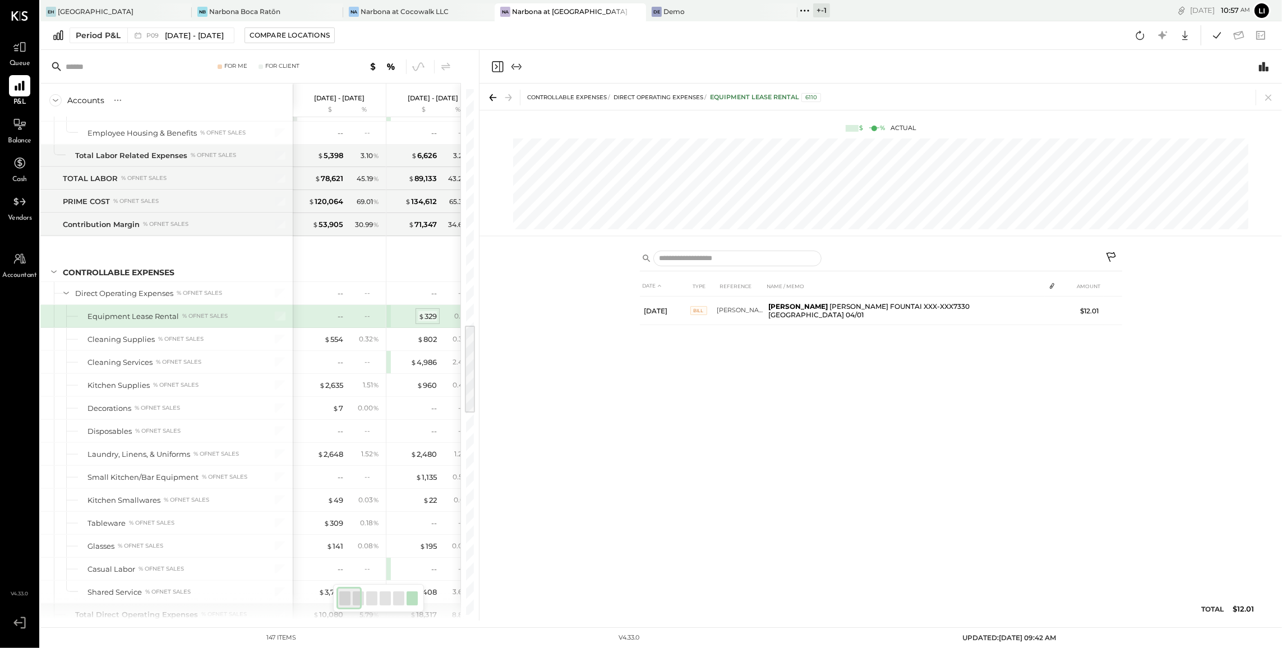
click at [432, 322] on div "$ 329" at bounding box center [427, 316] width 19 height 11
click at [424, 345] on div "$ 802" at bounding box center [427, 339] width 20 height 11
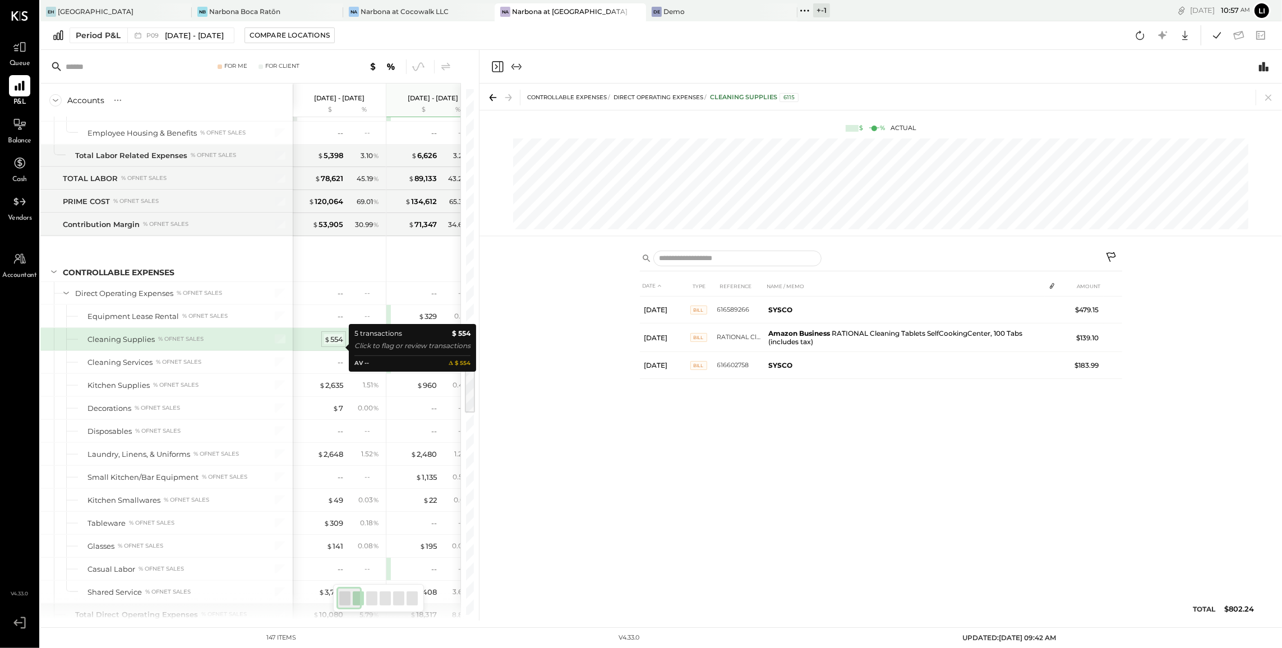
click at [330, 345] on div "$ 554" at bounding box center [333, 339] width 19 height 11
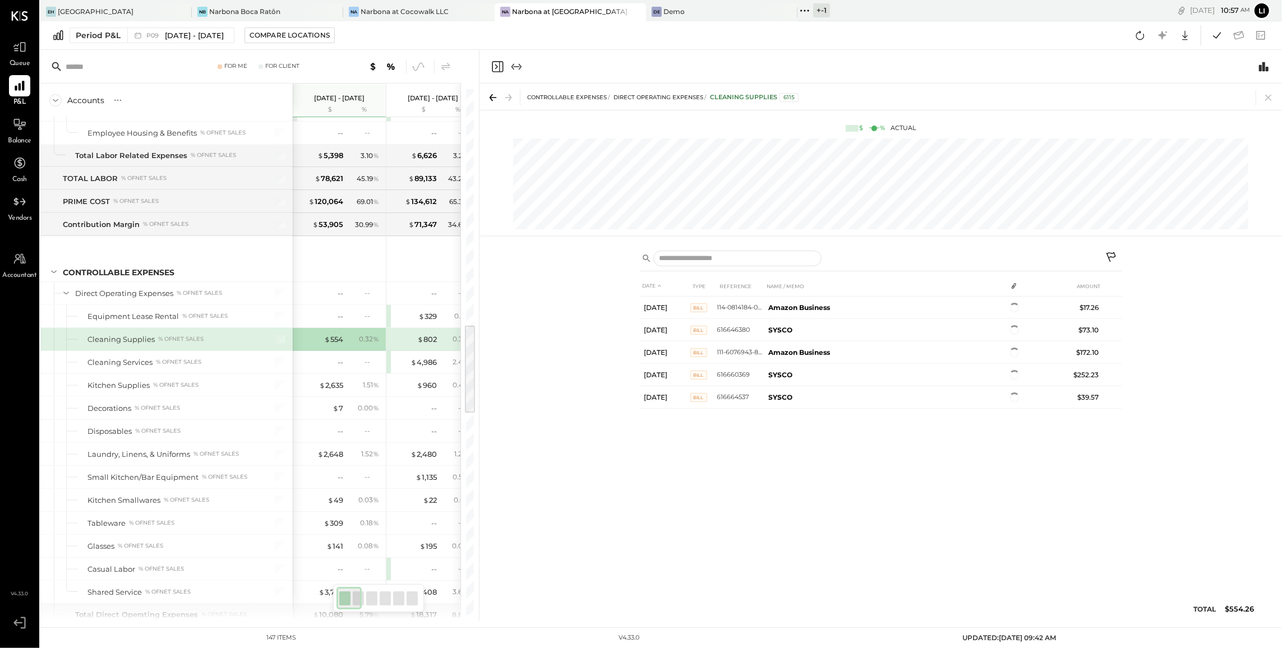
scroll to position [1394, 0]
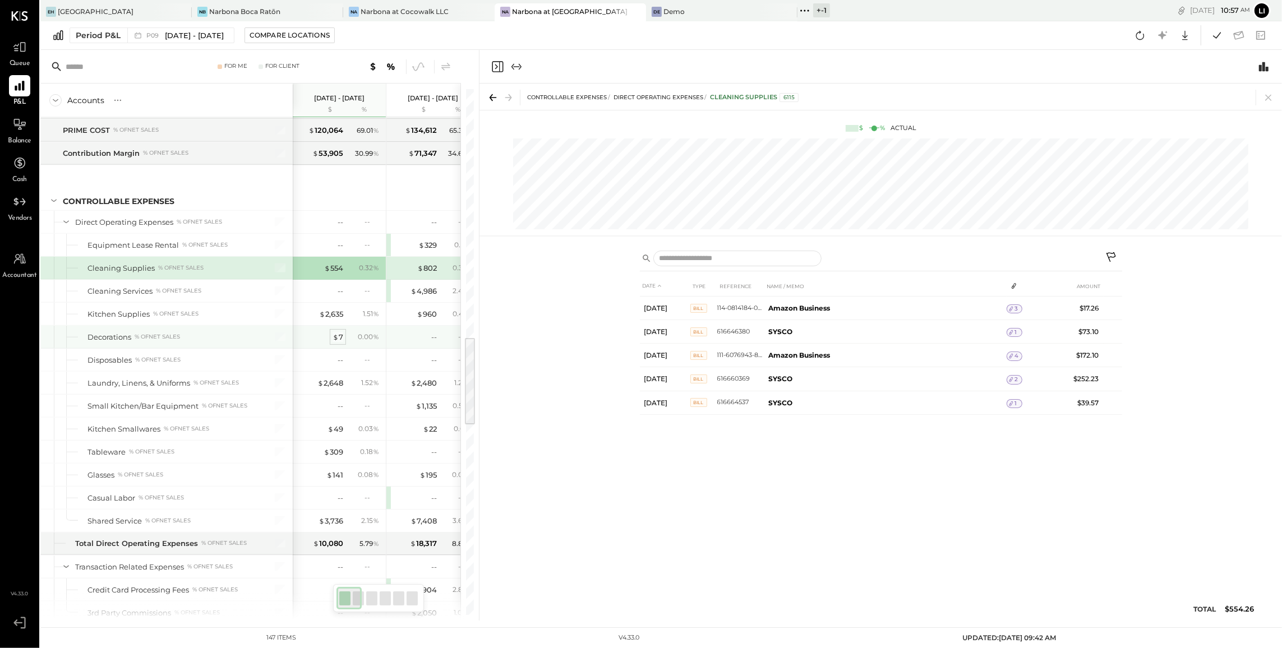
click at [340, 343] on div "$ 7" at bounding box center [338, 337] width 11 height 11
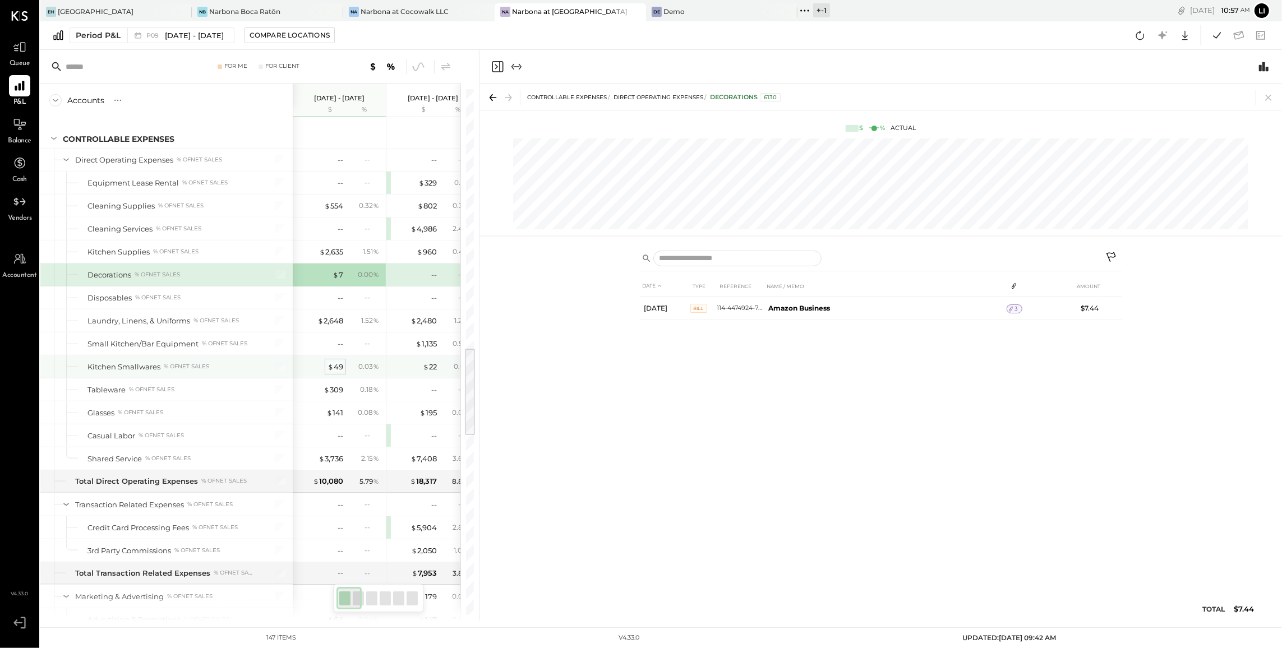
click at [329, 371] on span "$" at bounding box center [331, 366] width 6 height 9
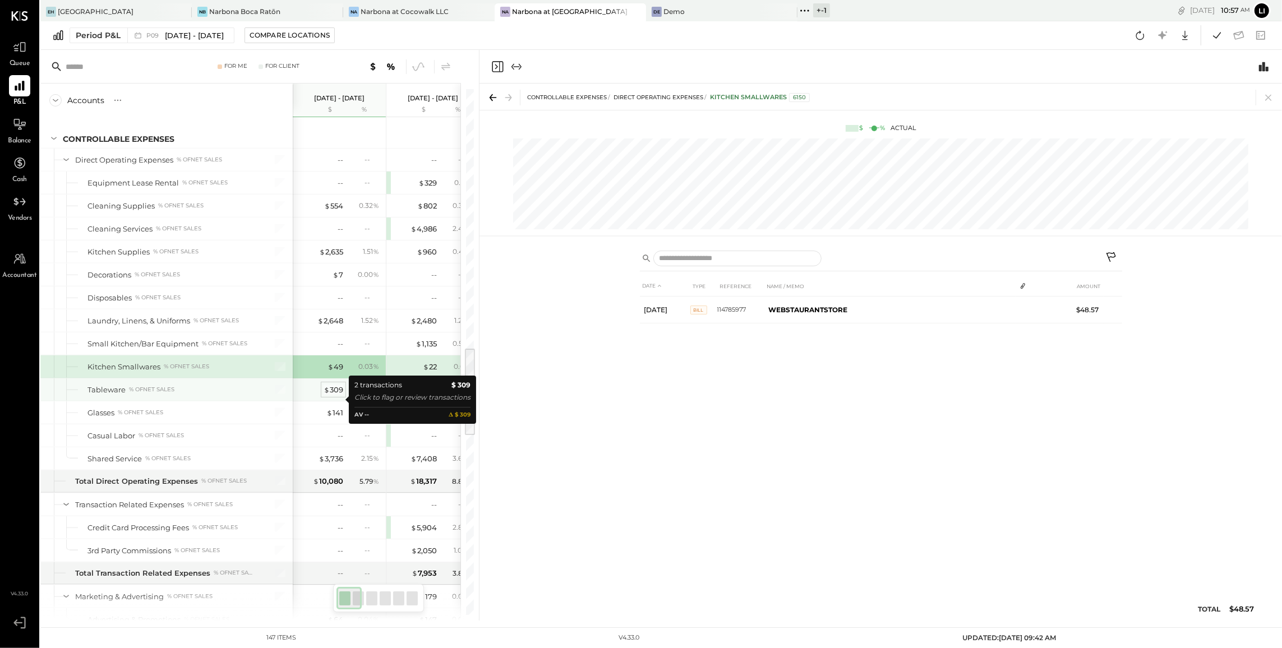
click at [339, 395] on div "$ 309" at bounding box center [334, 390] width 20 height 11
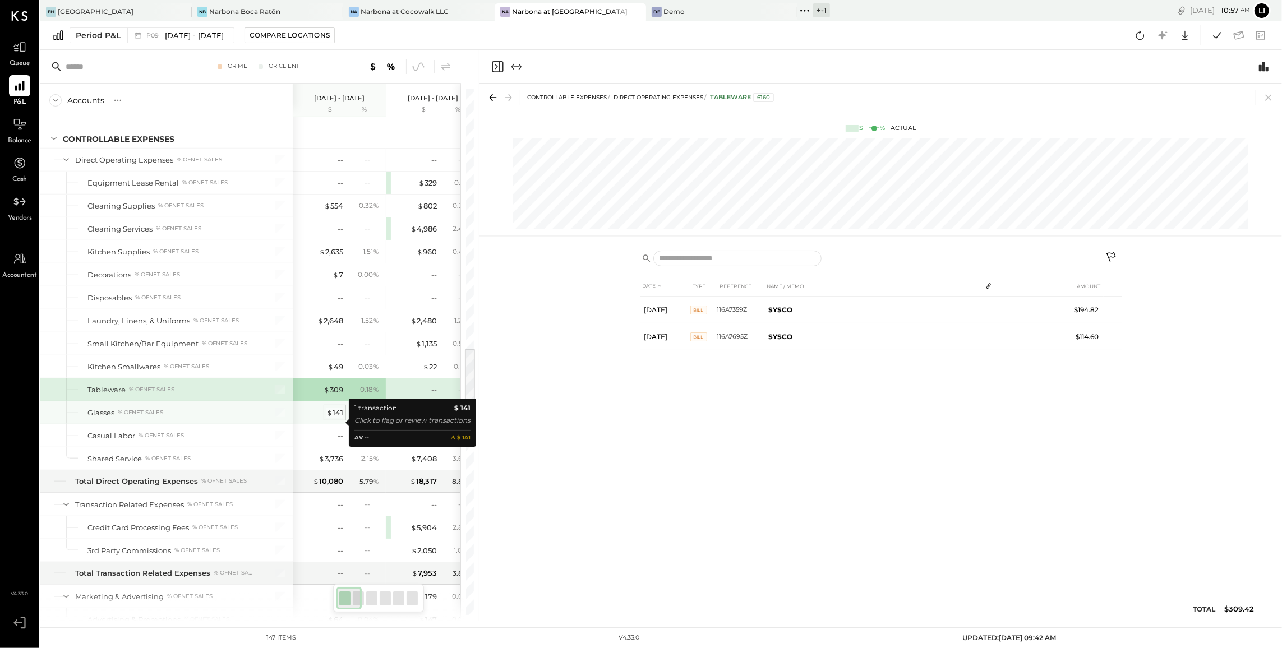
click at [342, 418] on div "$ 141" at bounding box center [334, 413] width 17 height 11
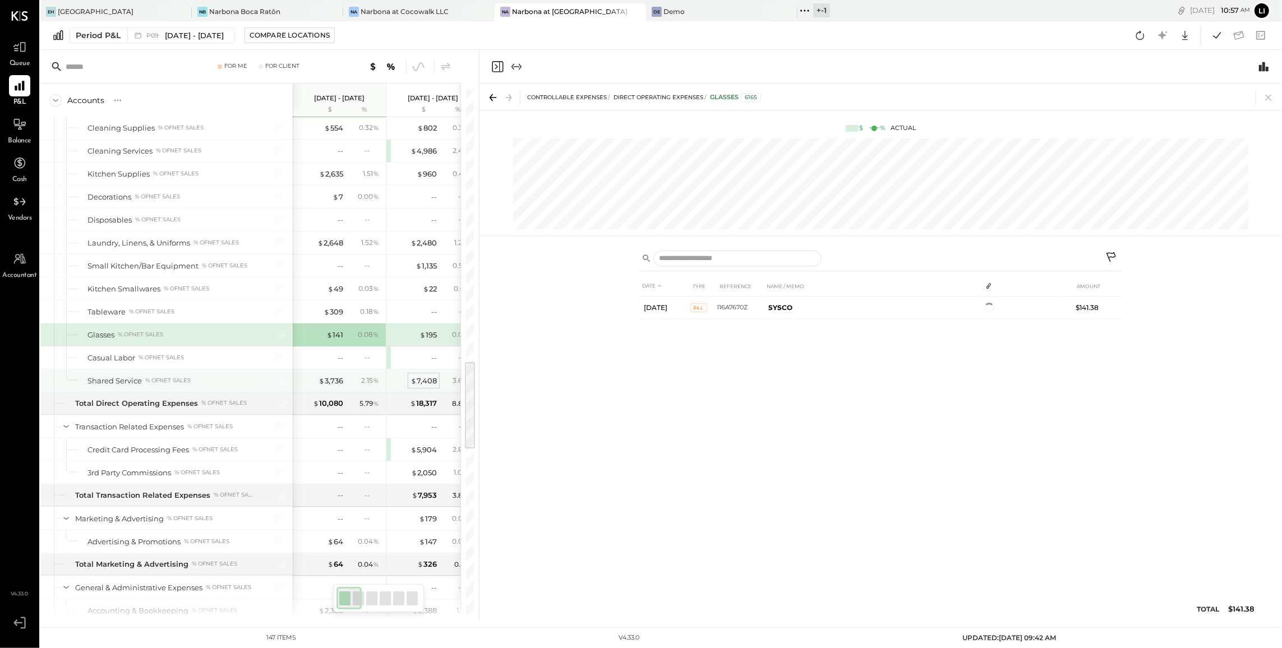
click at [422, 386] on div "$ 7,408" at bounding box center [424, 381] width 26 height 11
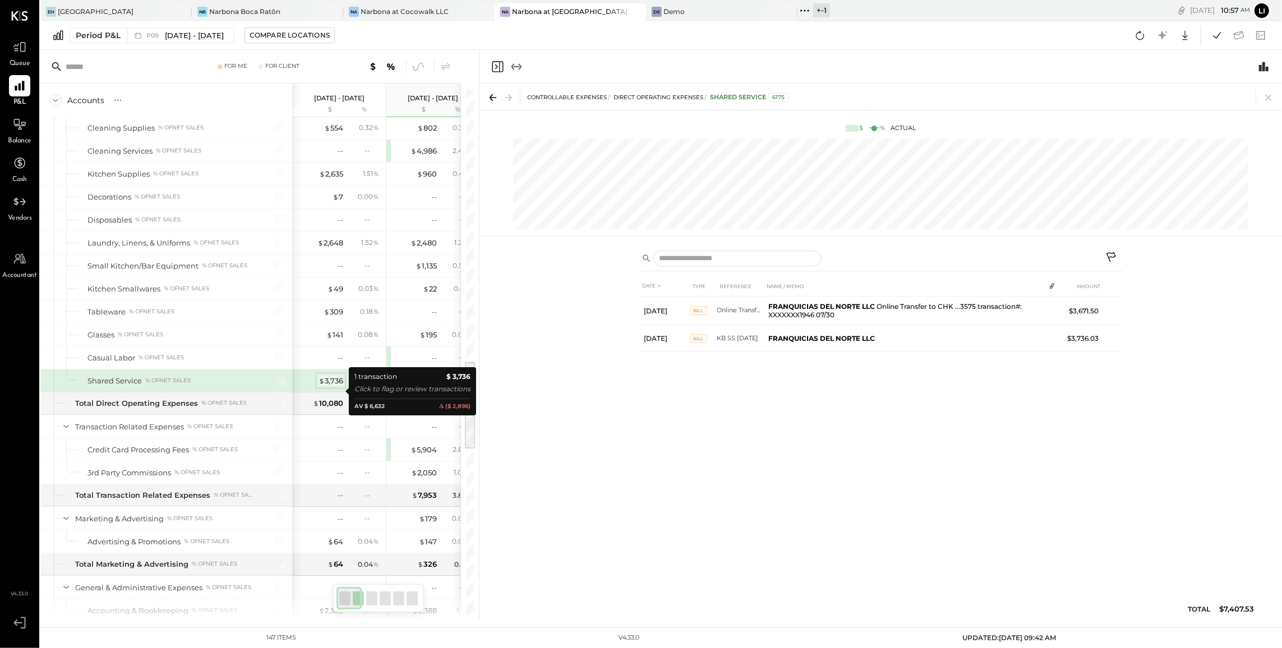
click at [330, 386] on div "$ 3,736" at bounding box center [331, 381] width 25 height 11
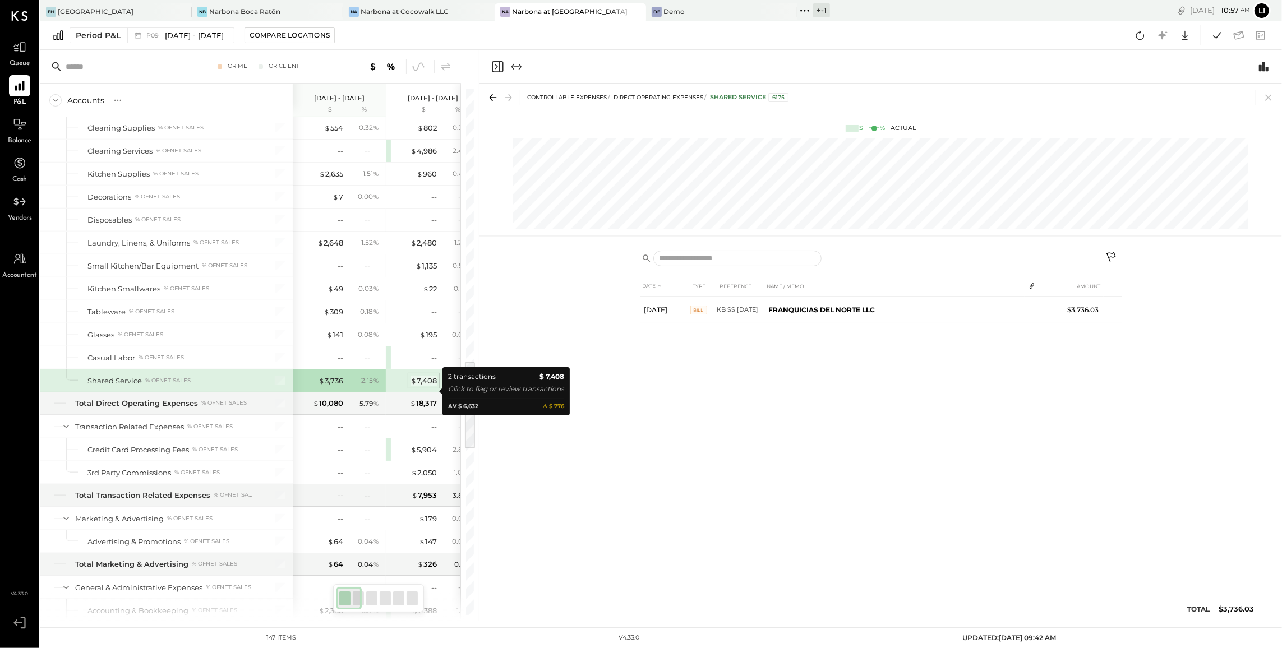
click at [431, 386] on div "$ 7,408" at bounding box center [424, 381] width 26 height 11
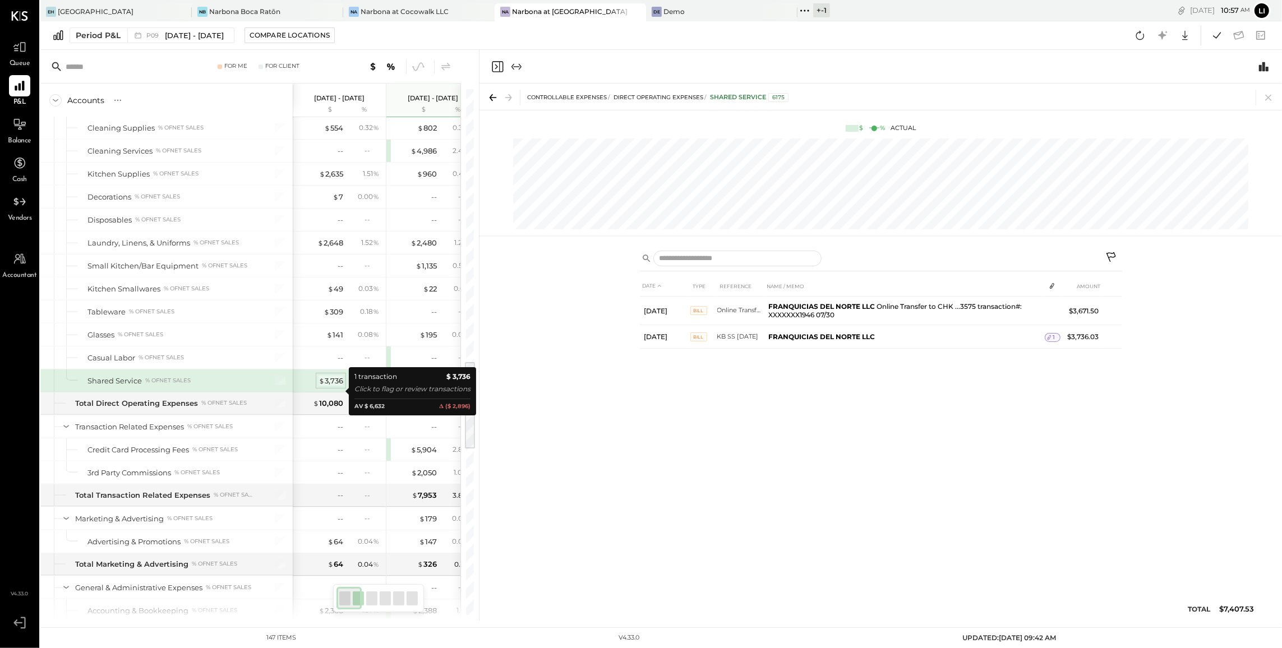
click at [338, 386] on div "$ 3,736" at bounding box center [331, 381] width 25 height 11
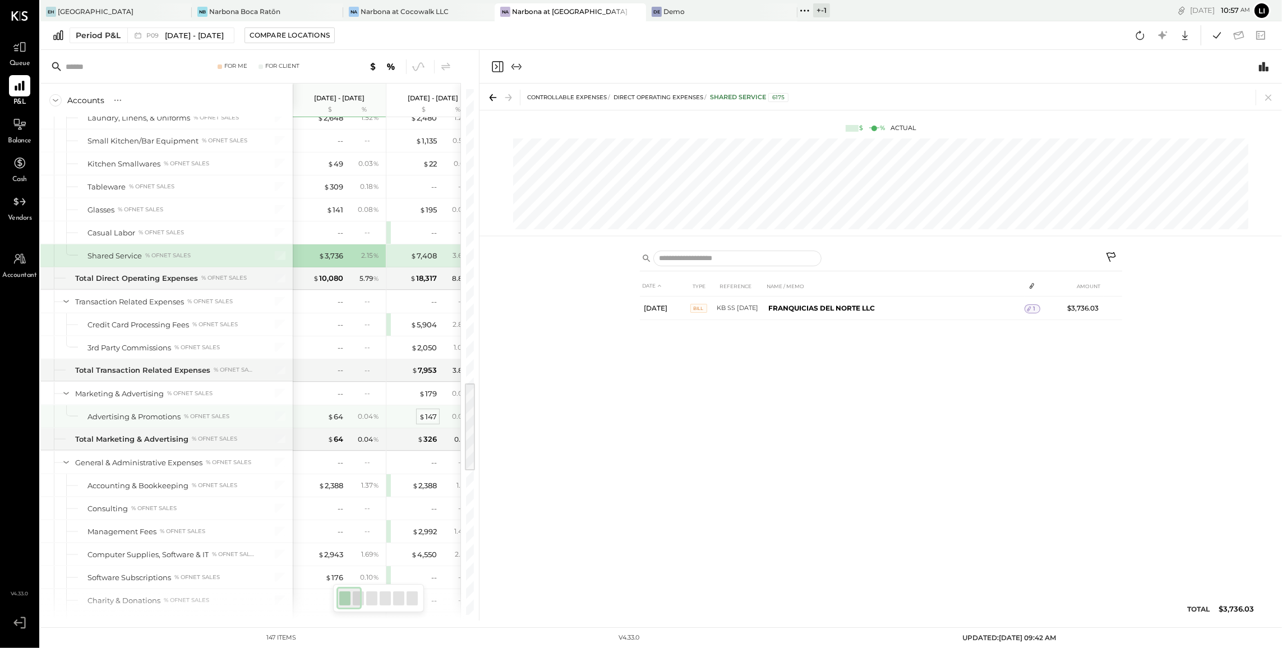
click at [431, 422] on div "$ 147" at bounding box center [428, 417] width 18 height 11
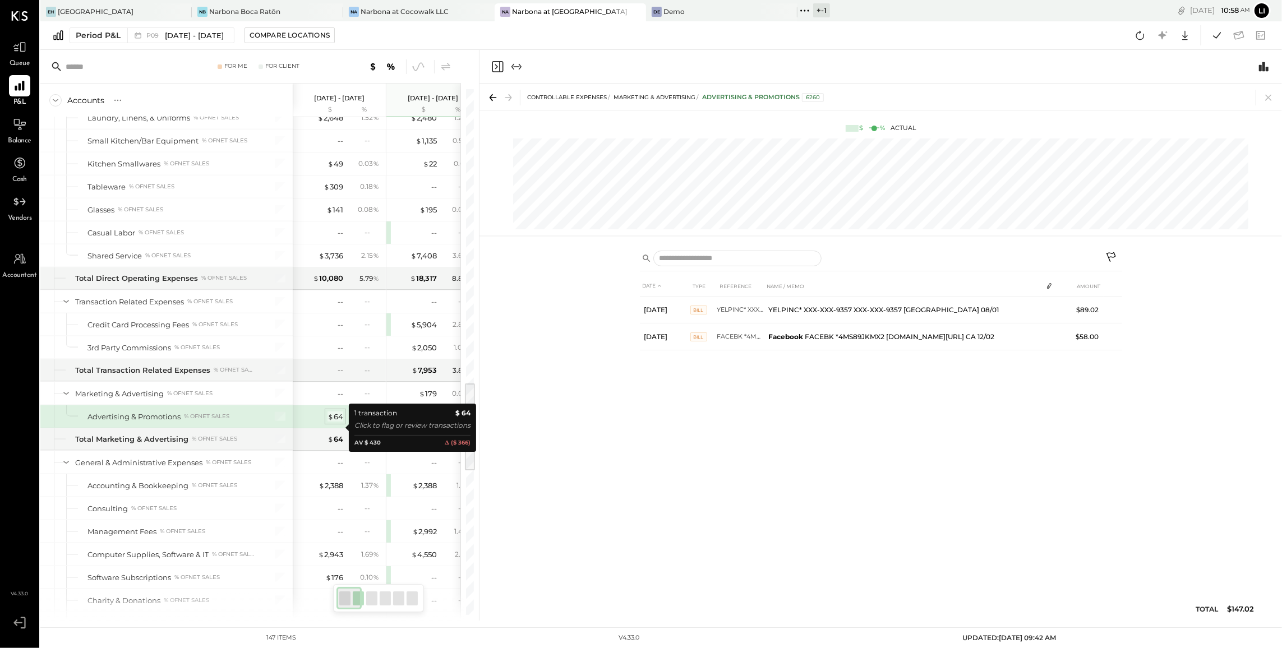
click at [330, 421] on span "$" at bounding box center [331, 416] width 6 height 9
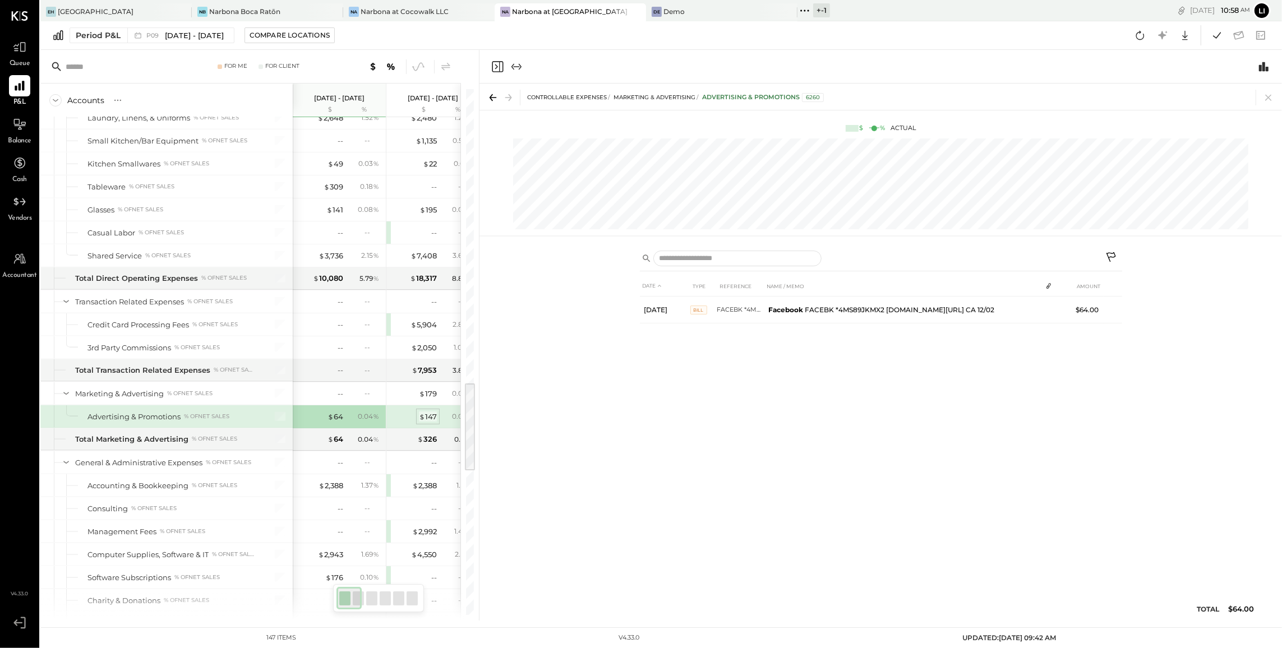
click at [420, 421] on span "$" at bounding box center [422, 416] width 6 height 9
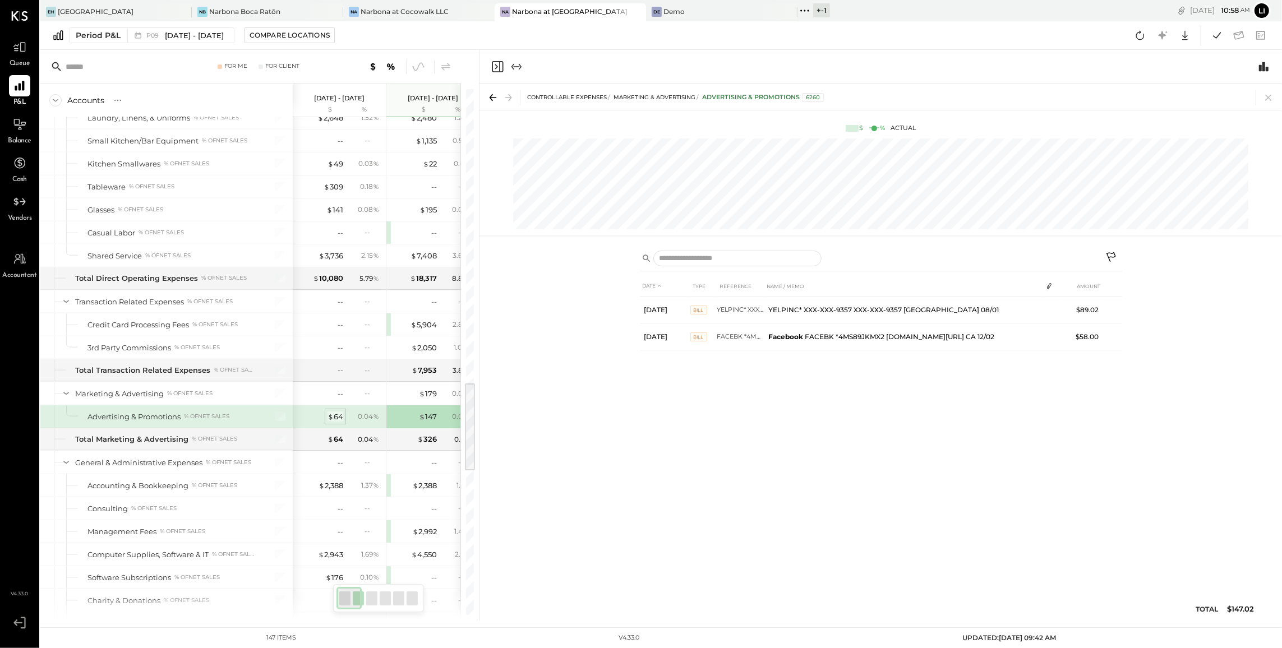
click at [335, 422] on div "$ 64" at bounding box center [336, 417] width 16 height 11
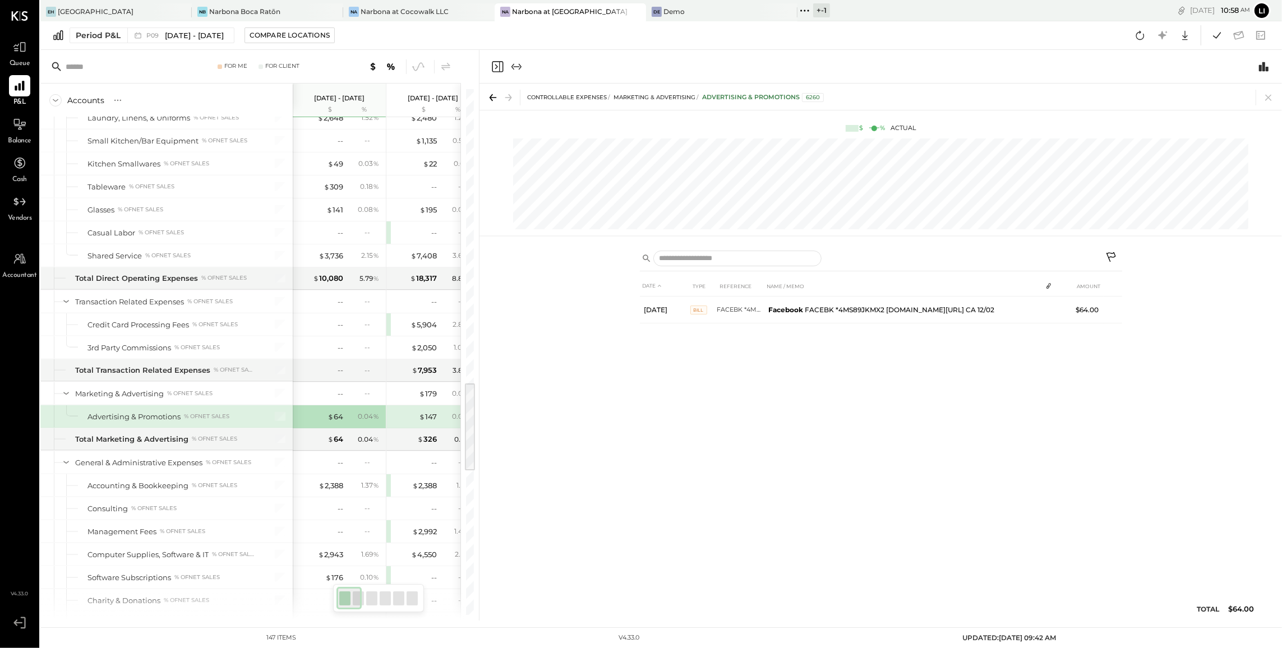
click at [426, 428] on div "$ 147 0.07 %" at bounding box center [434, 416] width 84 height 22
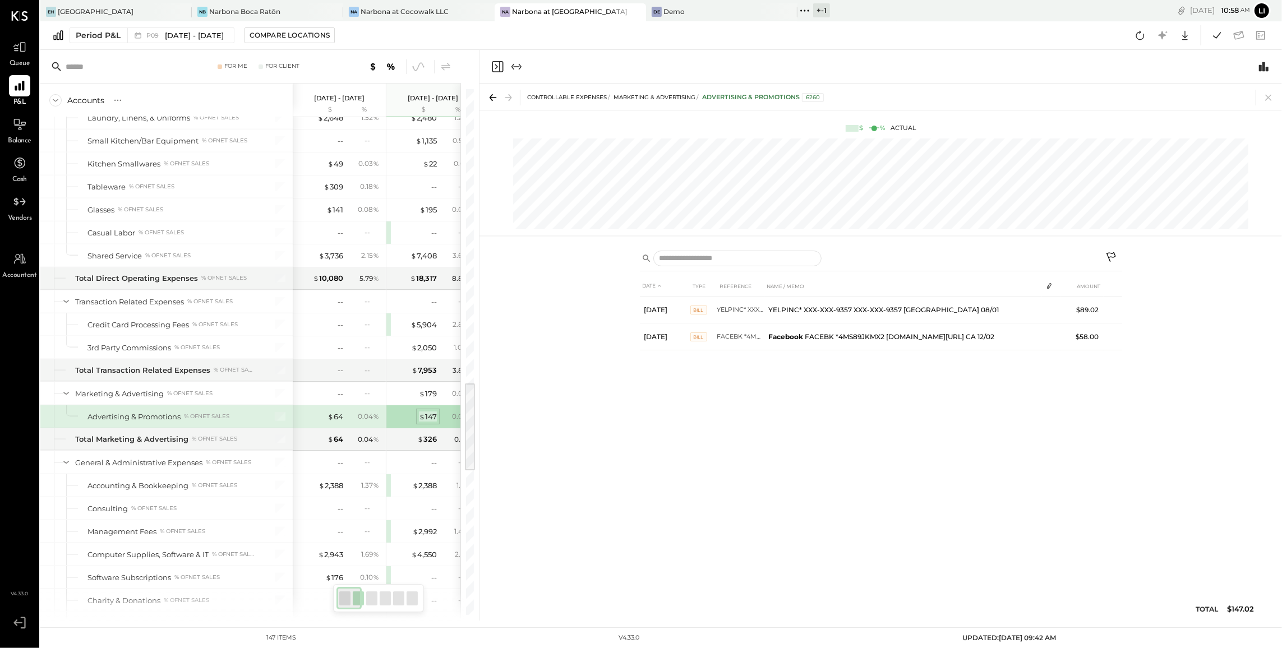
click at [427, 422] on div "$ 147" at bounding box center [428, 417] width 18 height 11
click at [336, 422] on div "$ 64" at bounding box center [336, 417] width 16 height 11
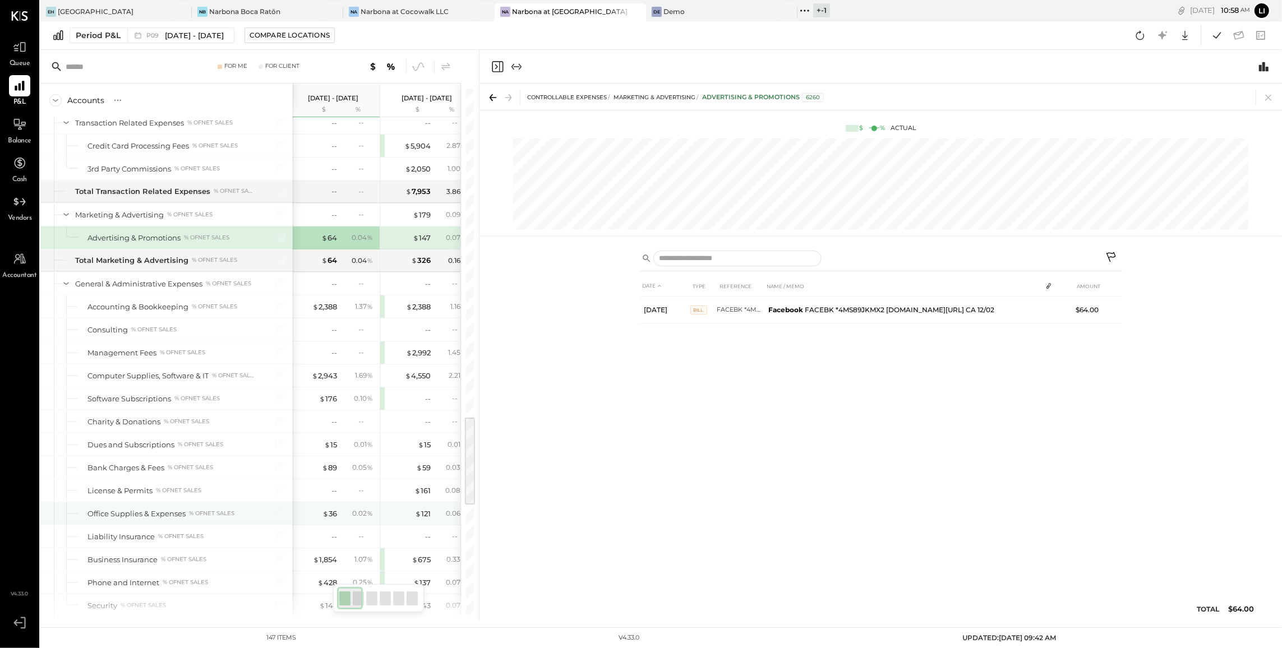
scroll to position [1908, 0]
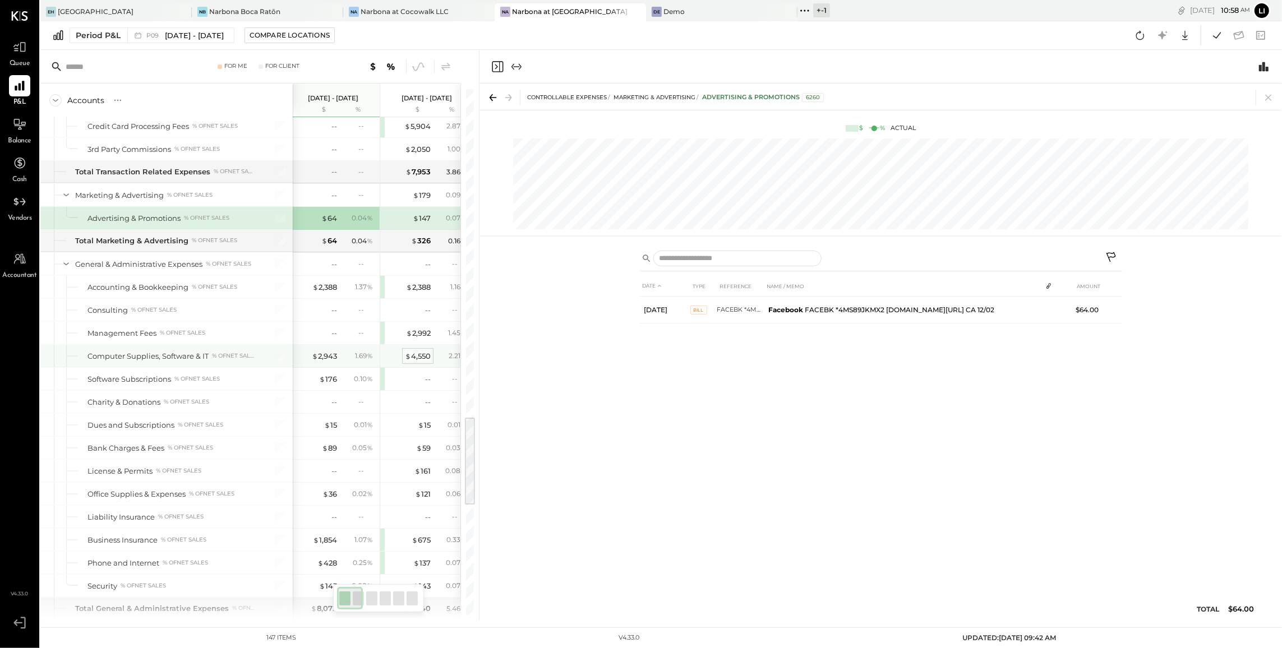
click at [418, 362] on div "$ 4,550" at bounding box center [418, 356] width 26 height 11
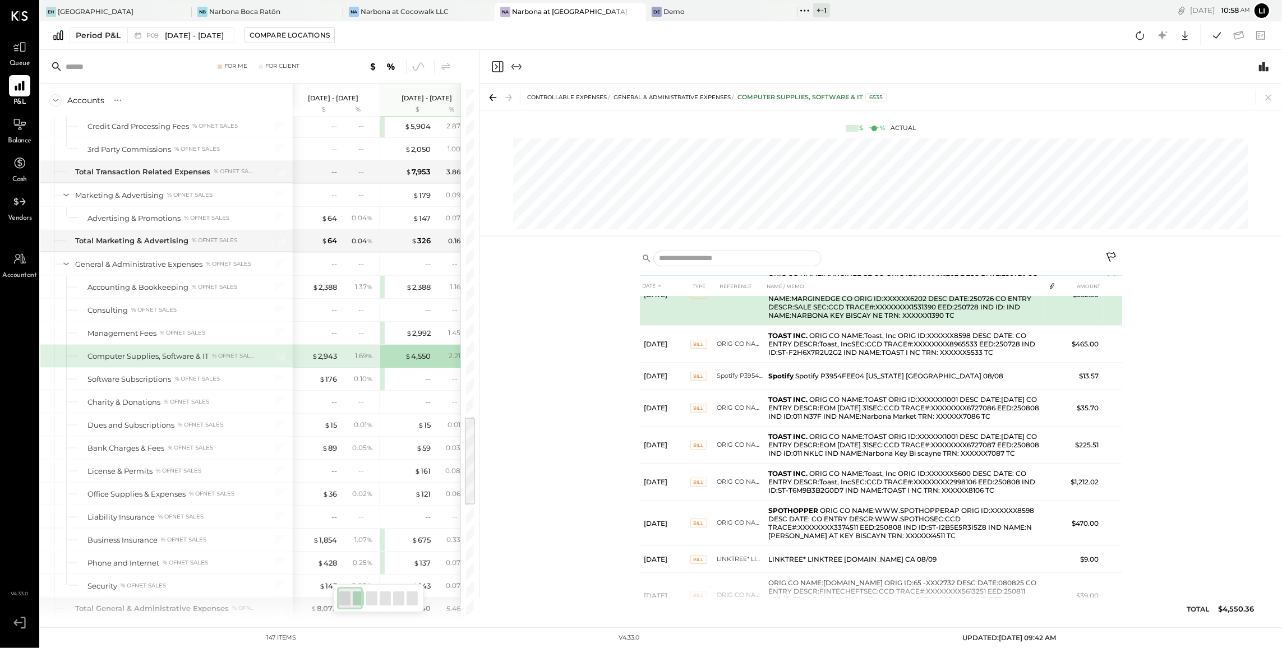
scroll to position [192, 0]
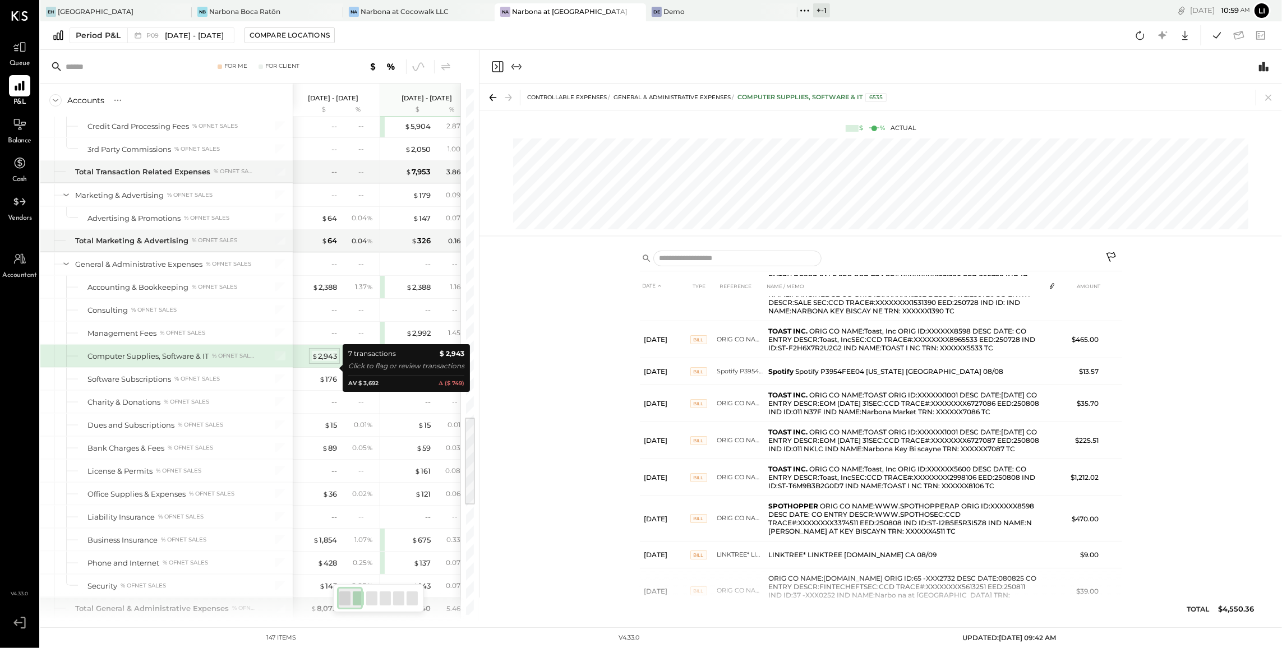
click at [329, 362] on div "$ 2,943" at bounding box center [324, 356] width 25 height 11
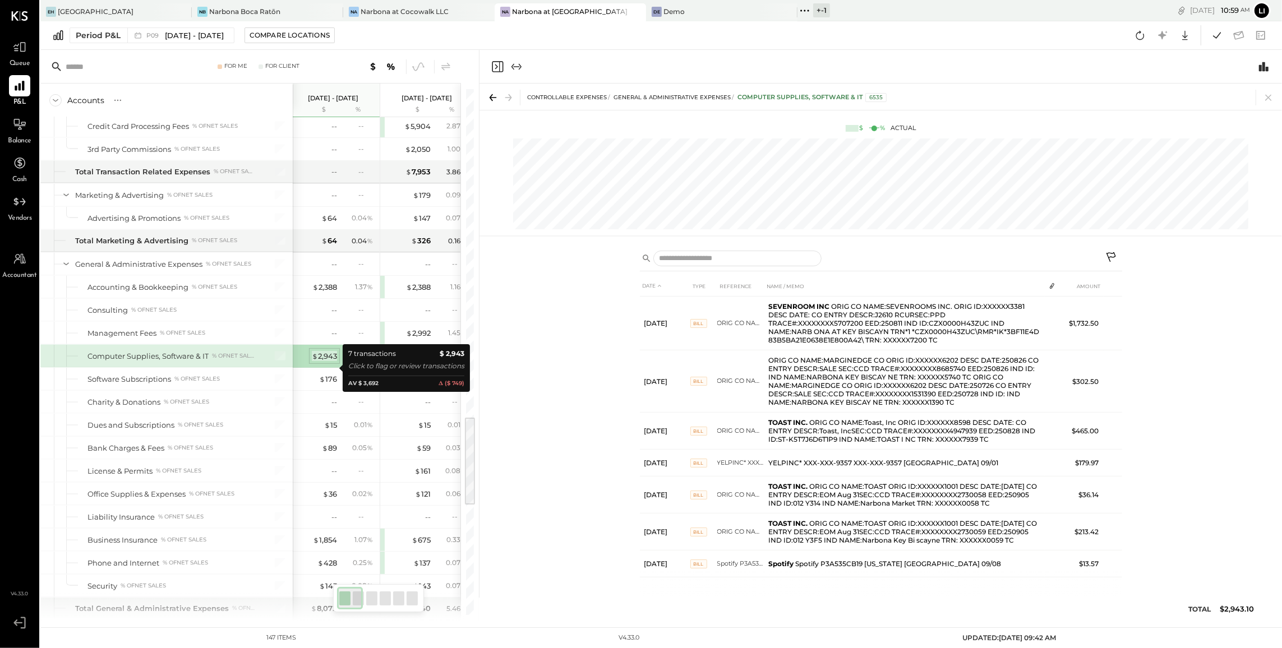
scroll to position [0, 0]
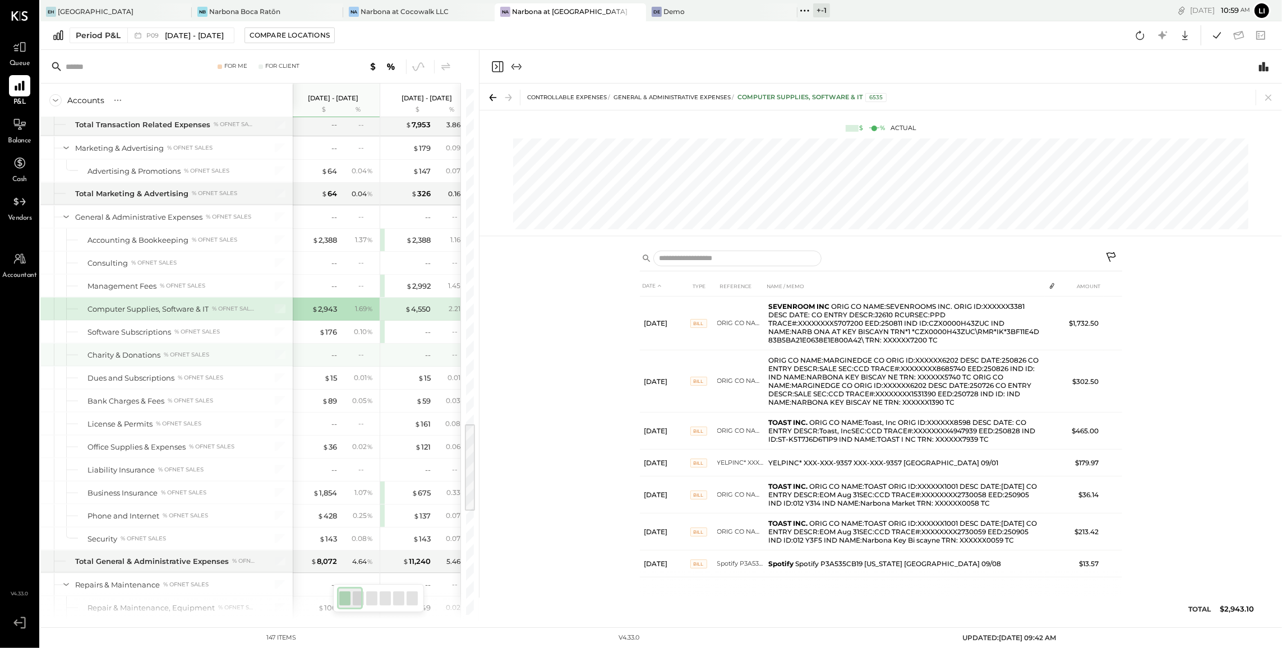
scroll to position [1959, 0]
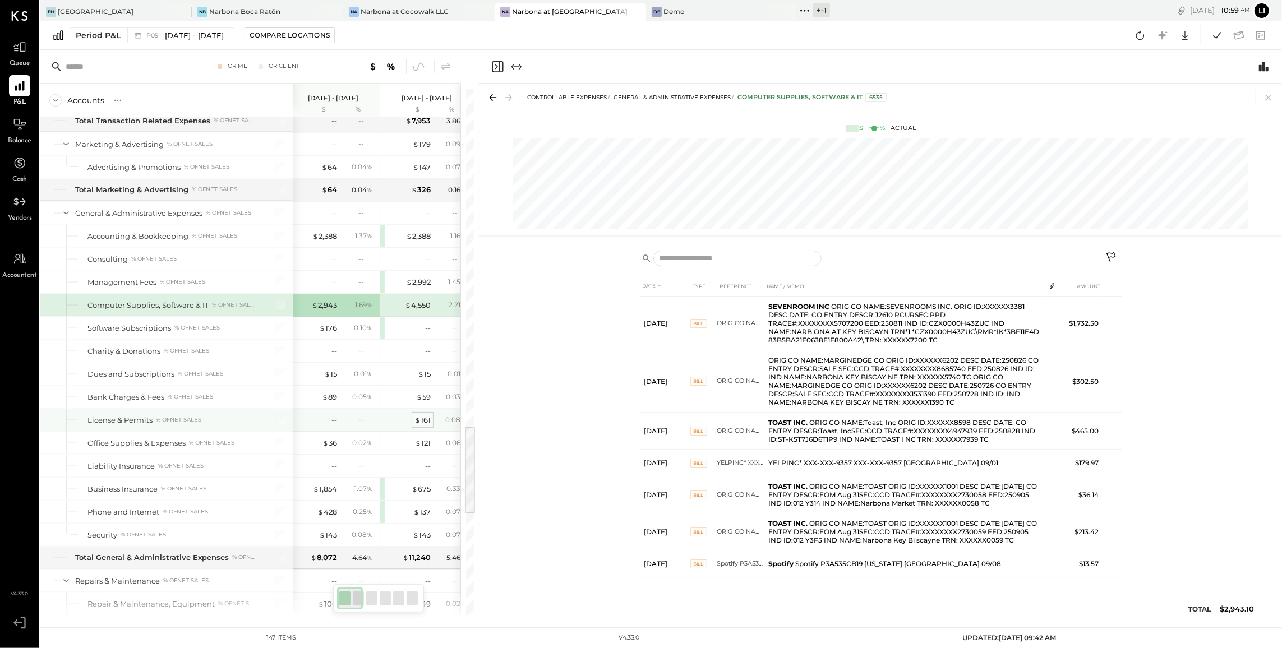
click at [425, 426] on div "$ 161" at bounding box center [422, 420] width 16 height 11
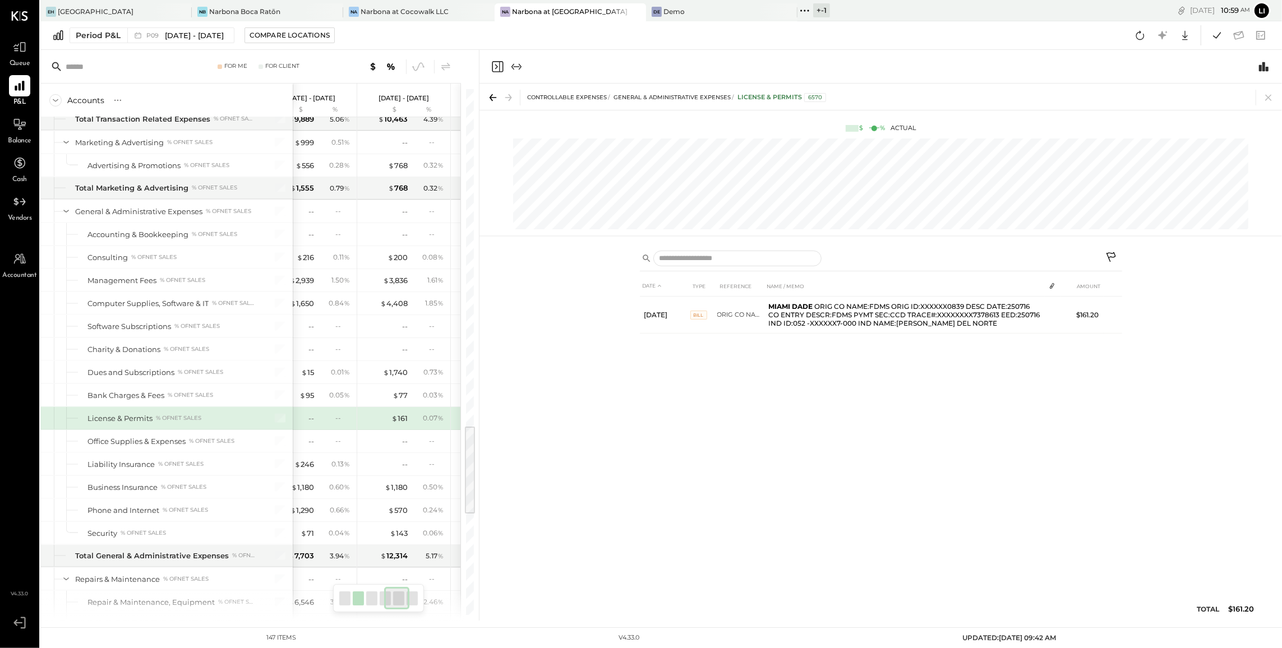
scroll to position [0, 317]
click at [405, 422] on span "$" at bounding box center [405, 417] width 6 height 9
click at [317, 423] on div "$ 161" at bounding box center [316, 417] width 16 height 11
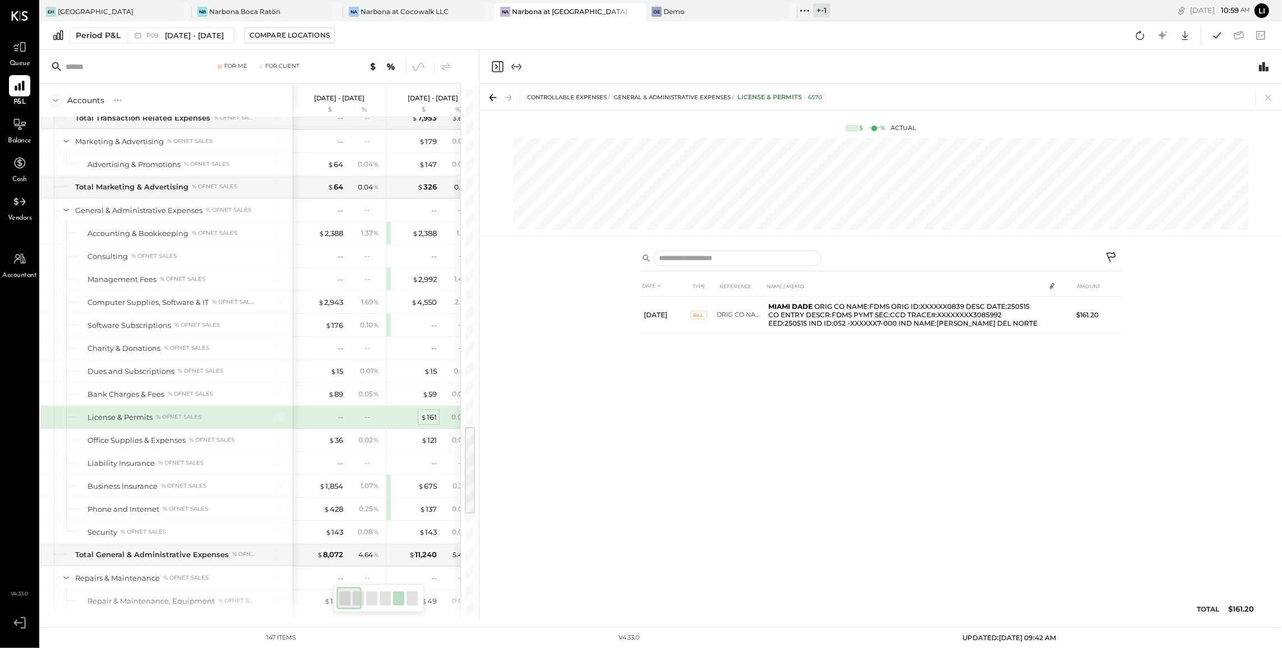
click at [428, 423] on div "$ 161" at bounding box center [429, 417] width 16 height 11
click at [341, 423] on div "--" at bounding box center [341, 417] width 6 height 11
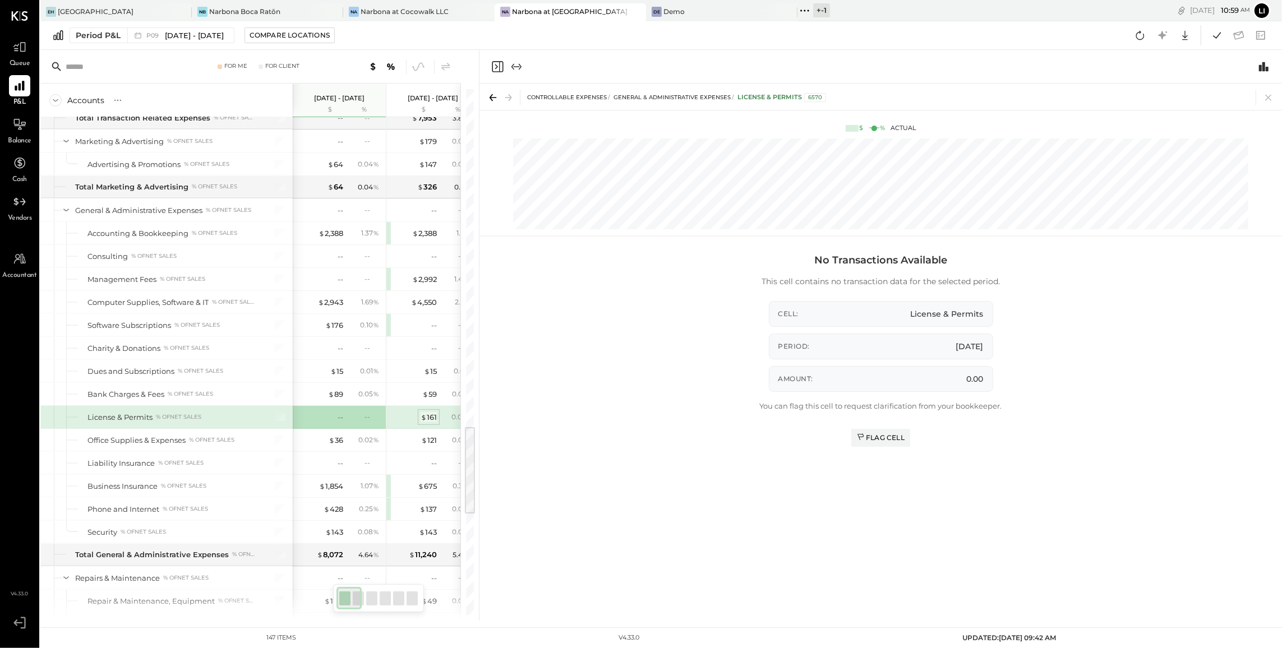
click at [430, 423] on div "$ 161" at bounding box center [429, 417] width 16 height 11
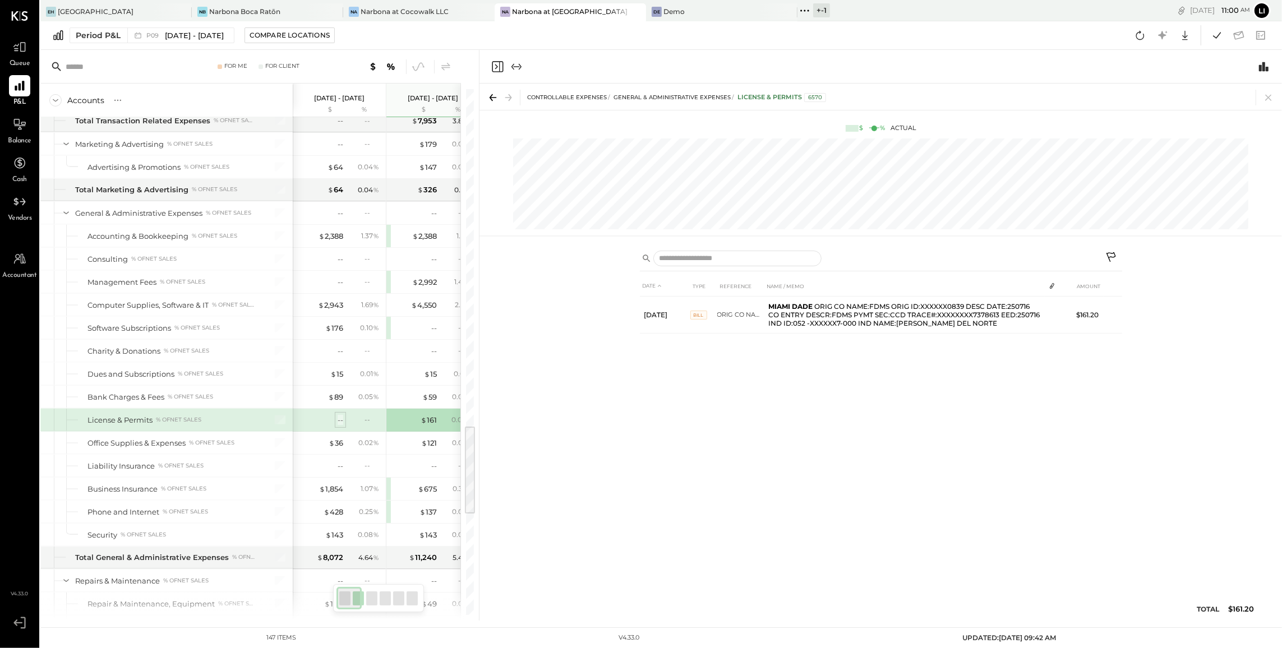
click at [340, 426] on div "--" at bounding box center [341, 420] width 6 height 11
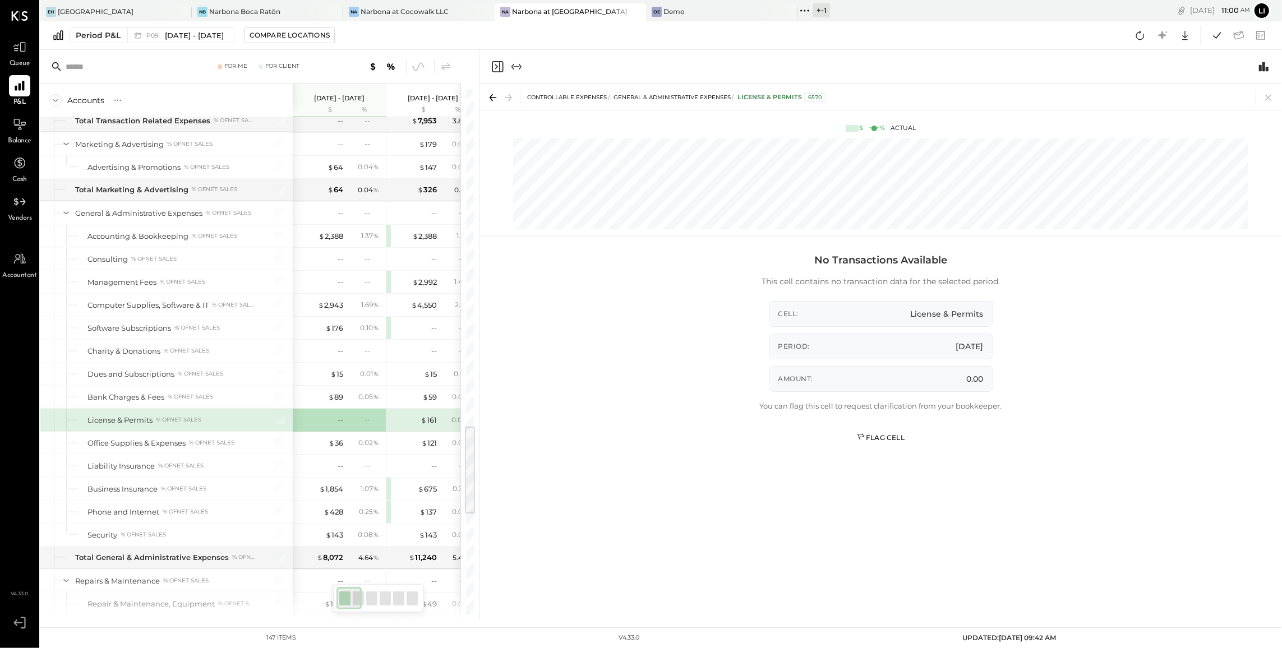
click at [882, 439] on div "Flag Cell" at bounding box center [881, 438] width 48 height 10
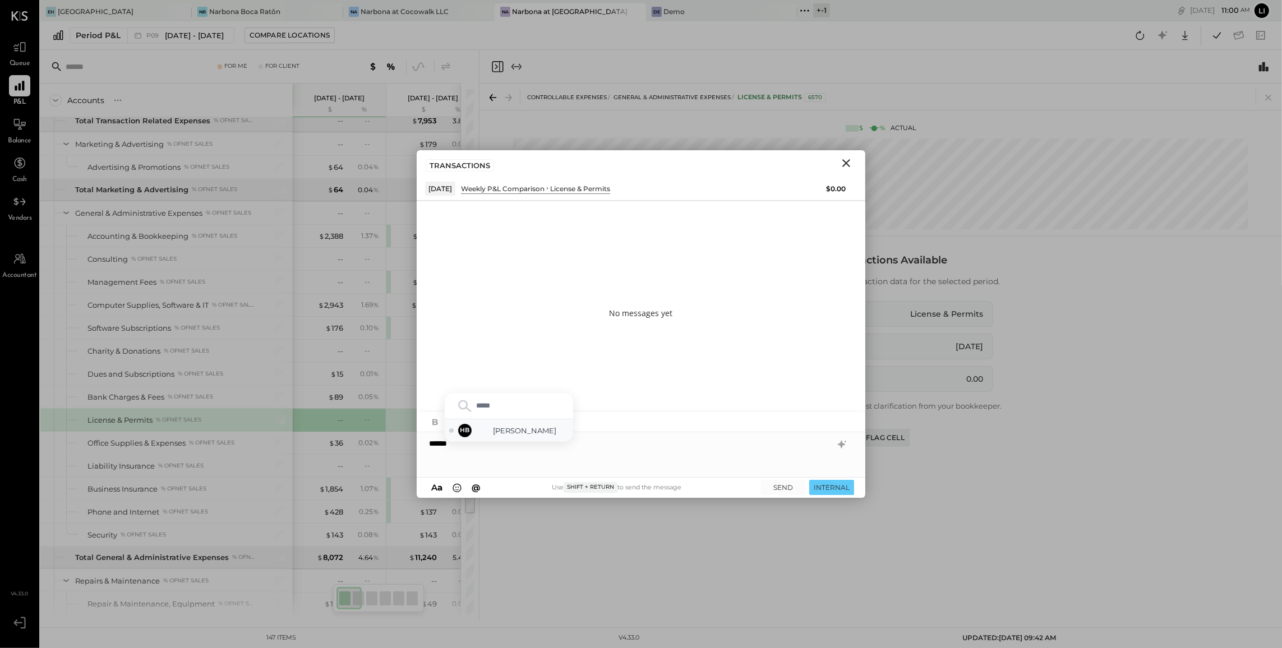
click at [536, 427] on span "Heidy Balart" at bounding box center [525, 431] width 88 height 11
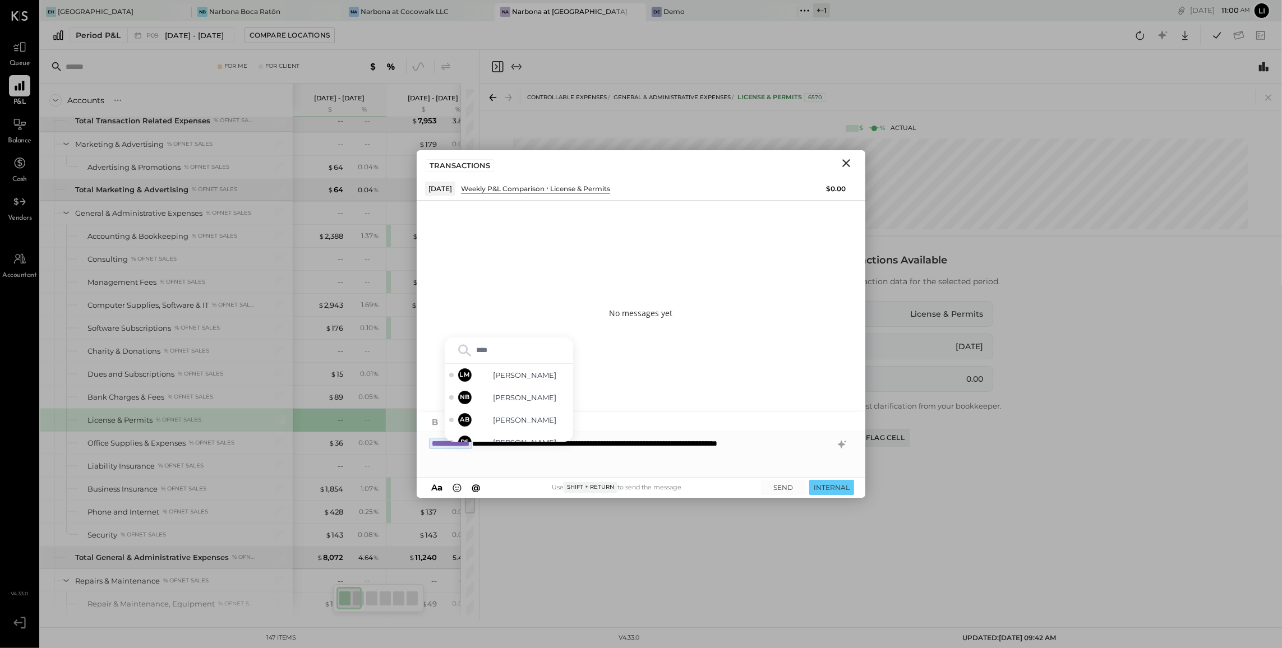
type input "*****"
click at [500, 431] on span "Noemi Balmaceda" at bounding box center [525, 431] width 88 height 11
click at [656, 462] on div "**********" at bounding box center [641, 454] width 449 height 45
click at [786, 490] on button "SEND" at bounding box center [783, 487] width 45 height 15
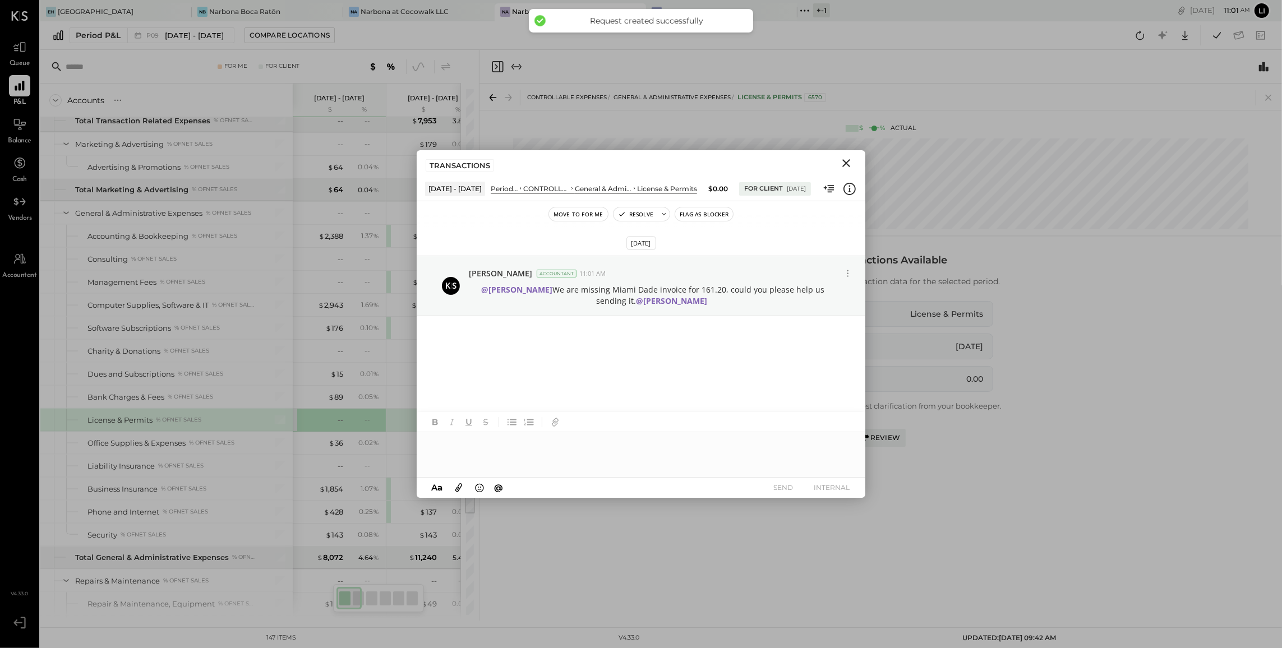
click at [853, 156] on icon "Close" at bounding box center [846, 162] width 13 height 13
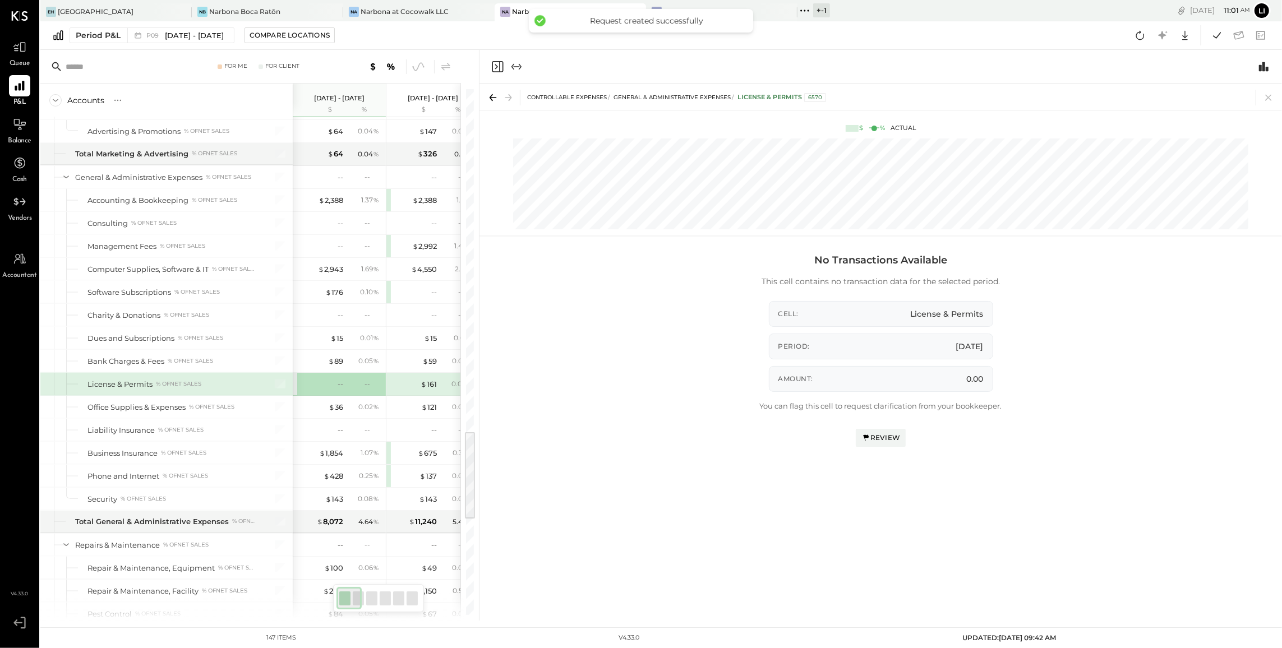
scroll to position [2008, 0]
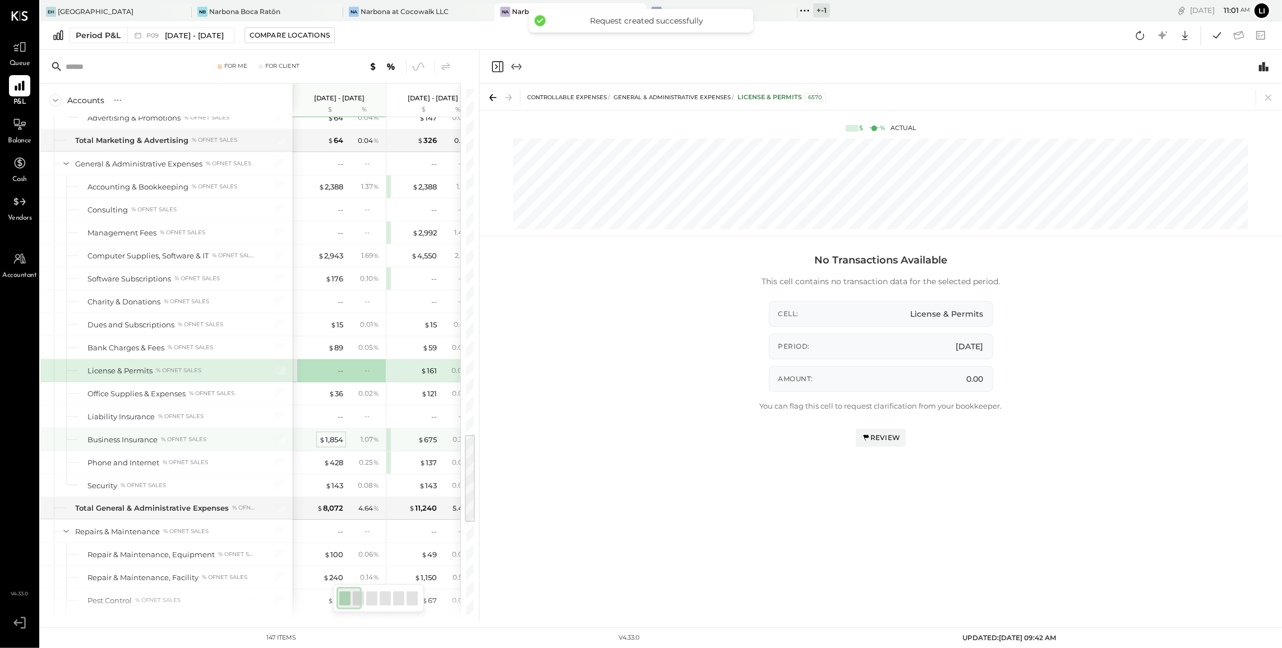
click at [331, 445] on div "$ 1,854" at bounding box center [331, 440] width 24 height 11
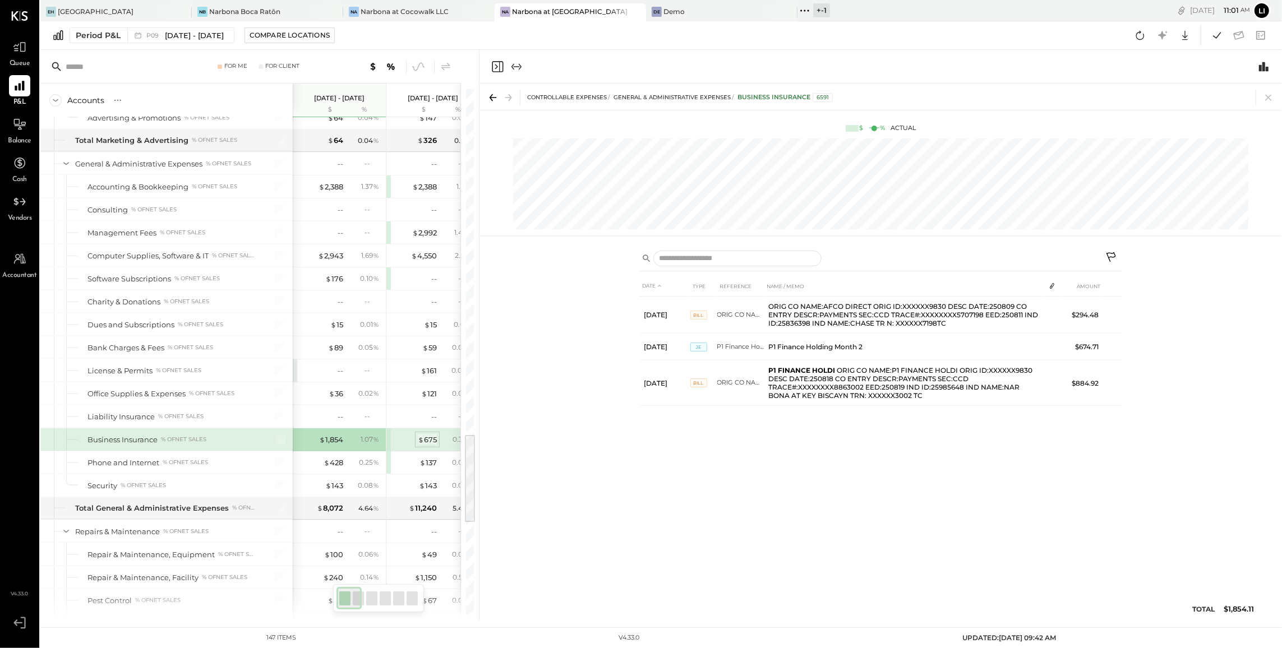
click at [434, 445] on div "$ 675" at bounding box center [427, 440] width 19 height 11
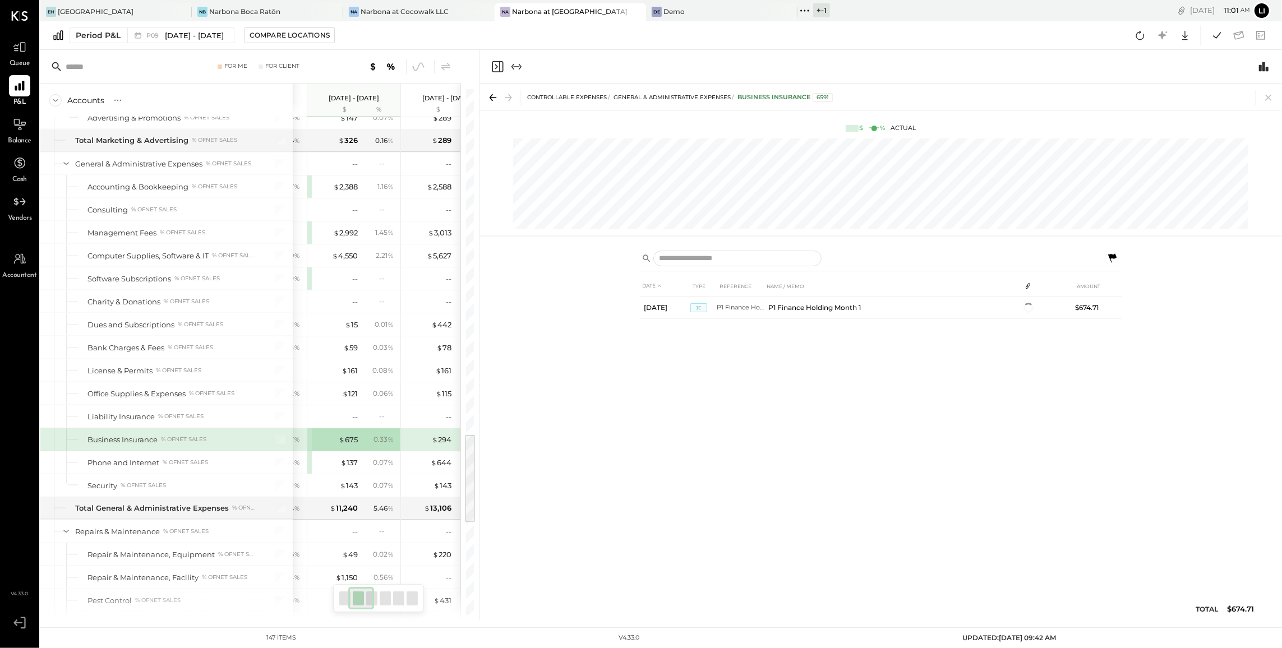
scroll to position [0, 80]
click at [436, 445] on div "$ 294" at bounding box center [441, 440] width 20 height 11
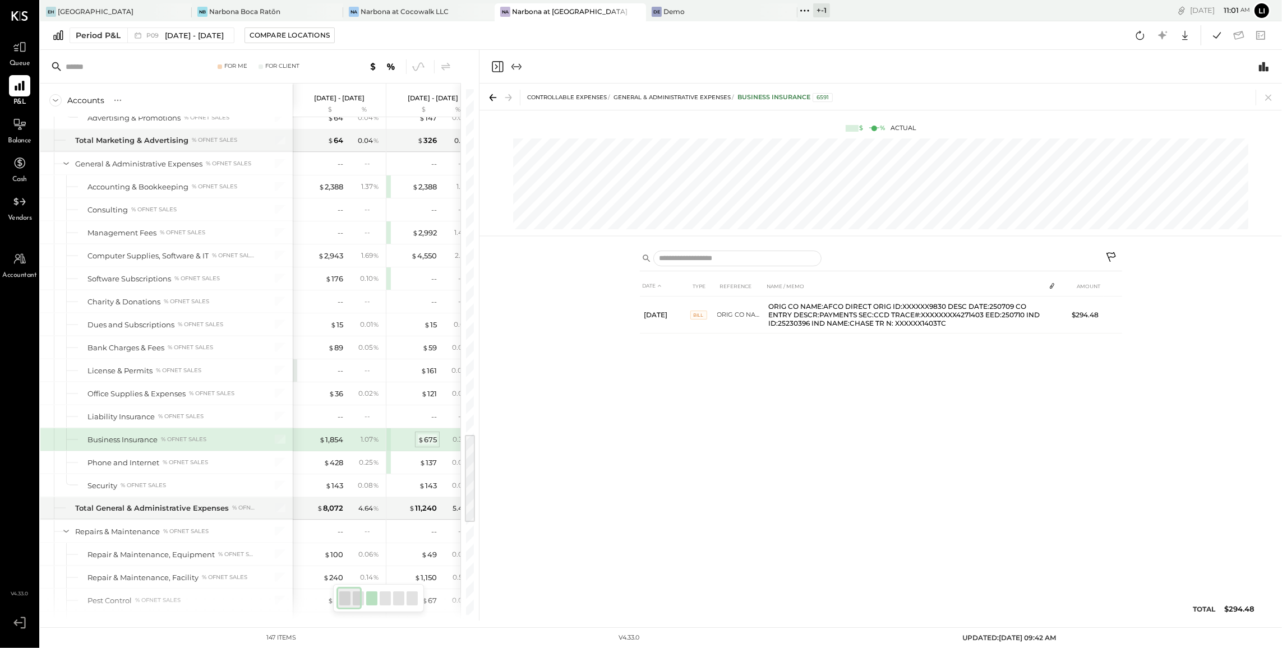
click at [434, 445] on div "$ 675" at bounding box center [427, 440] width 19 height 11
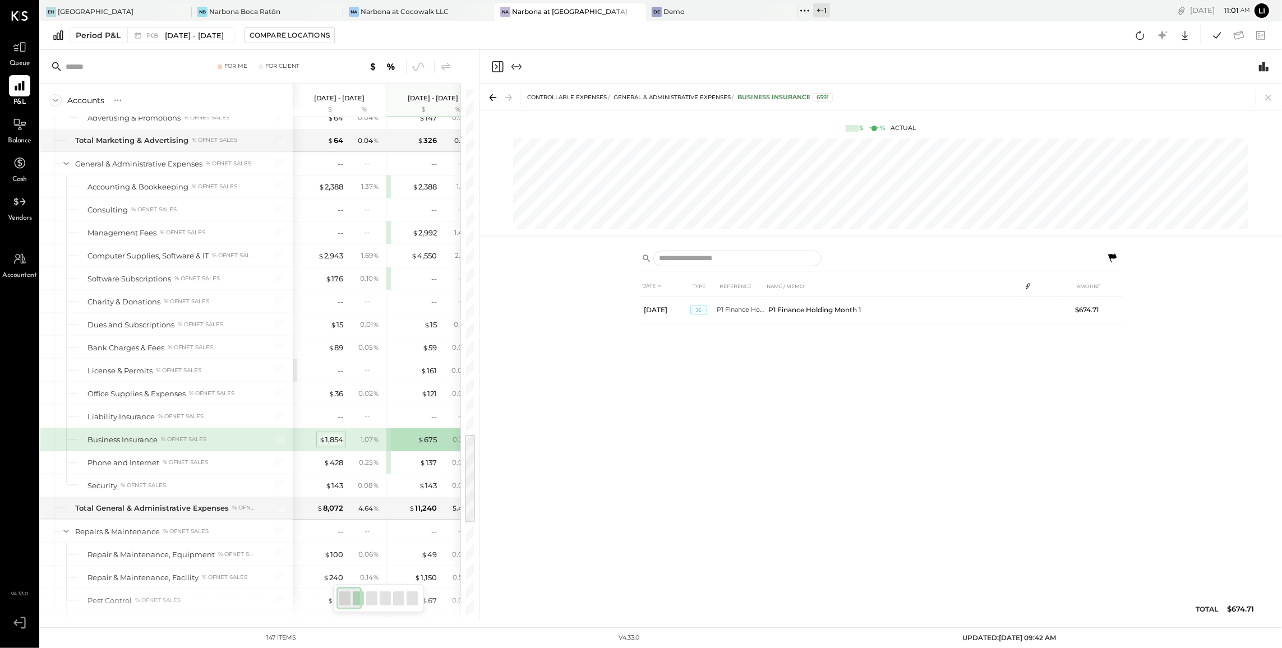
click at [329, 445] on div "$ 1,854" at bounding box center [331, 440] width 24 height 11
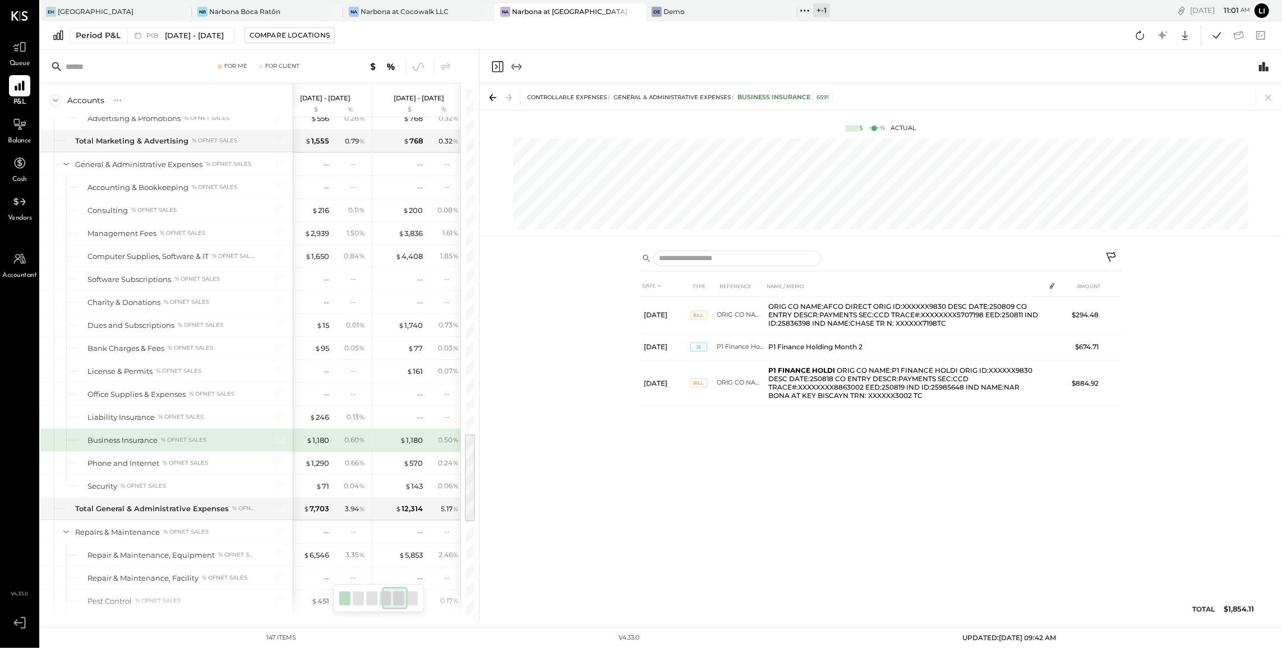
scroll to position [2006, 0]
click at [318, 448] on div "$ 1,180" at bounding box center [310, 442] width 23 height 11
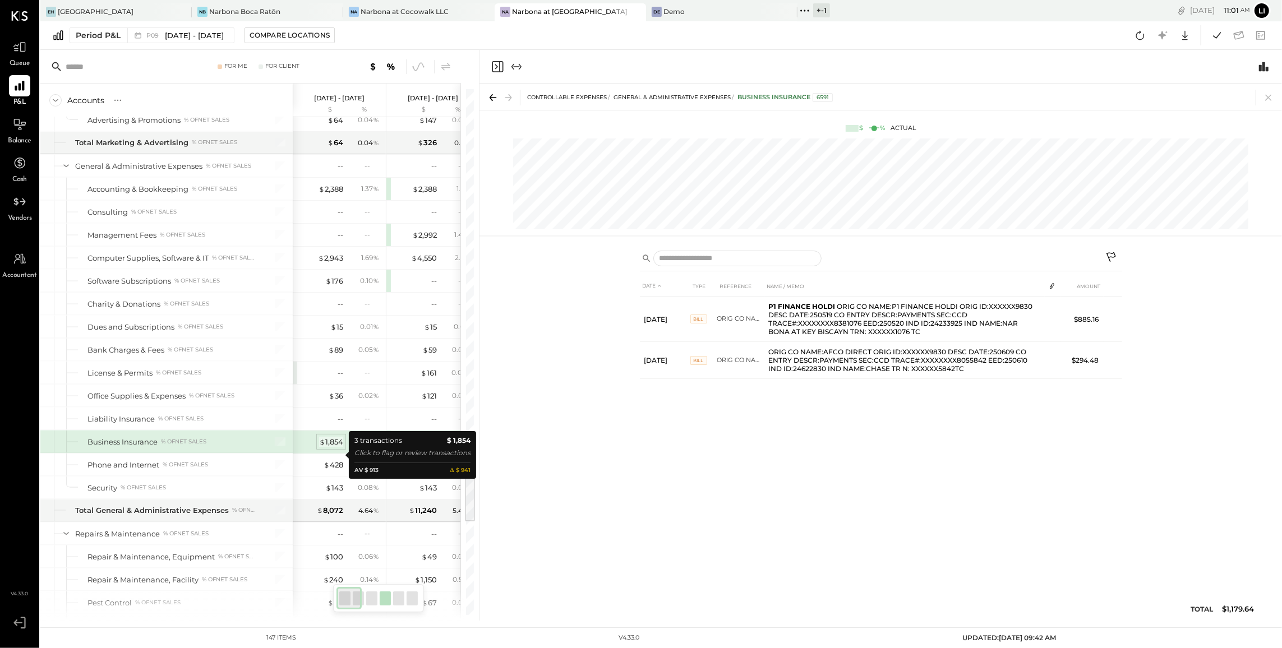
click at [330, 448] on div "$ 1,854" at bounding box center [331, 442] width 24 height 11
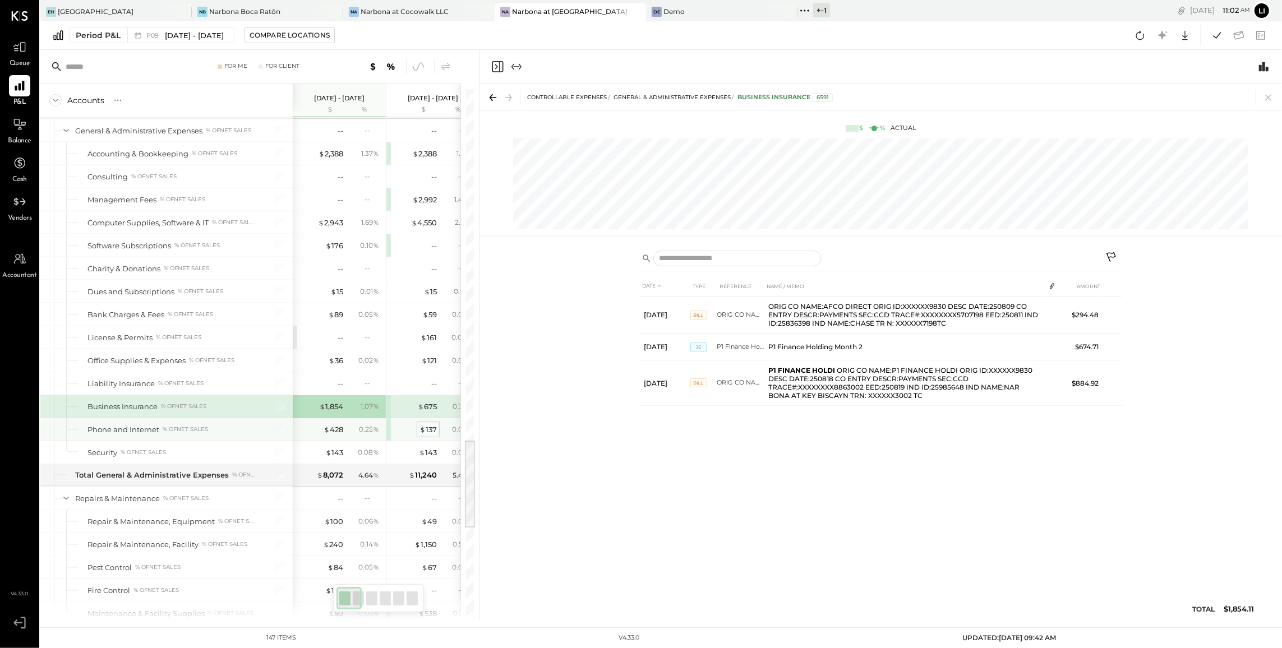
click at [427, 435] on div "$ 137" at bounding box center [428, 430] width 17 height 11
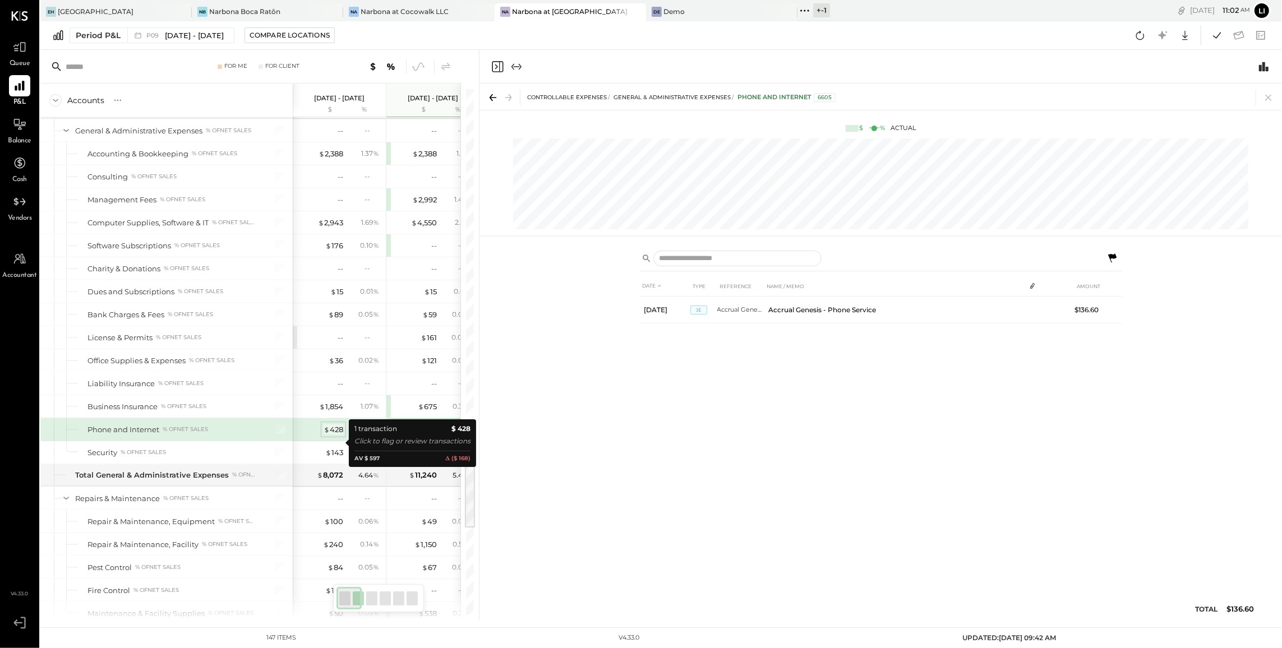
click at [327, 434] on span "$" at bounding box center [327, 429] width 6 height 9
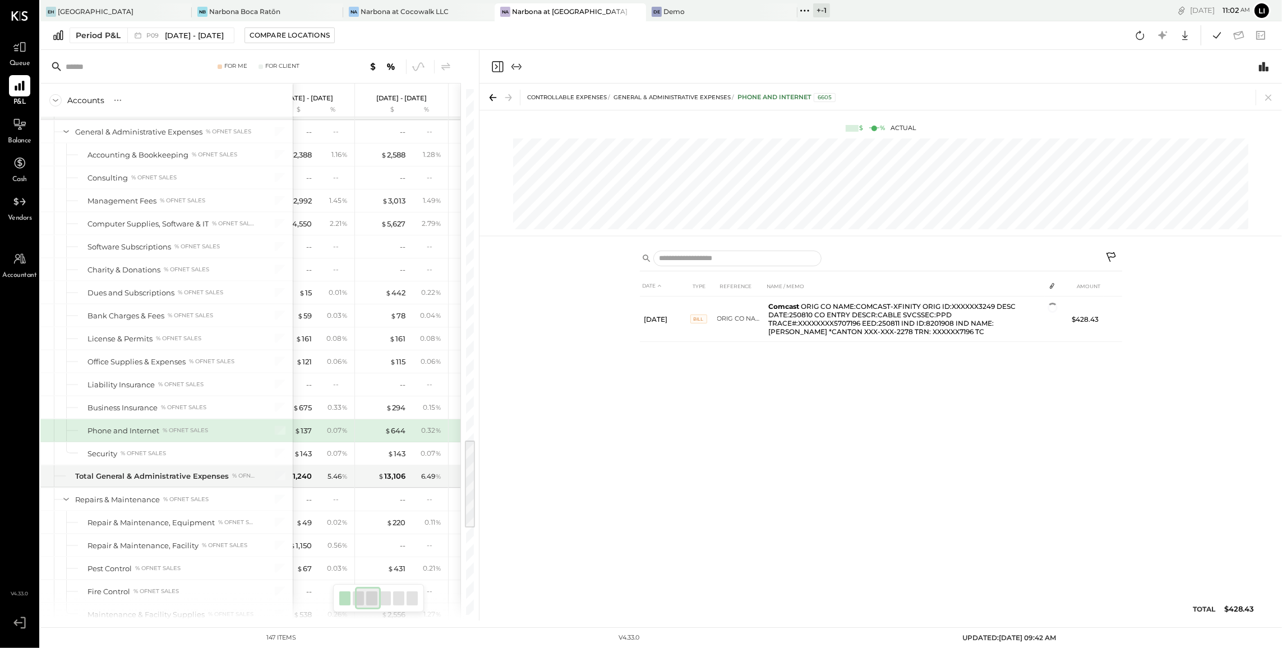
scroll to position [2039, 0]
click at [396, 437] on div "$ 644" at bounding box center [395, 432] width 21 height 11
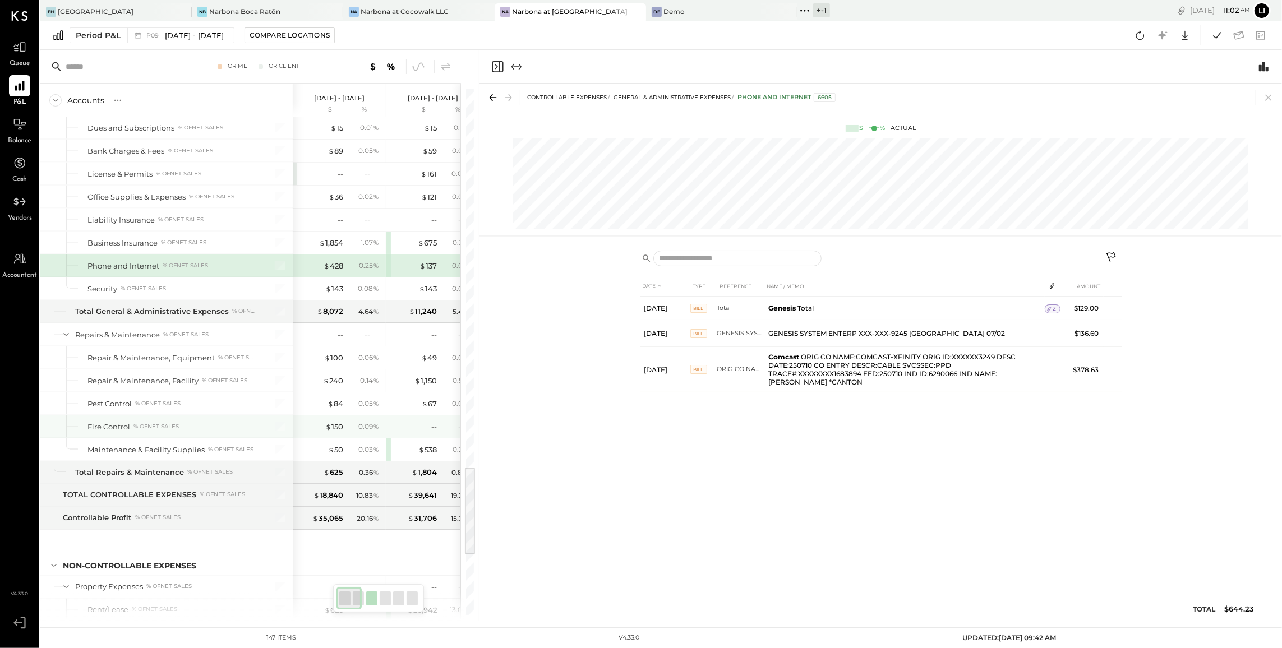
scroll to position [2209, 0]
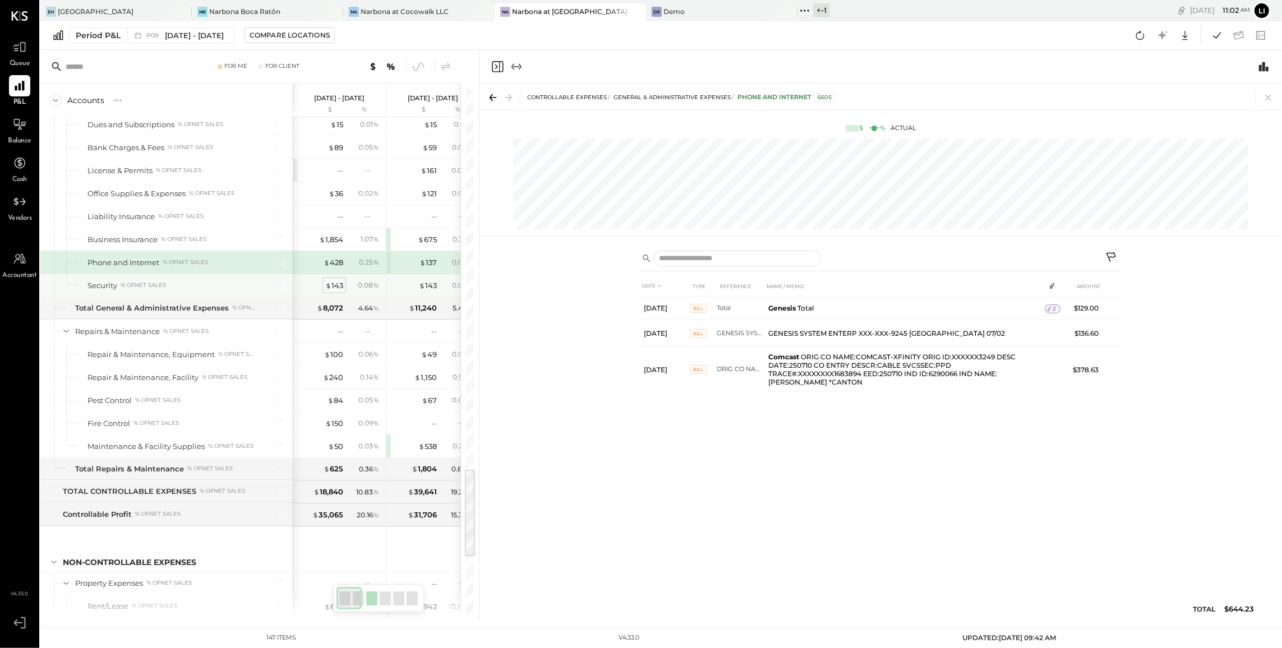
click at [342, 291] on div "$ 143" at bounding box center [334, 285] width 18 height 11
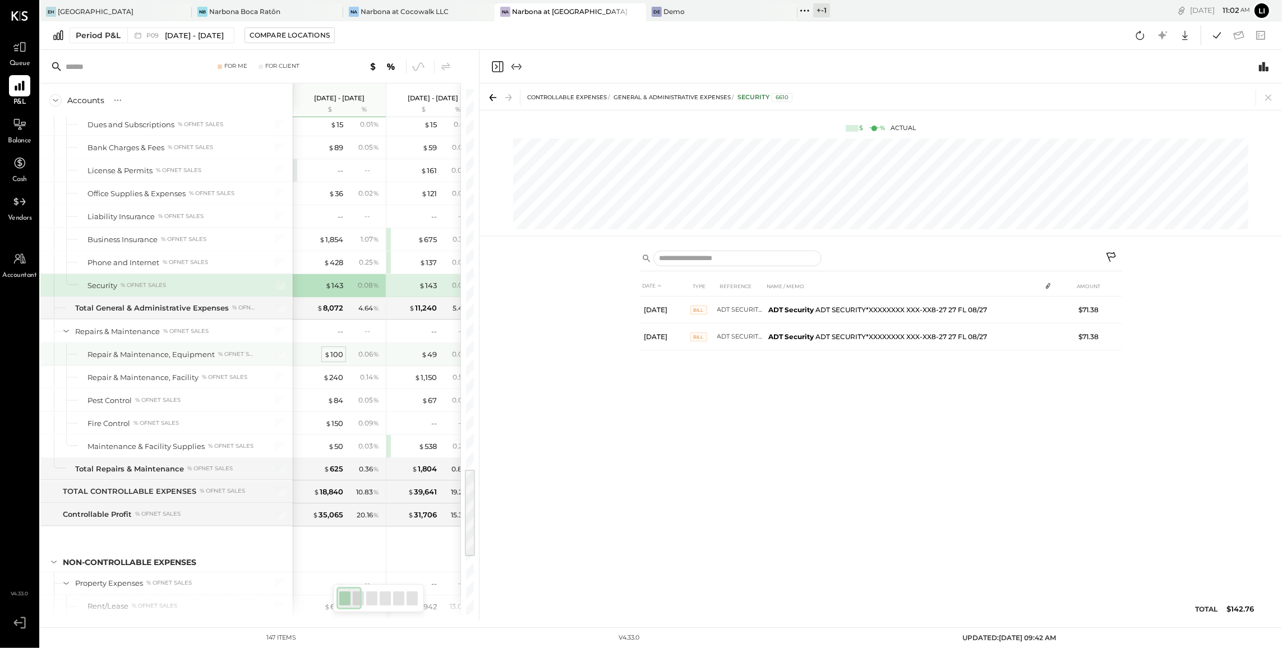
click at [340, 360] on div "$ 100" at bounding box center [333, 354] width 19 height 11
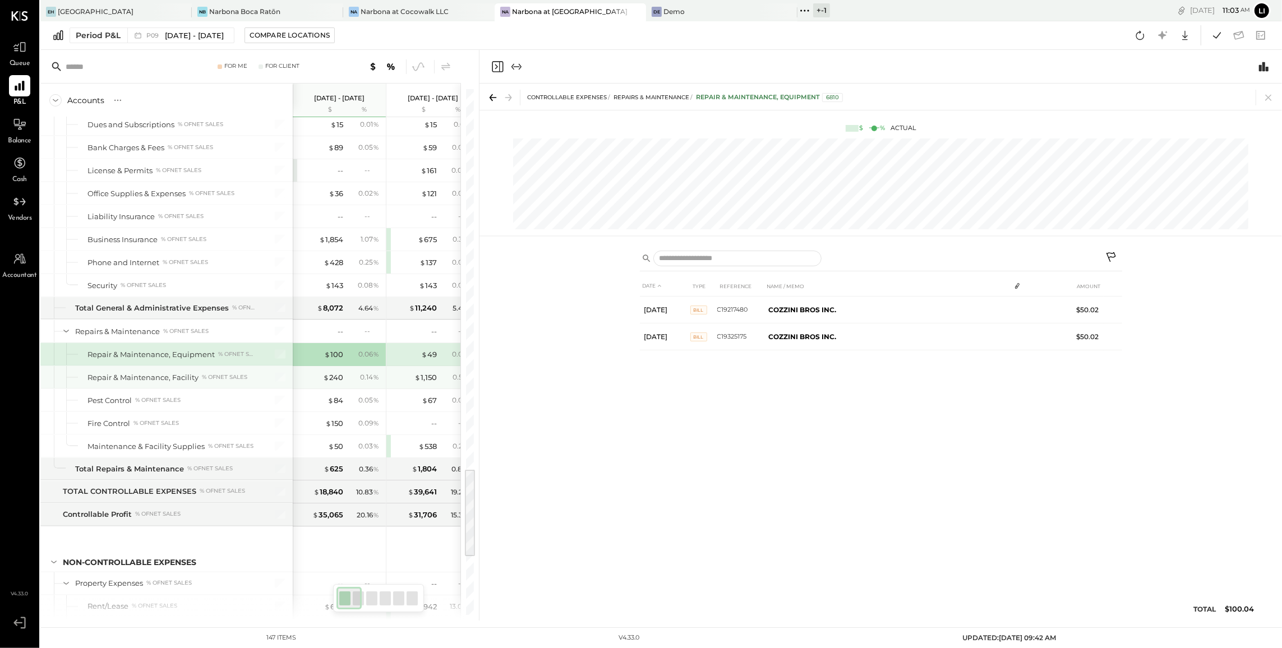
click at [338, 389] on div "$ 240 0.14 %" at bounding box center [340, 377] width 84 height 22
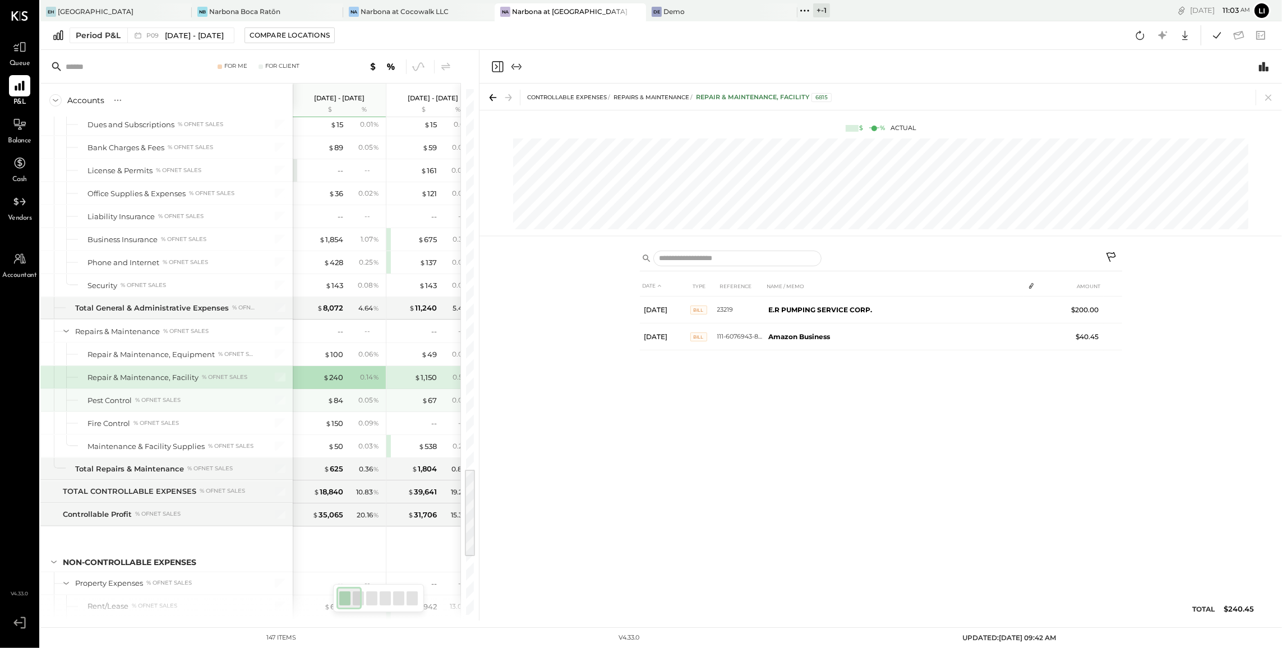
click at [341, 412] on div "$ 84 0.05 %" at bounding box center [340, 400] width 84 height 22
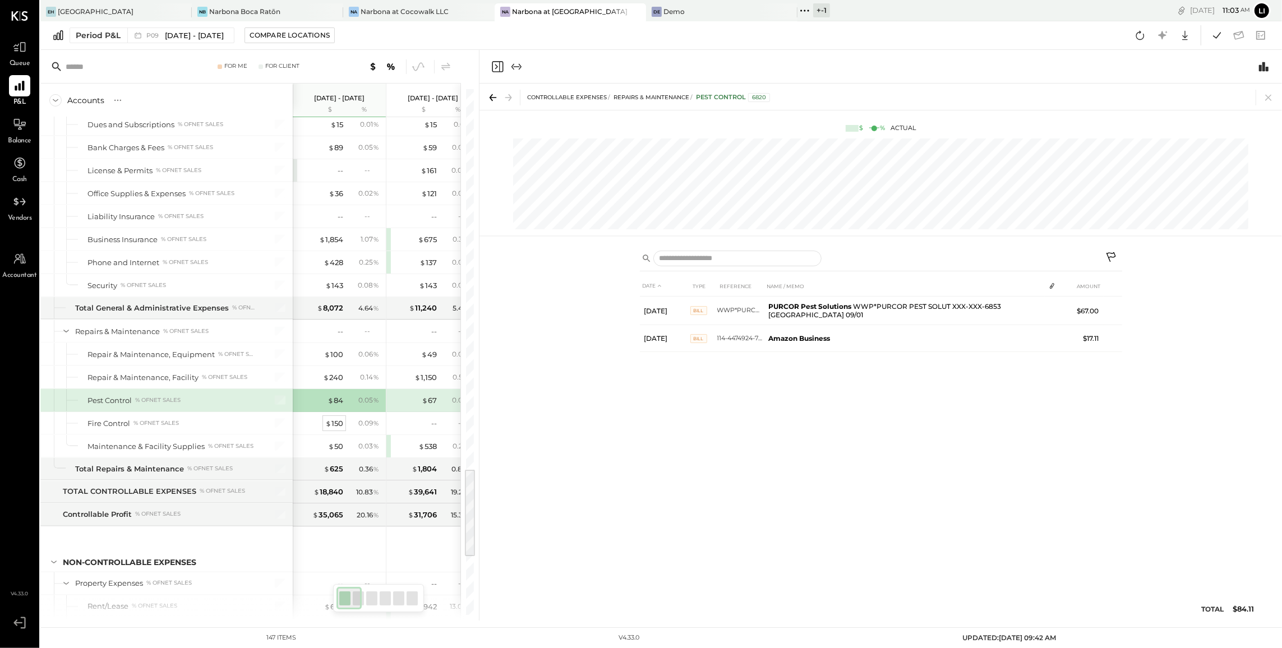
click at [337, 429] on div "$ 150" at bounding box center [334, 423] width 18 height 11
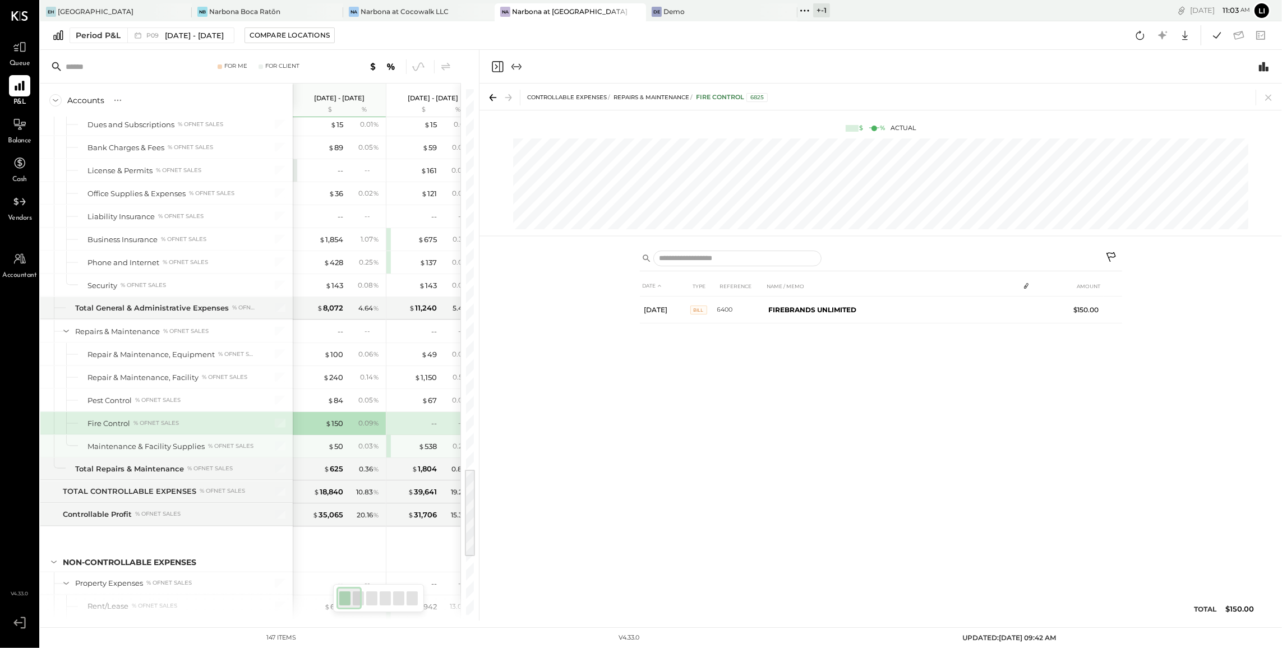
click at [336, 454] on div "$ 50 0.03 %" at bounding box center [340, 446] width 84 height 22
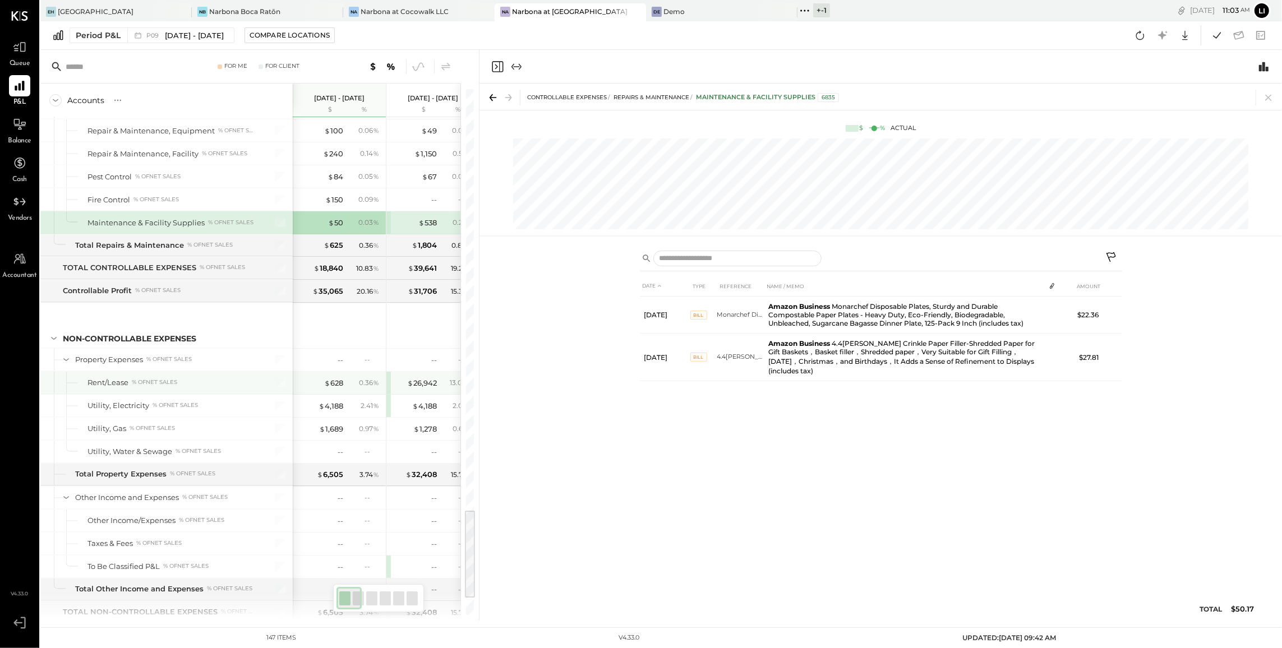
scroll to position [2454, 0]
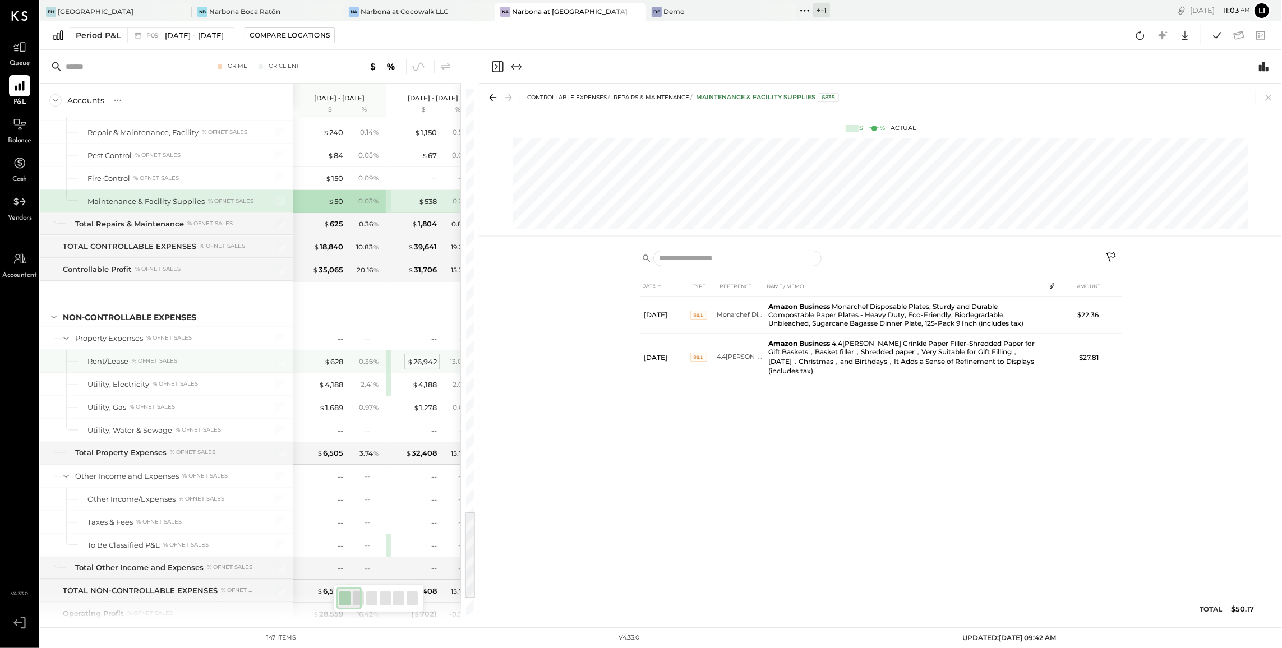
click at [431, 367] on div "$ 26,942" at bounding box center [422, 362] width 30 height 11
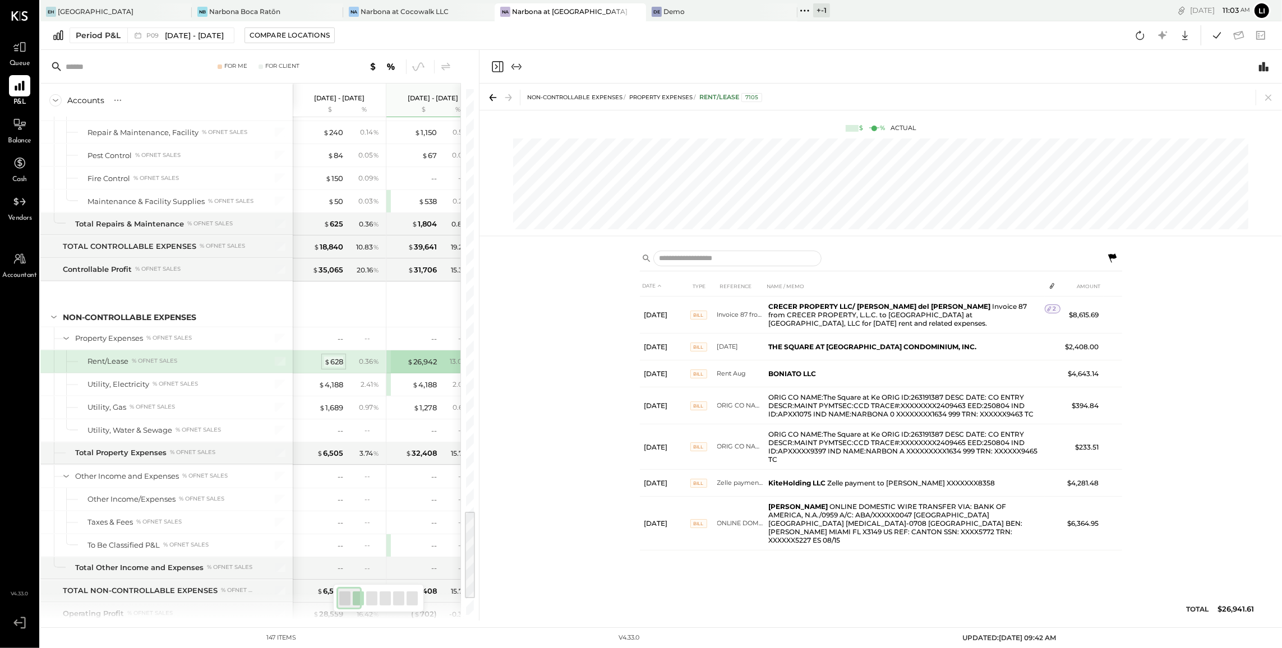
click at [337, 367] on div "$ 628" at bounding box center [333, 362] width 19 height 11
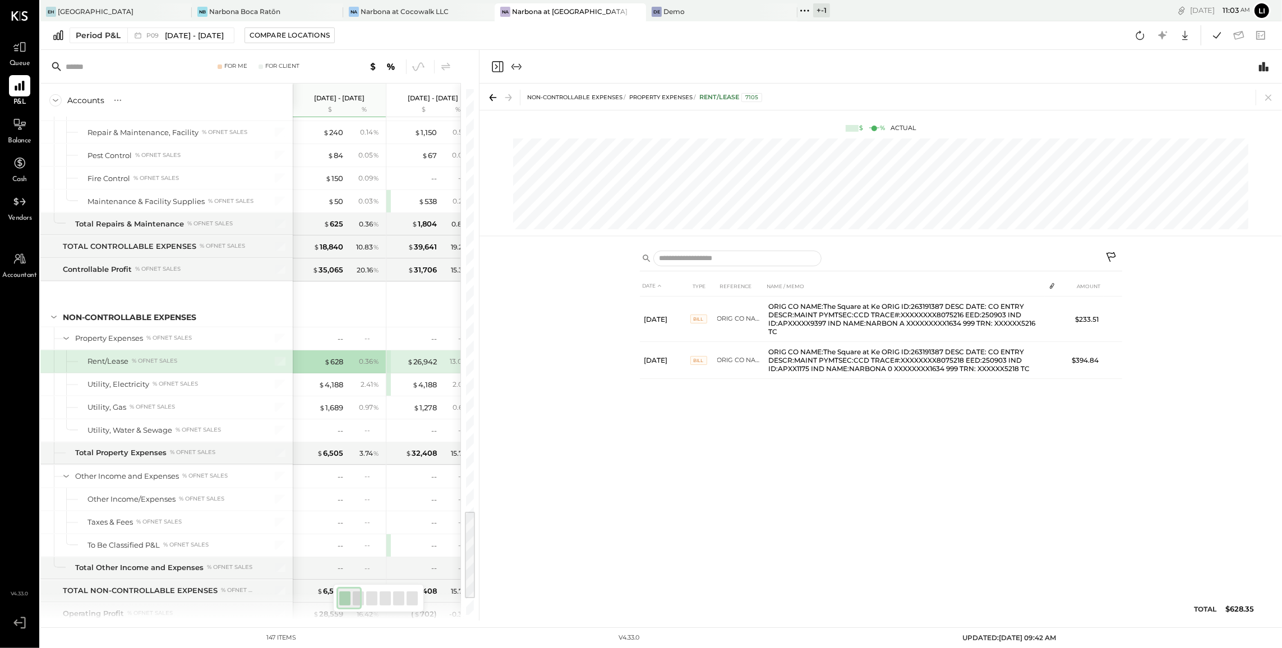
click at [1110, 256] on icon at bounding box center [1111, 258] width 13 height 13
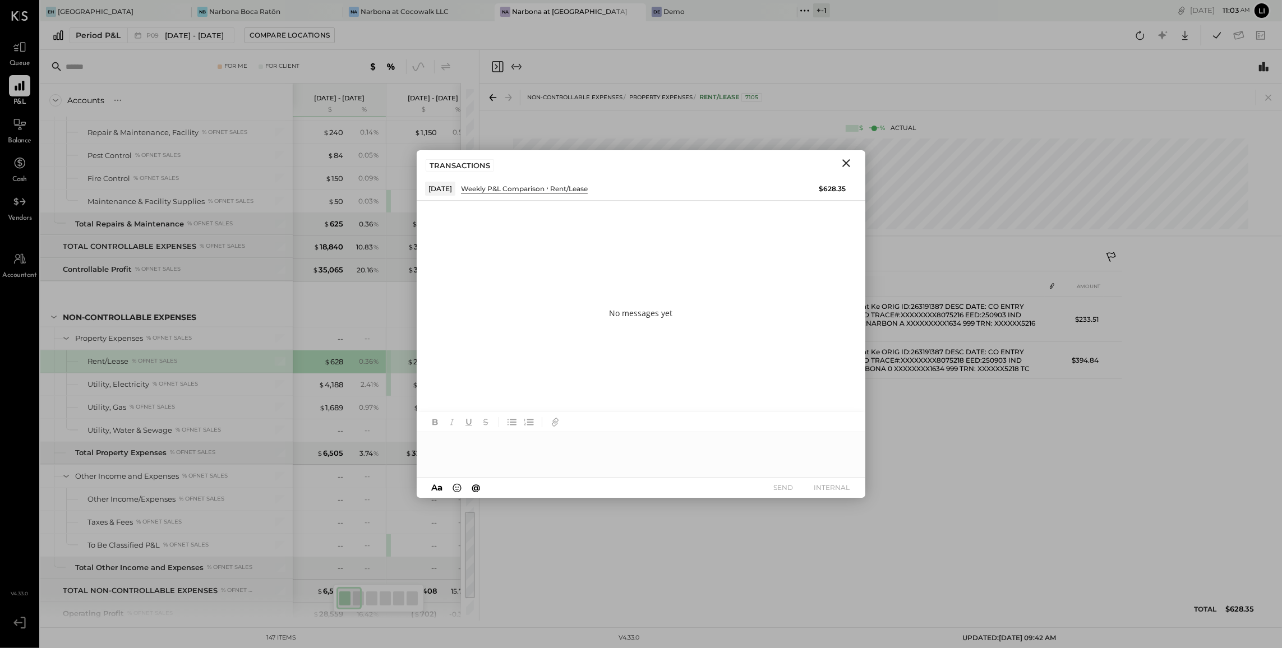
click at [579, 444] on div at bounding box center [641, 454] width 449 height 45
click at [532, 423] on div "HB Heidy Balart" at bounding box center [509, 431] width 128 height 22
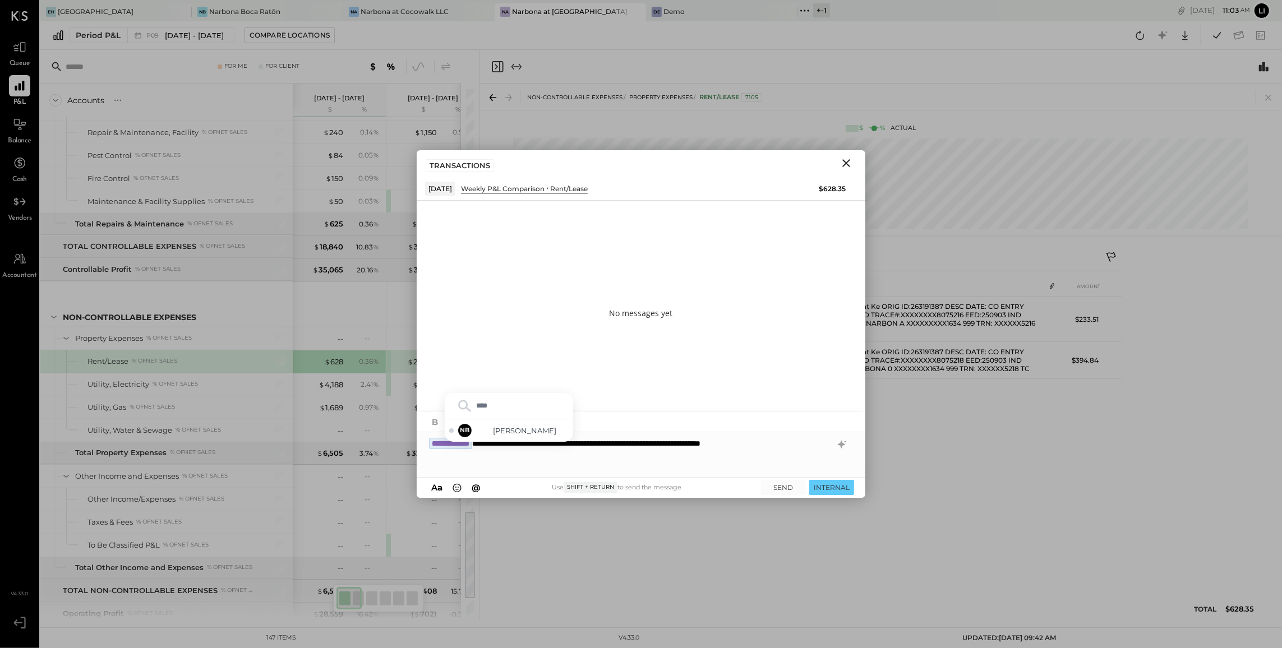
type input "*****"
click at [540, 429] on span "Noemi Balmaceda" at bounding box center [525, 431] width 88 height 11
click at [795, 487] on button "SEND" at bounding box center [783, 487] width 45 height 15
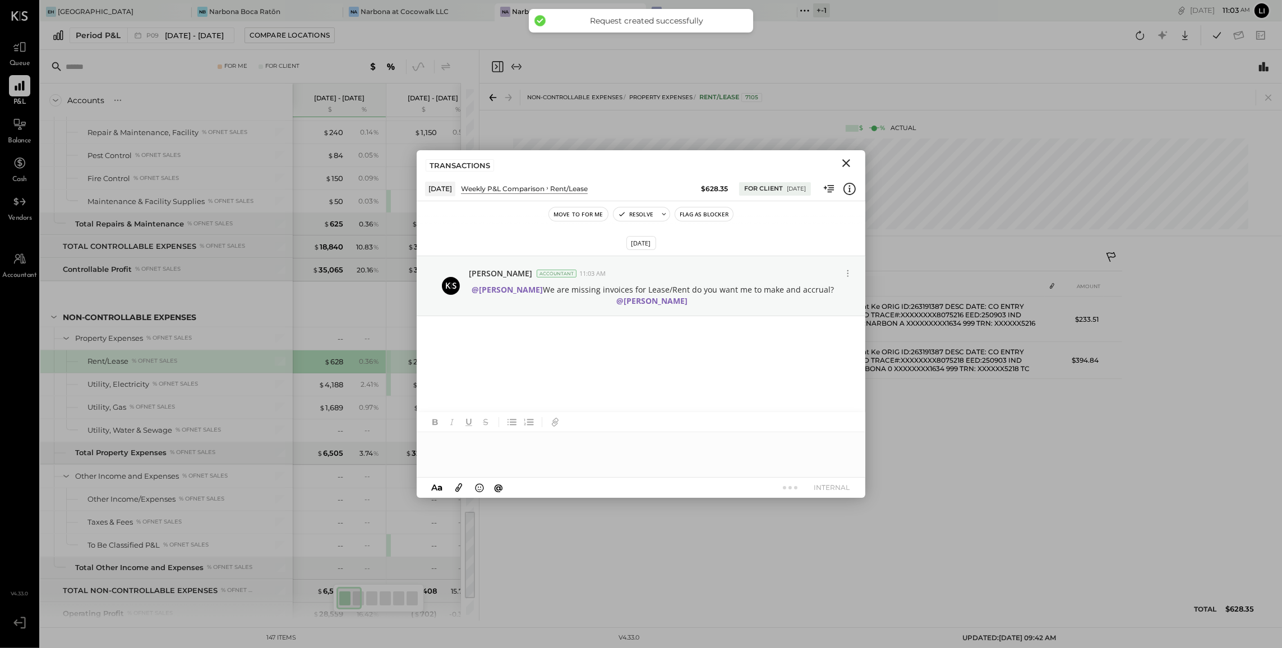
click at [846, 165] on icon "Close" at bounding box center [846, 162] width 13 height 13
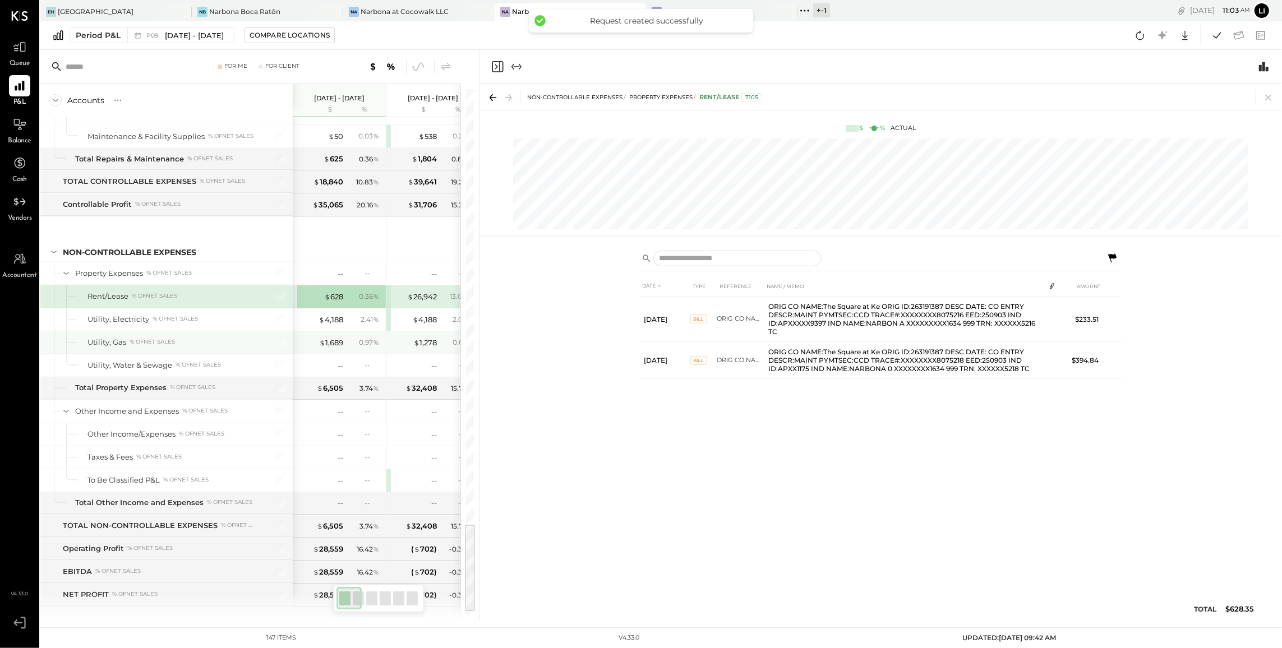
scroll to position [2529, 0]
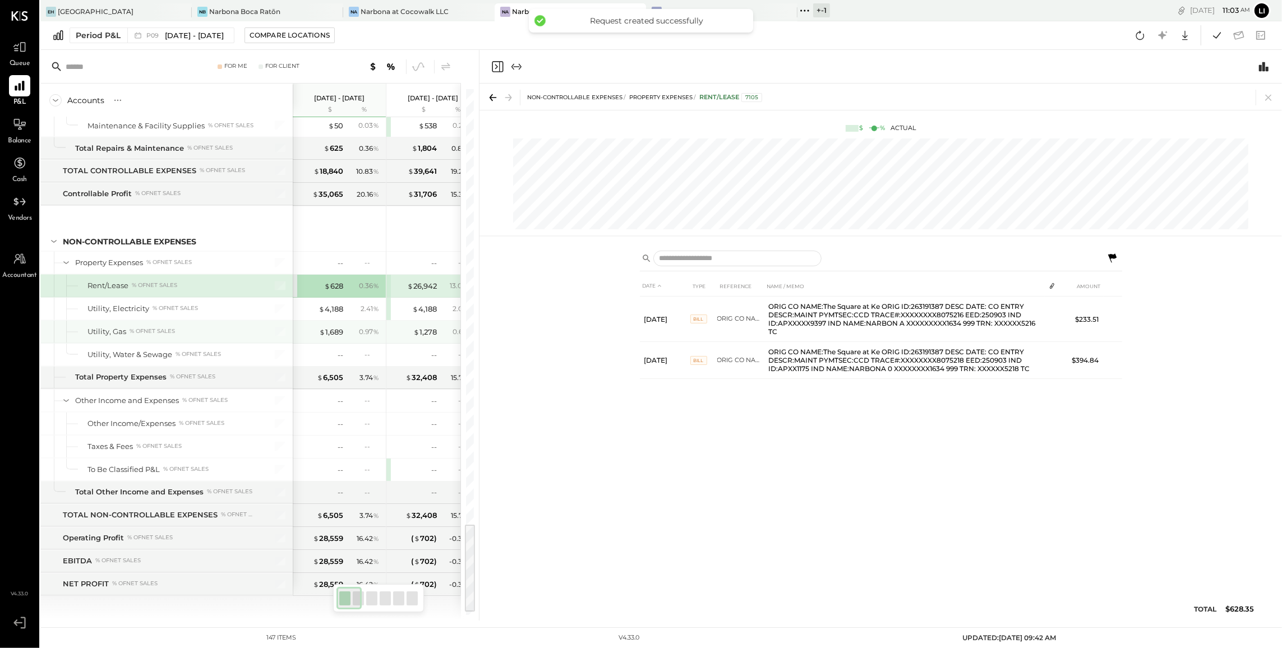
click at [408, 338] on div "$ 1,278" at bounding box center [414, 332] width 45 height 11
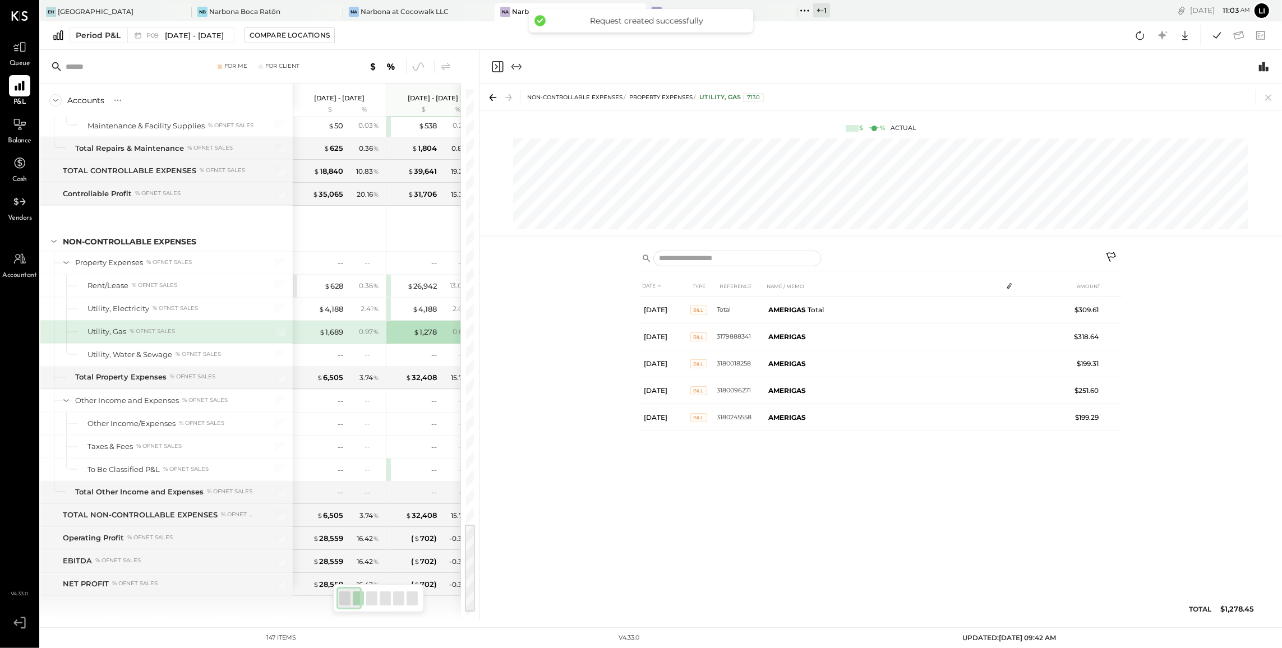
click at [346, 337] on div "0.97 %" at bounding box center [364, 332] width 36 height 10
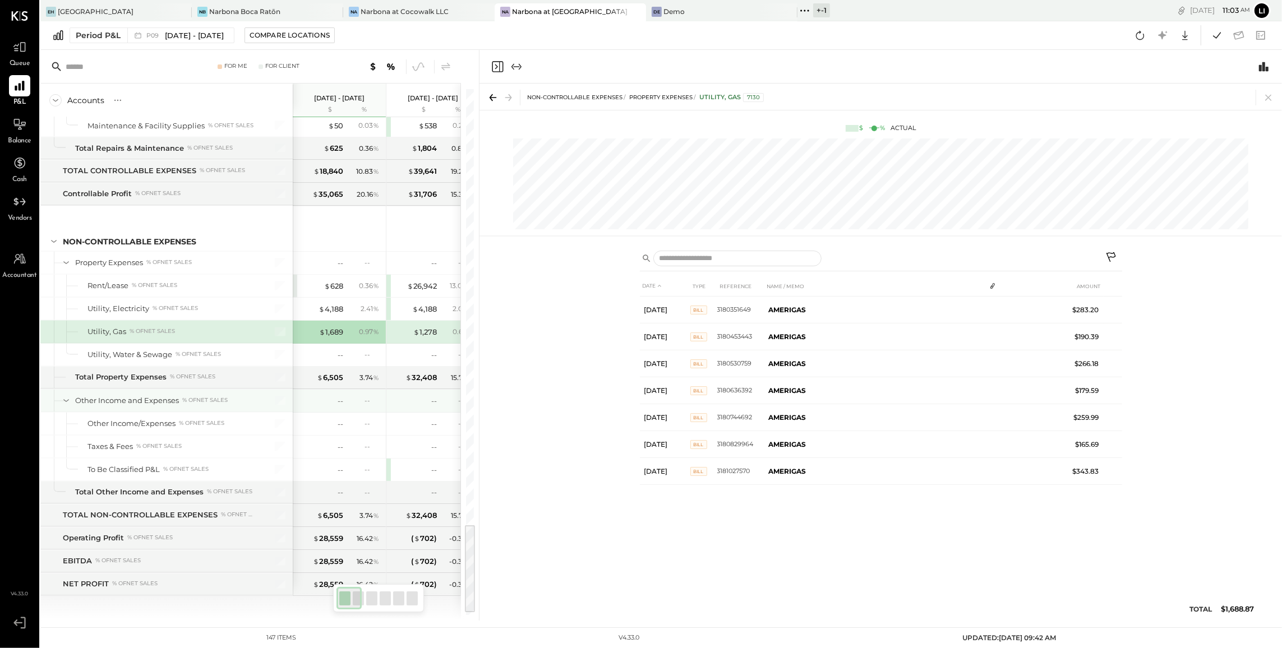
scroll to position [2550, 0]
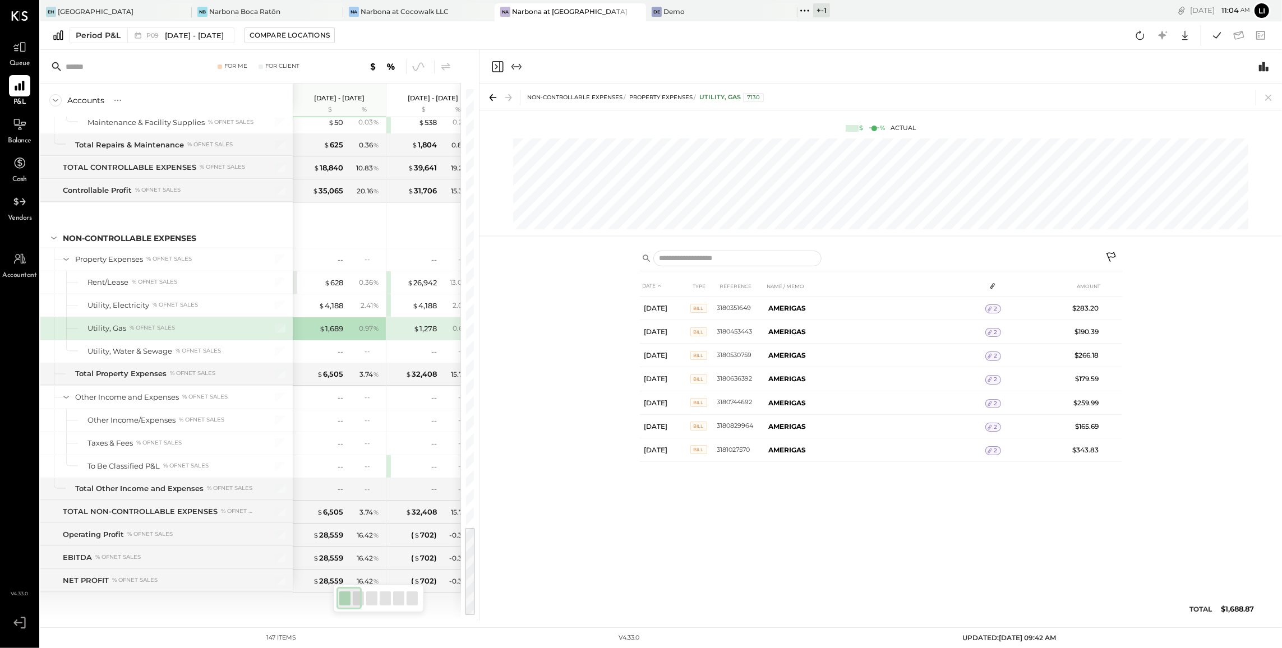
click at [658, 529] on div "DATE TYPE REFERENCE NAME / MEMO AMOUNT Aug 12, 25 Bill 3180351649 AMERIGAS 2 $2…" at bounding box center [881, 451] width 482 height 351
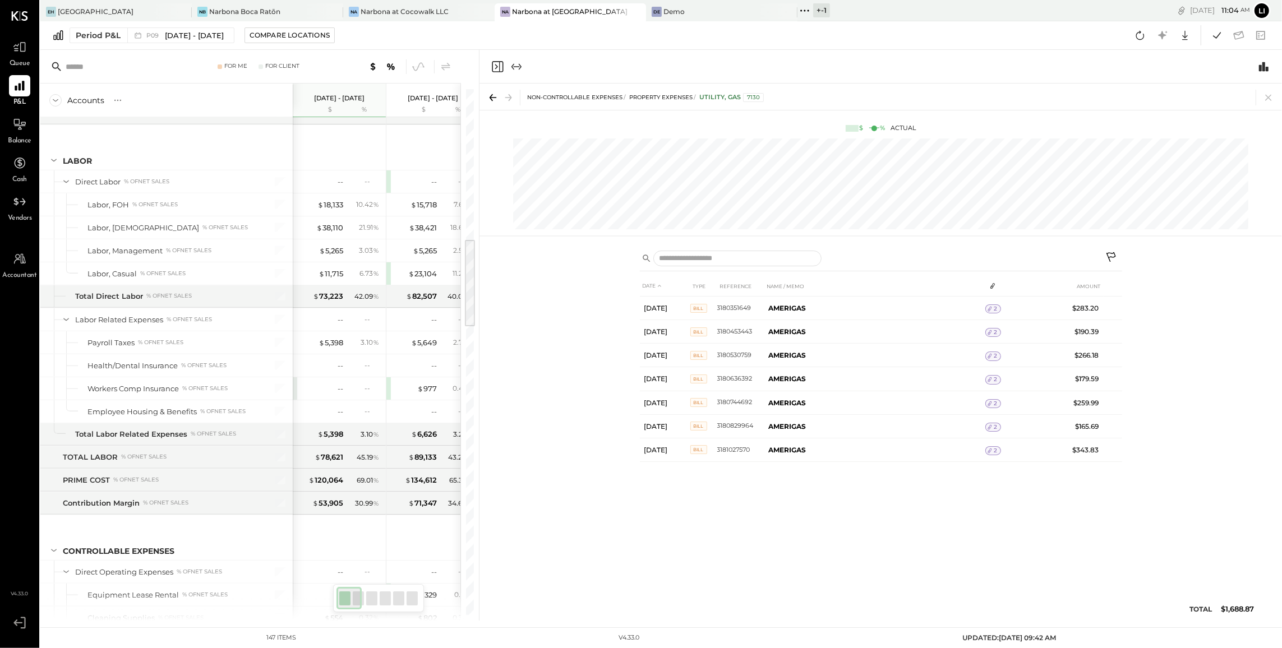
scroll to position [0, 0]
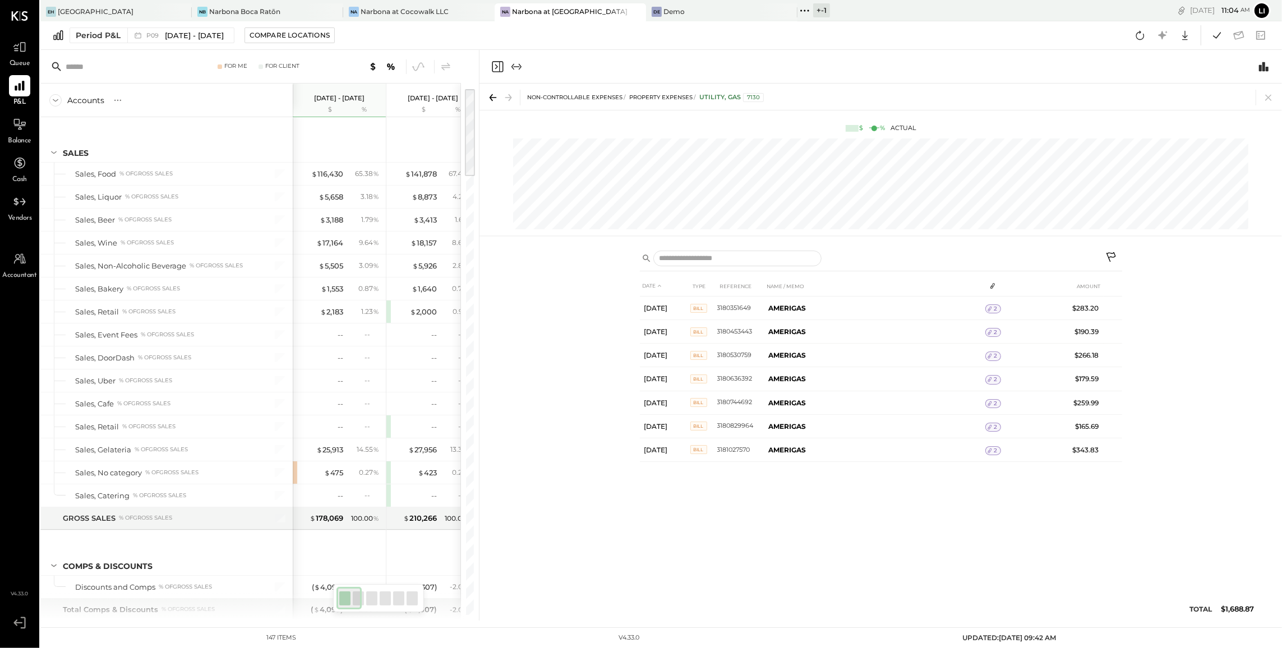
click at [500, 64] on icon "Close panel" at bounding box center [497, 66] width 11 height 11
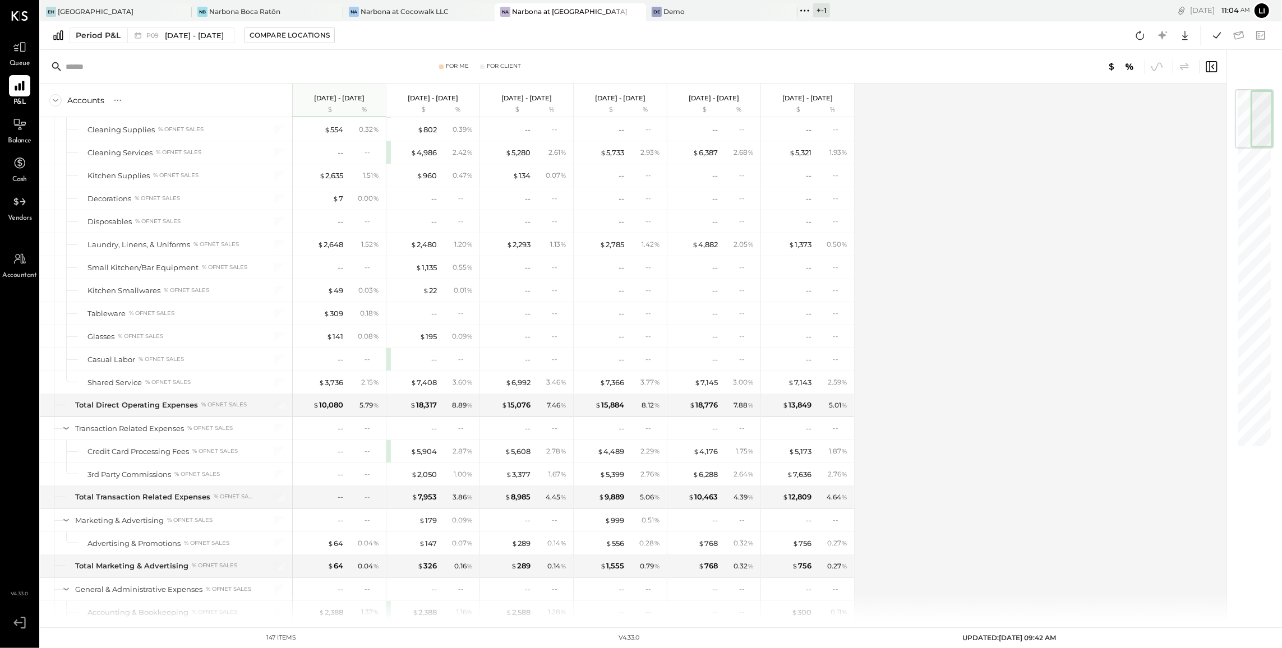
scroll to position [1005, 0]
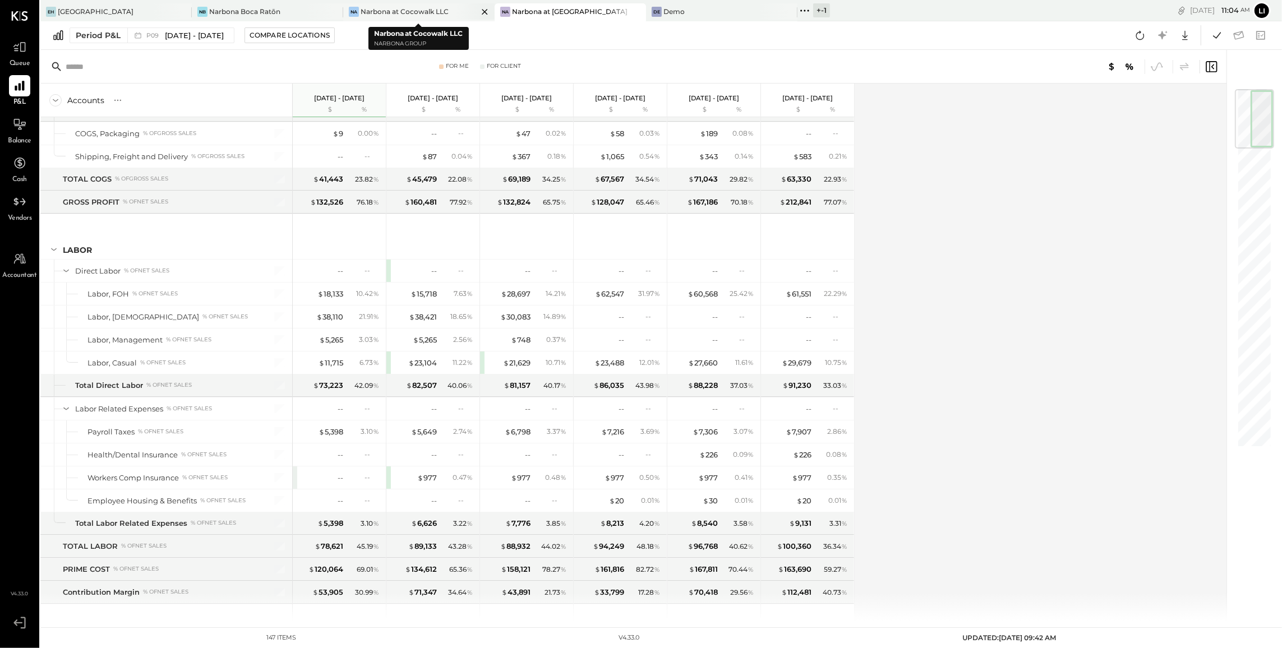
click at [411, 7] on div "Narbona at Cocowalk LLC" at bounding box center [405, 12] width 88 height 10
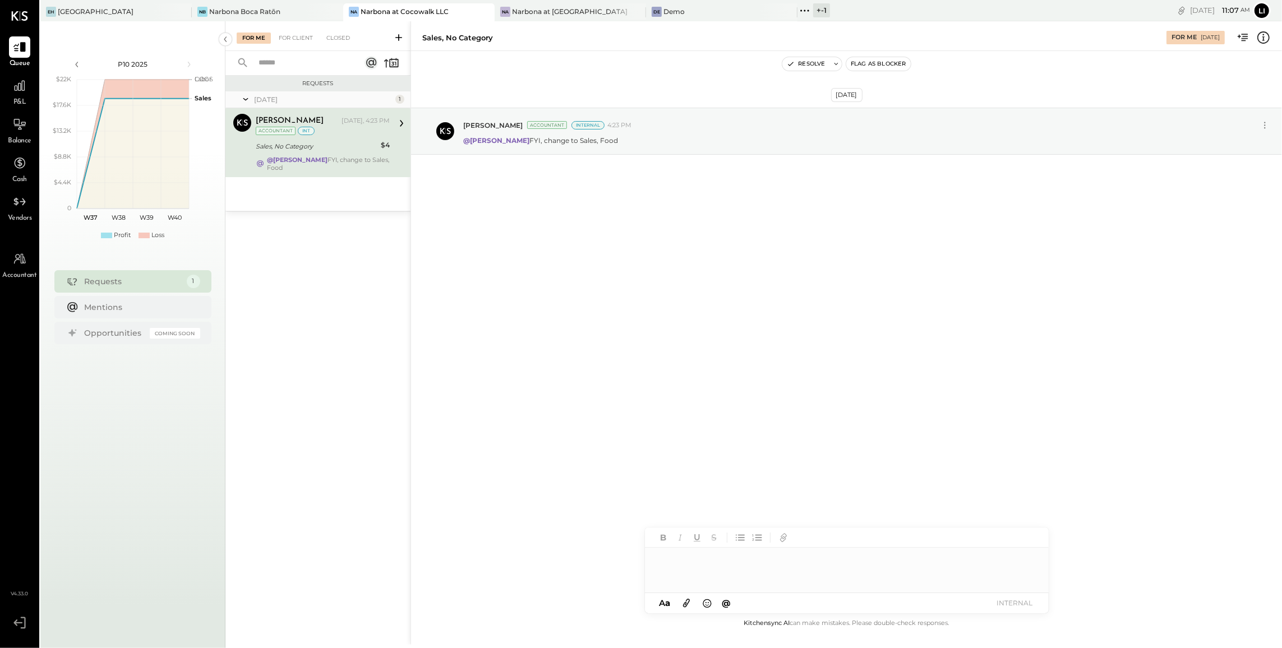
click at [686, 316] on div "Sep 9th, 2025 Lilia Martinez Nogueda Accountant Internal 4:23 PM @Noemi Balmace…" at bounding box center [846, 334] width 871 height 566
click at [301, 44] on div "For Me For Client Closed" at bounding box center [317, 36] width 185 height 30
click at [293, 43] on div "For Client" at bounding box center [295, 38] width 45 height 11
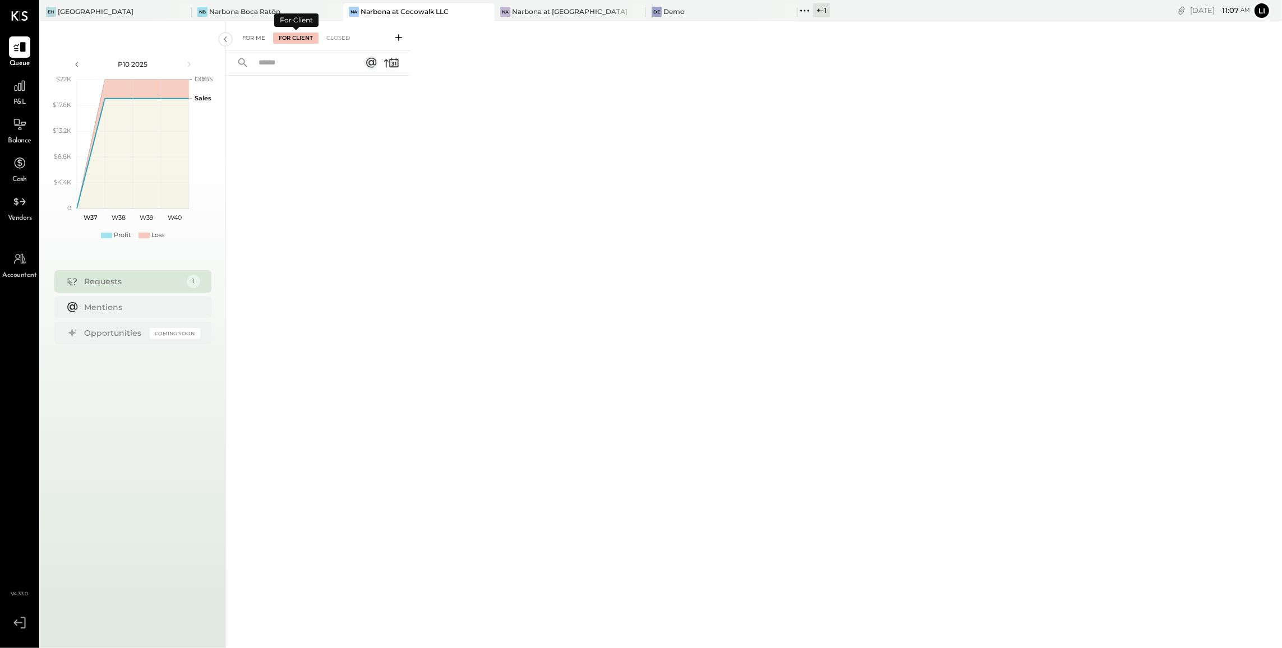
click at [251, 43] on div "For Me" at bounding box center [254, 38] width 34 height 11
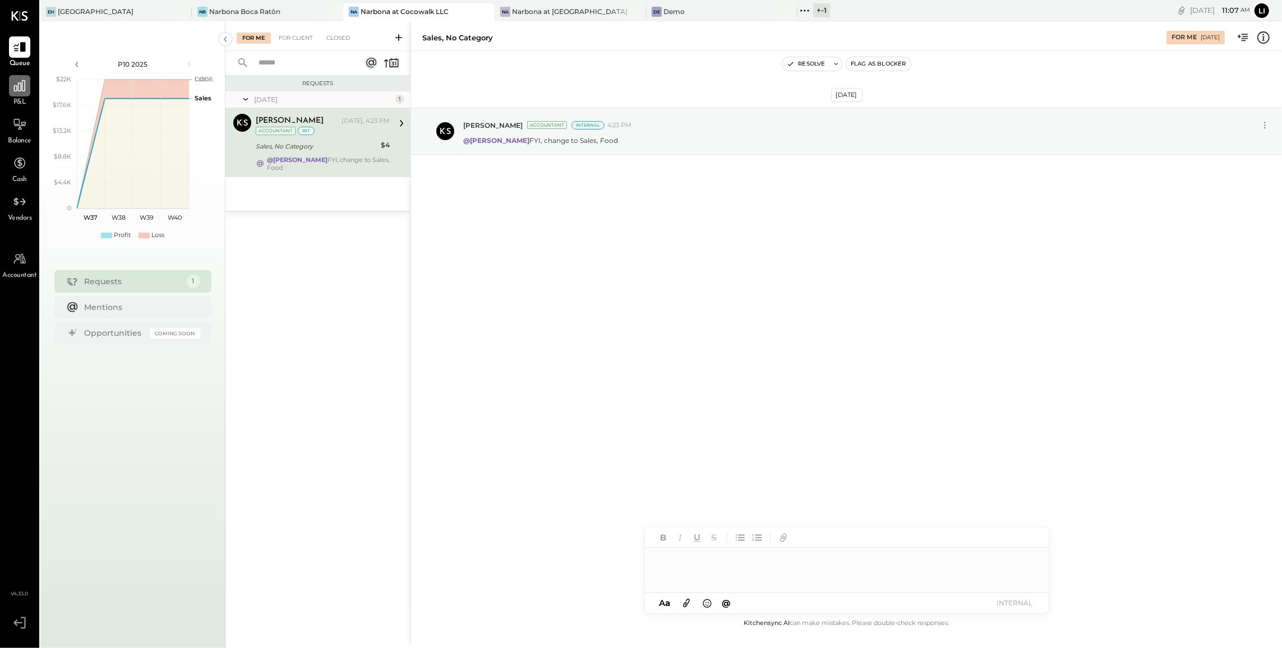
click at [9, 89] on div at bounding box center [19, 85] width 21 height 21
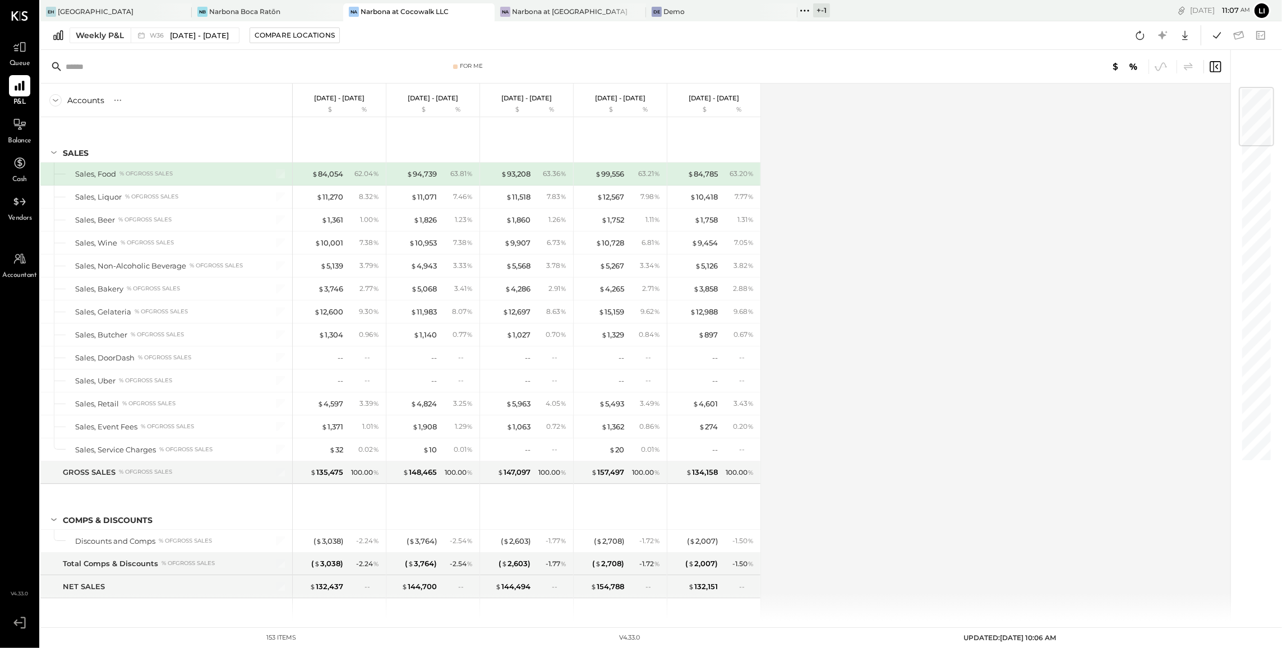
click at [144, 43] on div "Weekly P&L W36 Sep 1 - 7, 2025 Compare Locations Google Sheets Excel" at bounding box center [661, 35] width 1242 height 29
click at [144, 39] on icon at bounding box center [141, 35] width 11 height 11
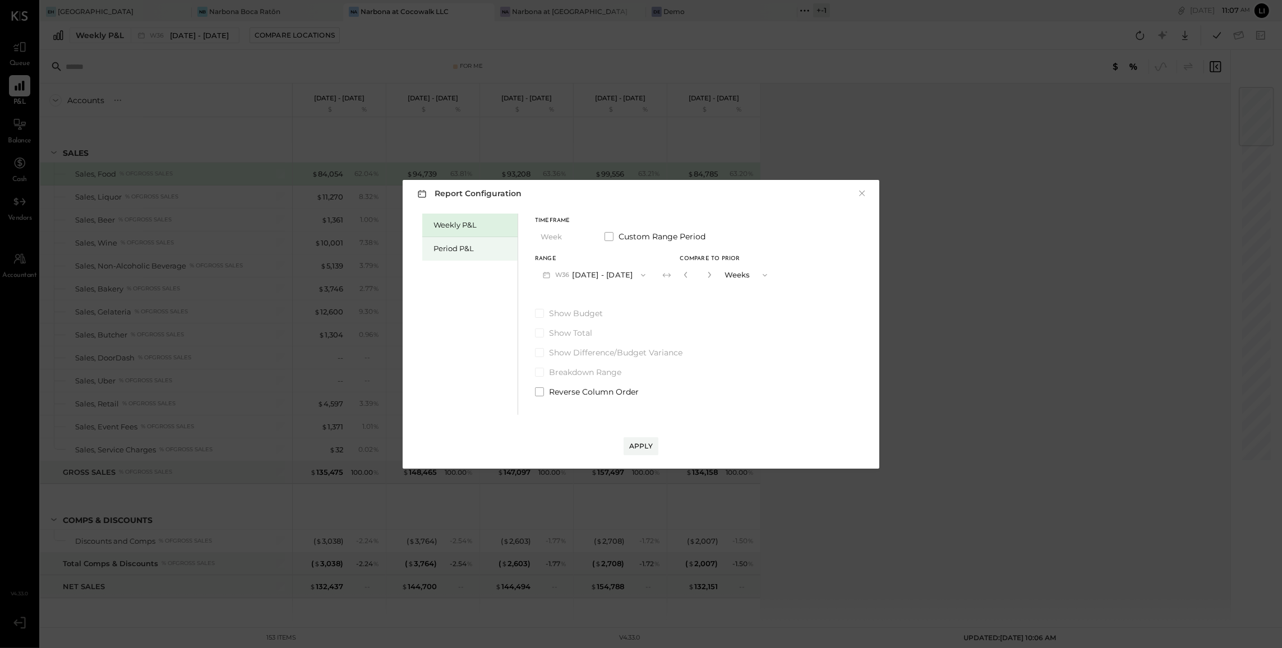
click at [457, 247] on div "Period P&L" at bounding box center [473, 248] width 79 height 11
click at [602, 279] on button "P10 Sep 8 - Oct 5, 2025" at bounding box center [592, 275] width 115 height 21
click at [601, 307] on div "P09 Aug 11 - Sep 7, 2025" at bounding box center [600, 301] width 128 height 24
click at [690, 277] on div "Compare" at bounding box center [683, 275] width 36 height 10
click at [712, 274] on button "button" at bounding box center [707, 275] width 9 height 12
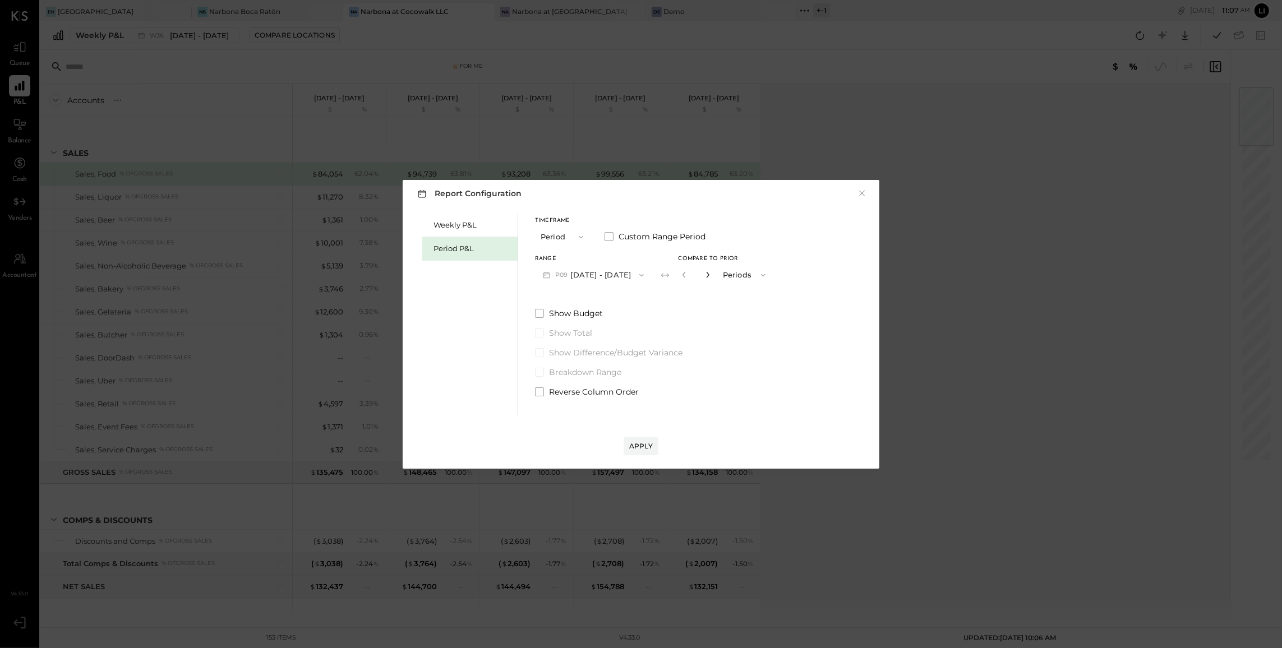
click at [711, 274] on icon "button" at bounding box center [707, 274] width 7 height 7
type input "*"
click at [640, 449] on div "Apply" at bounding box center [641, 446] width 24 height 10
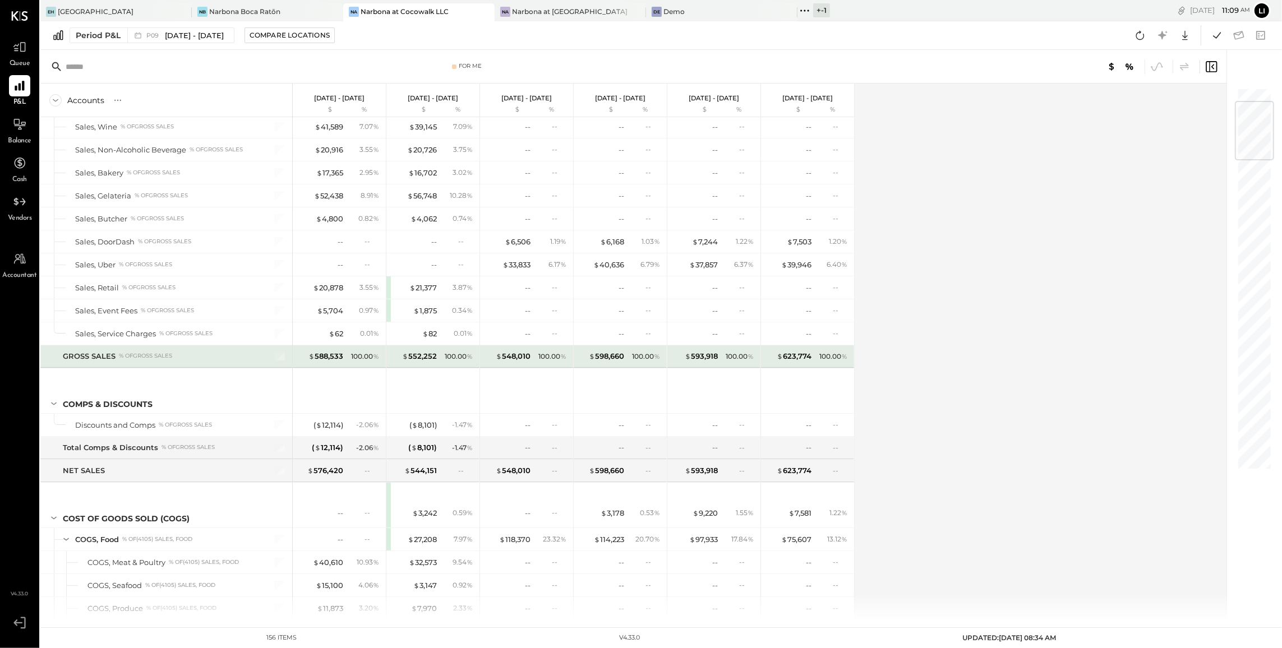
scroll to position [121, 0]
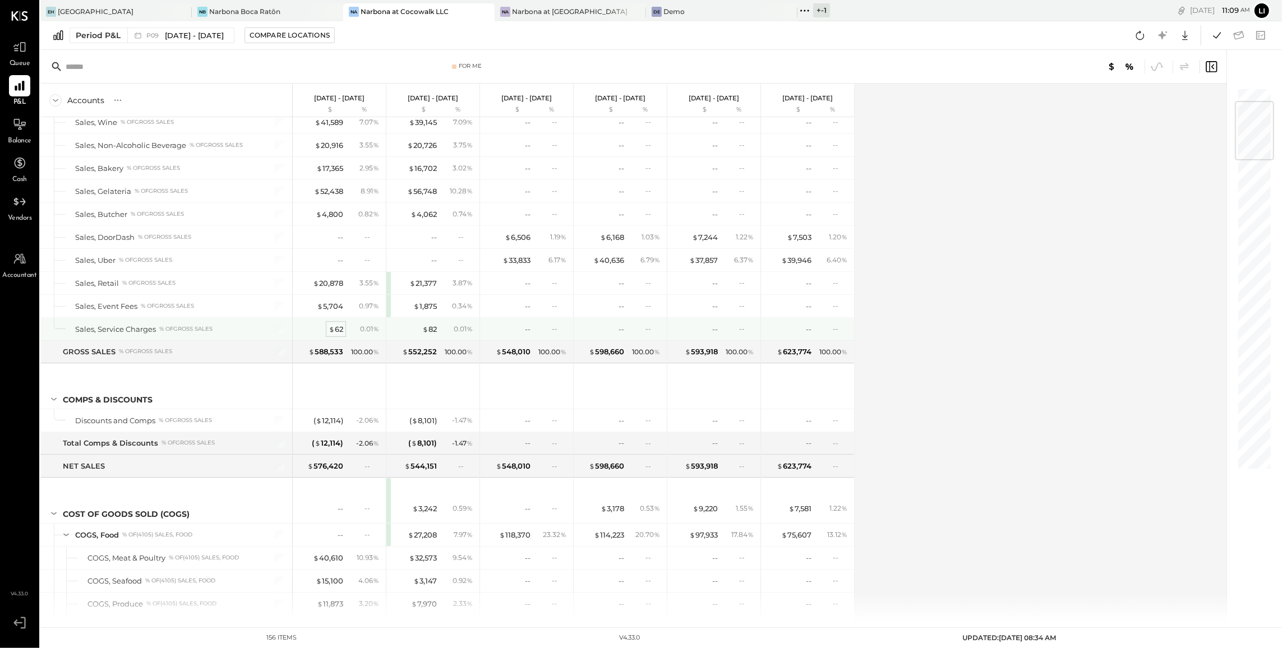
click at [338, 332] on div "$ 62" at bounding box center [336, 329] width 15 height 11
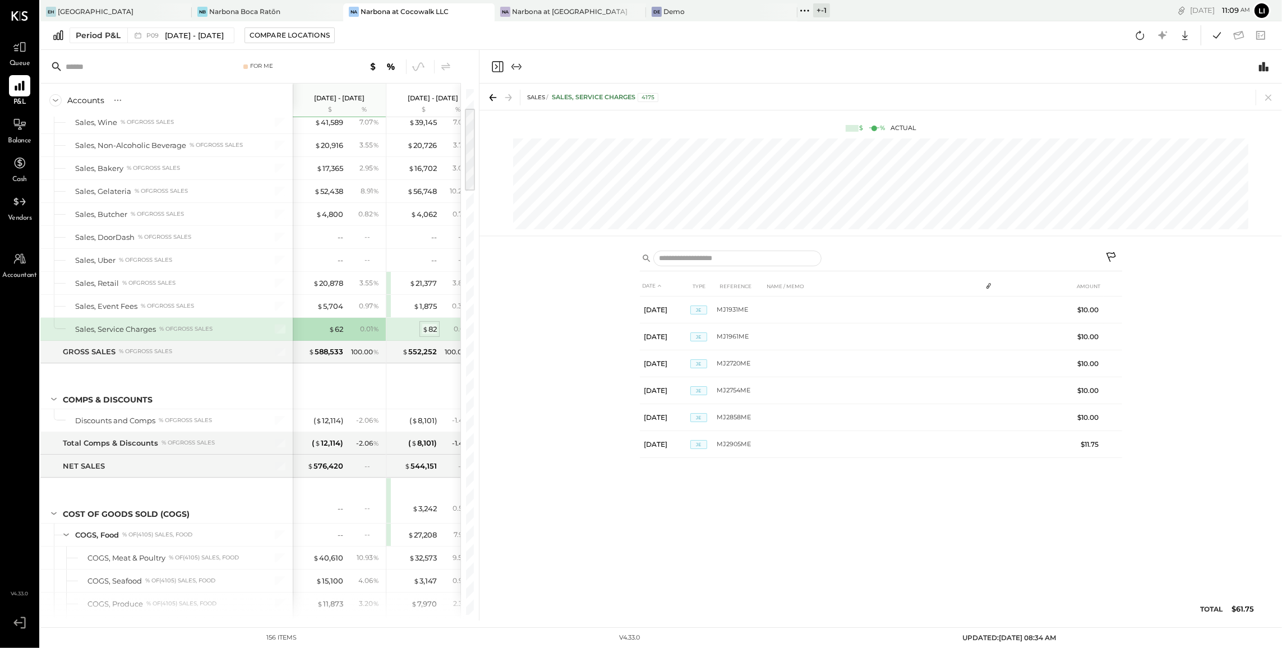
click at [432, 332] on div "$ 82" at bounding box center [429, 329] width 15 height 11
click at [331, 332] on span "$" at bounding box center [332, 329] width 6 height 9
click at [496, 65] on icon "Close panel" at bounding box center [496, 66] width 3 height 5
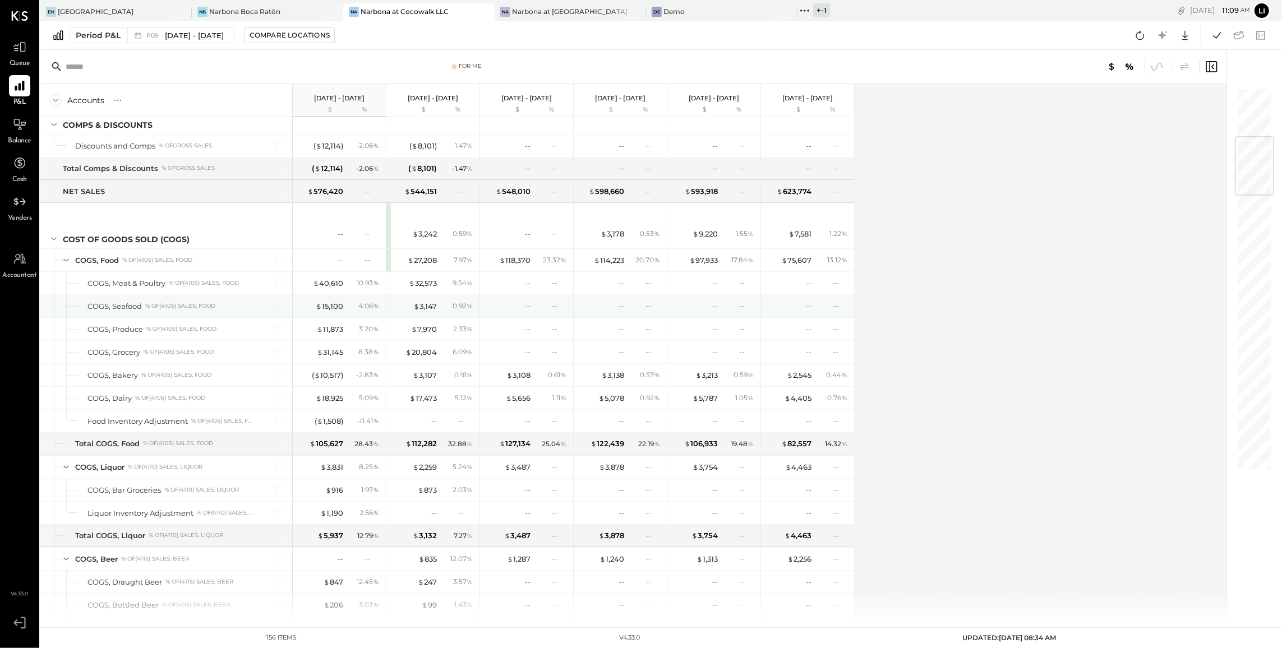
scroll to position [422, 0]
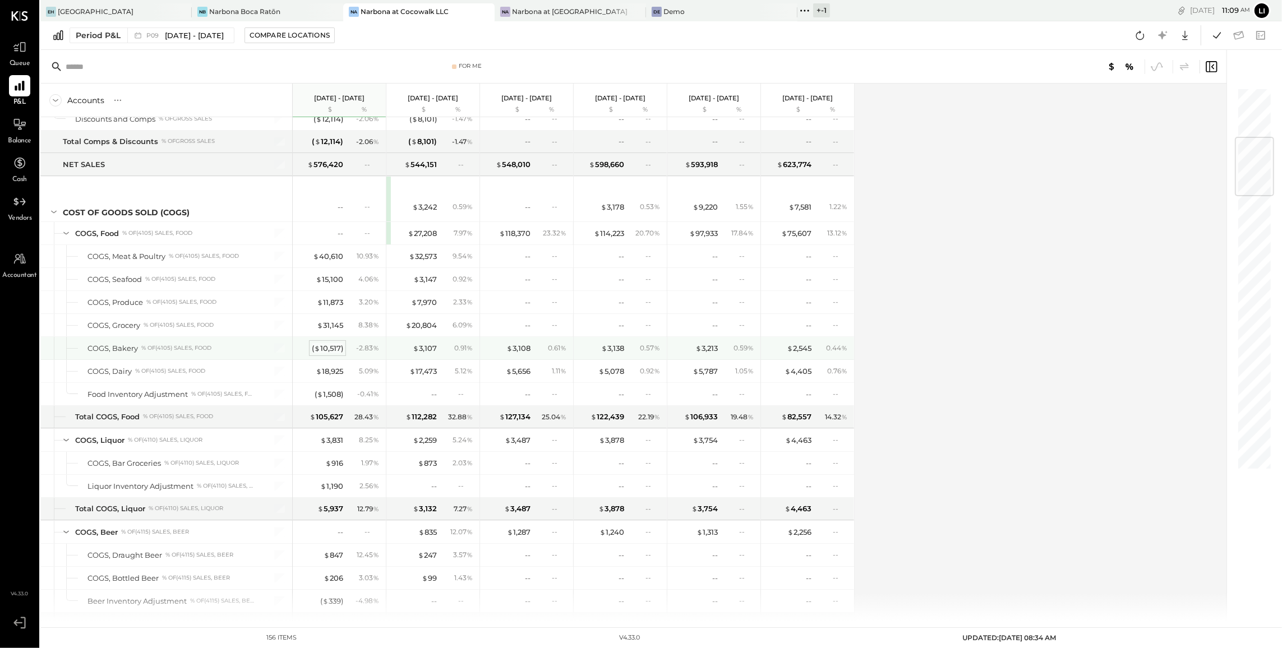
click at [330, 349] on div "( $ 10,517 )" at bounding box center [327, 348] width 31 height 11
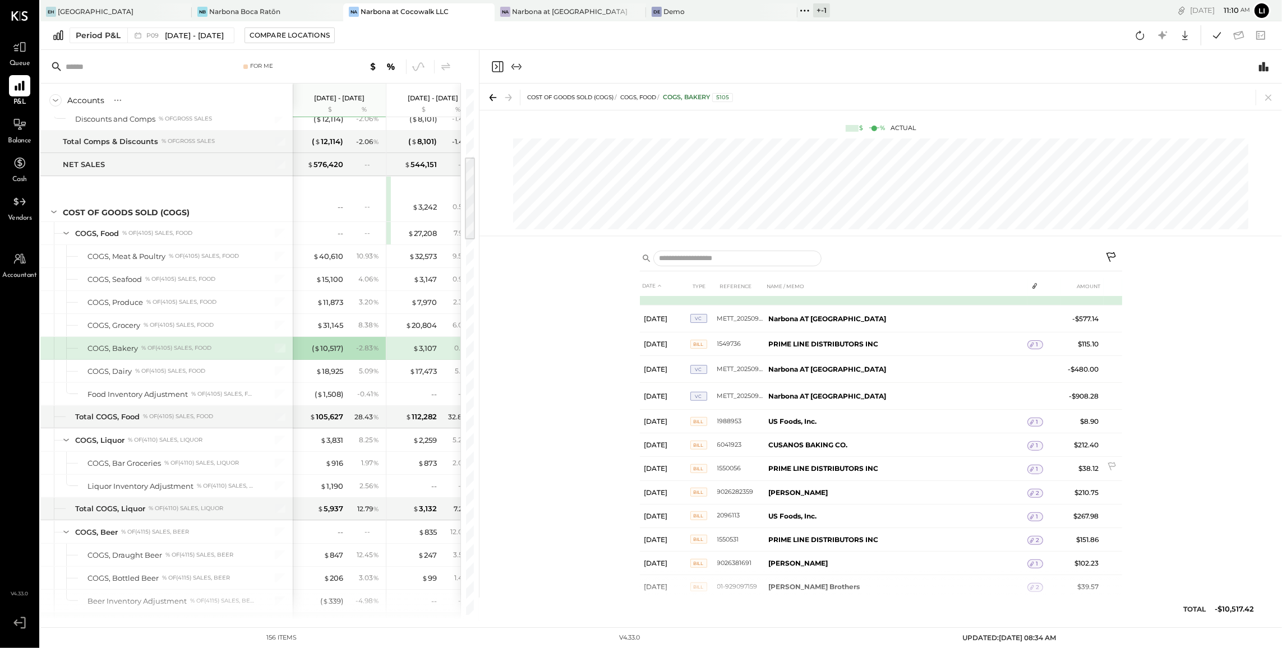
scroll to position [694, 0]
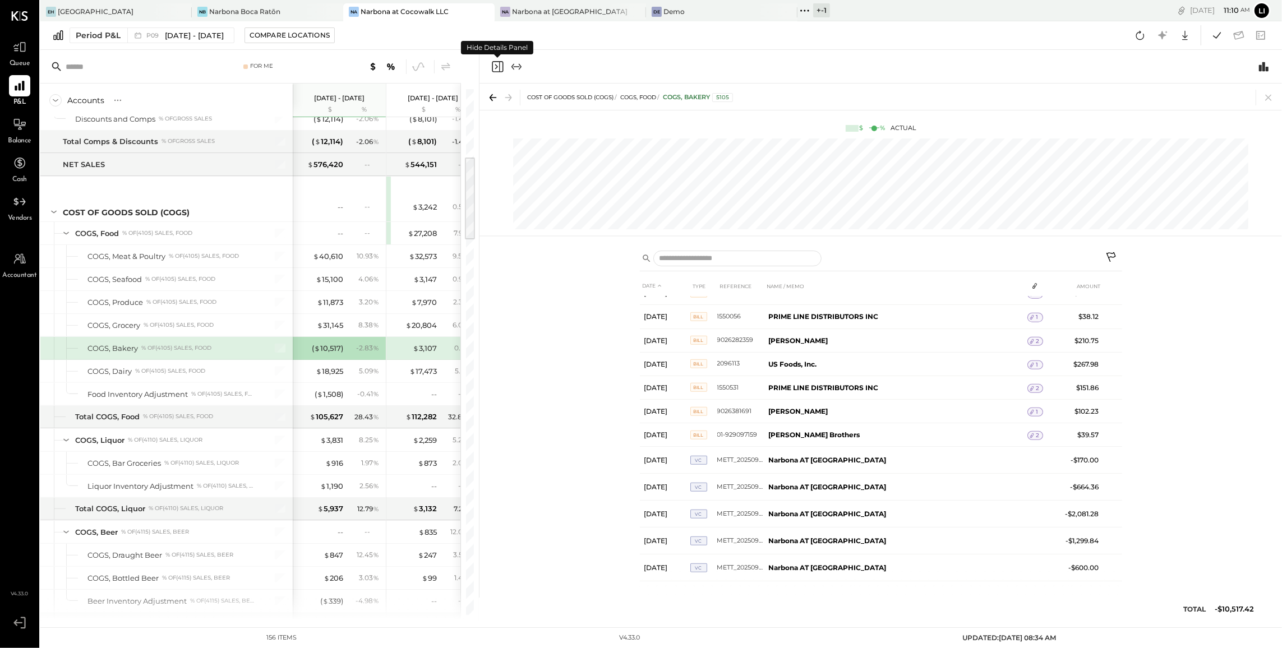
click at [498, 64] on icon "Close panel" at bounding box center [497, 66] width 13 height 13
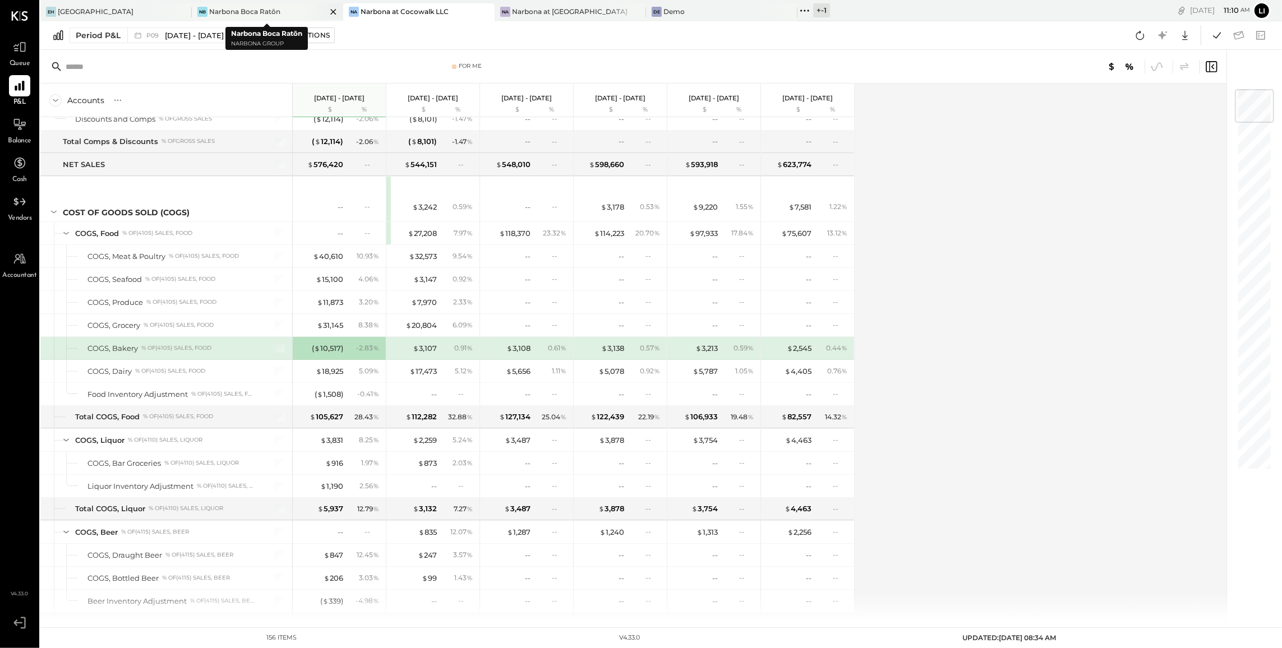
click at [243, 13] on div "Narbona Boca Ratōn" at bounding box center [244, 12] width 71 height 10
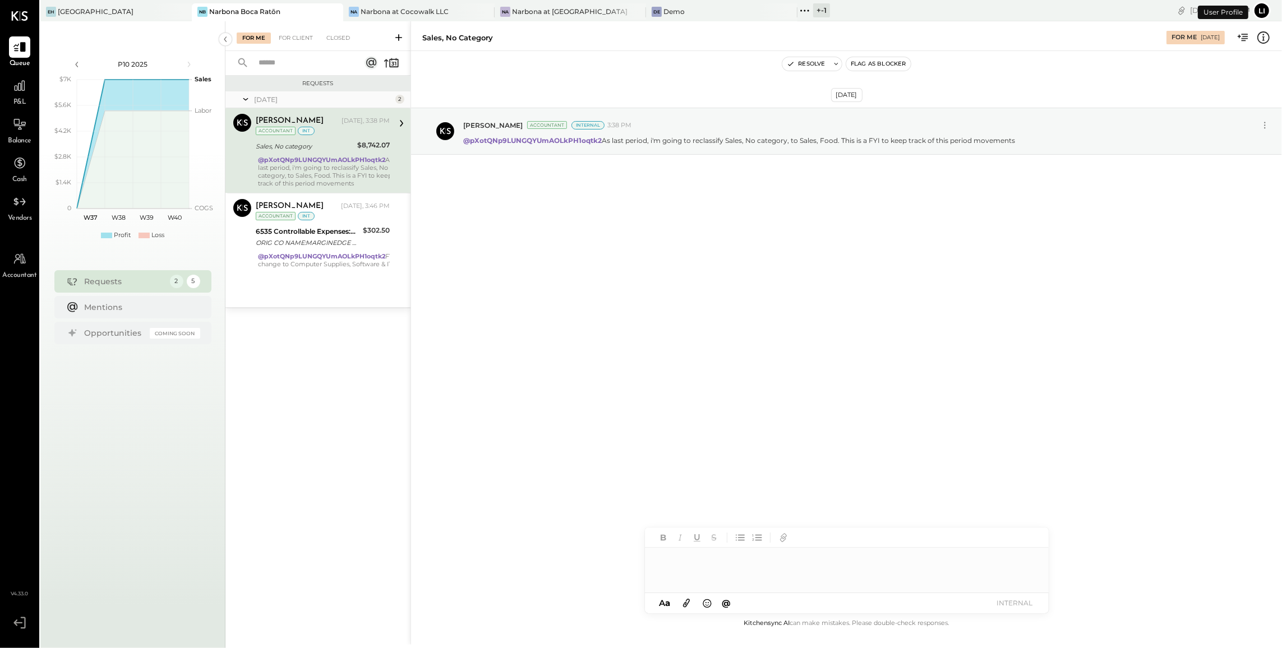
click at [32, 93] on div "P&L" at bounding box center [19, 91] width 33 height 33
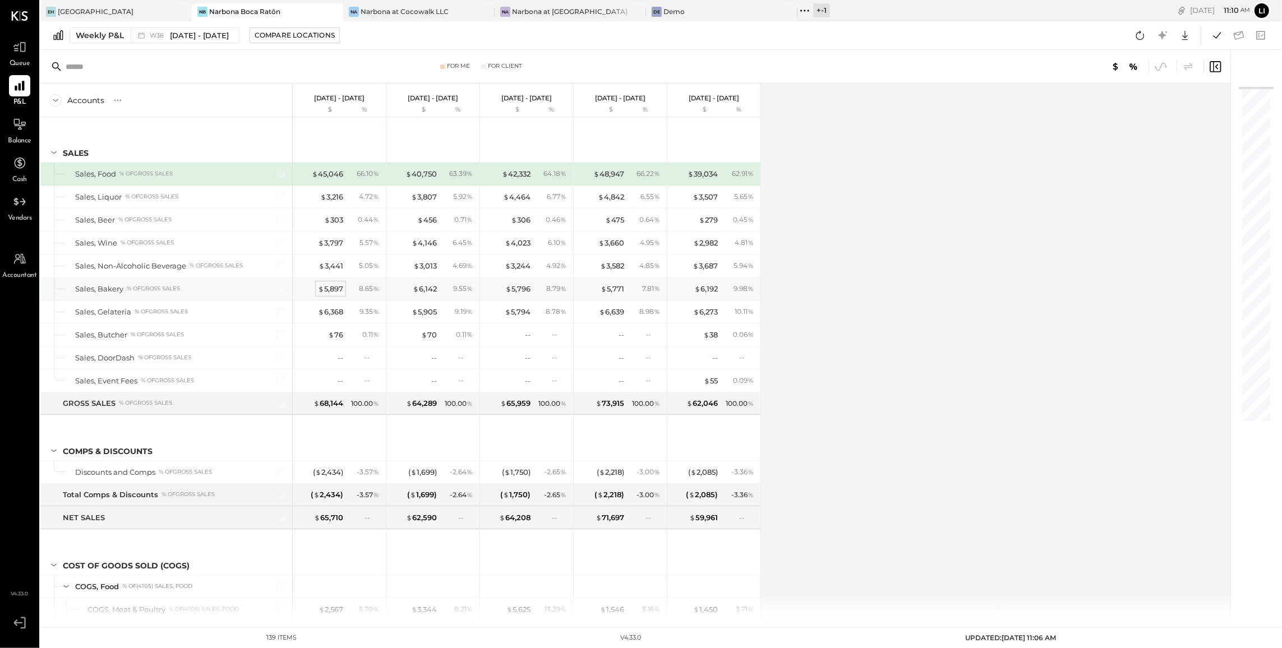
click at [335, 290] on div "$ 5,897" at bounding box center [330, 289] width 25 height 11
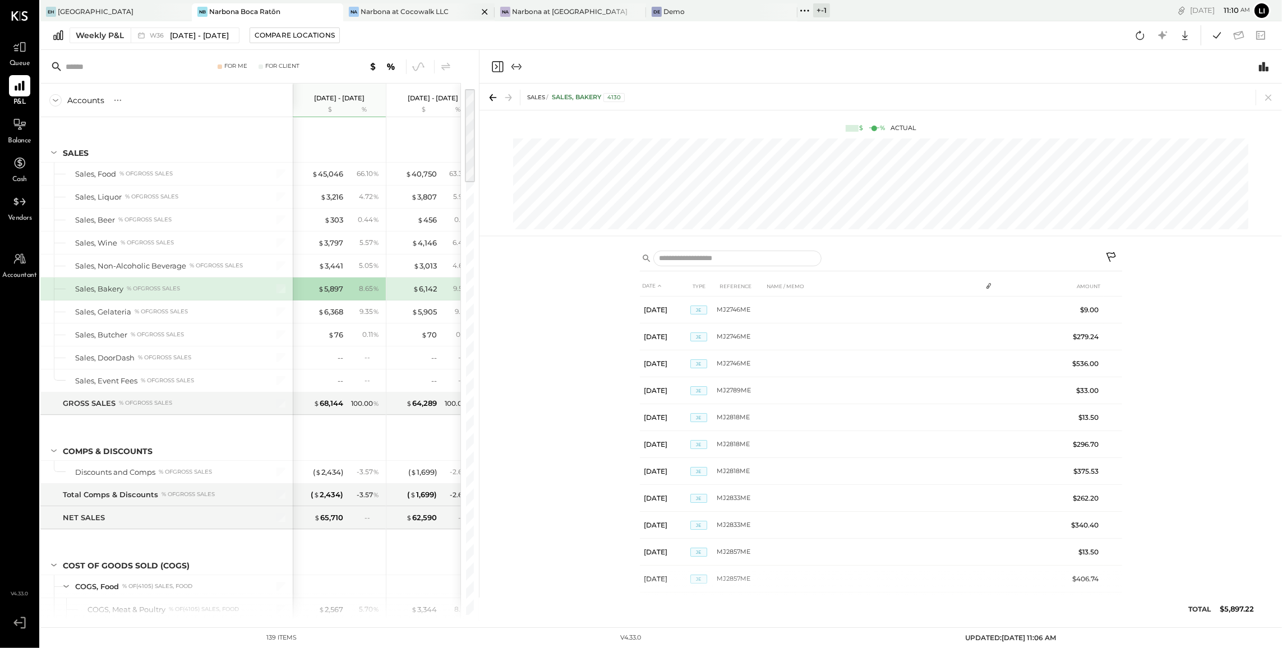
click at [403, 17] on div "Na Narbona at Cocowalk LLC" at bounding box center [418, 12] width 151 height 18
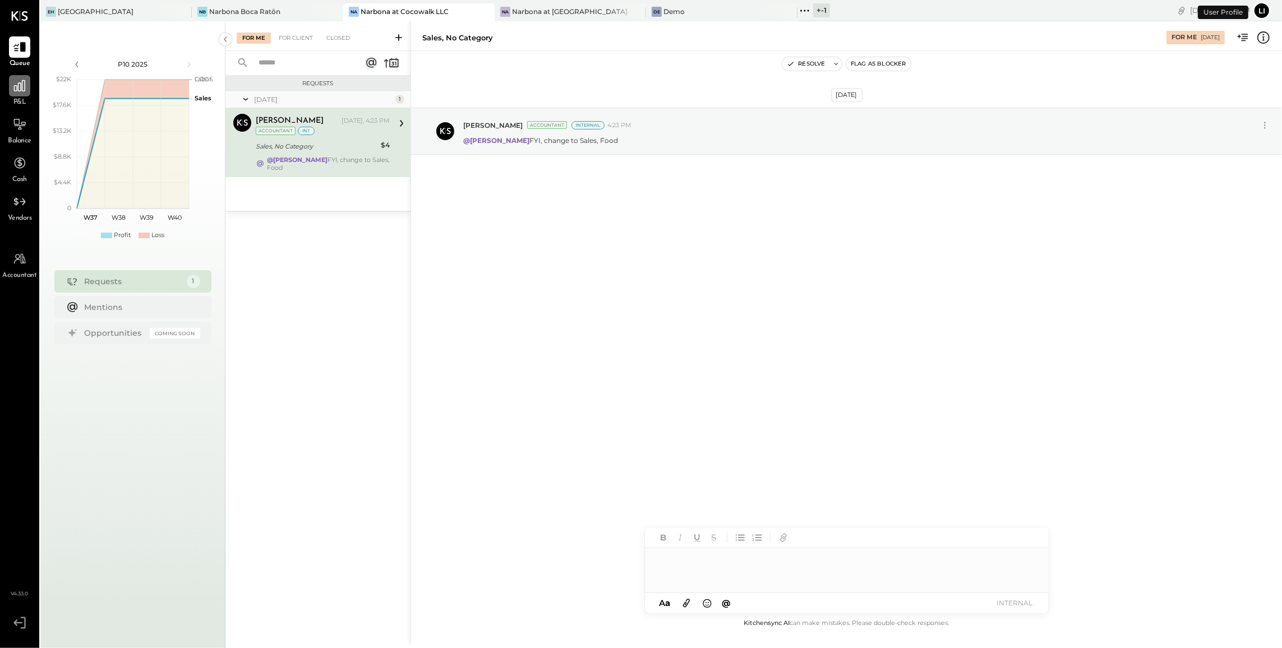
click at [13, 93] on icon at bounding box center [19, 86] width 15 height 15
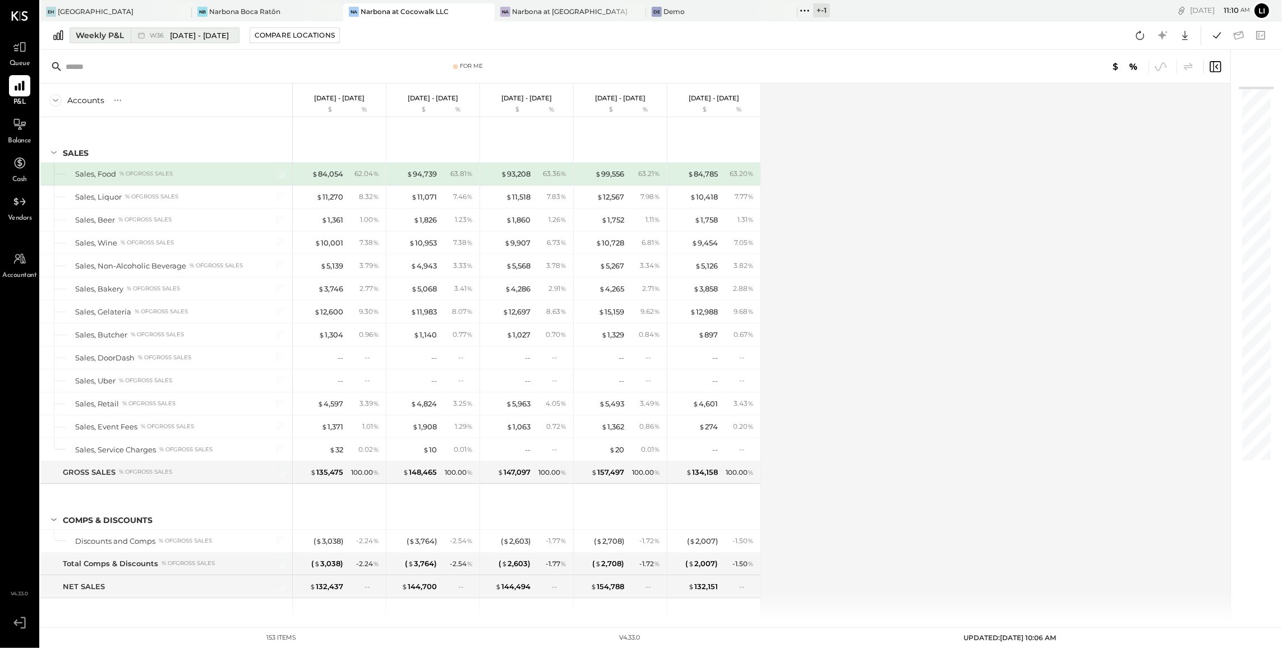
click at [159, 34] on span "W36" at bounding box center [158, 36] width 17 height 6
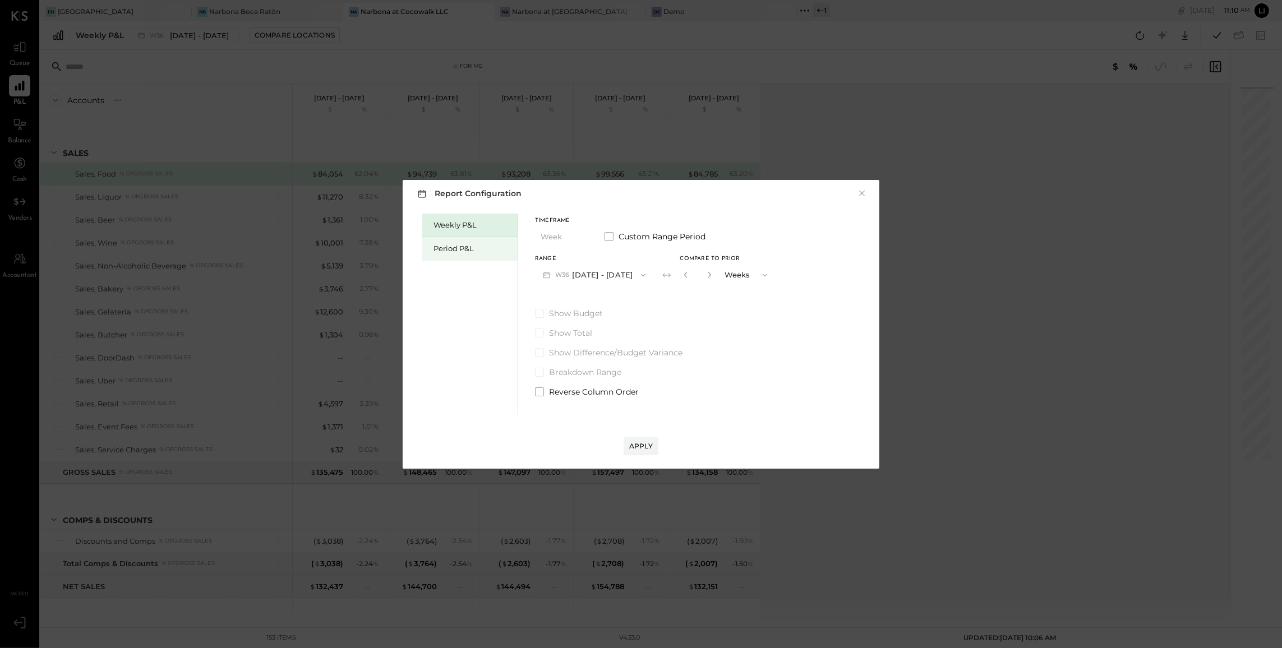
click at [458, 246] on div "Period P&L" at bounding box center [473, 248] width 79 height 11
click at [643, 278] on span "button" at bounding box center [637, 275] width 15 height 9
click at [598, 295] on span "Aug 11 - Sep 7, 2025" at bounding box center [587, 300] width 53 height 10
click at [706, 269] on div "Compare" at bounding box center [683, 274] width 47 height 11
click at [701, 271] on div "Compare" at bounding box center [683, 275] width 36 height 10
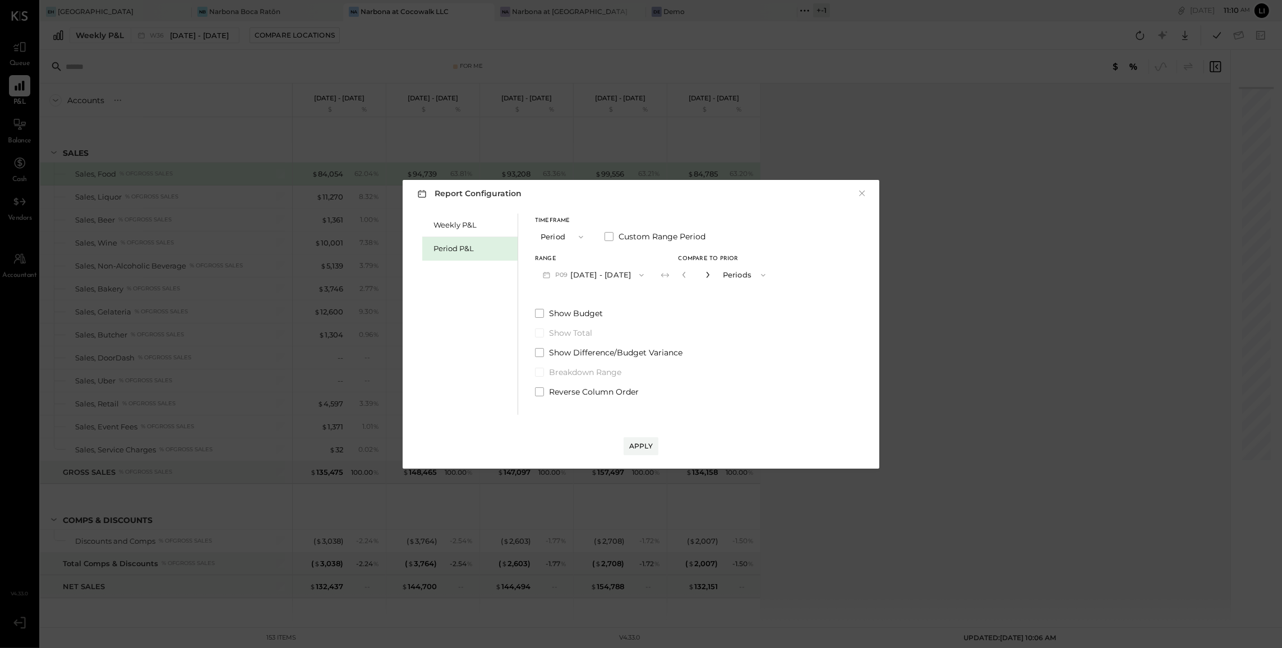
click at [711, 273] on icon "button" at bounding box center [707, 274] width 7 height 7
type input "*"
click at [645, 439] on button "Apply" at bounding box center [641, 446] width 35 height 18
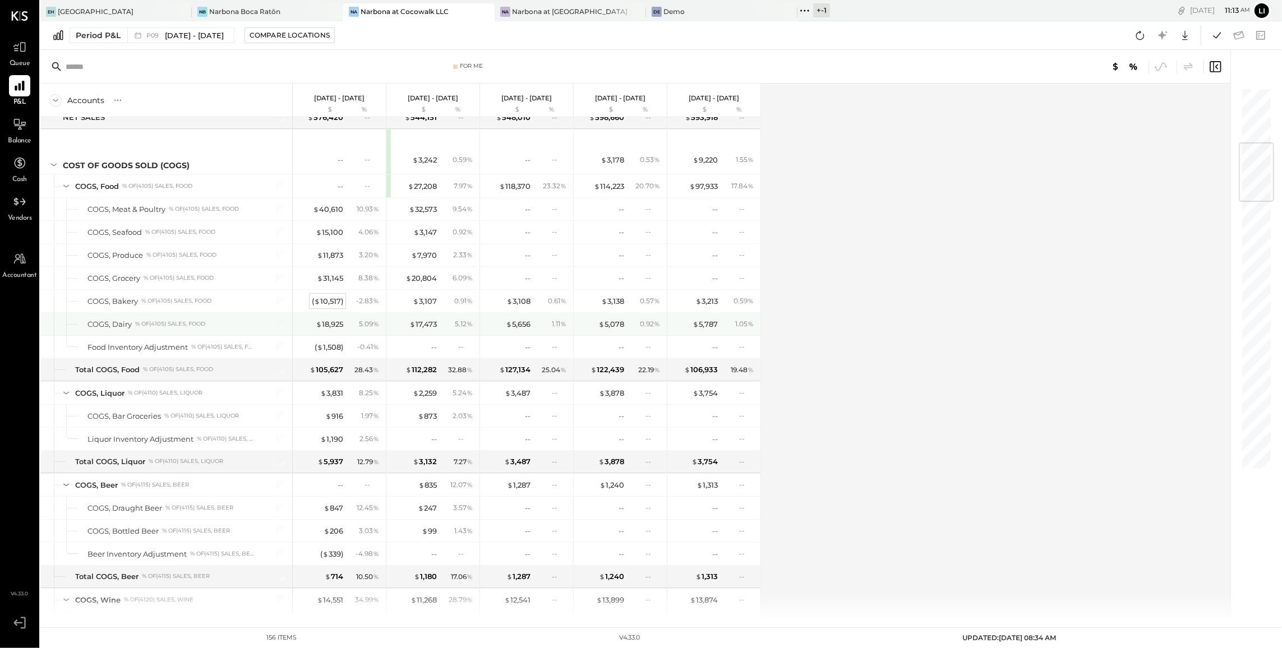
scroll to position [470, 0]
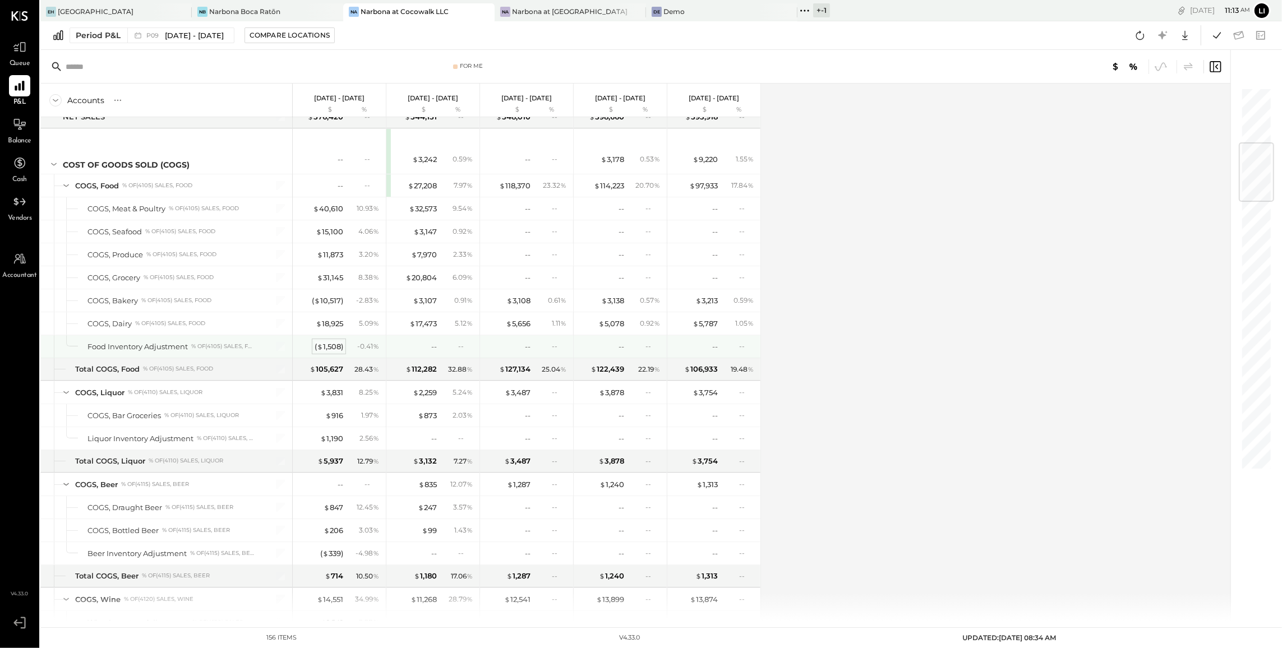
click at [328, 350] on div "( $ 1,508 )" at bounding box center [329, 347] width 29 height 11
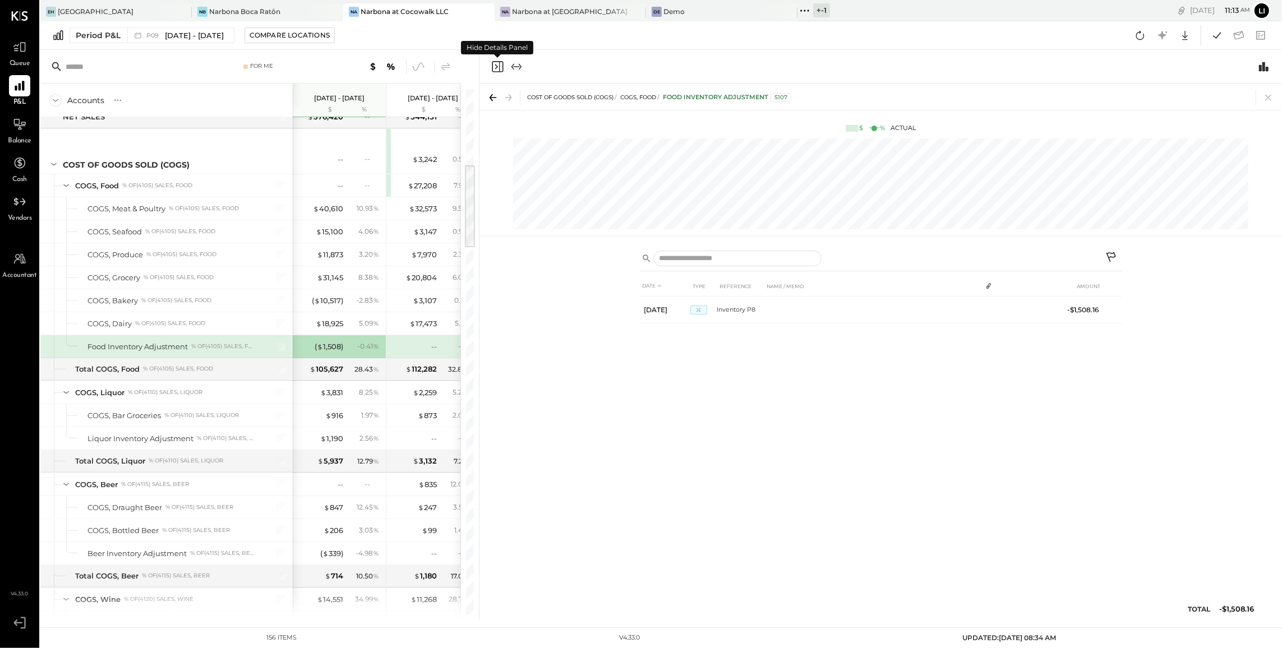
click at [495, 63] on icon "Close panel" at bounding box center [497, 66] width 13 height 13
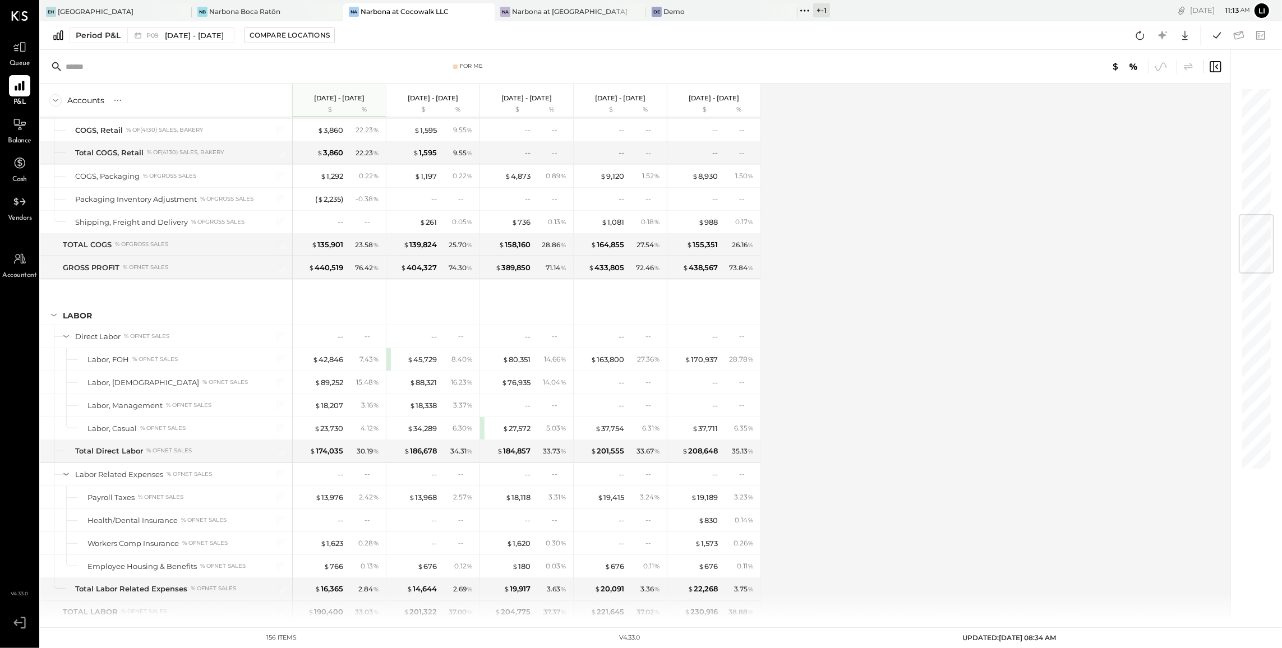
scroll to position [1079, 0]
click at [428, 433] on div "$ 34,289" at bounding box center [422, 427] width 30 height 11
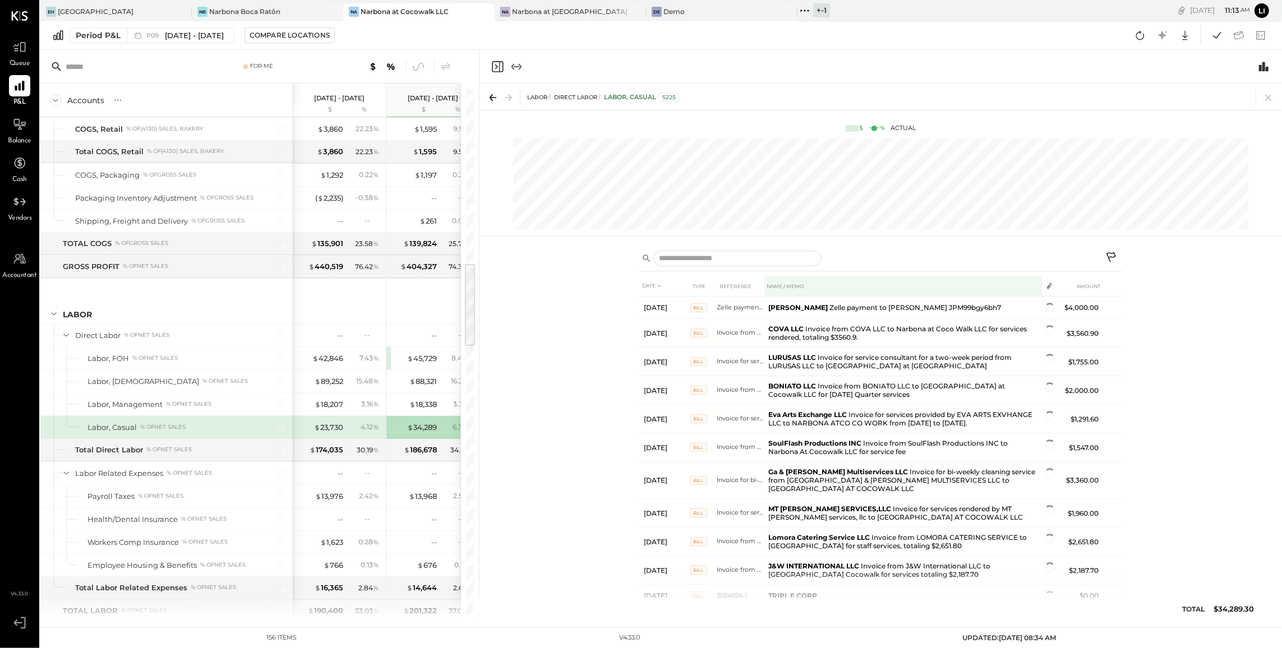
click at [818, 287] on th "NAME / MEMO" at bounding box center [903, 286] width 278 height 21
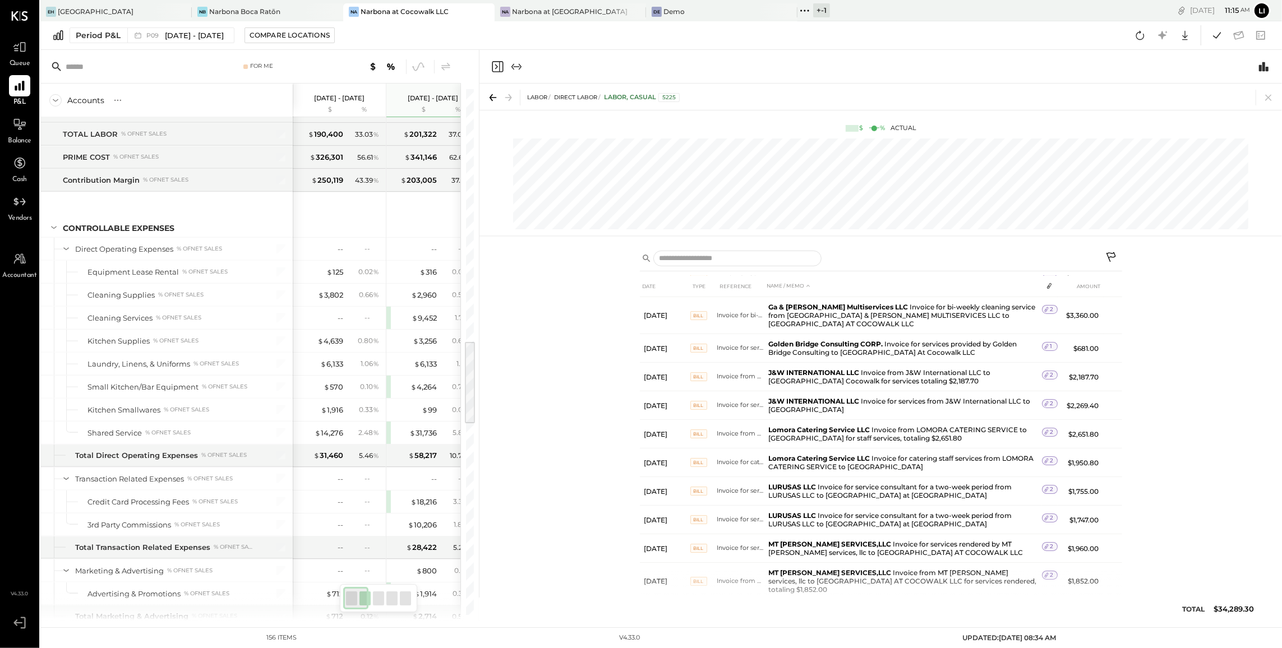
scroll to position [1554, 0]
click at [330, 440] on div "$ 14,276" at bounding box center [329, 435] width 29 height 11
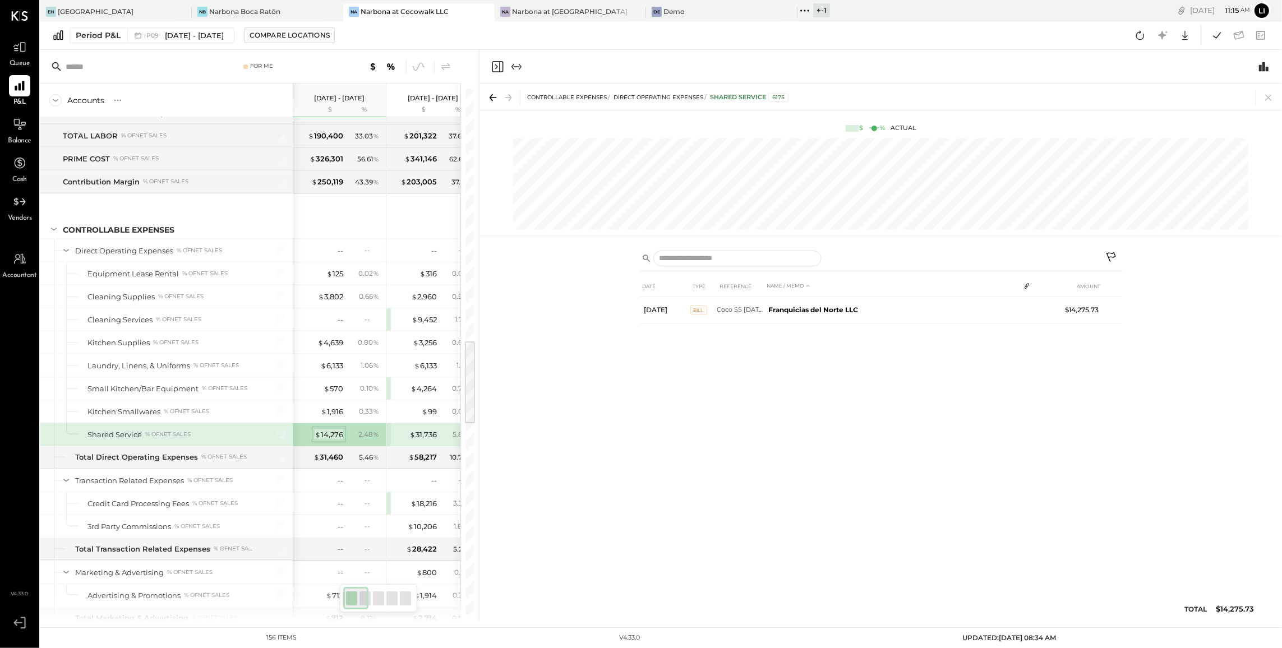
scroll to position [0, 0]
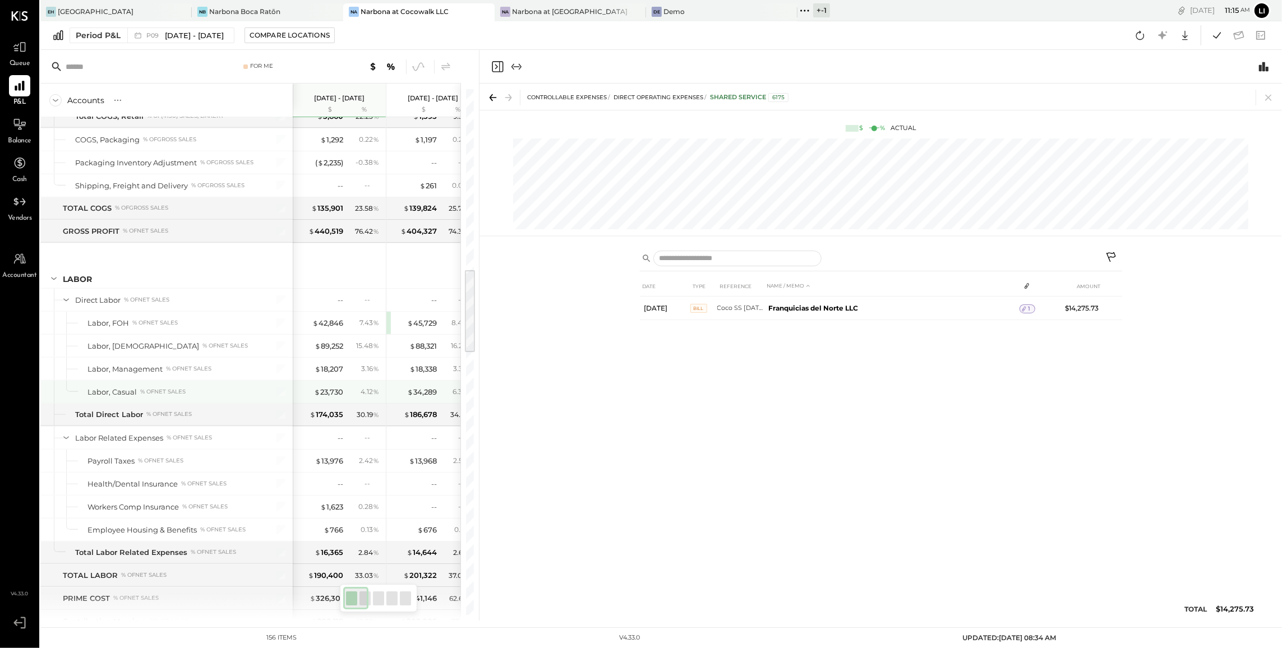
scroll to position [1115, 0]
click at [333, 397] on div "$ 23,730" at bounding box center [328, 391] width 29 height 11
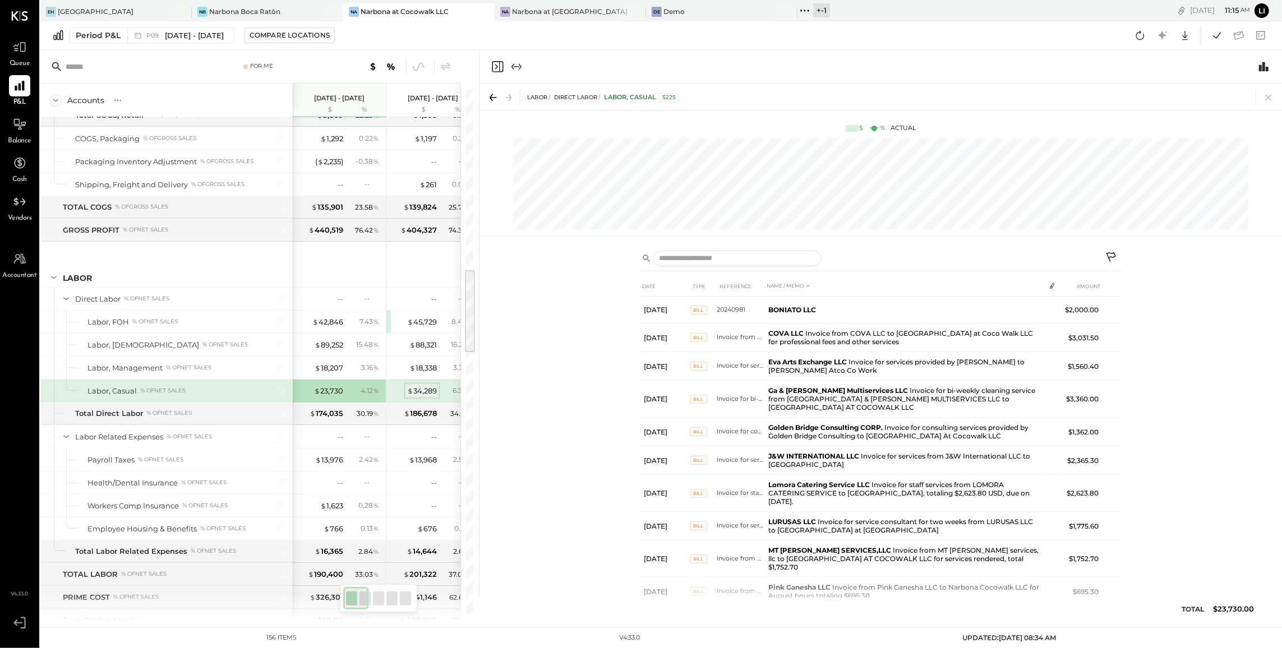
click at [422, 397] on div "$ 34,289" at bounding box center [422, 391] width 30 height 11
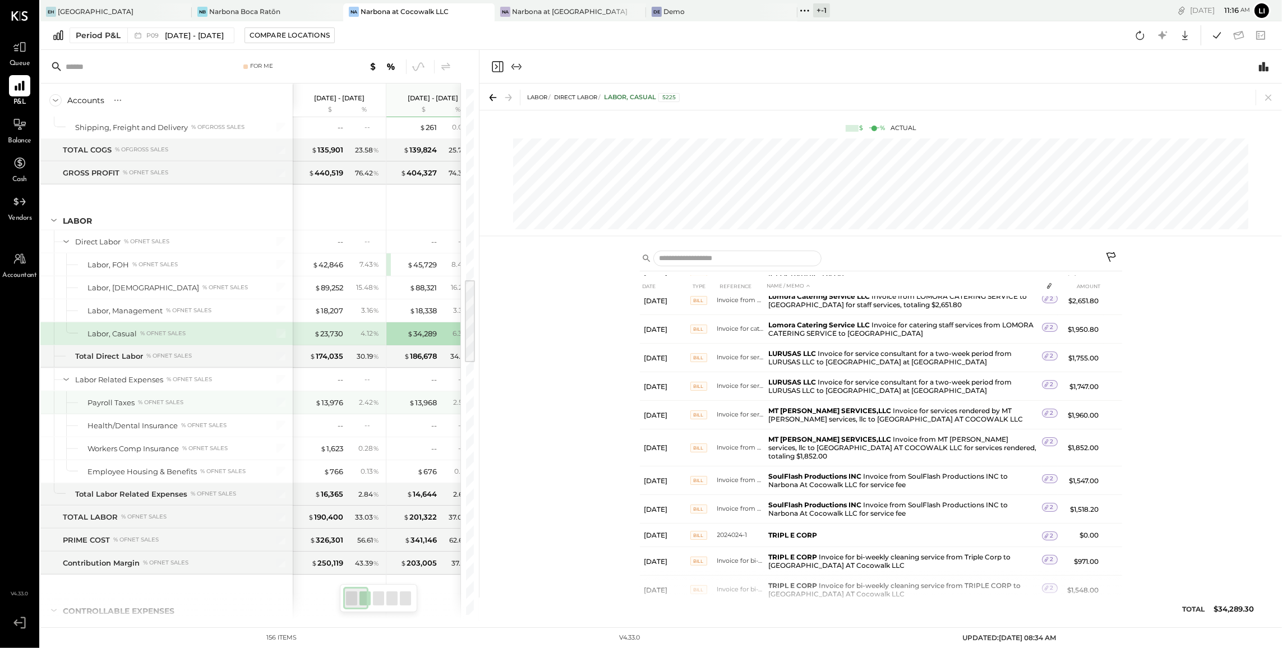
scroll to position [1179, 0]
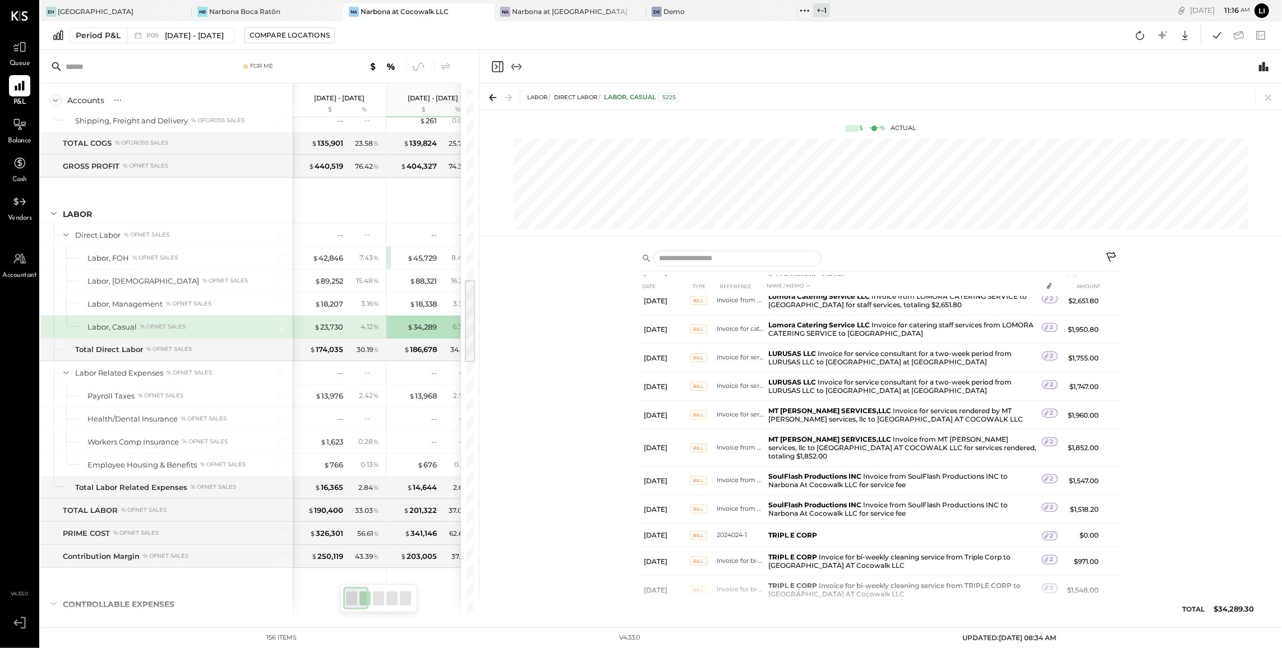
click at [495, 68] on icon "Close panel" at bounding box center [497, 66] width 13 height 13
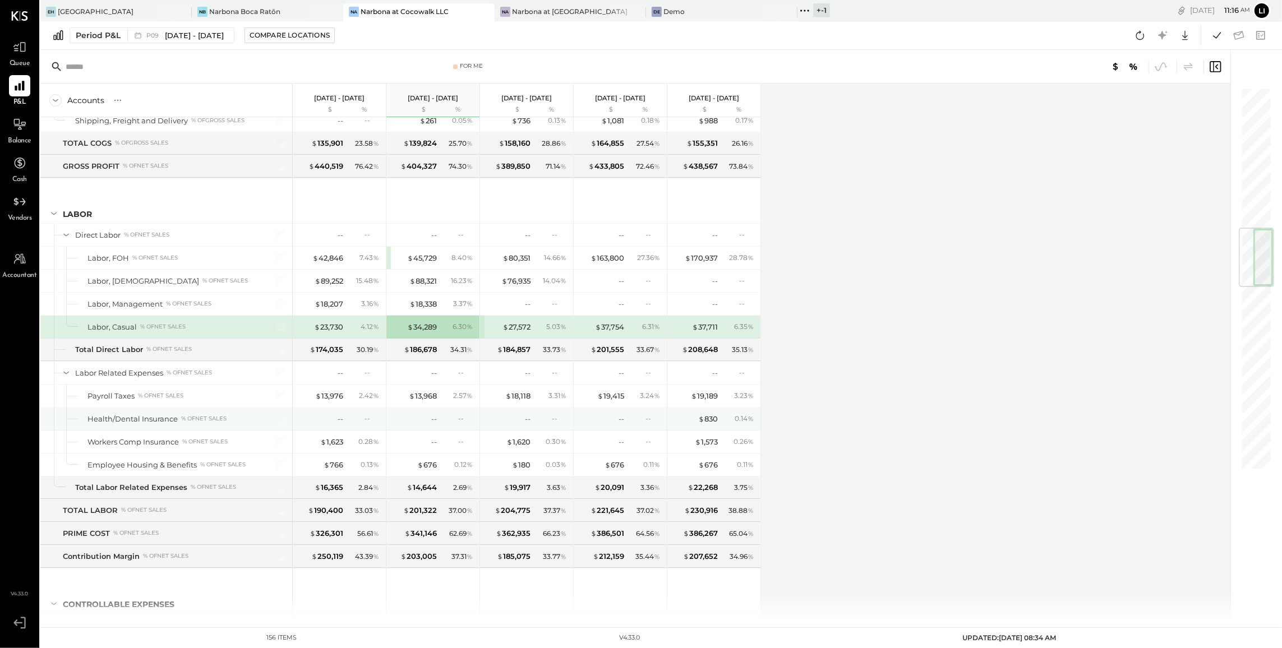
scroll to position [1213, 0]
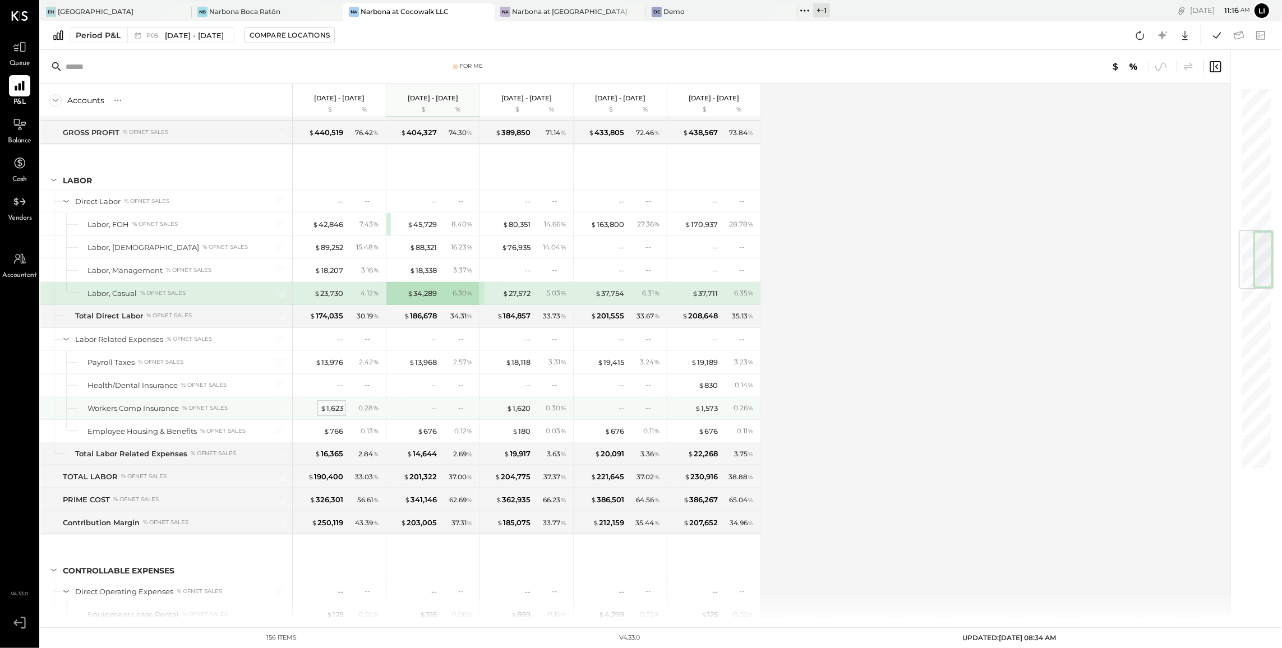
click at [336, 413] on div "$ 1,623" at bounding box center [331, 408] width 23 height 11
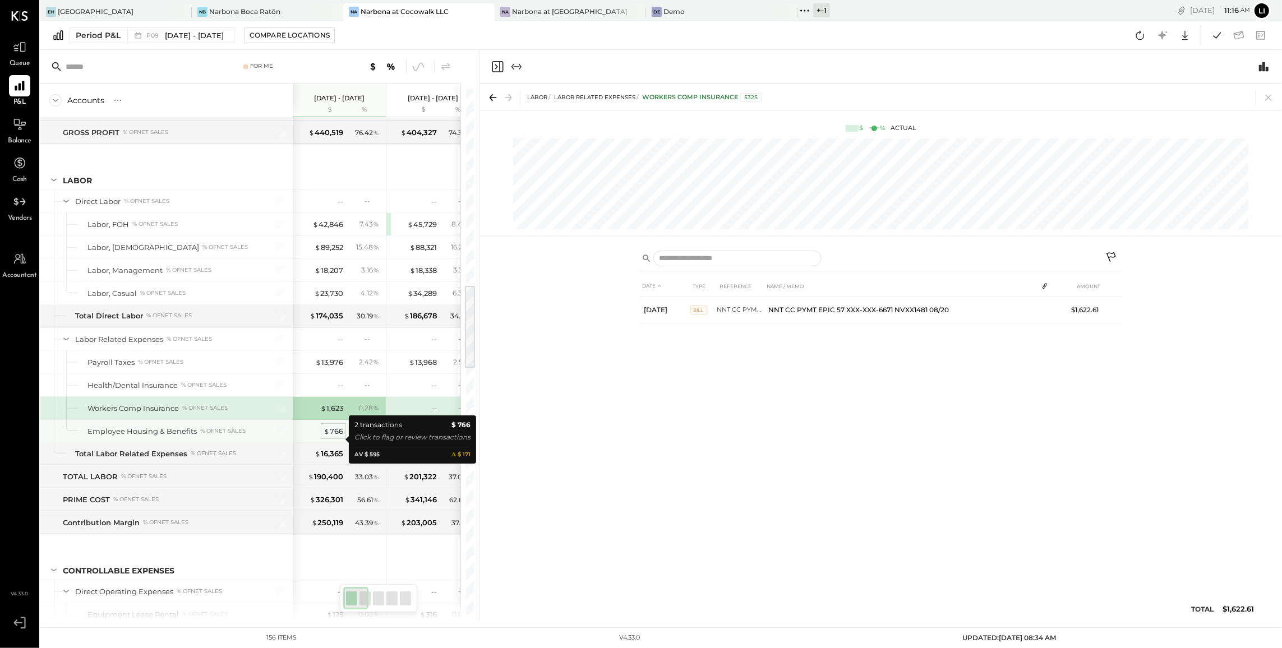
click at [336, 437] on div "$ 766" at bounding box center [334, 431] width 20 height 11
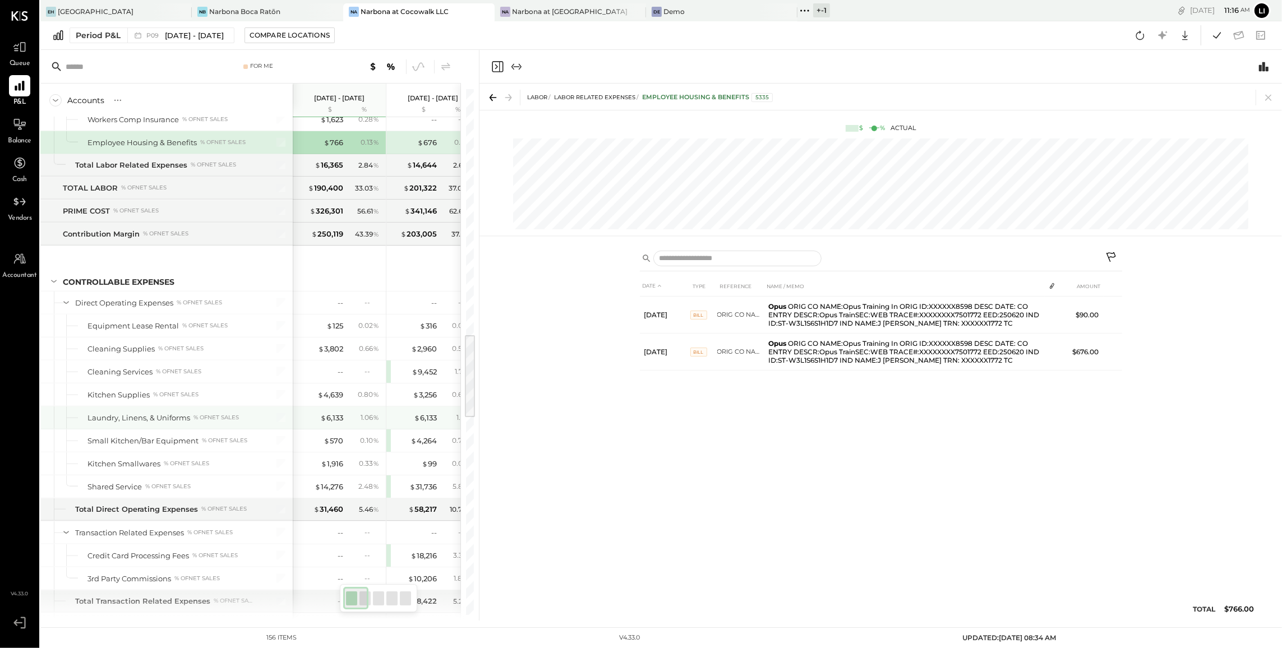
scroll to position [1518, 0]
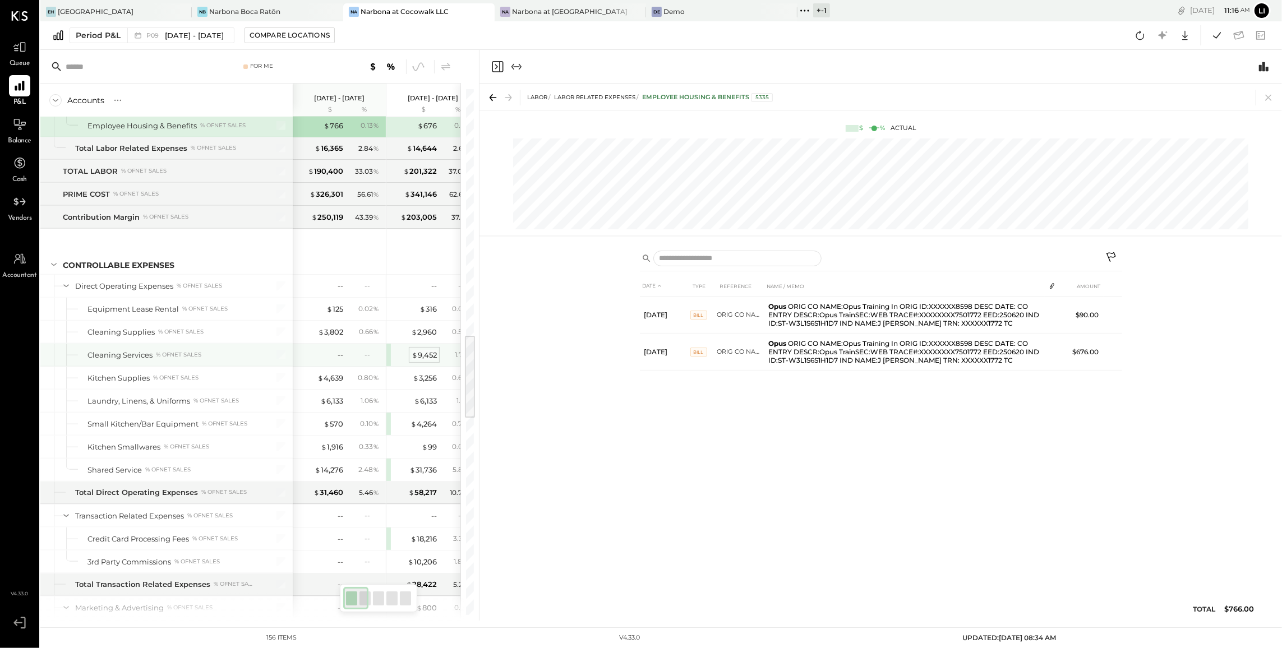
click at [424, 361] on div "$ 9,452" at bounding box center [424, 355] width 25 height 11
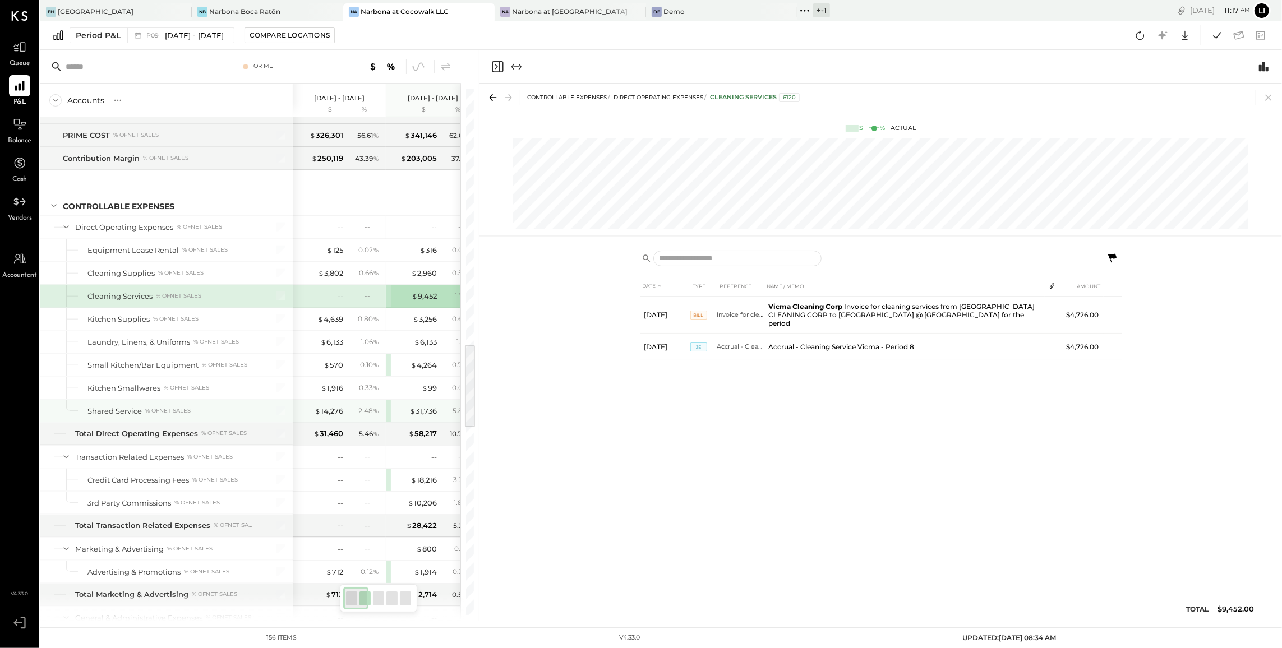
scroll to position [1578, 0]
click at [421, 370] on div "$ 4,264" at bounding box center [424, 365] width 26 height 11
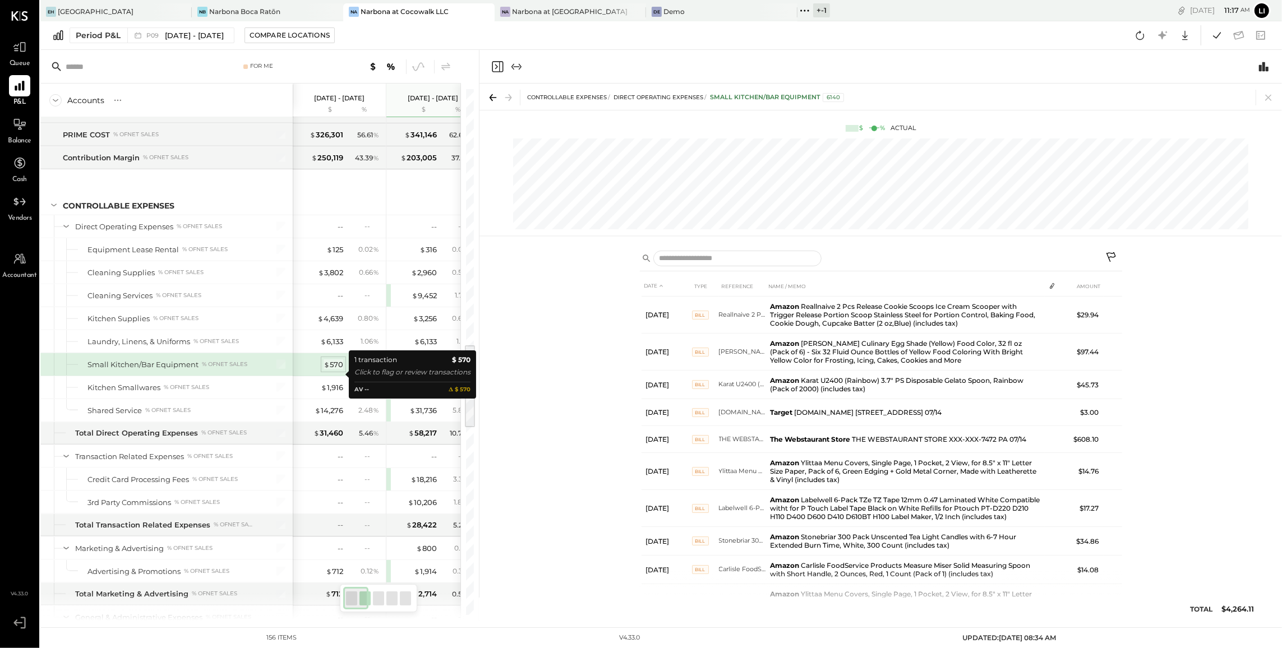
click at [333, 370] on div "$ 570" at bounding box center [334, 365] width 20 height 11
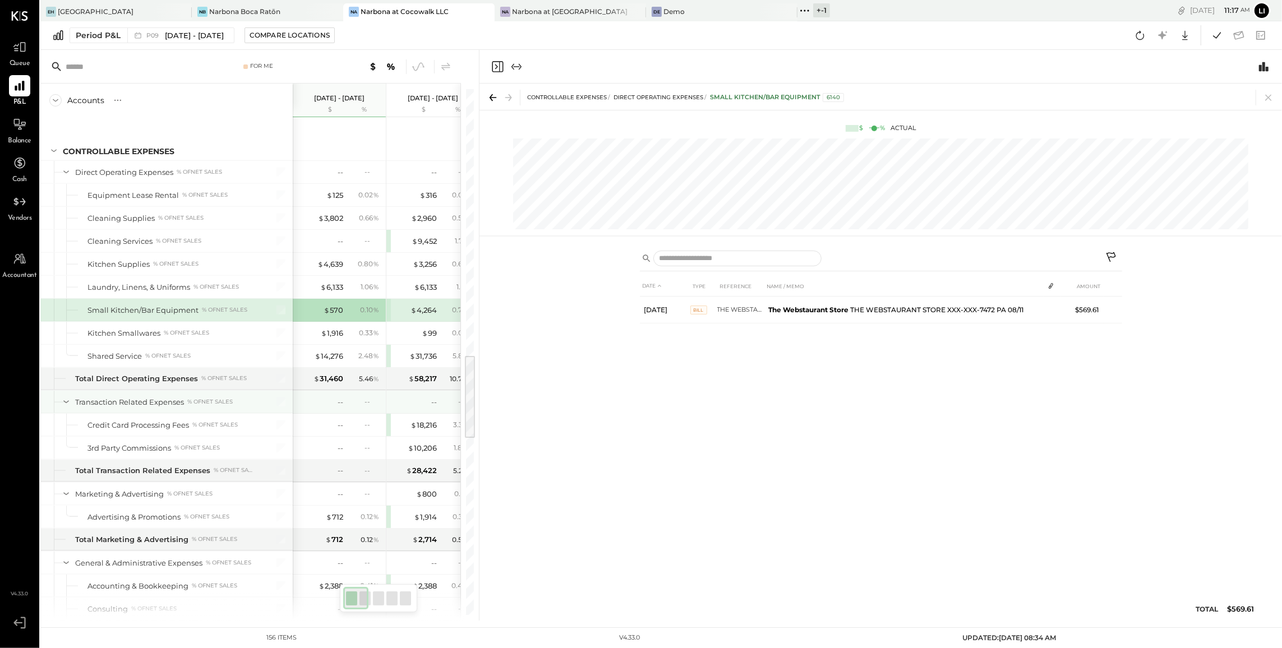
scroll to position [1646, 0]
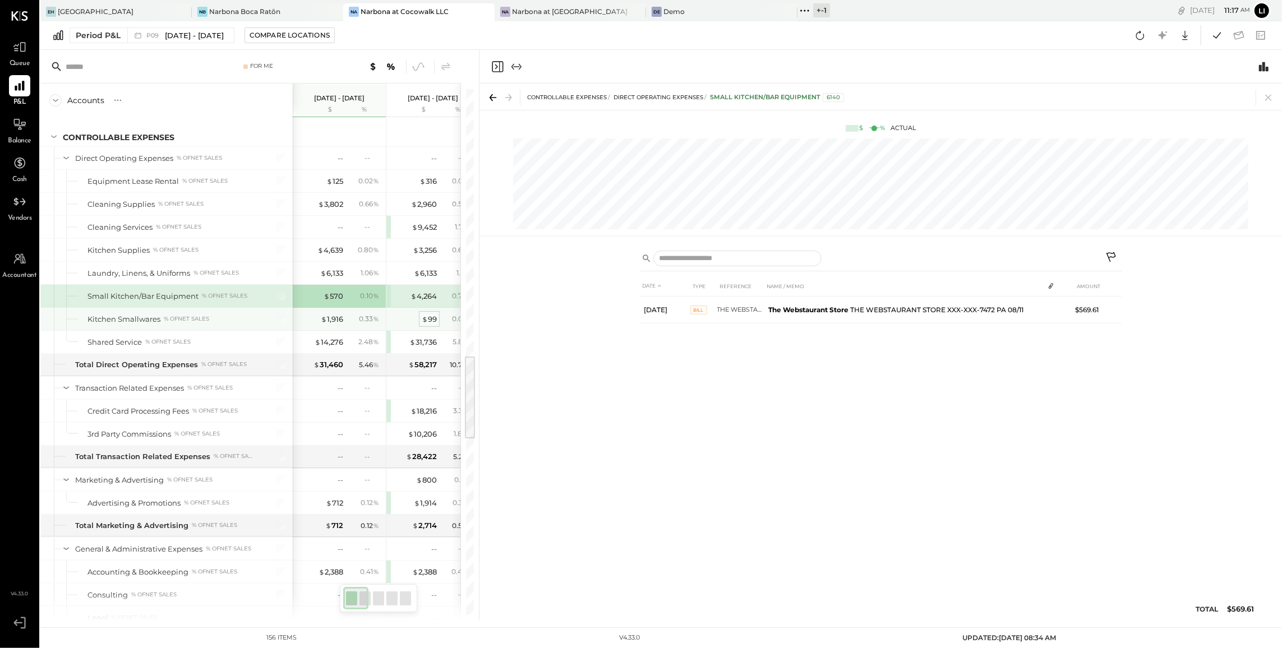
click at [432, 325] on div "$ 99" at bounding box center [429, 319] width 15 height 11
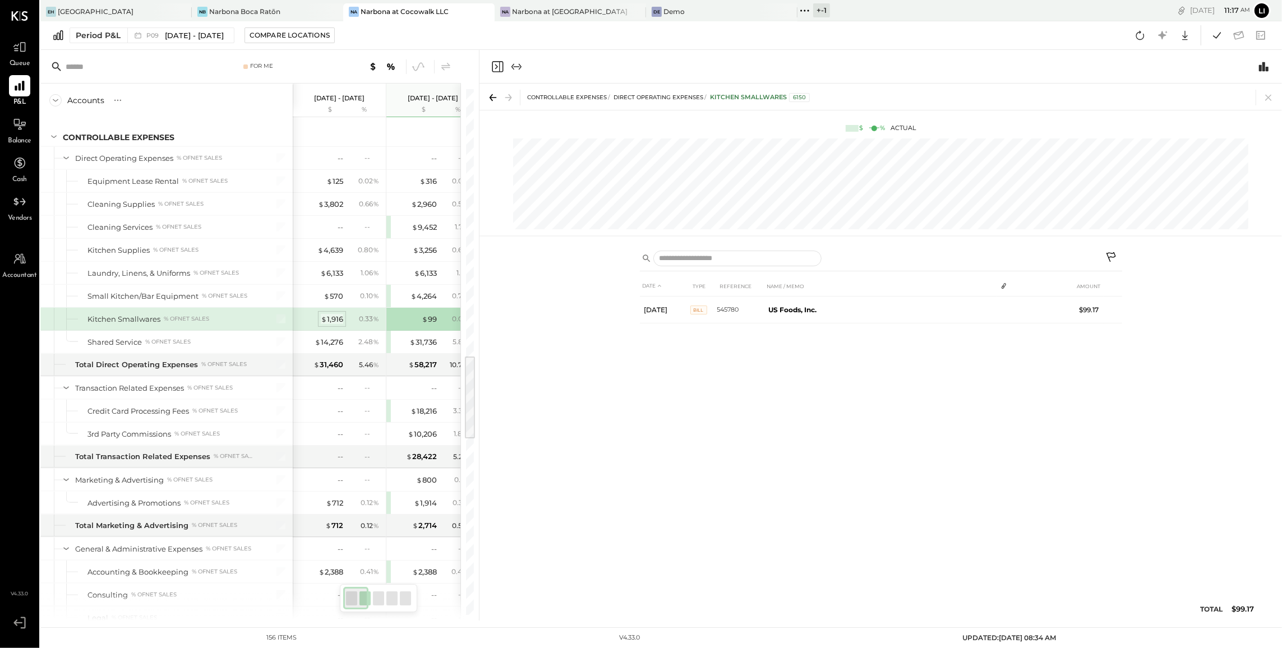
click at [337, 325] on div "$ 1,916" at bounding box center [332, 319] width 22 height 11
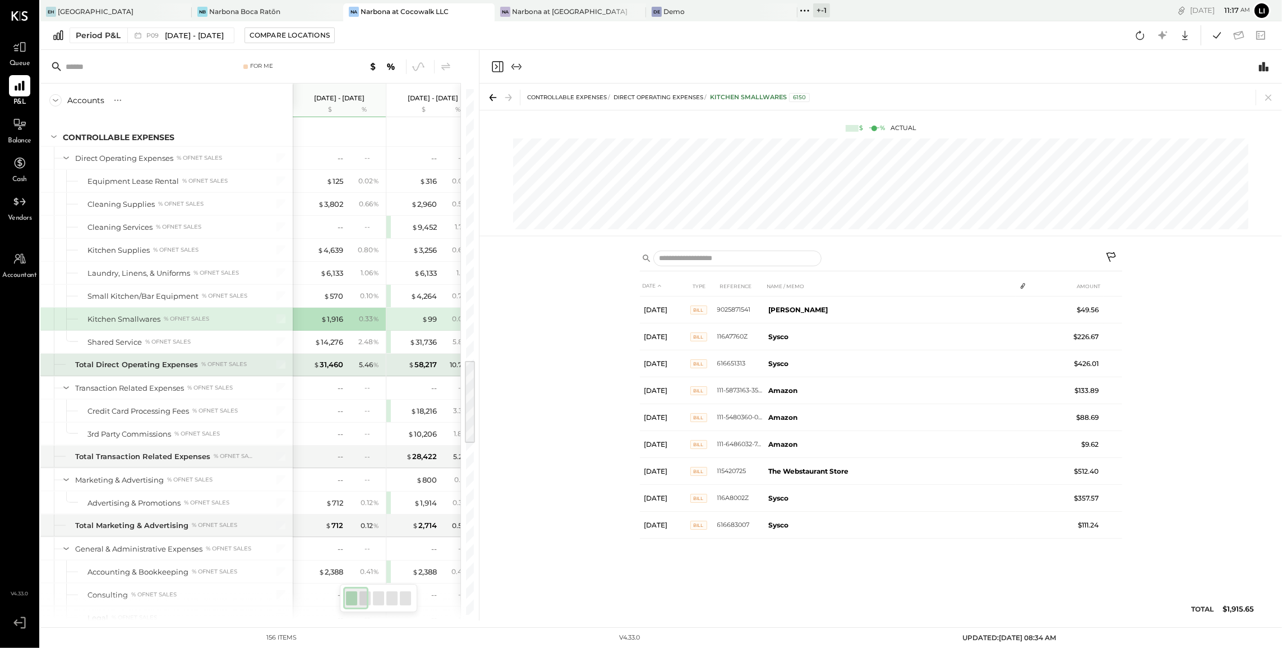
scroll to position [1691, 0]
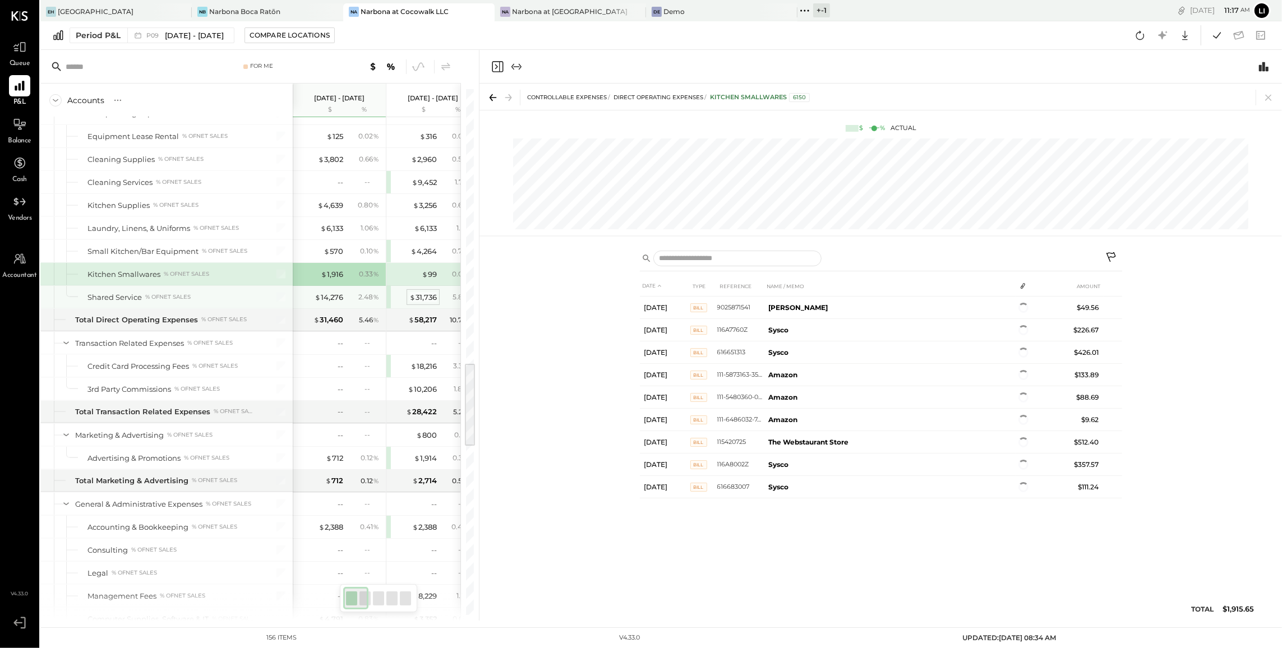
click at [416, 303] on div "$ 31,736" at bounding box center [422, 297] width 27 height 11
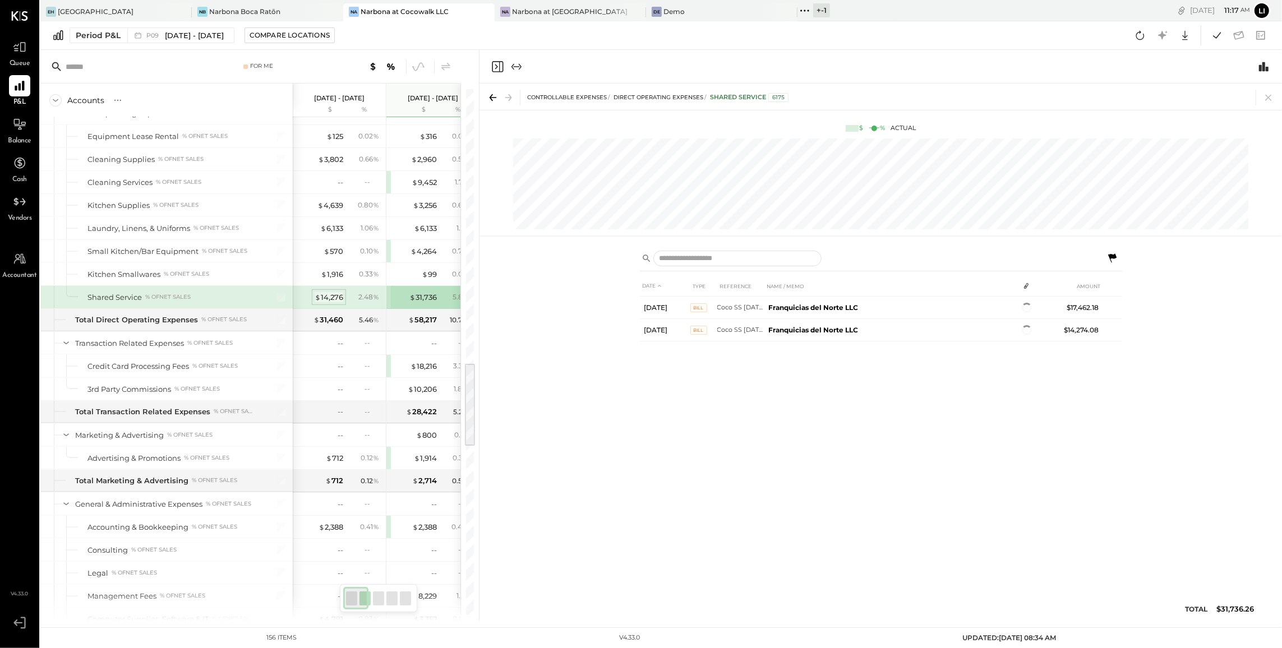
click at [338, 303] on div "$ 14,276" at bounding box center [329, 297] width 29 height 11
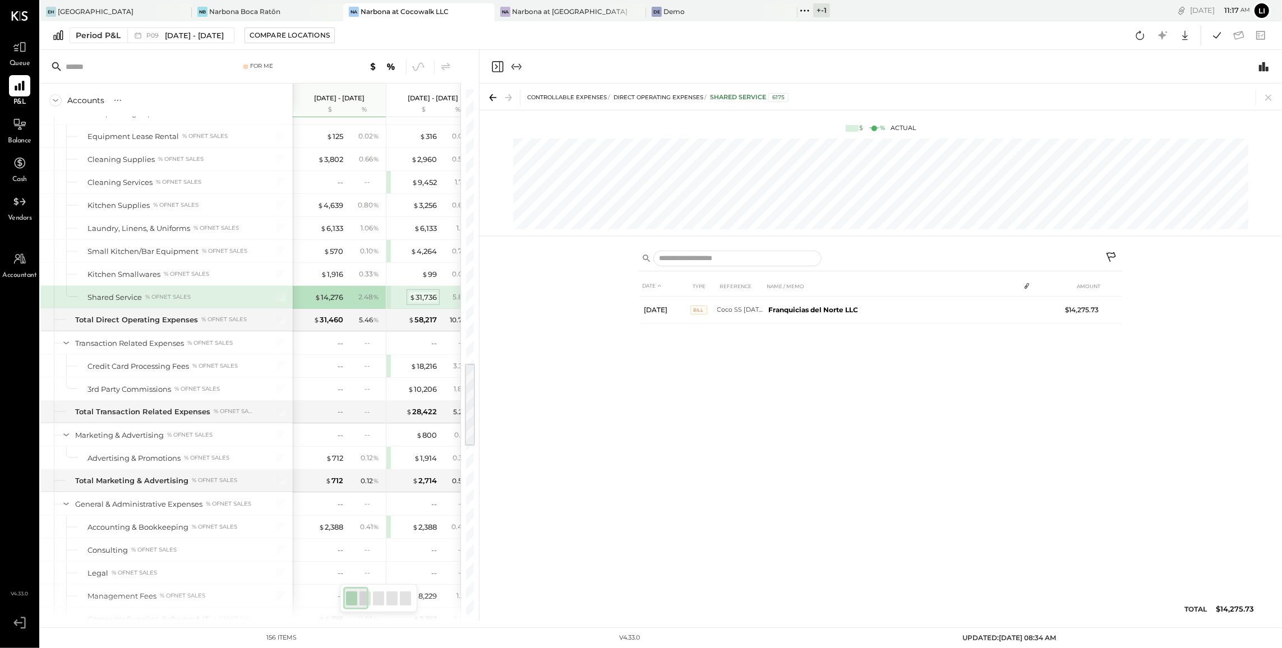
click at [421, 303] on div "$ 31,736" at bounding box center [422, 297] width 27 height 11
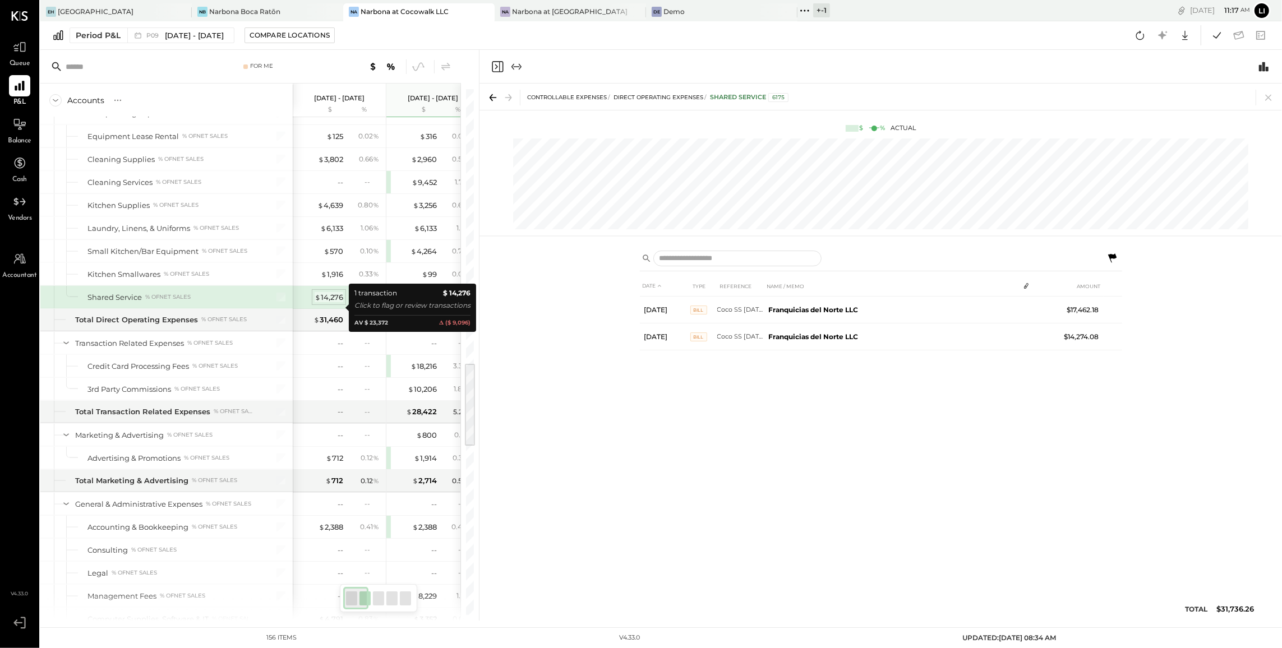
click at [335, 303] on div "$ 14,276" at bounding box center [329, 297] width 29 height 11
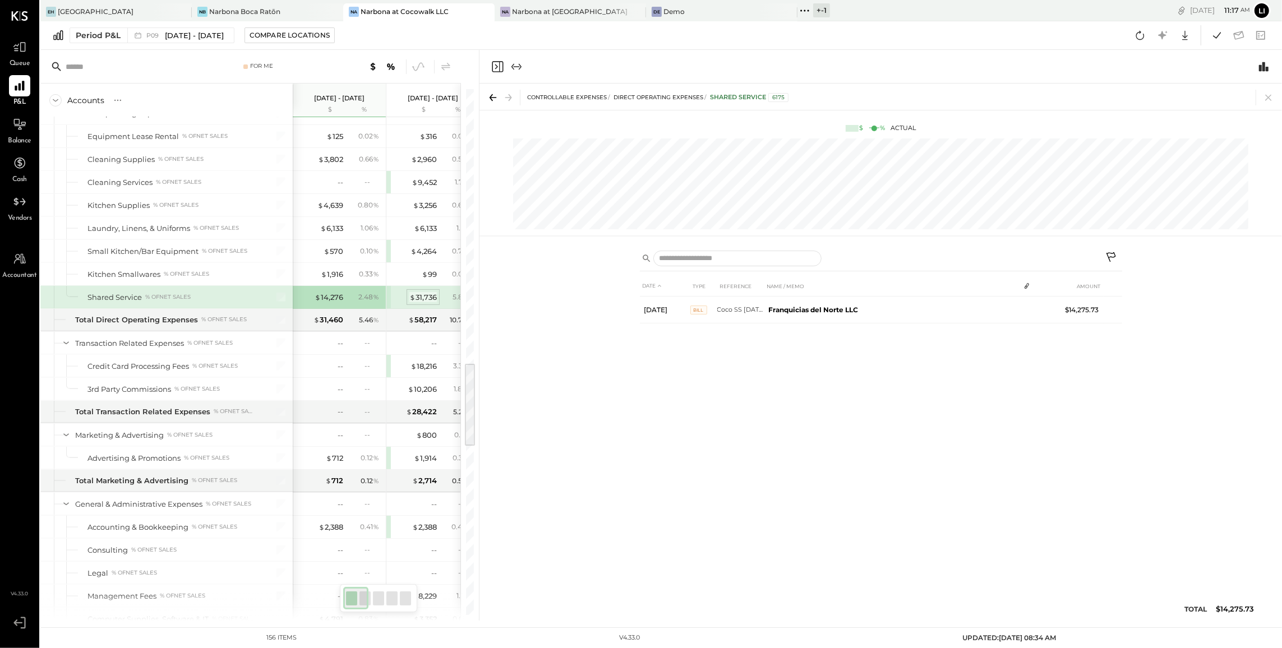
click at [413, 302] on span "$" at bounding box center [412, 297] width 6 height 9
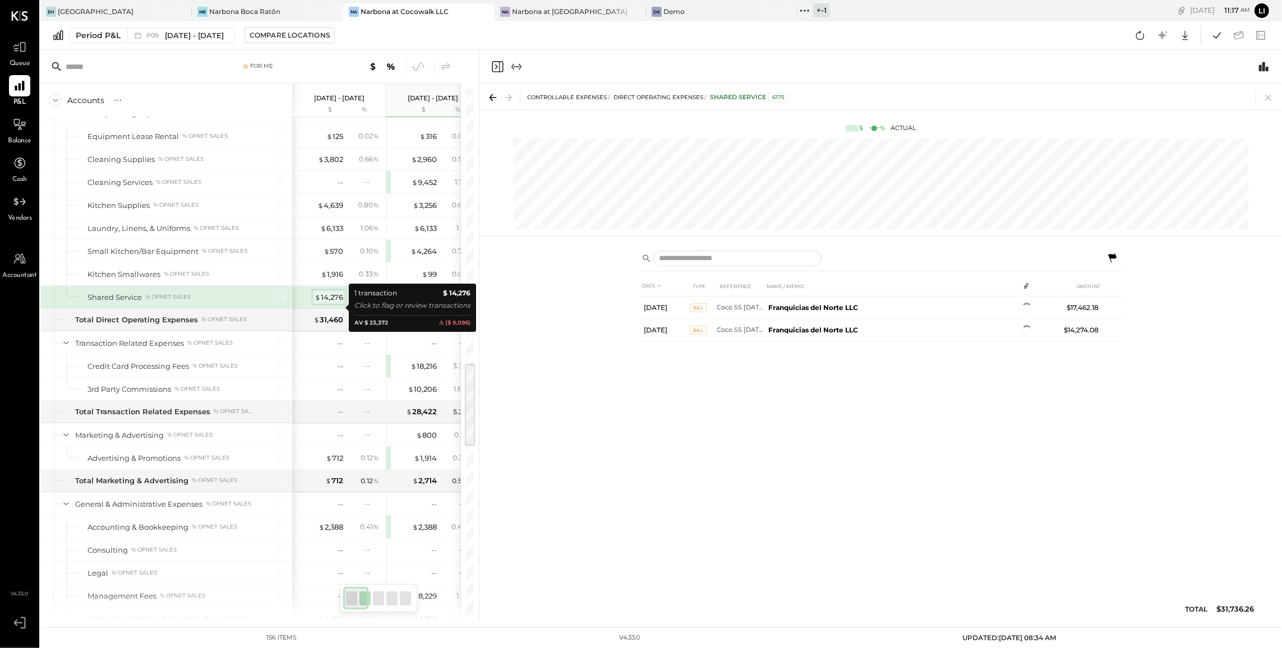
click at [337, 303] on div "$ 14,276" at bounding box center [329, 297] width 29 height 11
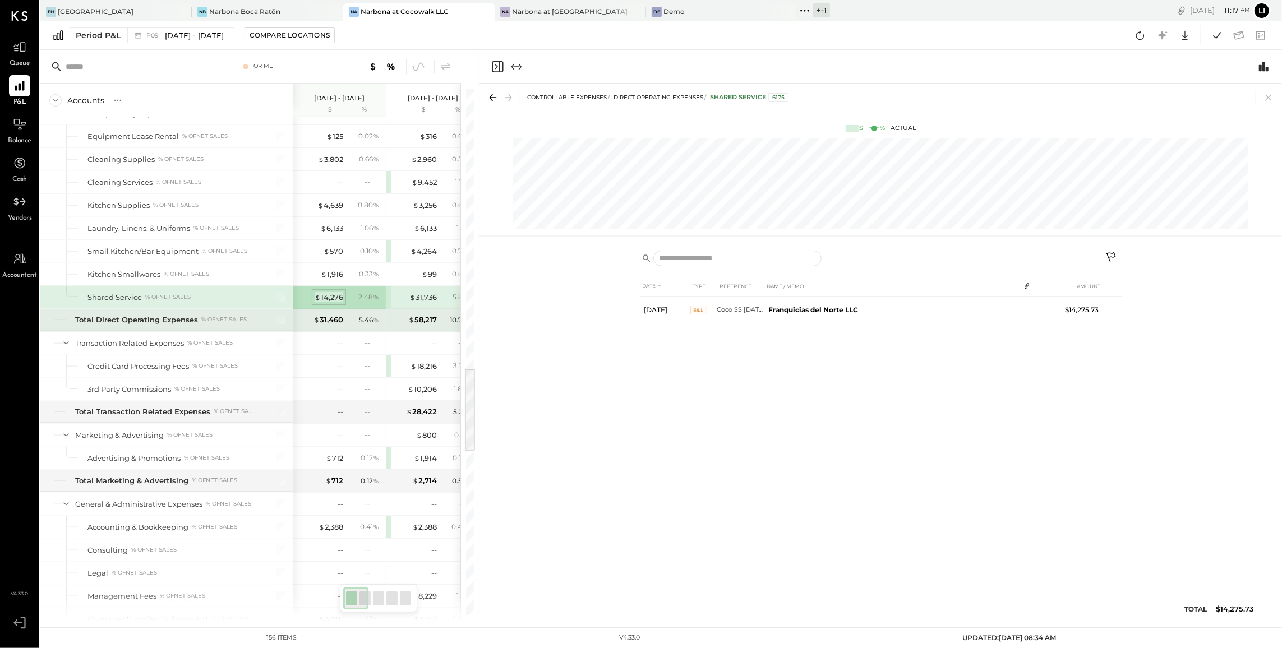
scroll to position [1723, 0]
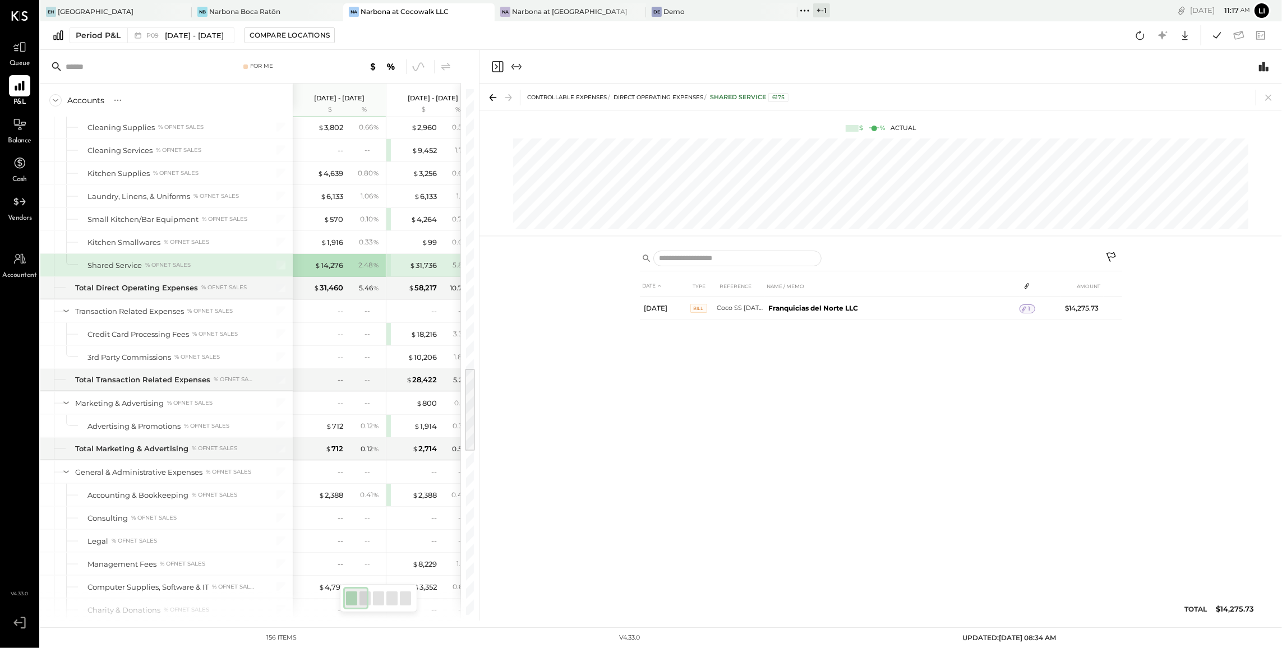
click at [419, 277] on div "$ 31,736 5.83 %" at bounding box center [434, 265] width 84 height 22
click at [1116, 255] on icon at bounding box center [1111, 258] width 13 height 13
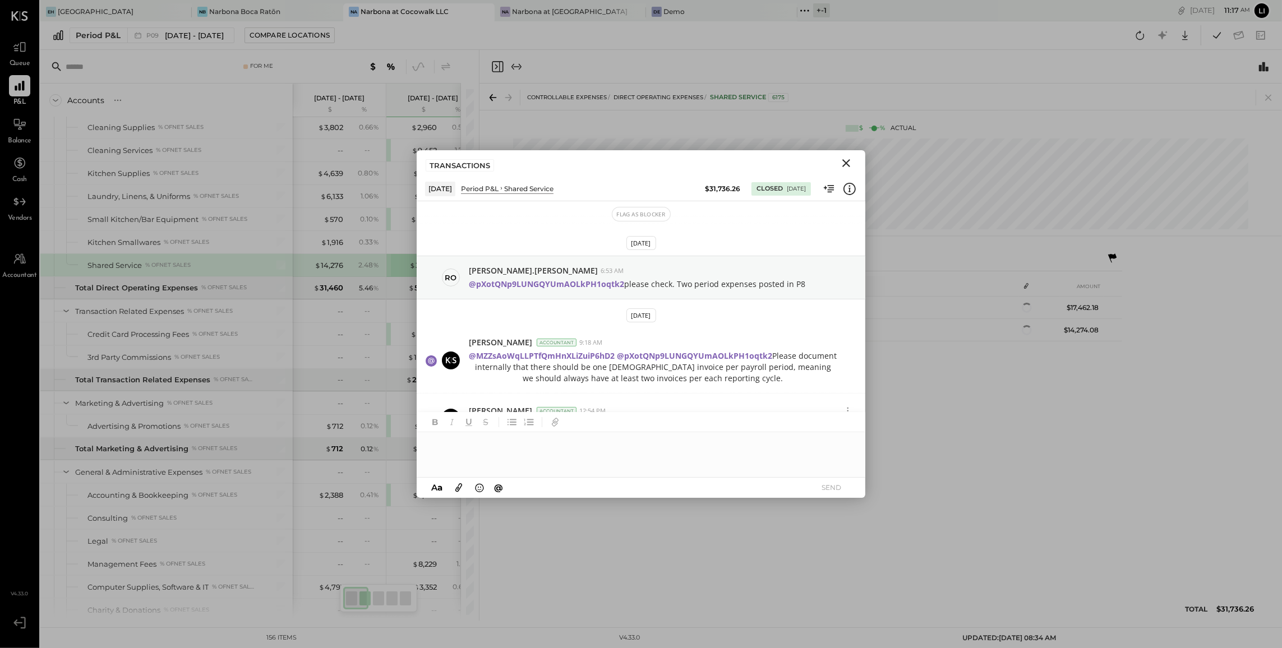
scroll to position [19, 0]
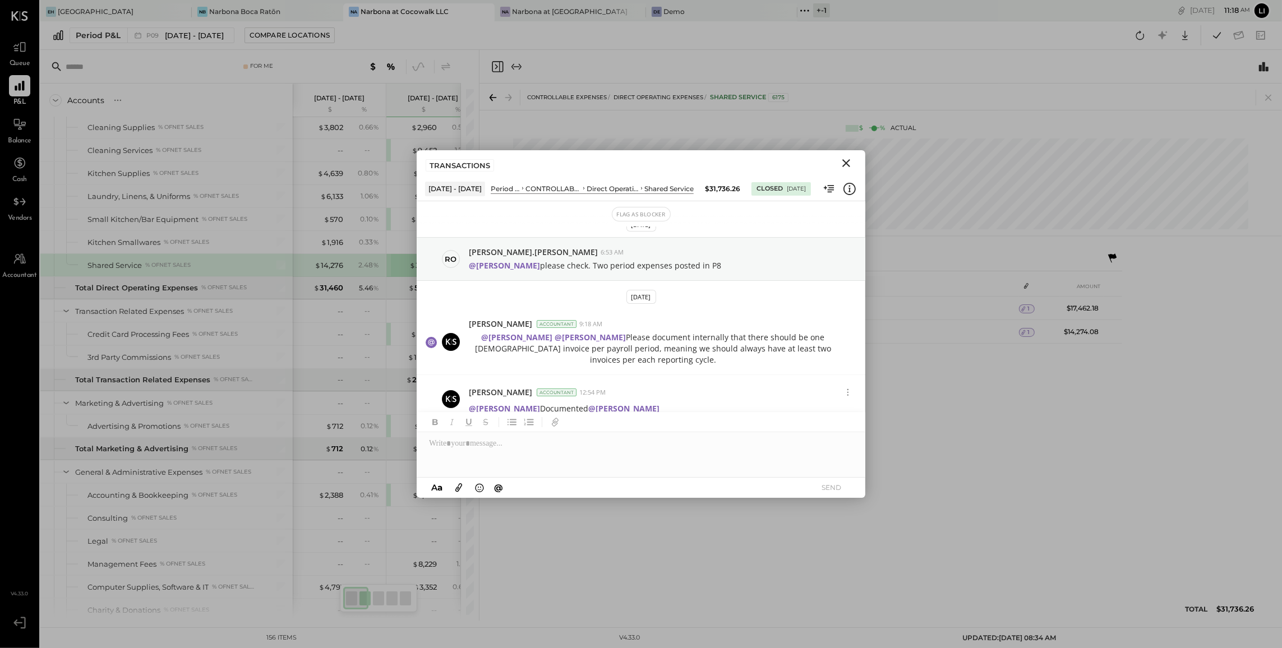
click at [850, 163] on icon "Close" at bounding box center [846, 162] width 13 height 13
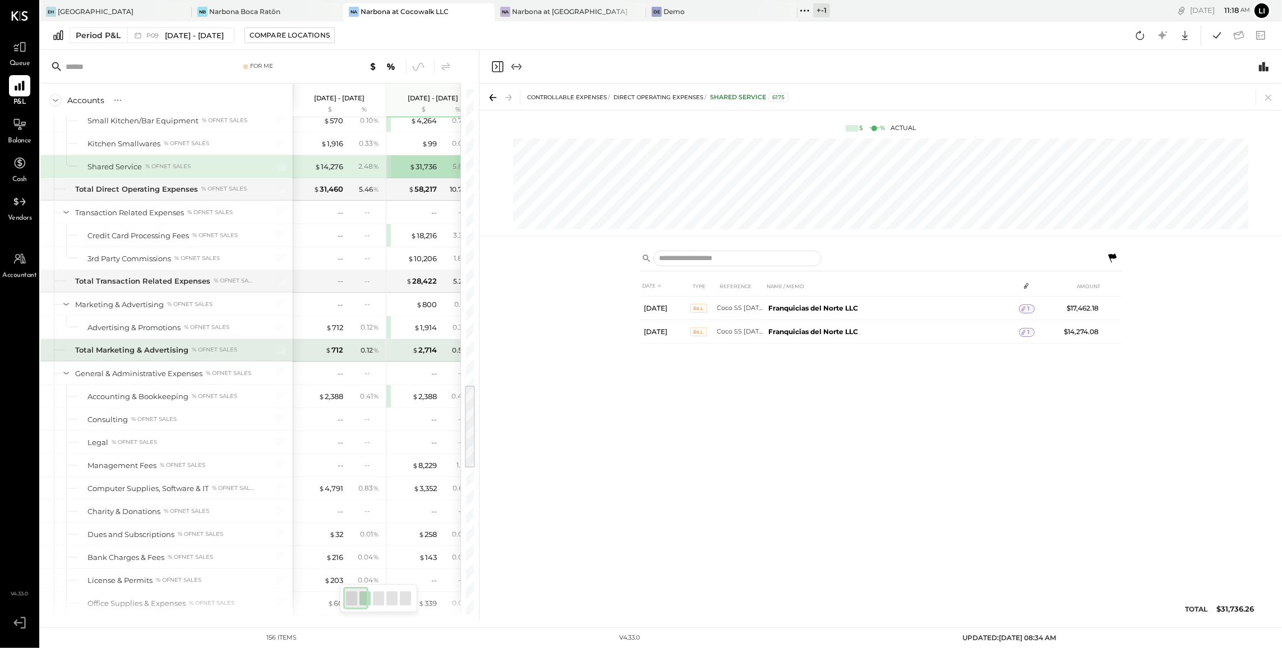
scroll to position [1854, 0]
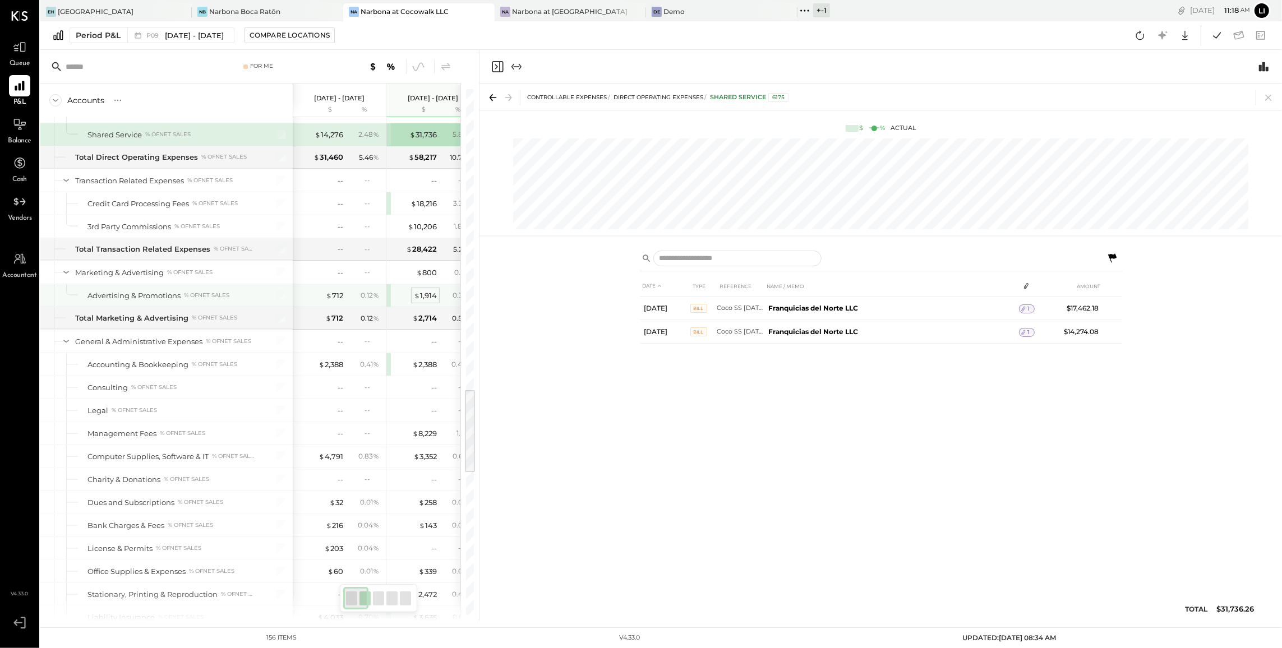
click at [435, 301] on div "$ 1,914" at bounding box center [425, 296] width 23 height 11
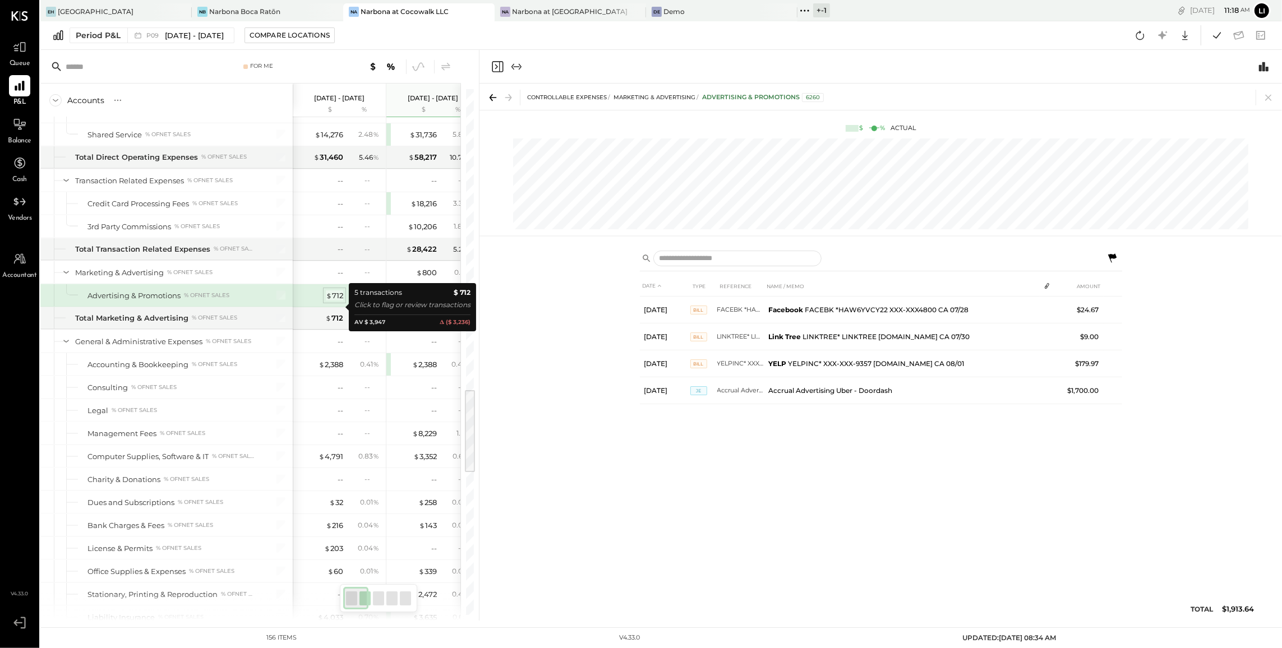
click at [337, 301] on div "$ 712" at bounding box center [334, 296] width 17 height 11
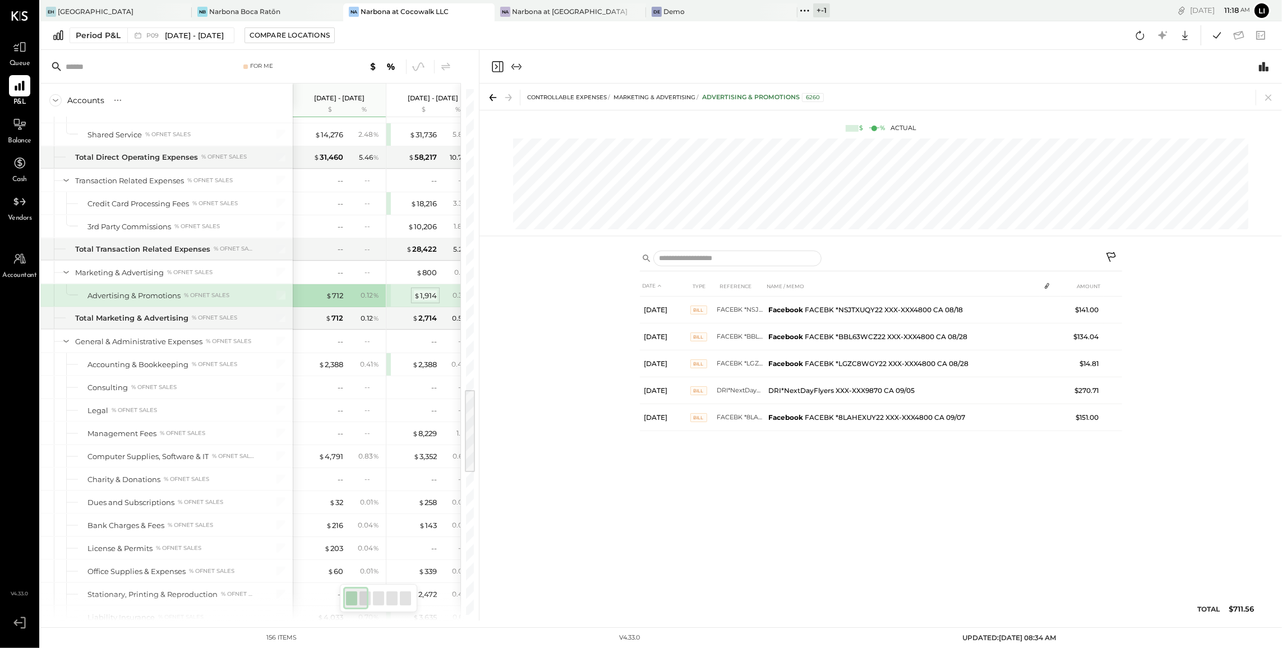
click at [422, 301] on div "$ 1,914" at bounding box center [425, 296] width 23 height 11
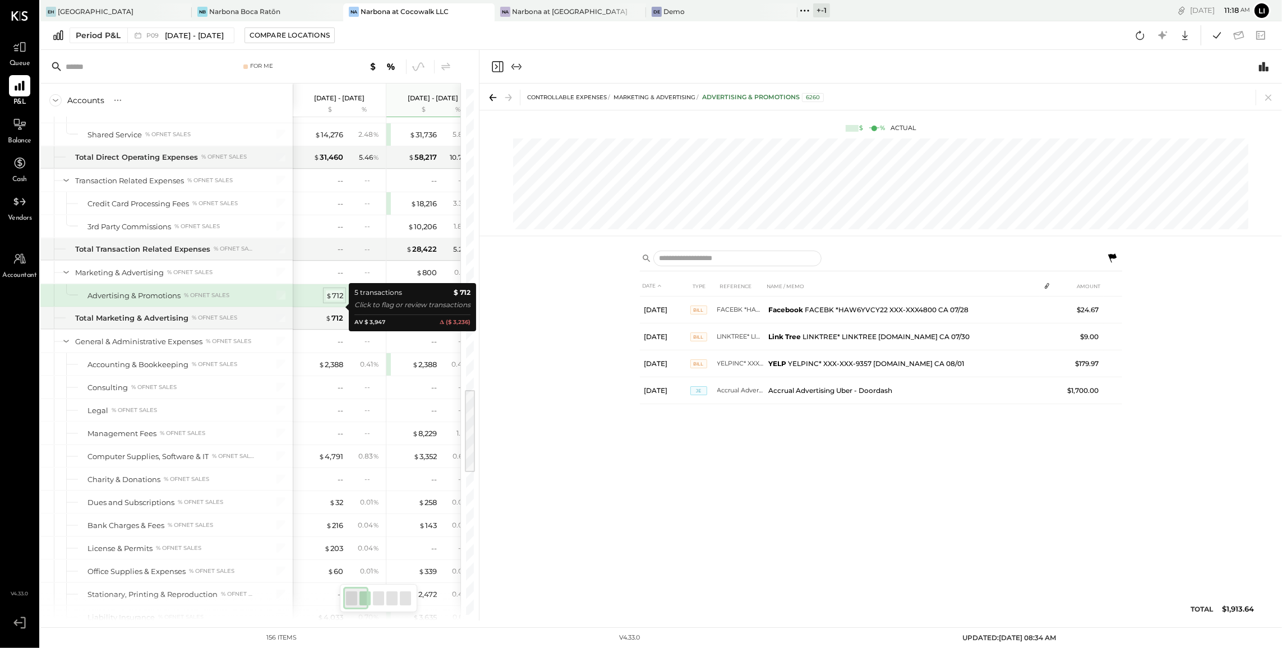
click at [339, 301] on div "$ 712" at bounding box center [334, 296] width 17 height 11
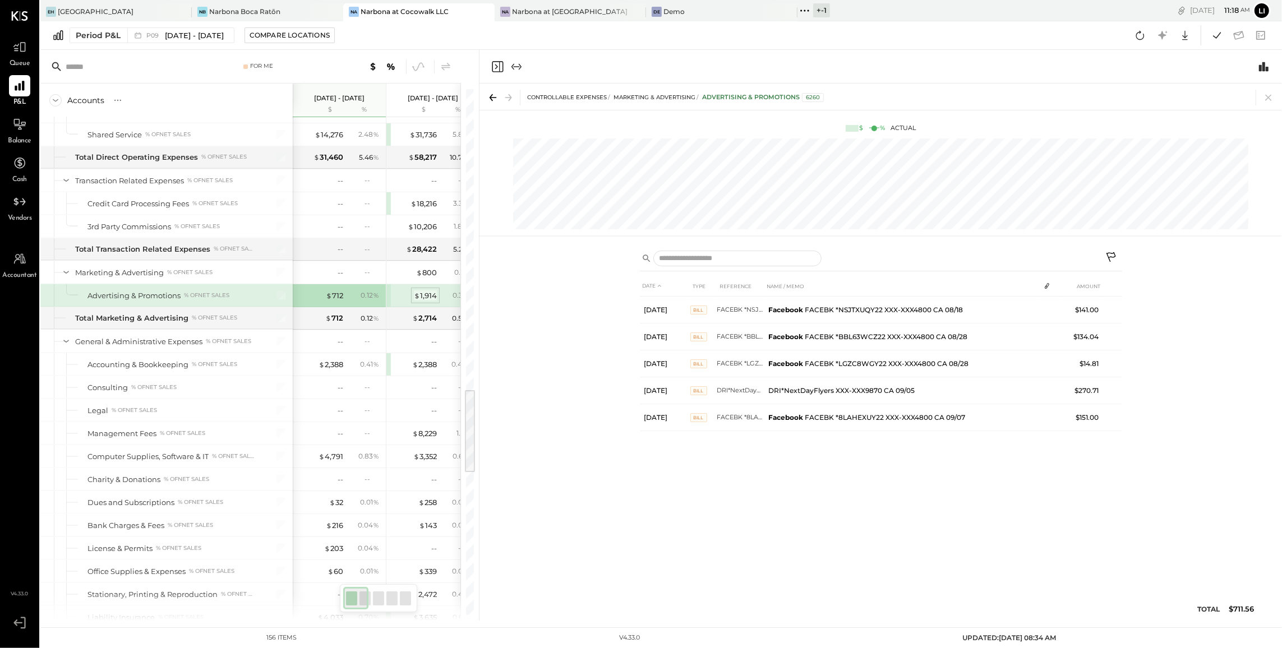
click at [419, 300] on span "$" at bounding box center [417, 295] width 6 height 9
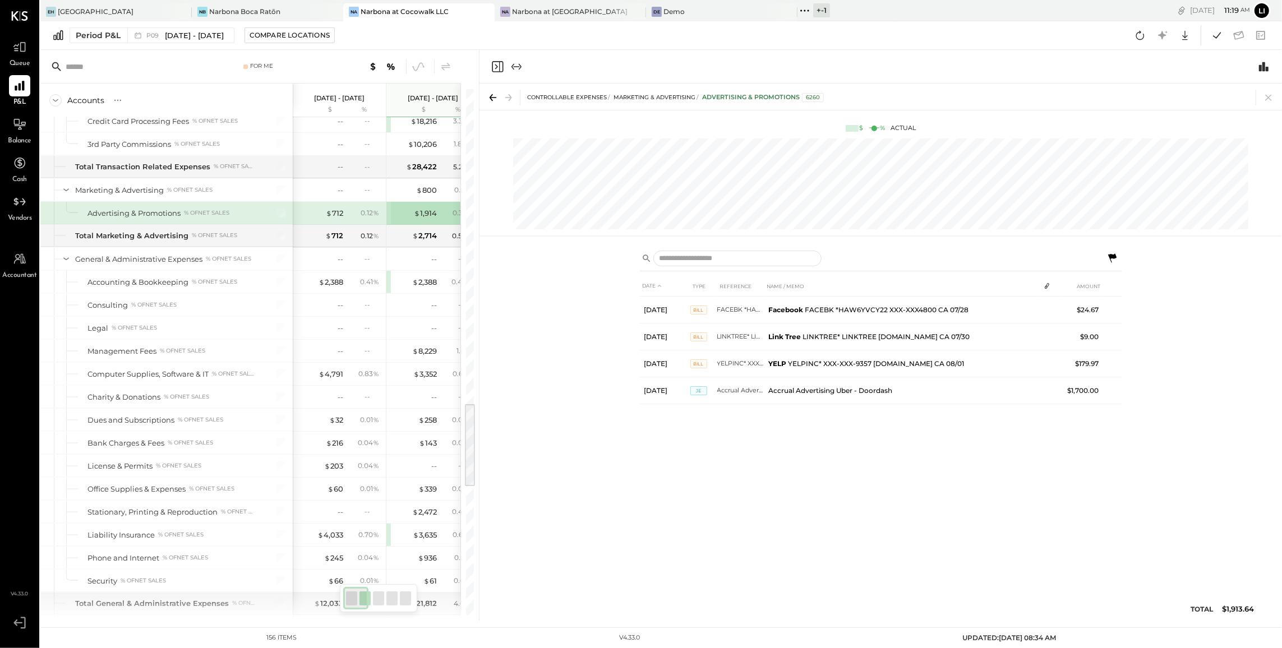
scroll to position [1946, 0]
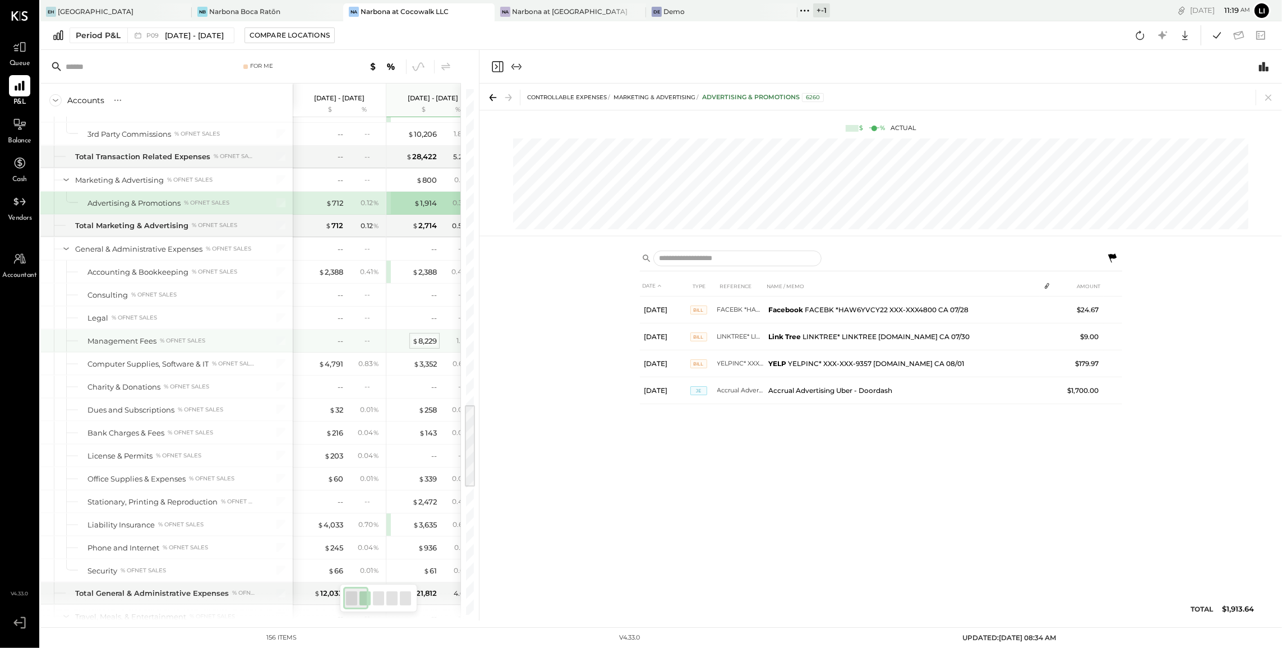
click at [421, 347] on div "$ 8,229" at bounding box center [424, 341] width 25 height 11
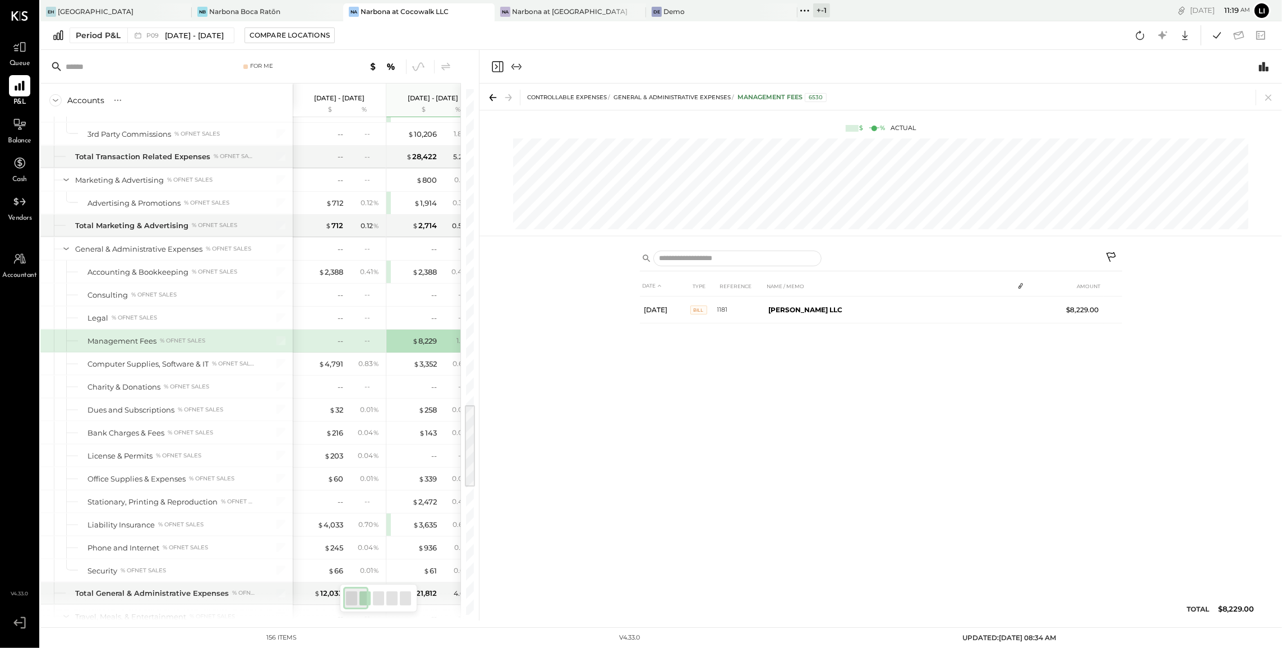
click at [343, 352] on div "-- --" at bounding box center [340, 341] width 84 height 22
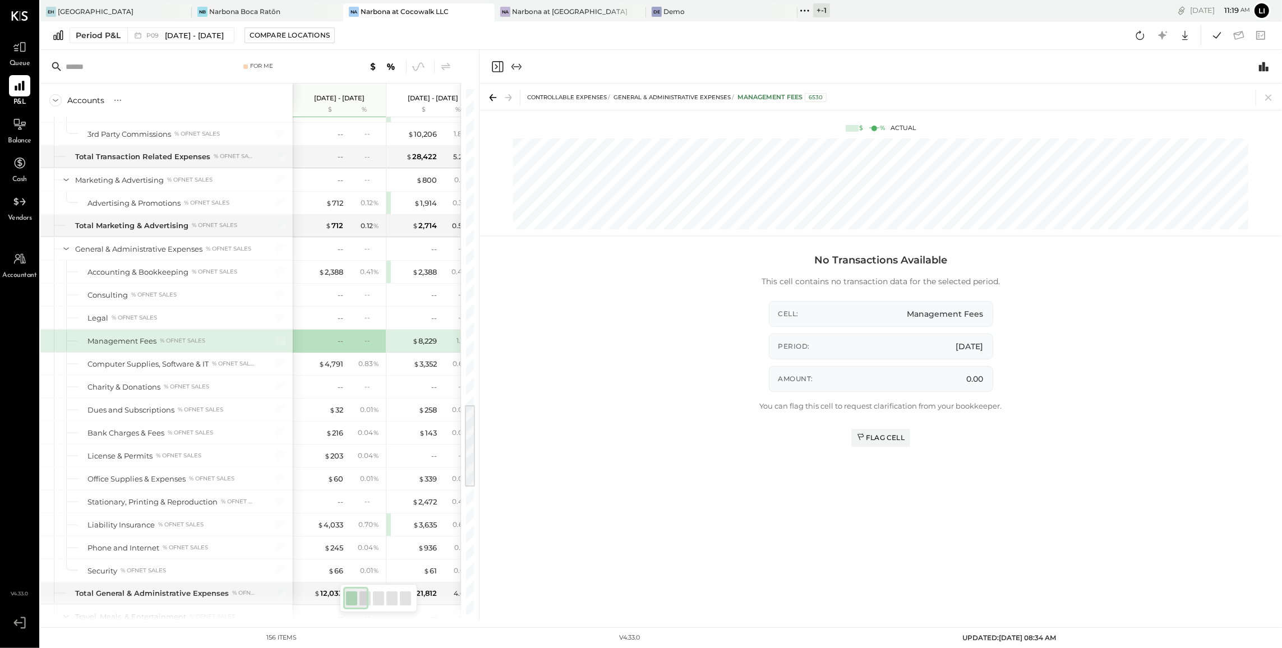
click at [333, 347] on div "--" at bounding box center [320, 341] width 45 height 11
click at [877, 439] on div "Flag Cell" at bounding box center [881, 438] width 48 height 10
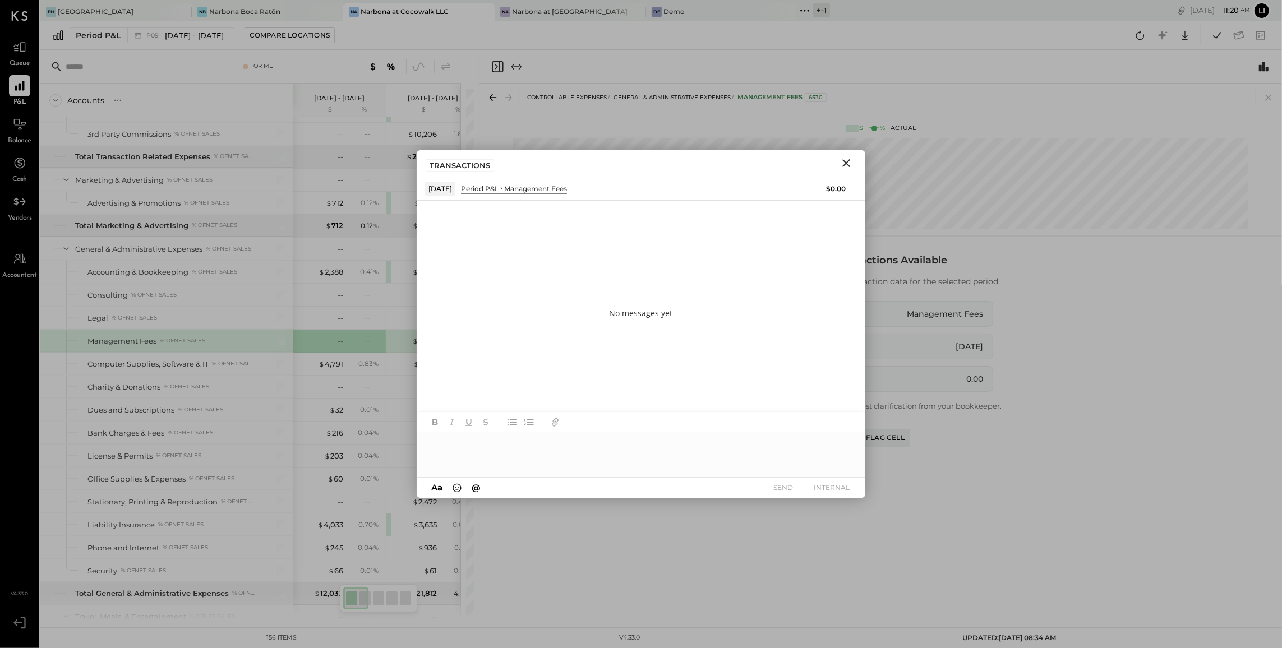
click at [849, 162] on icon "Close" at bounding box center [846, 162] width 13 height 13
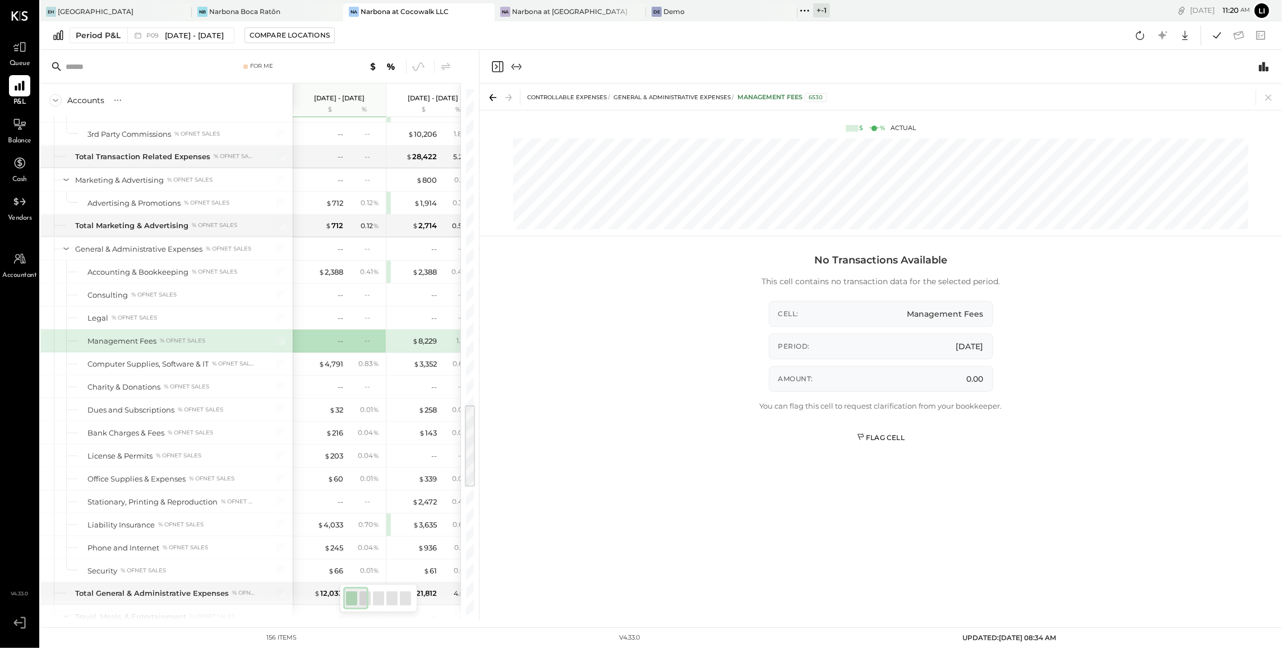
click at [893, 439] on div "Flag Cell" at bounding box center [881, 438] width 48 height 10
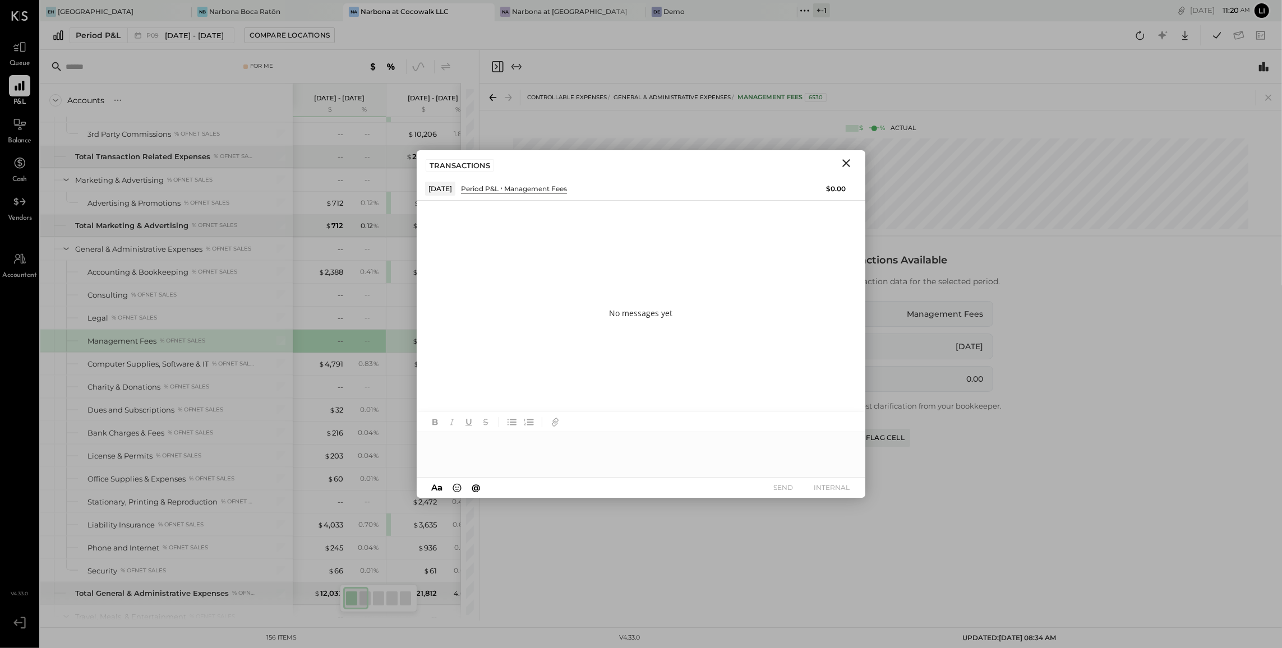
click at [554, 445] on div at bounding box center [641, 454] width 449 height 45
click at [520, 440] on div "HB Heidy Balart" at bounding box center [509, 431] width 128 height 22
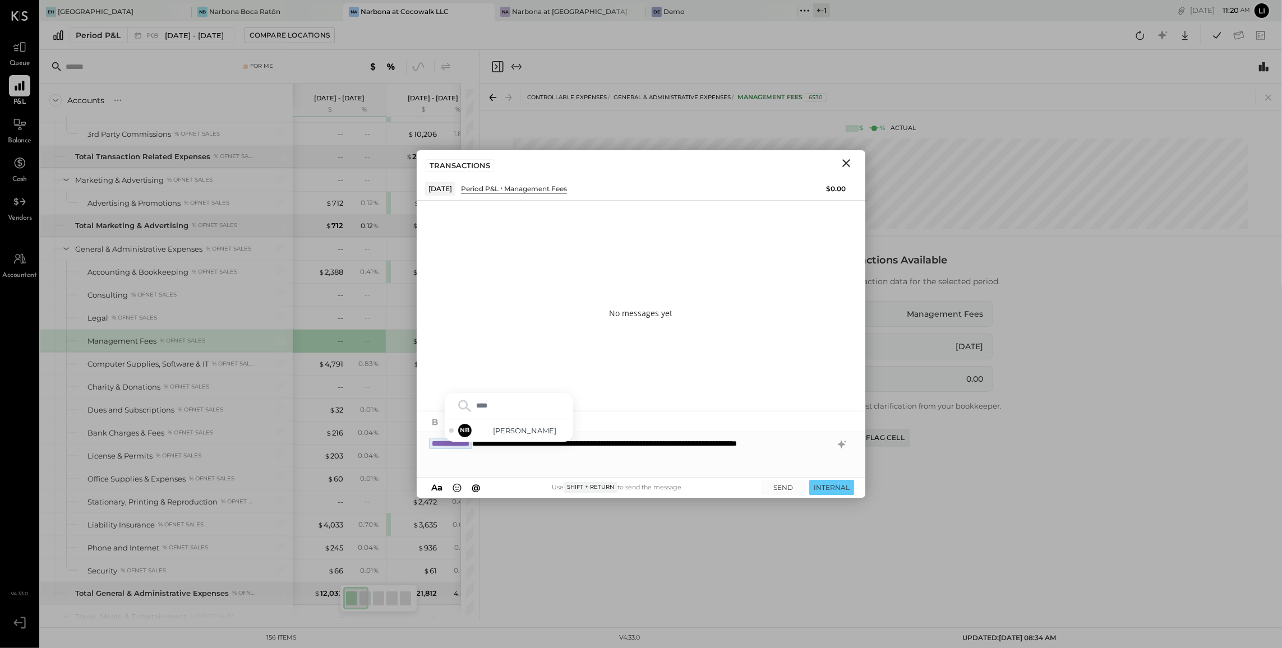
type input "*****"
click at [537, 427] on span "Noemi Balmaceda" at bounding box center [525, 431] width 88 height 11
click at [800, 488] on button "SEND" at bounding box center [783, 487] width 45 height 15
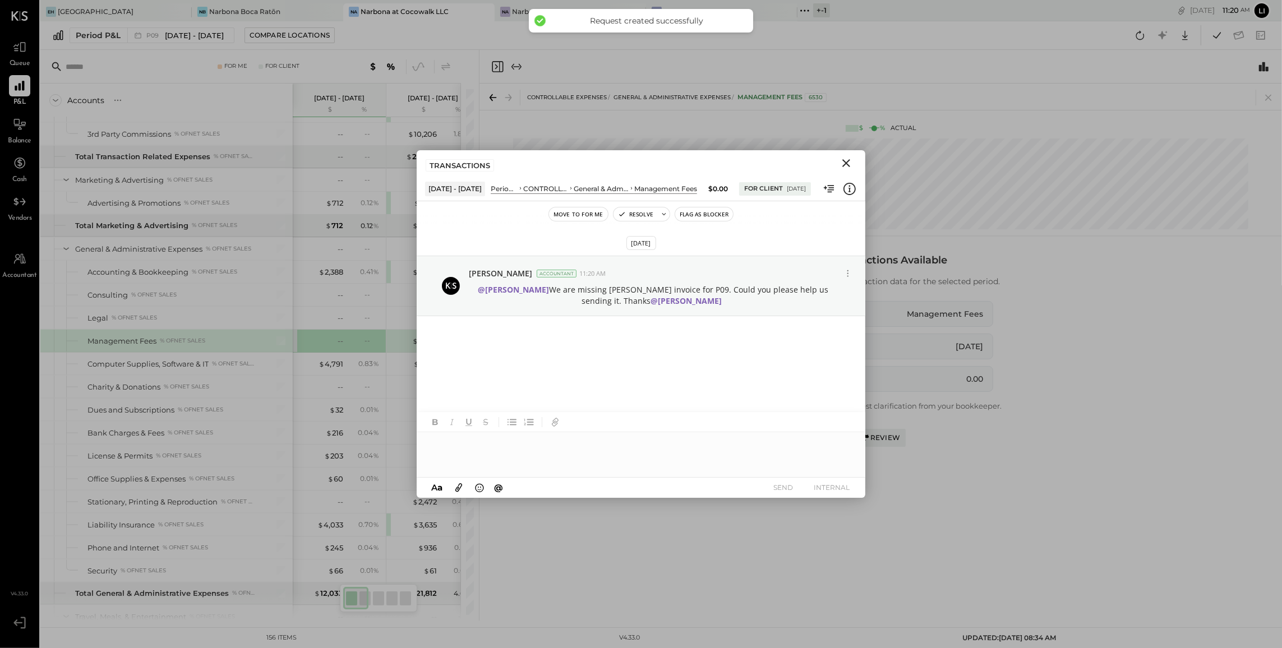
click at [848, 165] on icon "Close" at bounding box center [846, 163] width 8 height 8
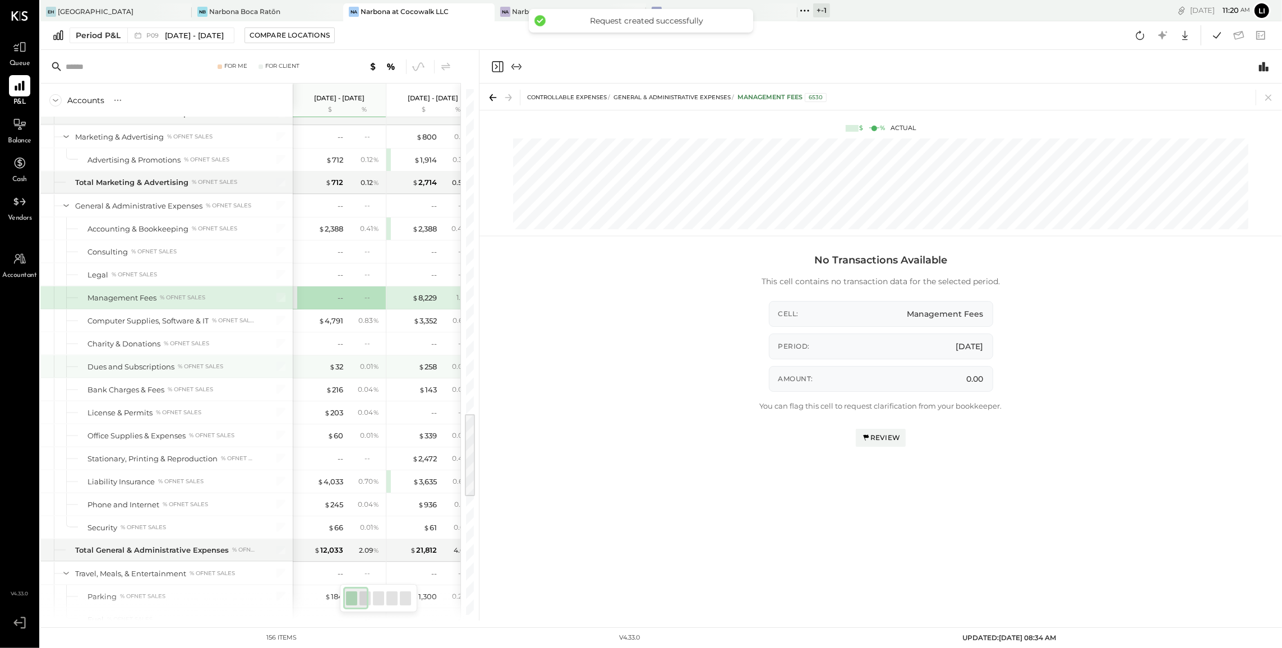
scroll to position [2003, 0]
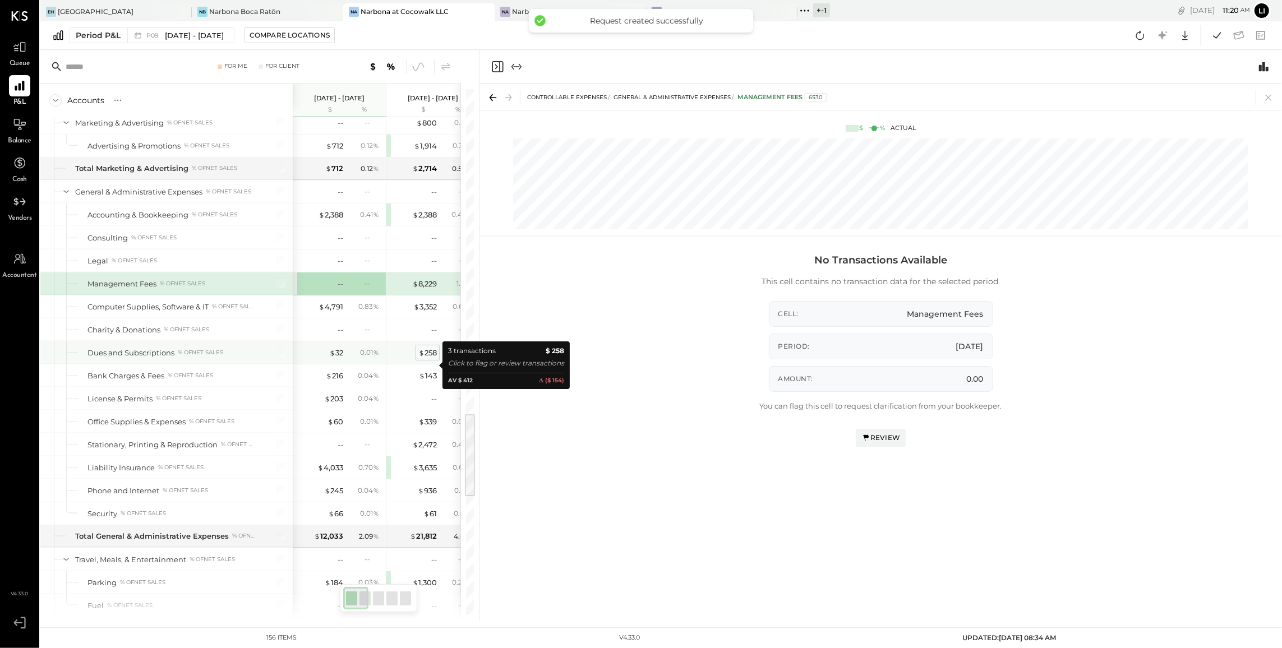
click at [428, 358] on div "$ 258" at bounding box center [427, 353] width 19 height 11
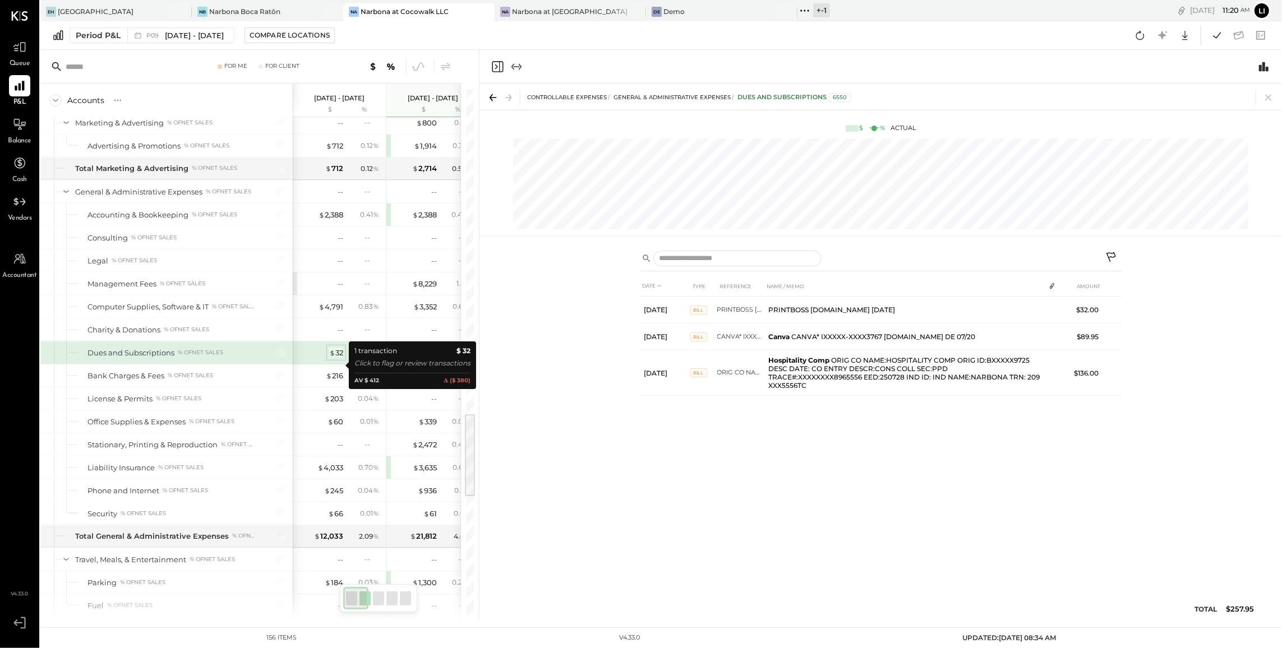
click at [337, 358] on div "$ 32" at bounding box center [336, 353] width 14 height 11
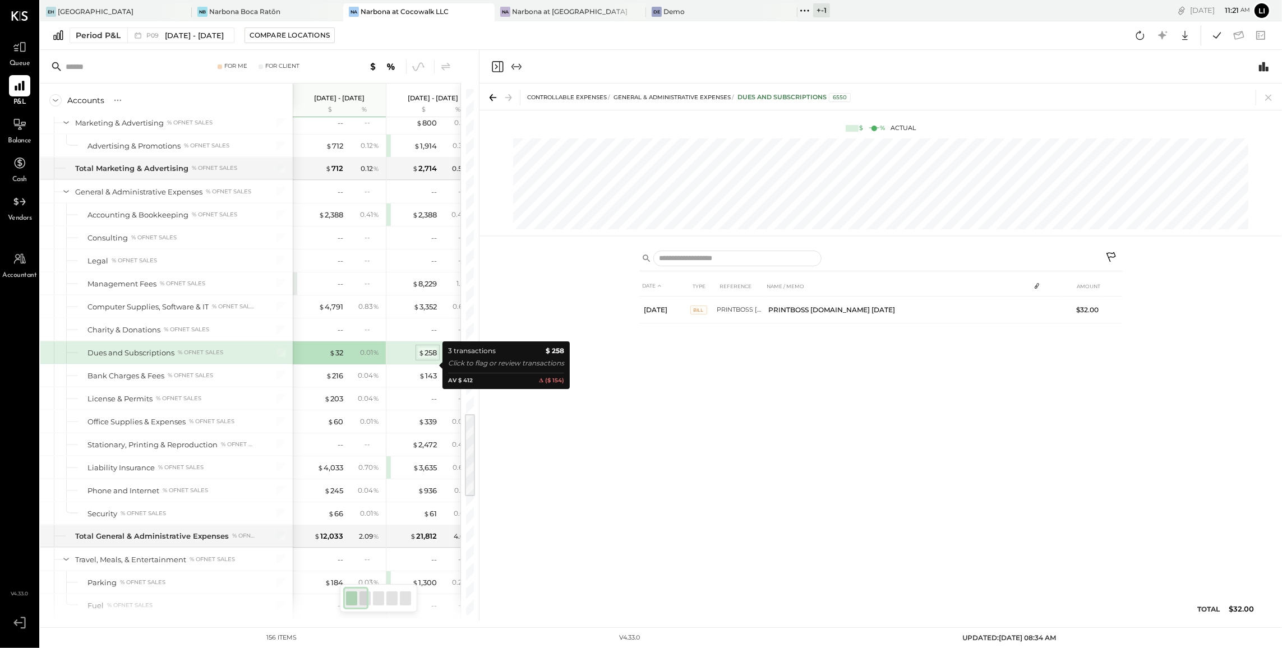
click at [427, 358] on div "$ 258" at bounding box center [427, 353] width 19 height 11
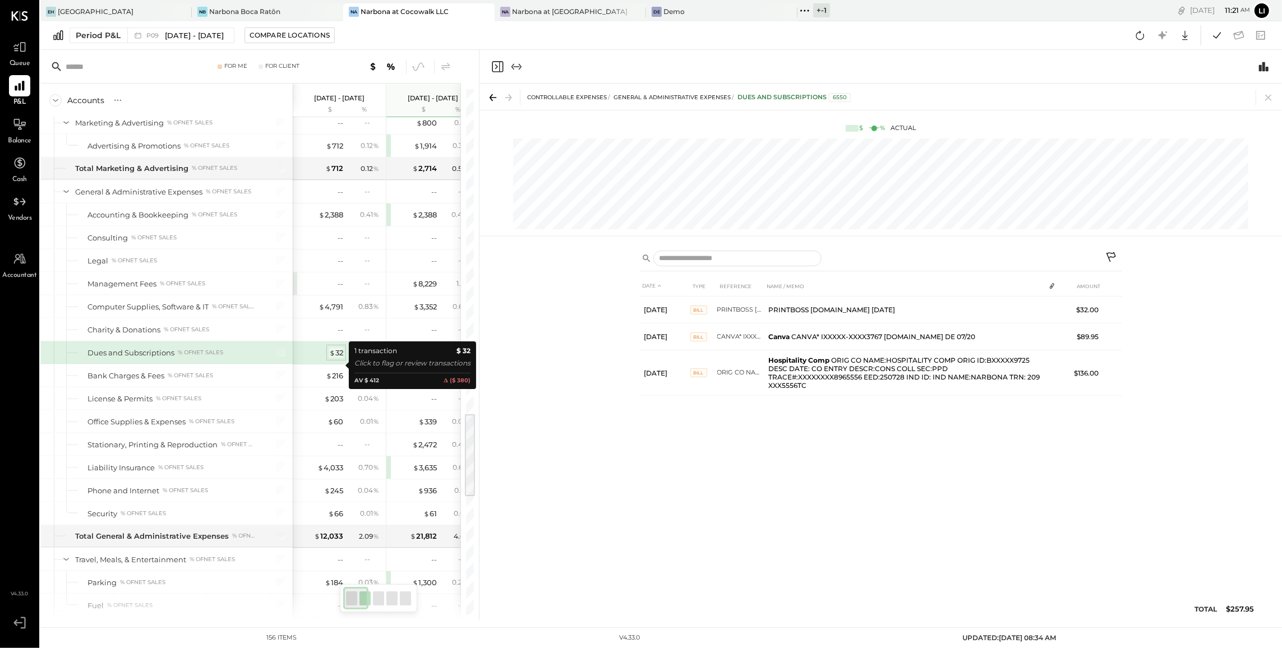
click at [333, 357] on span "$" at bounding box center [332, 352] width 6 height 9
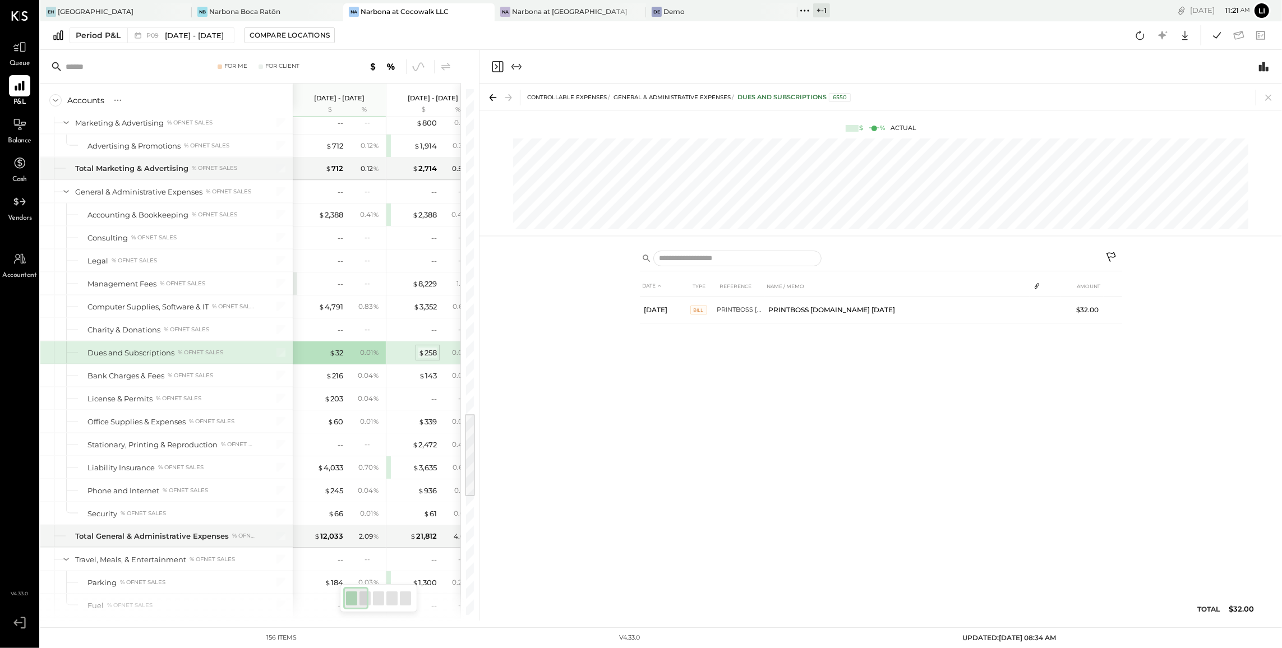
click at [418, 357] on span "$" at bounding box center [421, 352] width 6 height 9
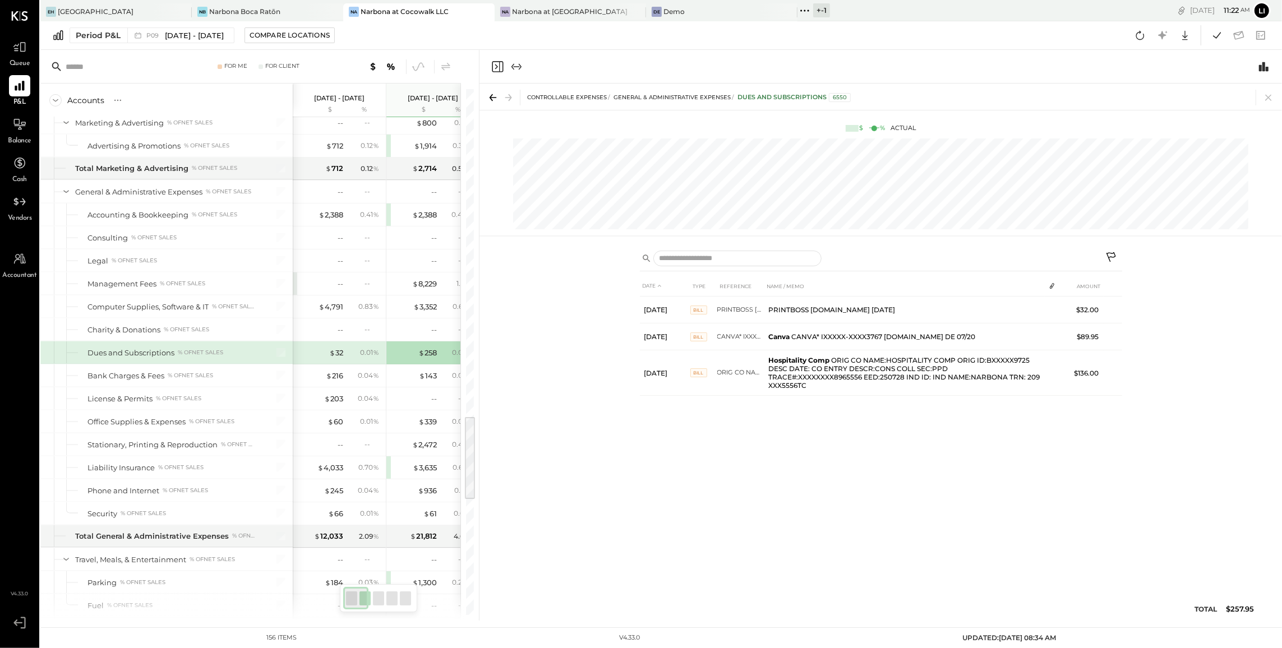
scroll to position [2019, 0]
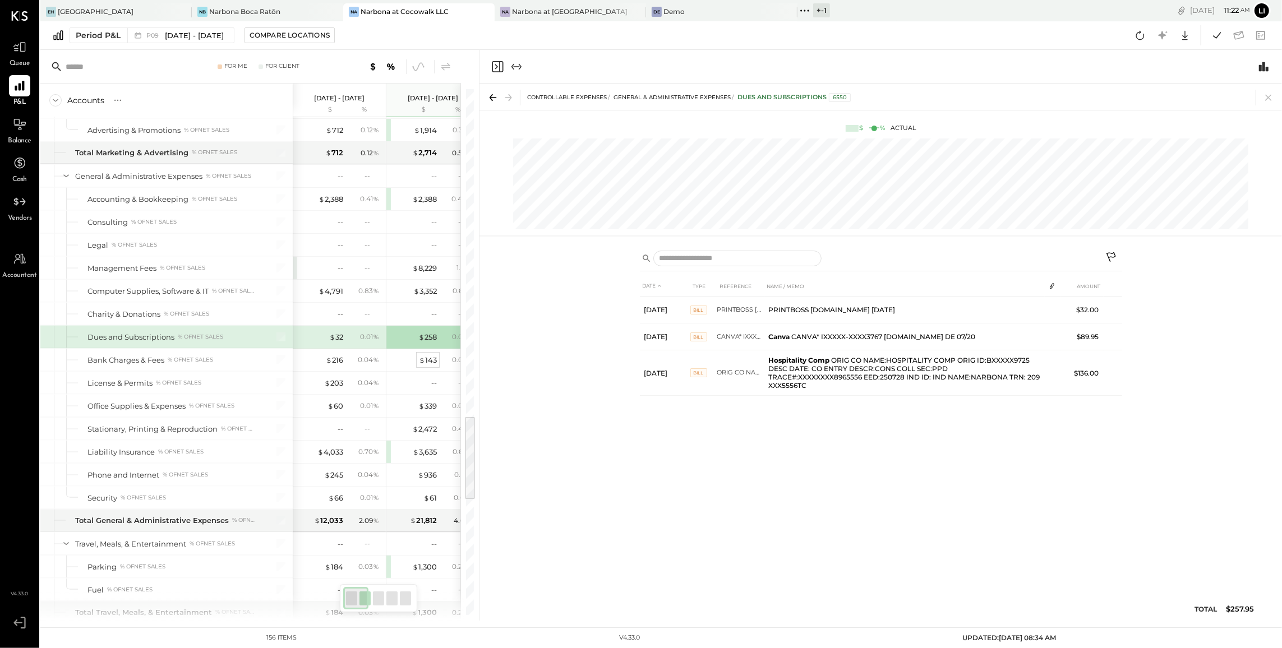
click at [431, 366] on div "$ 143" at bounding box center [428, 360] width 18 height 11
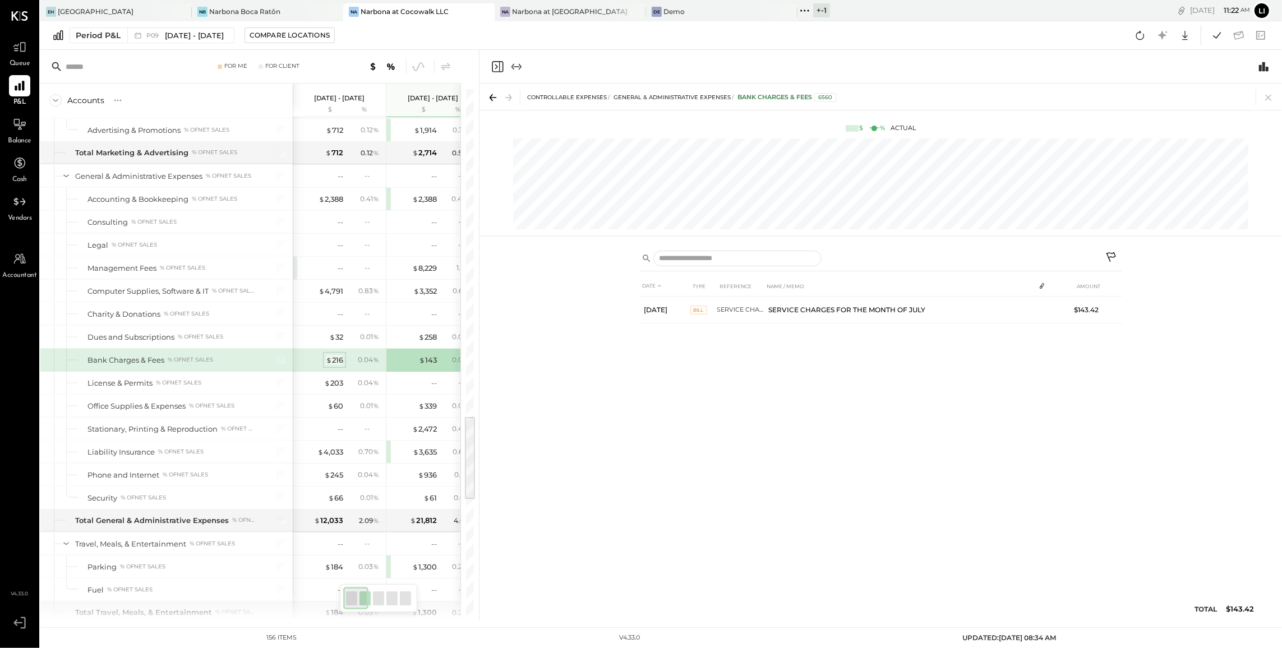
click at [332, 366] on div "$ 216" at bounding box center [334, 360] width 17 height 11
click at [423, 365] on span "$" at bounding box center [422, 360] width 6 height 9
click at [335, 371] on div "$ 216 0.04 %" at bounding box center [340, 360] width 84 height 22
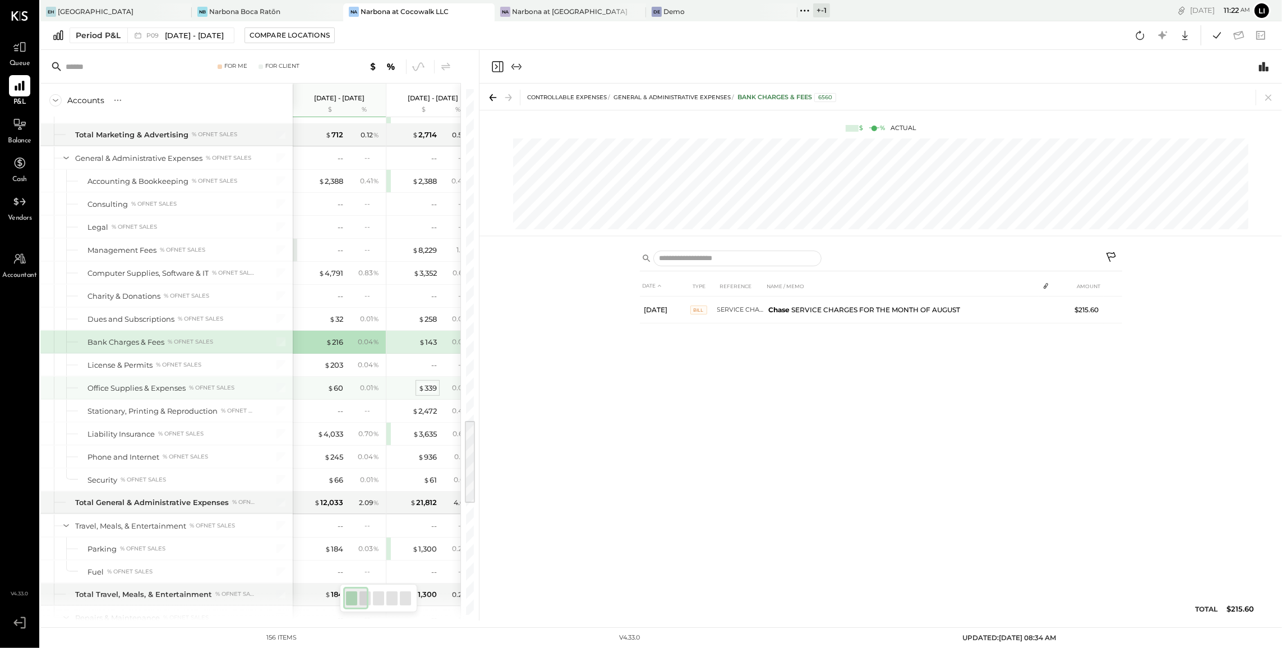
scroll to position [2048, 0]
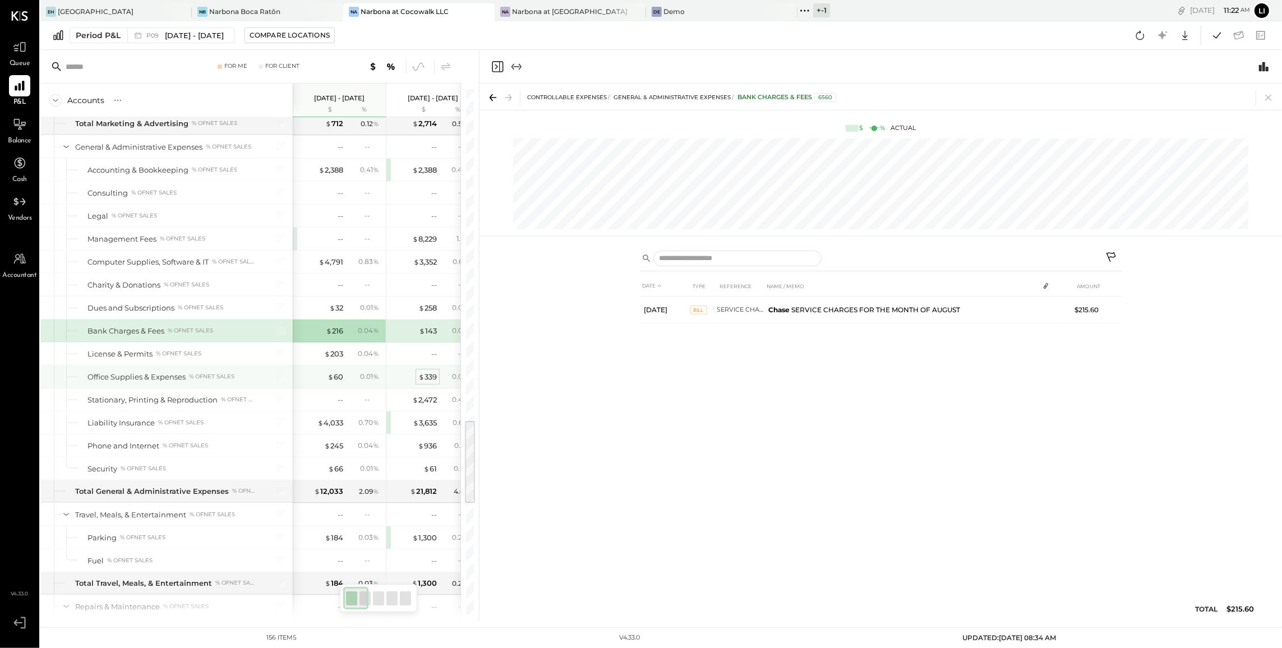
click at [435, 383] on div "$ 339" at bounding box center [427, 377] width 19 height 11
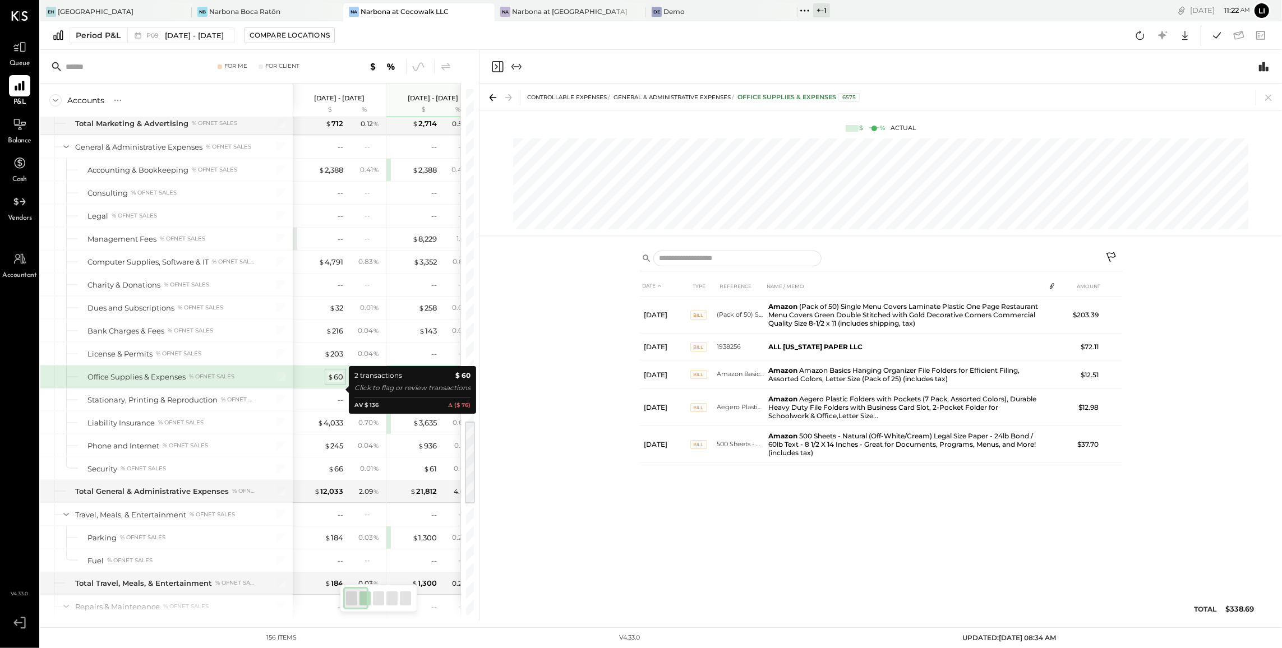
click at [333, 383] on div "$ 60" at bounding box center [336, 377] width 16 height 11
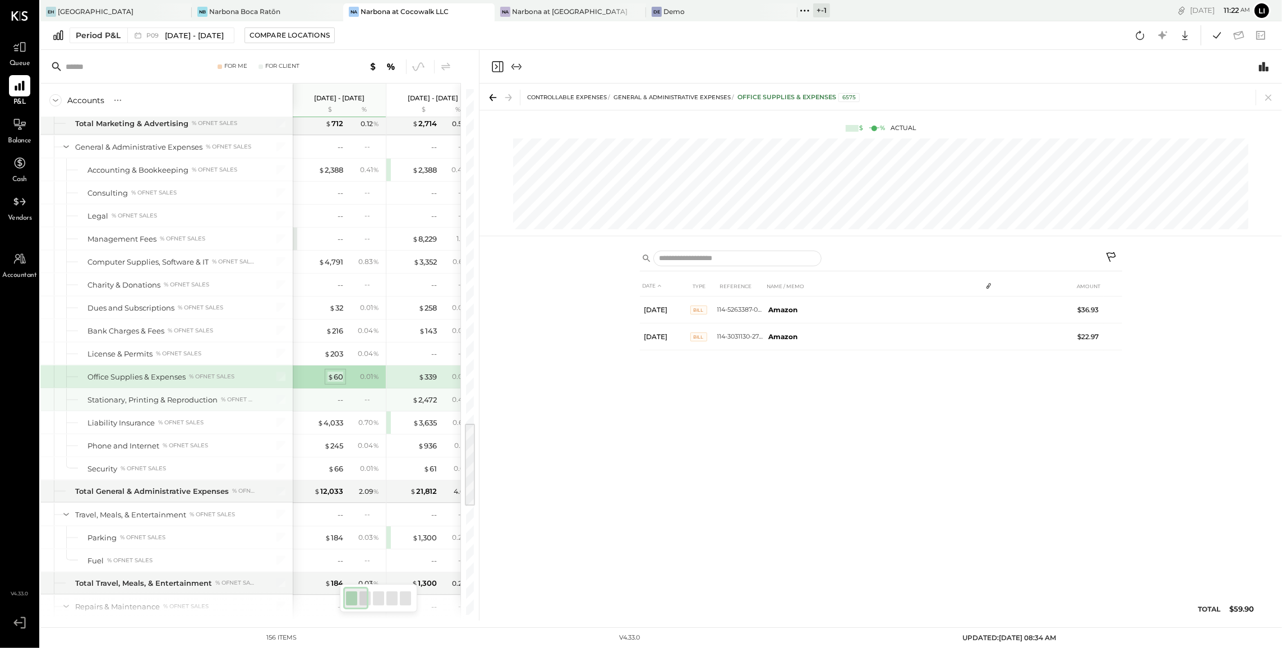
scroll to position [2077, 0]
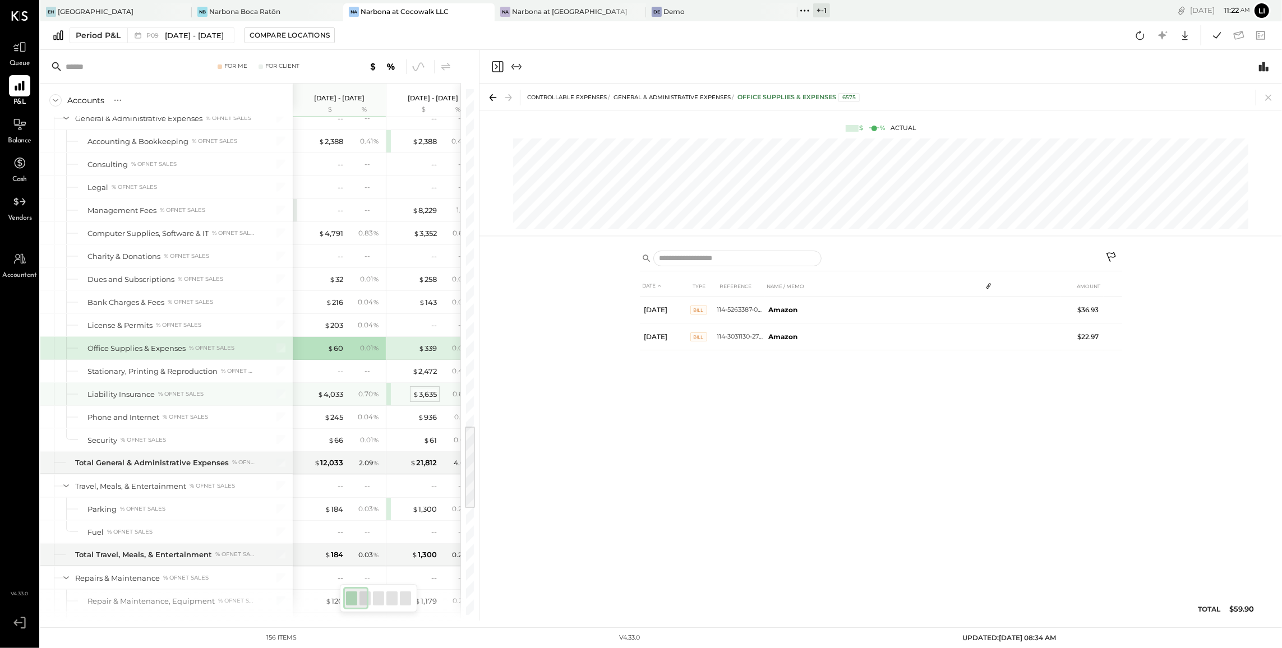
click at [421, 400] on div "$ 3,635" at bounding box center [425, 394] width 24 height 11
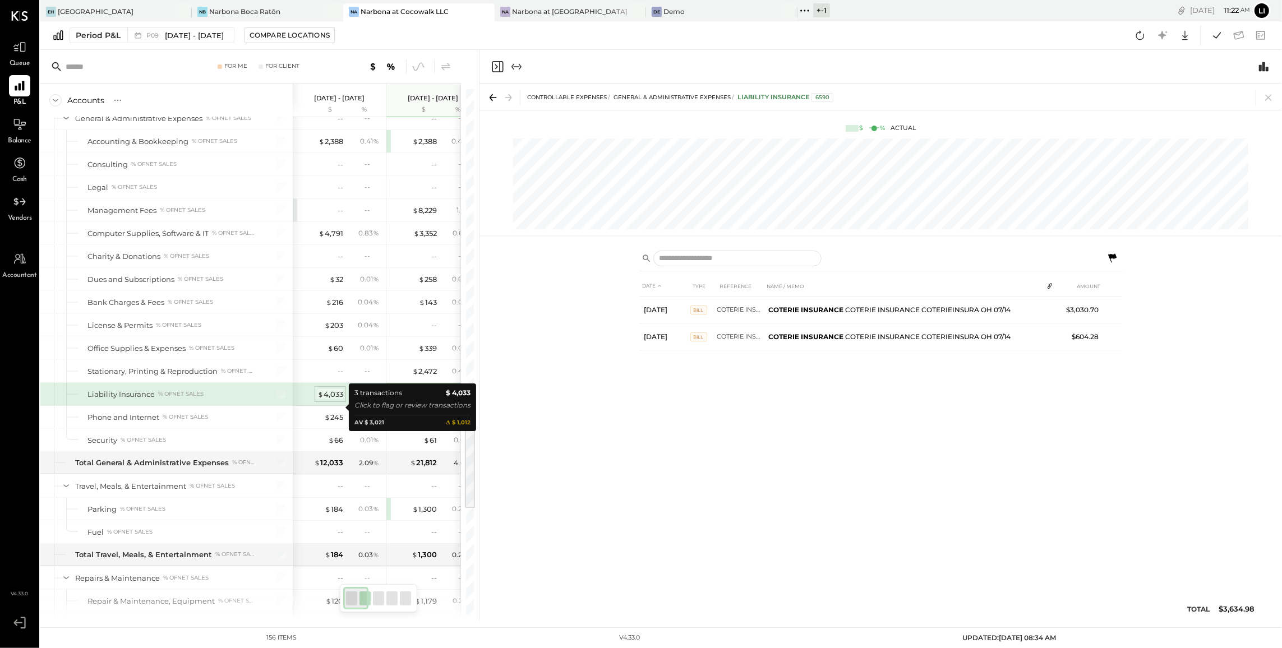
click at [331, 400] on div "$ 4,033" at bounding box center [330, 394] width 26 height 11
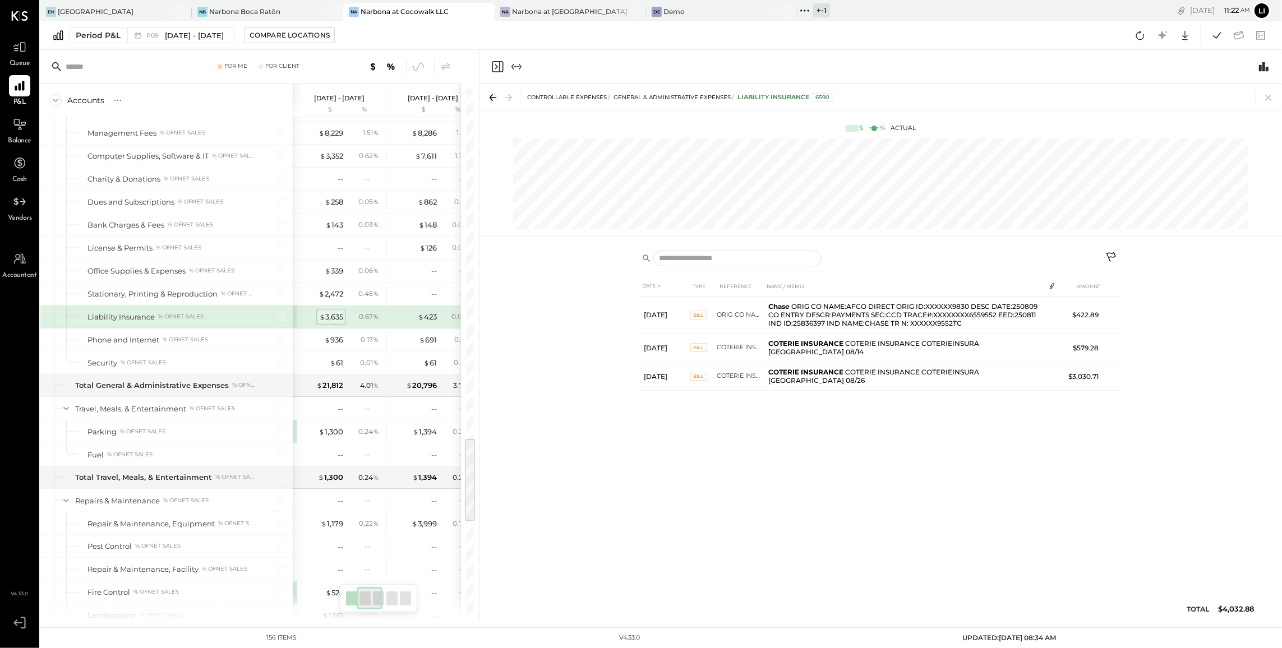
scroll to position [2155, 0]
click at [435, 321] on div "$ 423" at bounding box center [427, 316] width 19 height 11
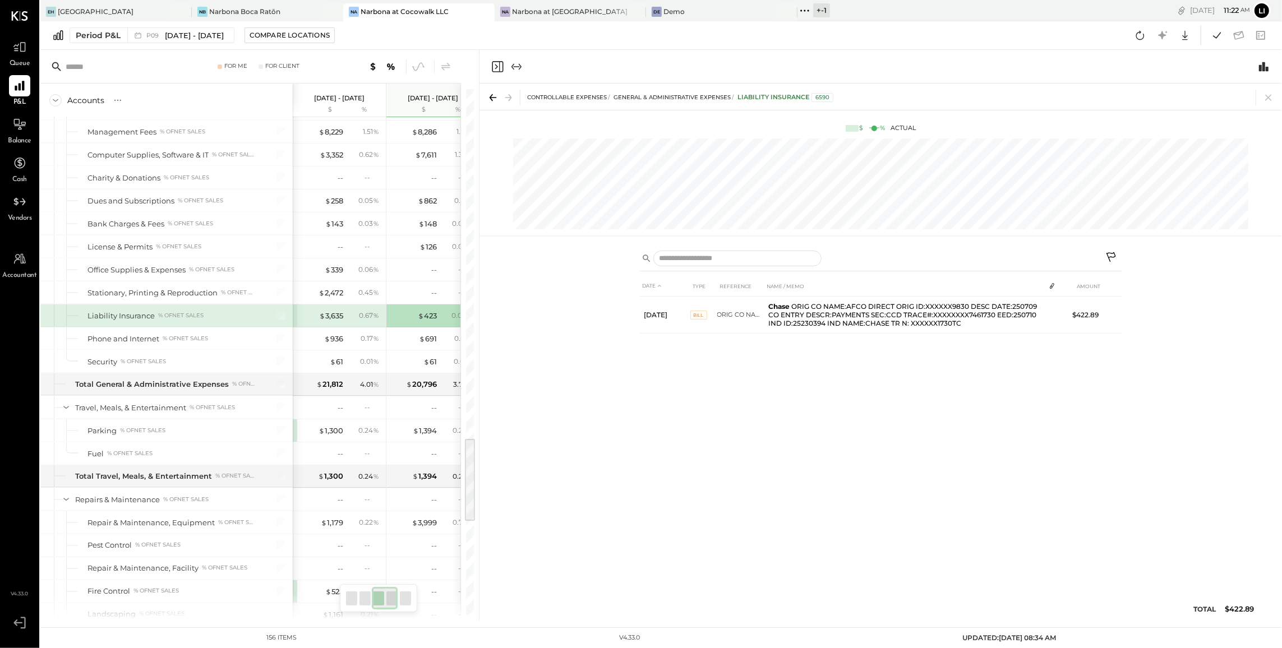
scroll to position [0, 192]
click at [439, 321] on div "0.72 %" at bounding box center [453, 316] width 36 height 10
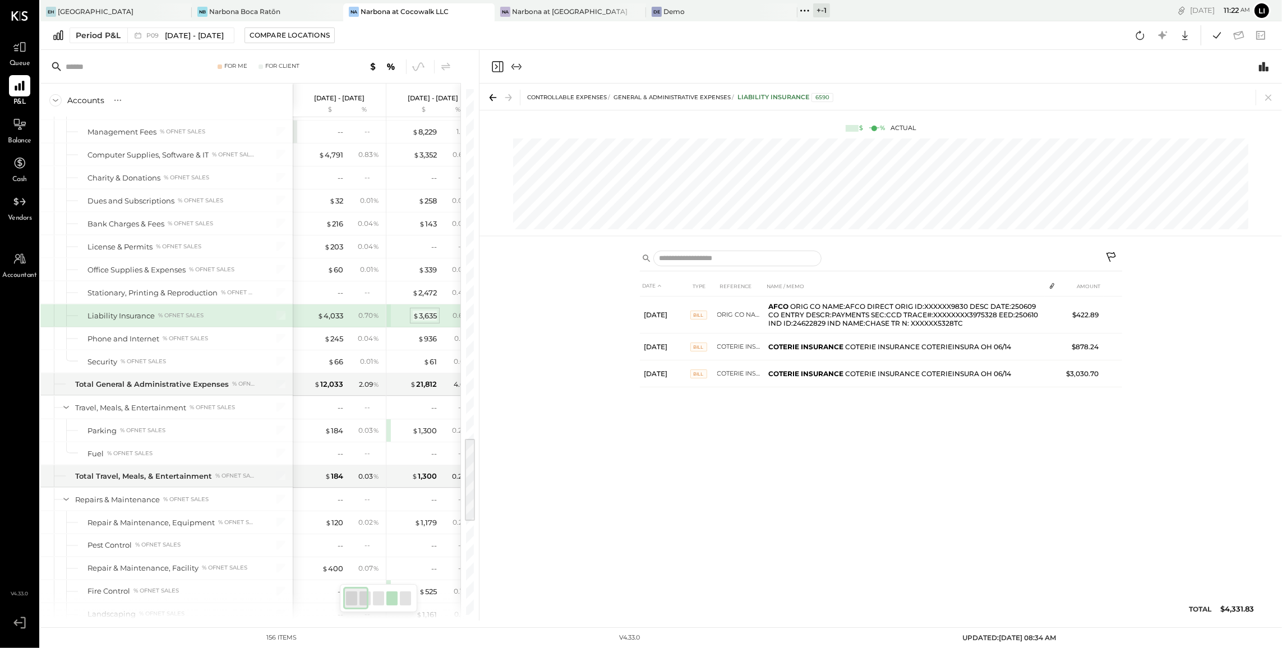
click at [425, 321] on div "$ 3,635" at bounding box center [425, 316] width 24 height 11
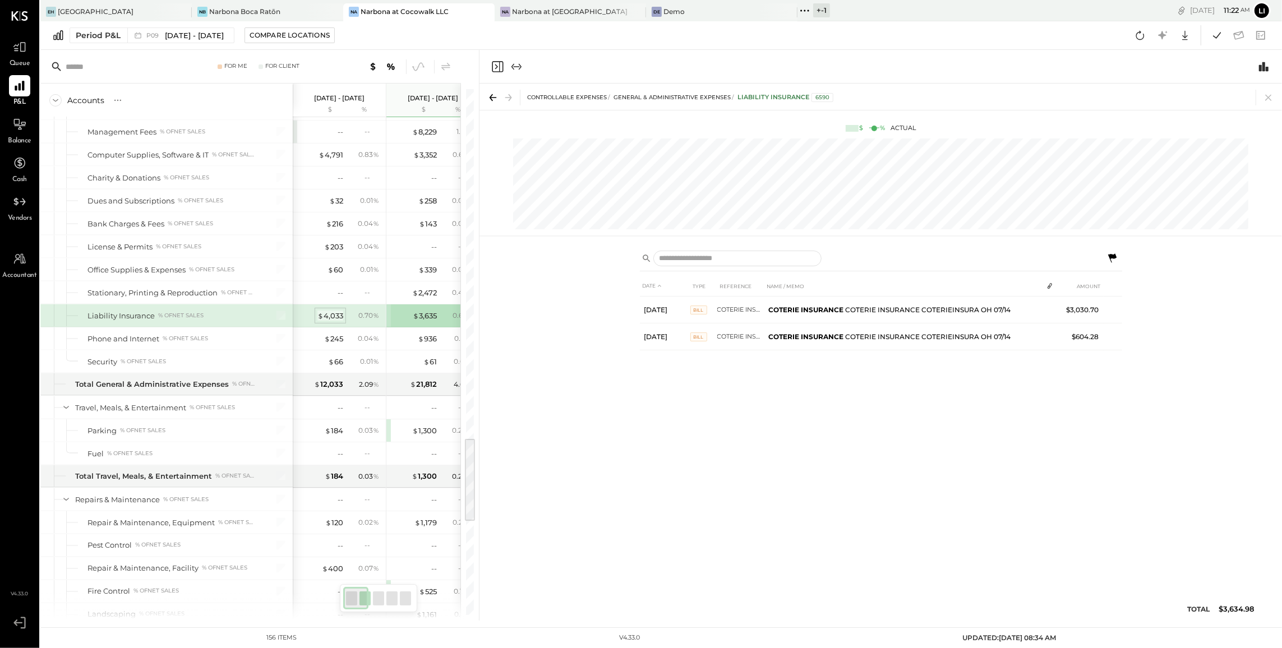
click at [338, 321] on div "$ 4,033" at bounding box center [330, 316] width 26 height 11
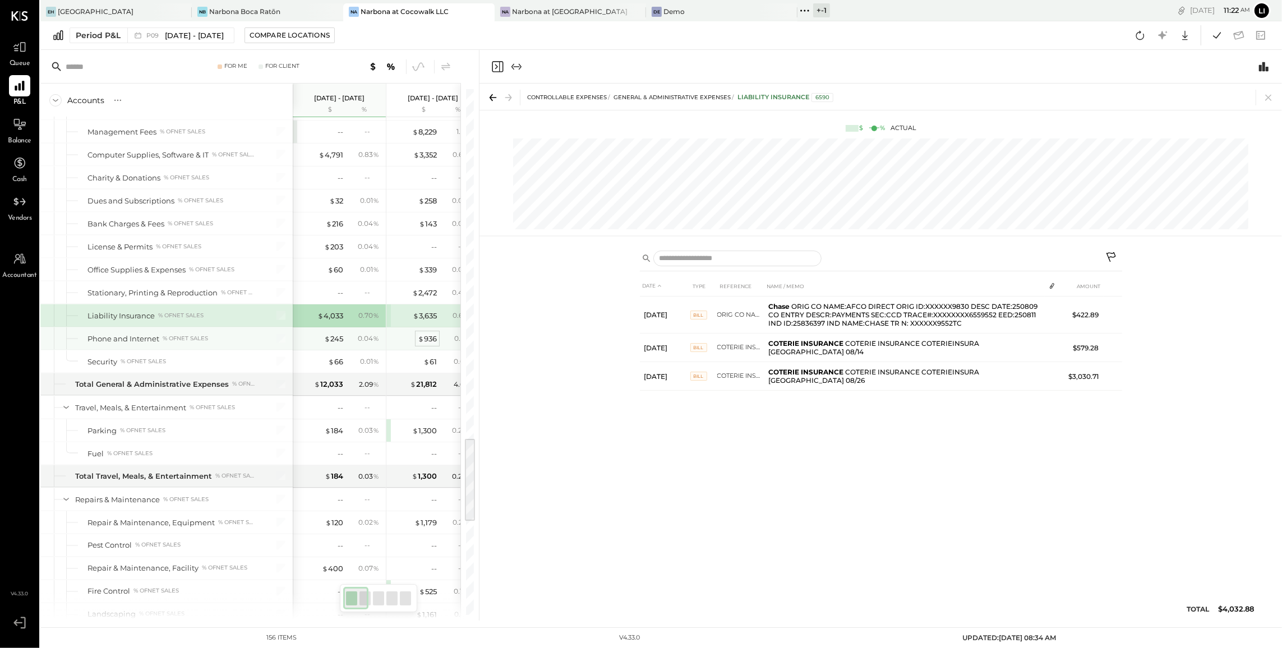
click at [419, 343] on span "$" at bounding box center [421, 338] width 6 height 9
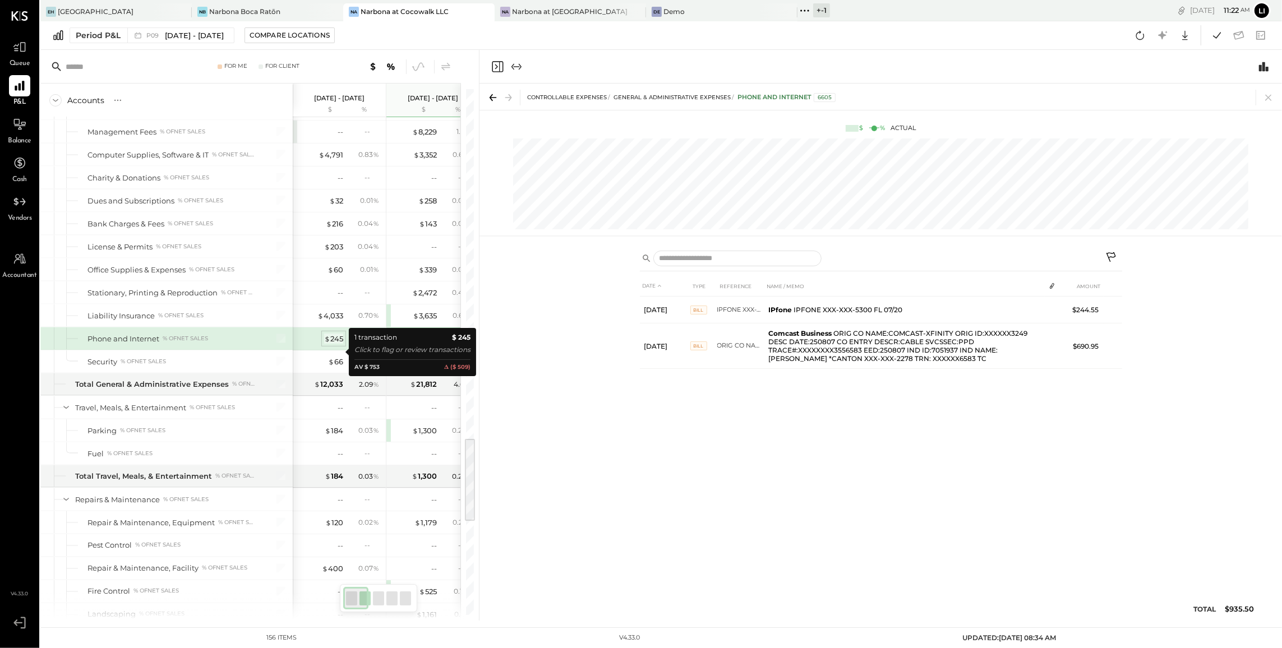
click at [329, 344] on div "$ 245" at bounding box center [333, 339] width 19 height 11
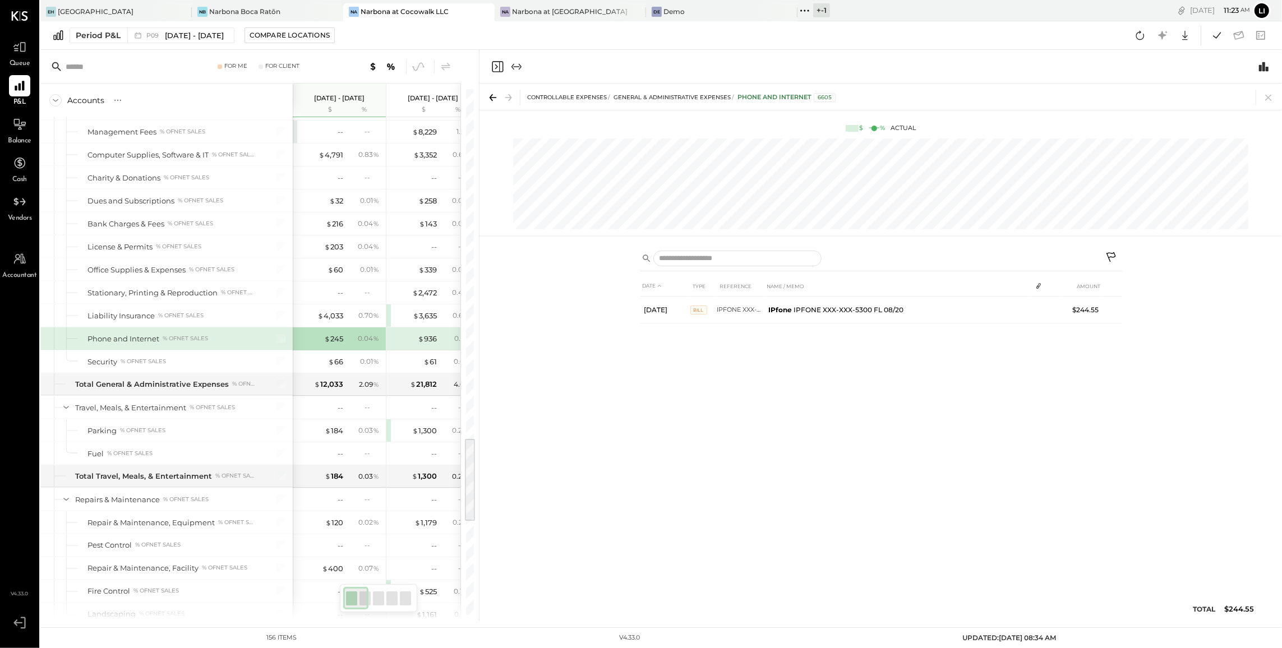
click at [497, 66] on icon "Close panel" at bounding box center [497, 66] width 13 height 13
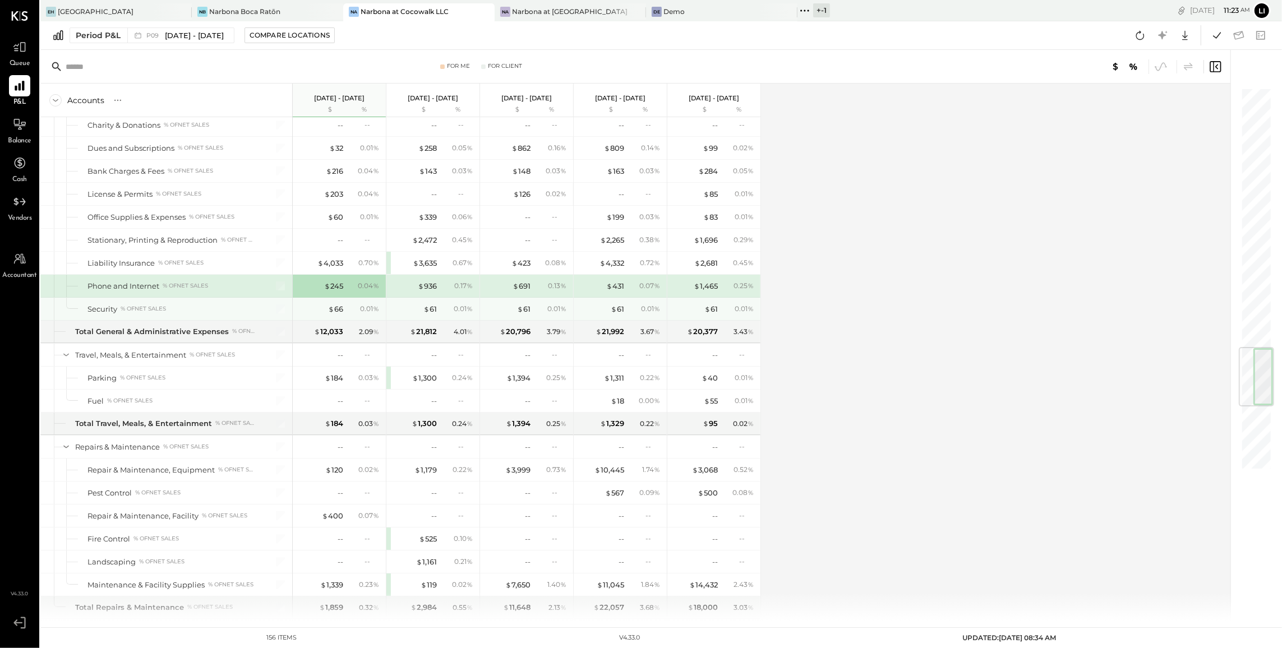
scroll to position [2210, 0]
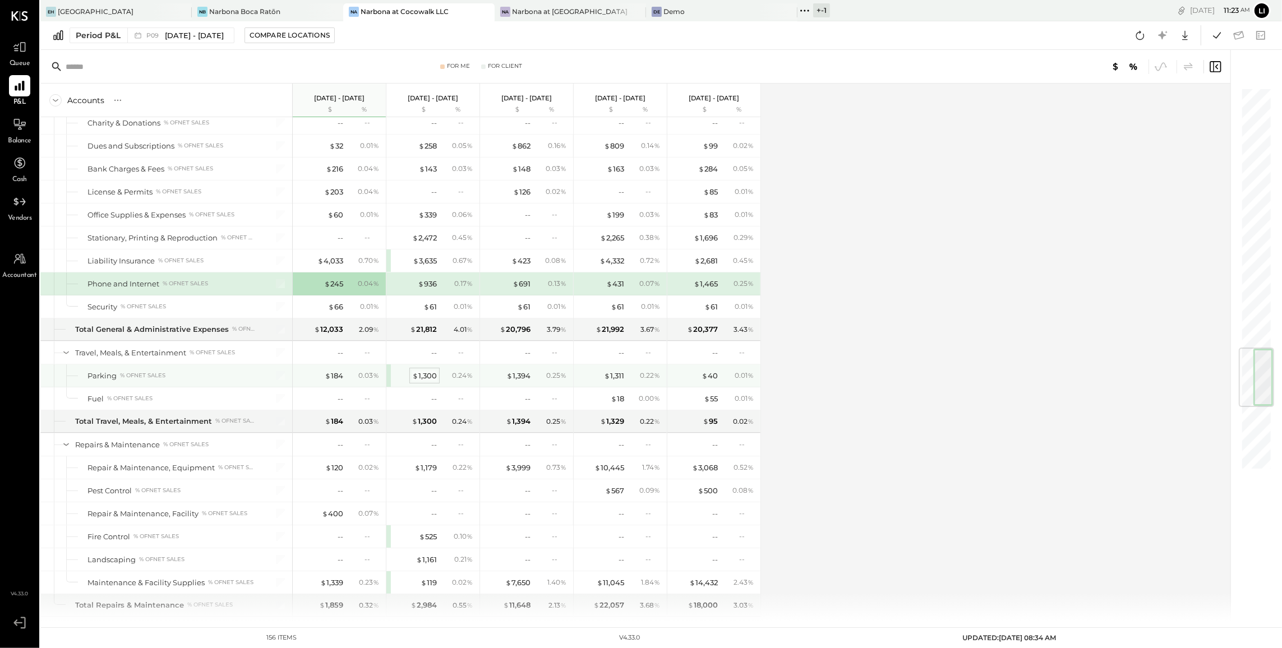
click at [416, 380] on span "$" at bounding box center [415, 375] width 6 height 9
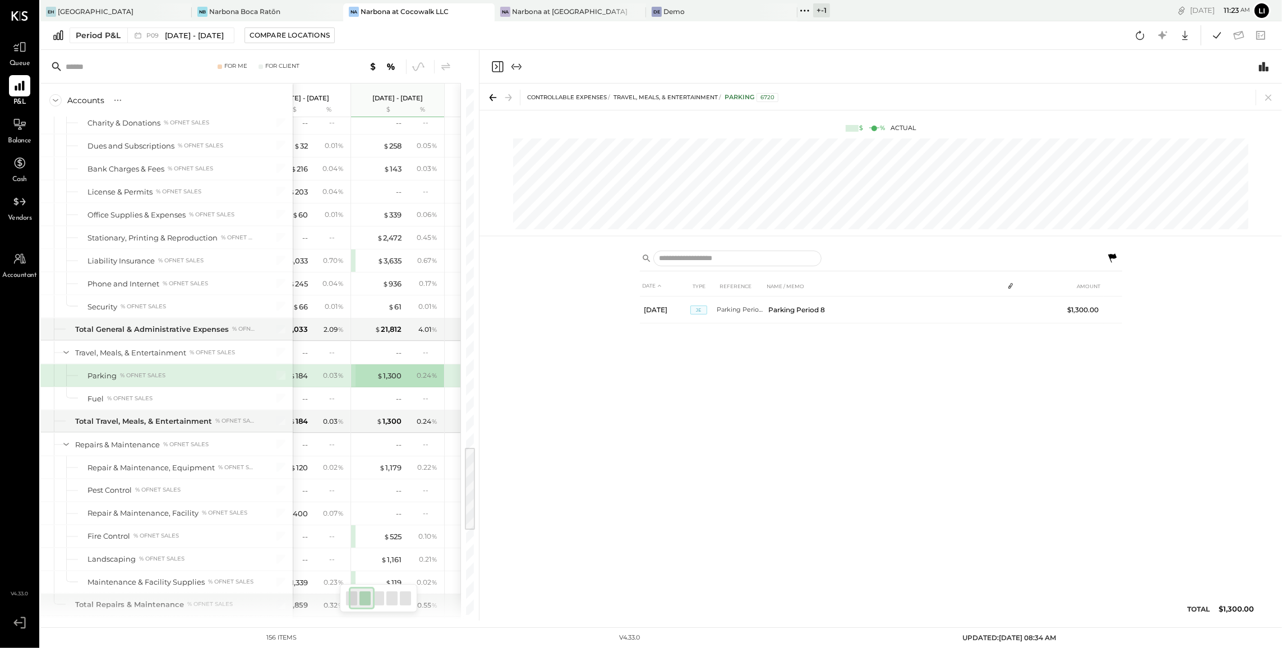
scroll to position [0, 41]
click at [387, 381] on div "$ 1,300" at bounding box center [383, 376] width 25 height 11
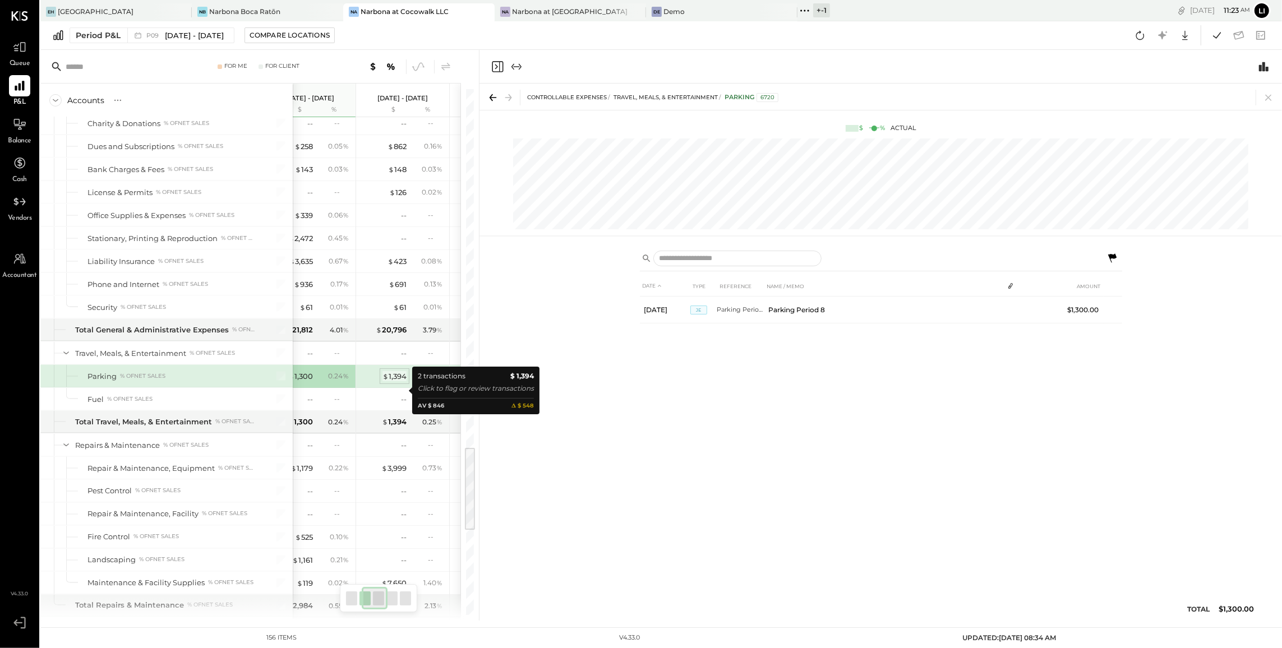
click at [403, 382] on div "$ 1,394" at bounding box center [395, 376] width 24 height 11
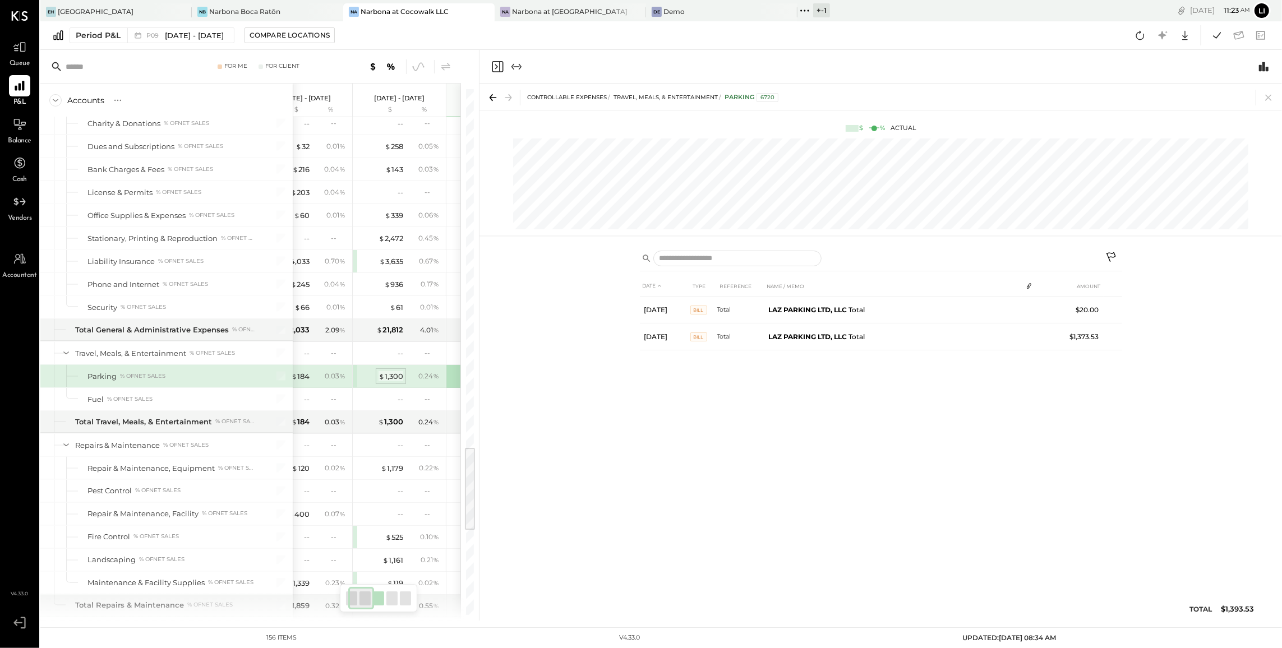
click at [391, 382] on div "$ 1,300" at bounding box center [391, 376] width 25 height 11
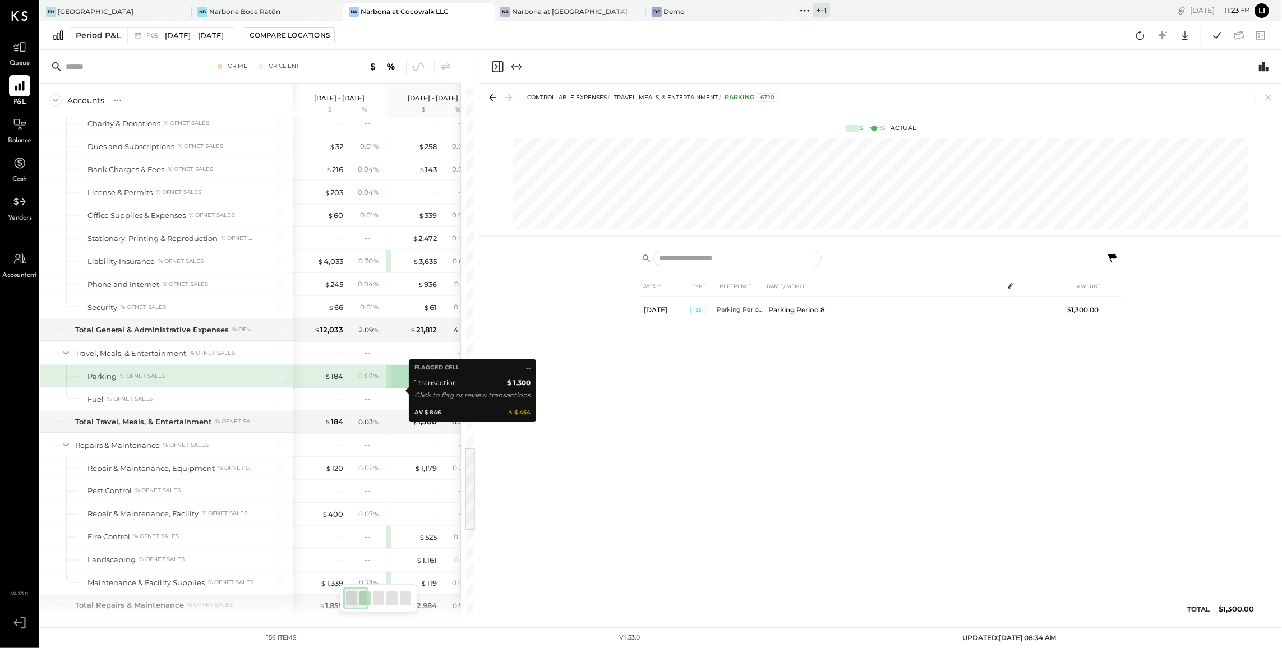
scroll to position [2209, 0]
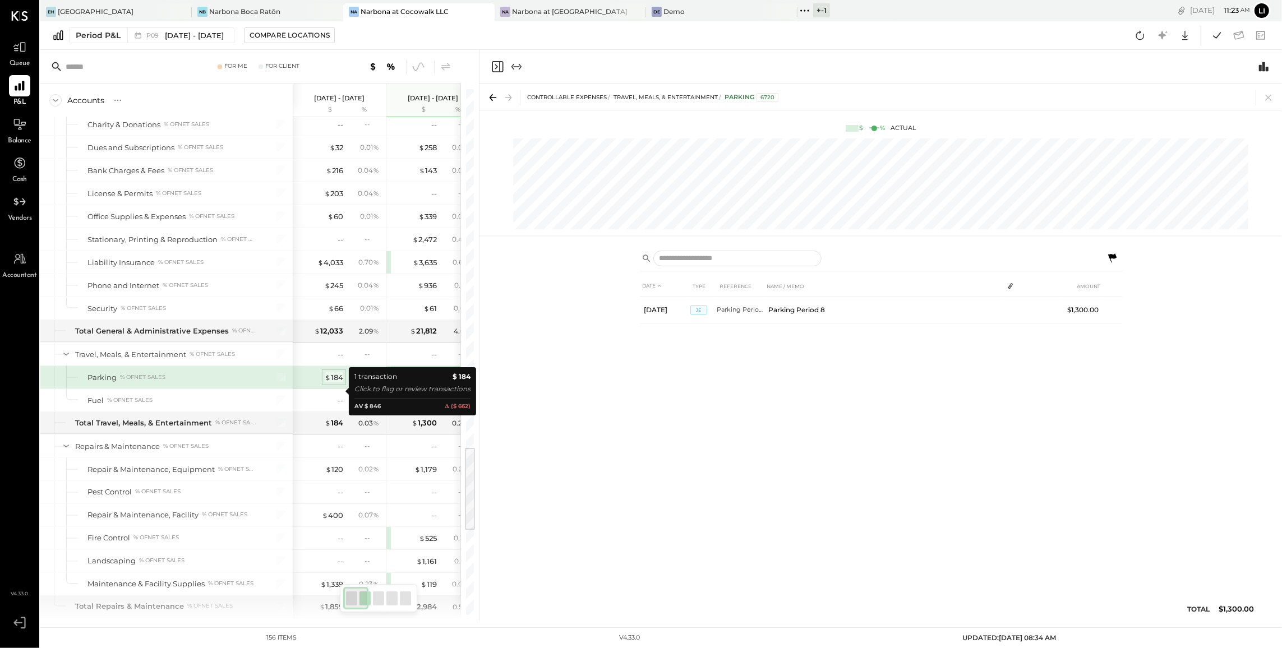
click at [333, 383] on div "$ 184" at bounding box center [334, 377] width 19 height 11
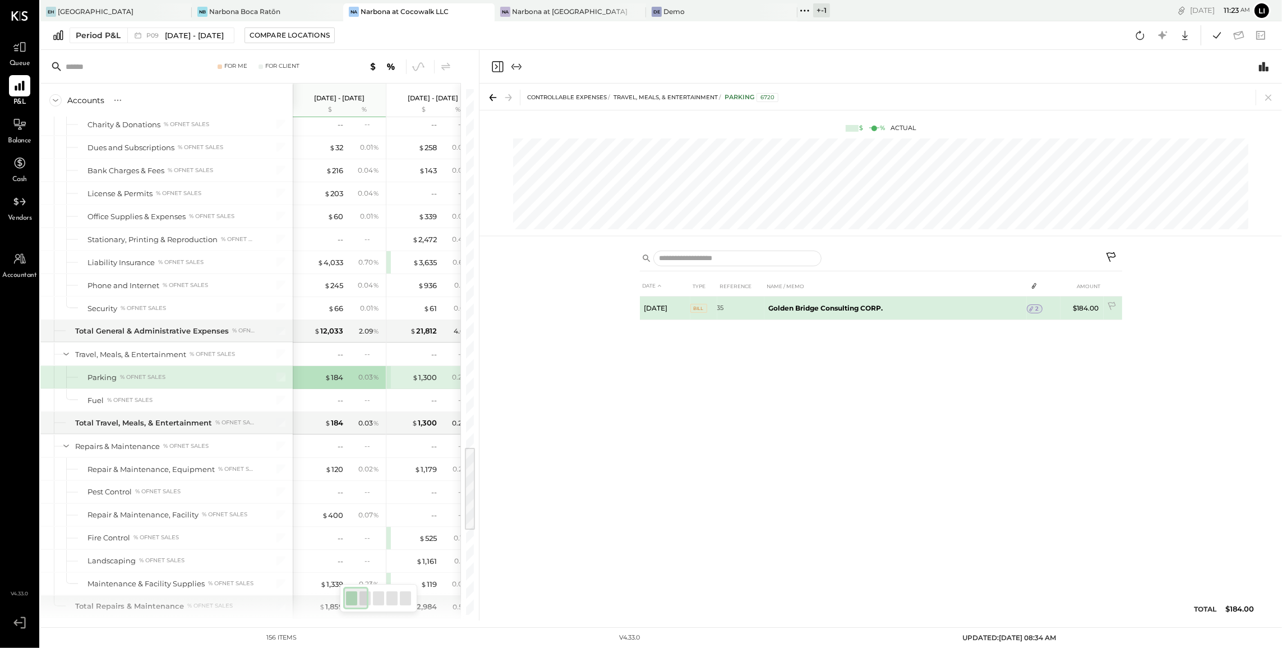
click at [1033, 311] on icon at bounding box center [1031, 309] width 8 height 8
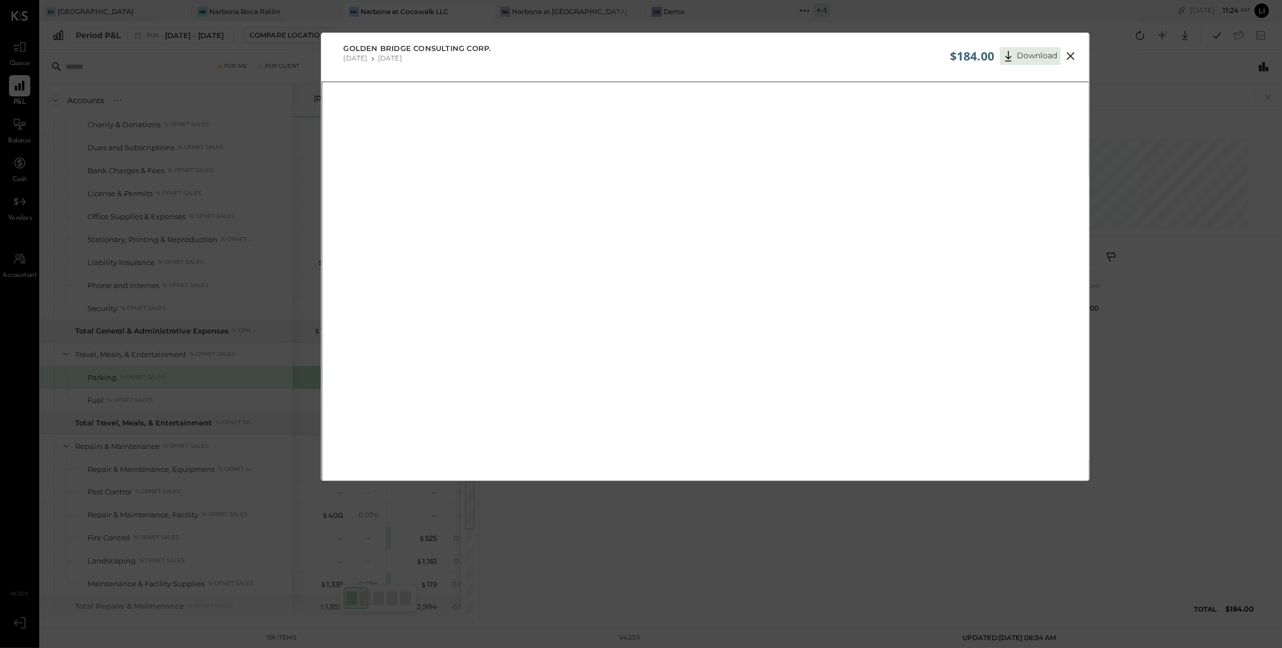
click at [1071, 59] on icon at bounding box center [1070, 55] width 13 height 13
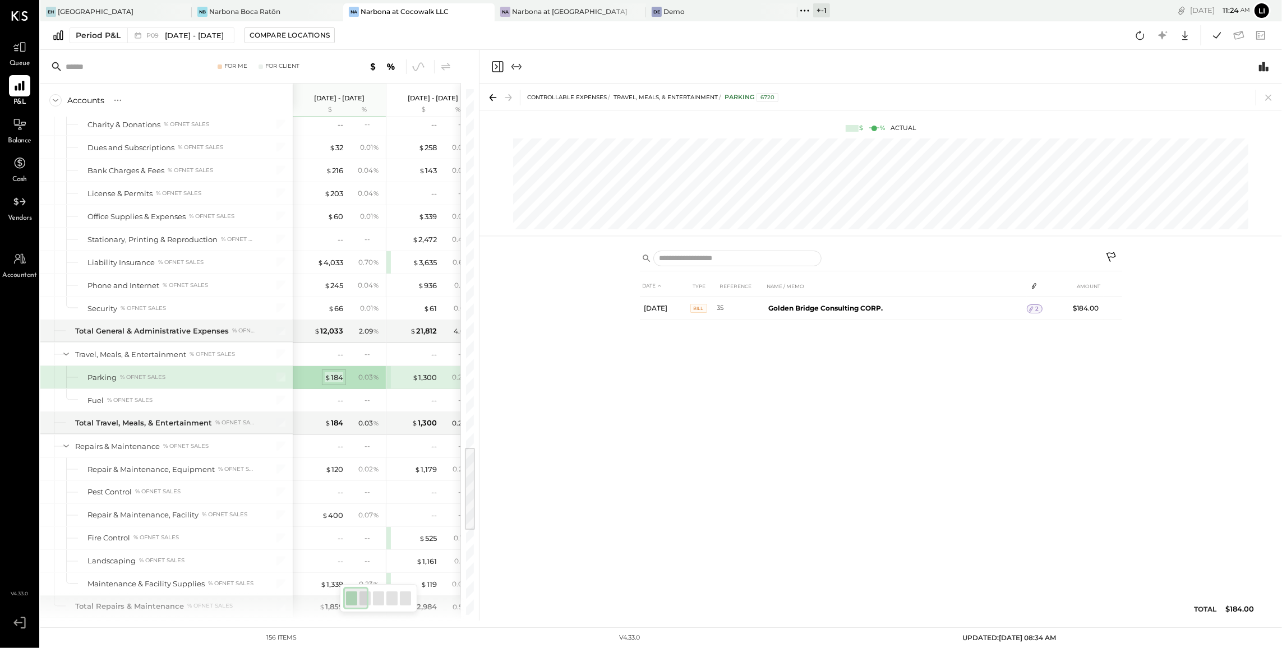
click at [331, 383] on div "$ 184" at bounding box center [334, 377] width 19 height 11
click at [496, 67] on icon "Close panel" at bounding box center [496, 66] width 3 height 5
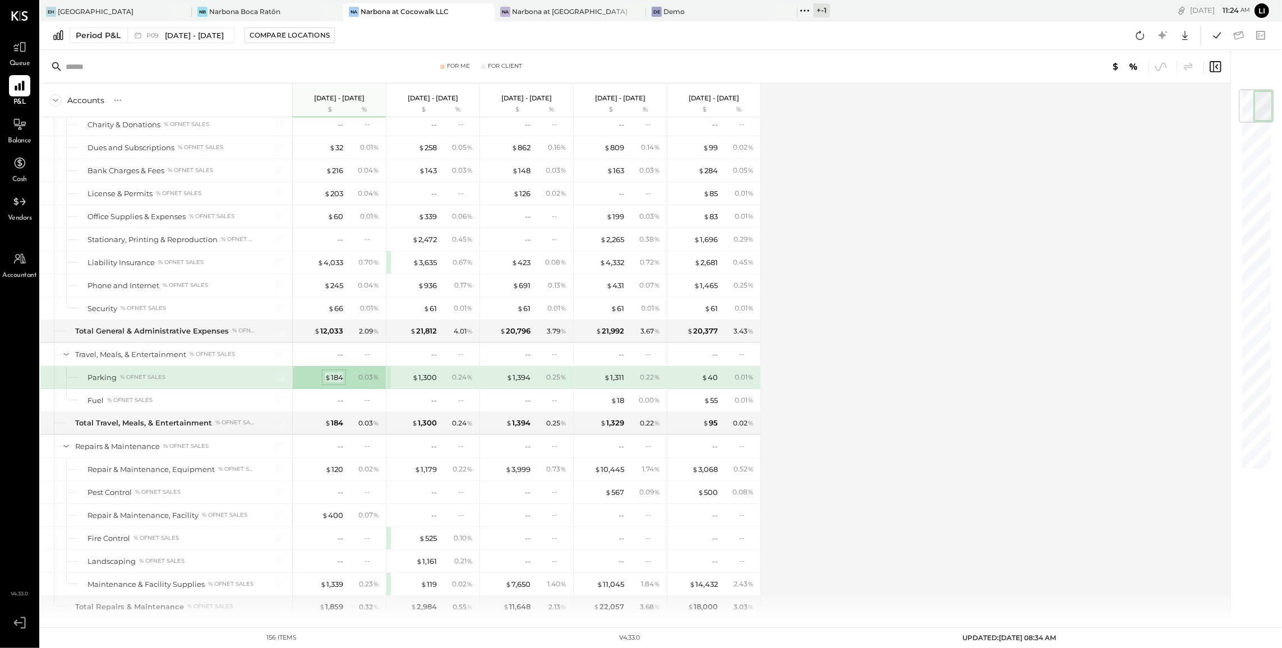
click at [331, 383] on div "$ 184" at bounding box center [334, 377] width 19 height 11
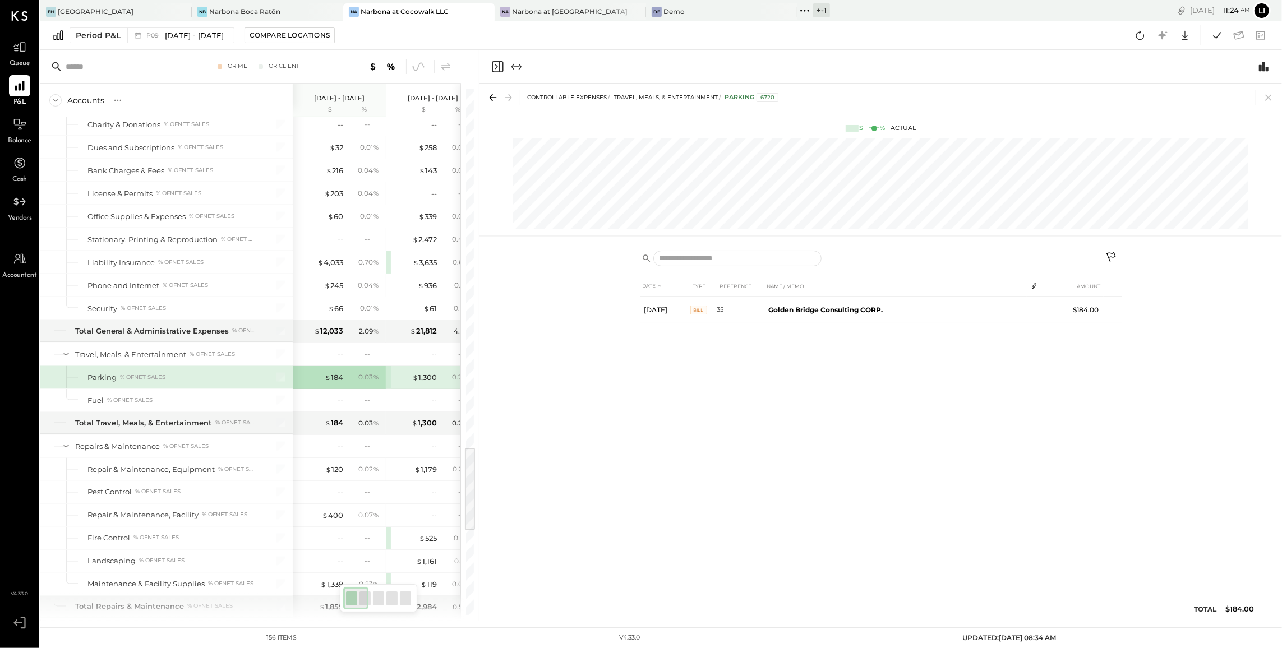
click at [1110, 254] on icon at bounding box center [1112, 257] width 10 height 10
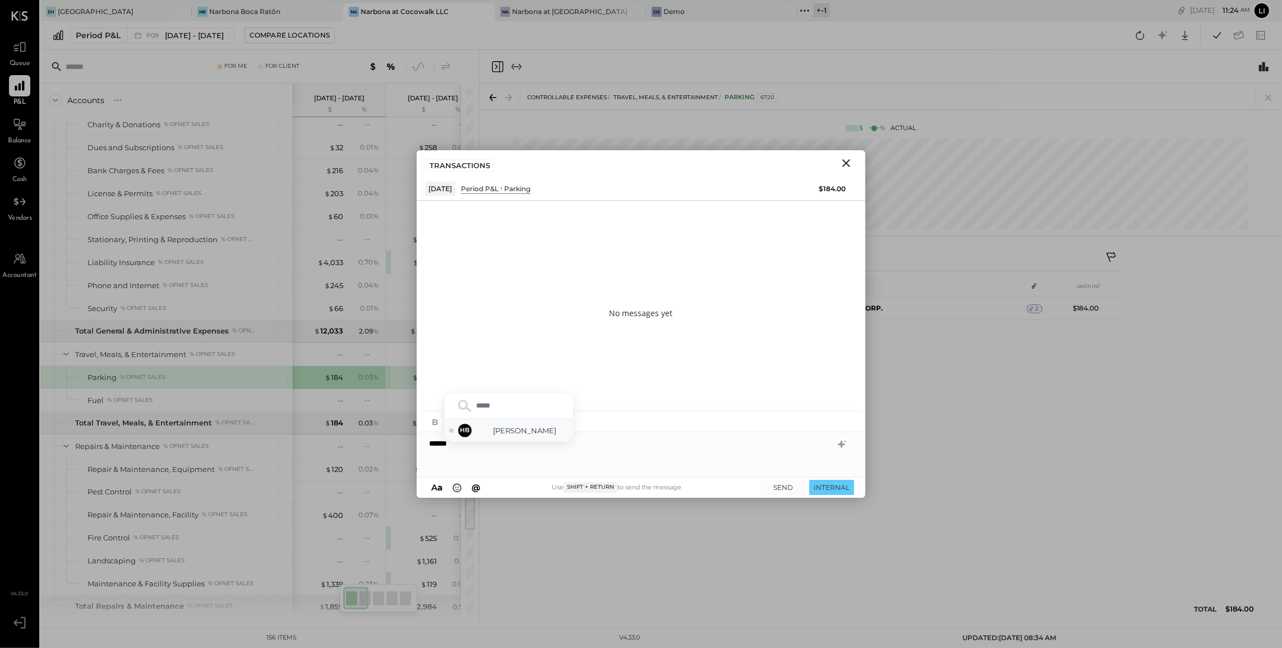
click at [538, 420] on div "HB Heidy Balart" at bounding box center [509, 431] width 128 height 22
type input "*****"
click at [485, 426] on span "Noemi Balmaceda" at bounding box center [525, 431] width 88 height 11
click at [784, 495] on button "SEND" at bounding box center [783, 487] width 45 height 15
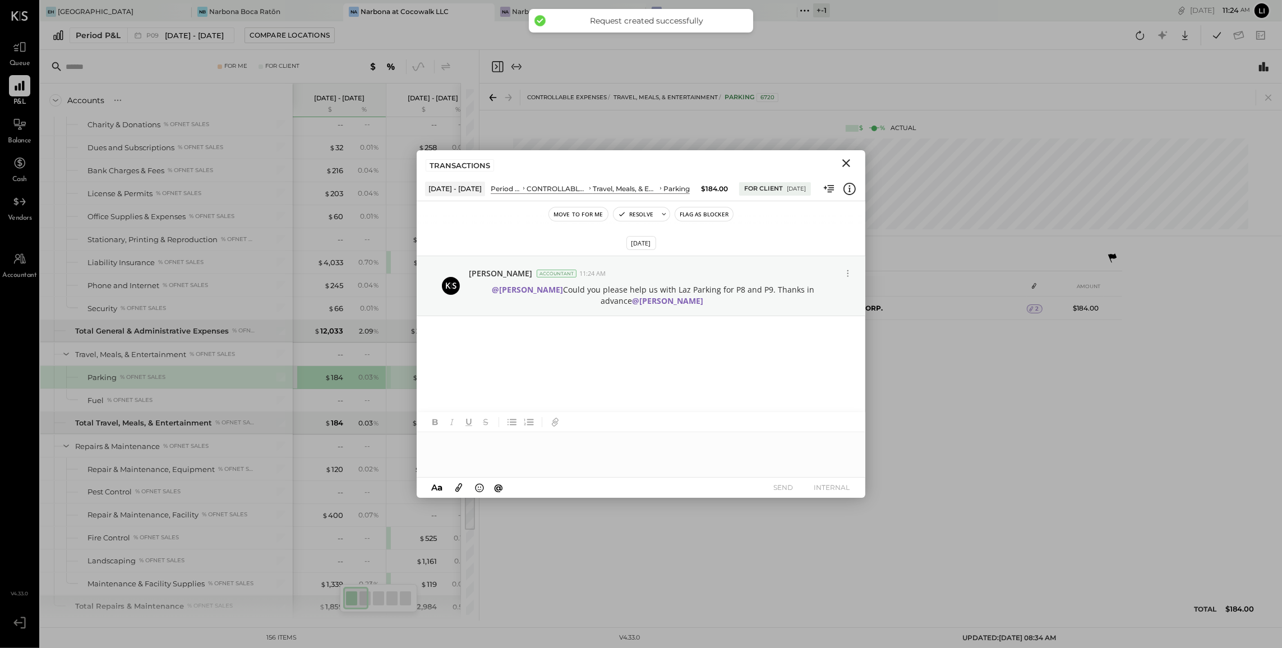
click at [851, 164] on icon "Close" at bounding box center [846, 162] width 13 height 13
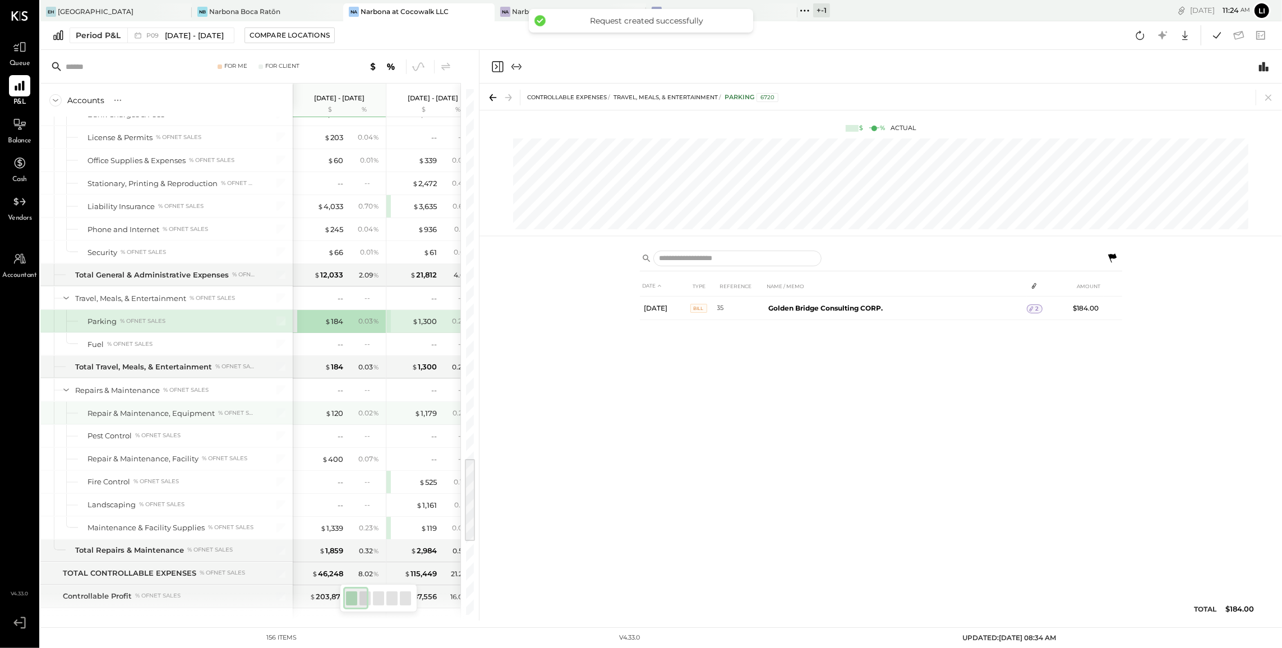
scroll to position [2306, 0]
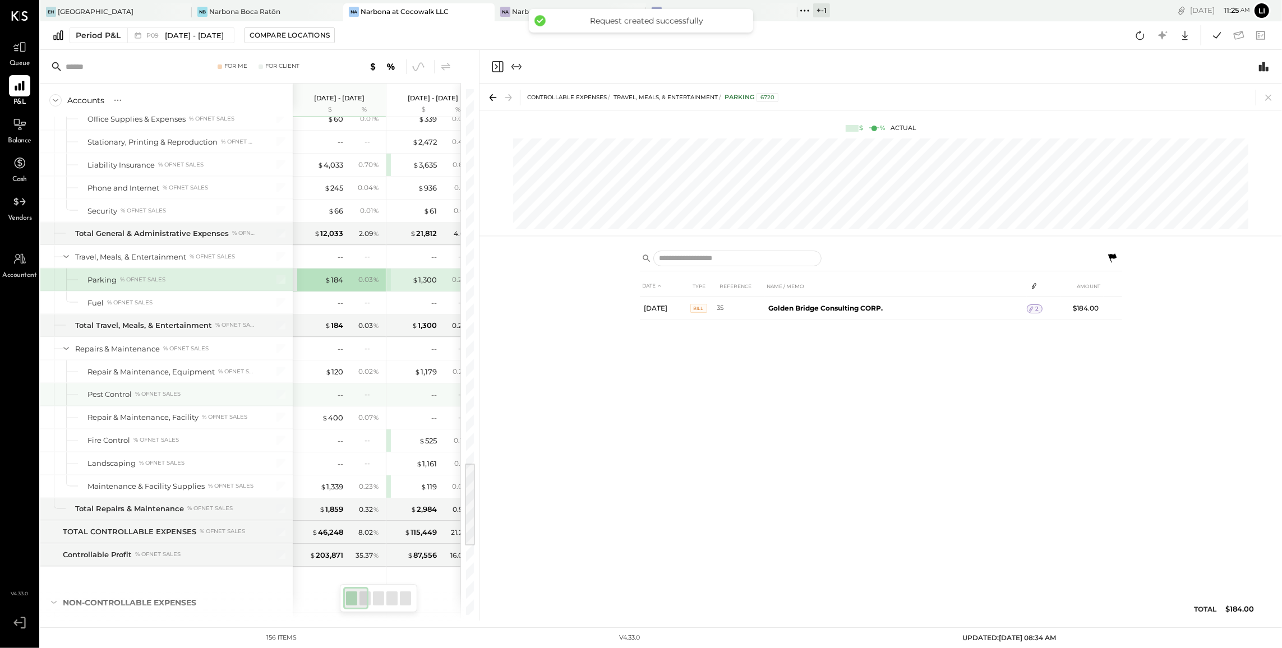
click at [425, 400] on div "--" at bounding box center [414, 395] width 45 height 11
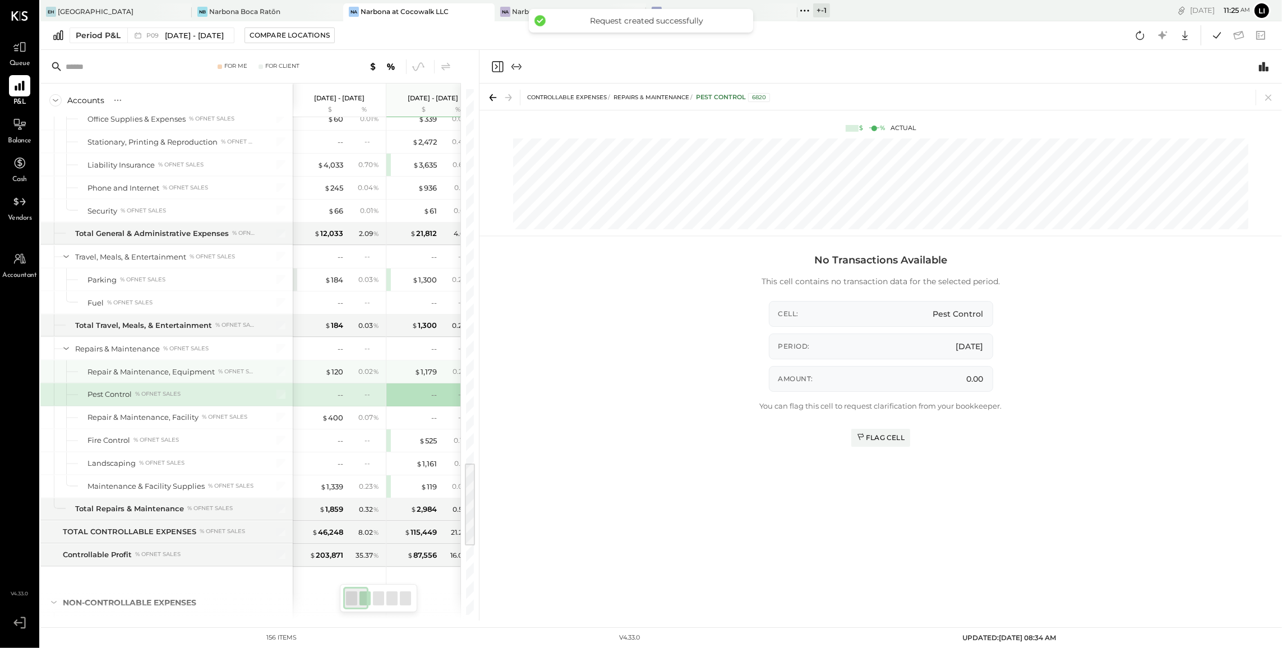
click at [422, 383] on div "$ 1,179 0.22 %" at bounding box center [434, 372] width 84 height 22
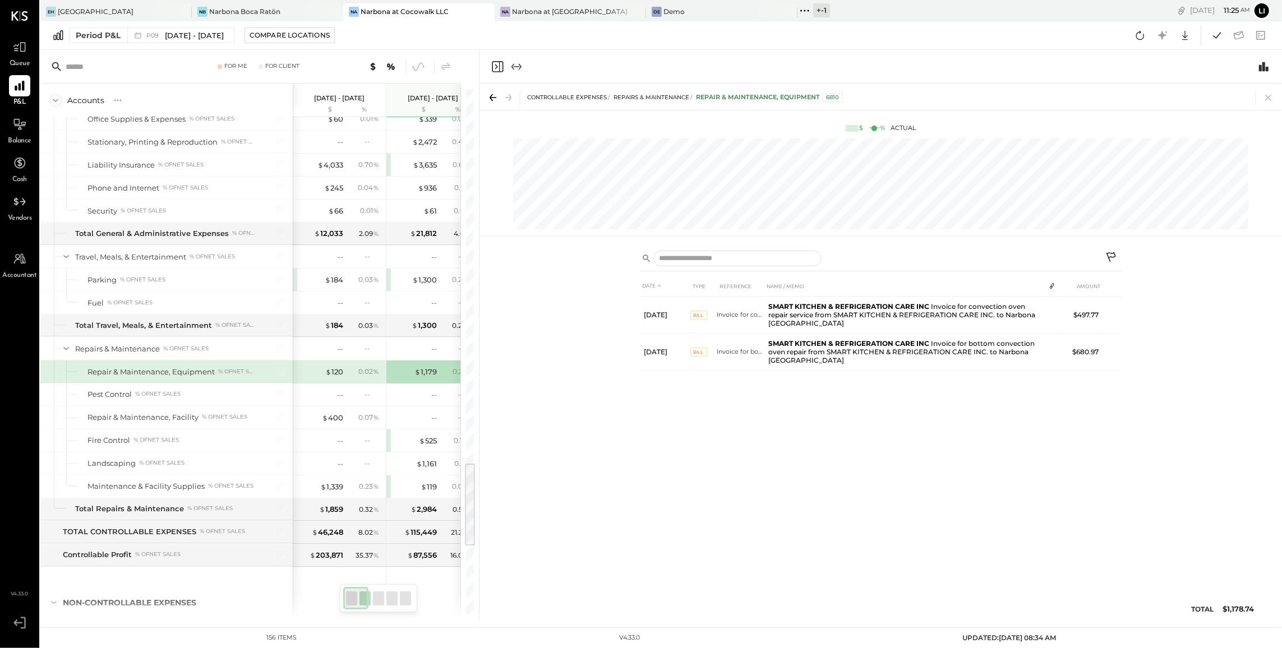
click at [350, 377] on div "0.02 %" at bounding box center [364, 372] width 36 height 10
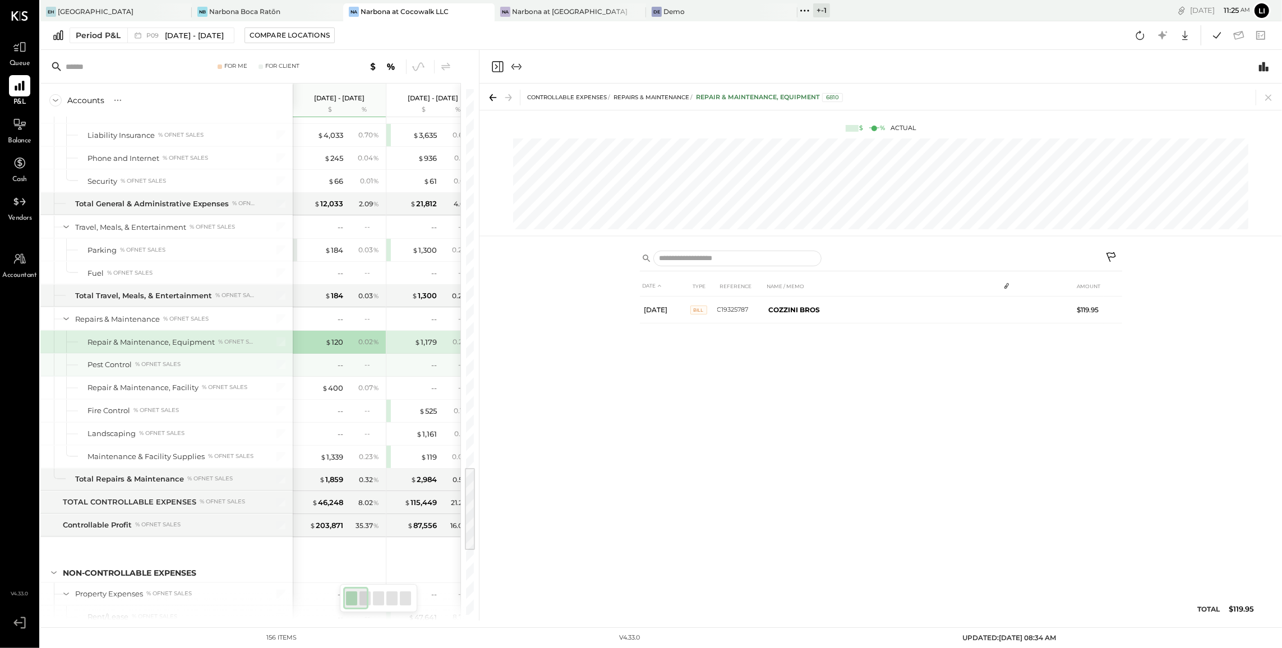
scroll to position [2368, 0]
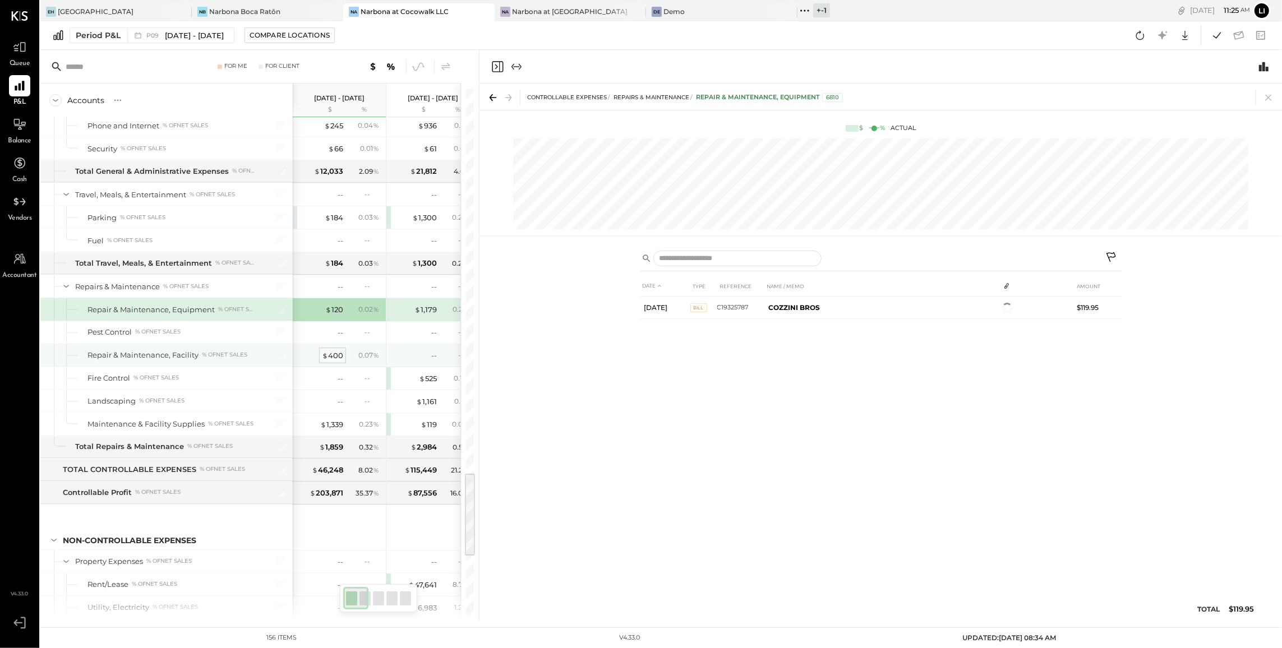
click at [334, 361] on div "$ 400" at bounding box center [332, 356] width 21 height 11
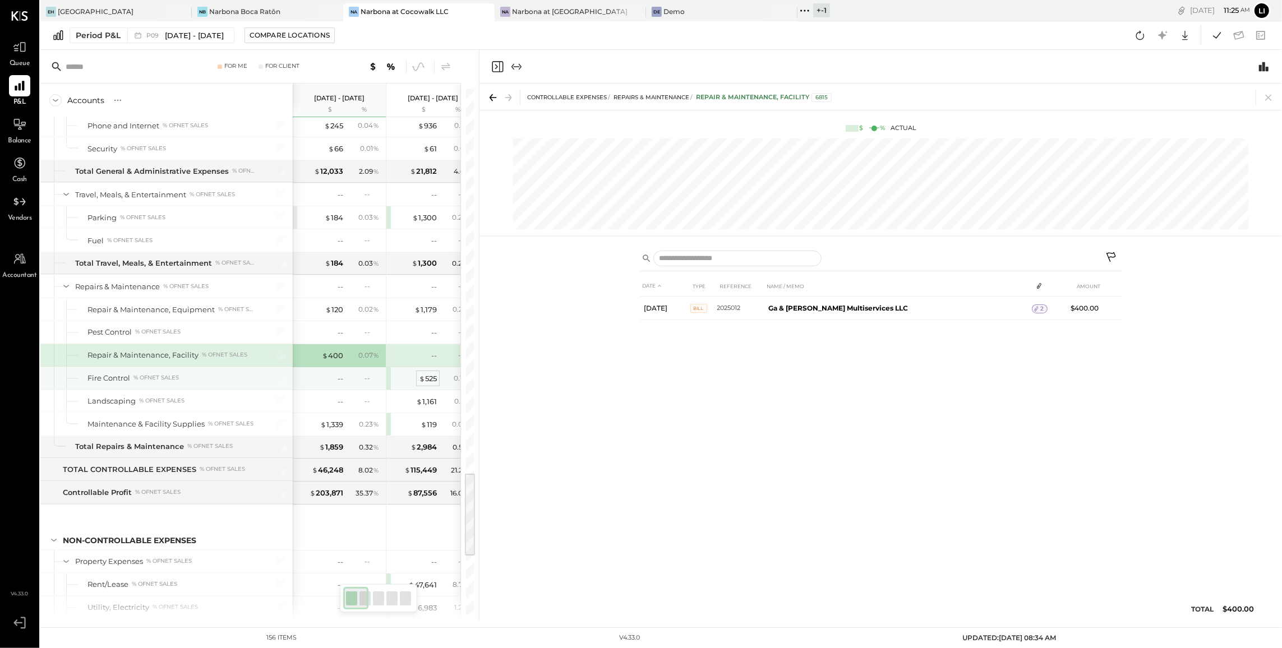
click at [427, 384] on div "$ 525" at bounding box center [428, 379] width 18 height 11
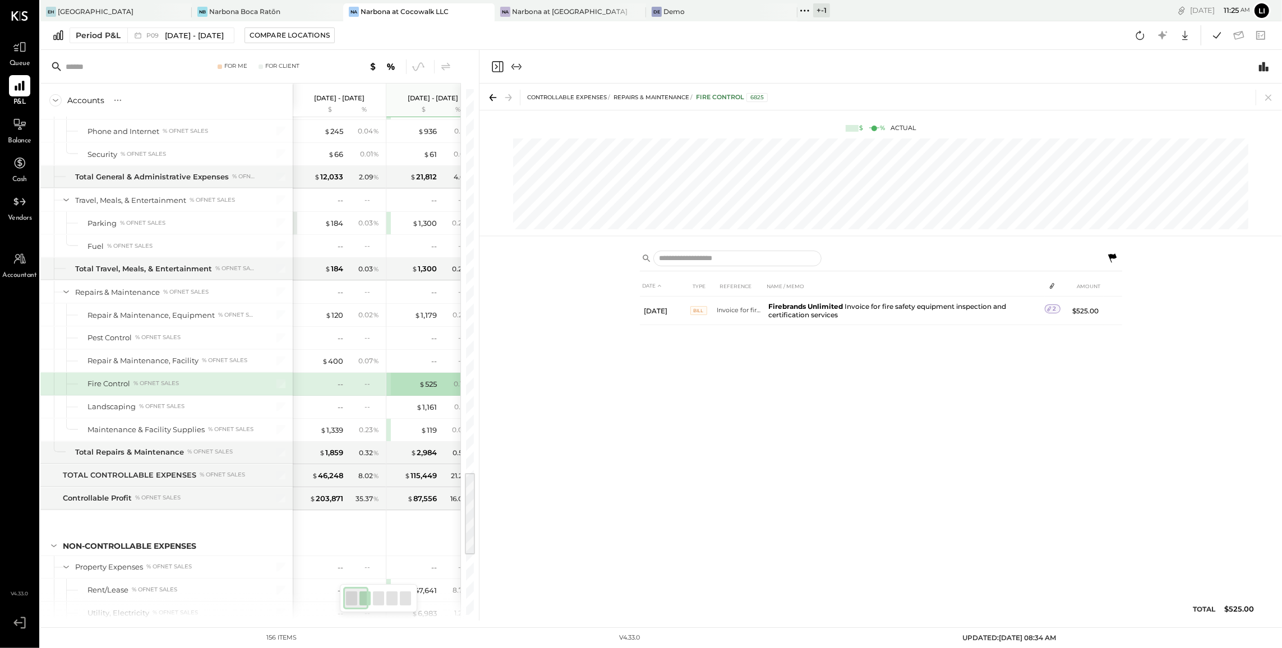
scroll to position [2364, 0]
click at [426, 412] on div "$ 1,161" at bounding box center [426, 406] width 21 height 11
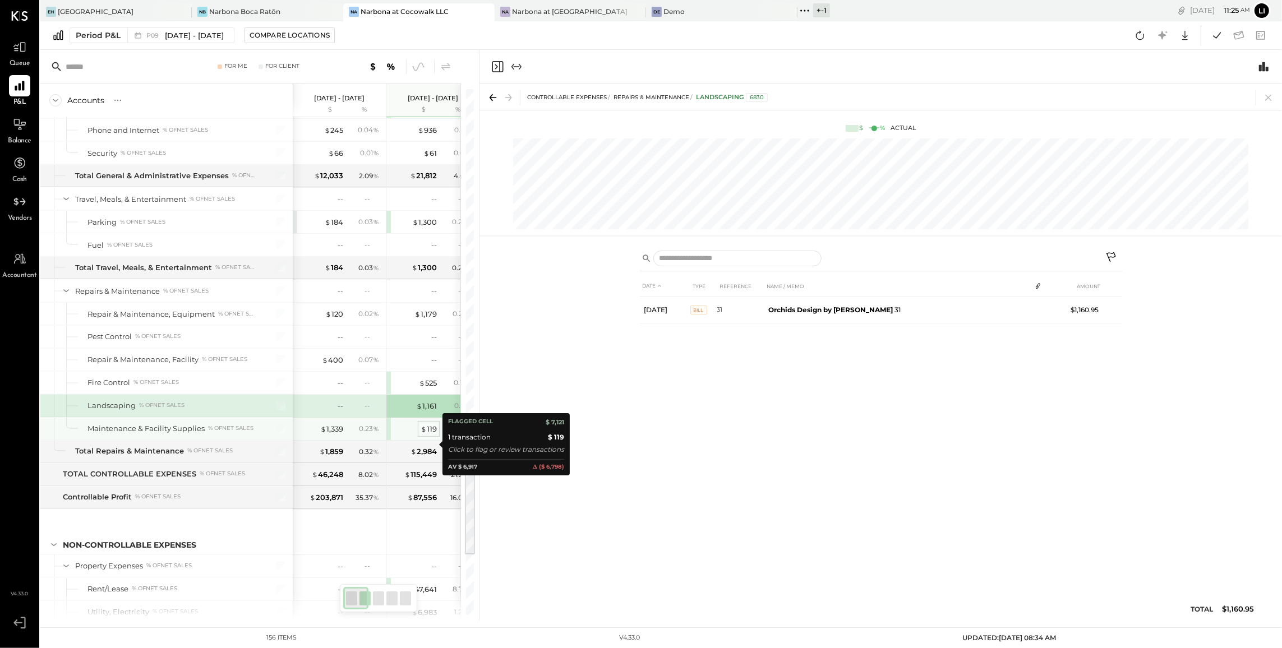
click at [430, 435] on div "$ 119" at bounding box center [429, 429] width 16 height 11
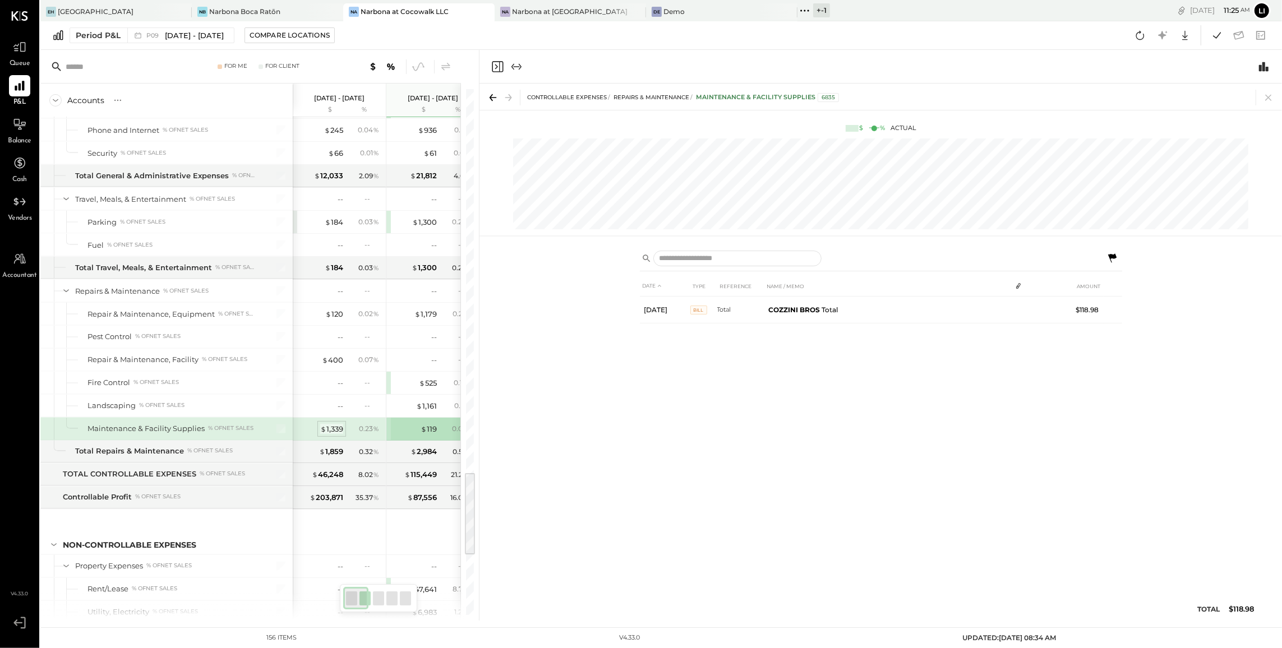
click at [329, 435] on div "$ 1,339" at bounding box center [331, 429] width 23 height 11
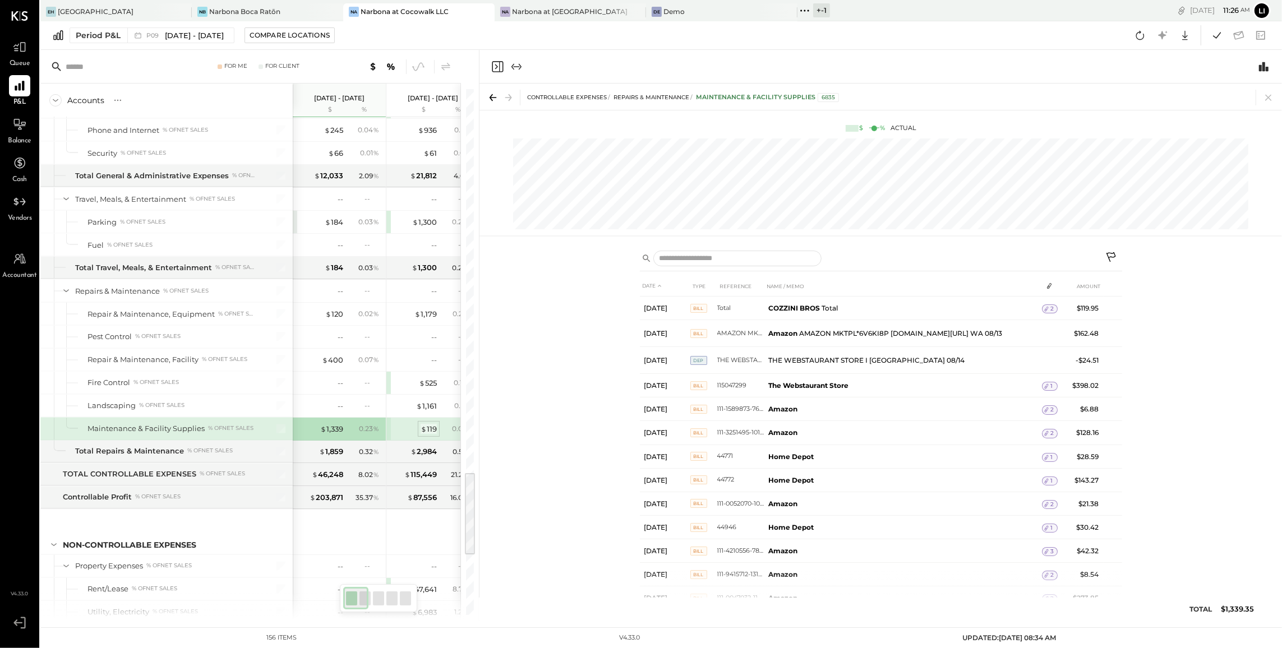
click at [435, 435] on div "$ 119" at bounding box center [429, 429] width 16 height 11
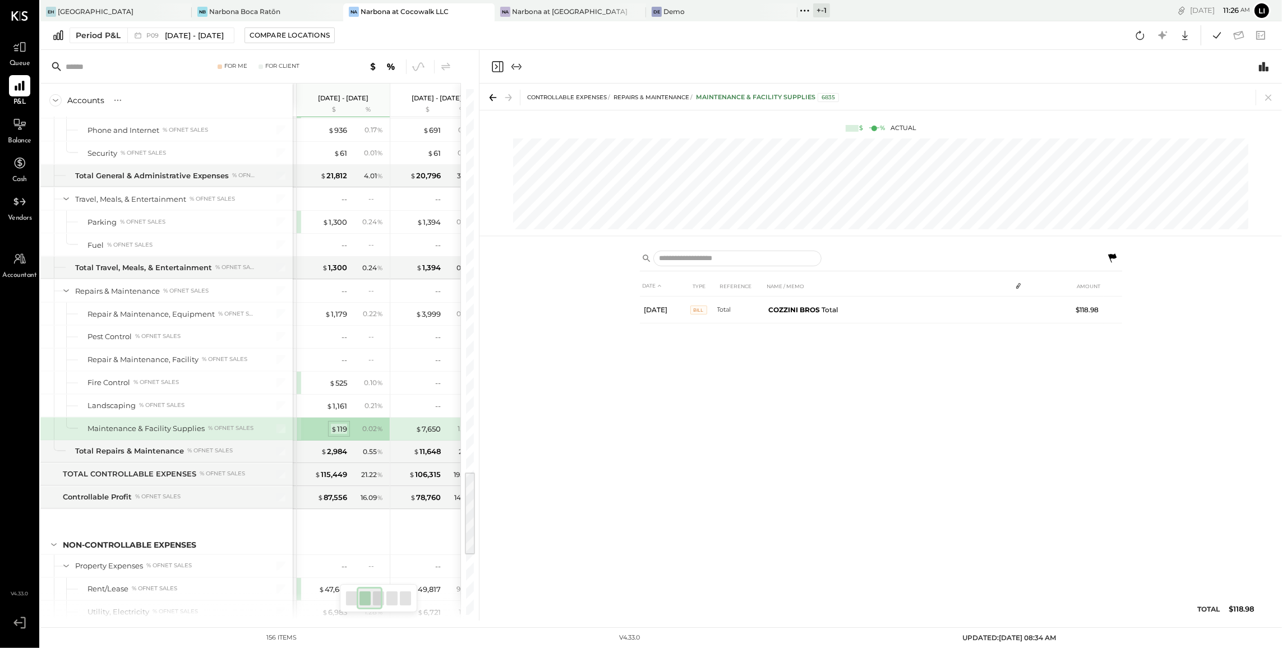
scroll to position [0, 91]
click at [428, 436] on div "$ 7,650" at bounding box center [426, 430] width 25 height 11
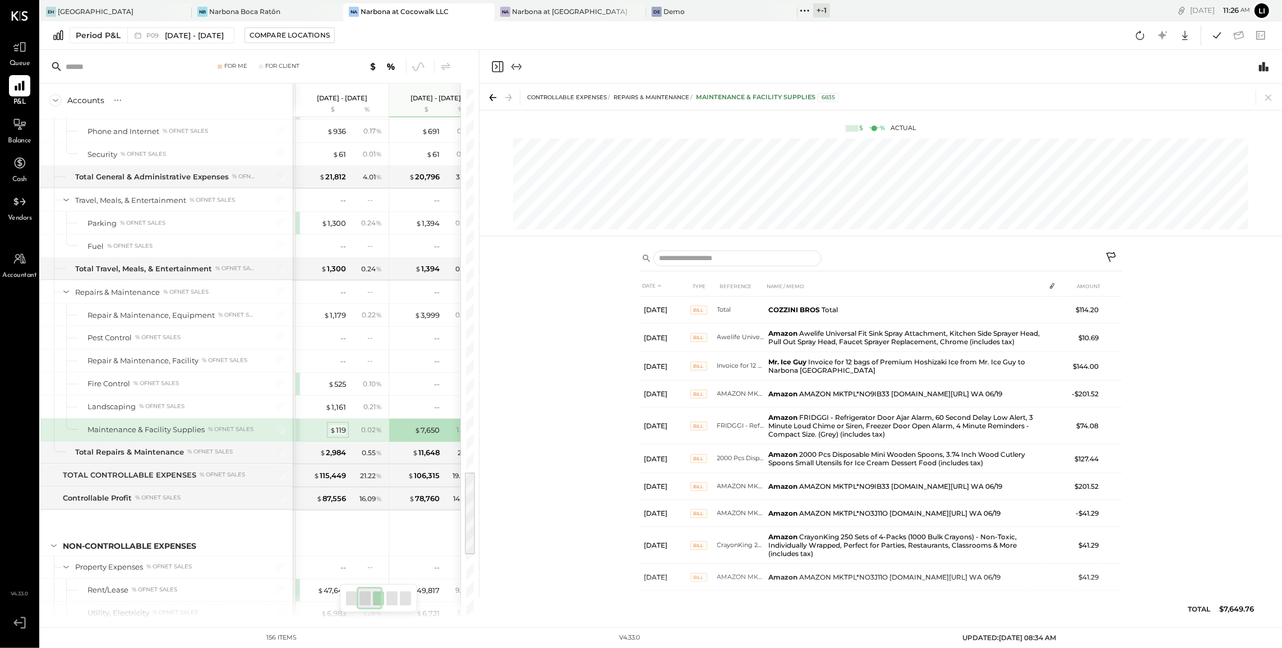
click at [337, 436] on div "$ 119" at bounding box center [338, 430] width 16 height 11
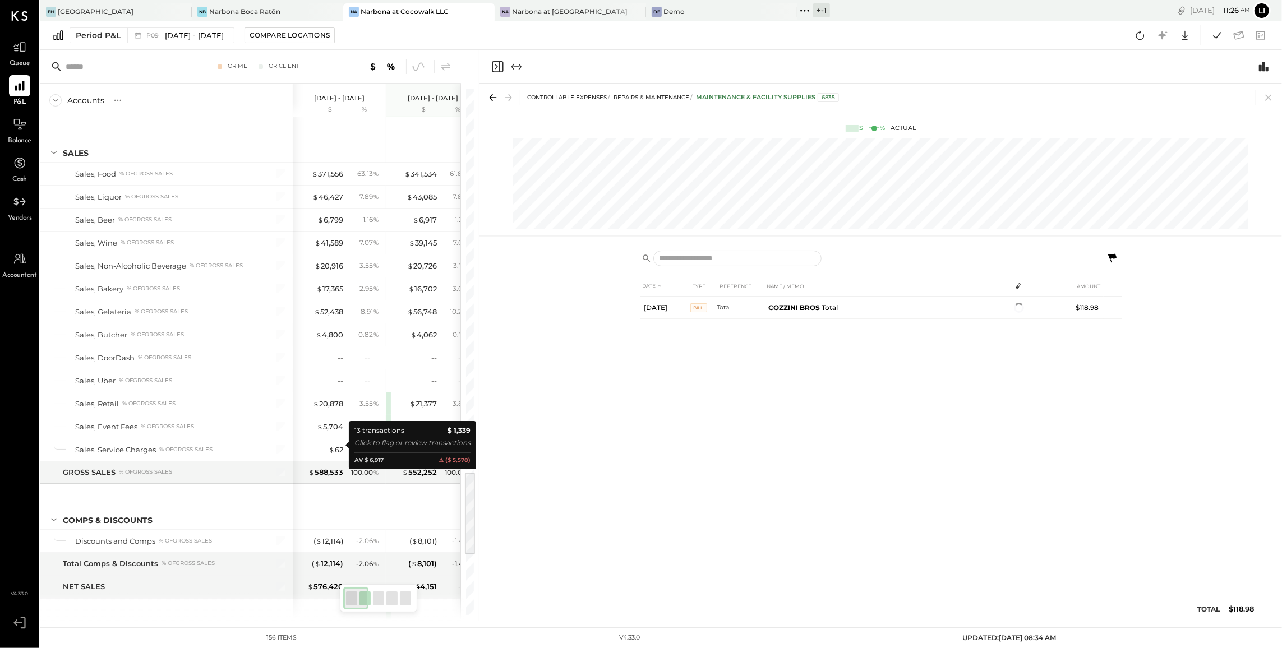
scroll to position [2363, 0]
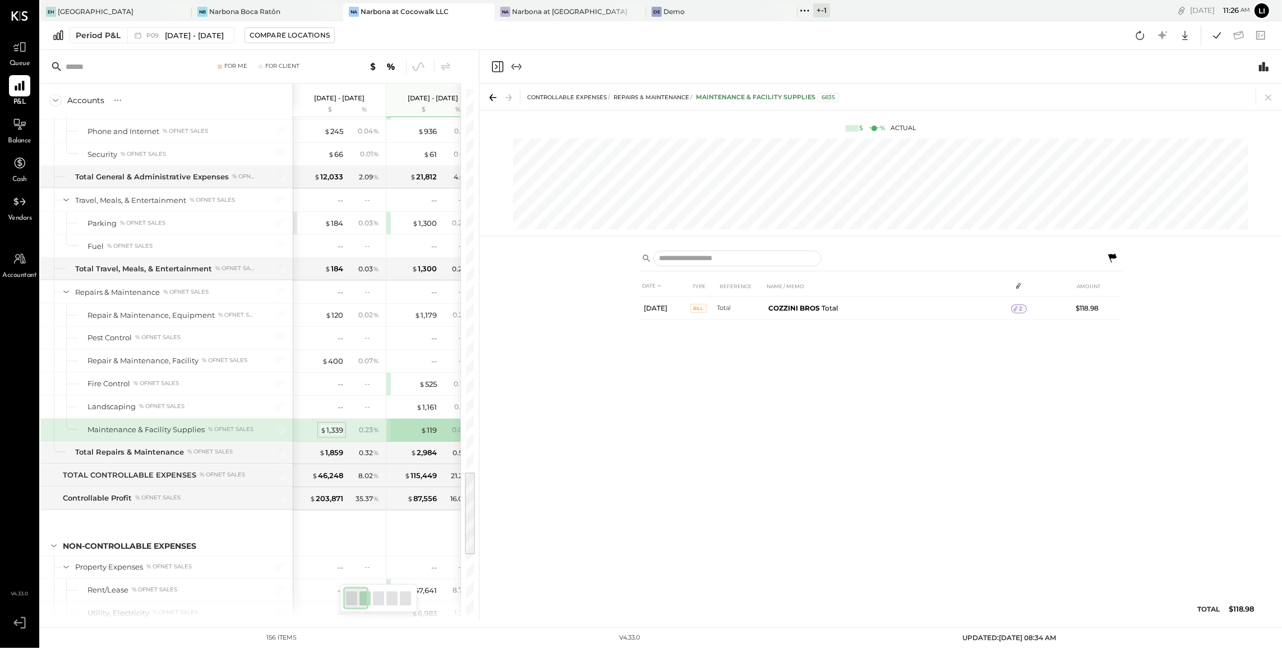
click at [330, 436] on div "$ 1,339" at bounding box center [331, 430] width 23 height 11
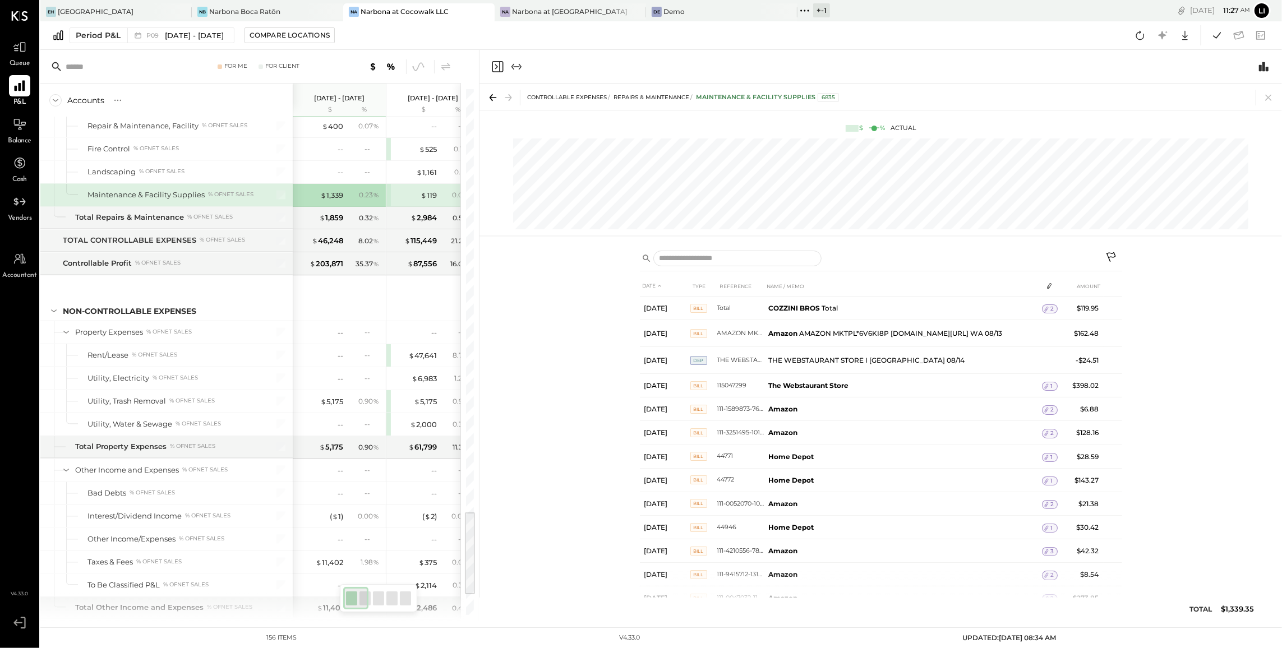
scroll to position [2612, 0]
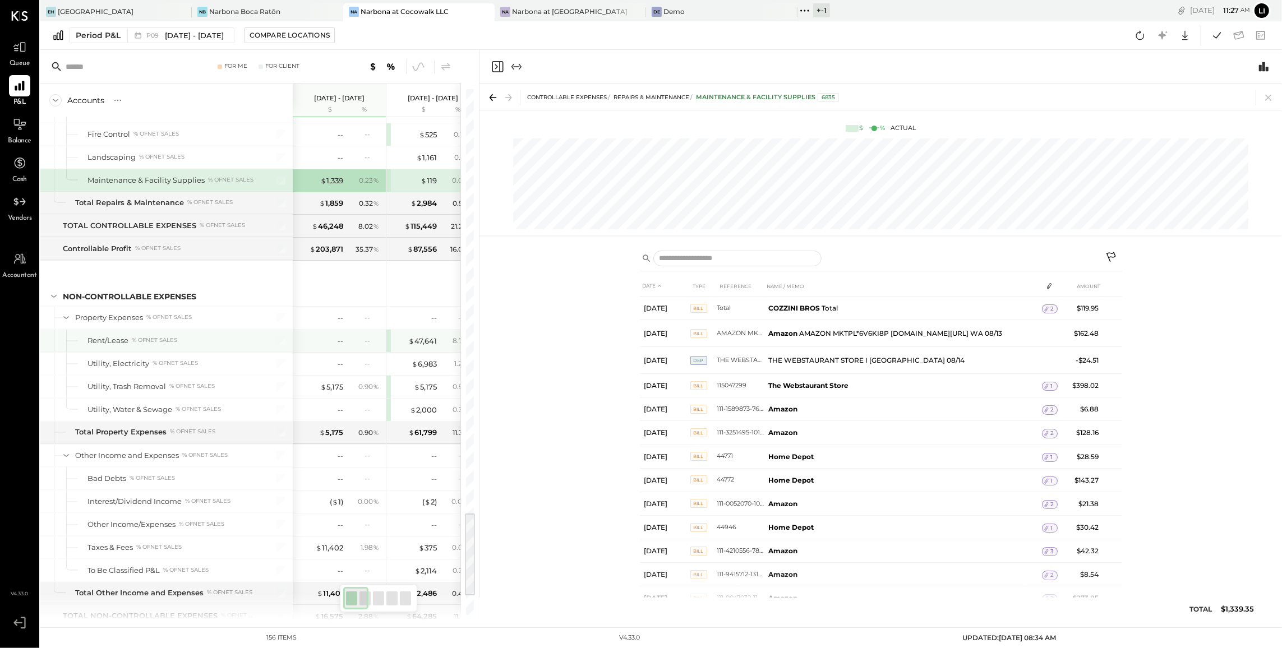
click at [335, 347] on div "--" at bounding box center [320, 341] width 45 height 11
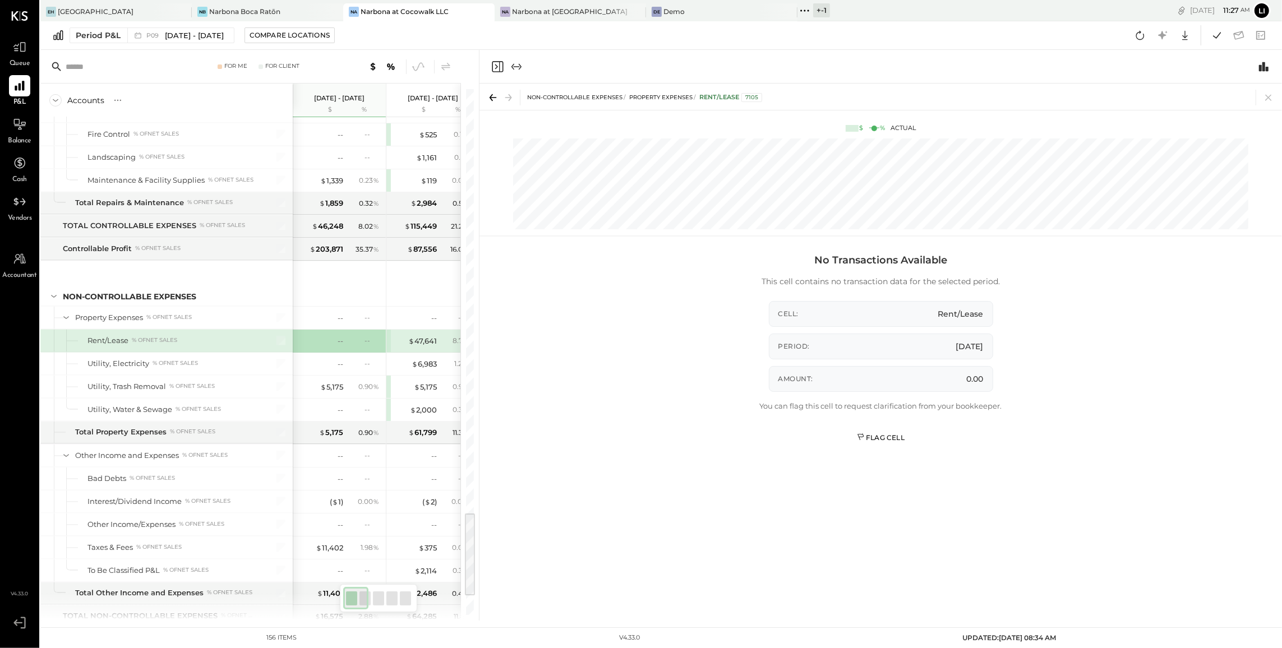
click at [884, 436] on div "Flag Cell" at bounding box center [881, 438] width 48 height 10
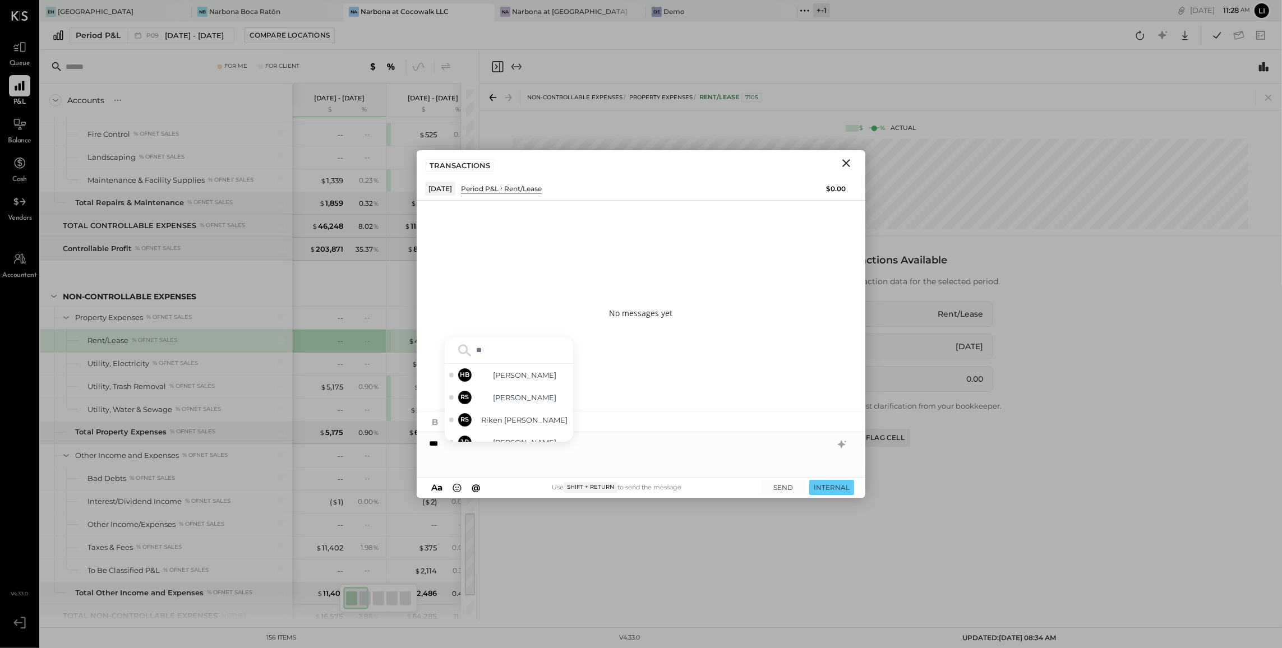
type input "*"
type input "**"
click at [510, 374] on span "[PERSON_NAME]" at bounding box center [525, 375] width 88 height 11
click at [844, 169] on icon "Close" at bounding box center [846, 162] width 13 height 13
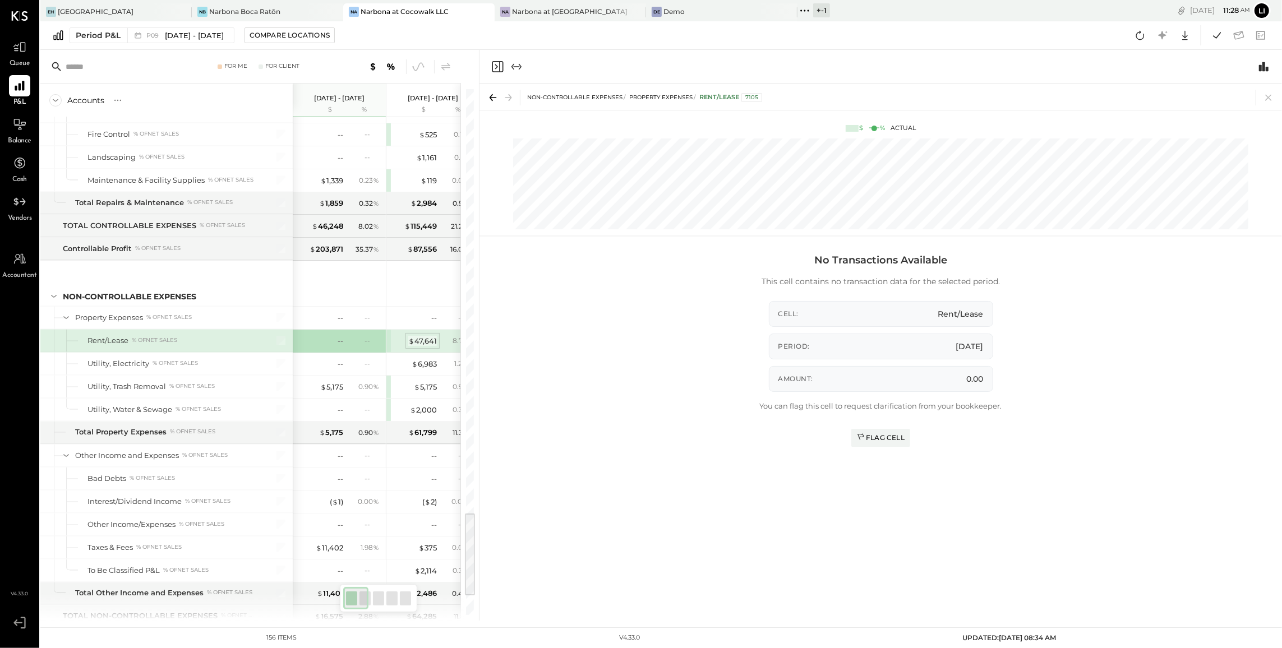
click at [426, 347] on div "$ 47,641" at bounding box center [422, 341] width 29 height 11
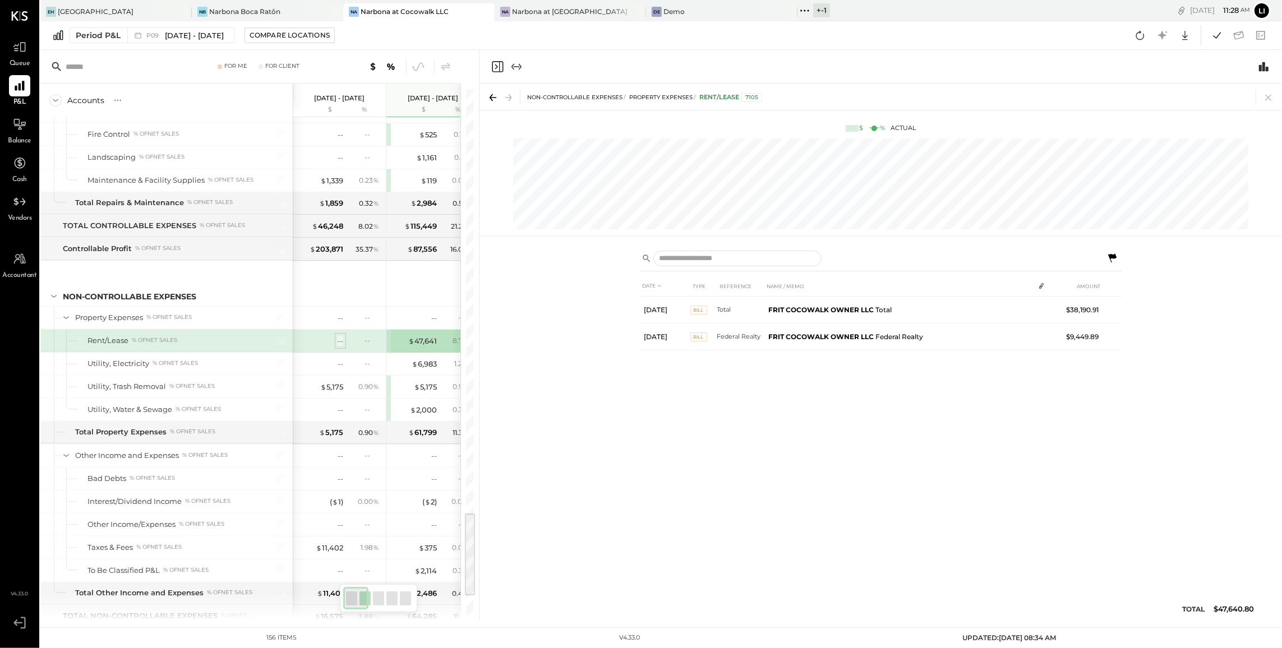
click at [338, 347] on div "--" at bounding box center [341, 341] width 6 height 11
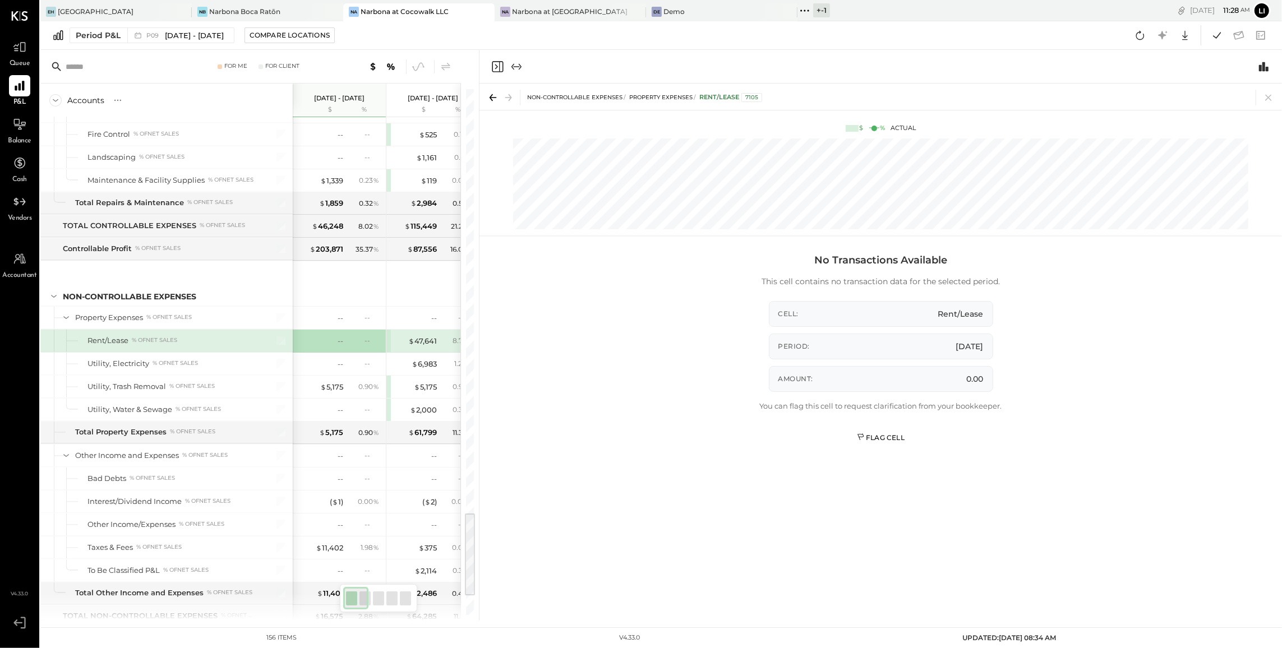
click at [884, 442] on div "Flag Cell" at bounding box center [881, 438] width 48 height 10
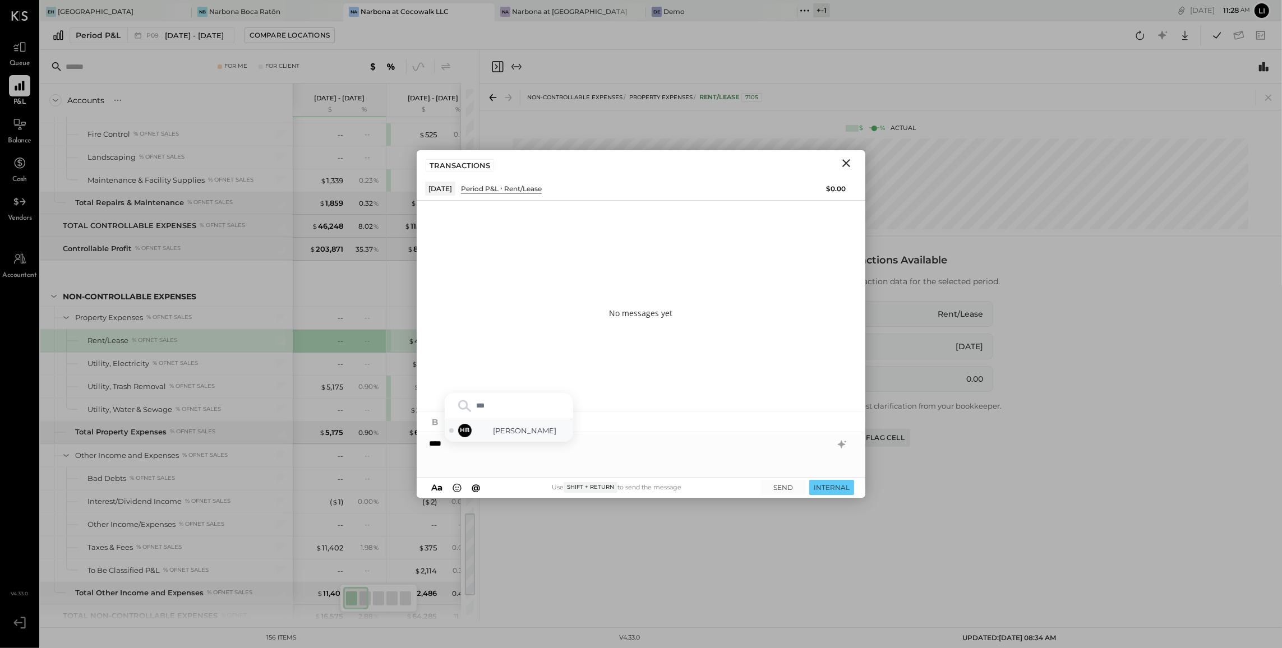
click at [523, 436] on div "HB [PERSON_NAME]" at bounding box center [509, 431] width 128 height 22
click at [703, 454] on div "**********" at bounding box center [641, 454] width 449 height 45
type input "*****"
click at [551, 431] on span "[PERSON_NAME]" at bounding box center [525, 431] width 88 height 11
click at [775, 491] on button "SEND" at bounding box center [783, 487] width 45 height 15
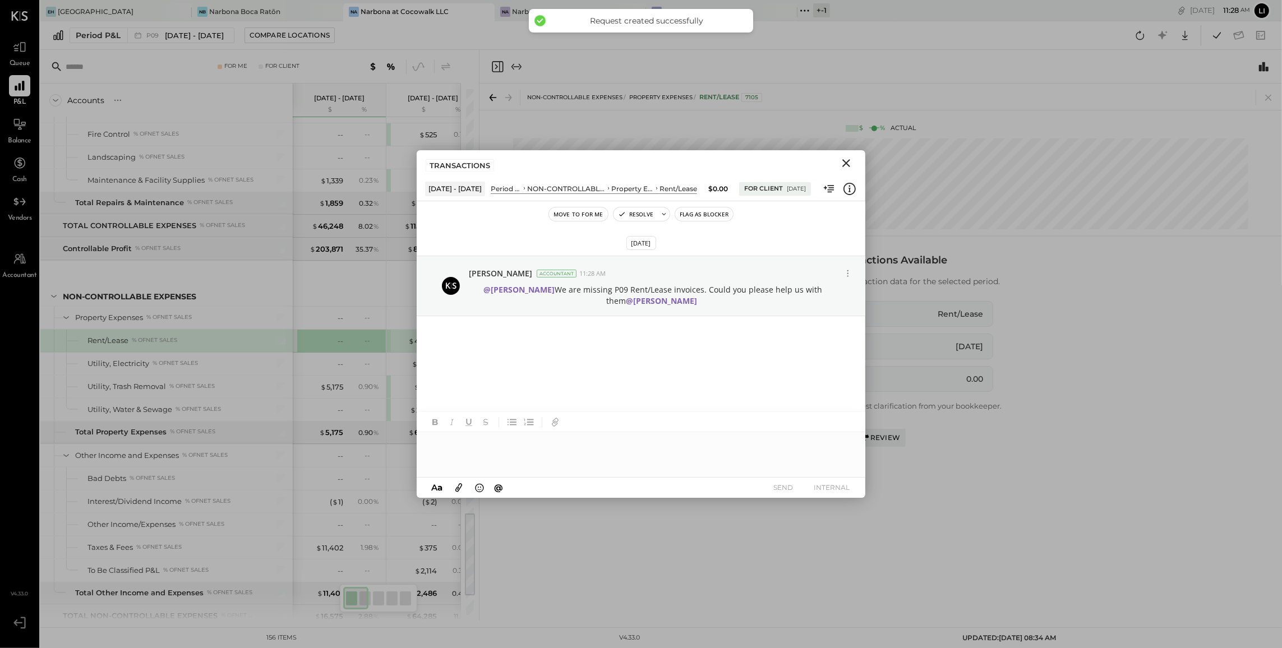
click at [846, 160] on icon "Close" at bounding box center [846, 162] width 13 height 13
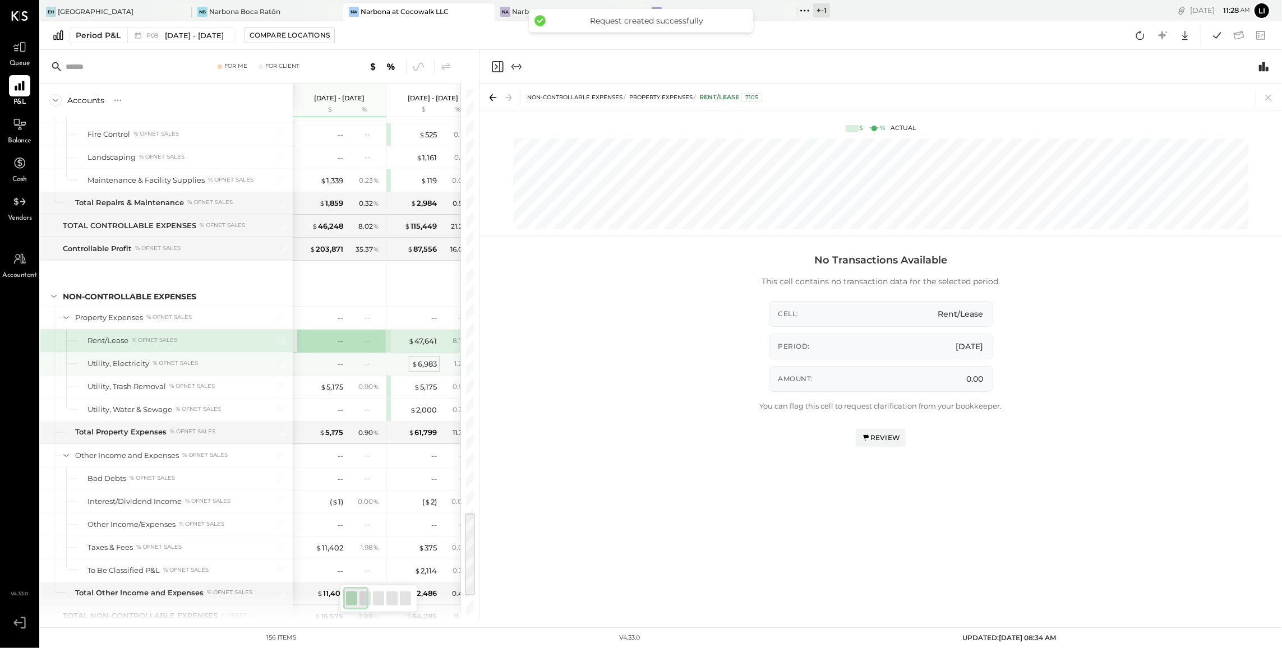
click at [421, 370] on div "$ 6,983" at bounding box center [424, 364] width 25 height 11
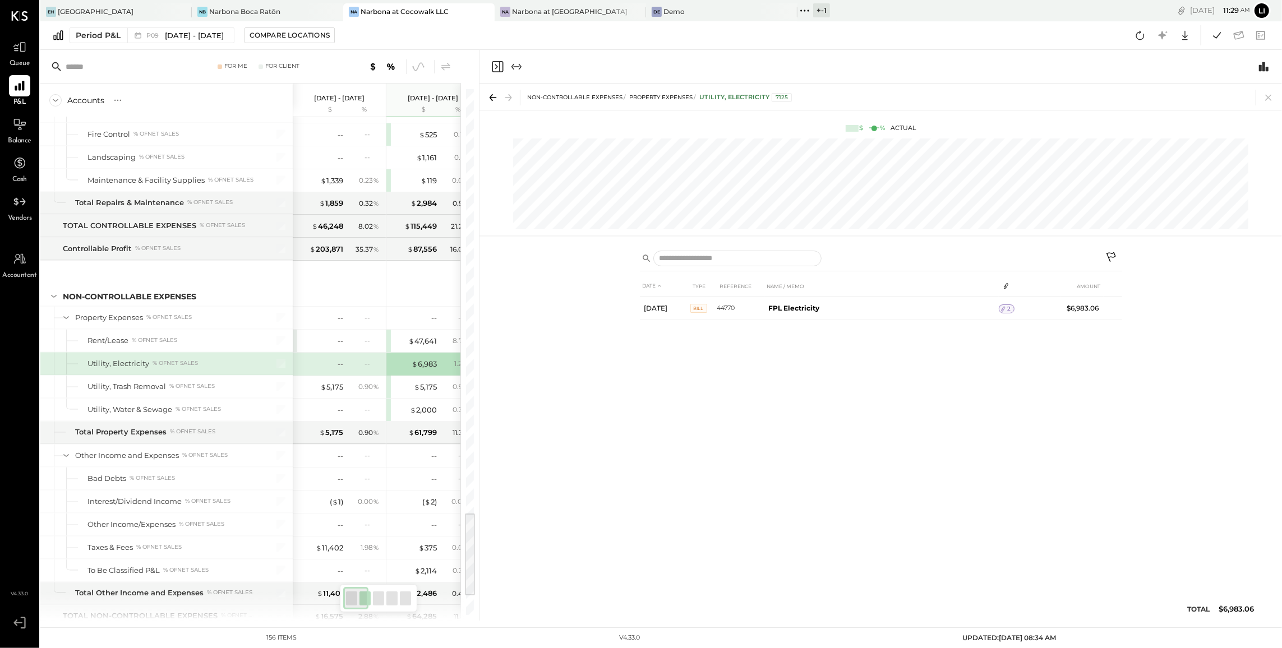
click at [499, 67] on icon "Close panel" at bounding box center [497, 66] width 13 height 13
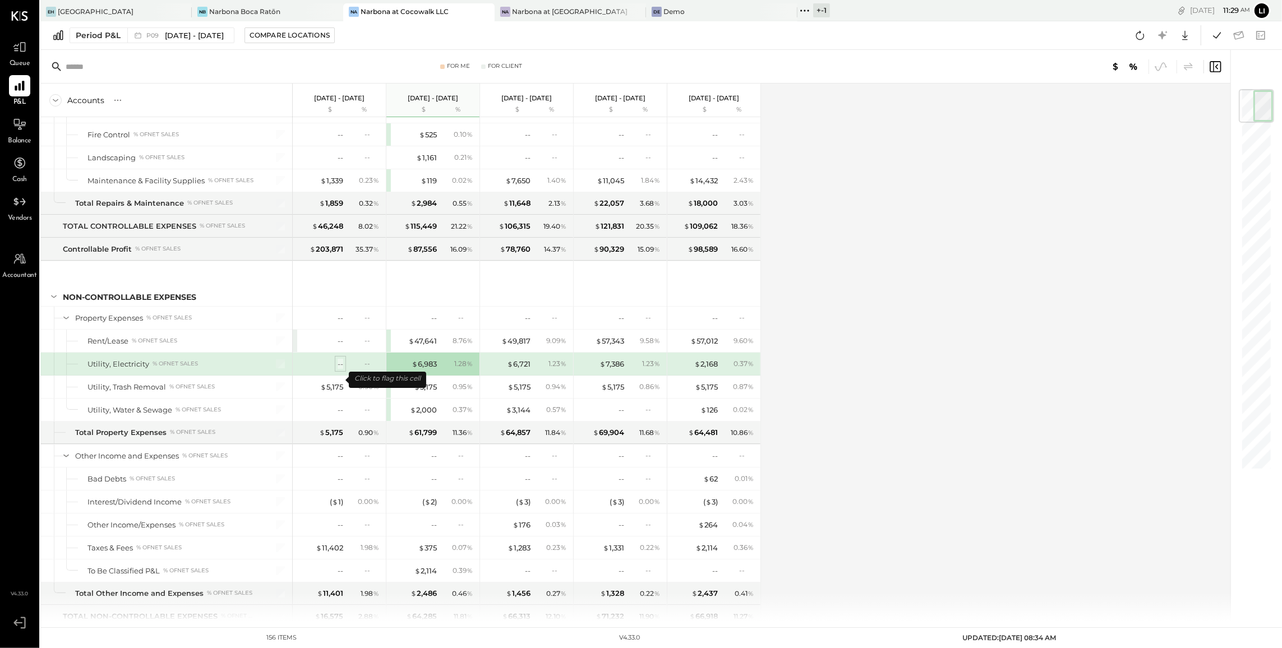
click at [340, 370] on div "--" at bounding box center [341, 364] width 6 height 11
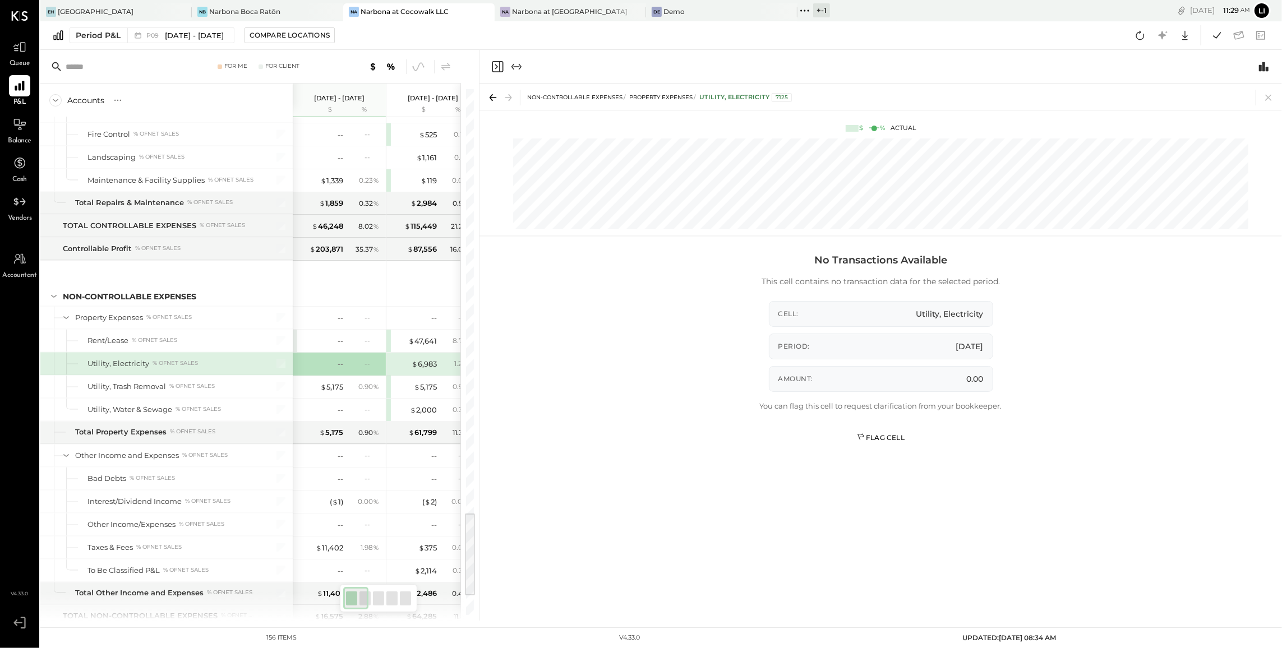
click at [868, 436] on div "Flag Cell" at bounding box center [881, 438] width 48 height 10
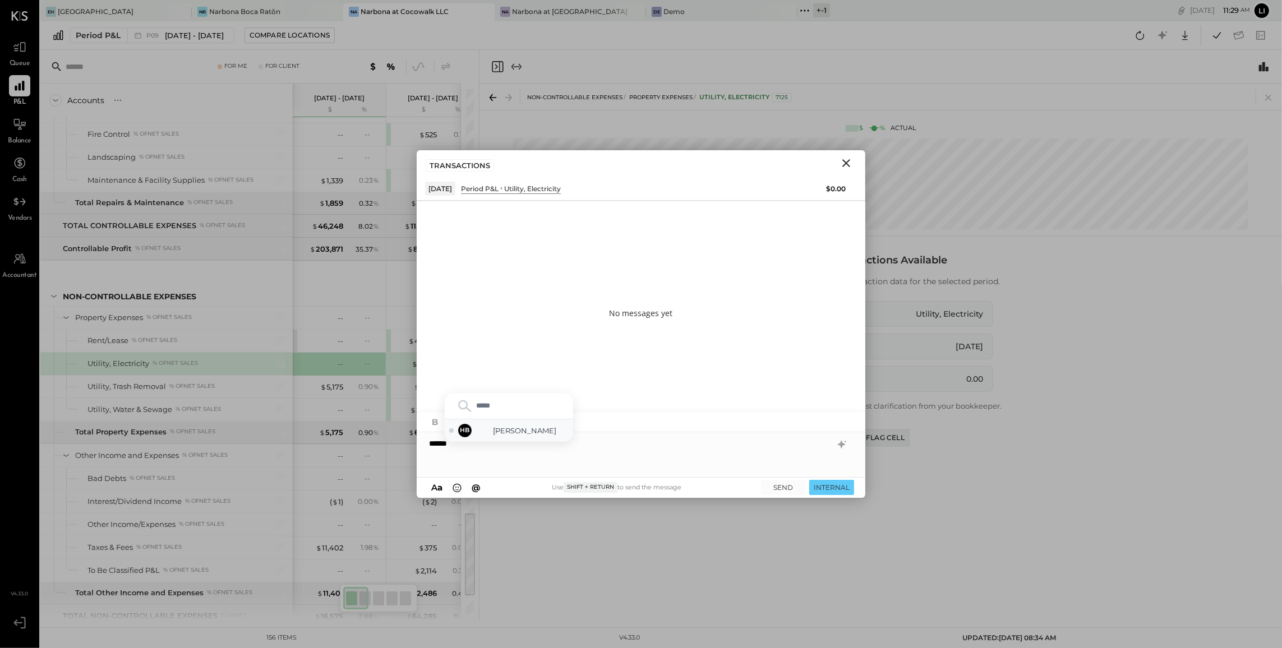
click at [500, 432] on span "[PERSON_NAME]" at bounding box center [525, 431] width 88 height 11
type input "****"
click at [543, 432] on span "[PERSON_NAME]" at bounding box center [525, 431] width 88 height 11
click at [784, 489] on button "SEND" at bounding box center [783, 487] width 45 height 15
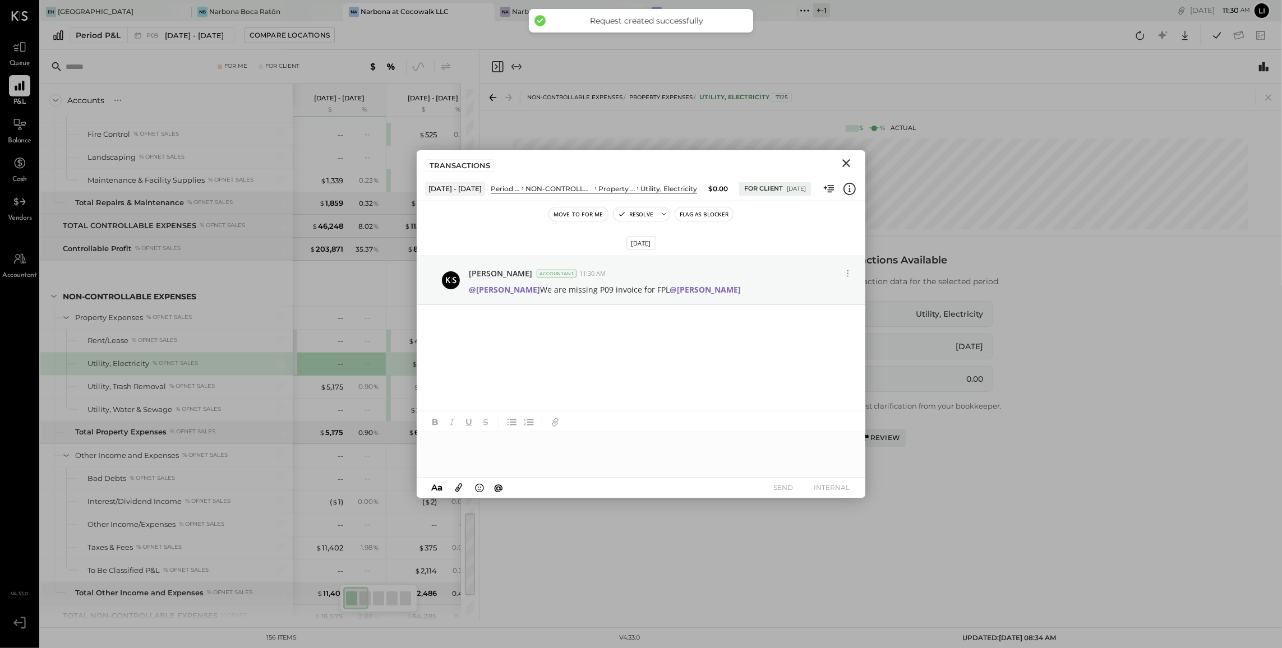
click at [848, 162] on icon "Close" at bounding box center [846, 163] width 8 height 8
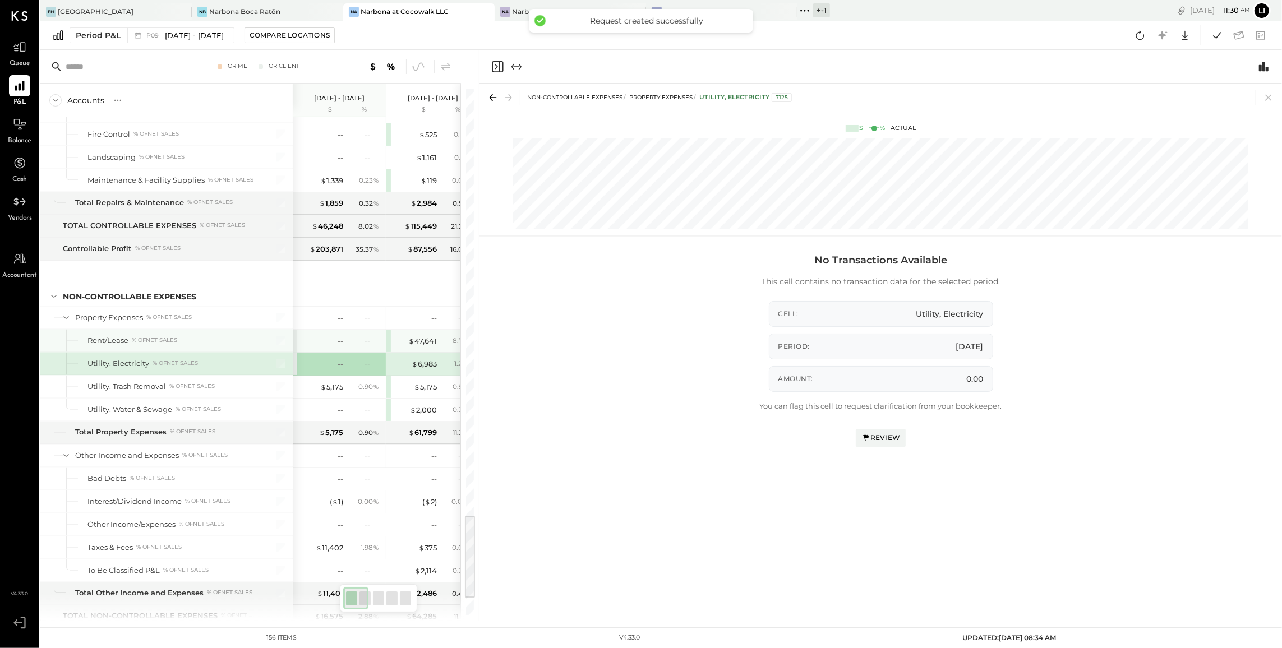
scroll to position [2629, 0]
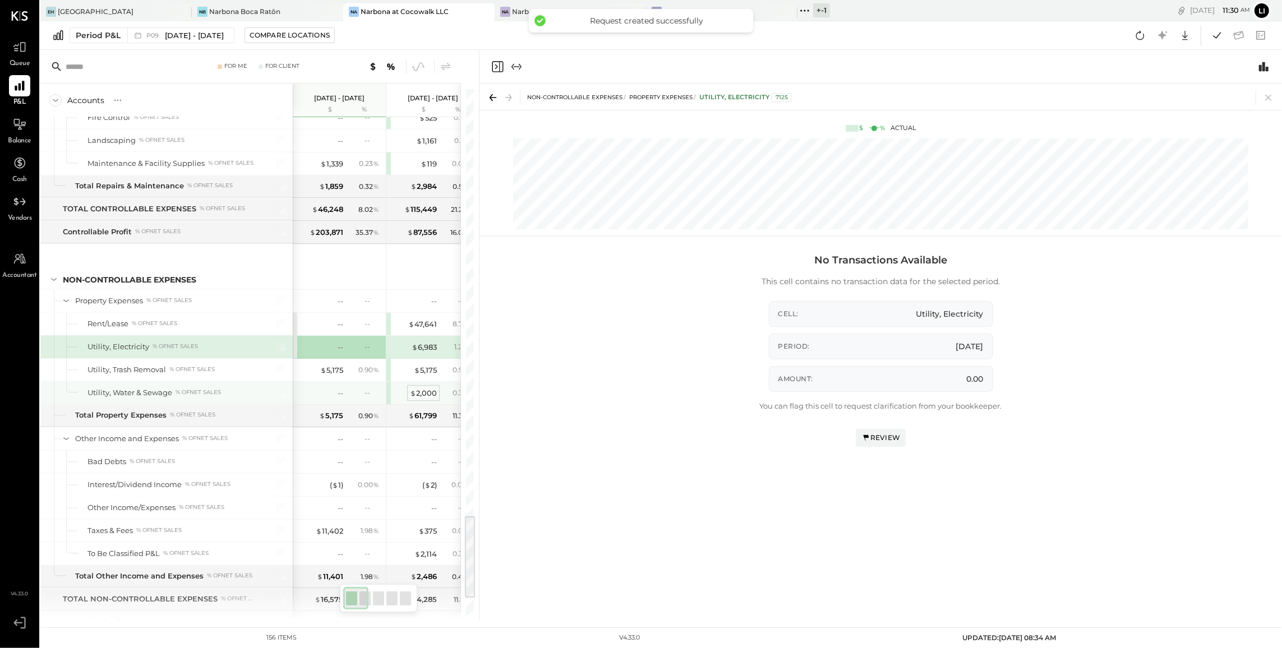
click at [422, 399] on div "$ 2,000" at bounding box center [423, 393] width 27 height 11
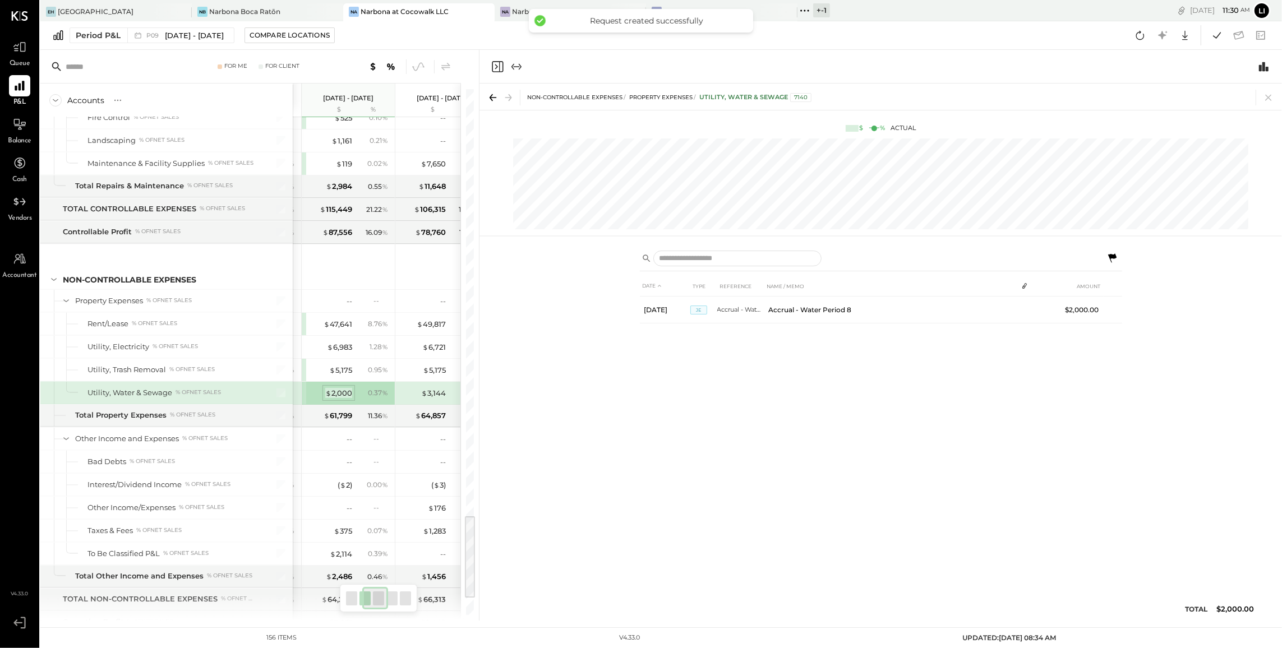
scroll to position [0, 125]
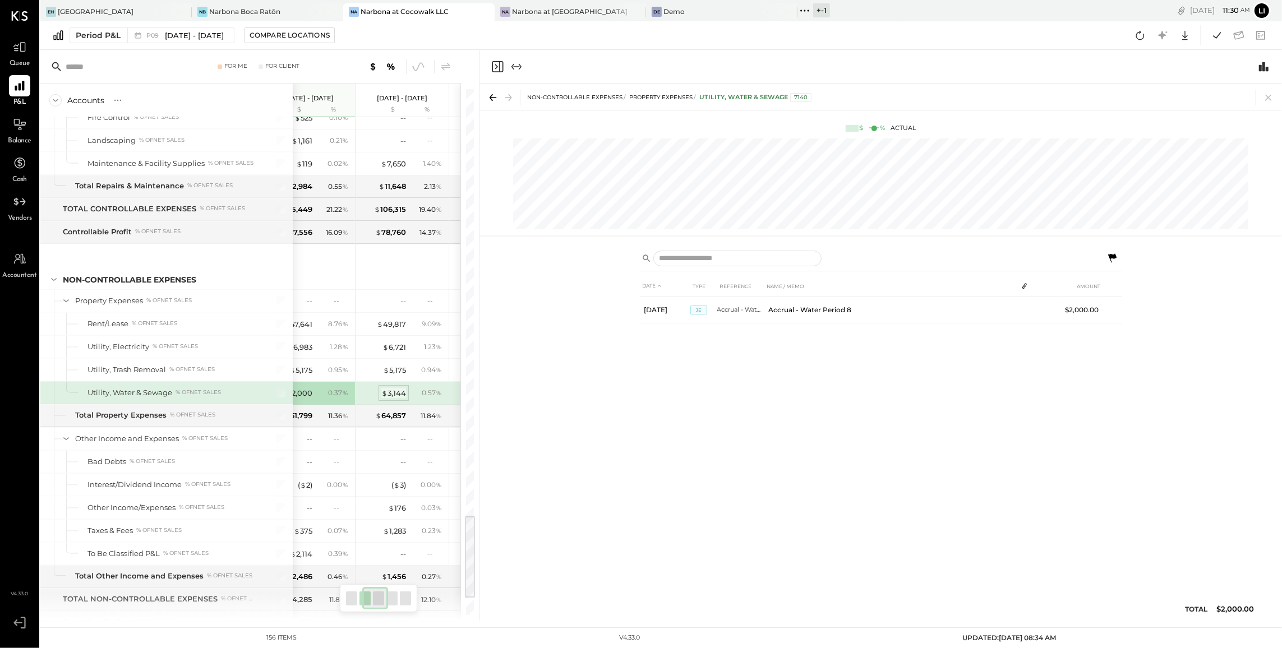
click at [393, 399] on div "$ 3,144" at bounding box center [393, 393] width 25 height 11
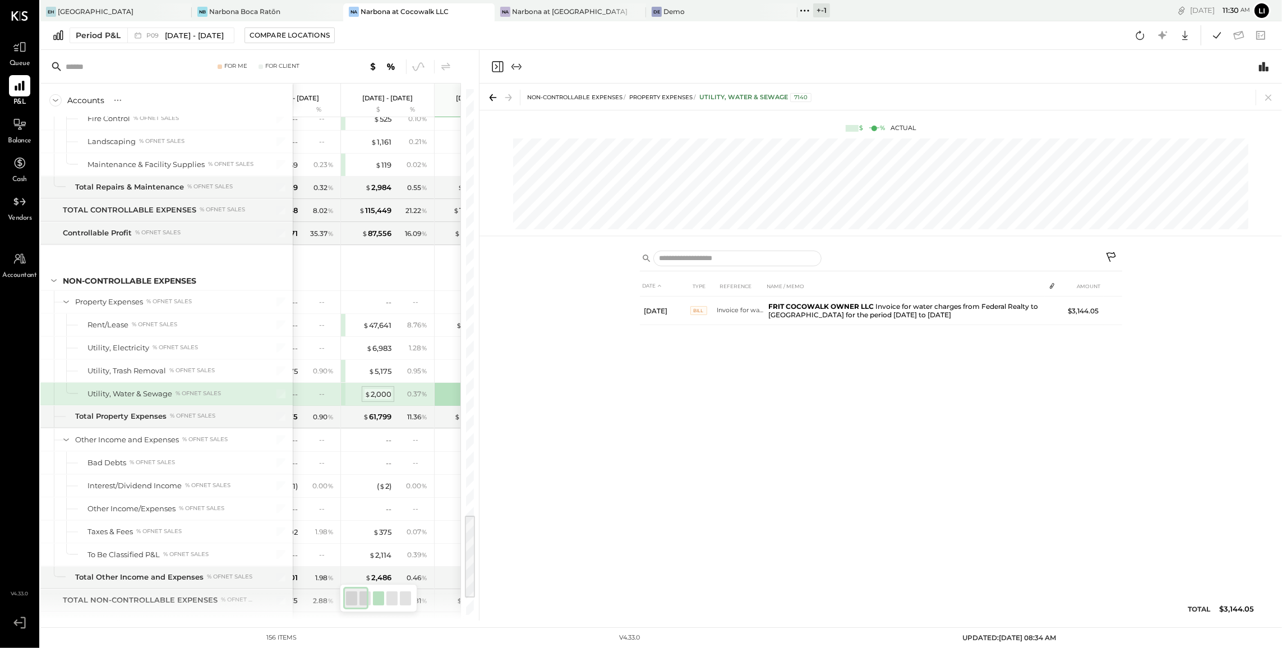
scroll to position [2628, 0]
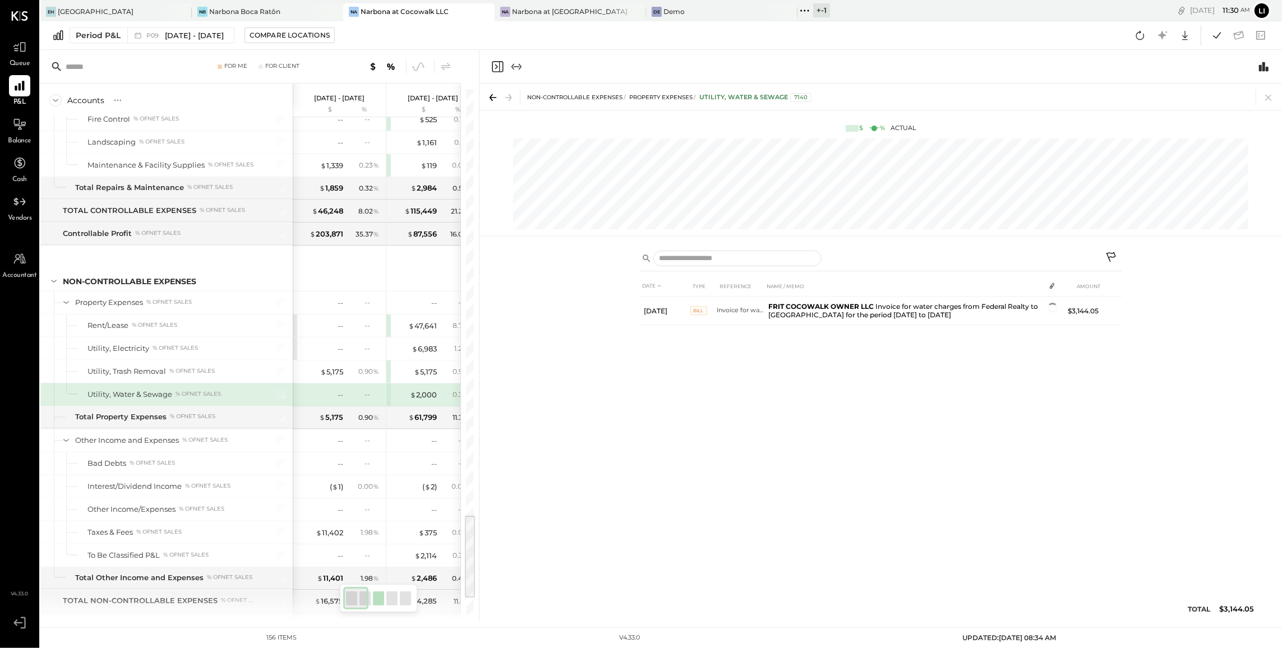
click at [336, 400] on div "--" at bounding box center [320, 395] width 45 height 11
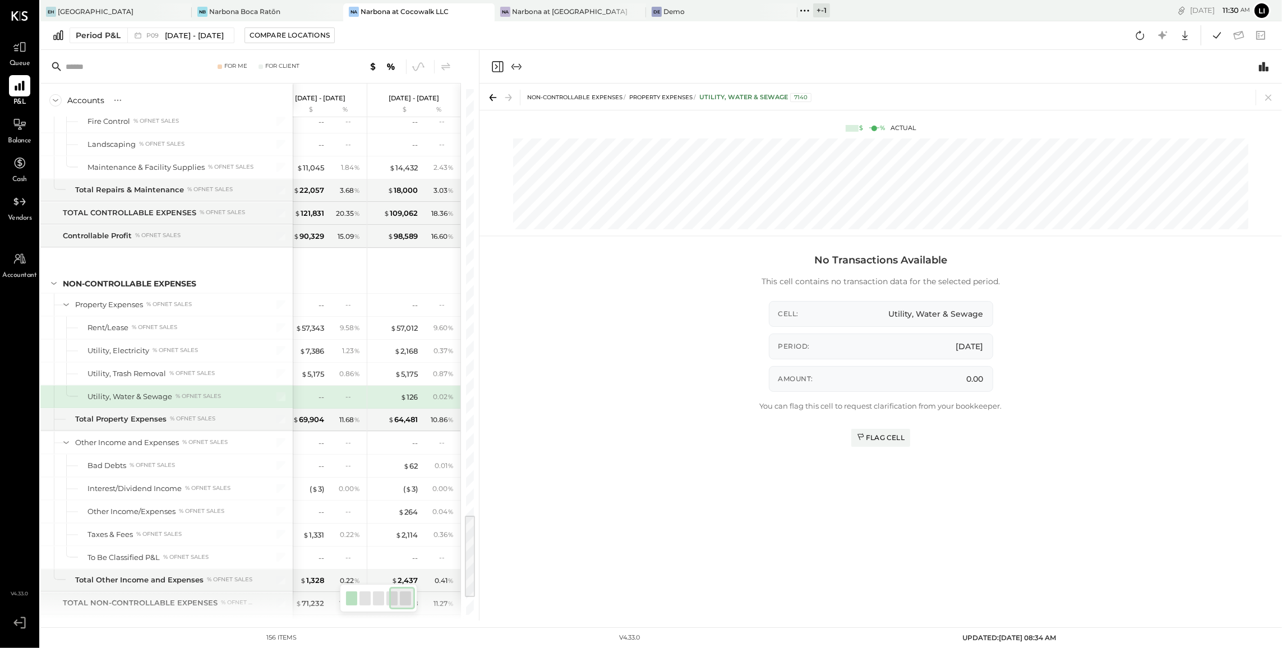
scroll to position [2626, 0]
click at [496, 67] on icon "Close panel" at bounding box center [497, 66] width 13 height 13
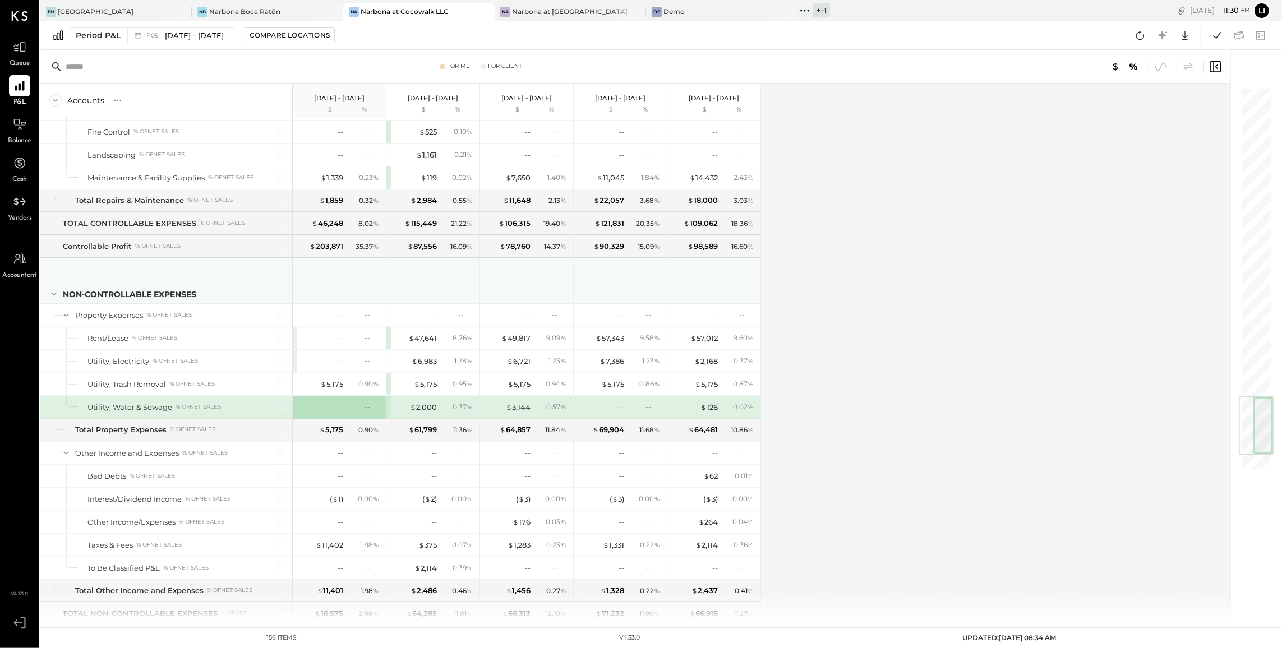
scroll to position [2615, 0]
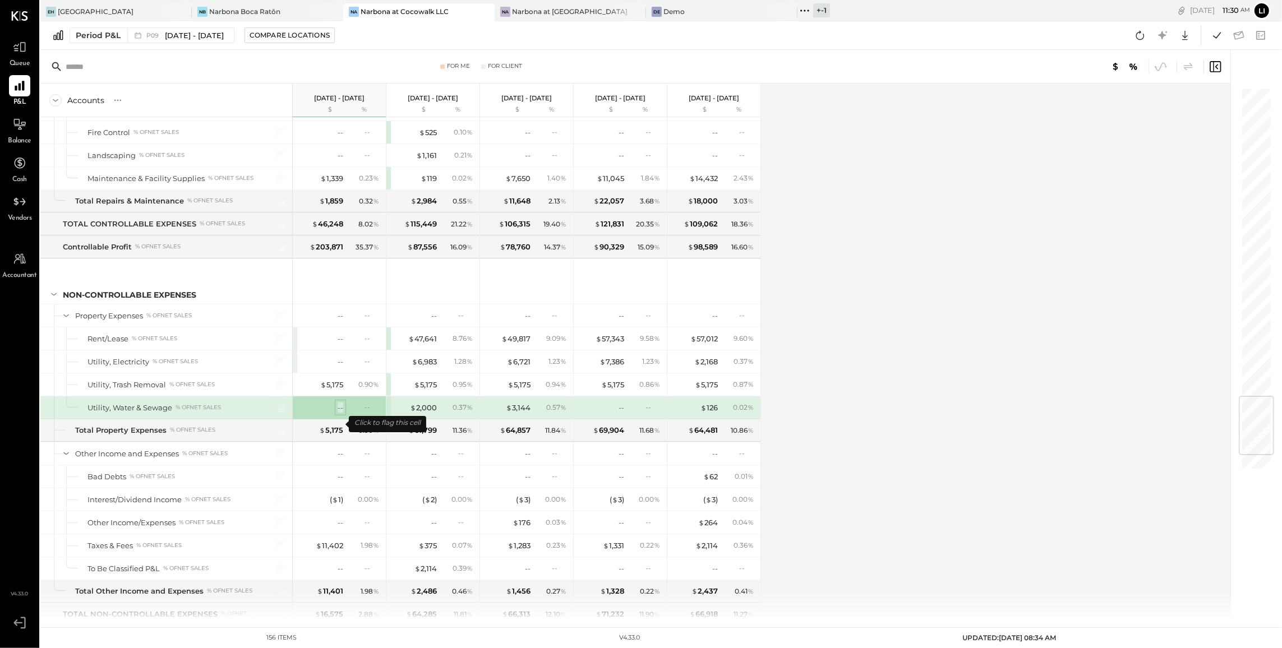
click at [339, 413] on div "--" at bounding box center [341, 408] width 6 height 11
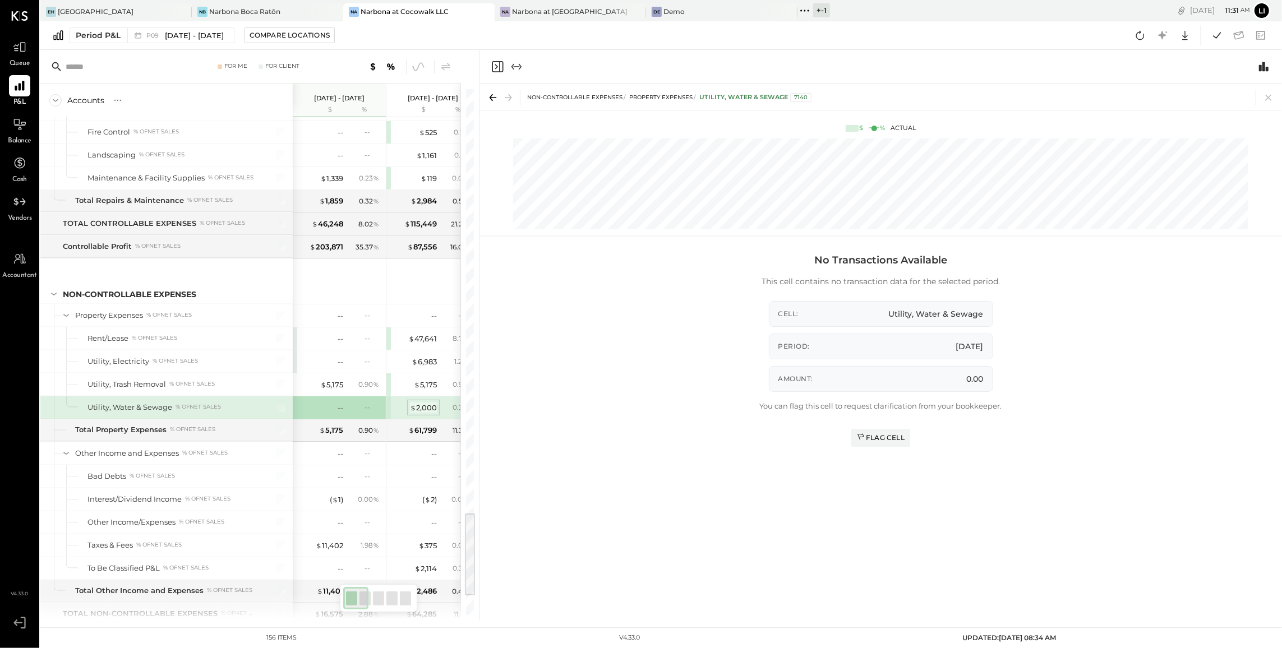
click at [423, 413] on div "$ 2,000" at bounding box center [423, 408] width 27 height 11
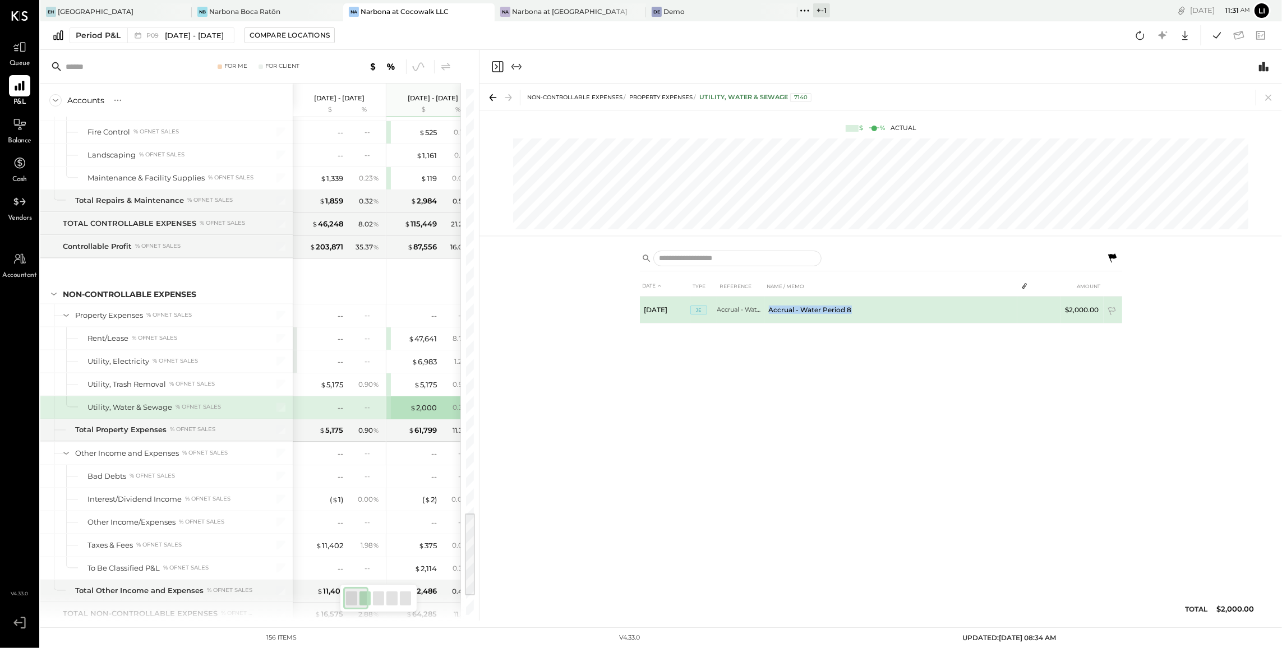
drag, startPoint x: 767, startPoint y: 311, endPoint x: 849, endPoint y: 315, distance: 81.4
click at [849, 315] on td "Accrual - Water Period 8" at bounding box center [890, 310] width 253 height 27
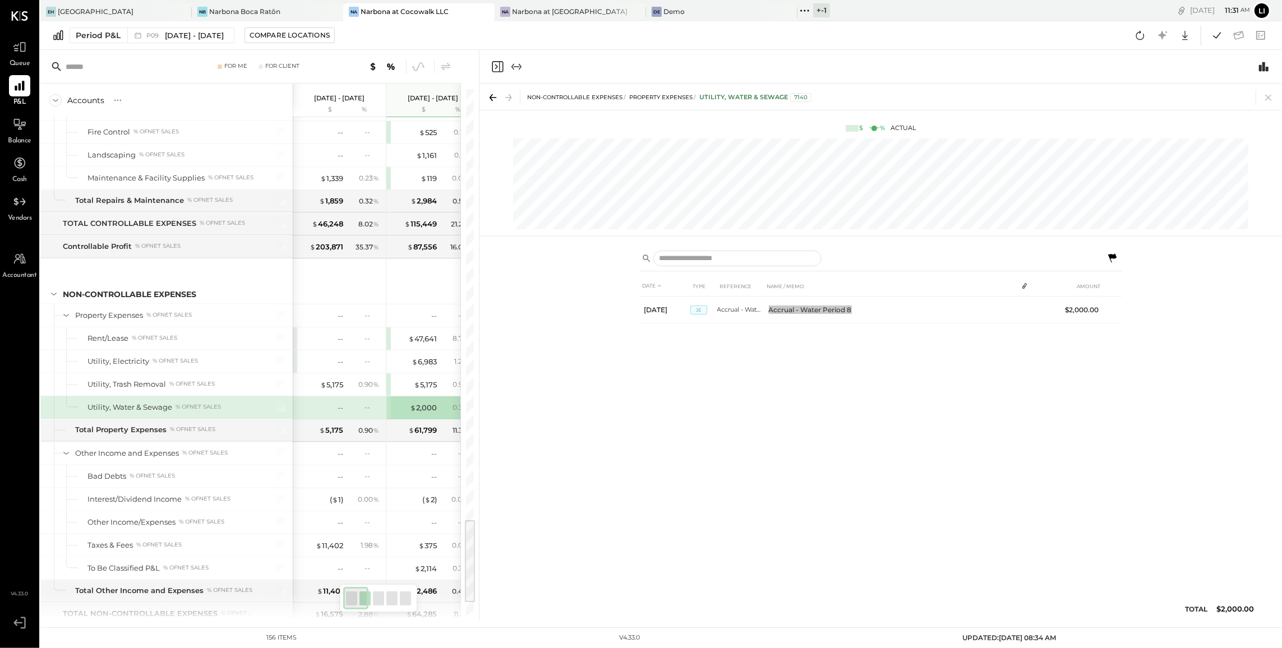
scroll to position [2678, 0]
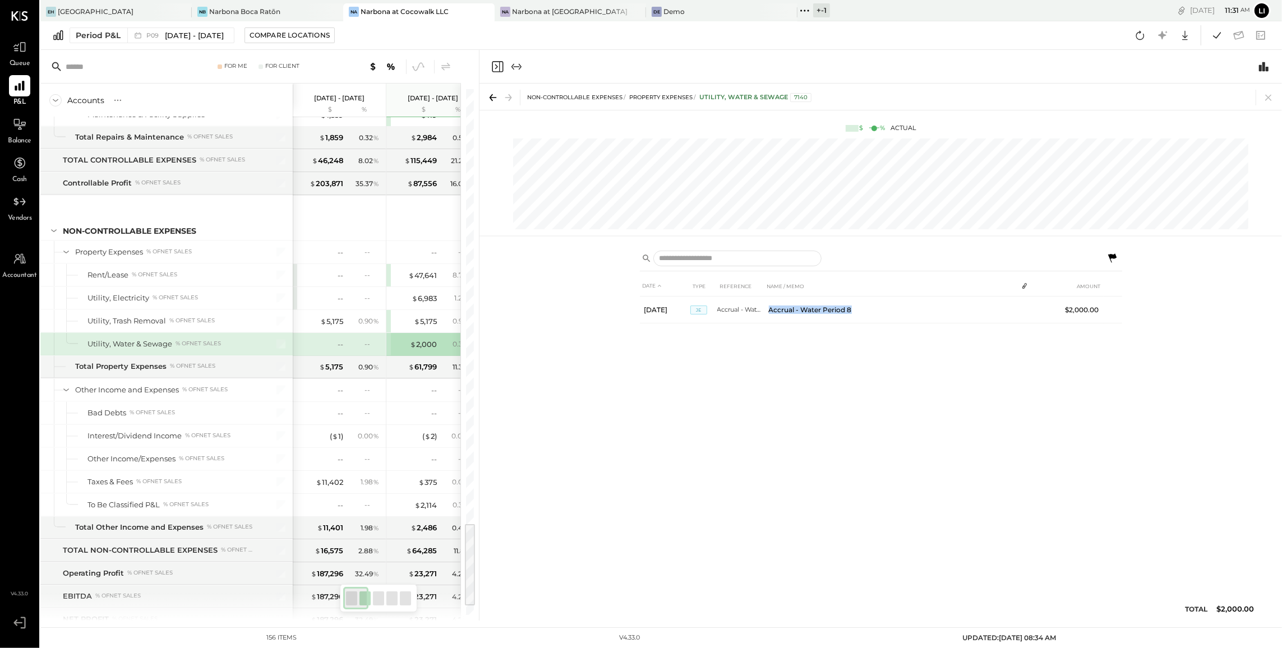
click at [498, 65] on icon "Close panel" at bounding box center [497, 66] width 13 height 13
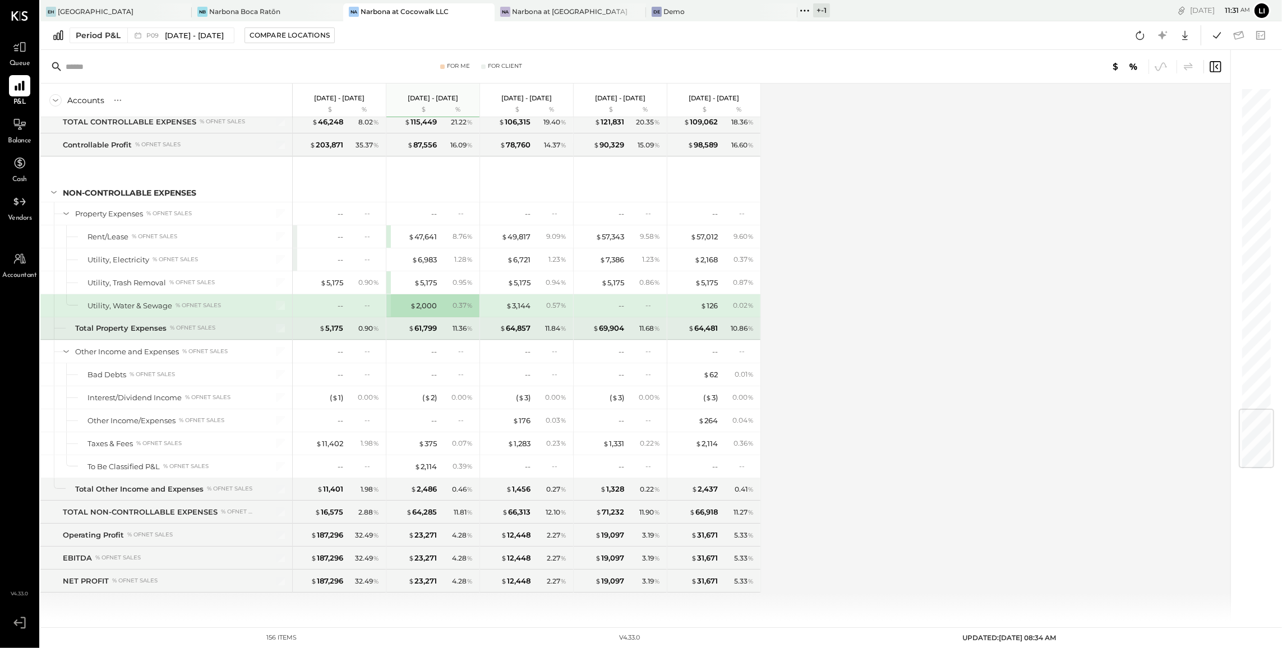
scroll to position [2735, 0]
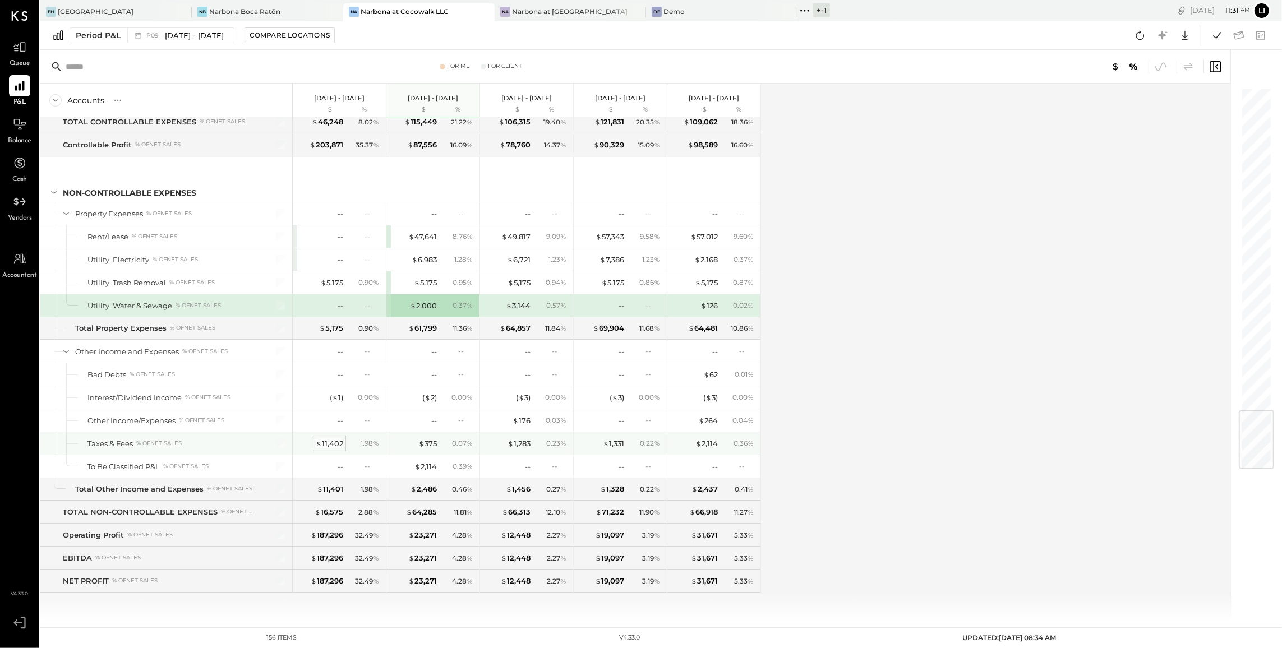
click at [329, 444] on div "$ 11,402" at bounding box center [329, 444] width 27 height 11
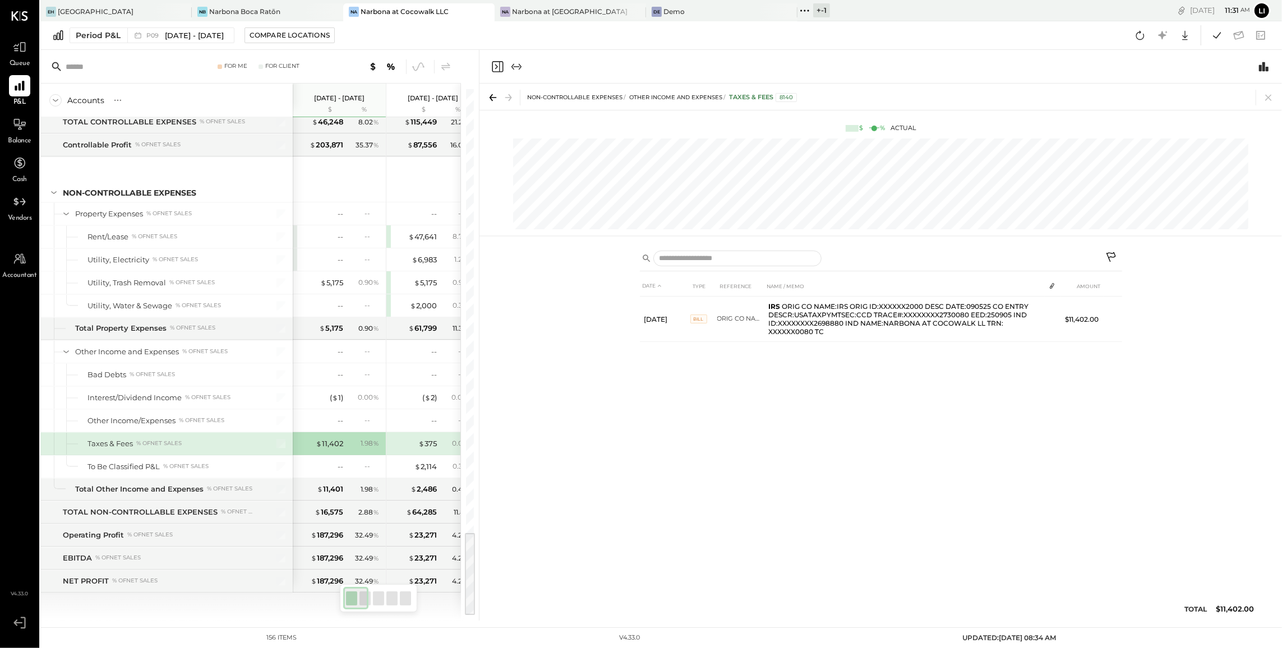
click at [499, 64] on icon "Close panel" at bounding box center [497, 66] width 13 height 13
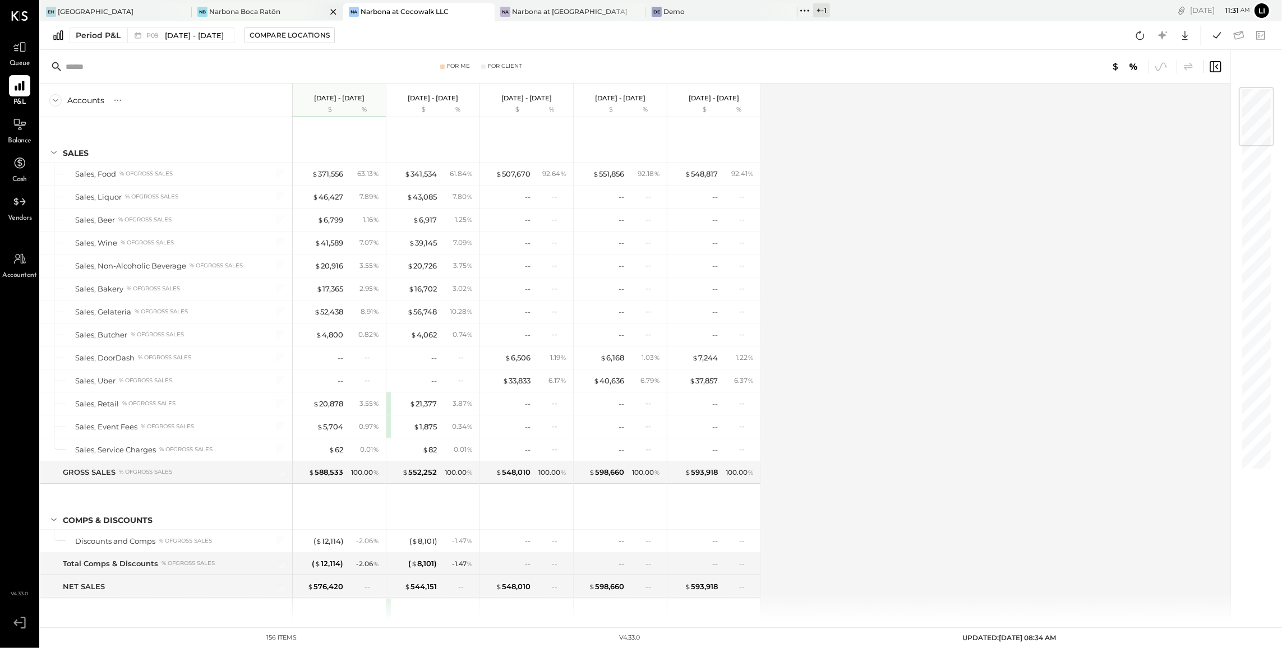
click at [243, 13] on div "Narbona Boca Ratōn" at bounding box center [244, 12] width 71 height 10
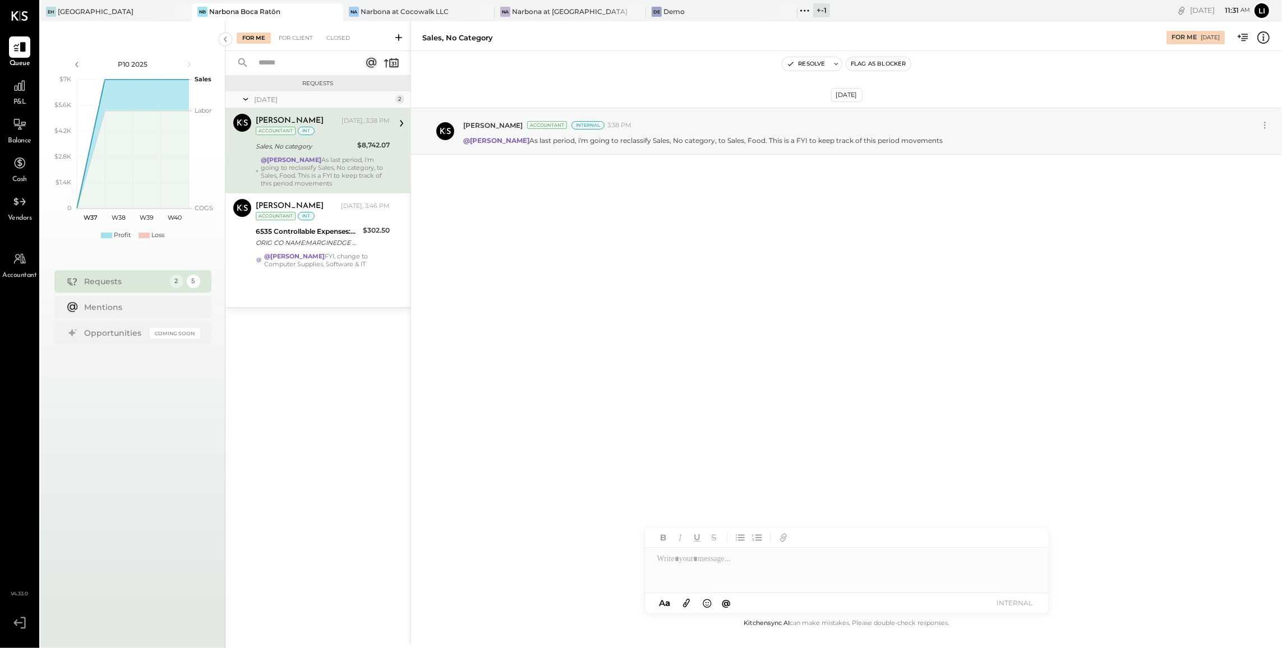
click at [8, 108] on li "Queue P&L Balance Cash Vendors" at bounding box center [20, 129] width 38 height 187
click at [13, 99] on span "P&L" at bounding box center [19, 103] width 13 height 10
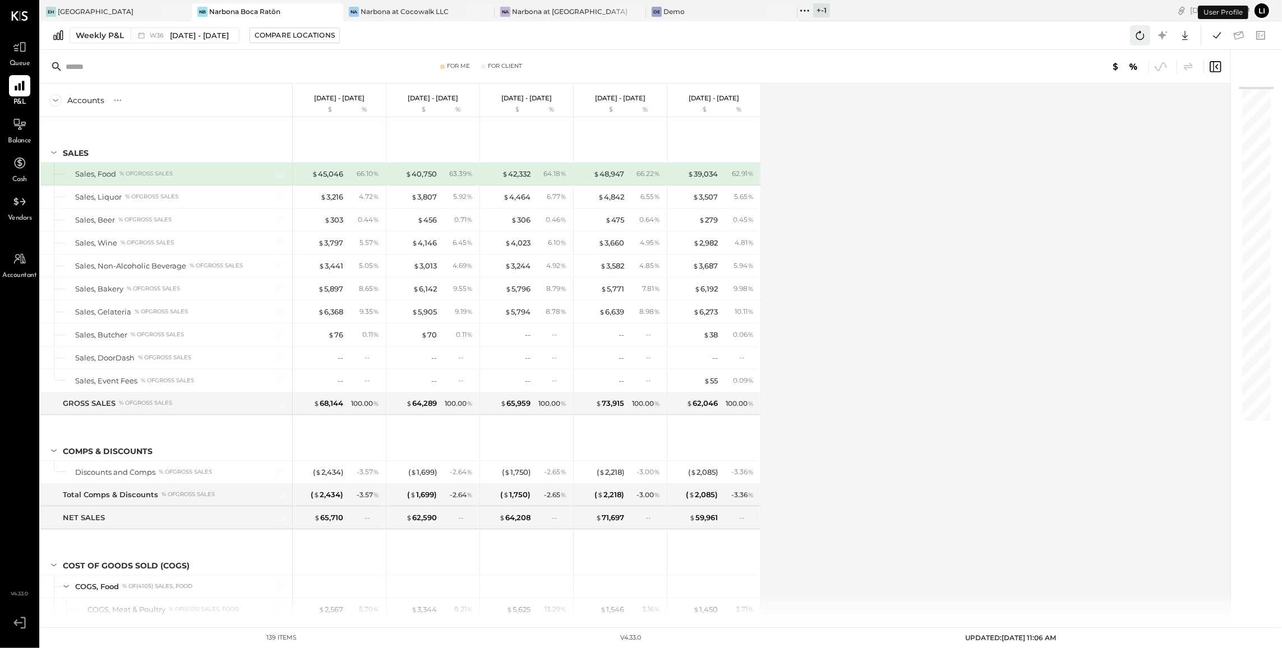
click at [1137, 38] on icon at bounding box center [1140, 35] width 15 height 15
click at [1218, 39] on icon at bounding box center [1217, 35] width 15 height 15
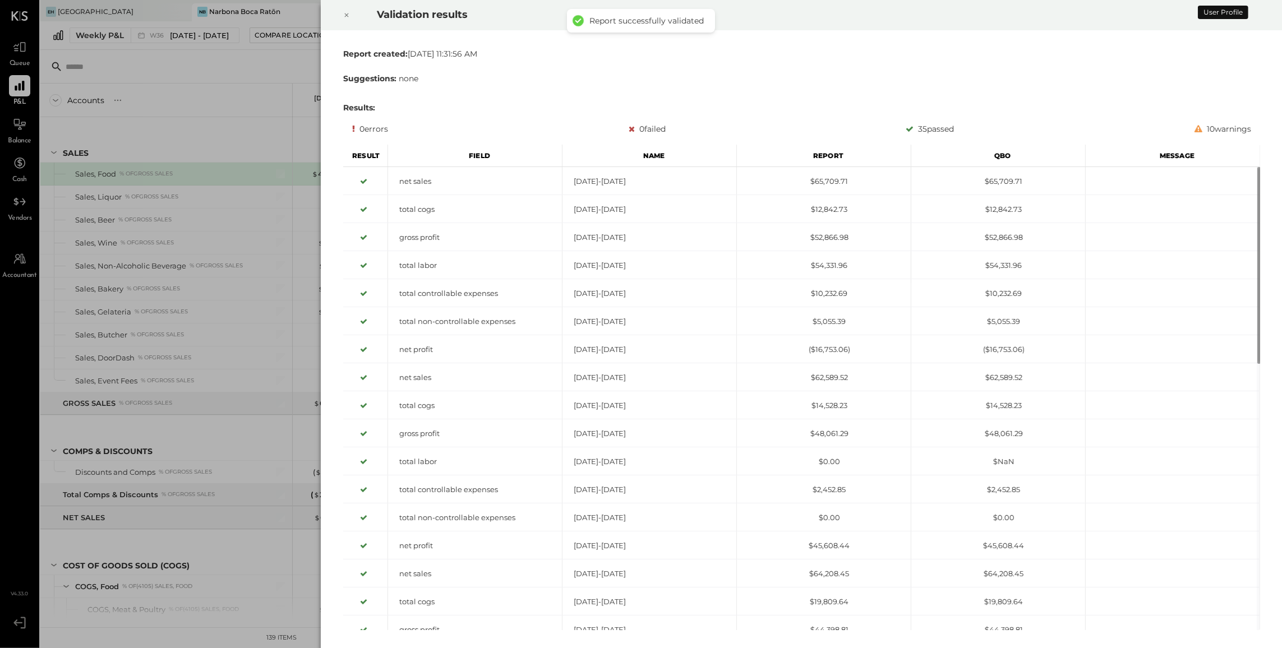
click at [340, 16] on div at bounding box center [346, 14] width 25 height 31
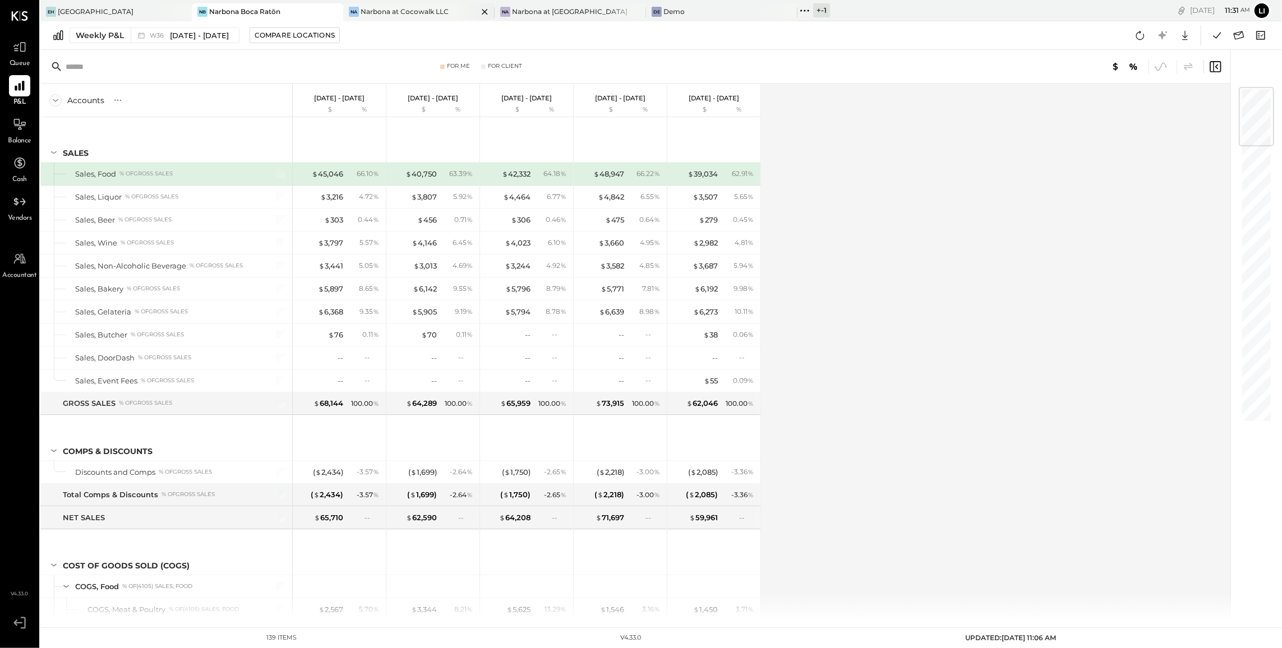
click at [380, 13] on div "Narbona at Cocowalk LLC" at bounding box center [405, 12] width 88 height 10
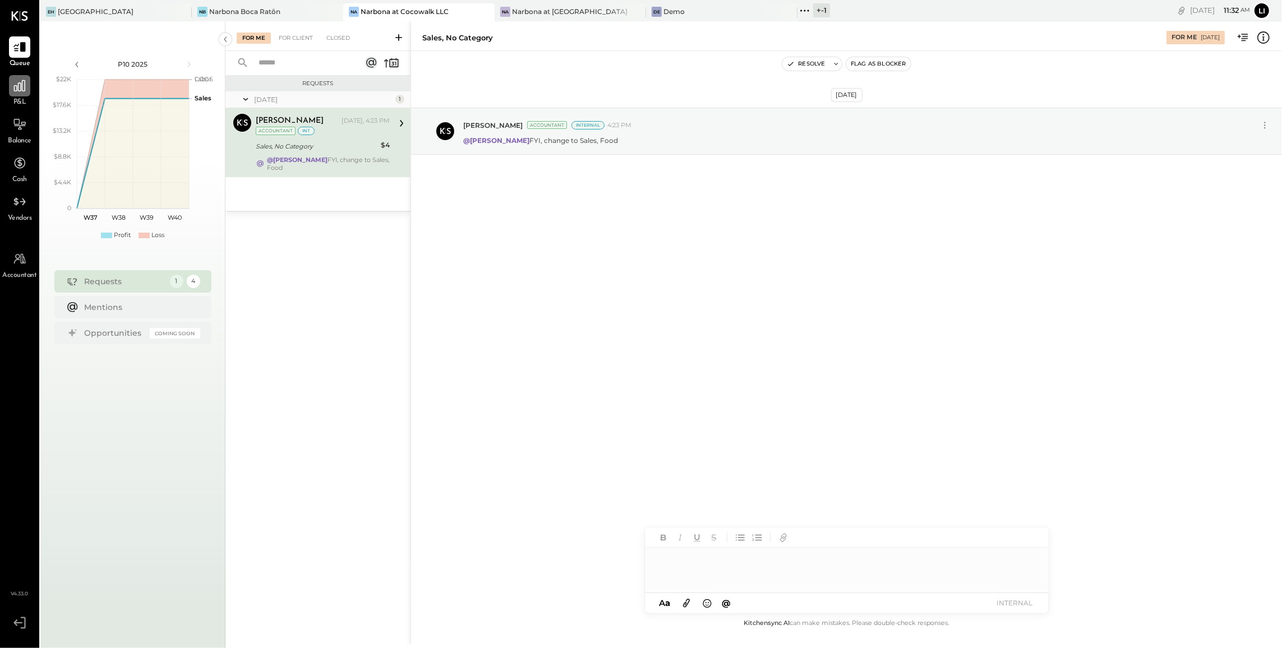
click at [18, 92] on icon at bounding box center [19, 86] width 15 height 15
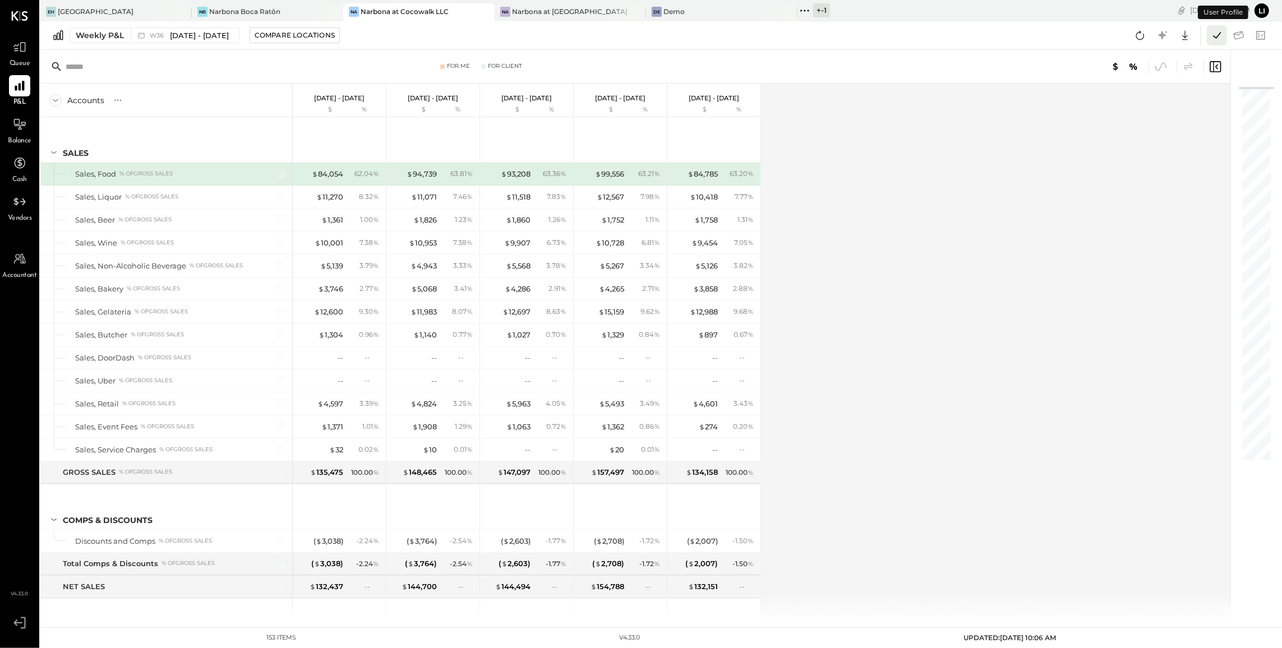
click at [1215, 34] on icon at bounding box center [1217, 35] width 15 height 15
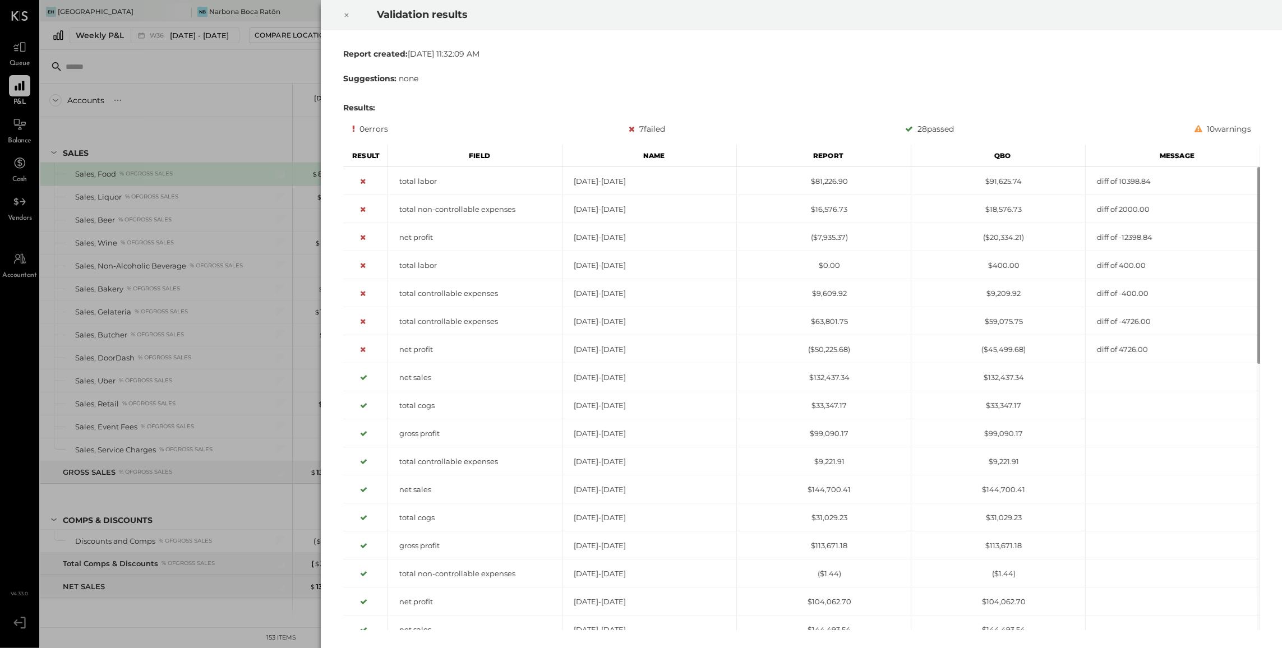
click at [343, 19] on icon at bounding box center [346, 14] width 7 height 13
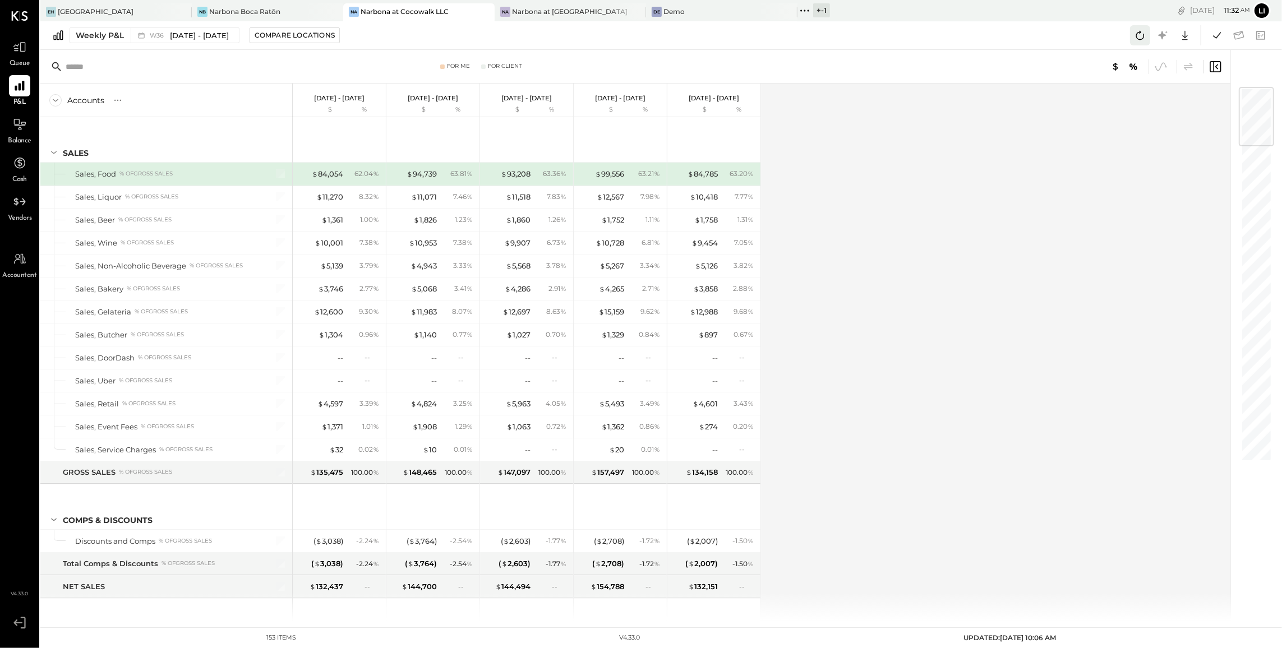
click at [1137, 39] on icon at bounding box center [1140, 35] width 15 height 15
click at [1215, 67] on icon at bounding box center [1215, 66] width 13 height 13
